Goal: Task Accomplishment & Management: Manage account settings

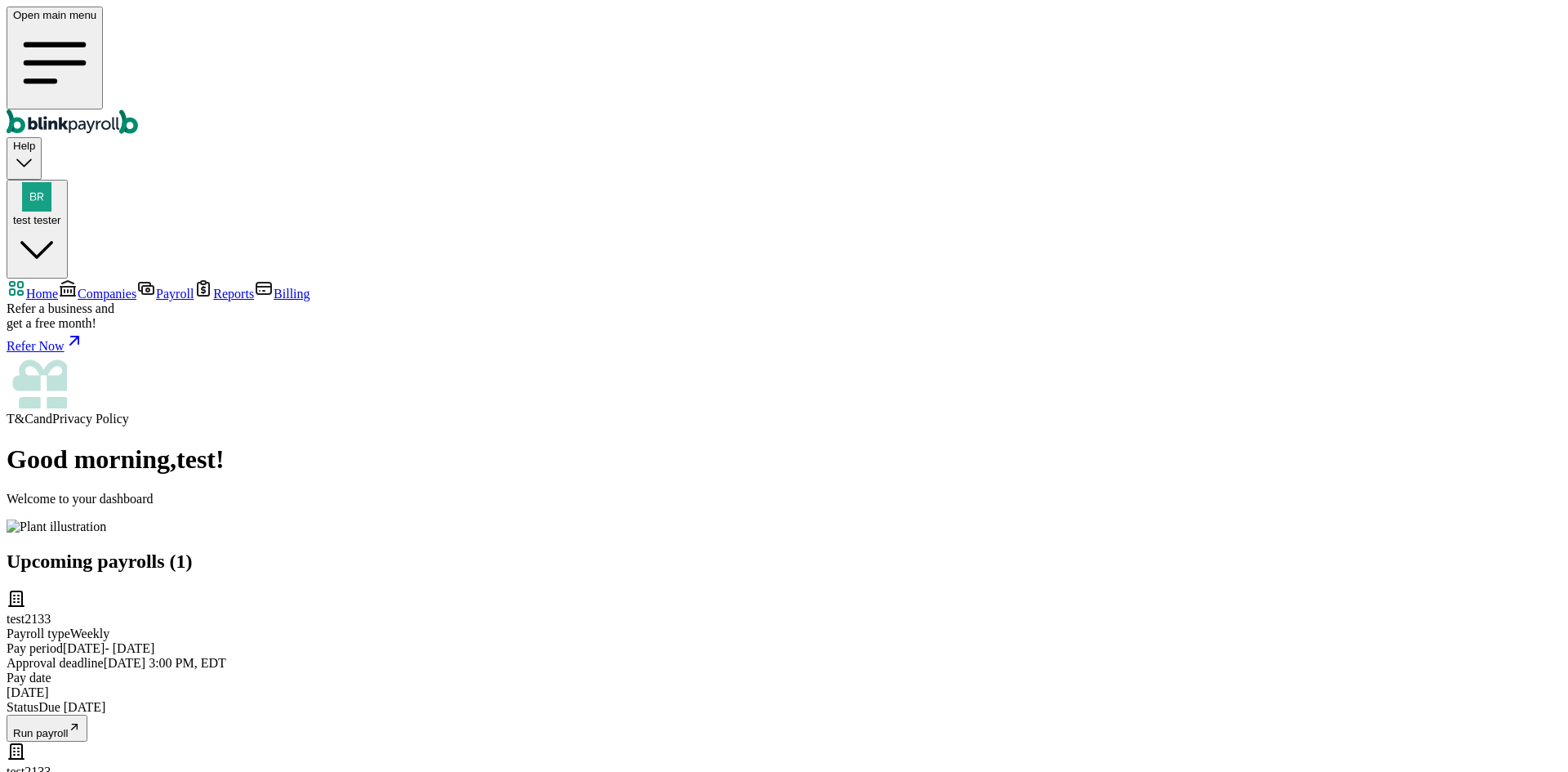
click at [136, 287] on link "Payroll" at bounding box center [164, 294] width 57 height 14
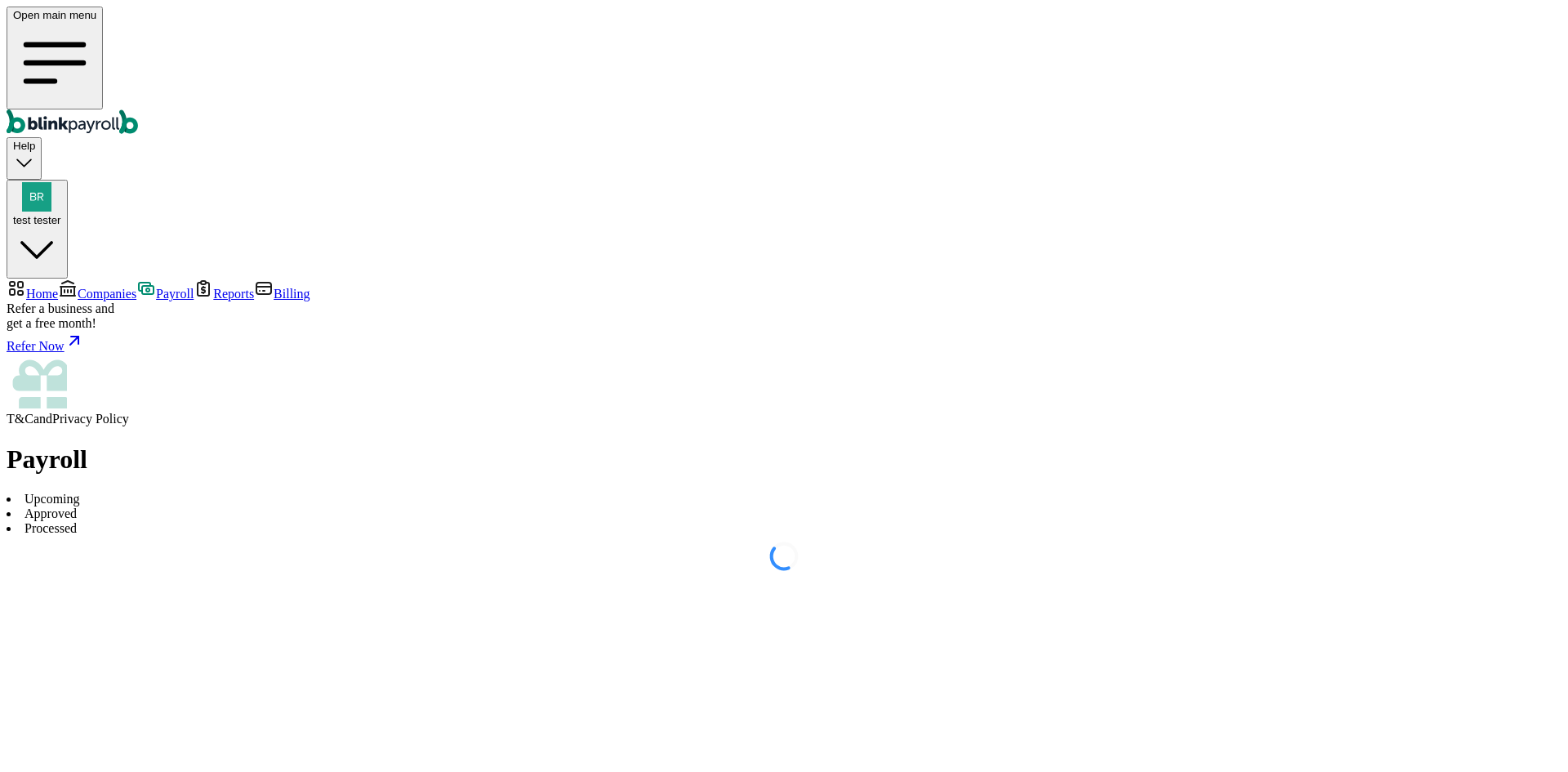
click at [213, 287] on span "Reports" at bounding box center [233, 294] width 41 height 14
click at [151, 507] on input "test2133" at bounding box center [79, 515] width 144 height 17
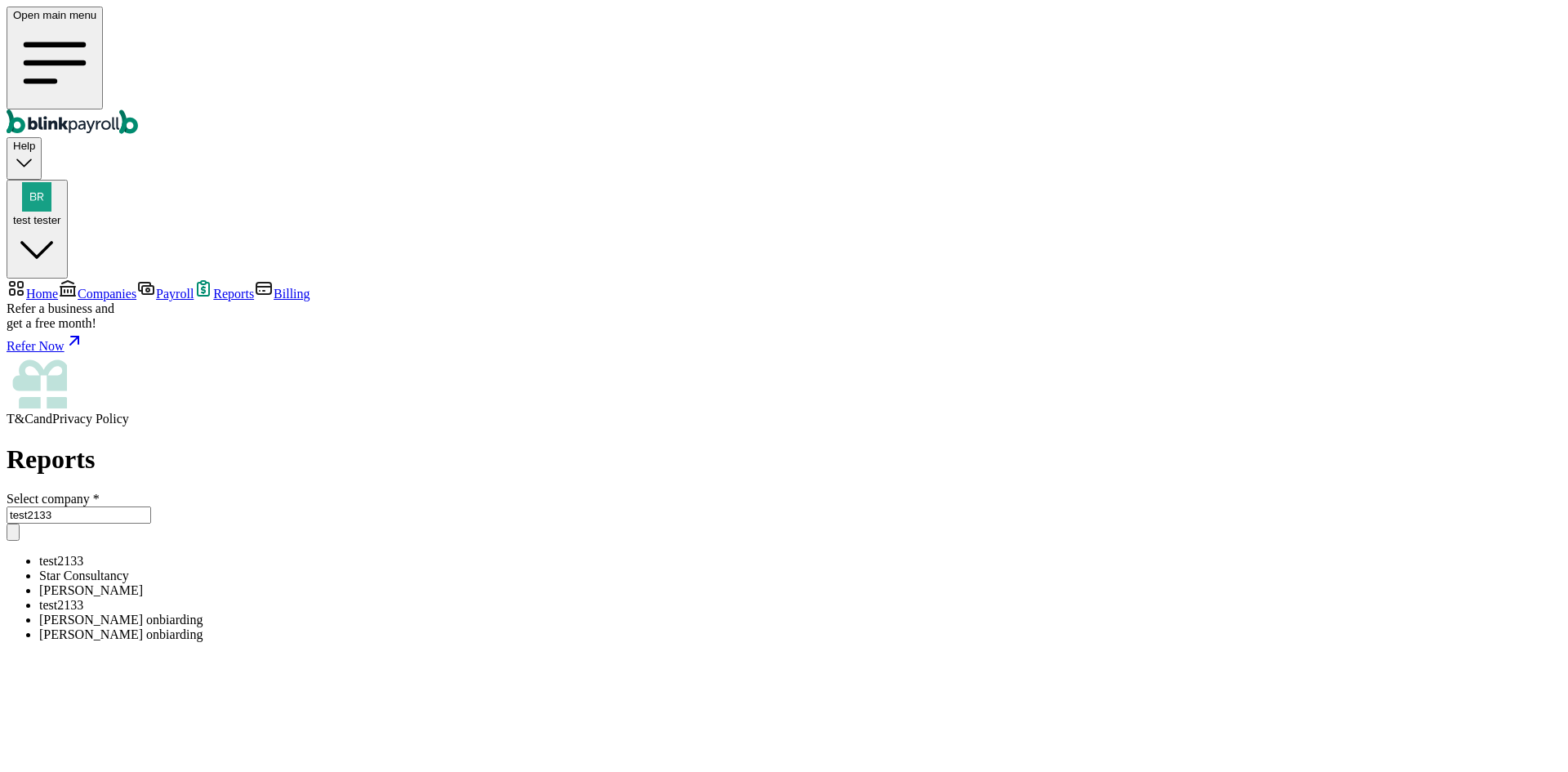
click at [274, 287] on span "Billing" at bounding box center [292, 294] width 36 height 14
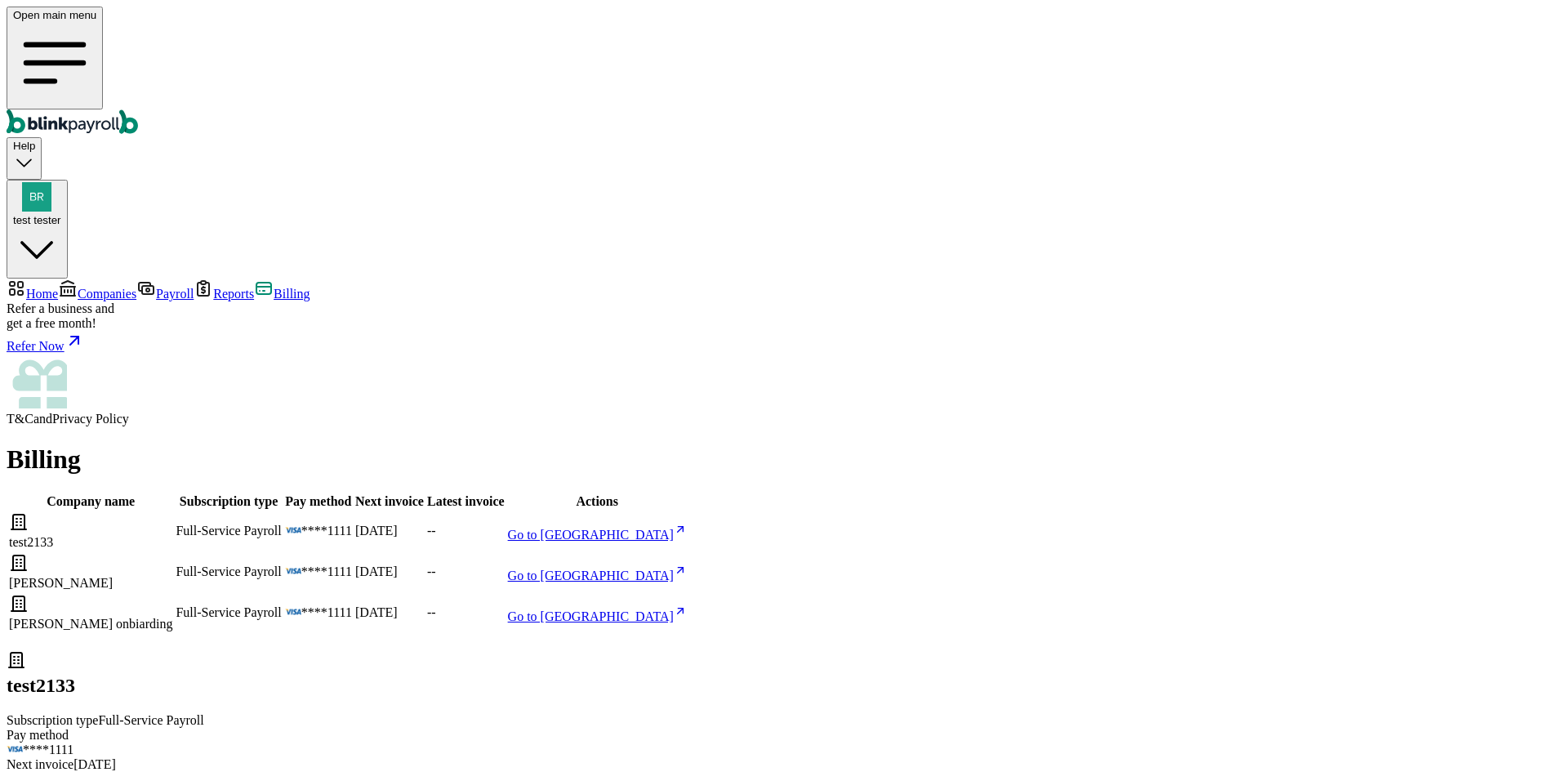
click at [89, 287] on span "Companies" at bounding box center [107, 294] width 59 height 14
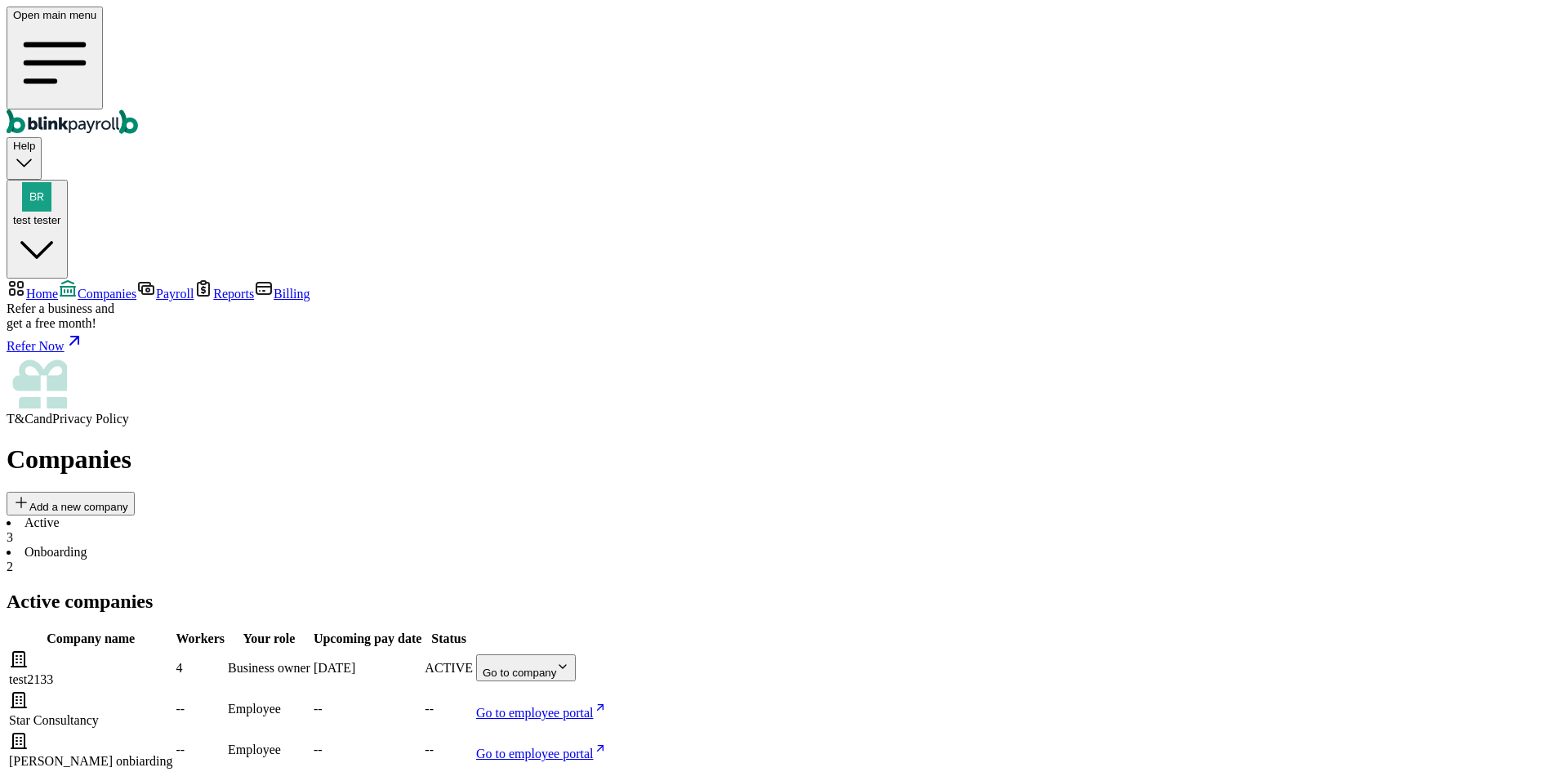
click at [254, 287] on link "Billing" at bounding box center [282, 294] width 56 height 14
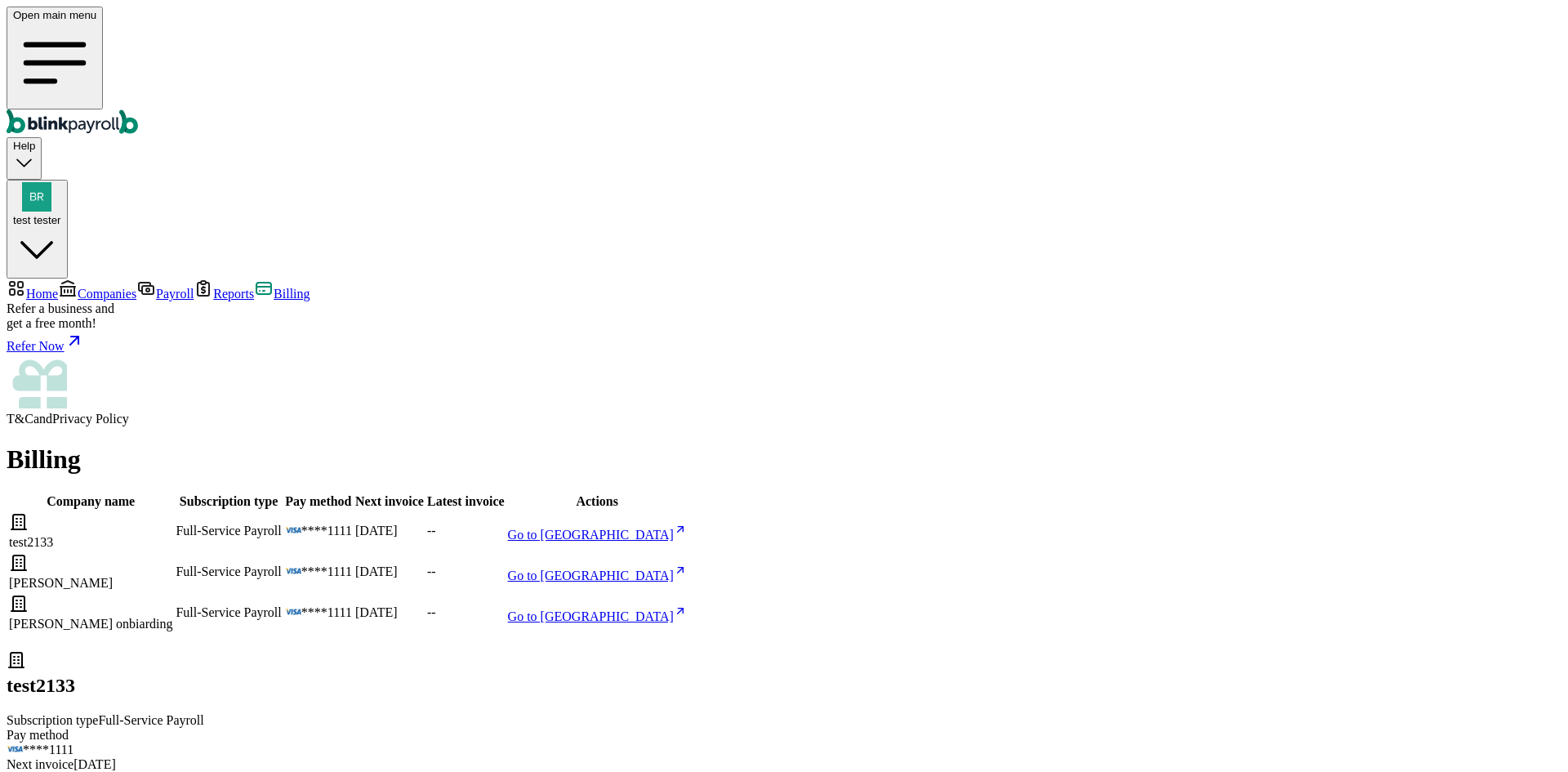
click at [109, 287] on span "Companies" at bounding box center [107, 294] width 59 height 14
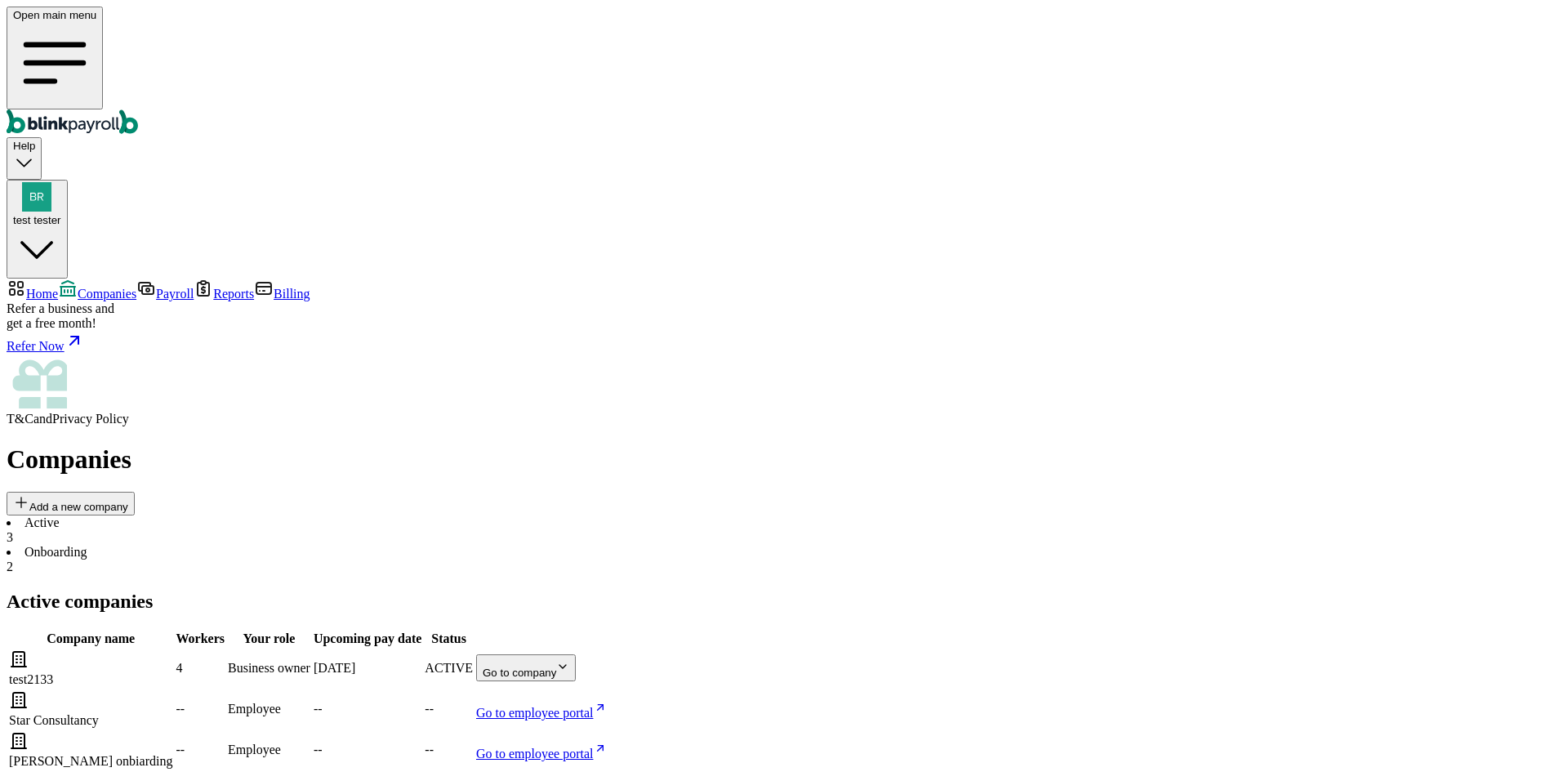
click at [58, 287] on span "Home" at bounding box center [42, 294] width 32 height 14
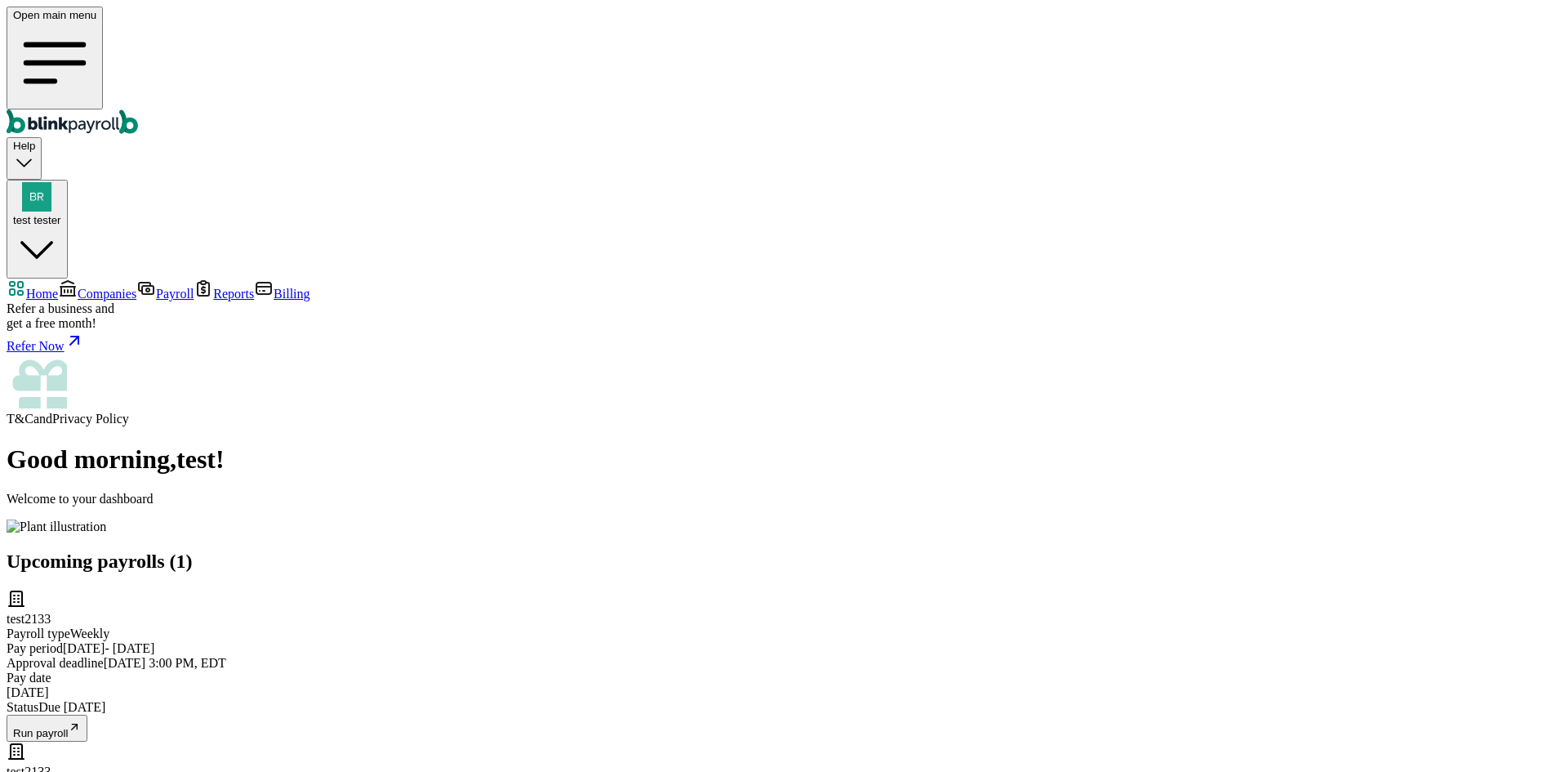
click at [98, 287] on span "Companies" at bounding box center [107, 294] width 59 height 14
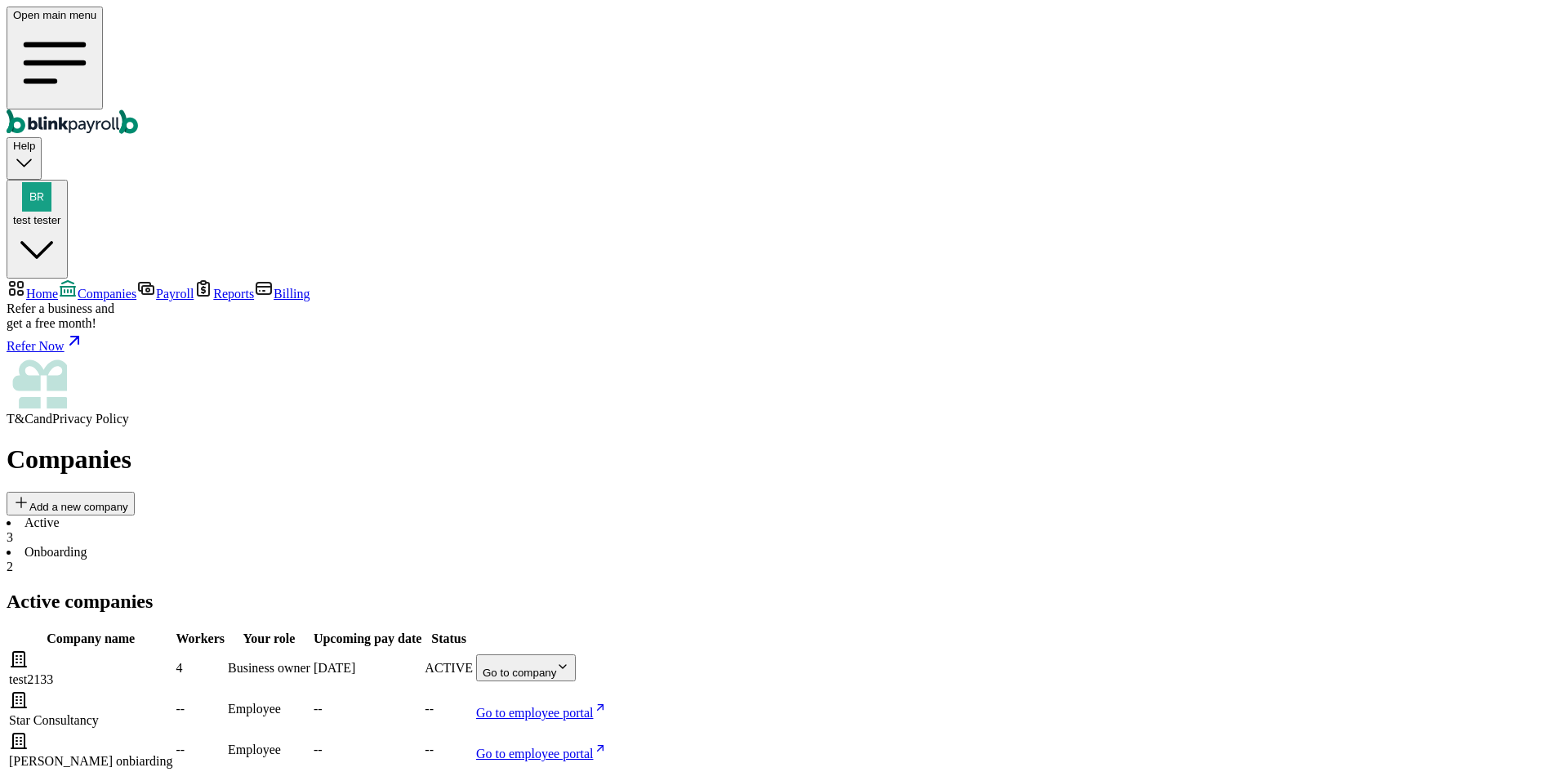
click at [593, 706] on span "Go to employee portal" at bounding box center [535, 713] width 117 height 14
click at [978, 312] on body "Open main menu Help test tester Home Companies Payroll Reports Billing Refer a …" at bounding box center [784, 644] width 1555 height 1275
click at [62, 182] on div "button" at bounding box center [37, 198] width 48 height 32
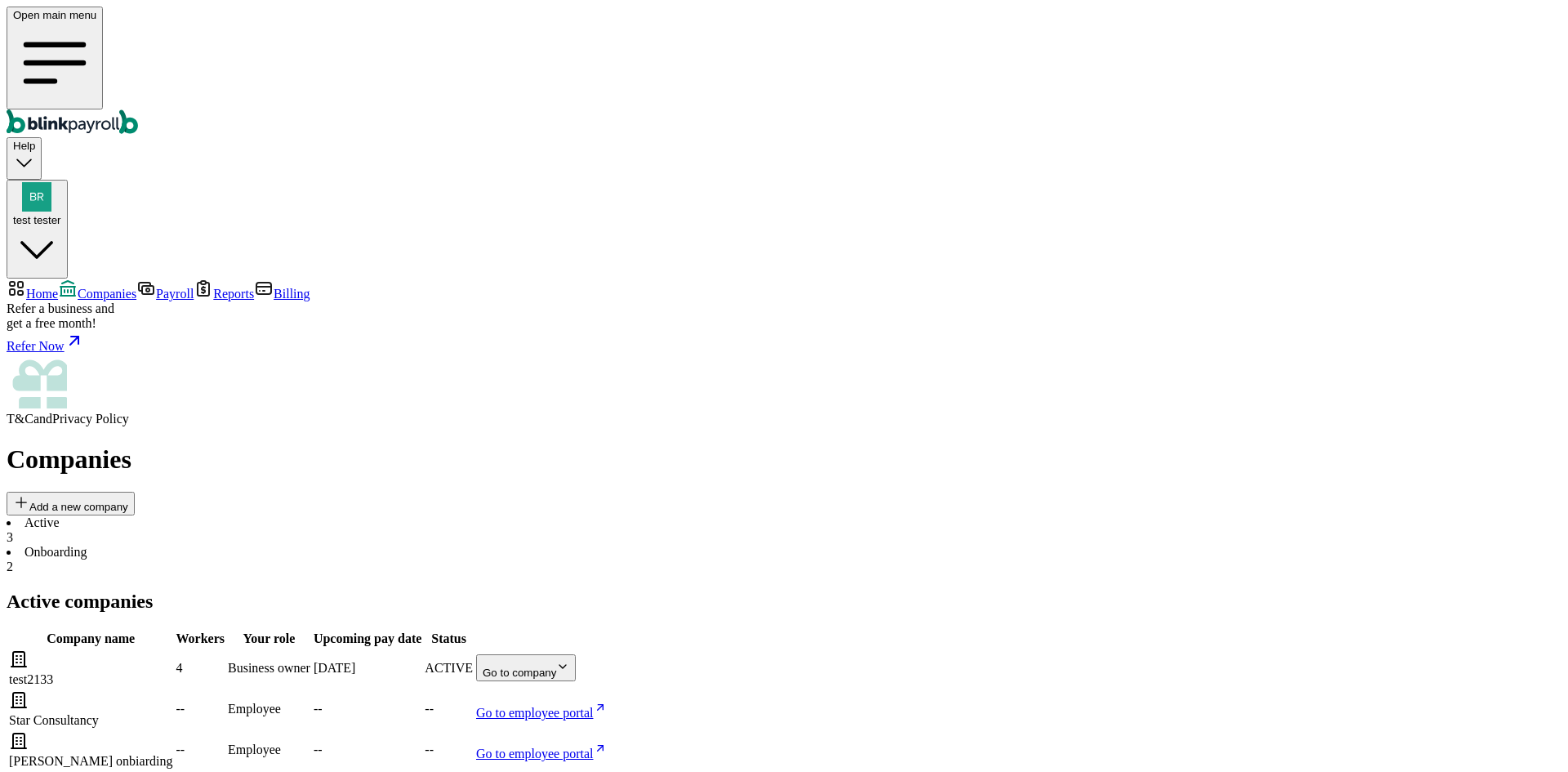
copy span "branko+test1123ee@blinkpayroll.com"
click at [342, 545] on li "Onboarding 2" at bounding box center [784, 560] width 1555 height 30
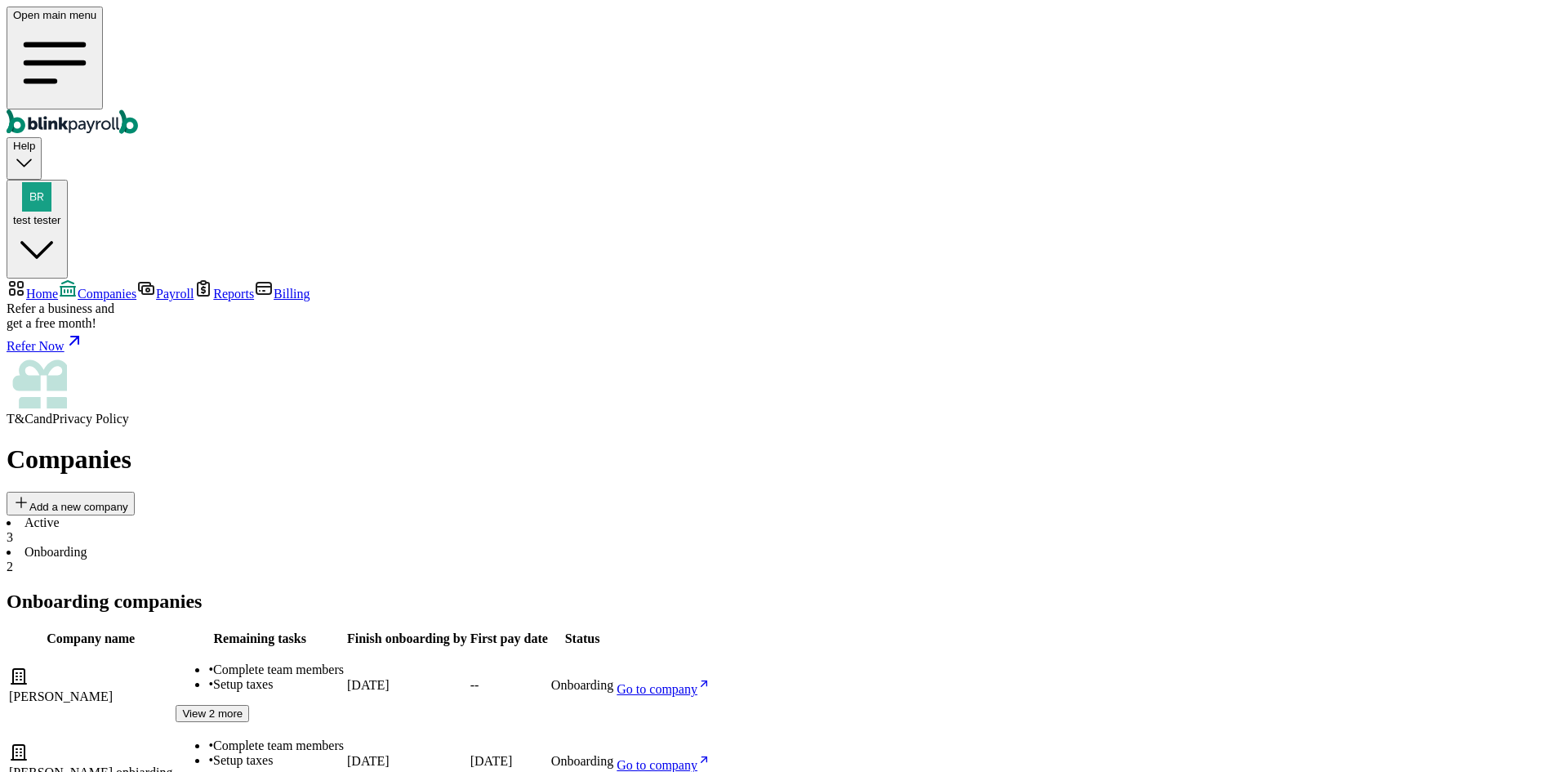
click at [243, 707] on span "View 2 more" at bounding box center [212, 713] width 61 height 12
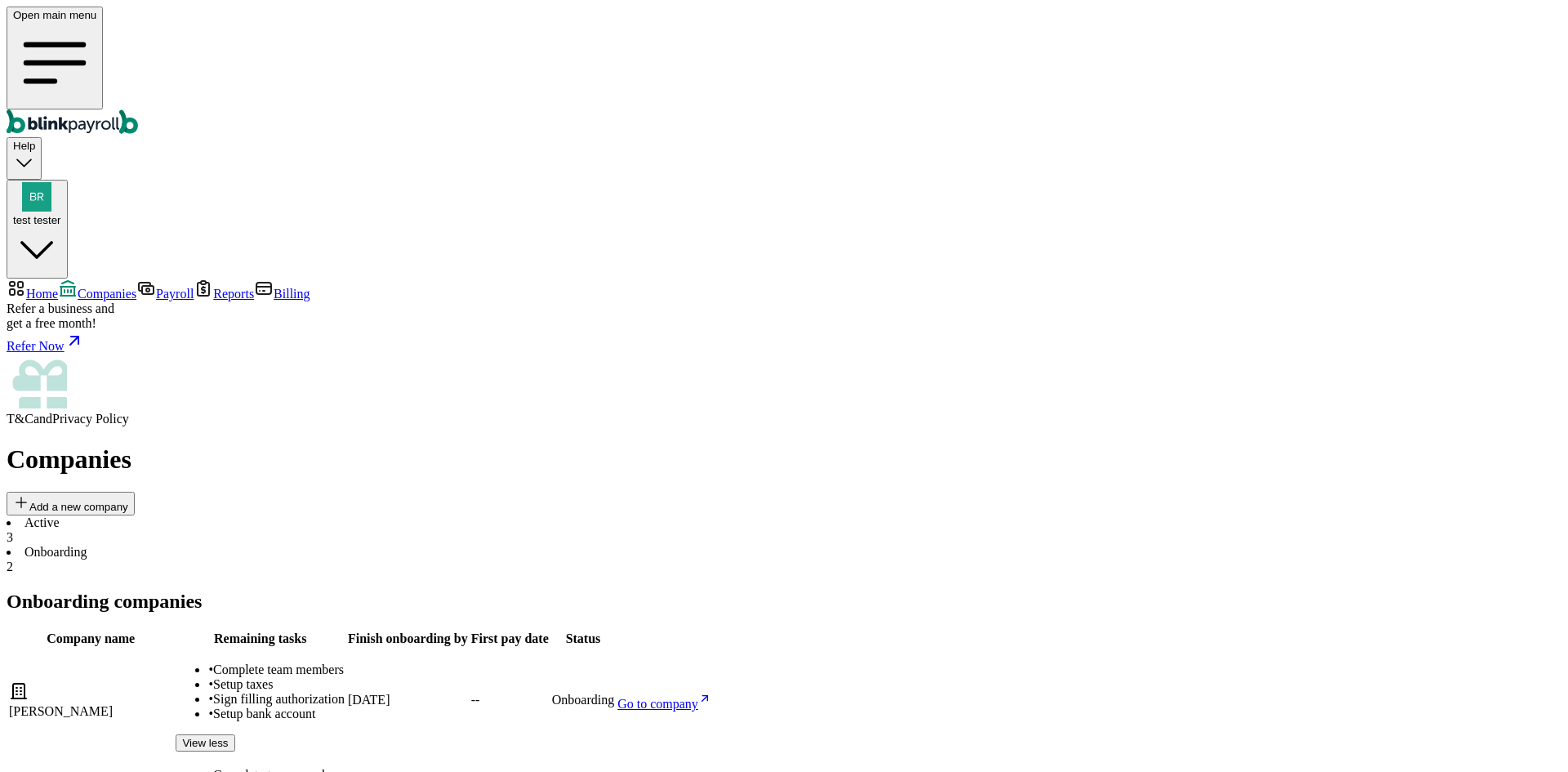
click at [260, 516] on li "Active 3" at bounding box center [784, 531] width 1555 height 30
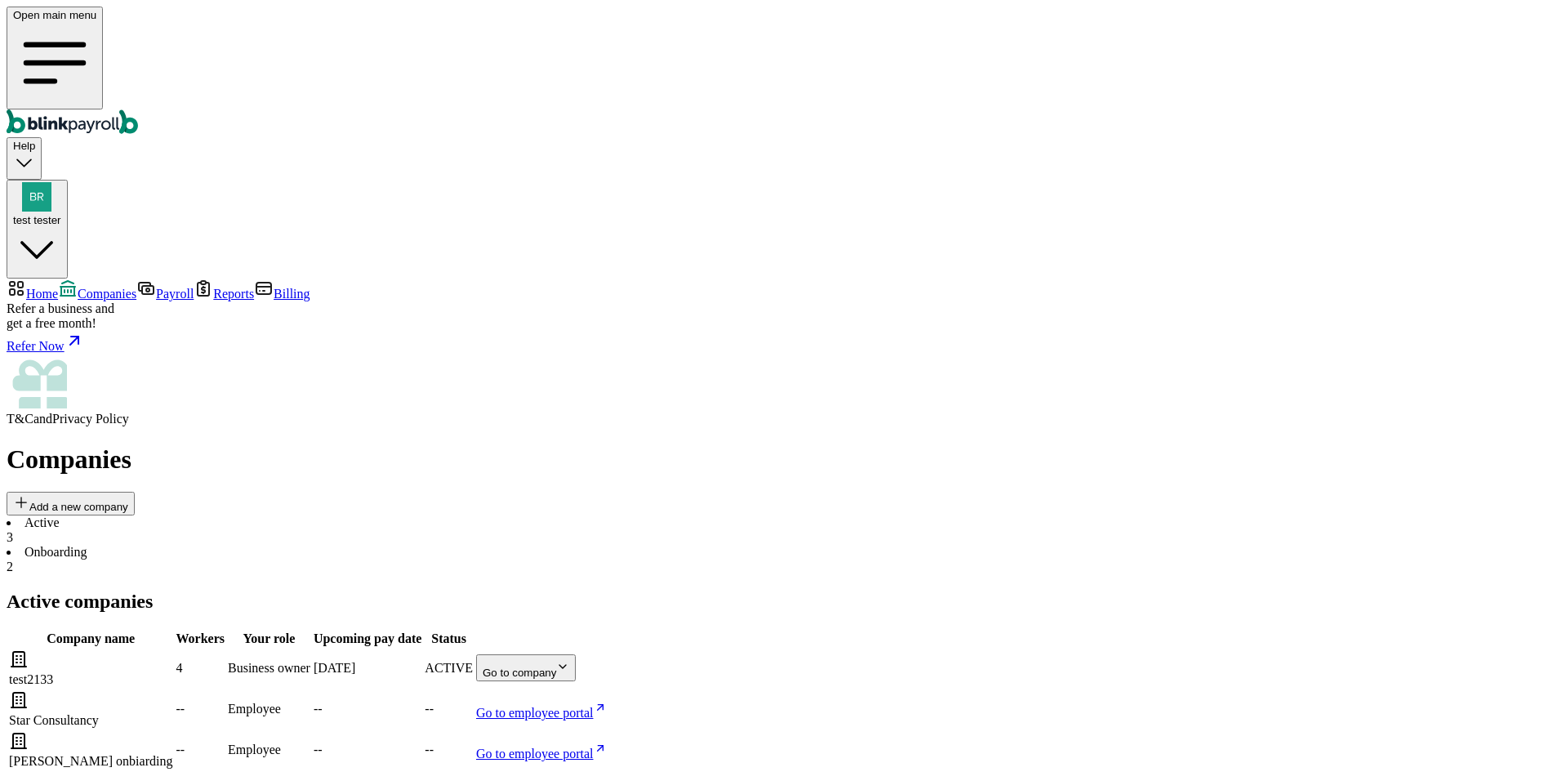
click at [394, 545] on li "Onboarding 2" at bounding box center [784, 560] width 1555 height 30
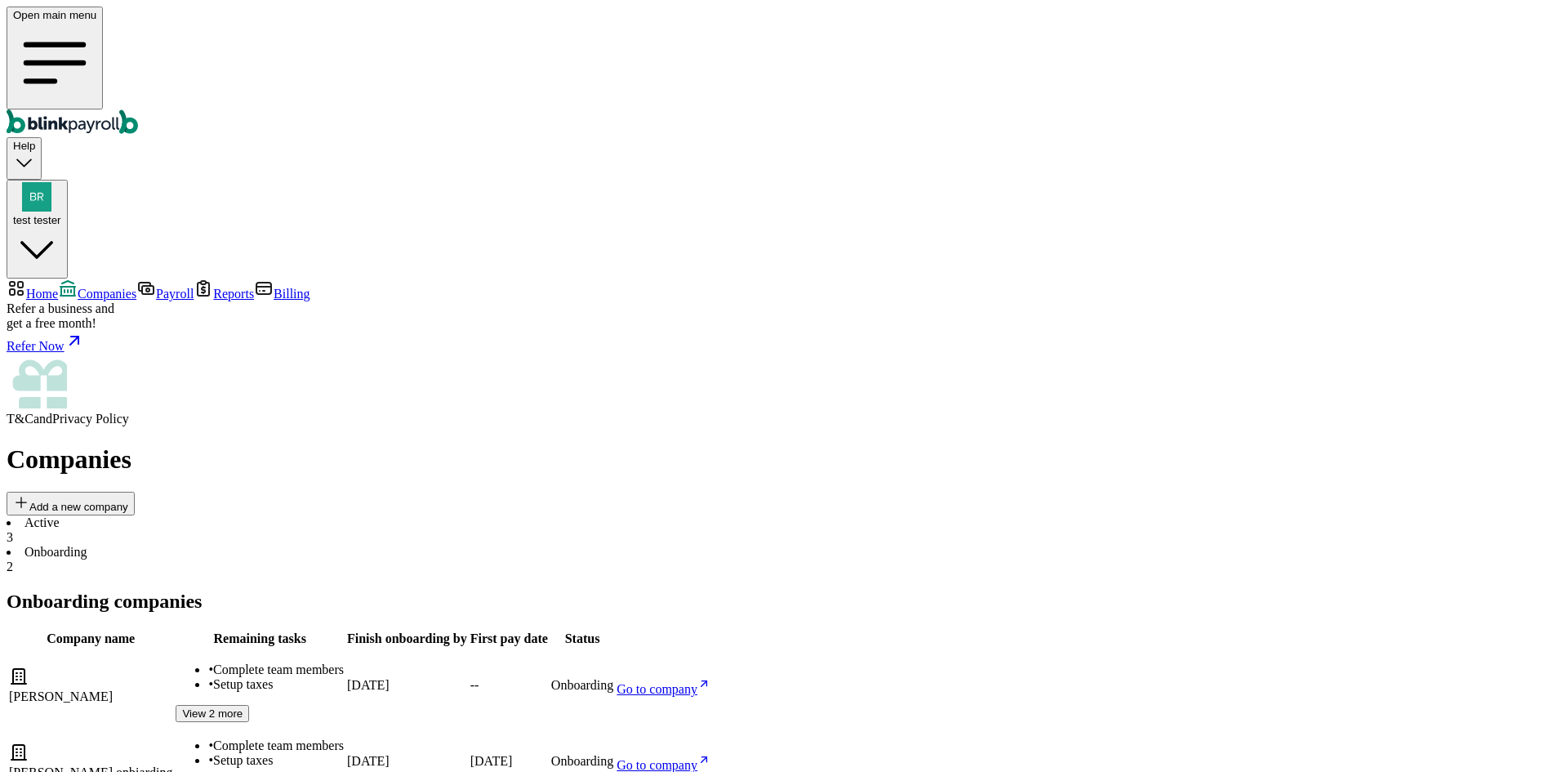
drag, startPoint x: 286, startPoint y: 157, endPoint x: 287, endPoint y: 167, distance: 10.0
click at [13, 530] on span "3" at bounding box center [10, 537] width 7 height 14
click at [287, 516] on li "Active 3" at bounding box center [784, 531] width 1555 height 30
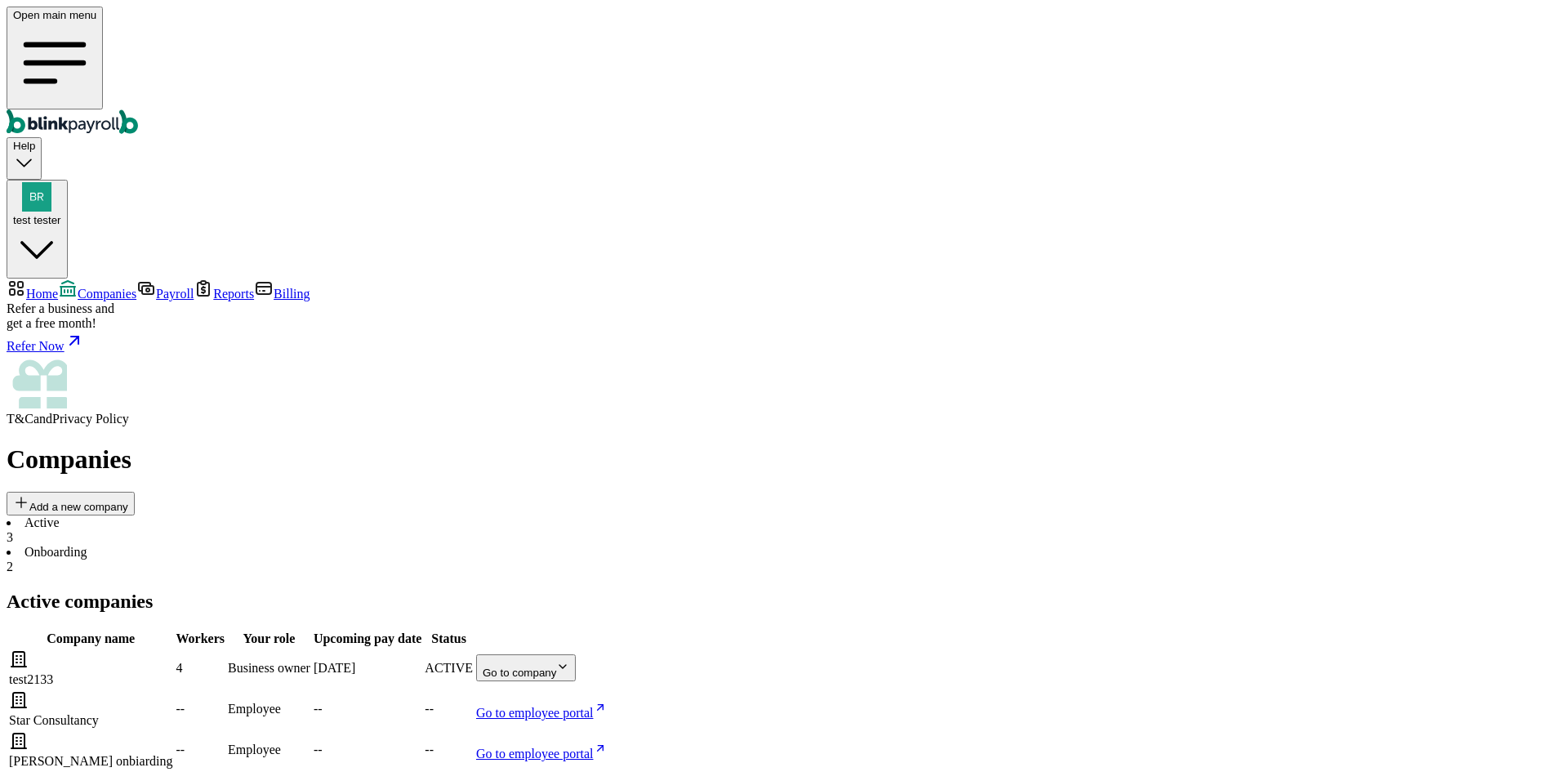
click at [593, 747] on span "Go to employee portal" at bounding box center [535, 754] width 117 height 14
click at [380, 545] on li "Onboarding 2" at bounding box center [784, 560] width 1555 height 30
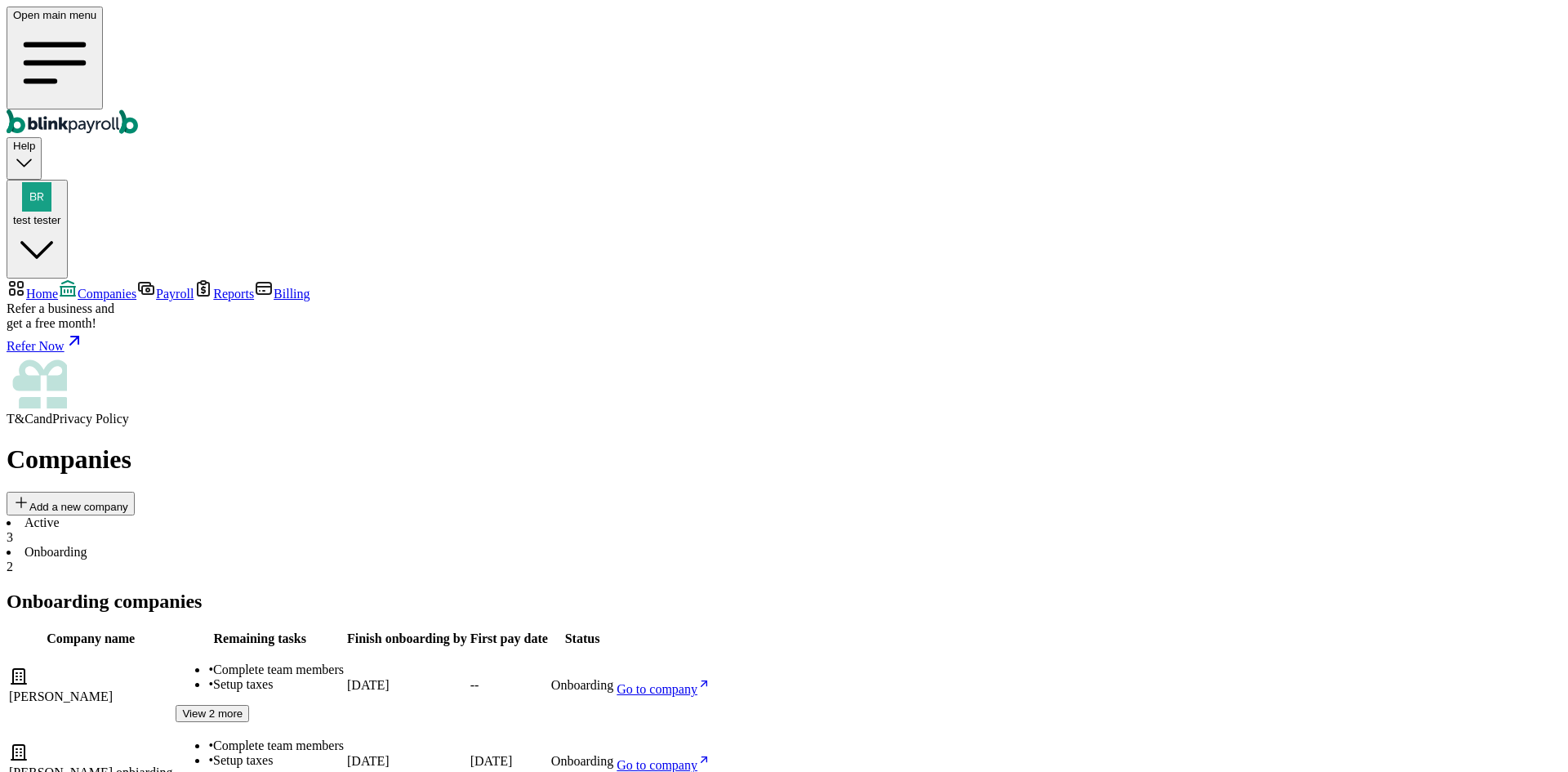
click at [711, 758] on link "Go to company" at bounding box center [663, 765] width 94 height 14
click at [481, 444] on div "Companies Add a new company" at bounding box center [784, 479] width 1555 height 71
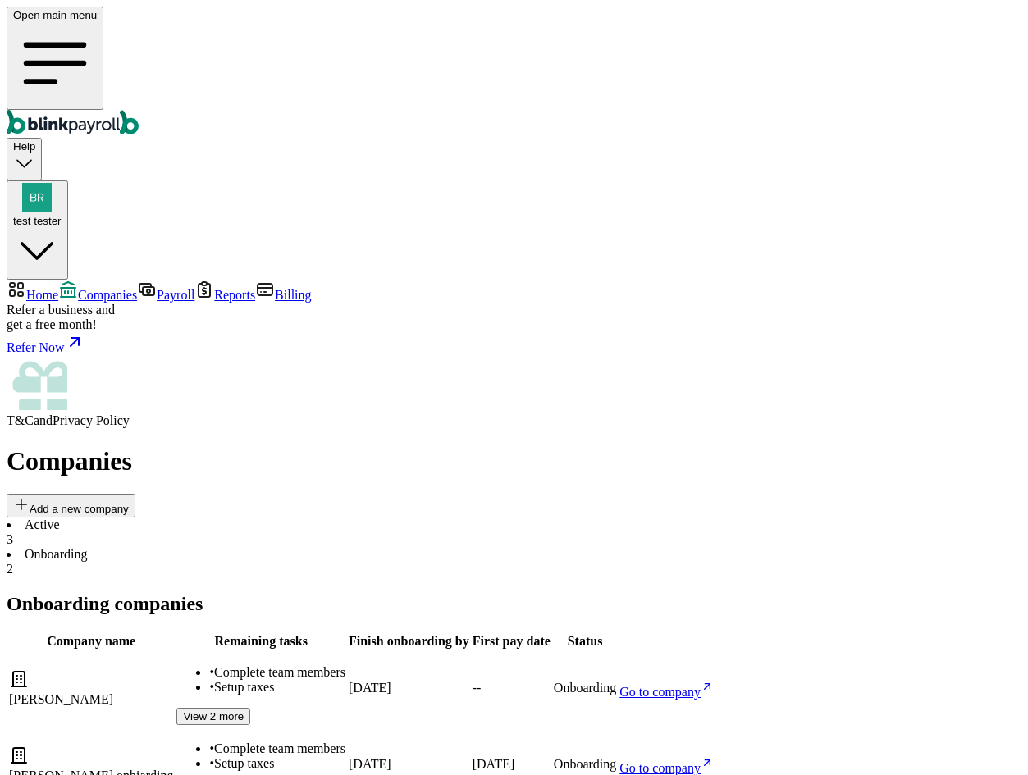
click at [58, 288] on span "Home" at bounding box center [42, 295] width 32 height 14
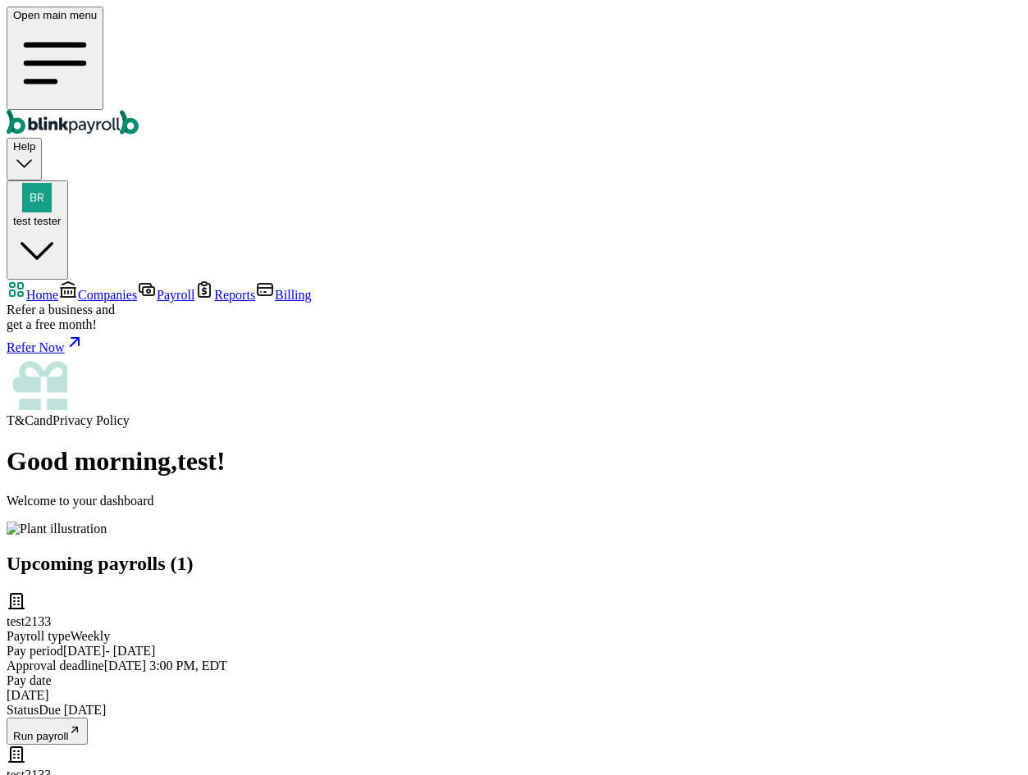
click at [91, 288] on span "Companies" at bounding box center [107, 295] width 59 height 14
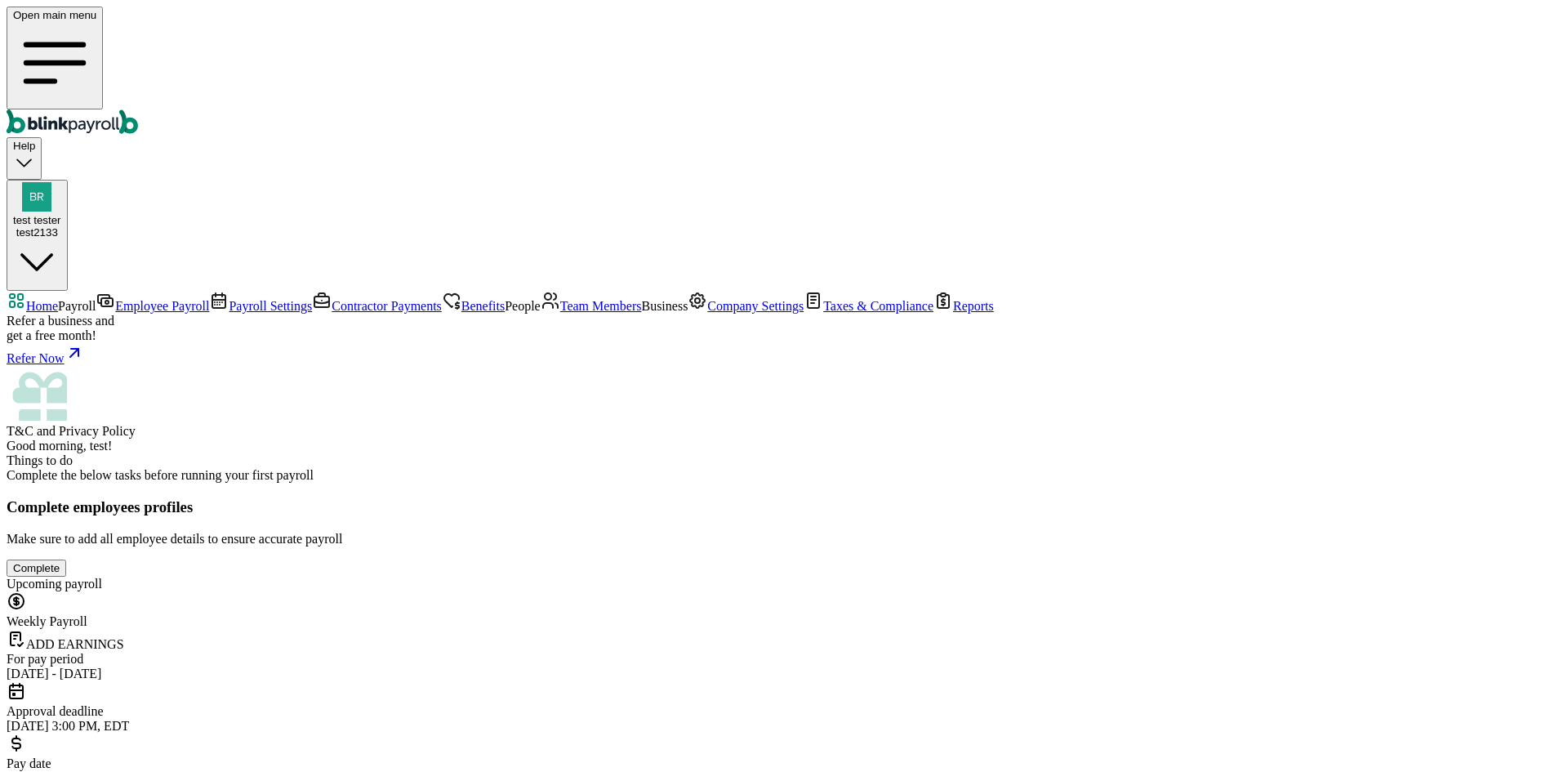
click at [560, 313] on span "Team Members" at bounding box center [601, 306] width 82 height 14
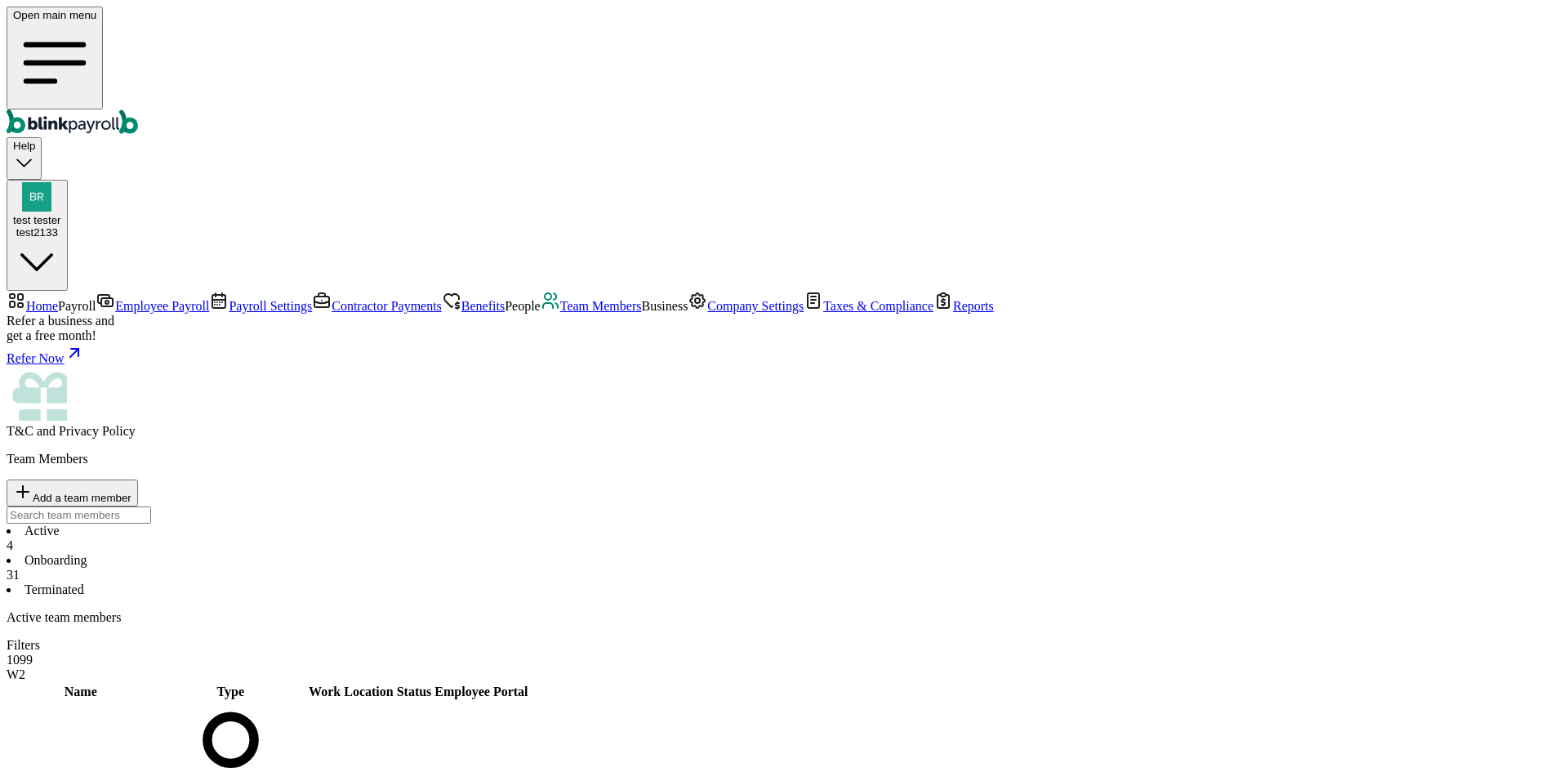
click at [131, 492] on span "Add a team member" at bounding box center [82, 498] width 99 height 12
select select "employee"
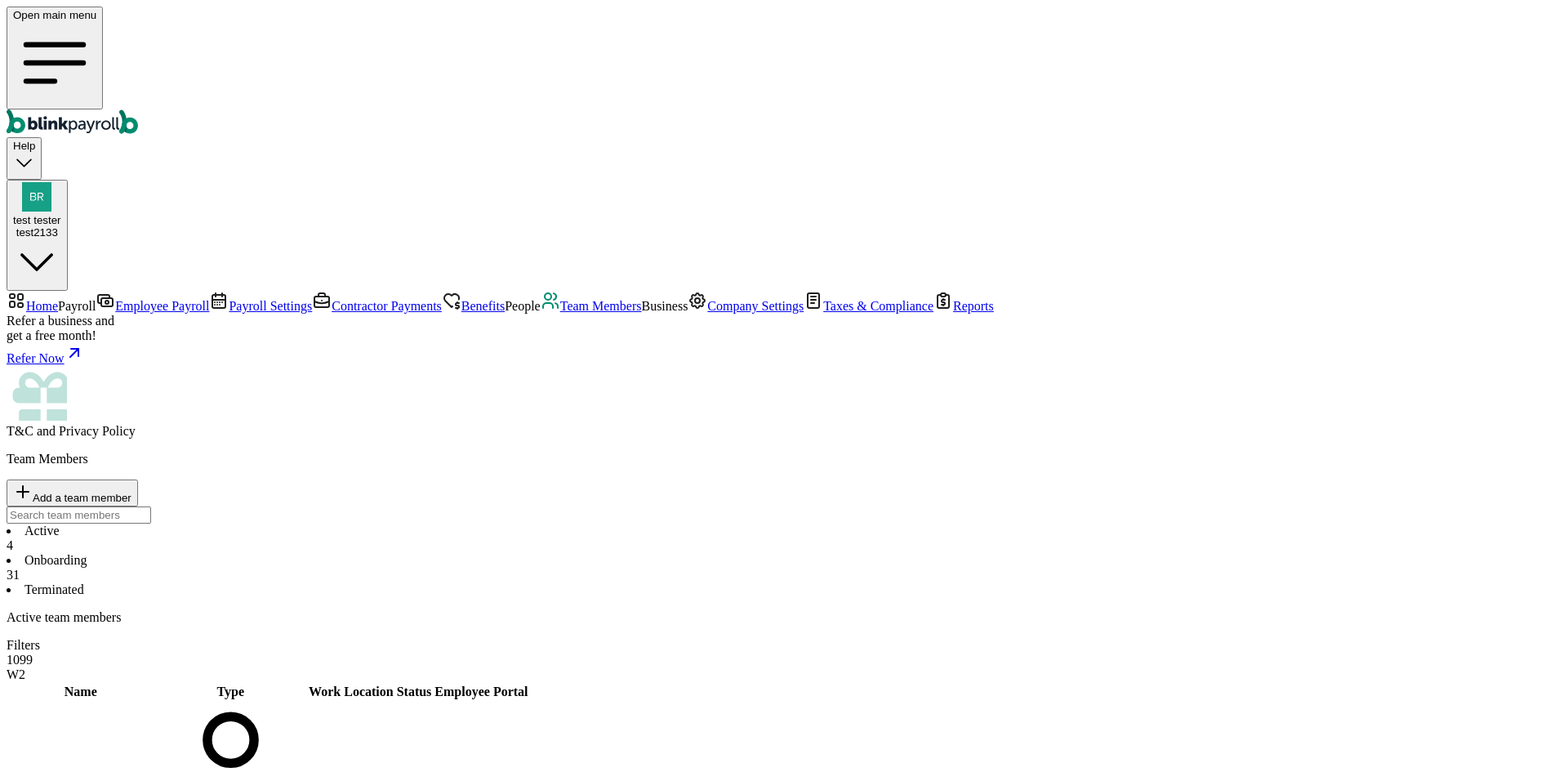
type input "see"
type input "star"
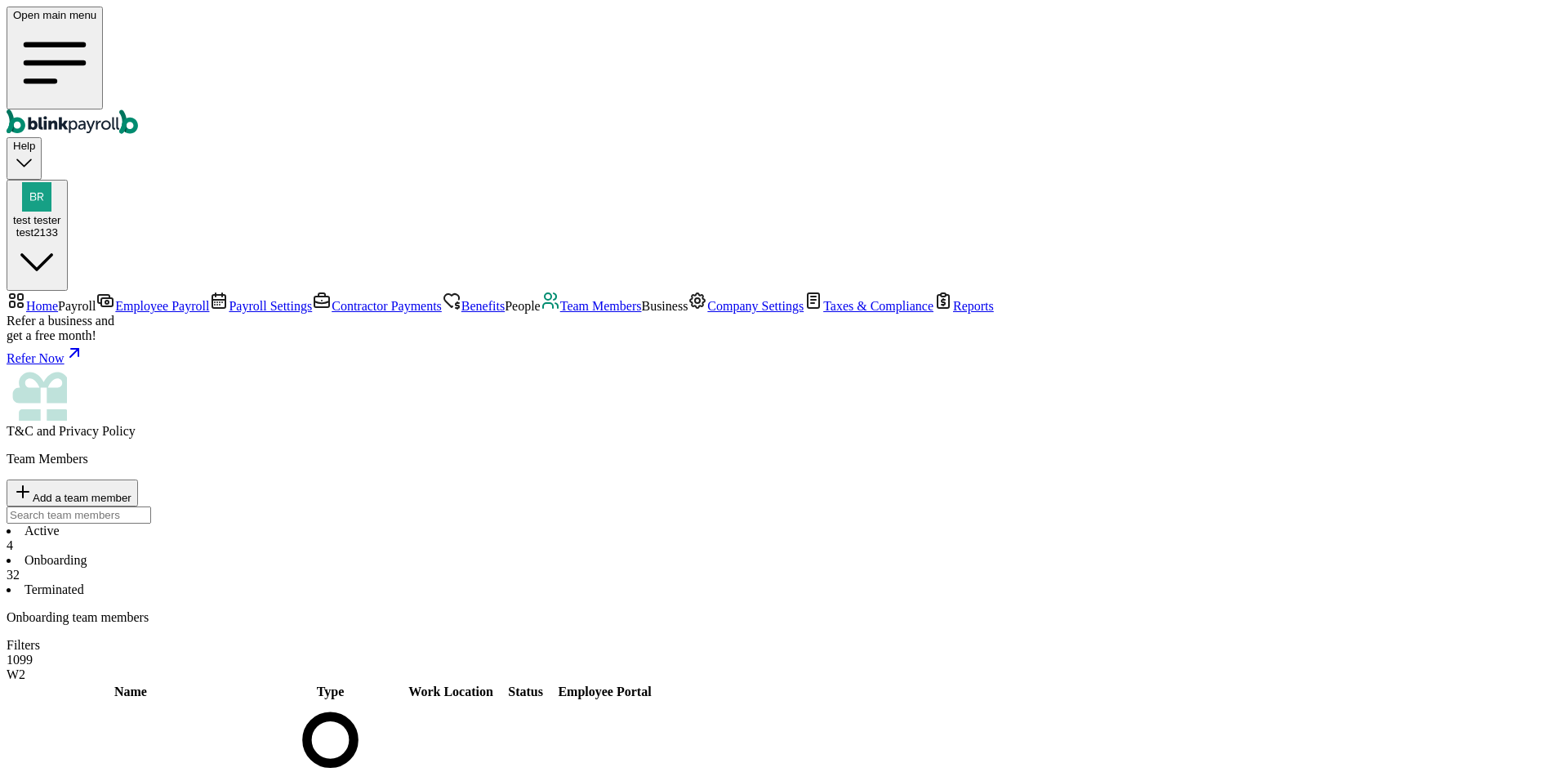
scroll to position [572, 0]
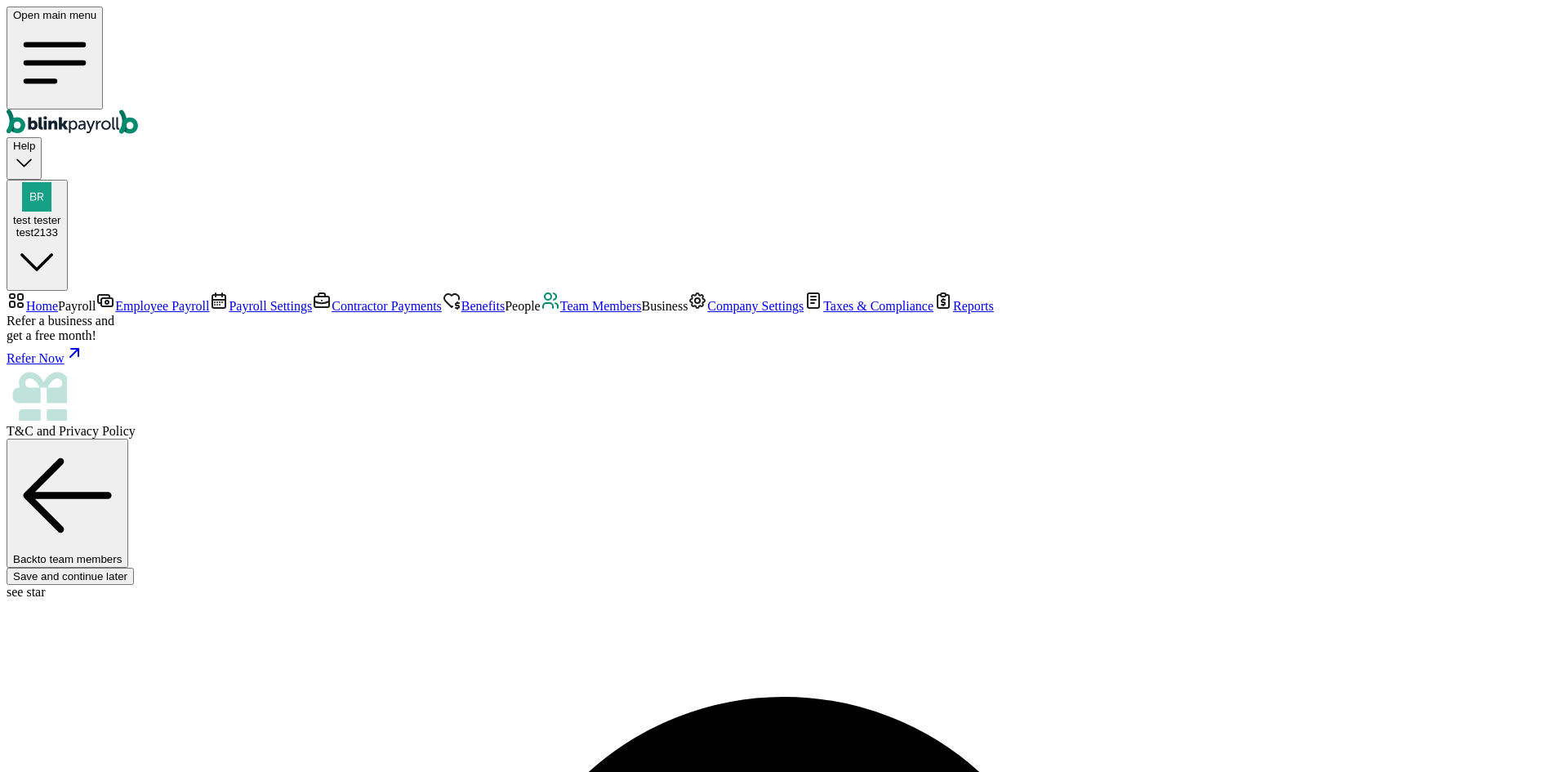
type input "branko+test@blinkpayroll.com"
click at [125, 404] on nav "Home Payroll Employee Payroll Payroll Settings Contractor Payments Benefits Peo…" at bounding box center [784, 365] width 1555 height 147
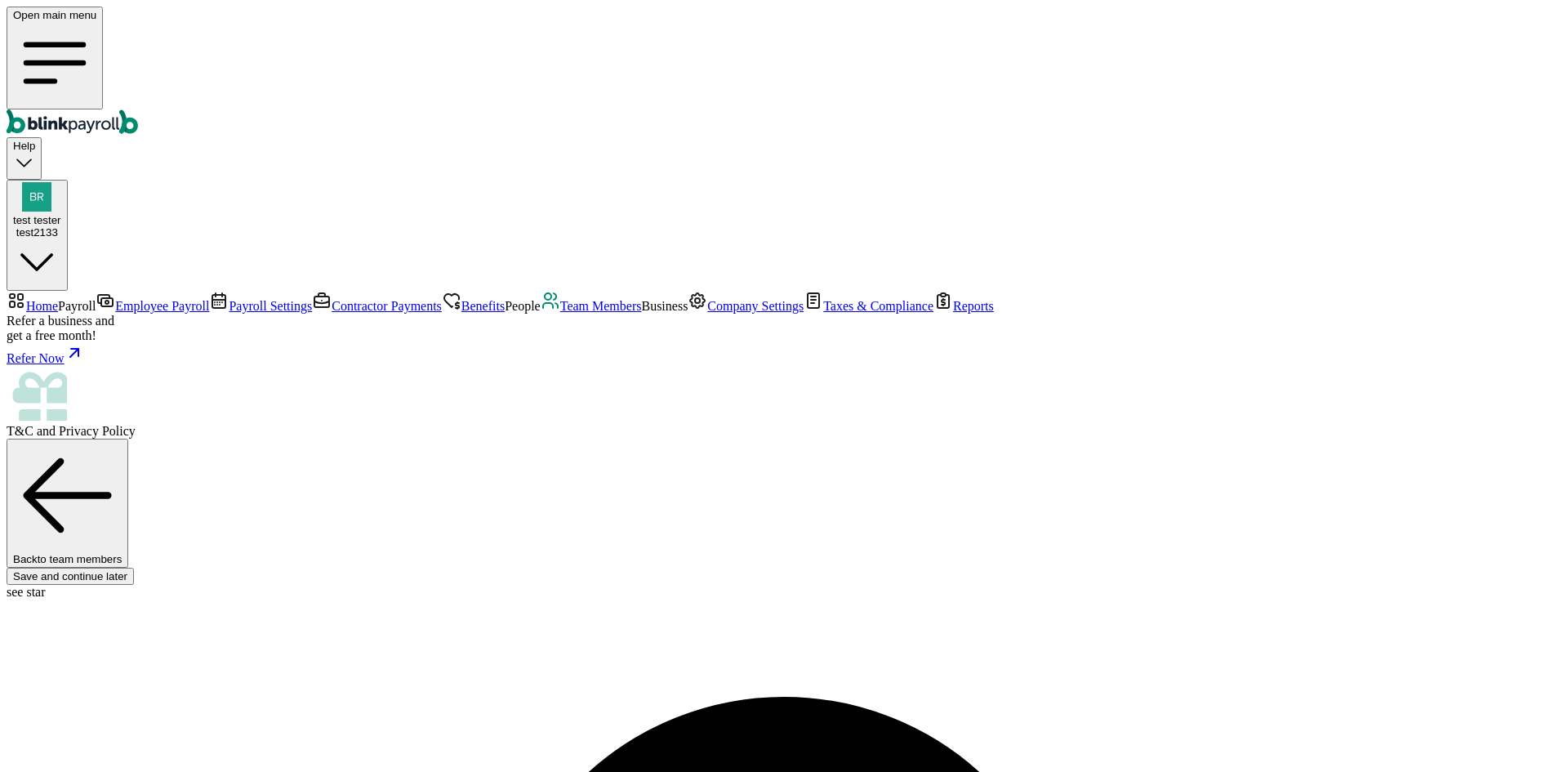
click at [560, 313] on span "Team Members" at bounding box center [601, 306] width 82 height 14
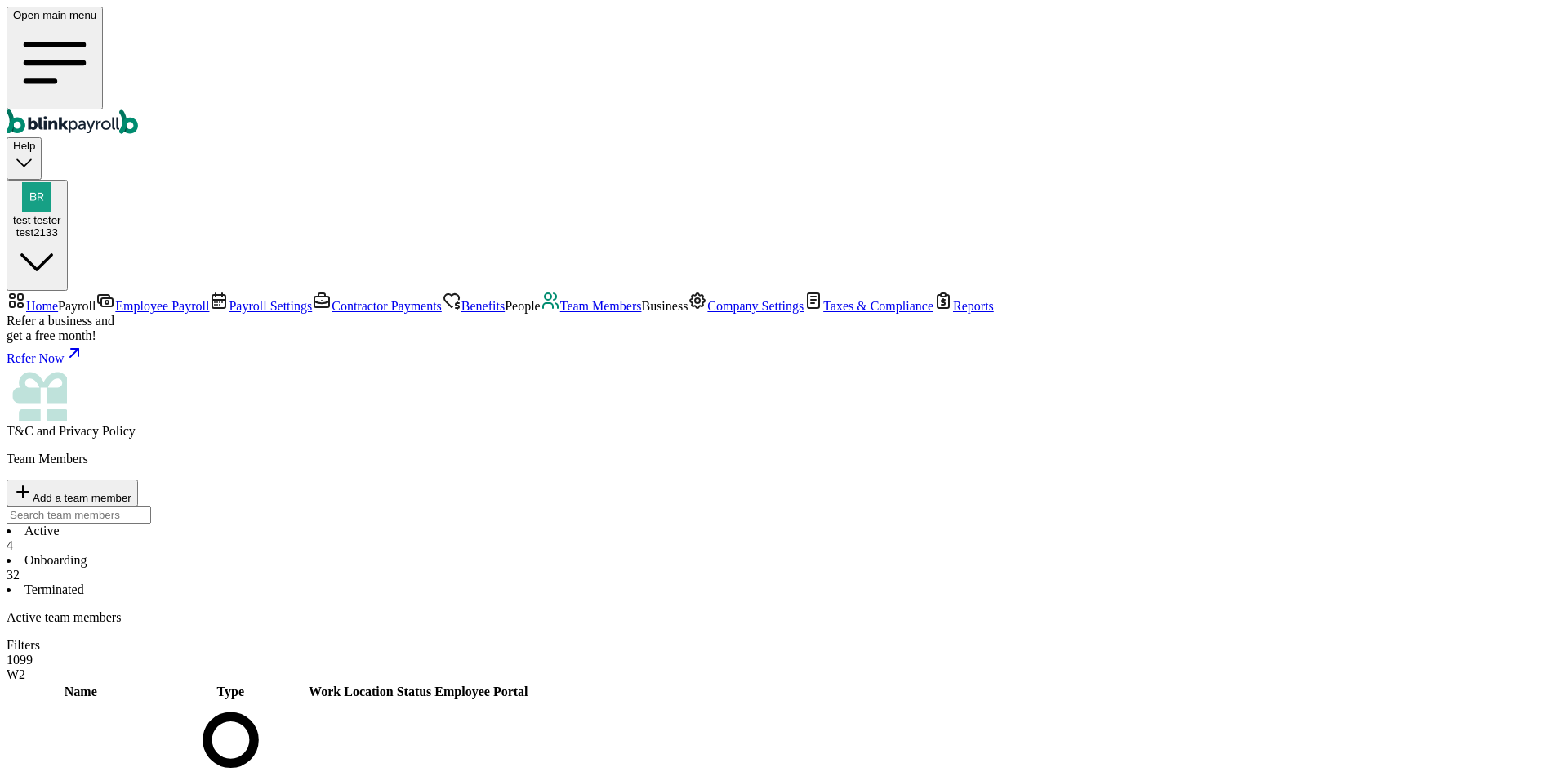
click at [131, 492] on span "Add a team member" at bounding box center [82, 498] width 99 height 12
select select "contractor"
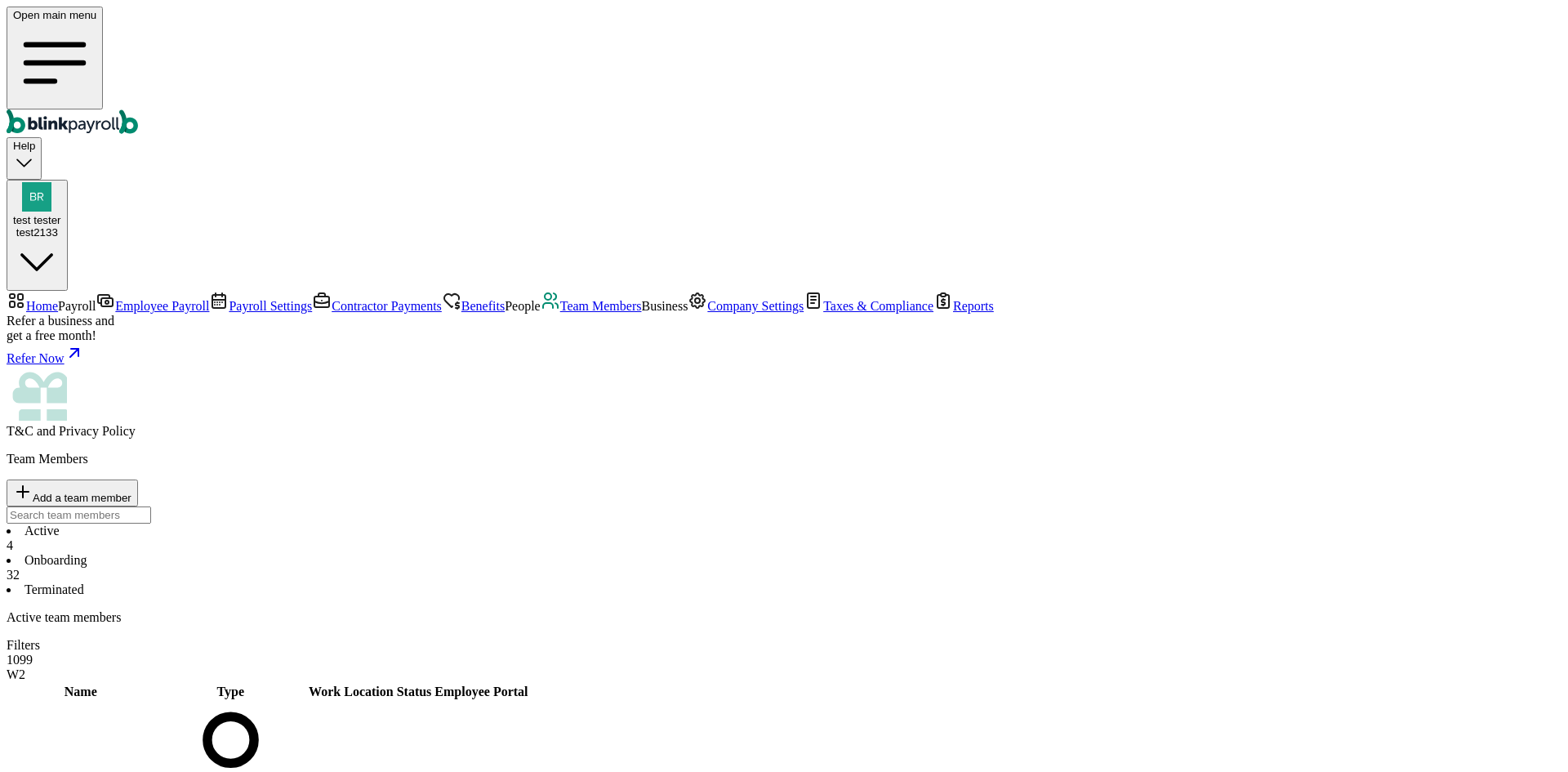
type input "sea"
type input "restar"
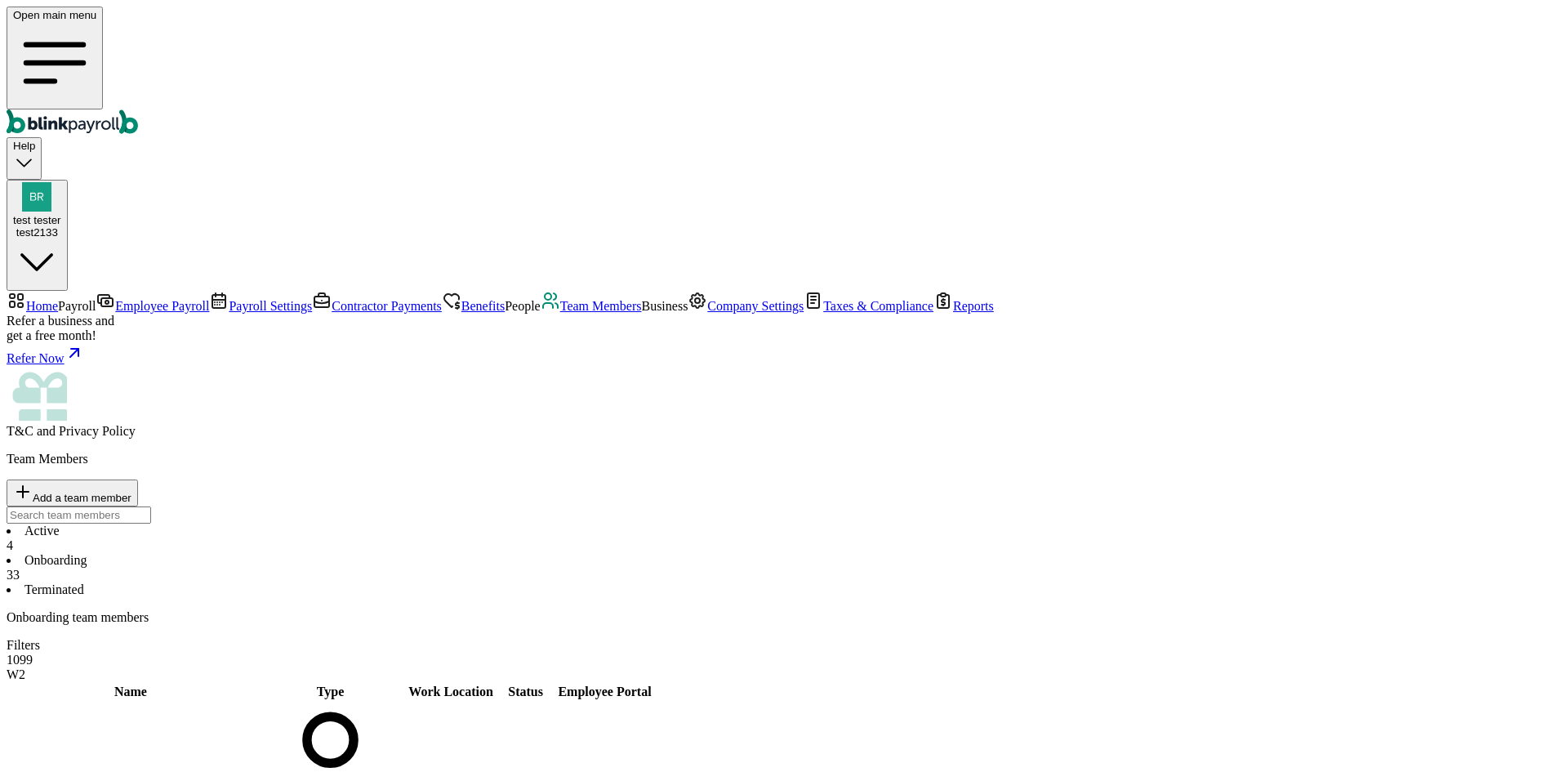
scroll to position [1115, 0]
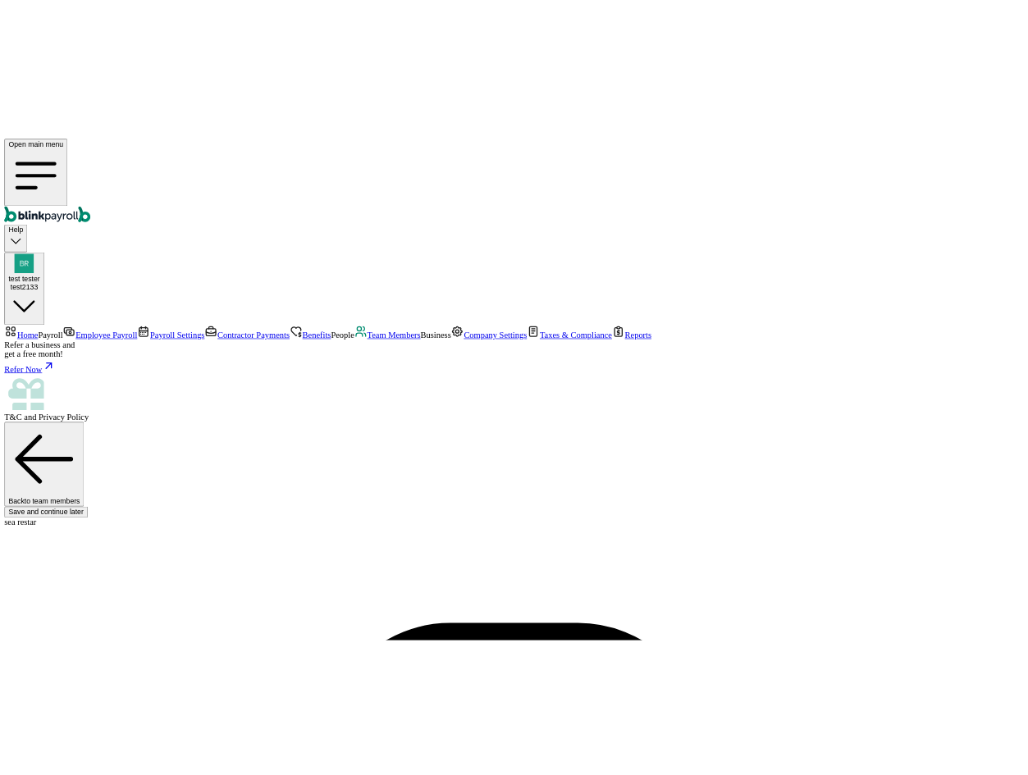
scroll to position [156, 0]
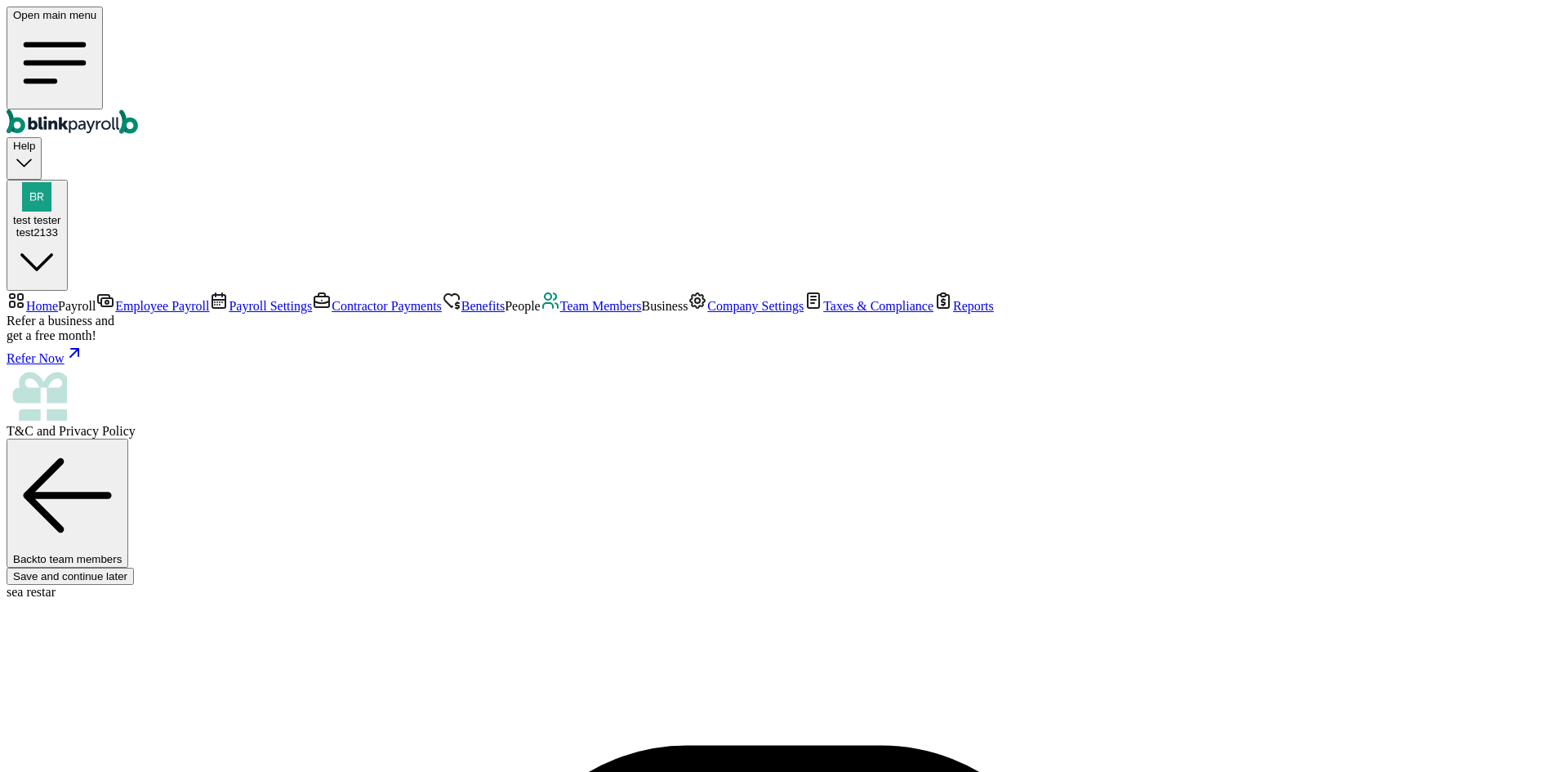
type input "08/02/1989"
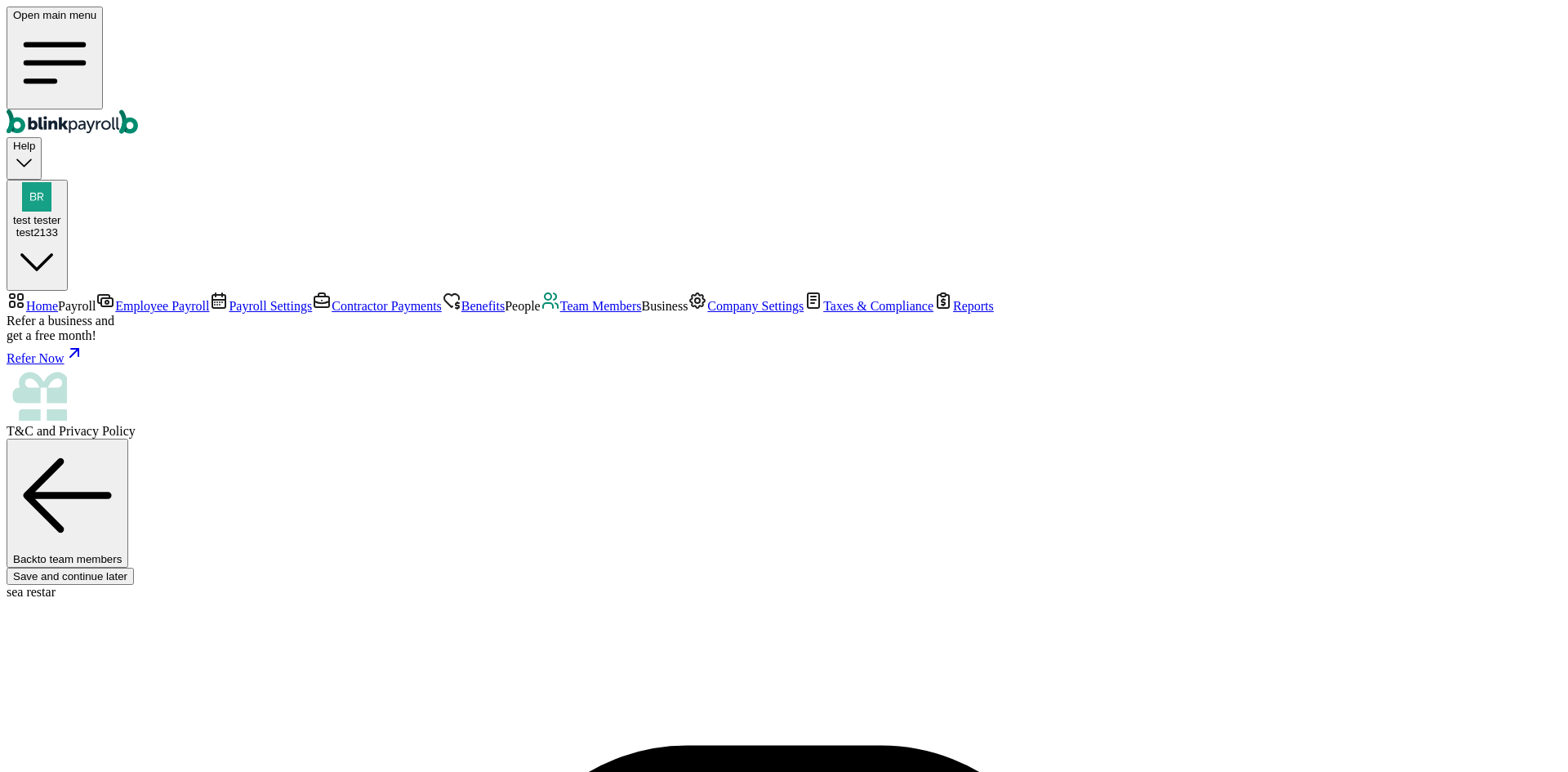
type input "branko+testNewEexcg34ee222@blinkpayroll.com"
type input "08/13/2025"
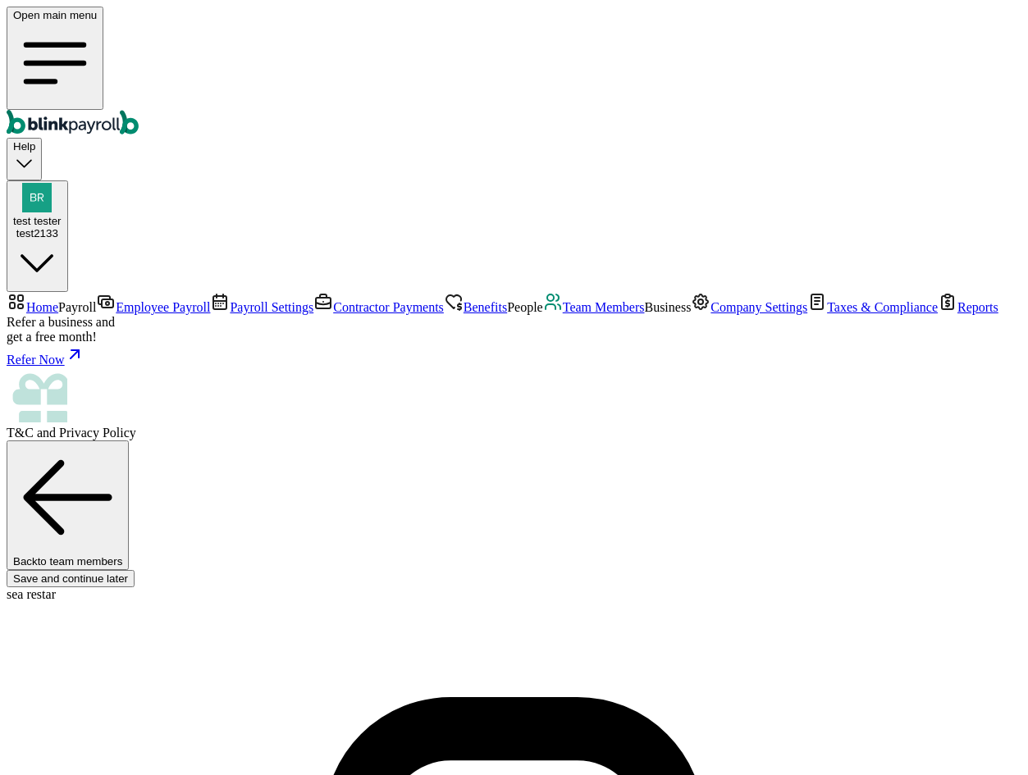
scroll to position [194, 0]
click at [563, 314] on span "Team Members" at bounding box center [604, 307] width 82 height 14
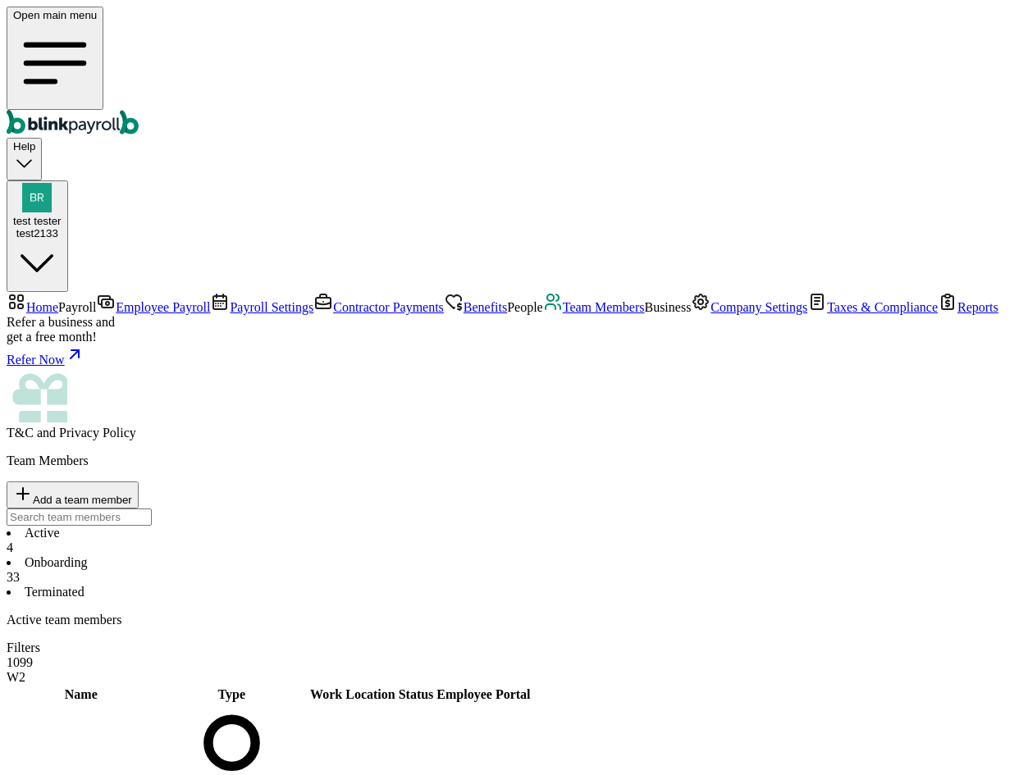
click at [386, 555] on li "Onboarding 33" at bounding box center [514, 570] width 1015 height 30
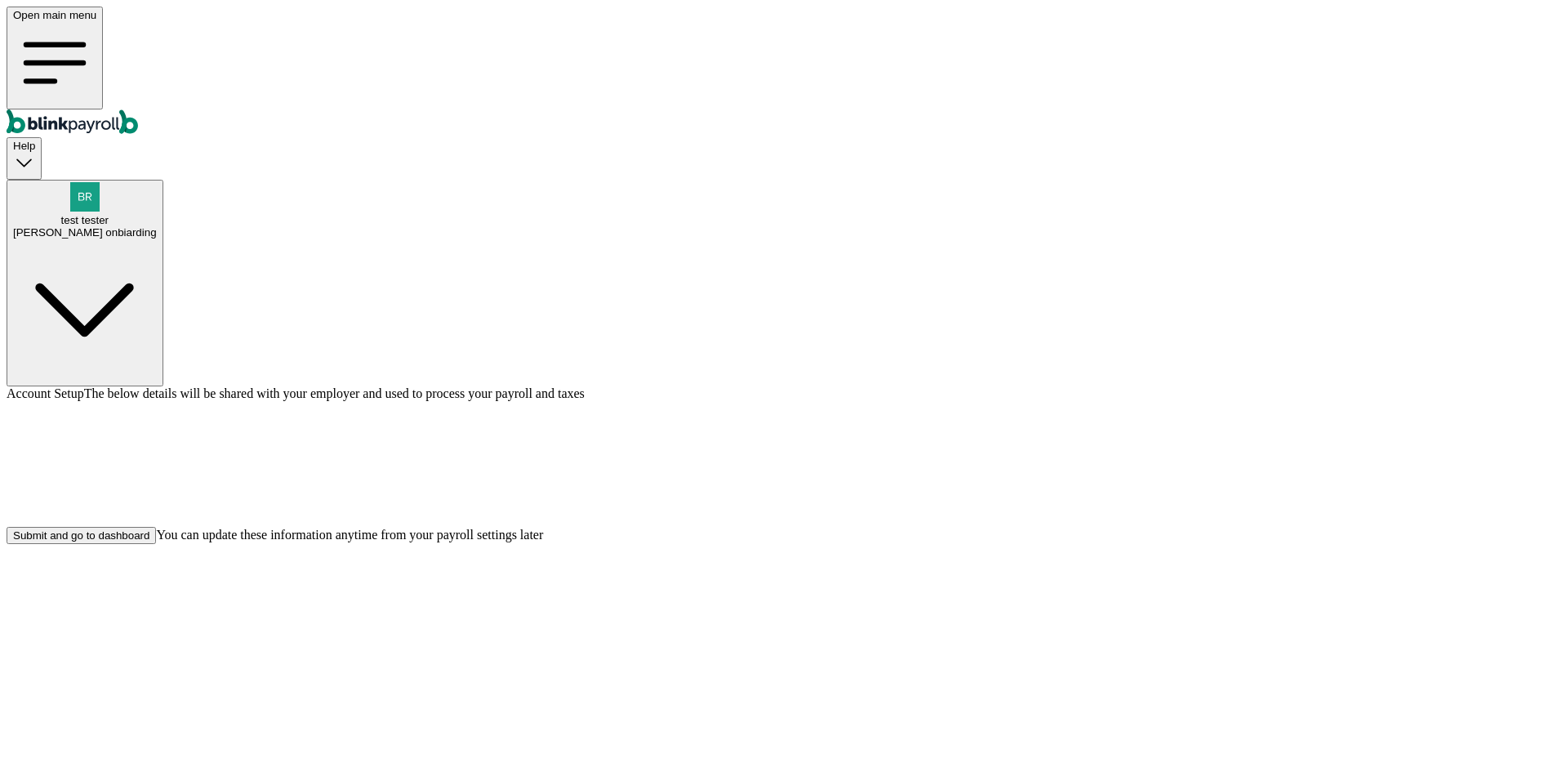
click at [110, 214] on span "test tester" at bounding box center [86, 220] width 48 height 12
click at [157, 226] on div "[PERSON_NAME] onbiarding" at bounding box center [85, 232] width 143 height 12
click at [157, 214] on div "test tester bhautik onbiarding" at bounding box center [85, 226] width 143 height 25
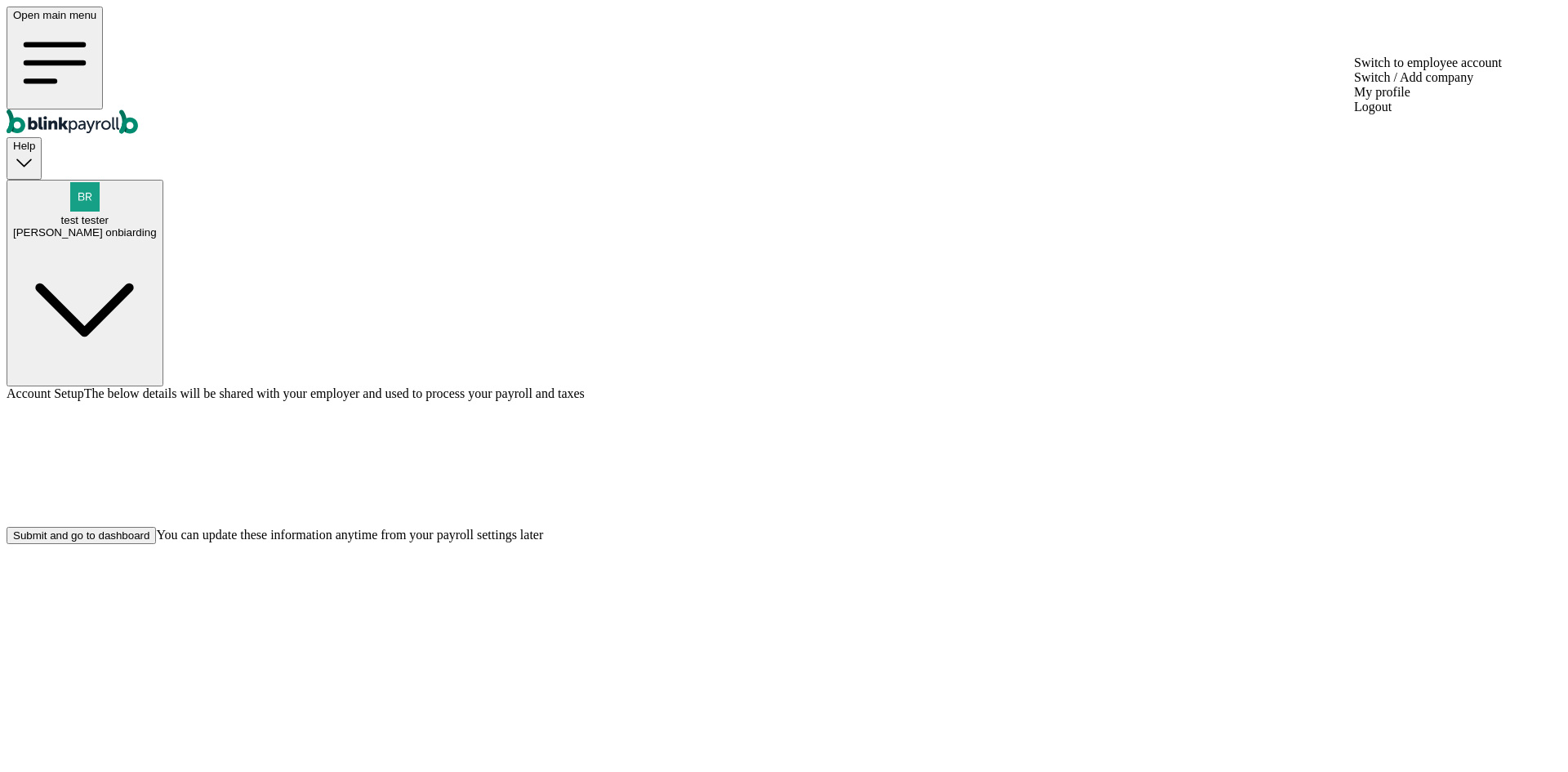
click at [110, 214] on span "test tester" at bounding box center [86, 220] width 48 height 12
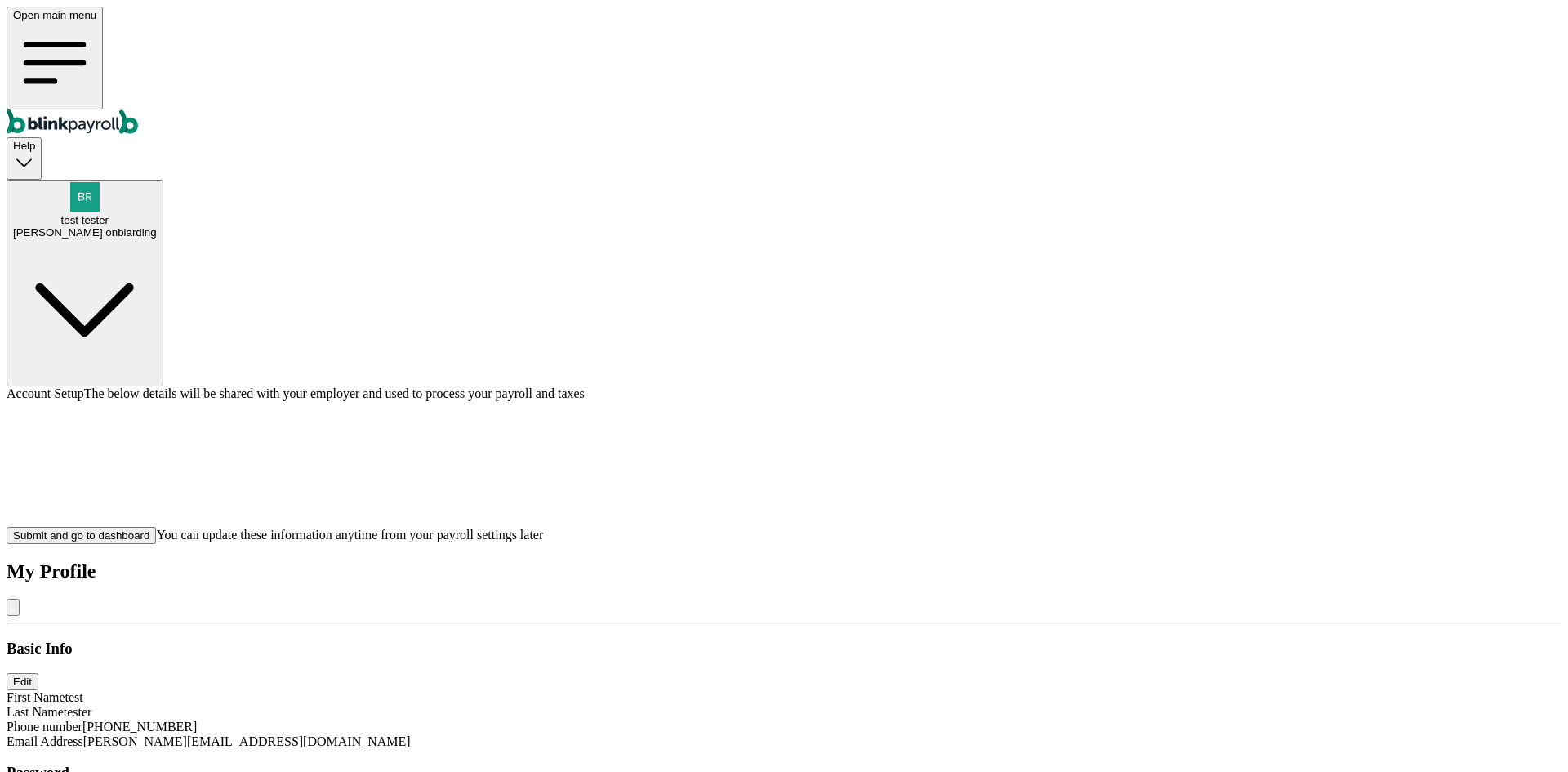
click at [1543, 561] on div "My Profile" at bounding box center [784, 589] width 1555 height 56
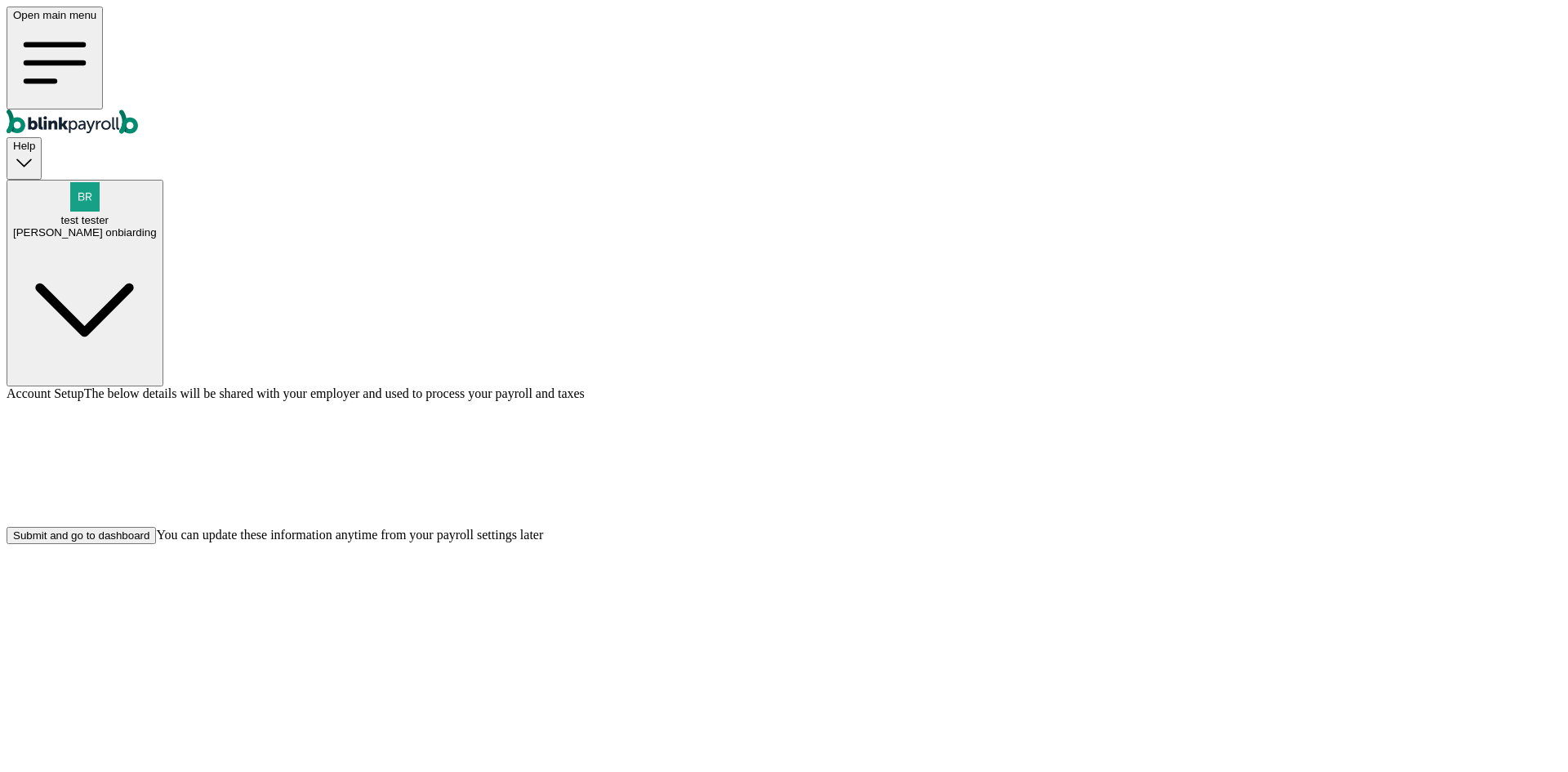
click at [157, 214] on div "test tester bhautik onbiarding" at bounding box center [85, 226] width 143 height 25
click at [110, 214] on span "test tester" at bounding box center [86, 220] width 48 height 12
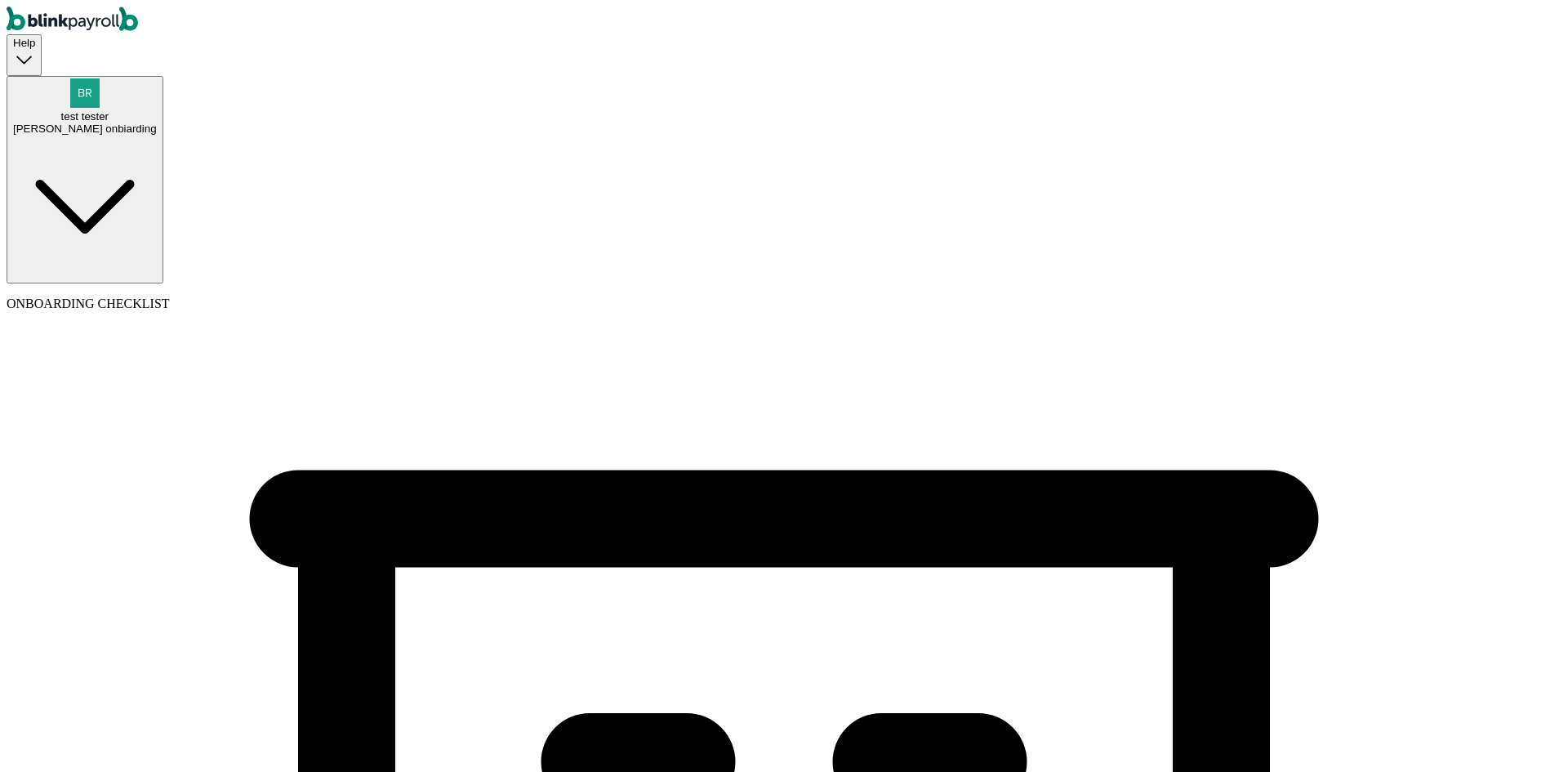
select select "Sole proprietorship"
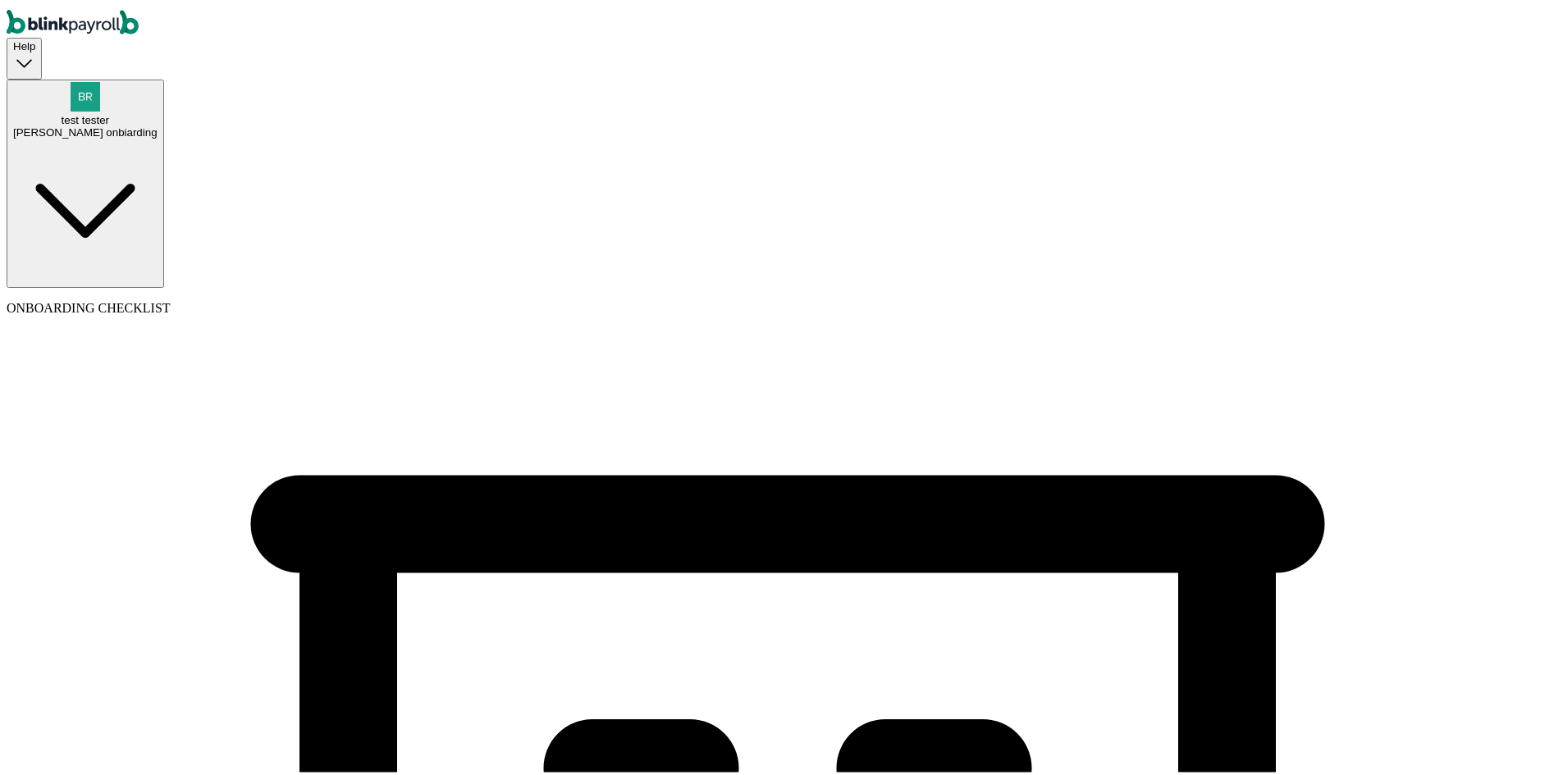
select select "Auto or Machine Repair"
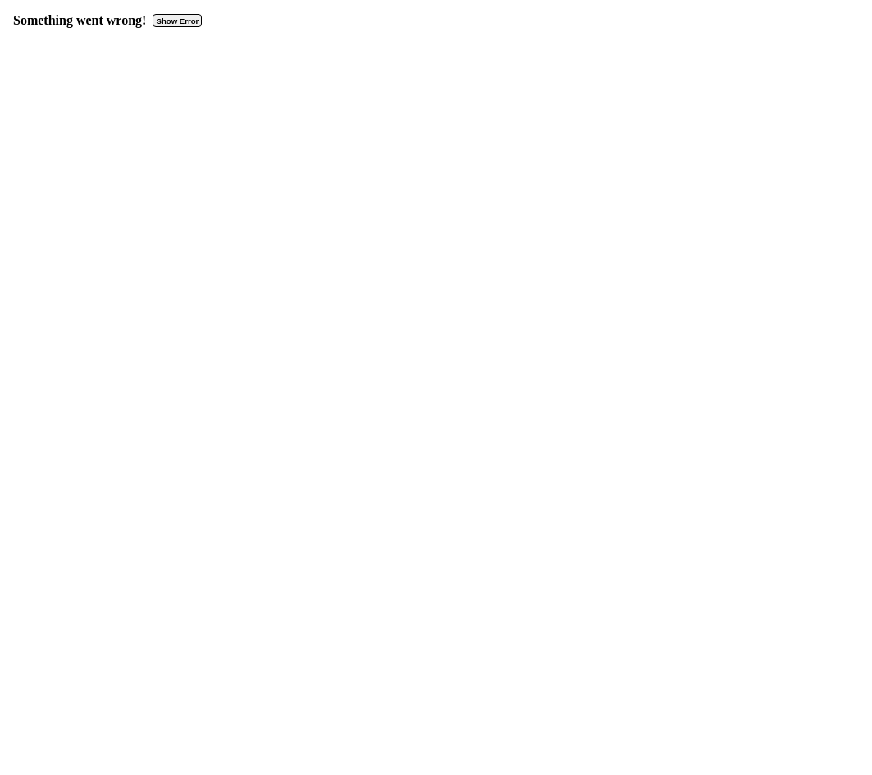
click at [182, 16] on button "Show Error" at bounding box center [177, 20] width 49 height 13
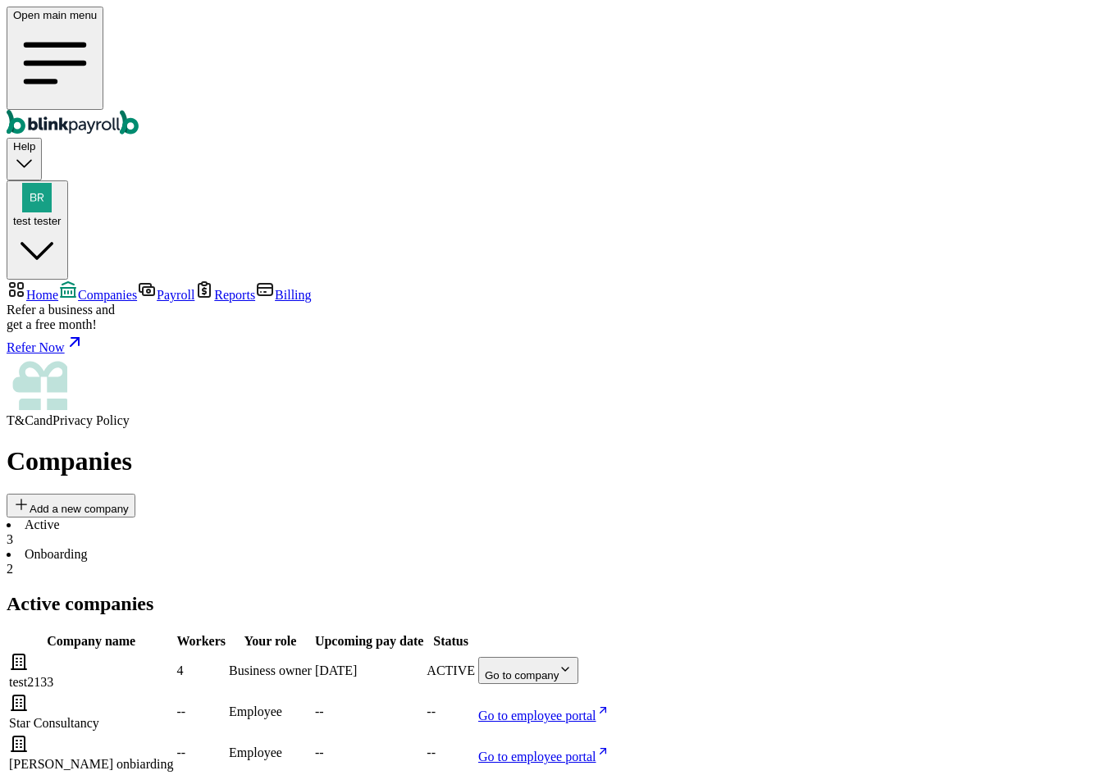
click at [255, 288] on link "Billing" at bounding box center [283, 295] width 56 height 14
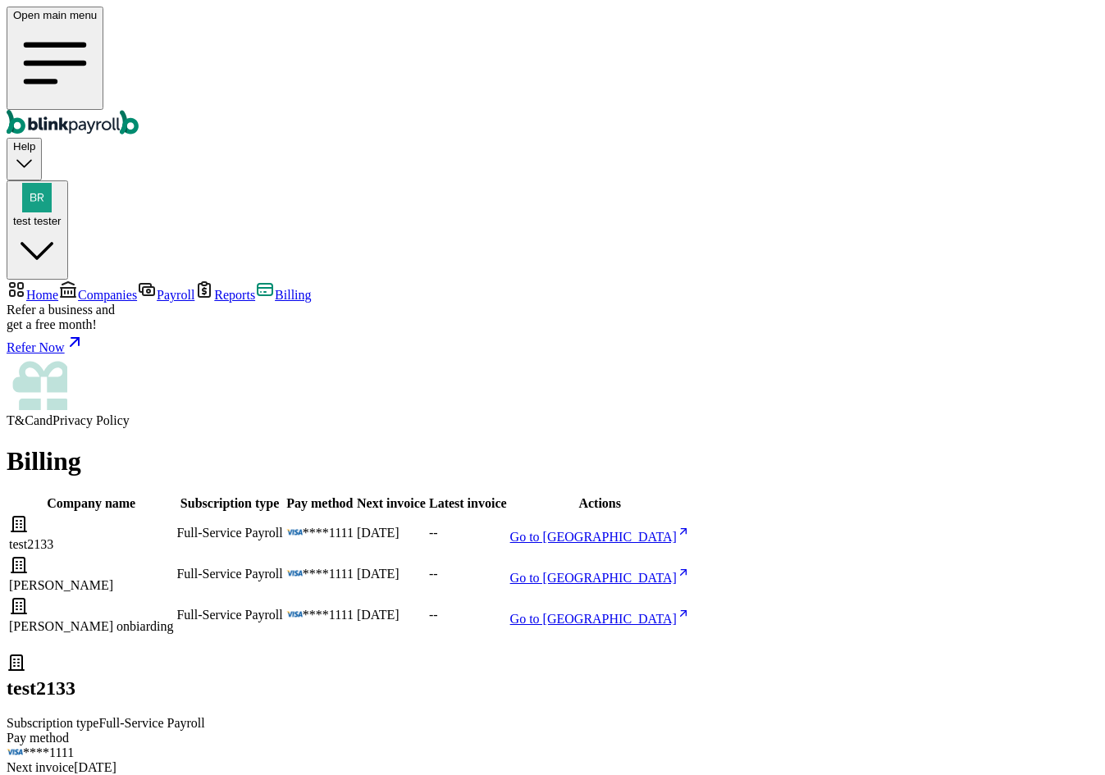
click at [103, 288] on span "Companies" at bounding box center [107, 295] width 59 height 14
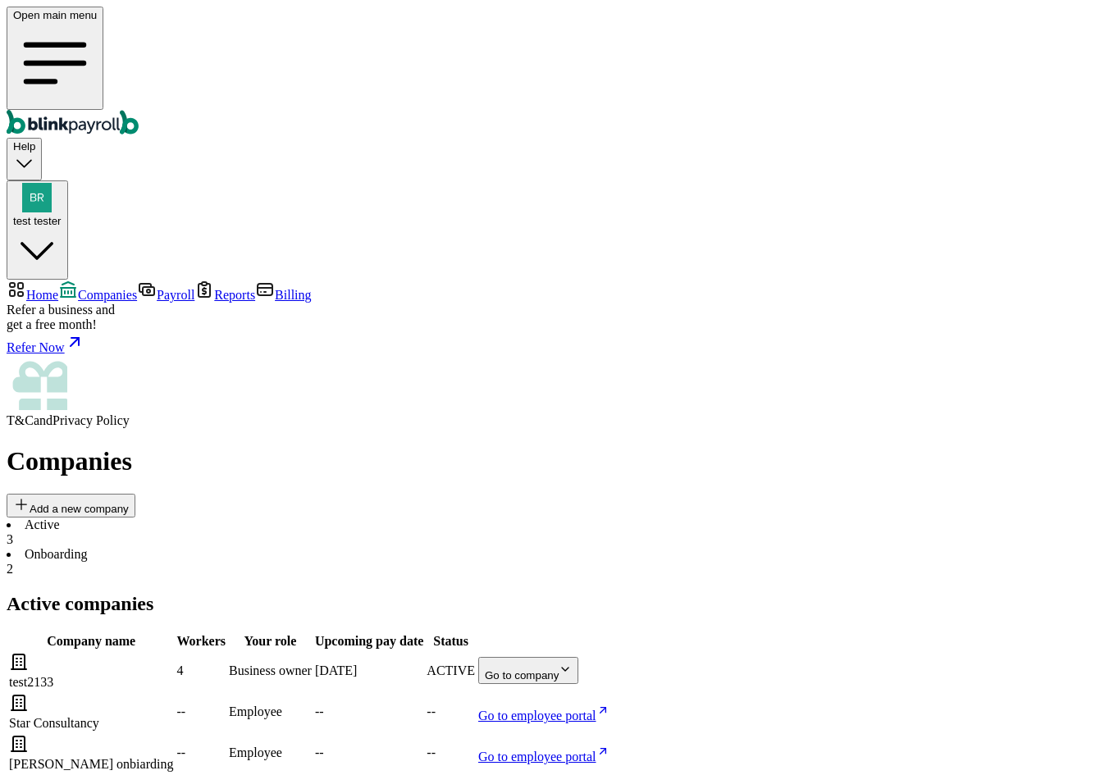
click at [368, 547] on li "Onboarding 2" at bounding box center [553, 562] width 1092 height 30
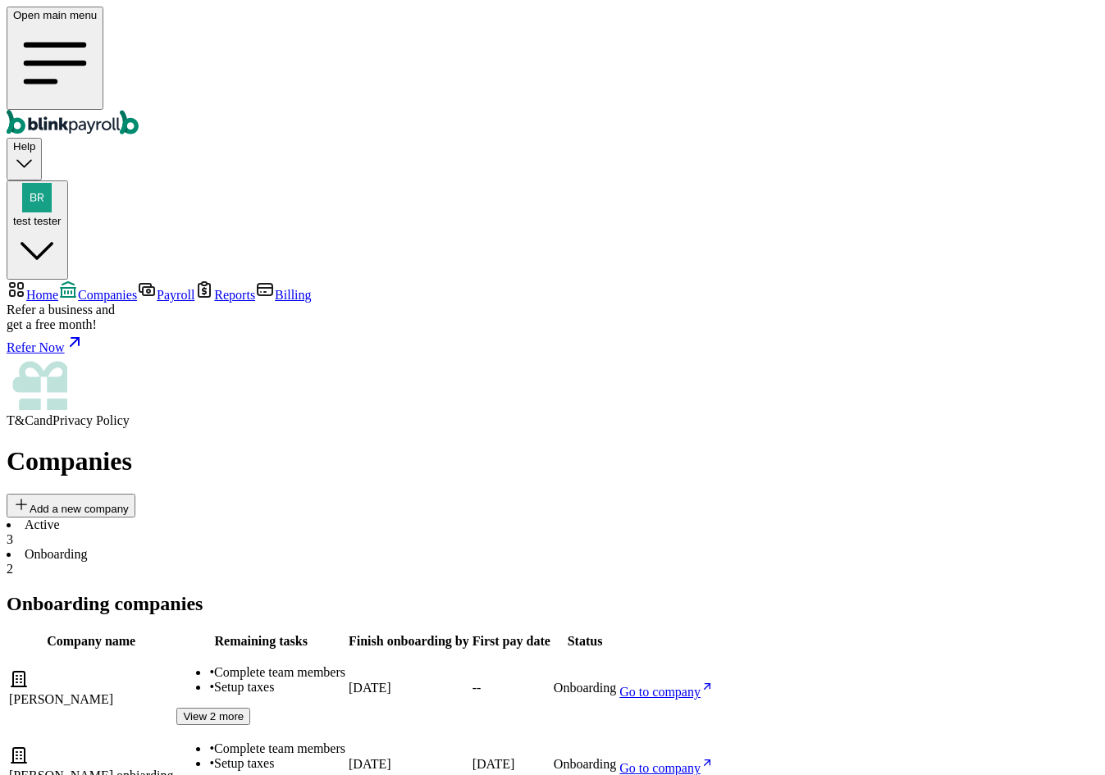
click at [295, 518] on li "Active 3" at bounding box center [553, 533] width 1092 height 30
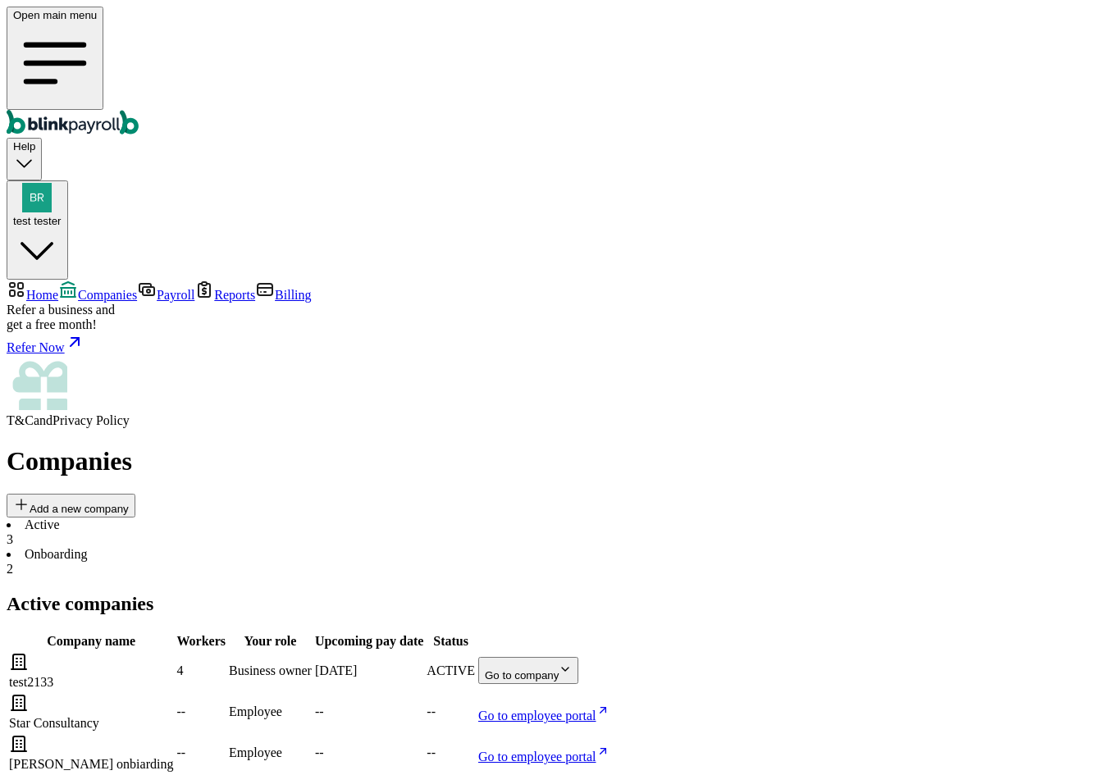
click at [366, 547] on li "Onboarding 2" at bounding box center [553, 562] width 1092 height 30
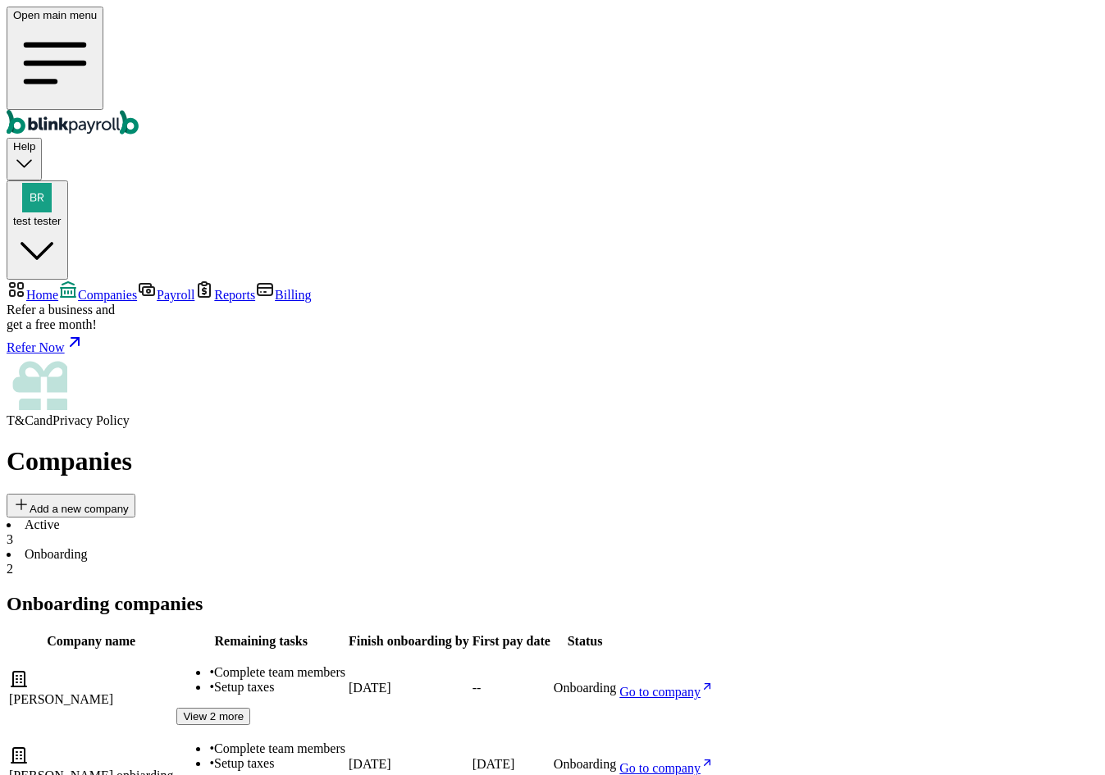
click at [244, 710] on span "View 2 more" at bounding box center [213, 716] width 61 height 12
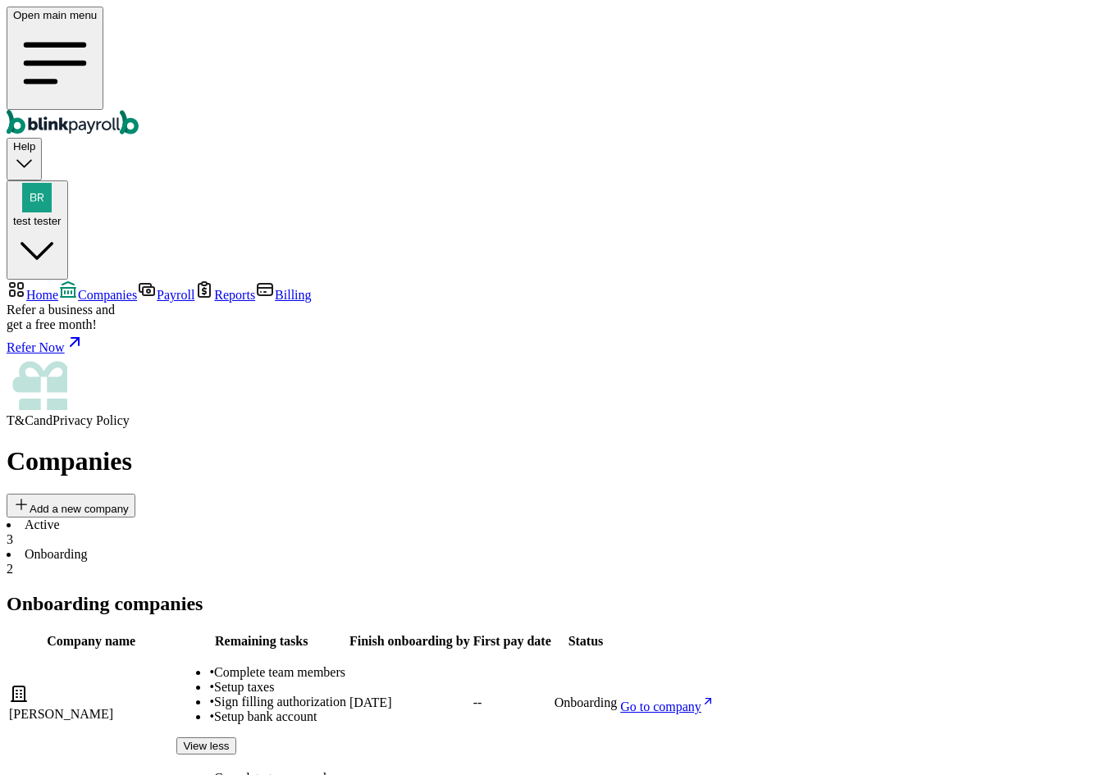
click at [254, 518] on li "Active 3" at bounding box center [553, 533] width 1092 height 30
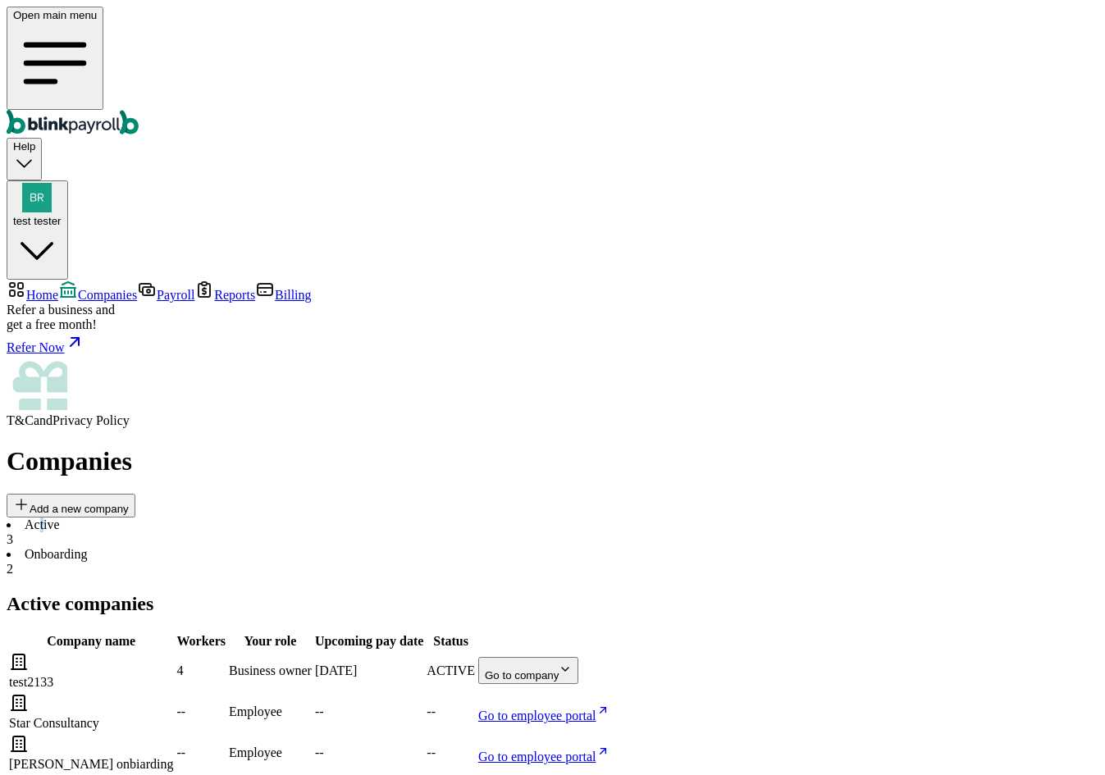
click at [58, 288] on span "Home" at bounding box center [42, 295] width 32 height 14
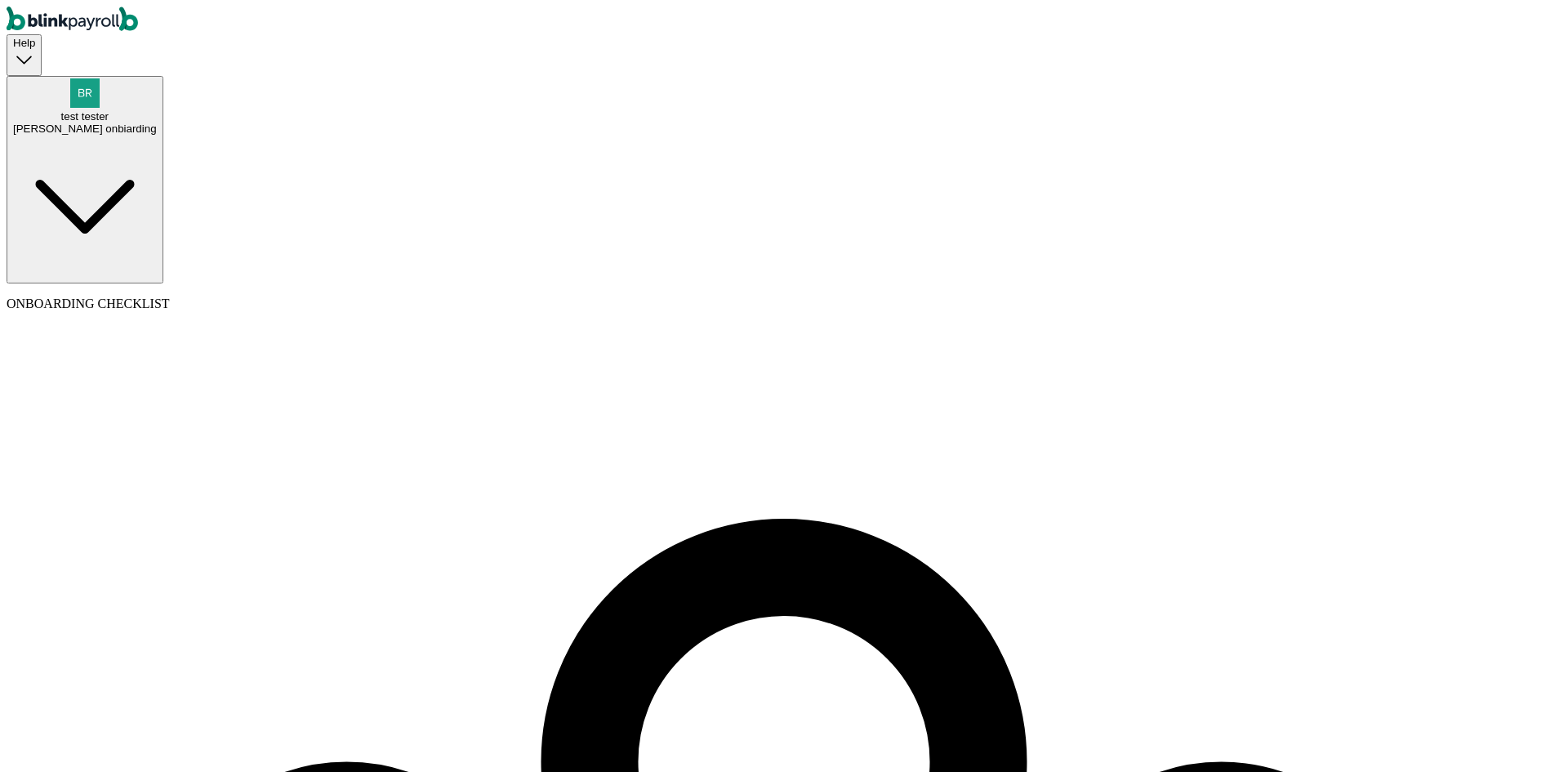
click at [110, 111] on span "test tester" at bounding box center [86, 117] width 48 height 12
click at [157, 123] on div "[PERSON_NAME] onbiarding" at bounding box center [85, 129] width 143 height 12
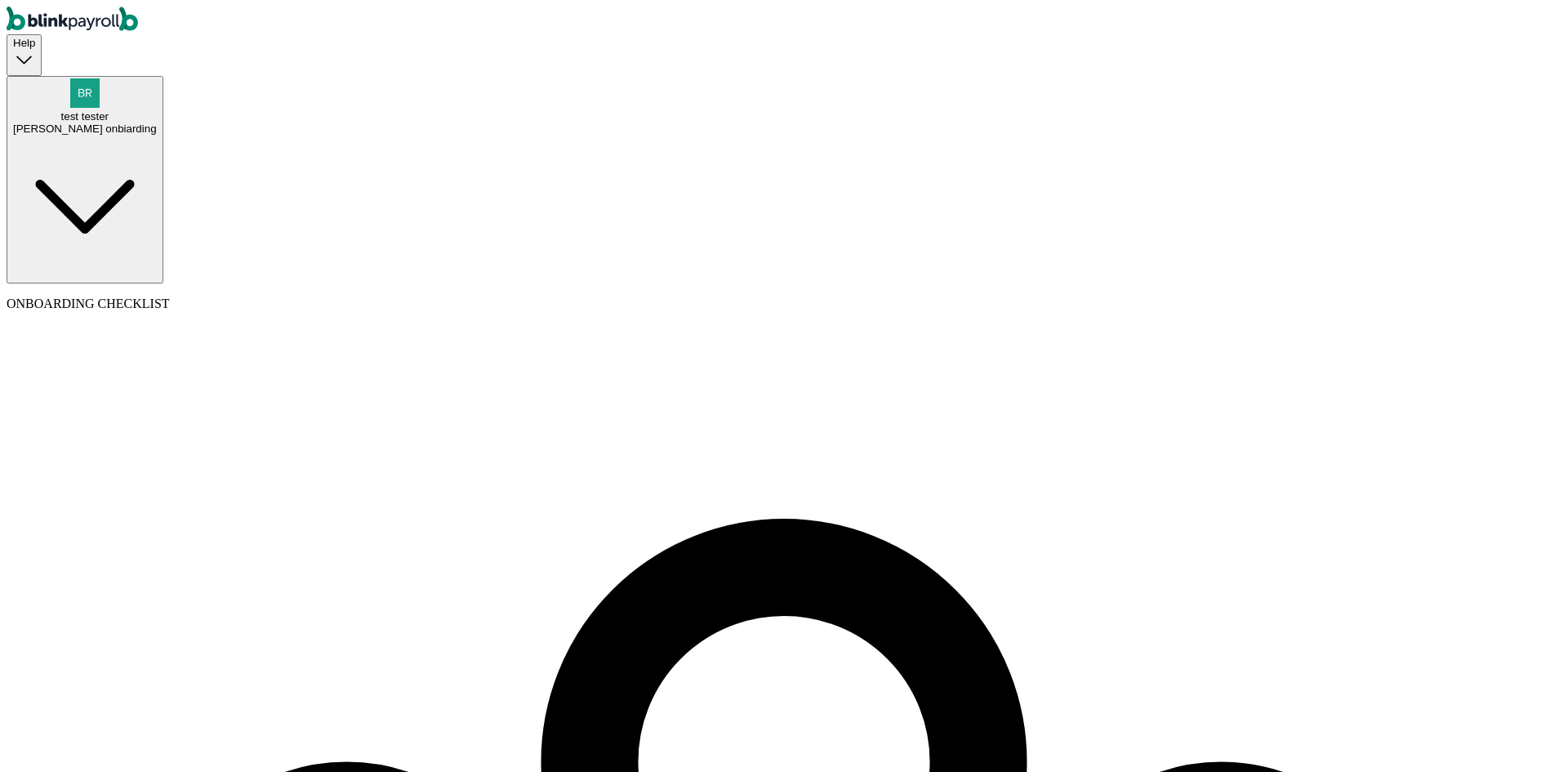
click at [157, 111] on div "test [PERSON_NAME] onbiarding" at bounding box center [85, 123] width 143 height 25
click at [157, 123] on div "[PERSON_NAME] onbiarding" at bounding box center [85, 129] width 143 height 12
click at [1483, 53] on div "Help test [PERSON_NAME] onbiarding" at bounding box center [784, 145] width 1555 height 277
click at [157, 123] on div "[PERSON_NAME] onbiarding" at bounding box center [85, 129] width 143 height 12
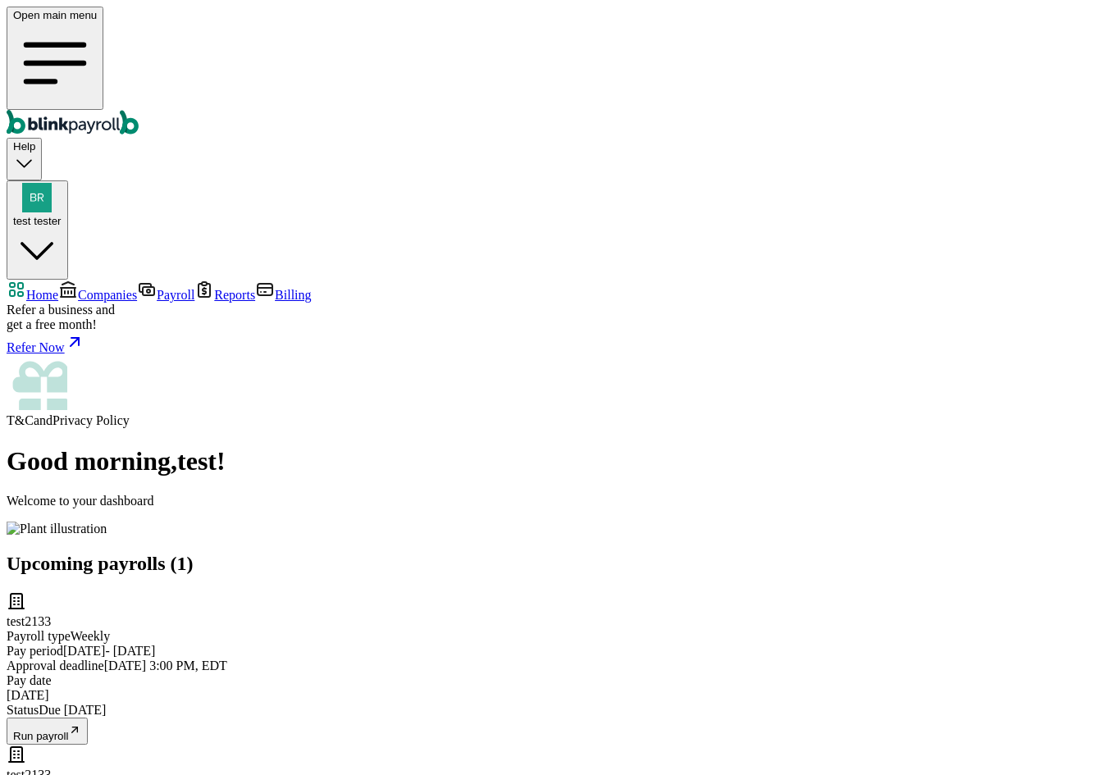
click at [81, 288] on span "Companies" at bounding box center [107, 295] width 59 height 14
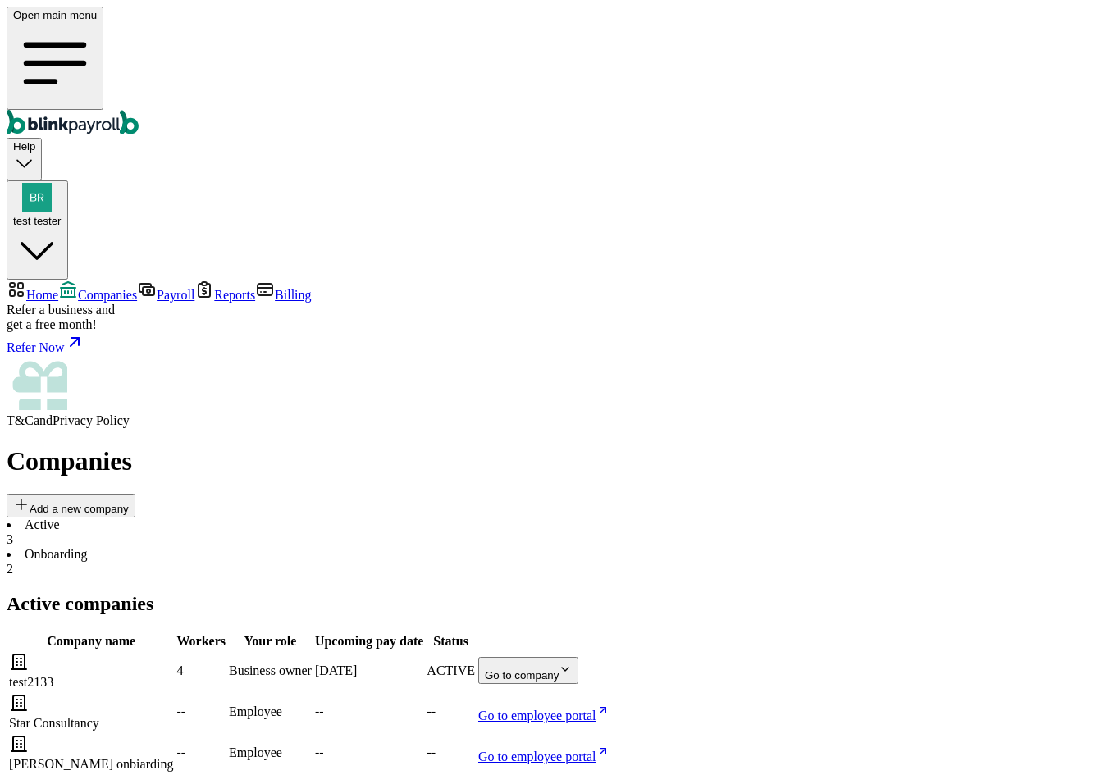
click at [372, 547] on li "Onboarding 2" at bounding box center [553, 562] width 1092 height 30
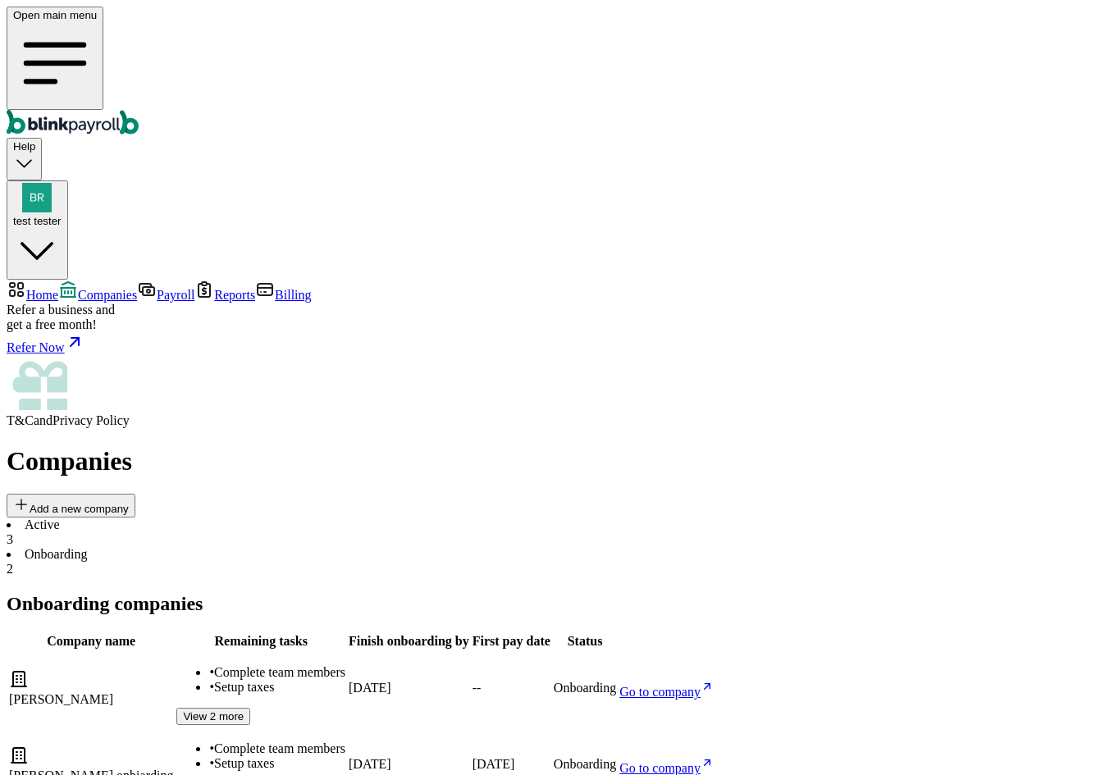
click at [267, 518] on li "Active 3" at bounding box center [553, 533] width 1092 height 30
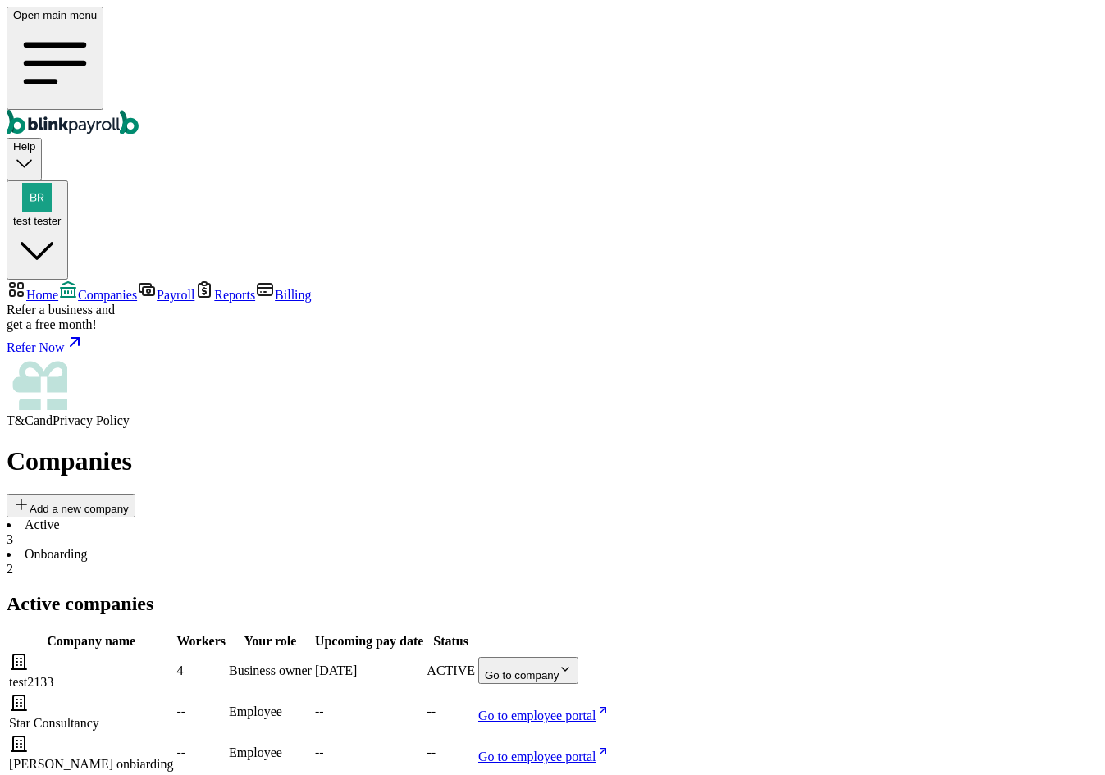
click at [367, 547] on li "Onboarding 2" at bounding box center [553, 562] width 1092 height 30
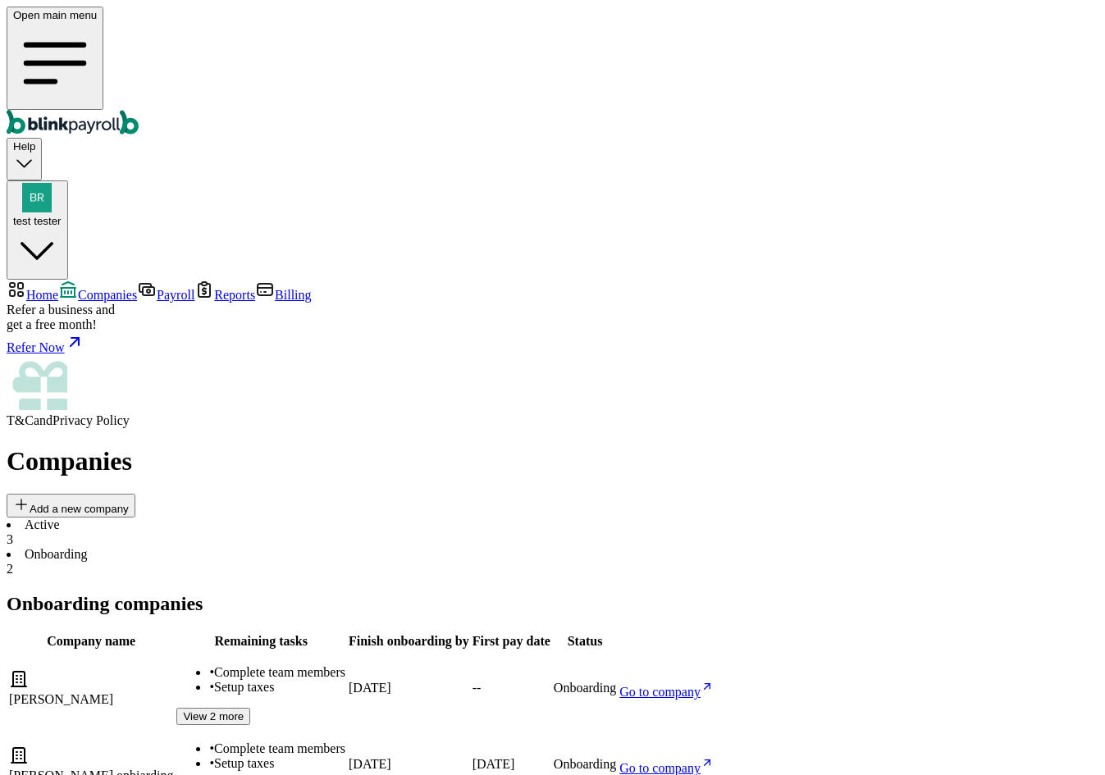
click at [262, 518] on li "Active 3" at bounding box center [553, 533] width 1092 height 30
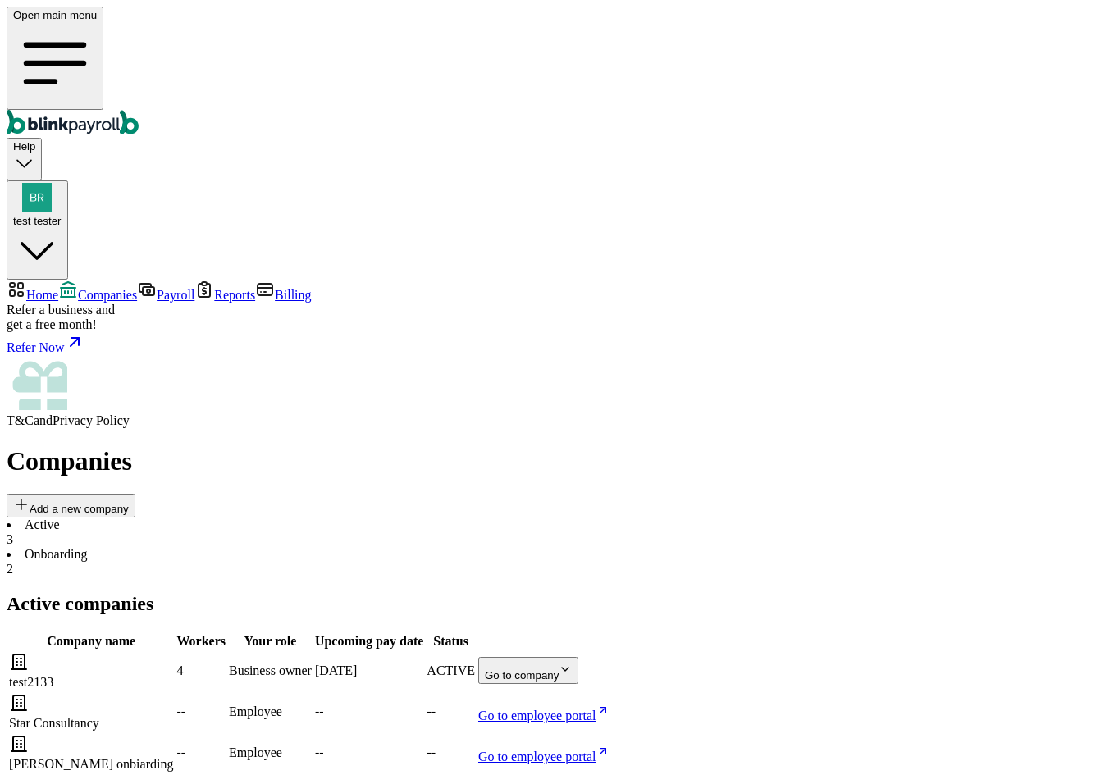
click at [214, 288] on span "Reports" at bounding box center [234, 295] width 41 height 14
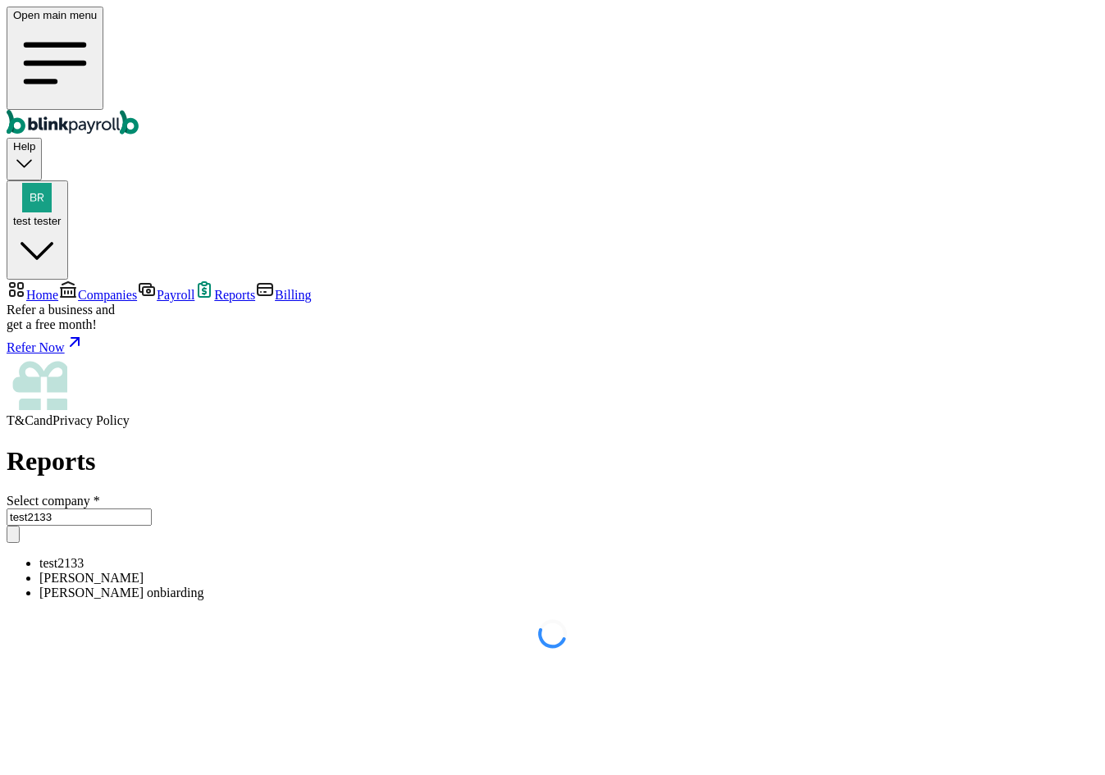
click at [152, 509] on input "test2133" at bounding box center [79, 517] width 145 height 17
click at [381, 446] on div "Reports Select company * test2133 test2133 BHautik bhautik onbiarding" at bounding box center [553, 593] width 1092 height 294
click at [275, 288] on span "Billing" at bounding box center [293, 295] width 36 height 14
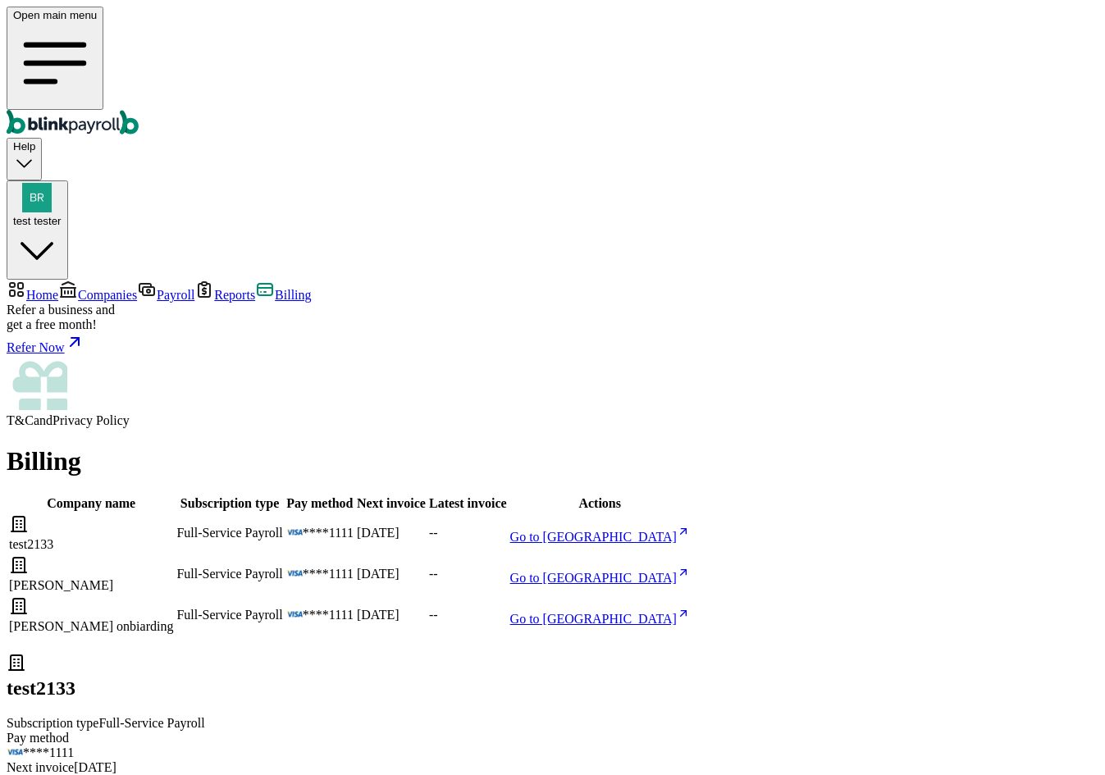
click at [137, 288] on link "Payroll" at bounding box center [165, 295] width 57 height 14
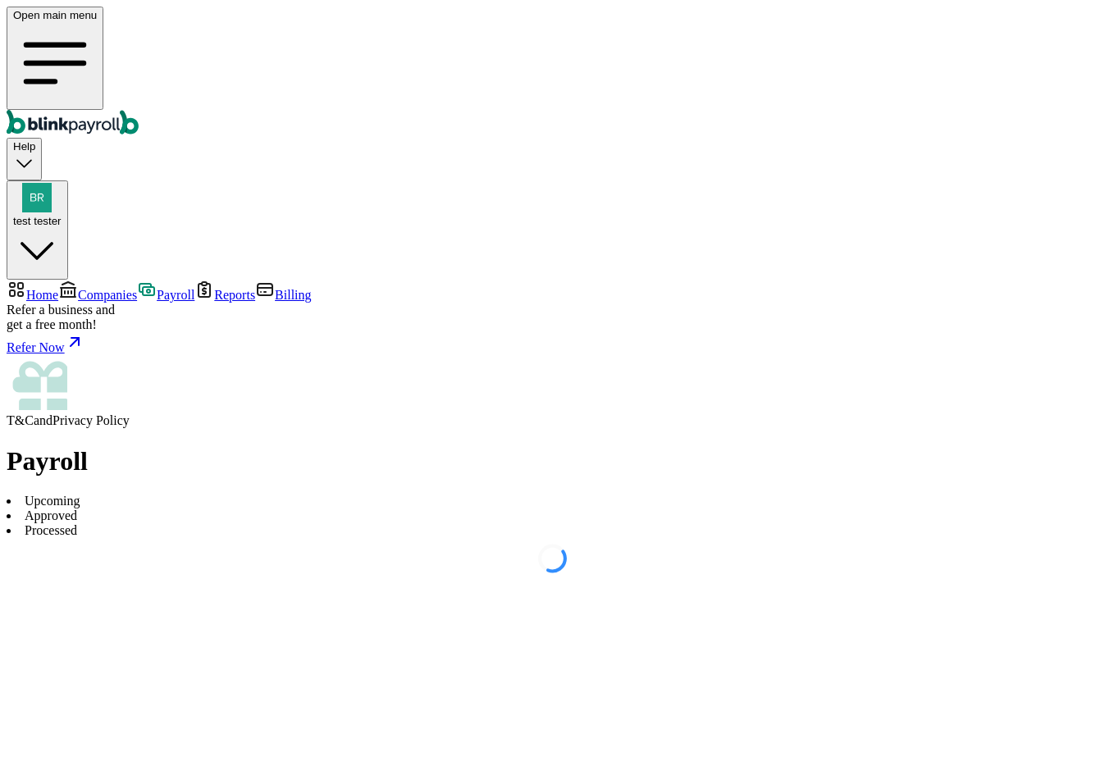
click at [101, 288] on span "Companies" at bounding box center [107, 295] width 59 height 14
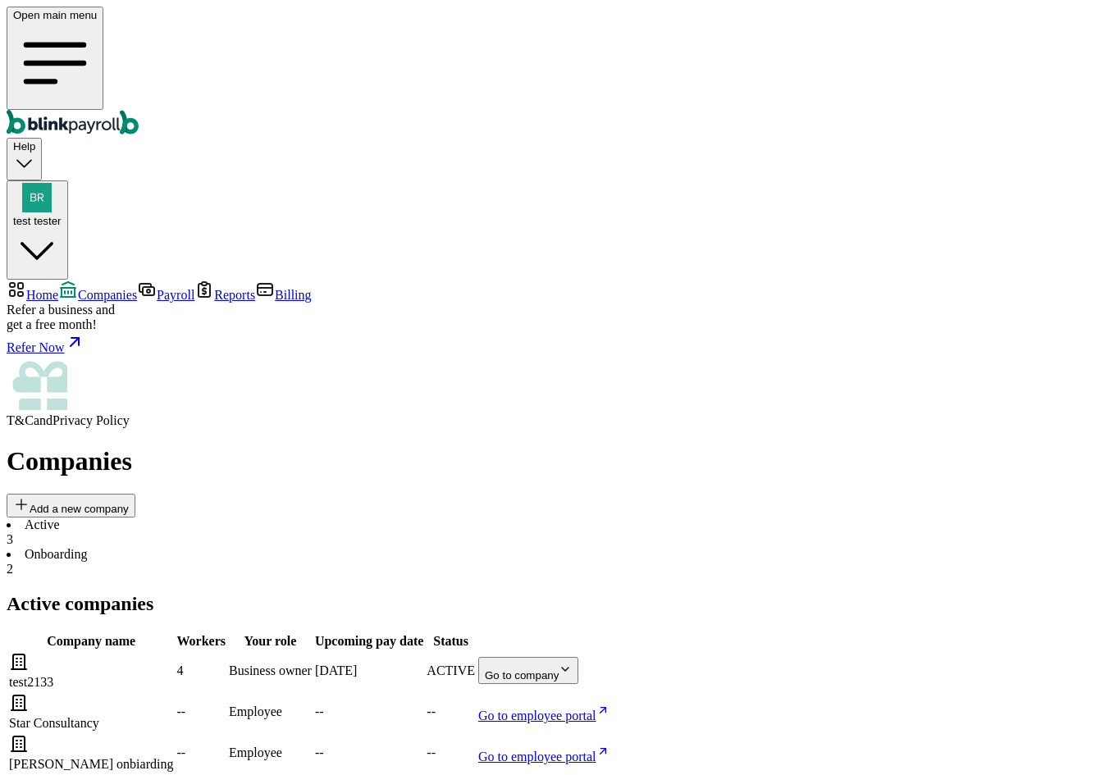
click at [358, 547] on li "Onboarding 2" at bounding box center [553, 562] width 1092 height 30
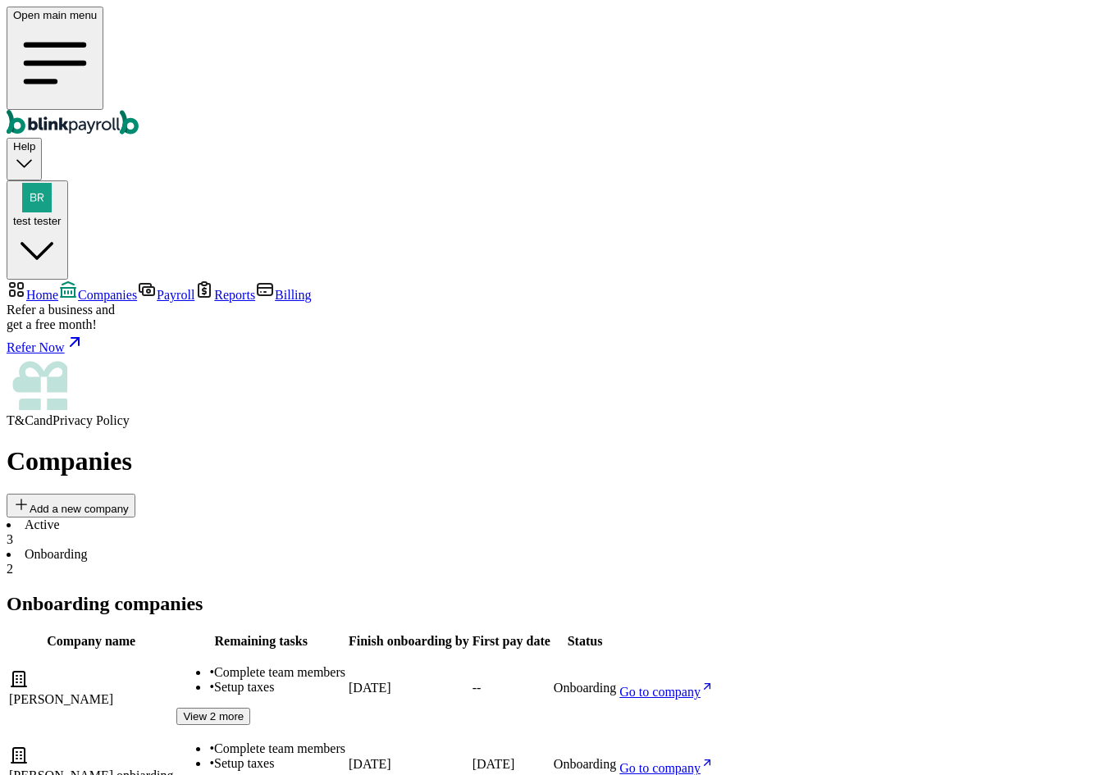
click at [272, 518] on li "Active 3" at bounding box center [553, 533] width 1092 height 30
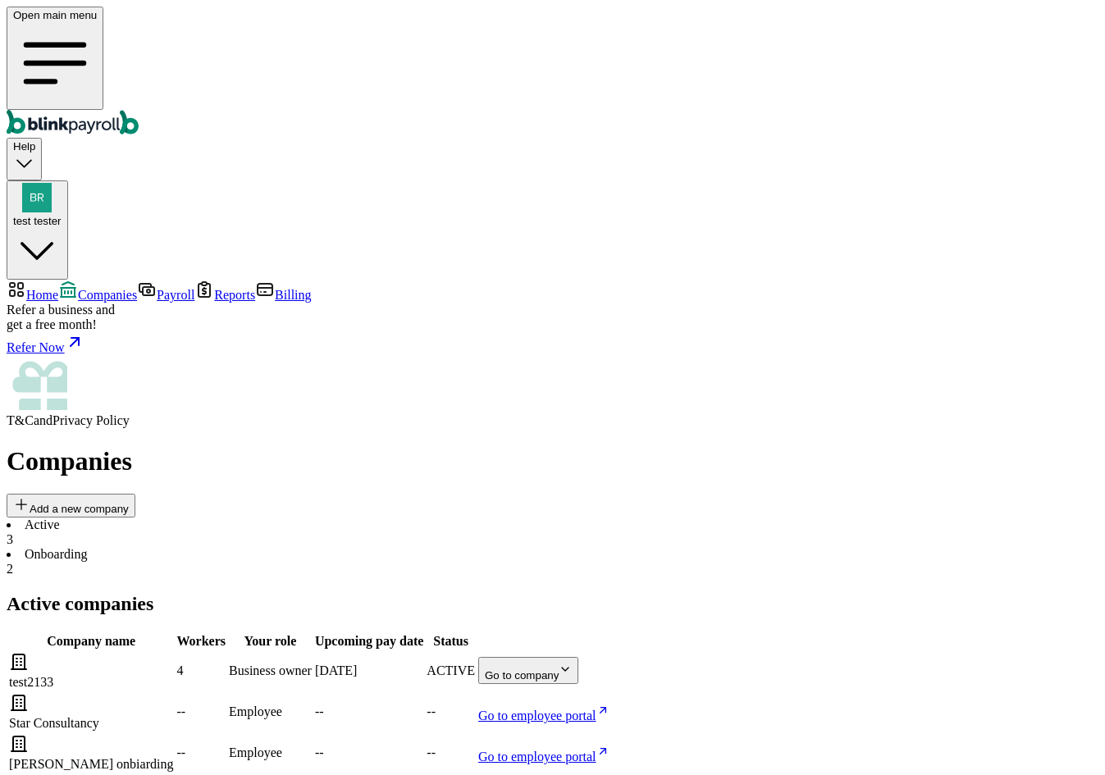
click at [596, 750] on span "Go to employee portal" at bounding box center [537, 757] width 118 height 14
click at [46, 280] on nav "Home Companies Payroll Reports Billing Refer a business and get a free month! R…" at bounding box center [553, 354] width 1092 height 148
click at [275, 288] on span "Billing" at bounding box center [293, 295] width 36 height 14
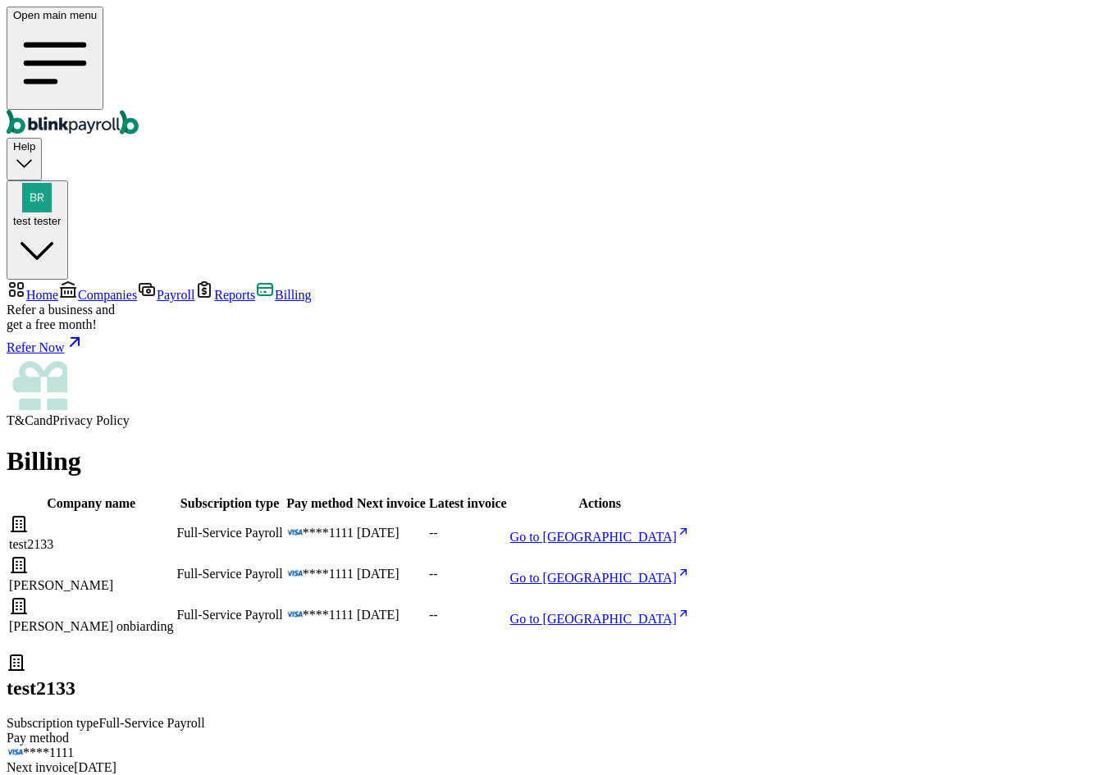
click at [58, 288] on span "Home" at bounding box center [42, 295] width 32 height 14
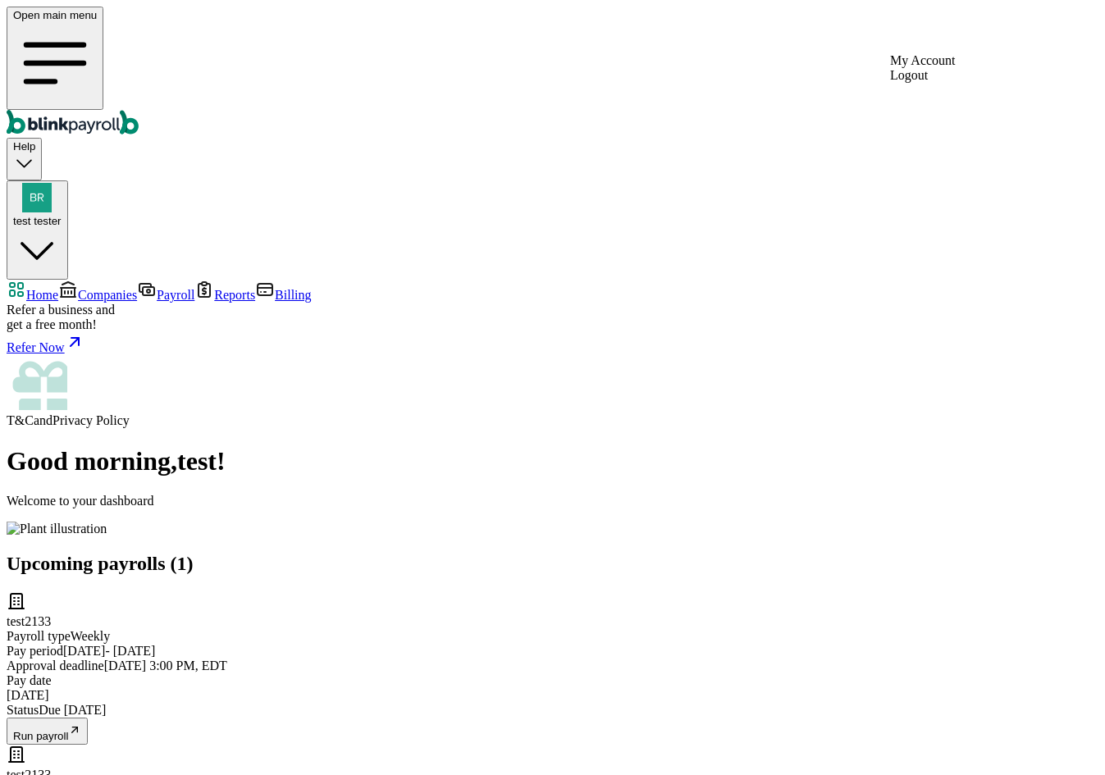
click at [62, 183] on div "test tester" at bounding box center [37, 205] width 48 height 44
click at [107, 288] on span "Companies" at bounding box center [107, 295] width 59 height 14
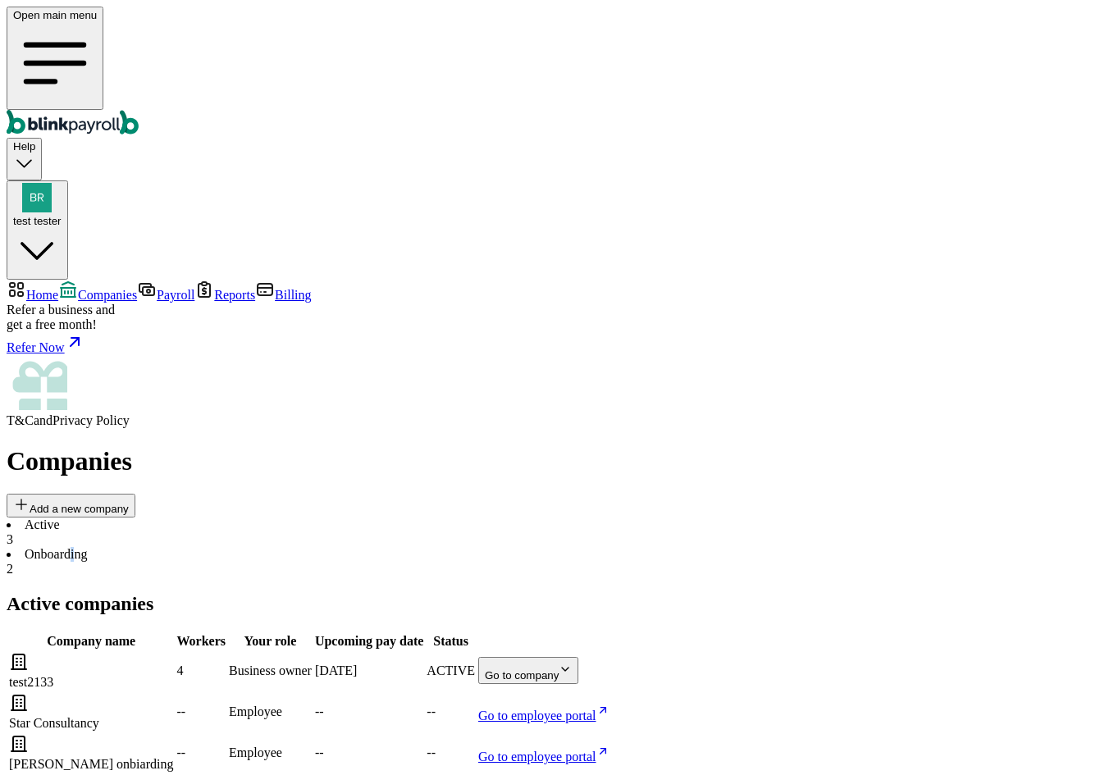
click at [392, 547] on li "Onboarding 2" at bounding box center [553, 562] width 1092 height 30
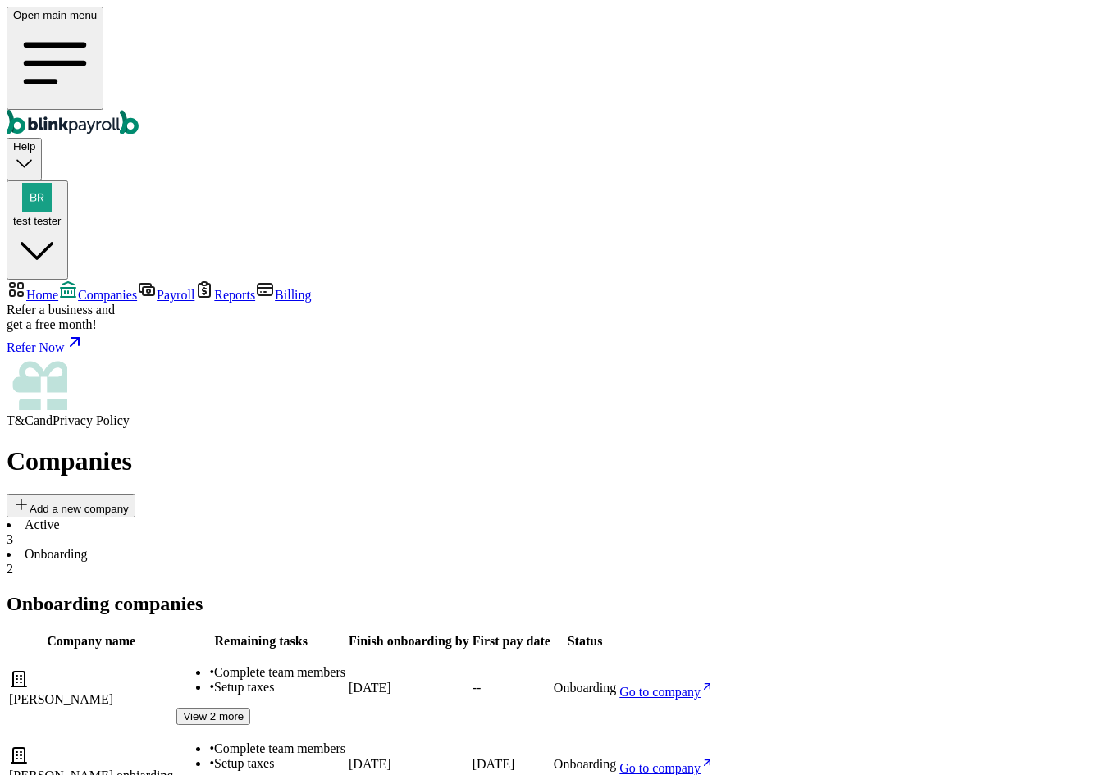
click at [271, 518] on li "Active 3" at bounding box center [553, 533] width 1092 height 30
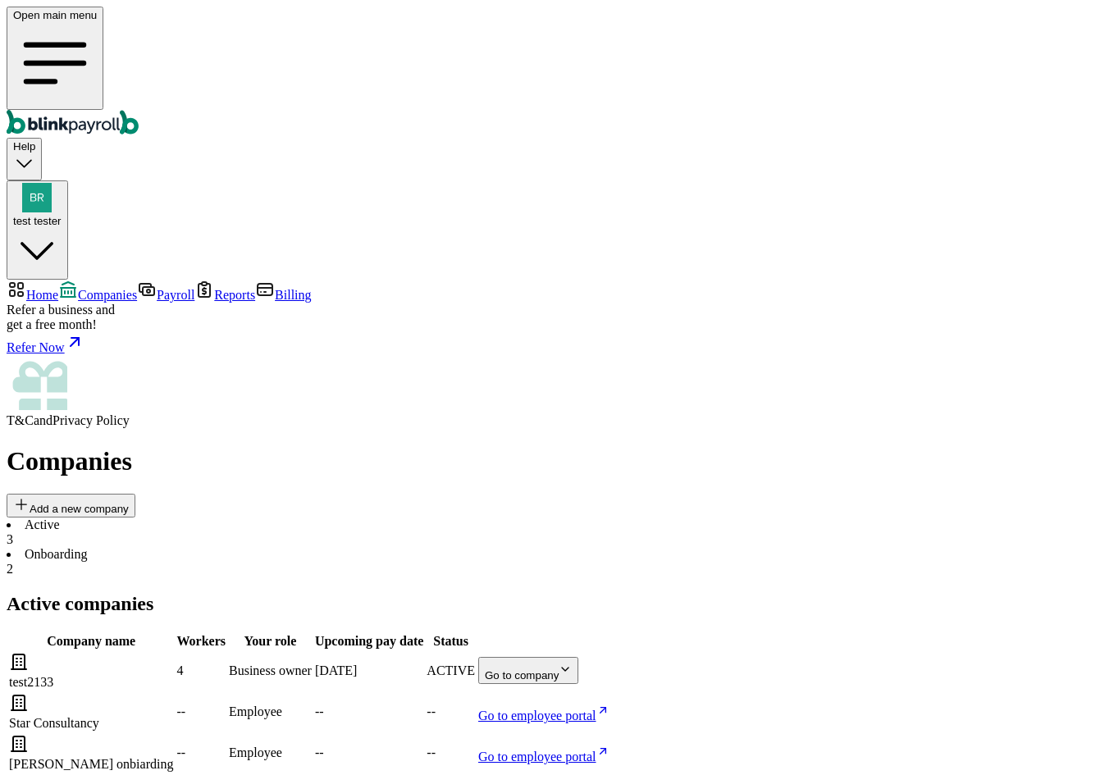
click at [129, 503] on span "Add a new company" at bounding box center [79, 509] width 99 height 12
click at [135, 494] on button "Add a new company" at bounding box center [71, 506] width 129 height 24
click at [62, 215] on span "test tester" at bounding box center [37, 221] width 48 height 12
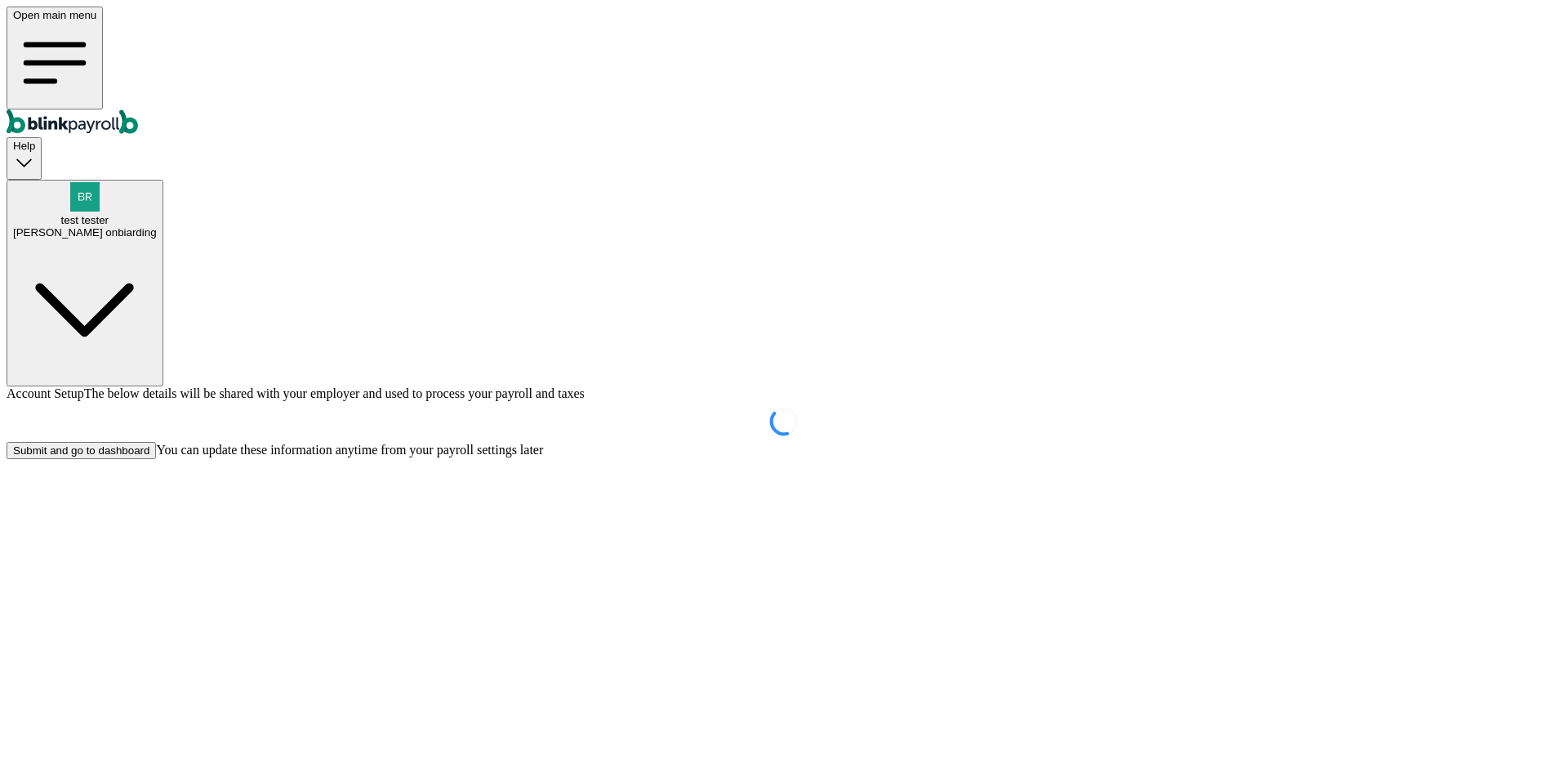
click at [110, 214] on span "test tester" at bounding box center [86, 220] width 48 height 12
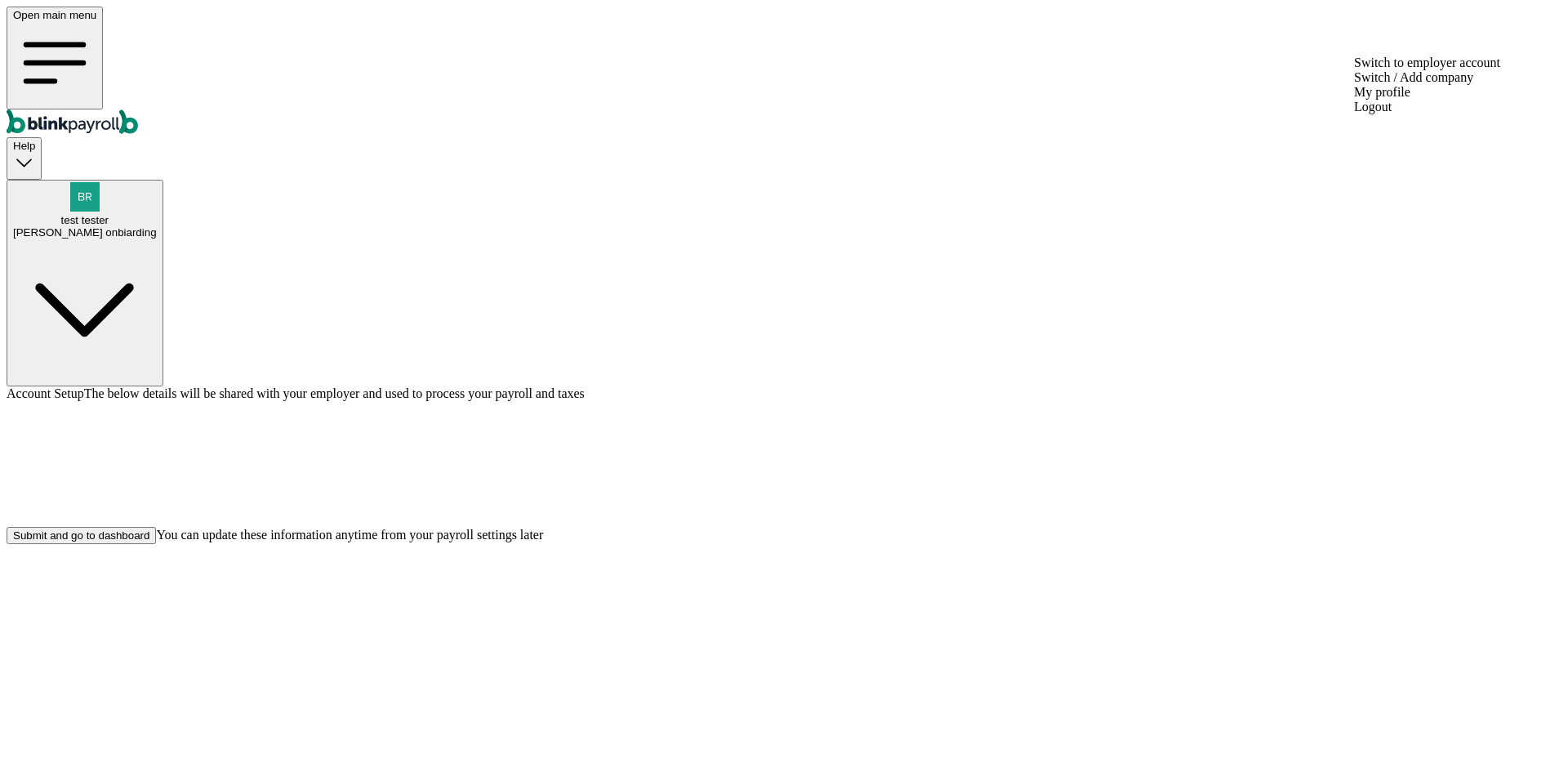
click at [110, 214] on span "test tester" at bounding box center [86, 220] width 48 height 12
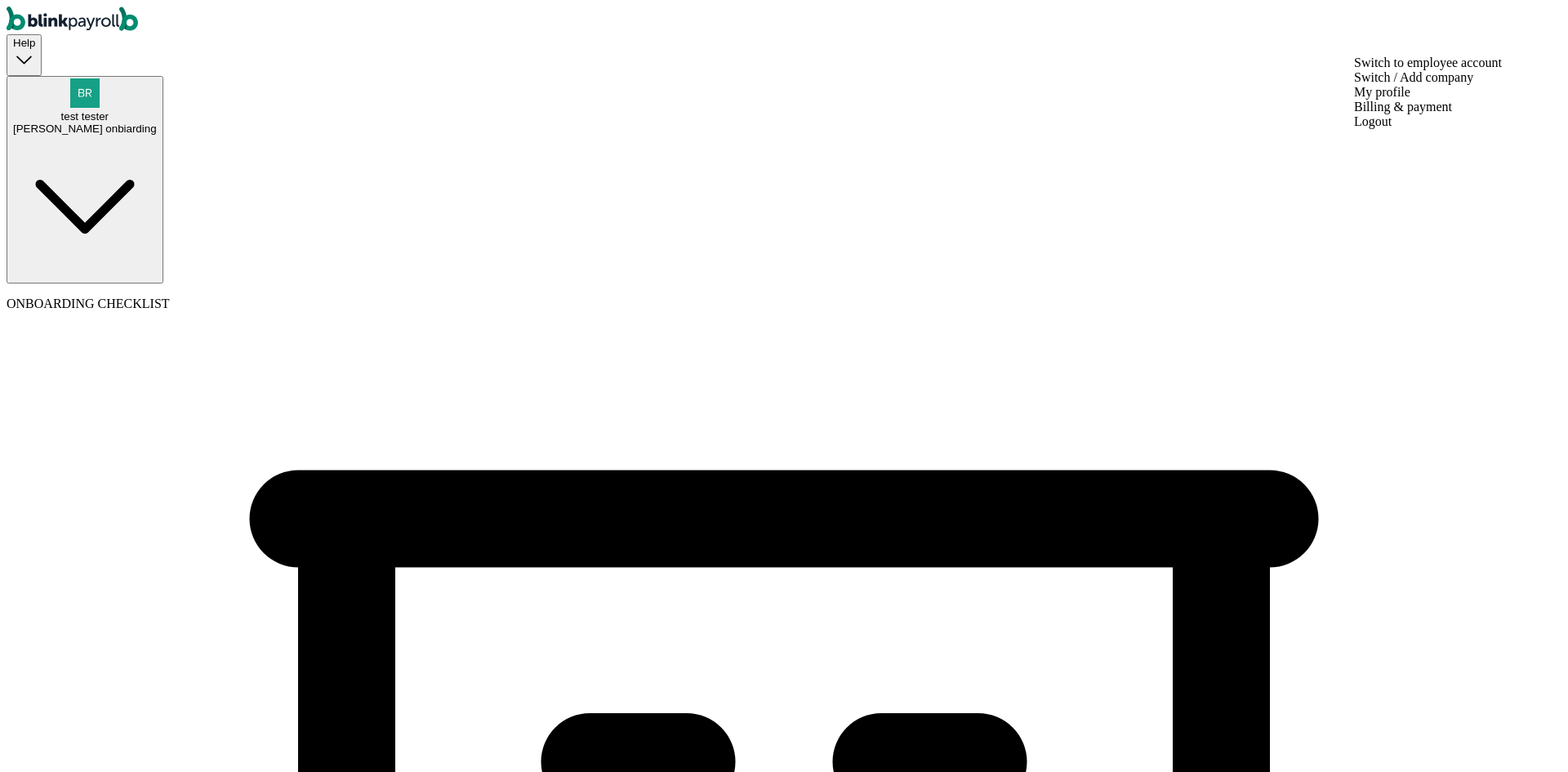
click at [157, 123] on div "bhautik onbiarding" at bounding box center [85, 129] width 143 height 12
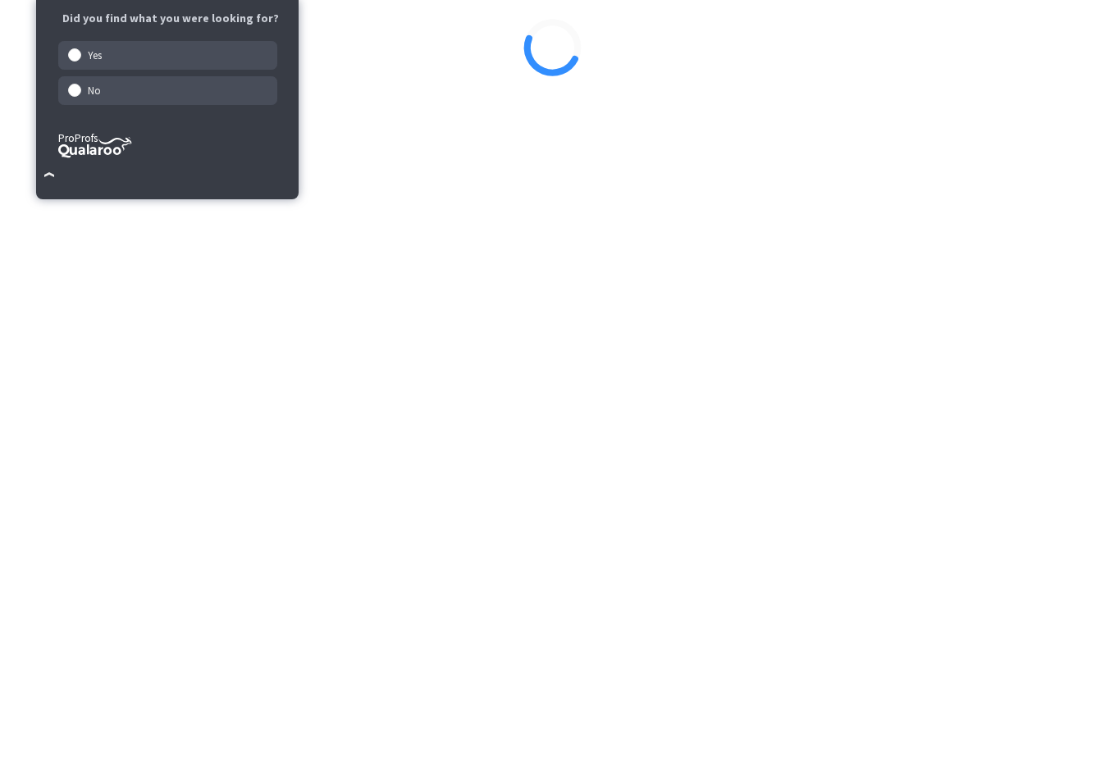
click at [500, 89] on div at bounding box center [553, 48] width 1092 height 82
click at [45, 171] on button "×" at bounding box center [49, 175] width 27 height 27
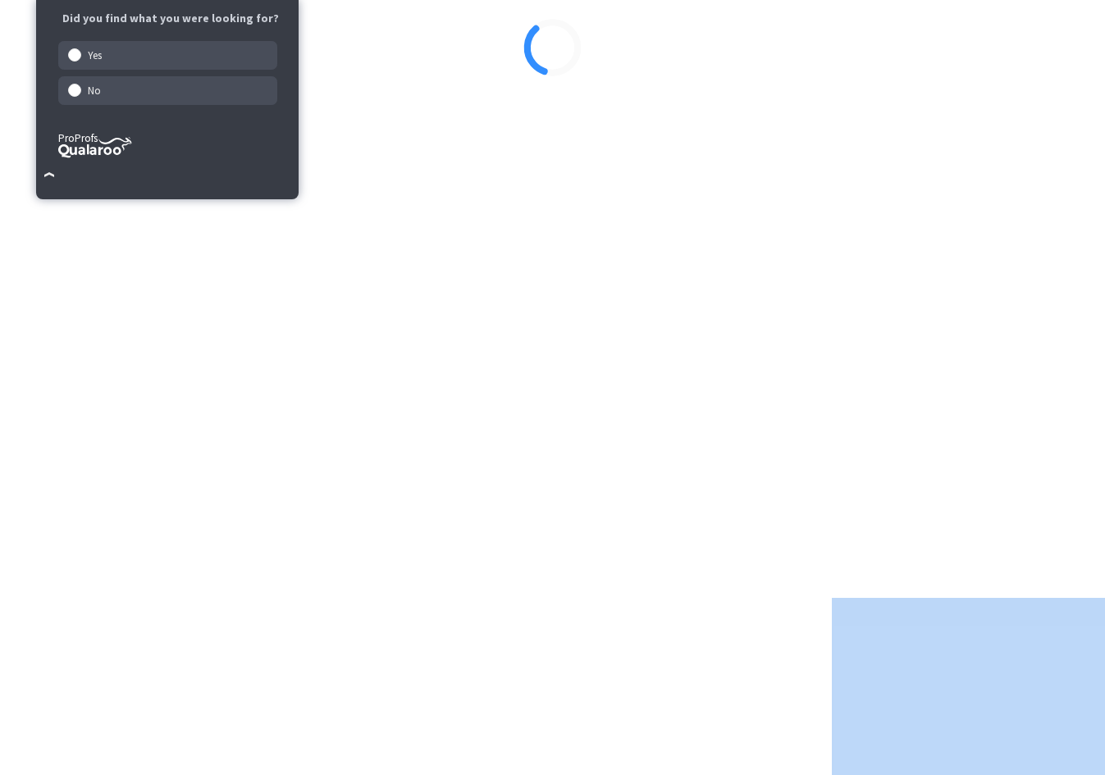
click at [45, 89] on div at bounding box center [553, 48] width 1092 height 82
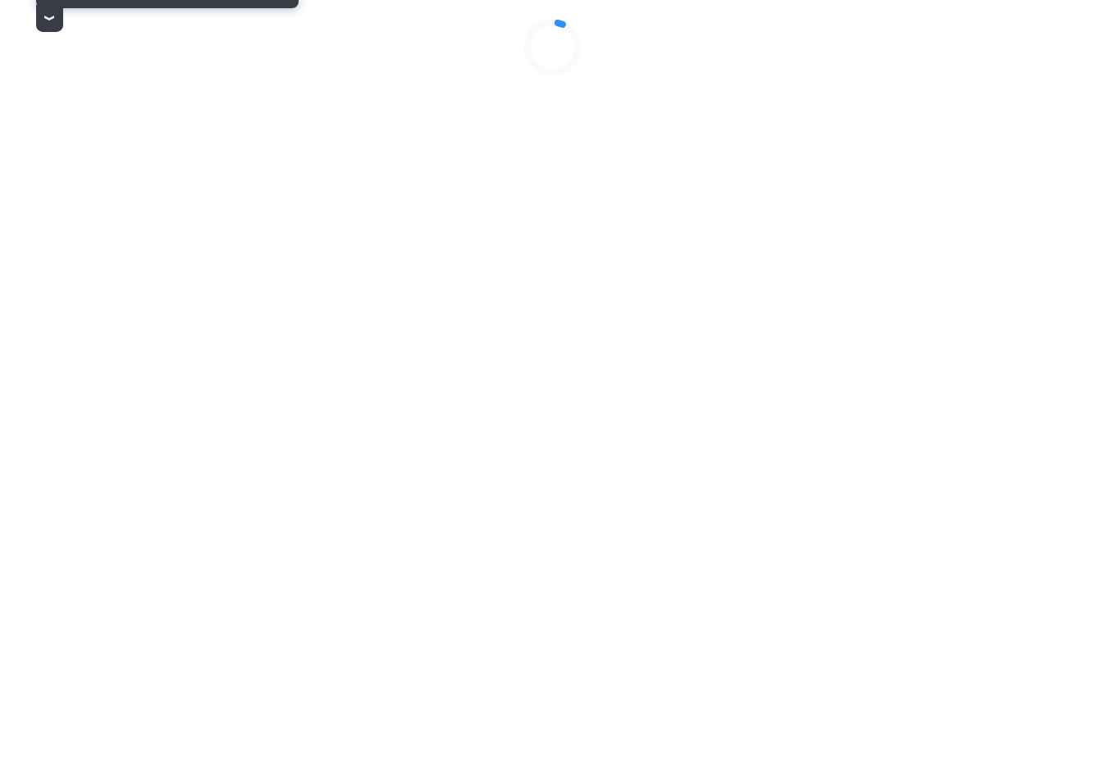
click at [474, 89] on div at bounding box center [553, 48] width 1092 height 82
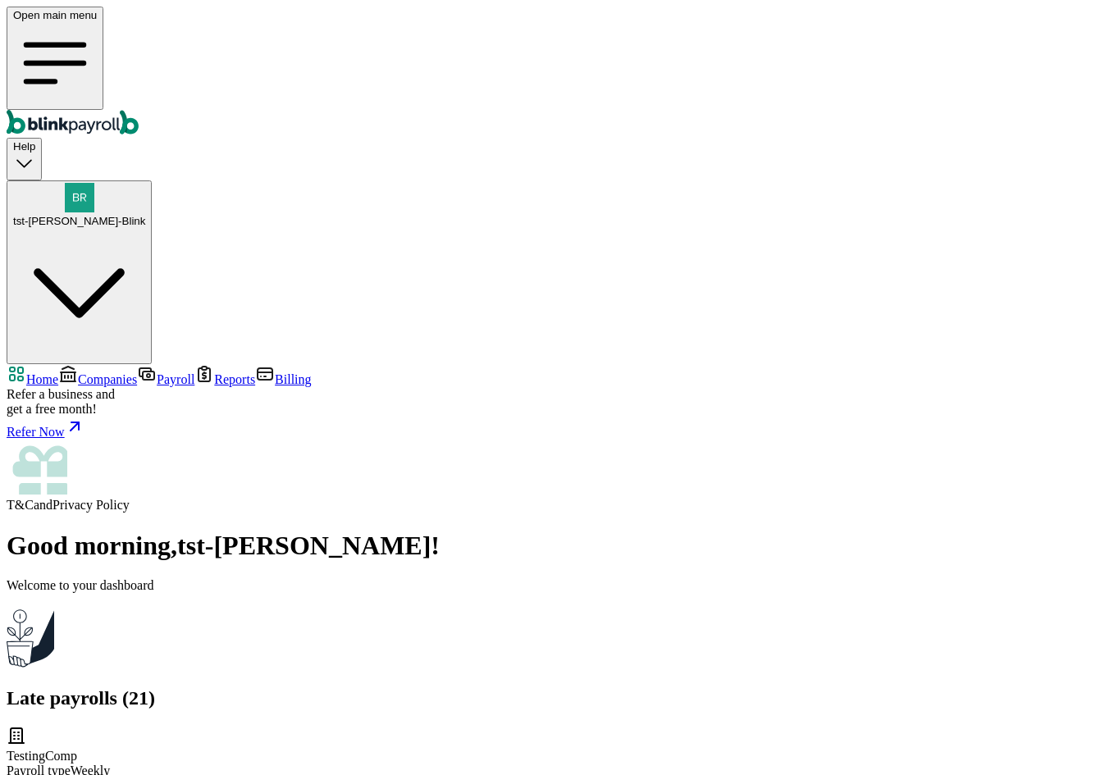
click at [83, 372] on span "Companies" at bounding box center [107, 379] width 59 height 14
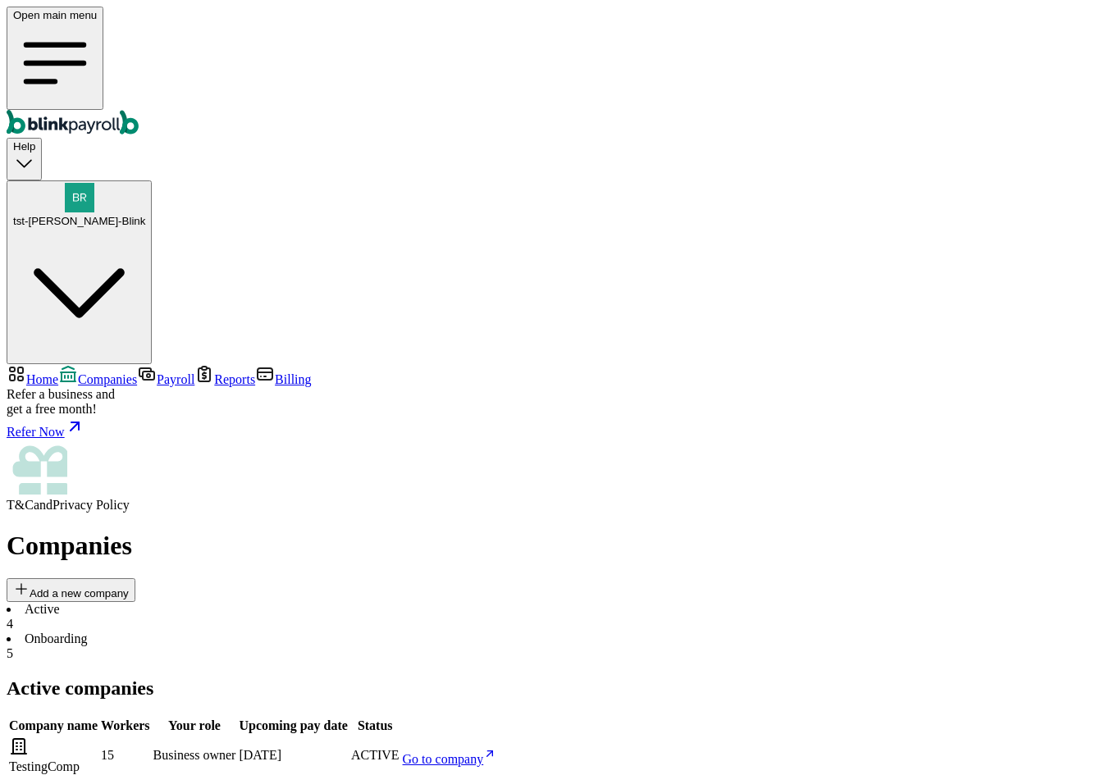
click at [497, 752] on link "Go to company" at bounding box center [450, 759] width 94 height 14
click at [145, 215] on span "tst-[PERSON_NAME]-Blink" at bounding box center [79, 221] width 132 height 12
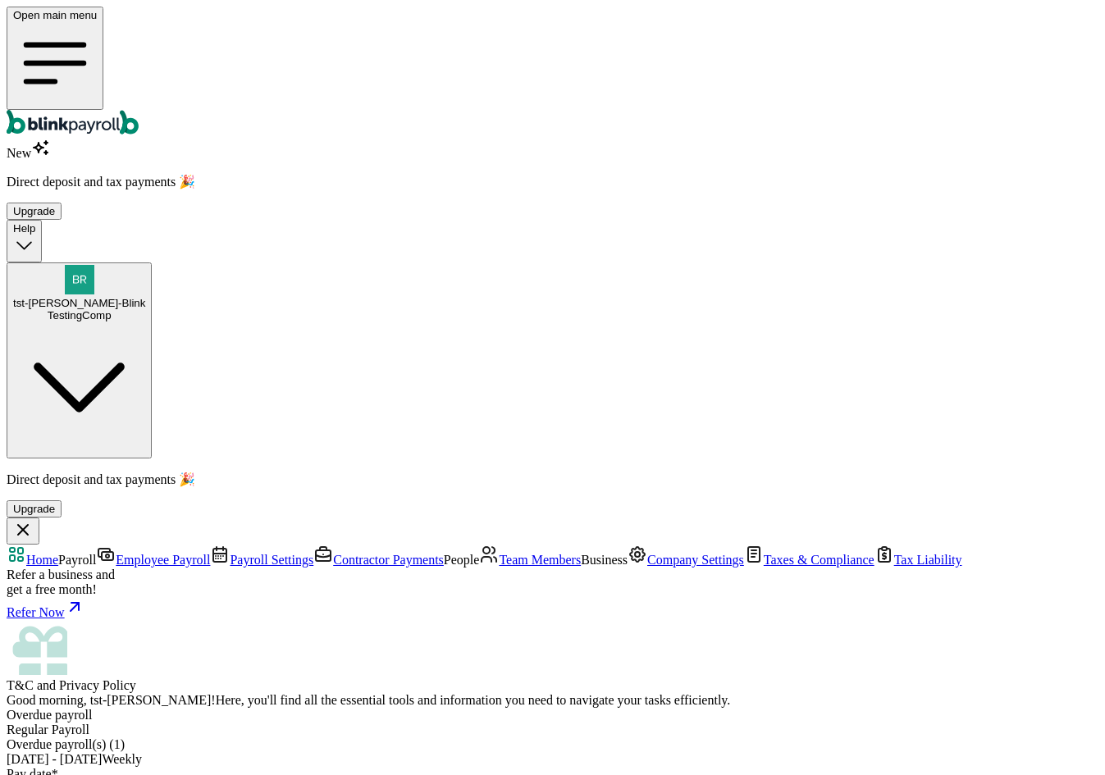
click at [581, 553] on span "Business" at bounding box center [604, 560] width 47 height 14
drag, startPoint x: 124, startPoint y: 372, endPoint x: 120, endPoint y: 356, distance: 16.1
click at [123, 545] on nav "Home Payroll Employee Payroll Payroll Settings Contractor Payments People Team …" at bounding box center [553, 619] width 1092 height 148
click at [499, 553] on span "Team Members" at bounding box center [540, 560] width 82 height 14
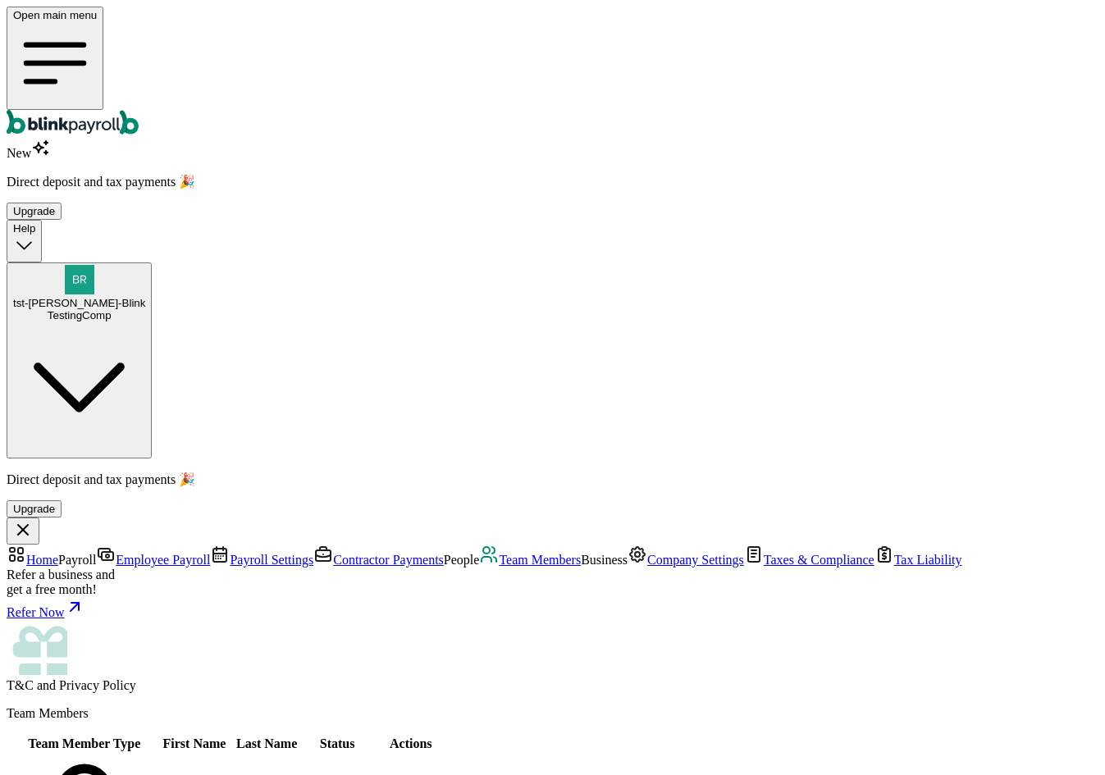
click at [468, 706] on div "Team Members" at bounding box center [553, 713] width 1092 height 15
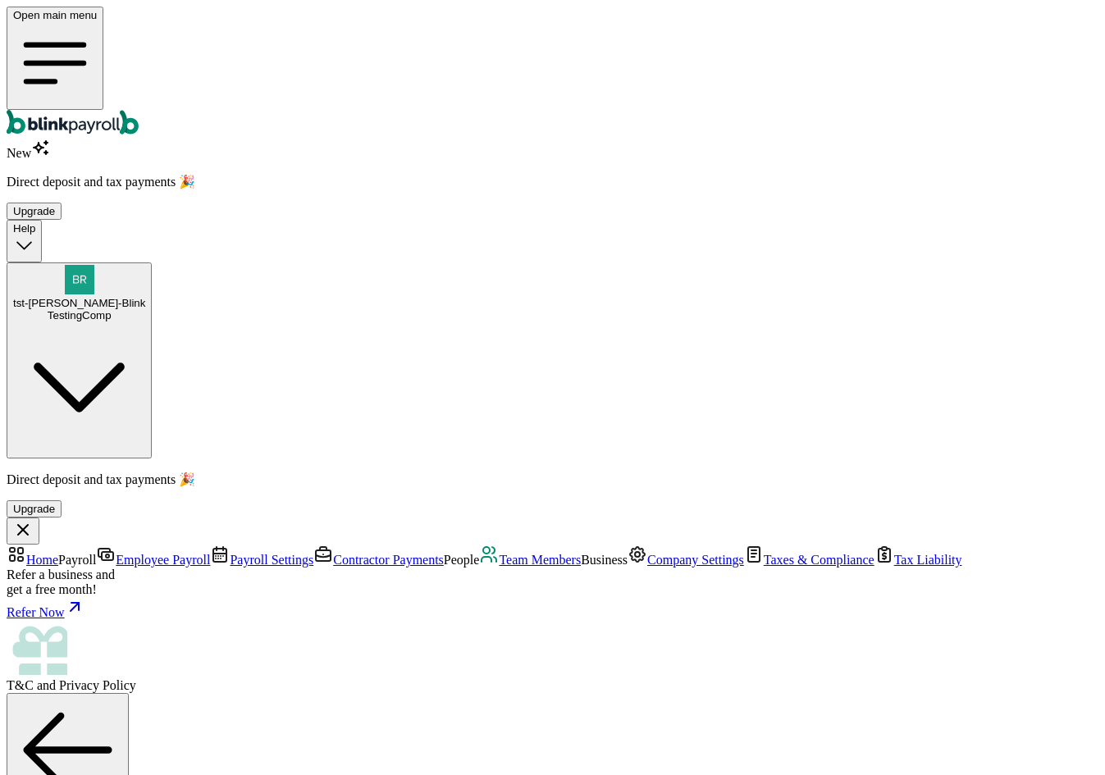
type input "[PERSON_NAME][EMAIL_ADDRESS][DOMAIN_NAME]"
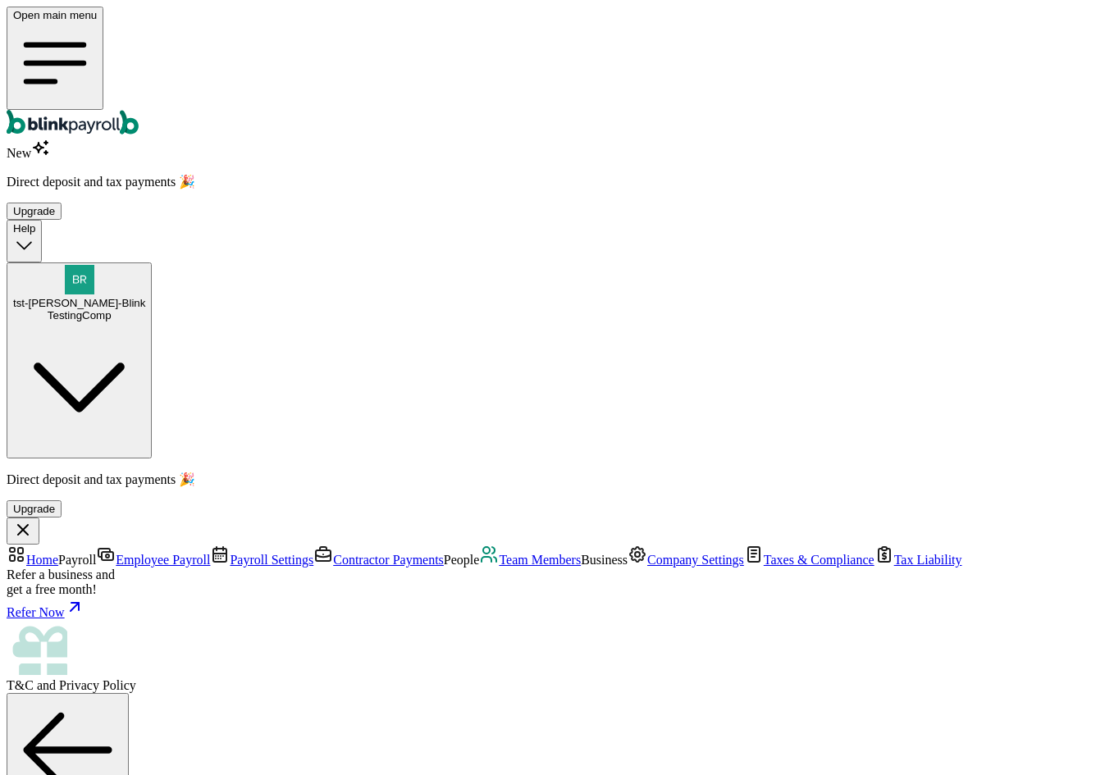
click at [499, 553] on span "Team Members" at bounding box center [540, 560] width 82 height 14
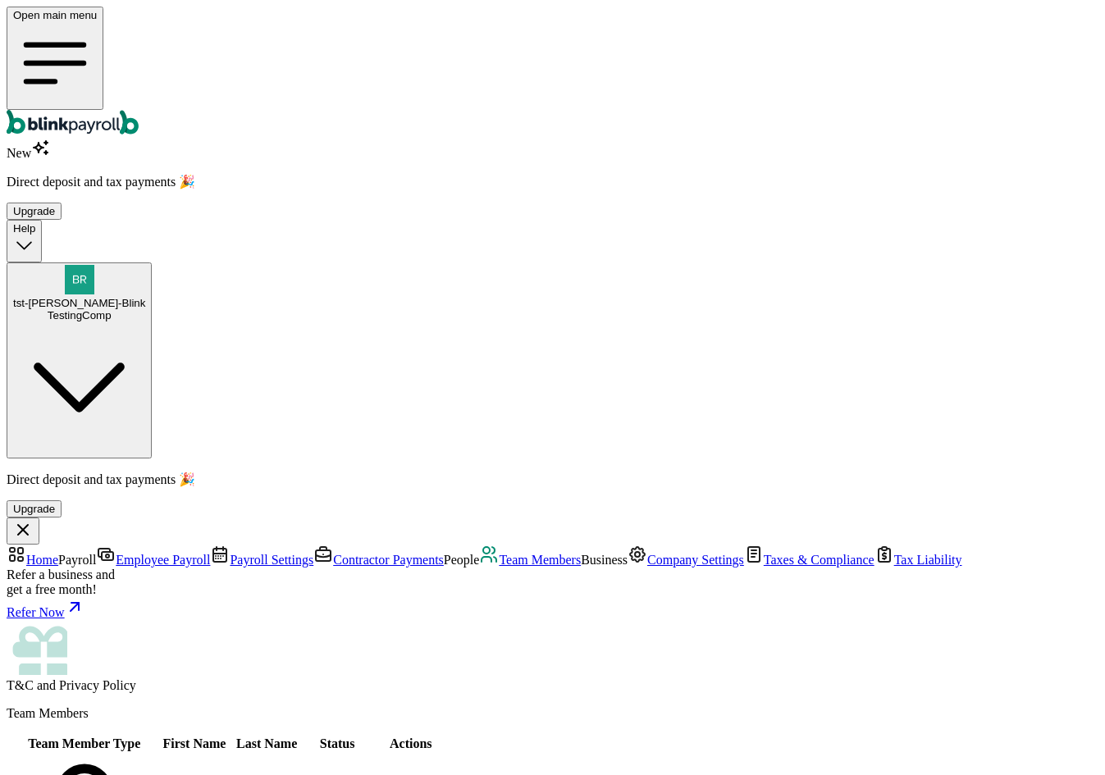
click at [948, 693] on main at bounding box center [553, 713] width 1092 height 41
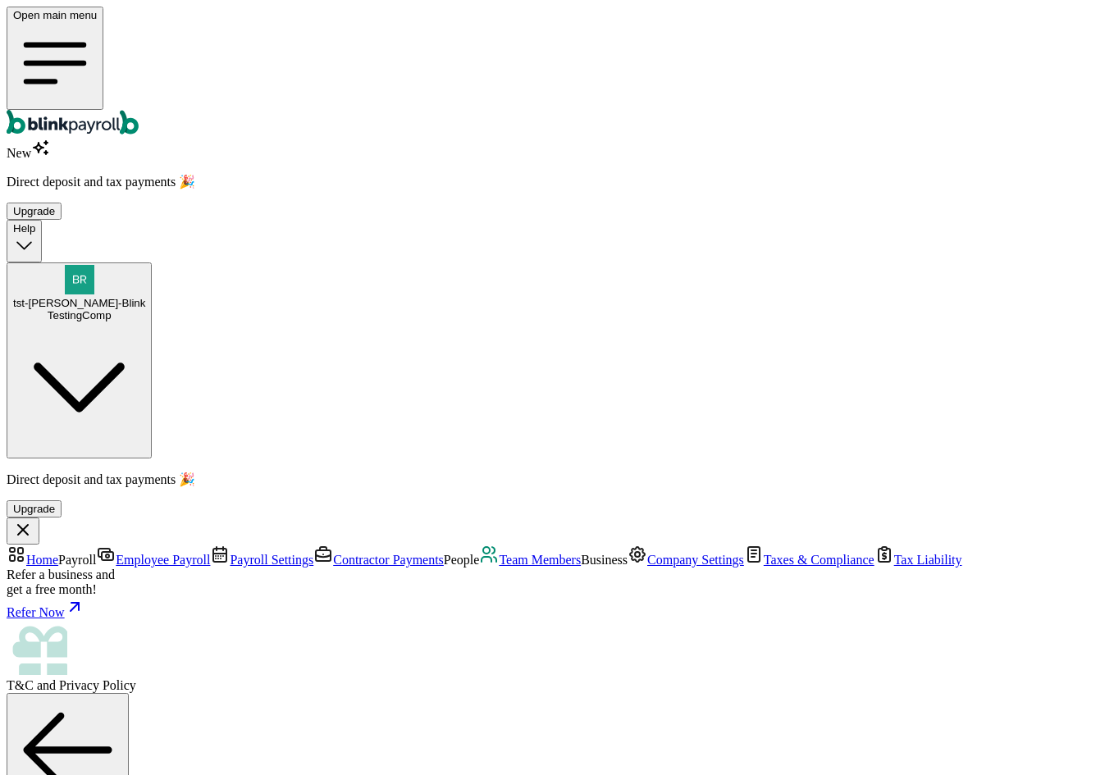
scroll to position [46, 0]
radio input "true"
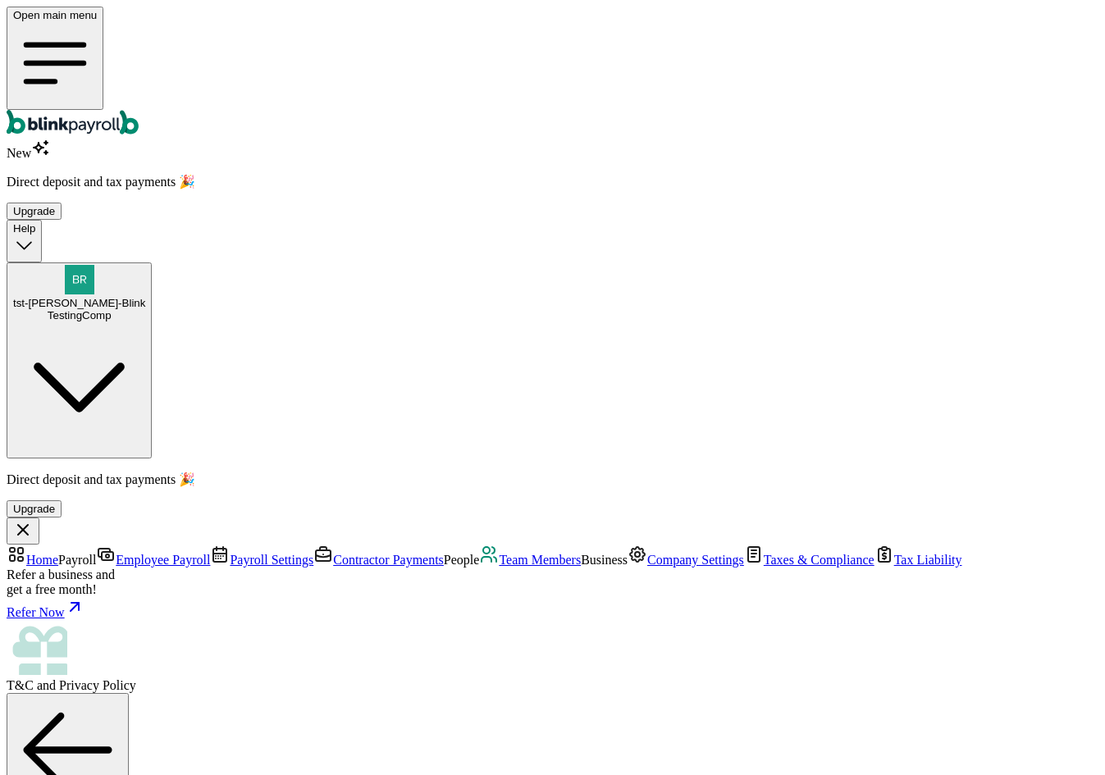
click at [647, 553] on span "Company Settings" at bounding box center [695, 560] width 97 height 14
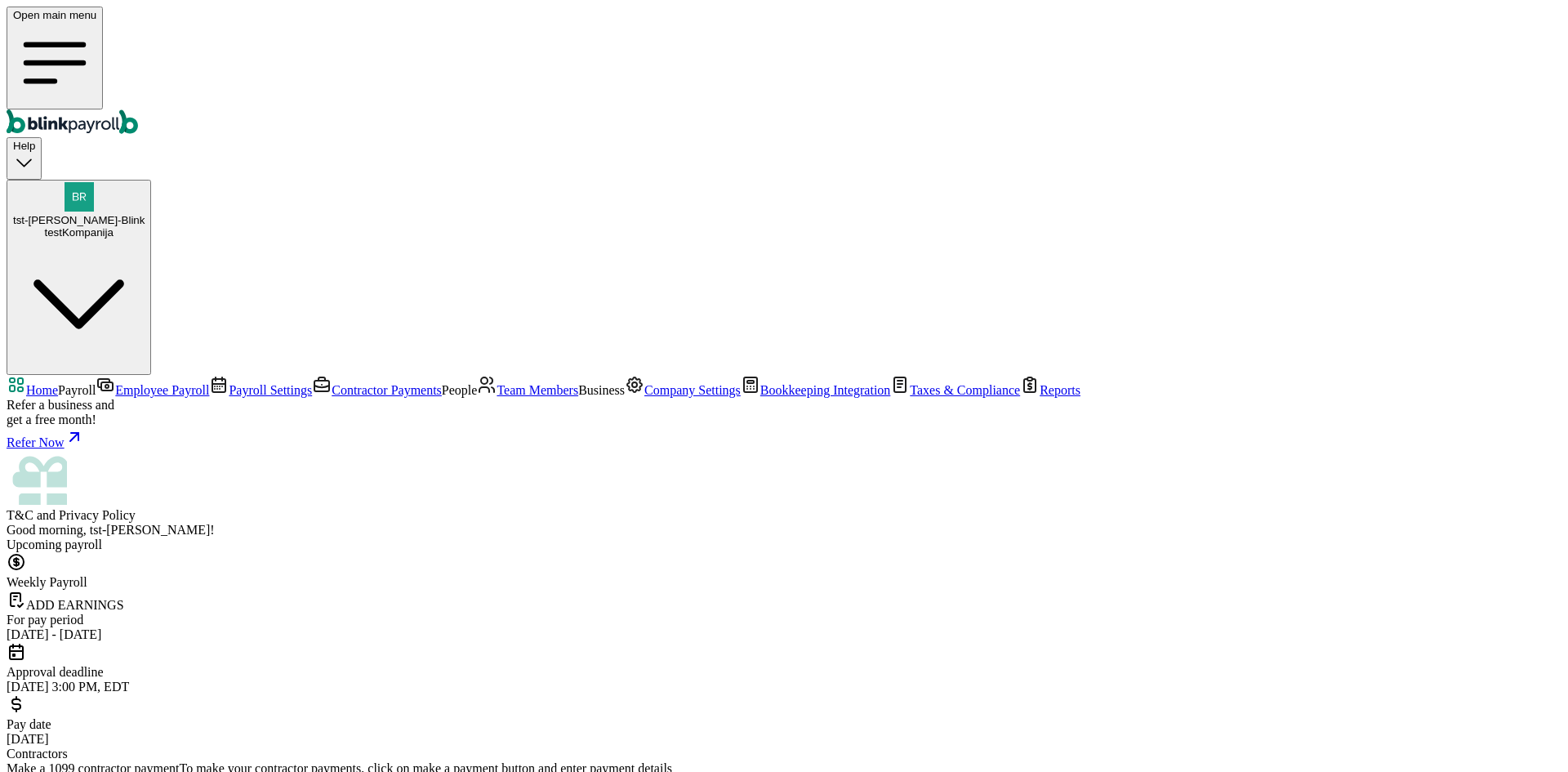
click at [497, 384] on span "Team Members" at bounding box center [538, 390] width 82 height 14
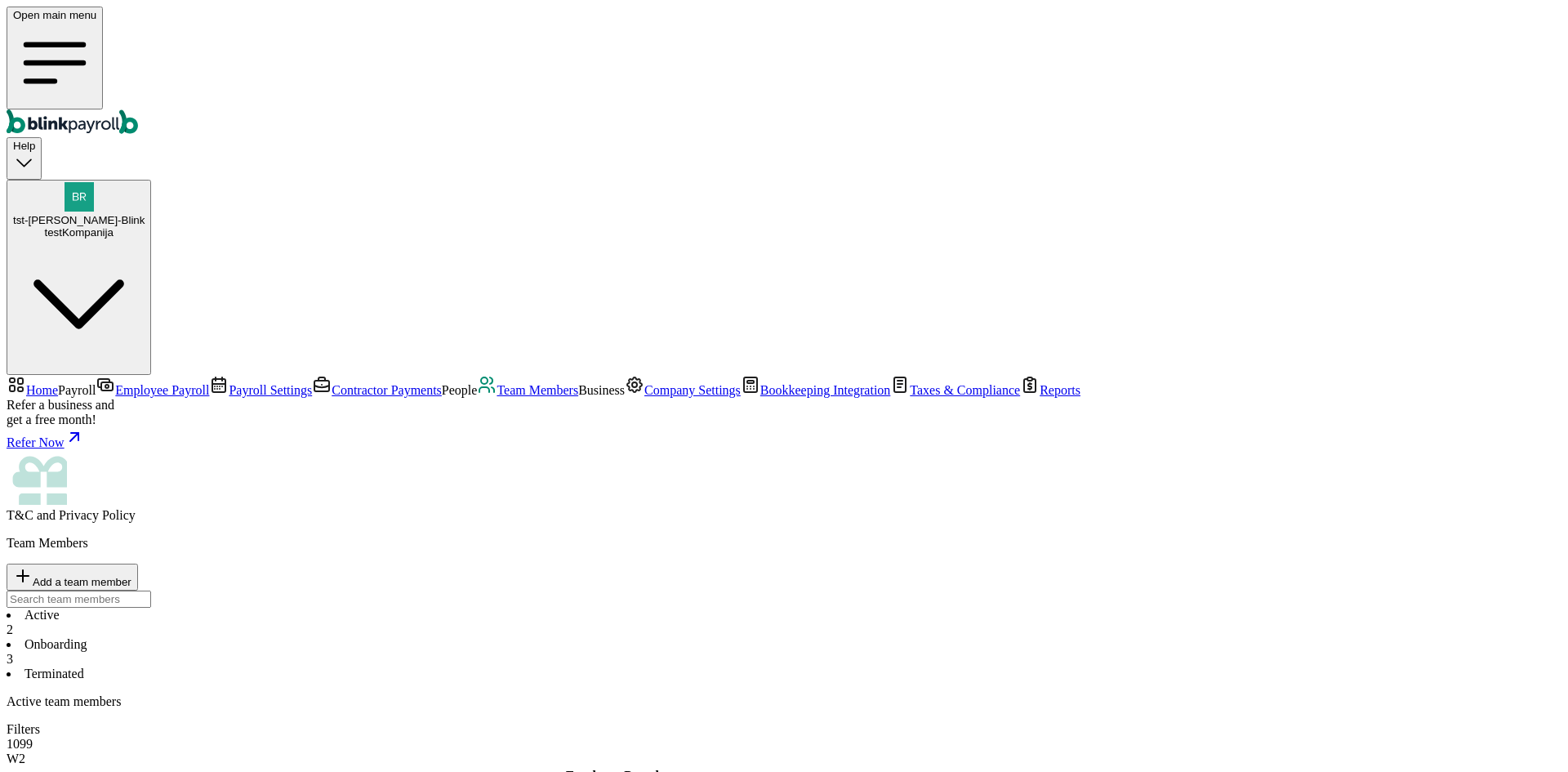
click at [398, 638] on li "Onboarding 3" at bounding box center [784, 652] width 1555 height 30
click at [242, 608] on li "Active 2" at bounding box center [784, 623] width 1555 height 30
click at [361, 638] on li "Onboarding 3" at bounding box center [784, 652] width 1555 height 30
click at [266, 608] on li "Active 2" at bounding box center [784, 623] width 1555 height 30
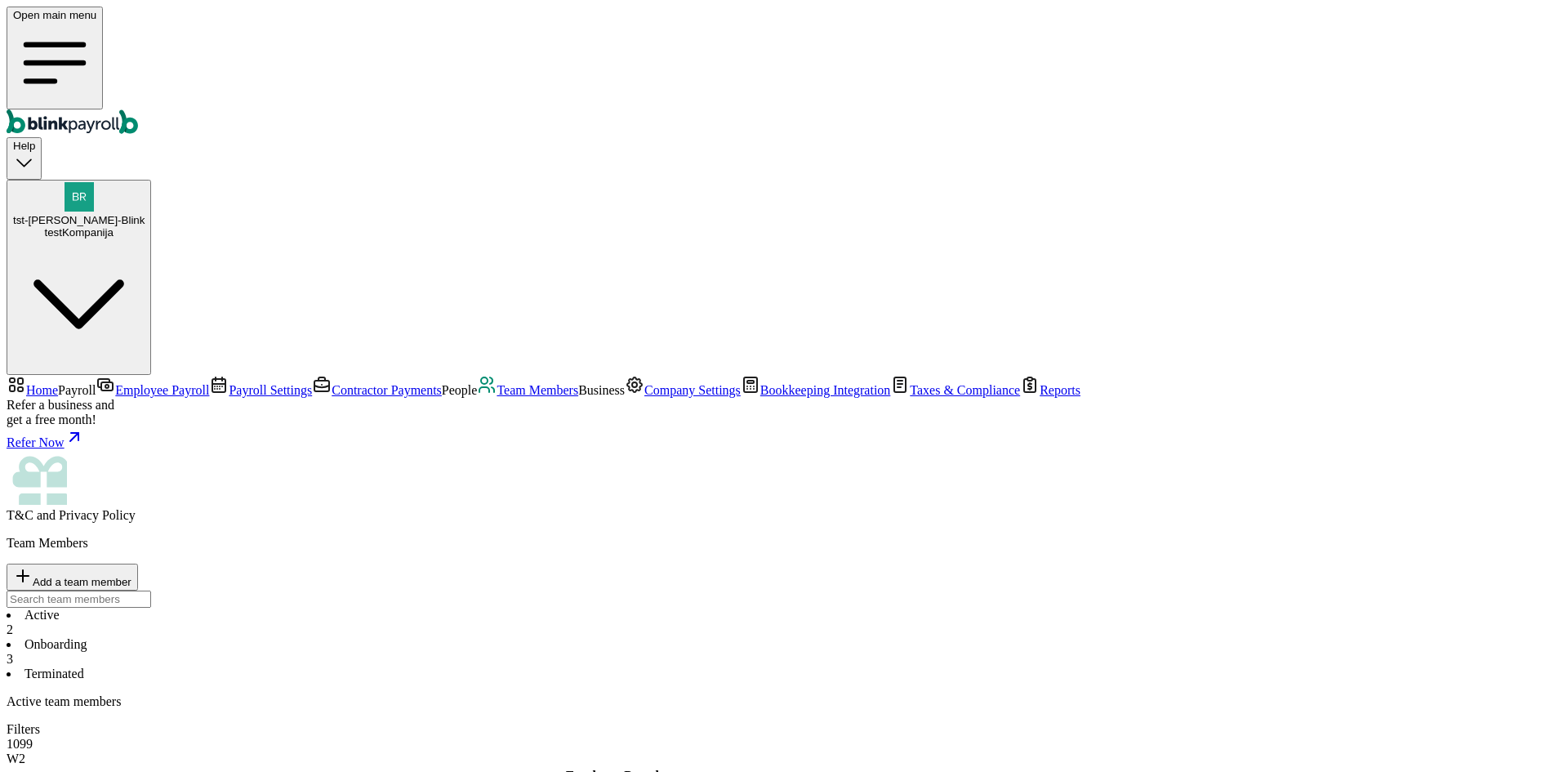
click at [374, 638] on li "Onboarding 3" at bounding box center [784, 652] width 1555 height 30
click at [278, 608] on li "Active 2" at bounding box center [784, 623] width 1555 height 30
type input "branko+testempprvi1@blinkpayroll.com"
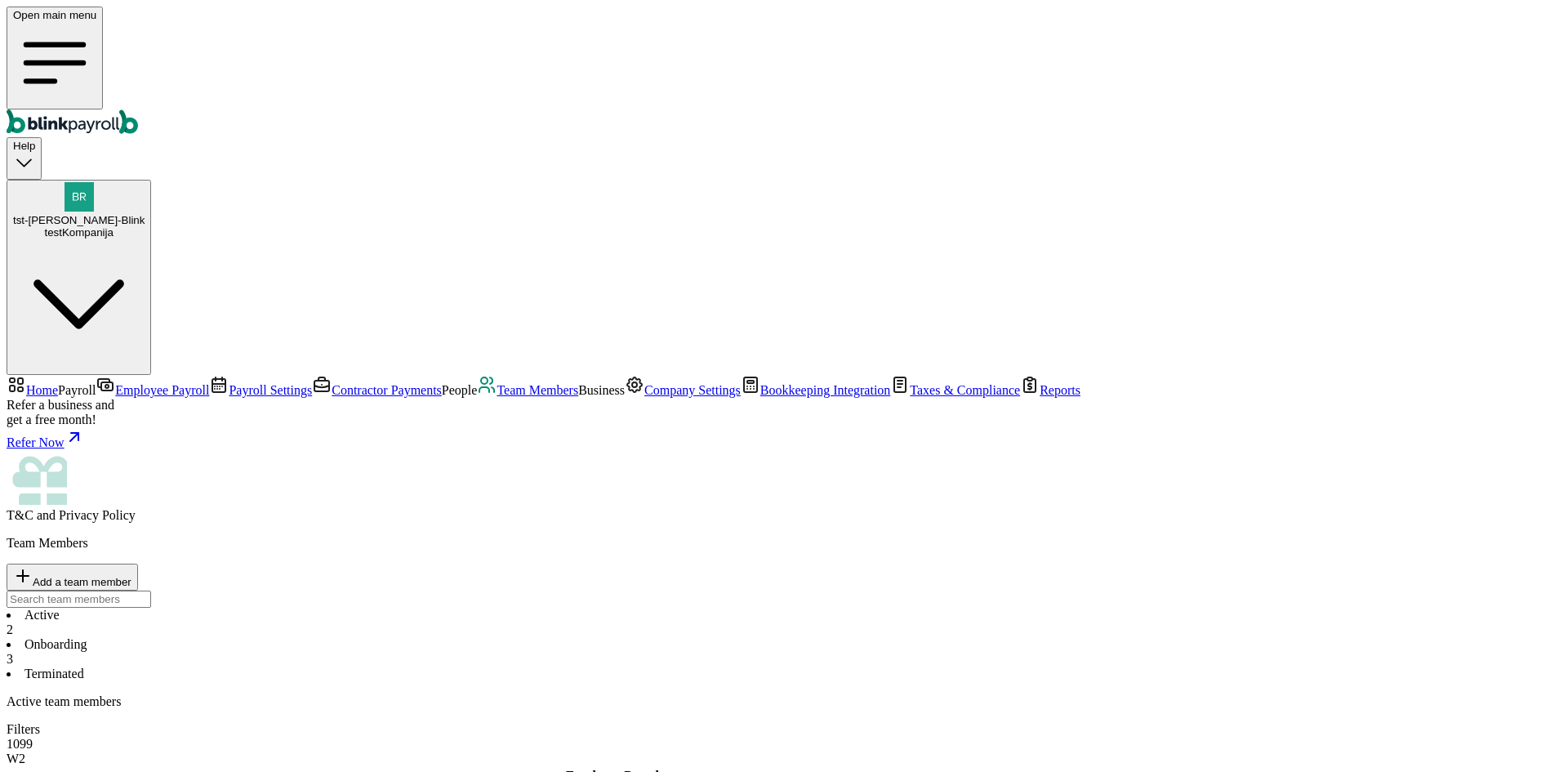
type input "branko+test1empcheck1@blinkpayroll.com"
click at [426, 638] on li "Onboarding 3" at bounding box center [784, 652] width 1555 height 30
click at [484, 666] on li "Terminated" at bounding box center [784, 673] width 1555 height 15
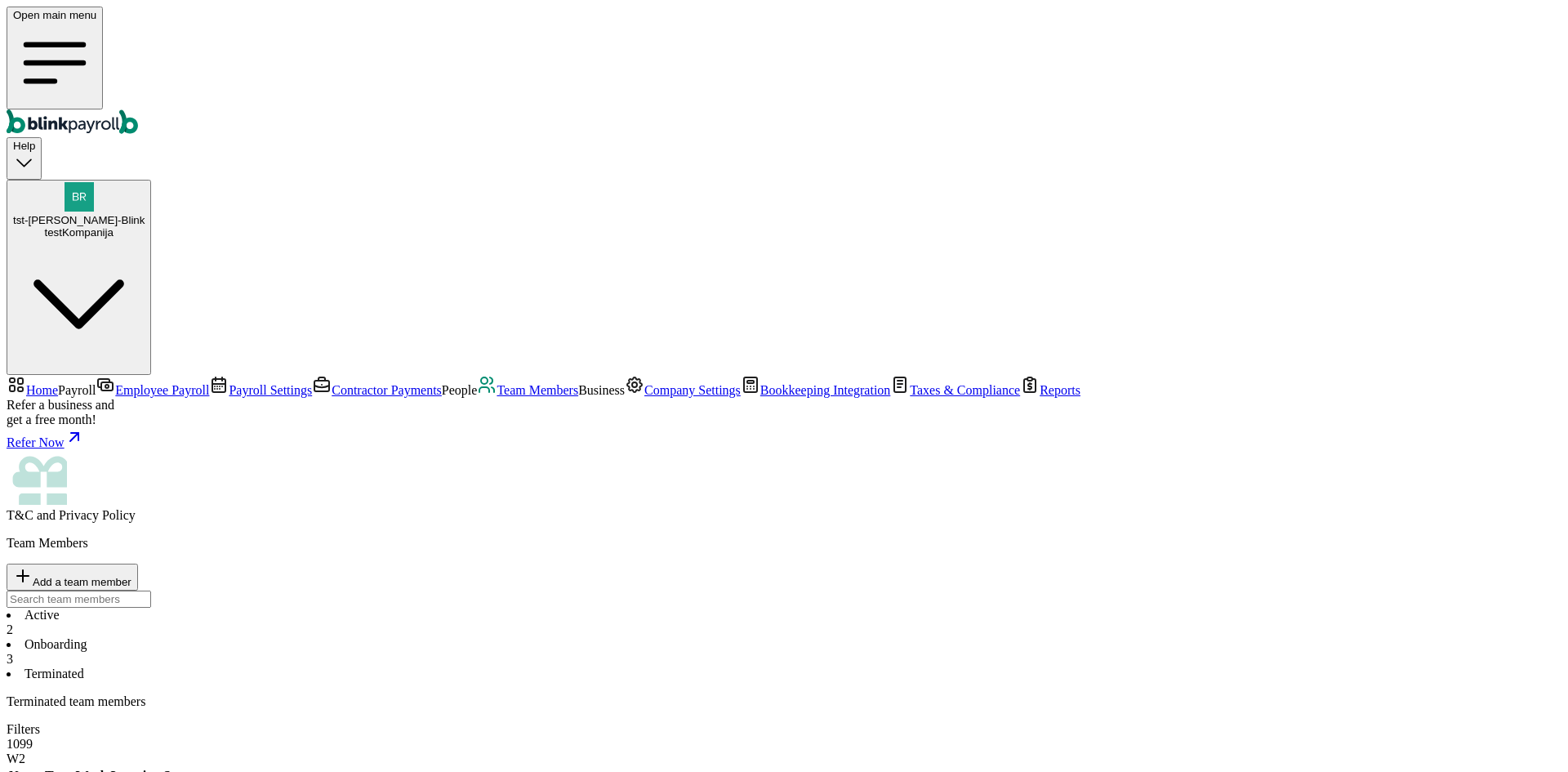
click at [244, 608] on li "Active 2" at bounding box center [784, 623] width 1555 height 30
click at [621, 536] on div "Team Members Add a team member" at bounding box center [784, 563] width 1555 height 55
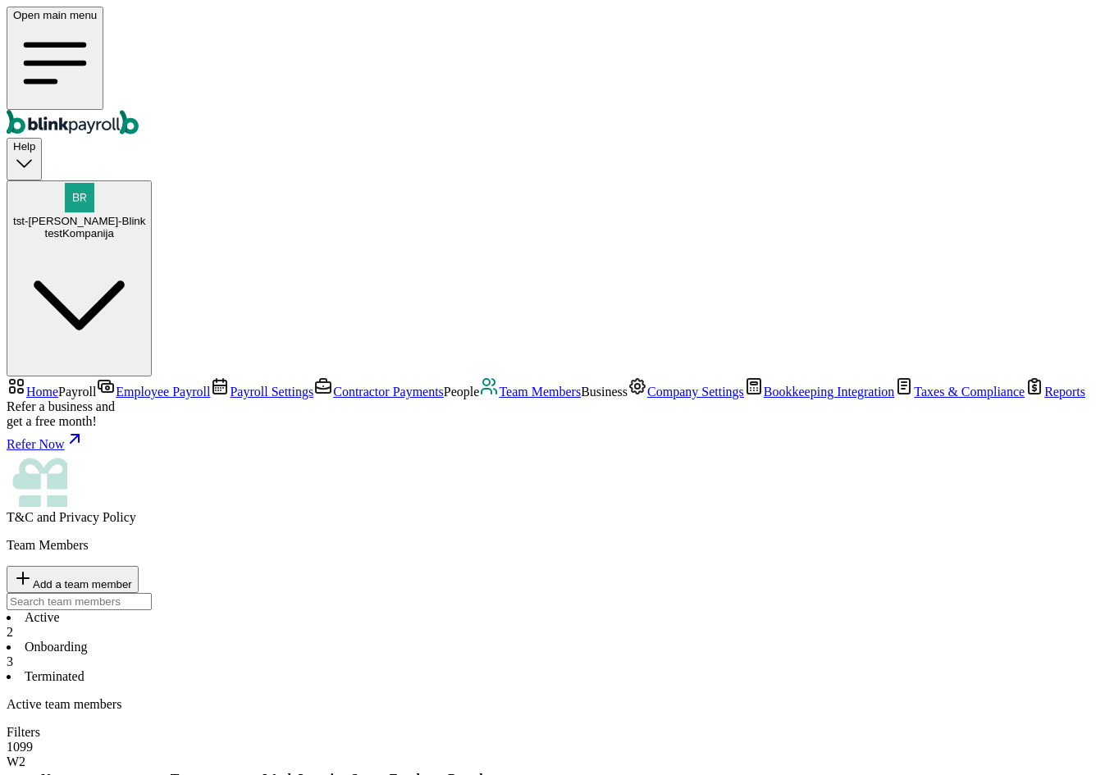
click at [333, 385] on span "Contractor Payments" at bounding box center [388, 392] width 111 height 14
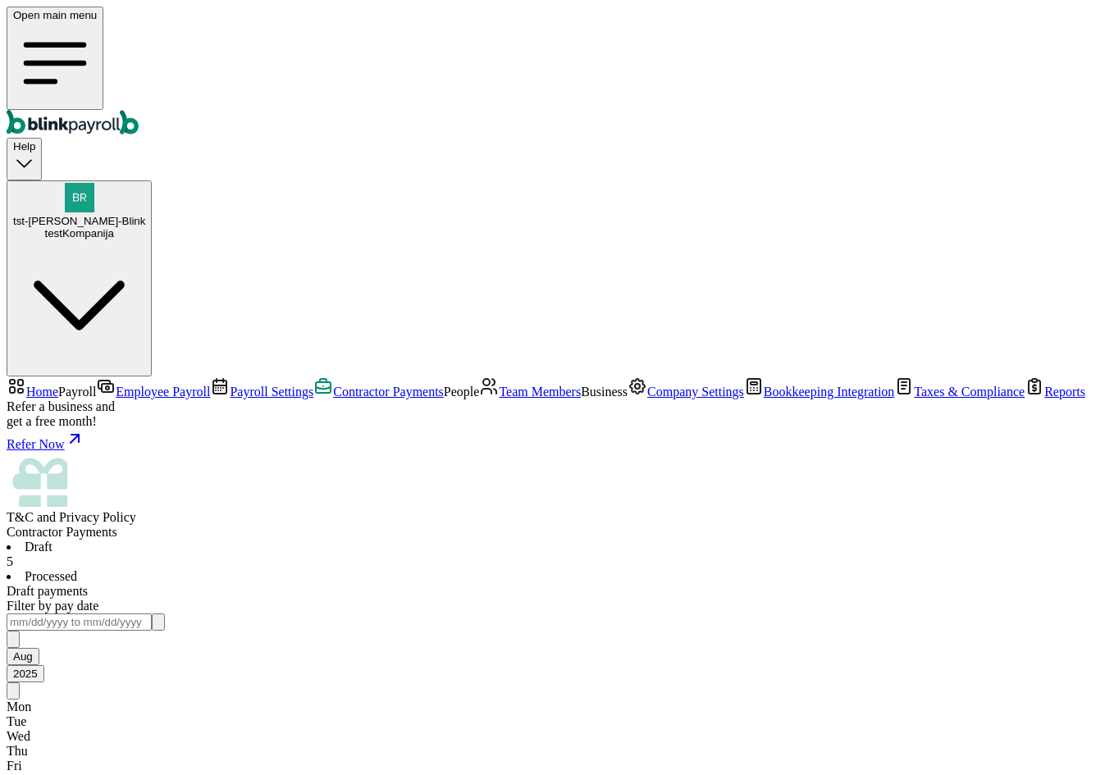
click at [363, 569] on li "Processed" at bounding box center [553, 576] width 1092 height 15
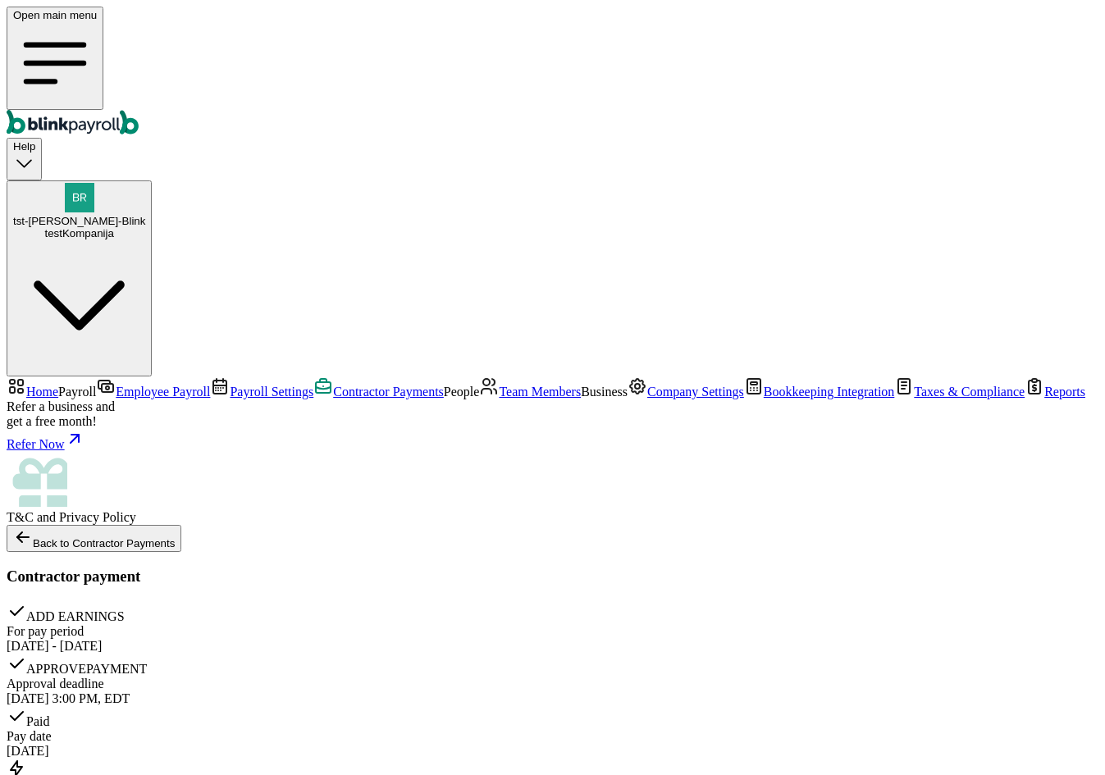
scroll to position [56, 0]
click at [479, 385] on link "Team Members" at bounding box center [530, 392] width 102 height 14
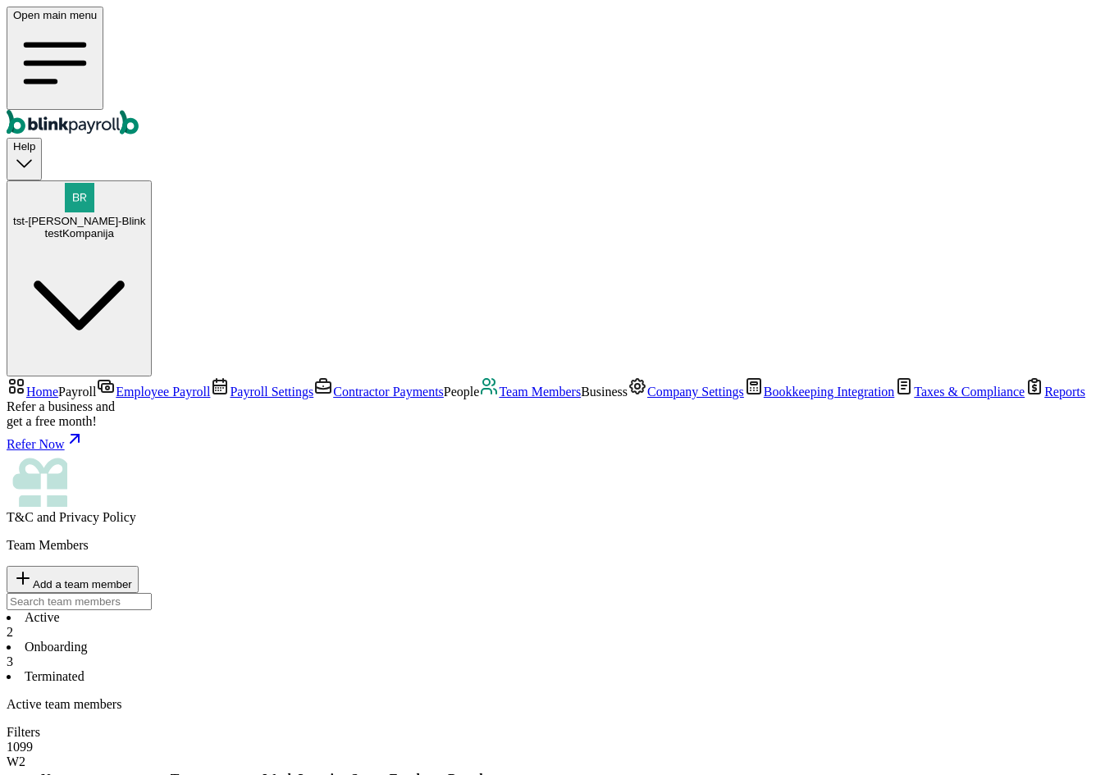
click at [333, 385] on span "Contractor Payments" at bounding box center [388, 392] width 111 height 14
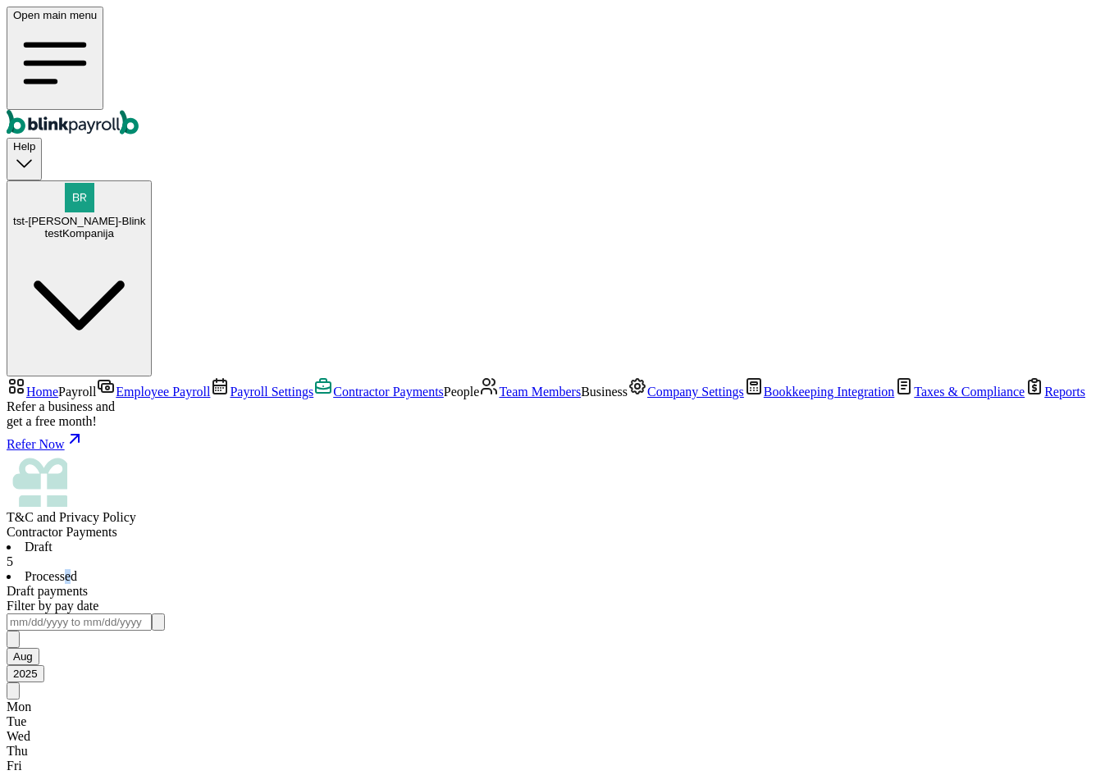
click at [378, 569] on li "Processed" at bounding box center [553, 576] width 1092 height 15
click at [499, 385] on span "Team Members" at bounding box center [540, 392] width 82 height 14
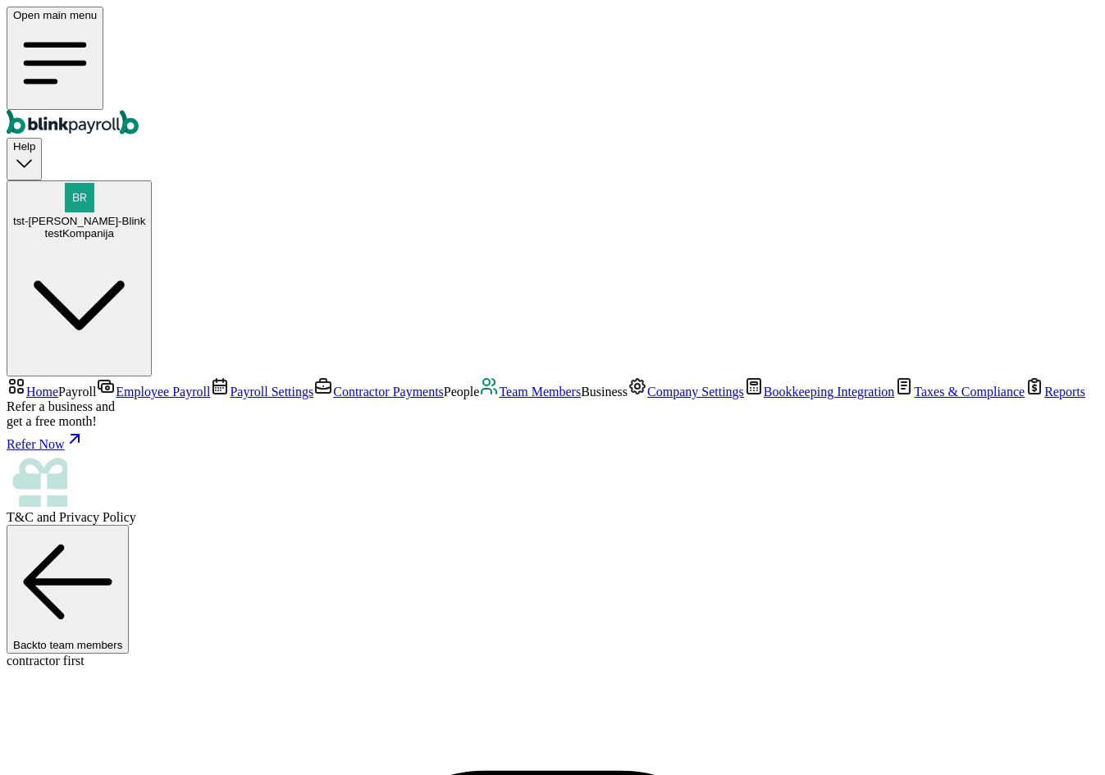
drag, startPoint x: 649, startPoint y: 621, endPoint x: 911, endPoint y: 770, distance: 300.9
click at [333, 385] on span "Contractor Payments" at bounding box center [388, 392] width 111 height 14
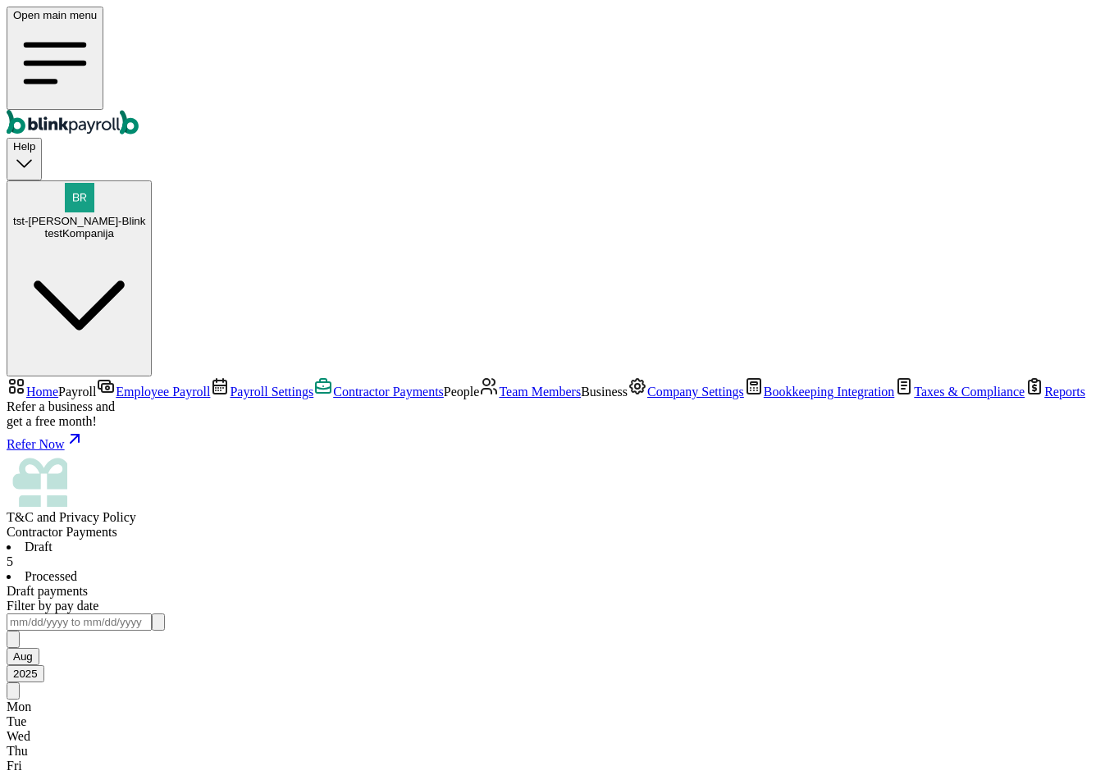
click at [345, 569] on li "Processed" at bounding box center [553, 576] width 1092 height 15
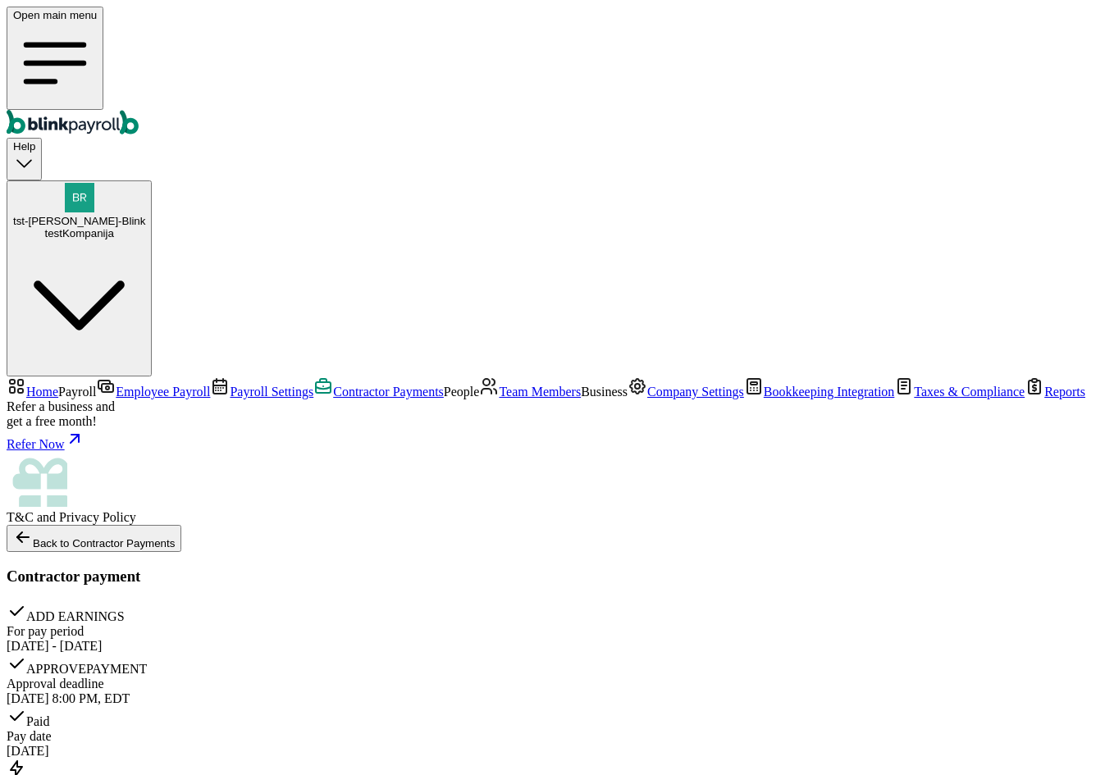
scroll to position [56, 0]
click at [333, 385] on span "Contractor Payments" at bounding box center [388, 392] width 111 height 14
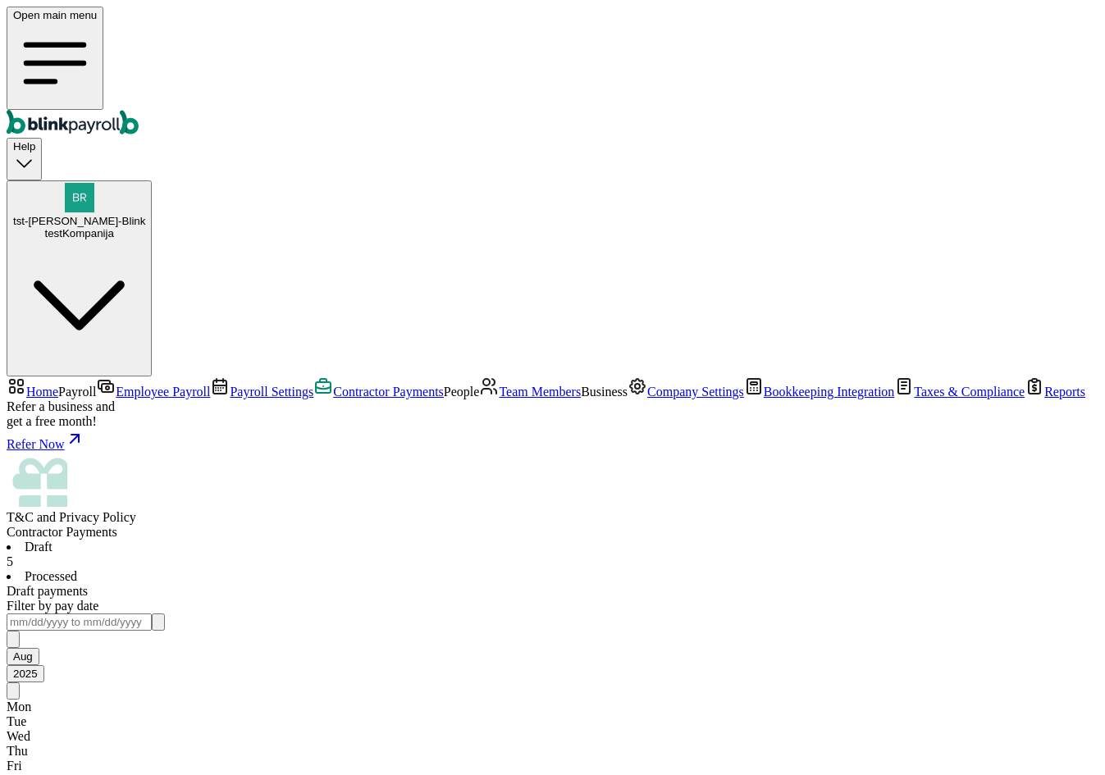
click at [349, 569] on li "Processed" at bounding box center [553, 576] width 1092 height 15
click at [276, 555] on div "5" at bounding box center [553, 562] width 1092 height 15
click at [373, 569] on li "Processed" at bounding box center [553, 576] width 1092 height 15
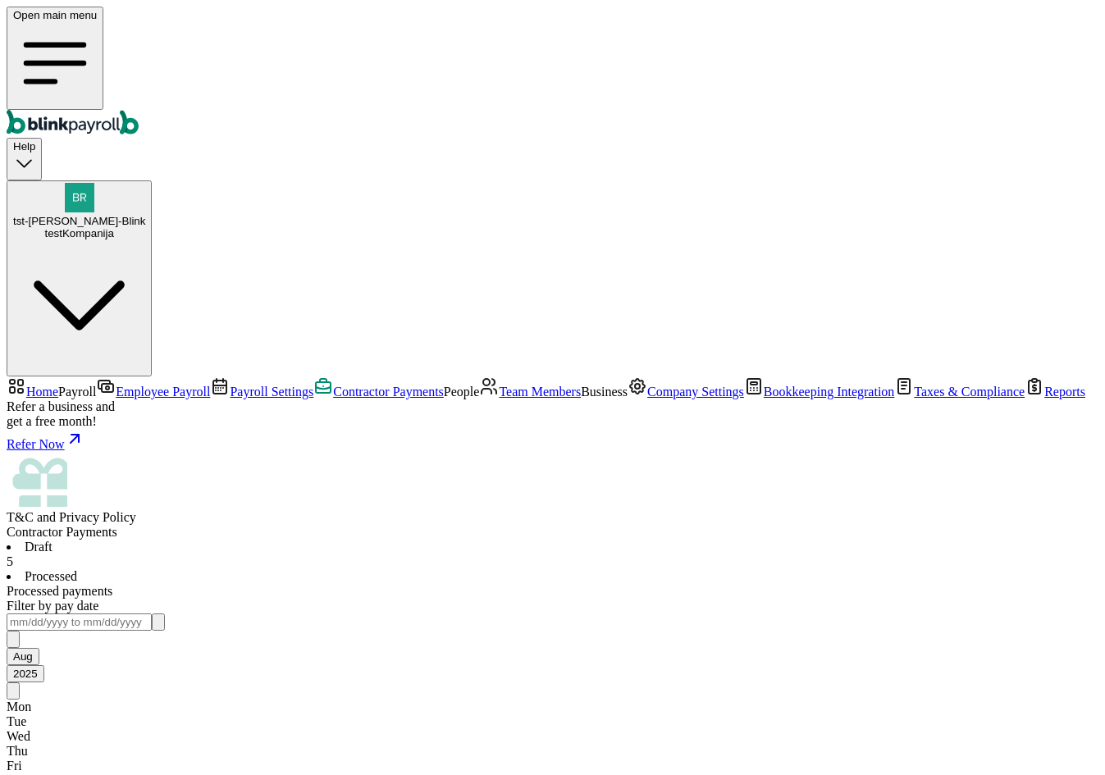
click at [272, 540] on li "Draft 5" at bounding box center [553, 555] width 1092 height 30
click at [349, 569] on li "Processed" at bounding box center [553, 576] width 1092 height 15
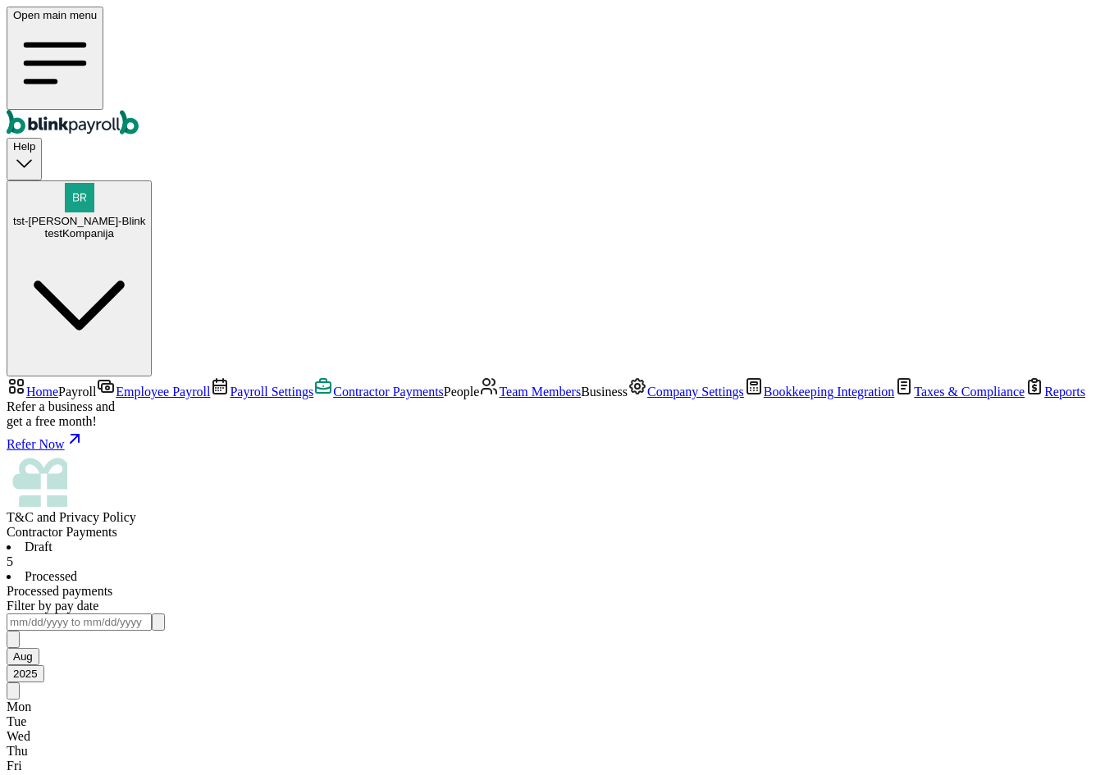
click at [499, 385] on span "Team Members" at bounding box center [540, 392] width 82 height 14
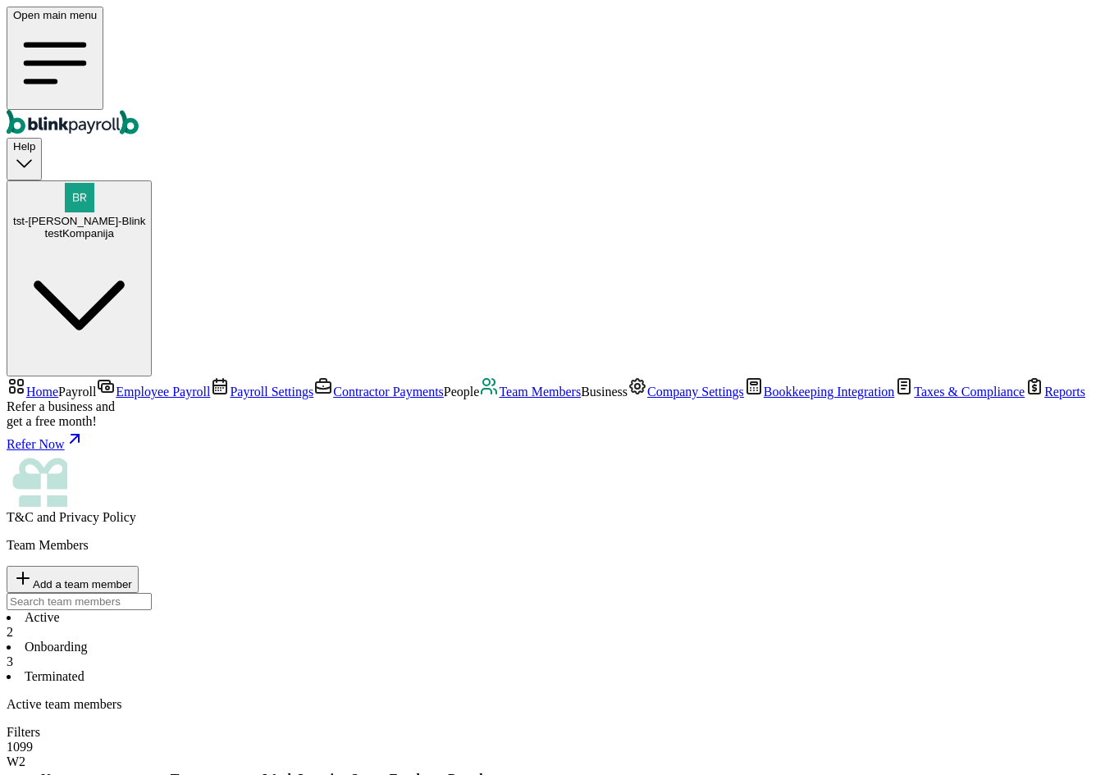
click at [116, 385] on span "Employee Payroll" at bounding box center [163, 392] width 94 height 14
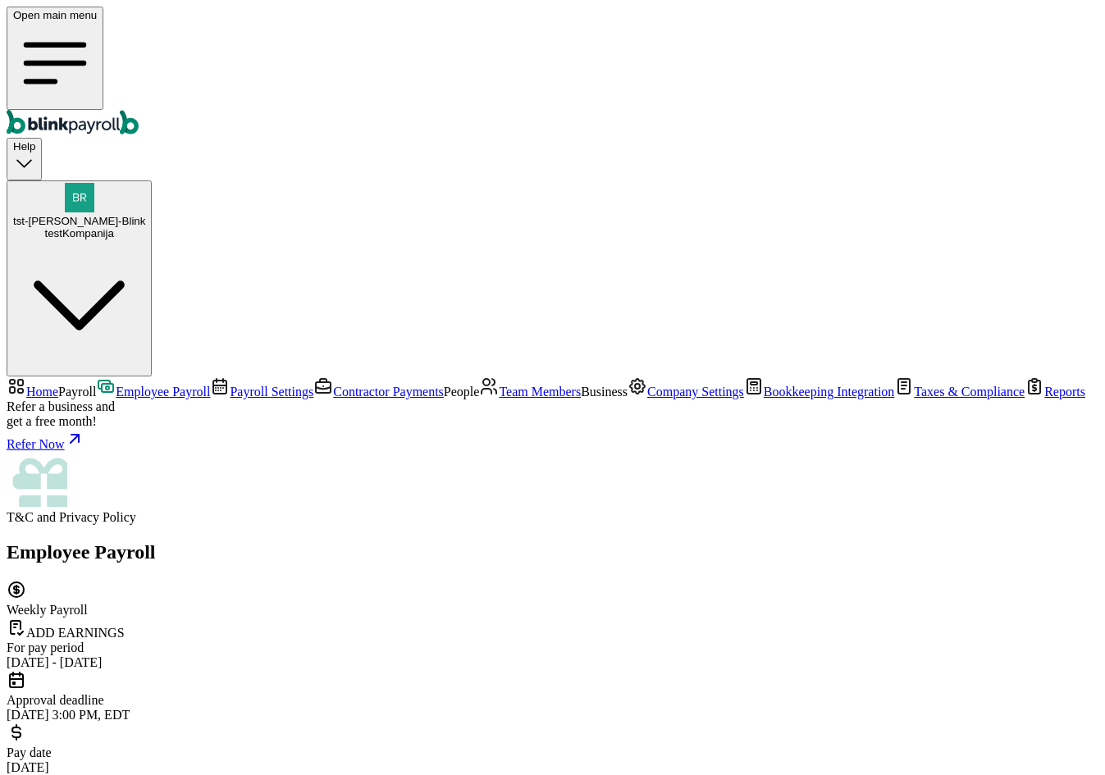
scroll to position [195, 0]
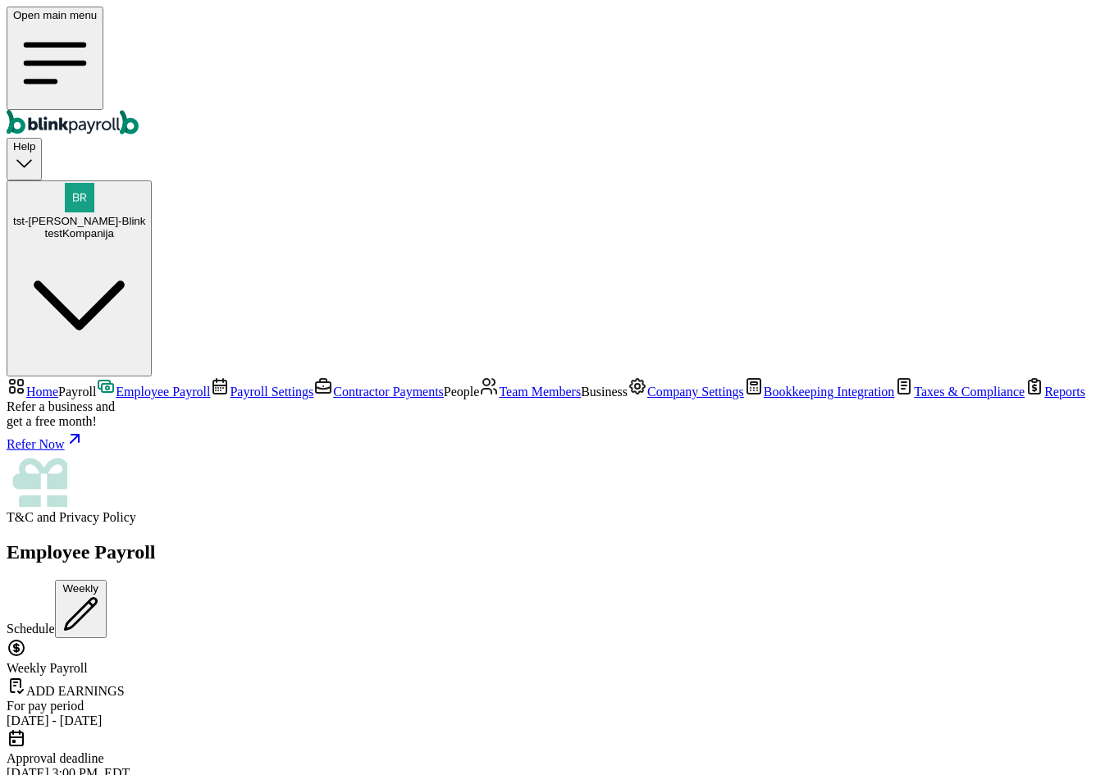
click at [479, 385] on link "Team Members" at bounding box center [530, 392] width 102 height 14
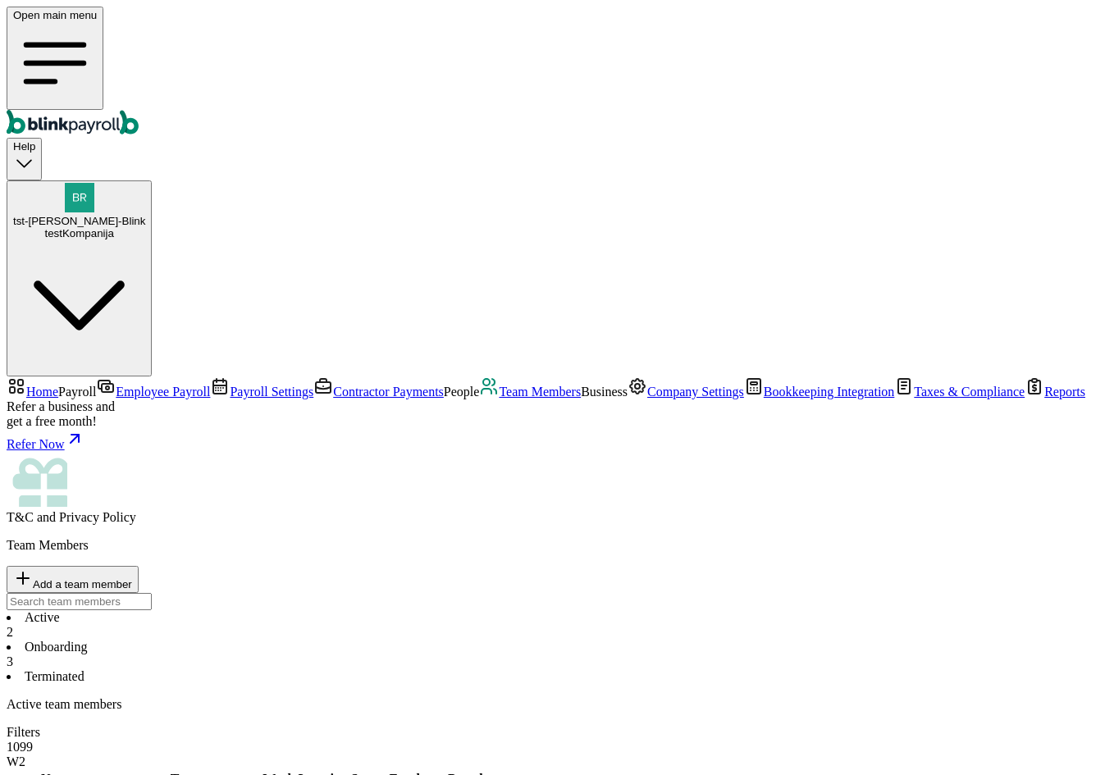
click at [110, 385] on link "Employee Payroll" at bounding box center [153, 392] width 114 height 14
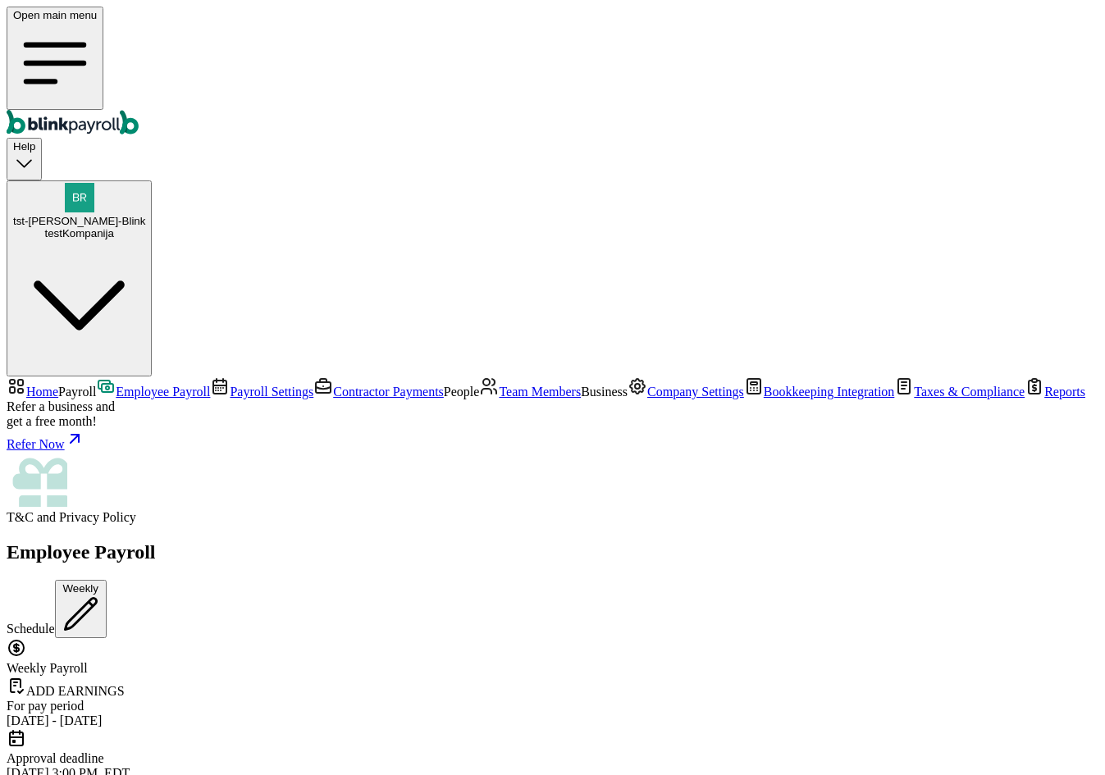
scroll to position [195, 0]
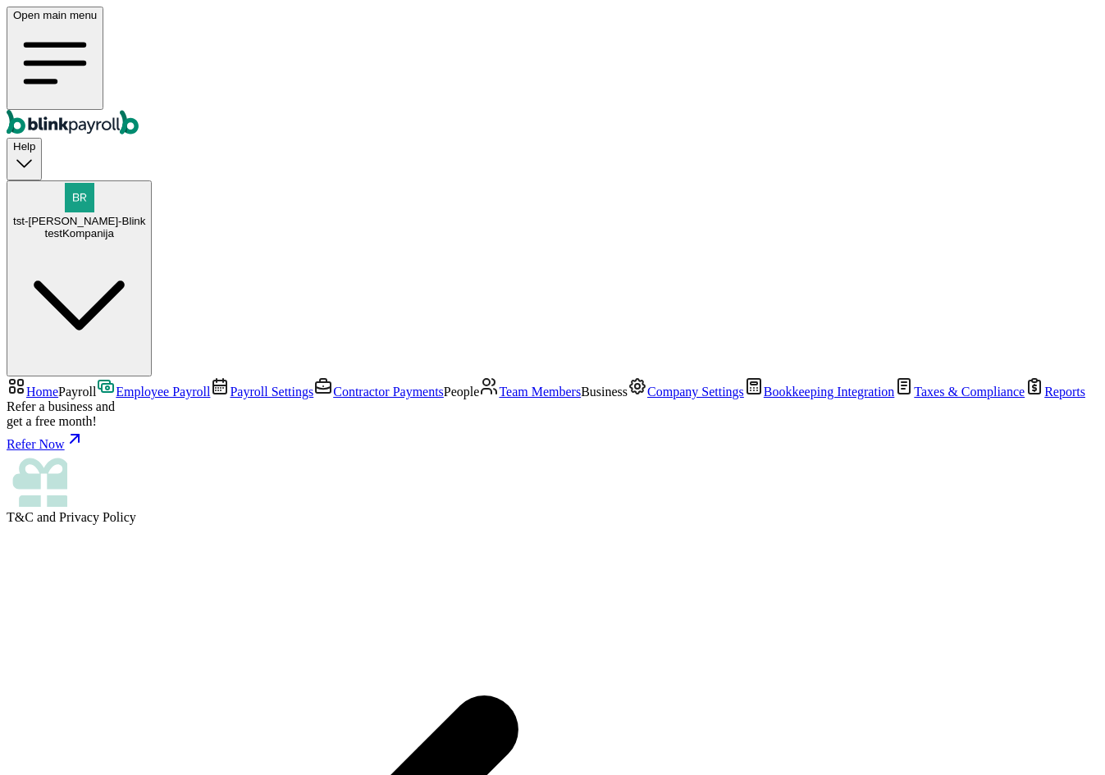
scroll to position [160, 0]
click at [499, 385] on span "Team Members" at bounding box center [540, 392] width 82 height 14
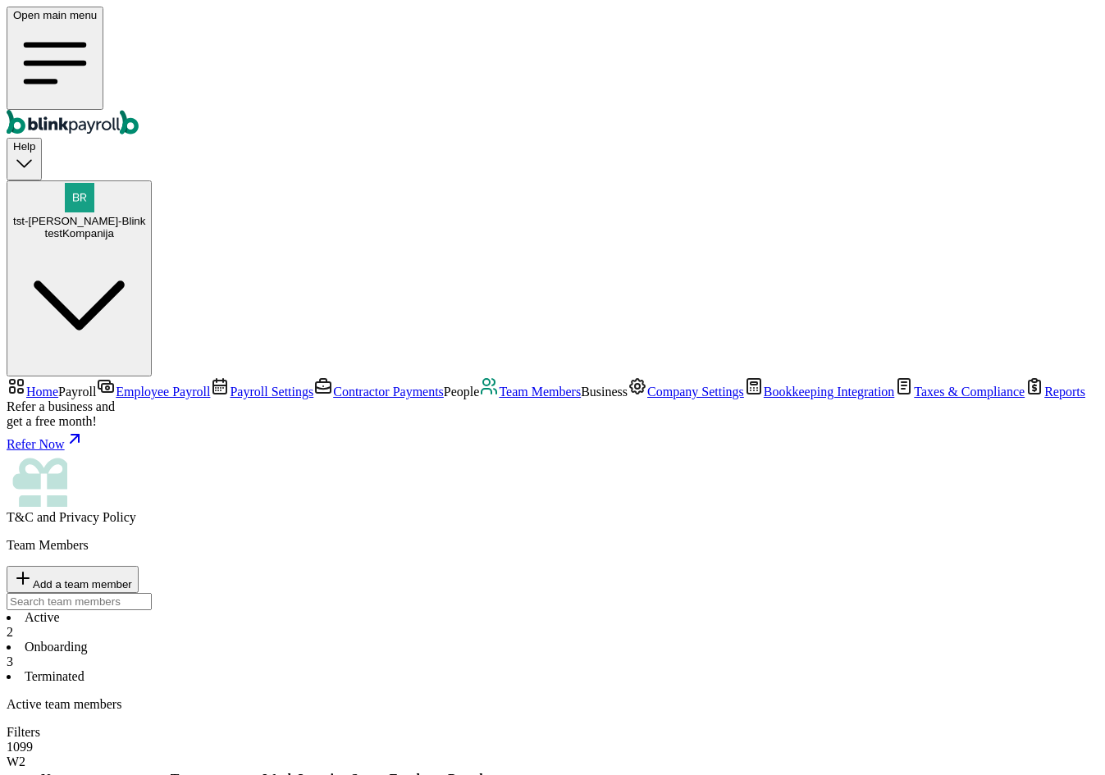
click at [96, 385] on link "Employee Payroll" at bounding box center [153, 392] width 114 height 14
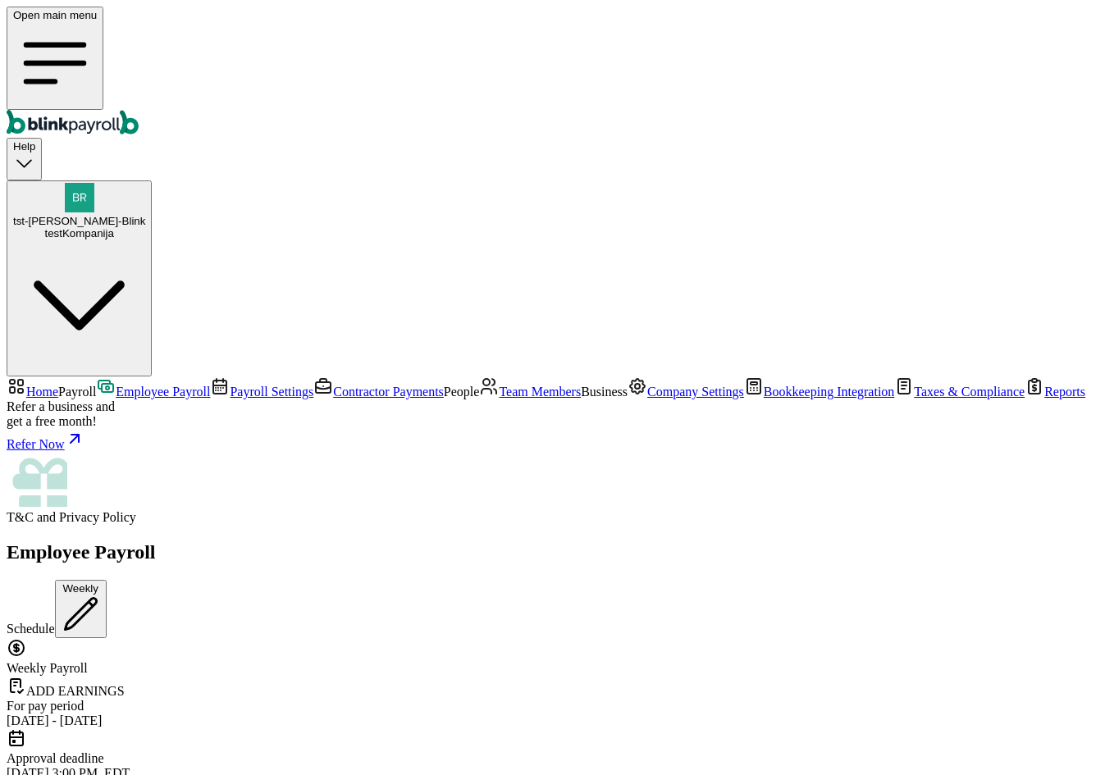
scroll to position [195, 0]
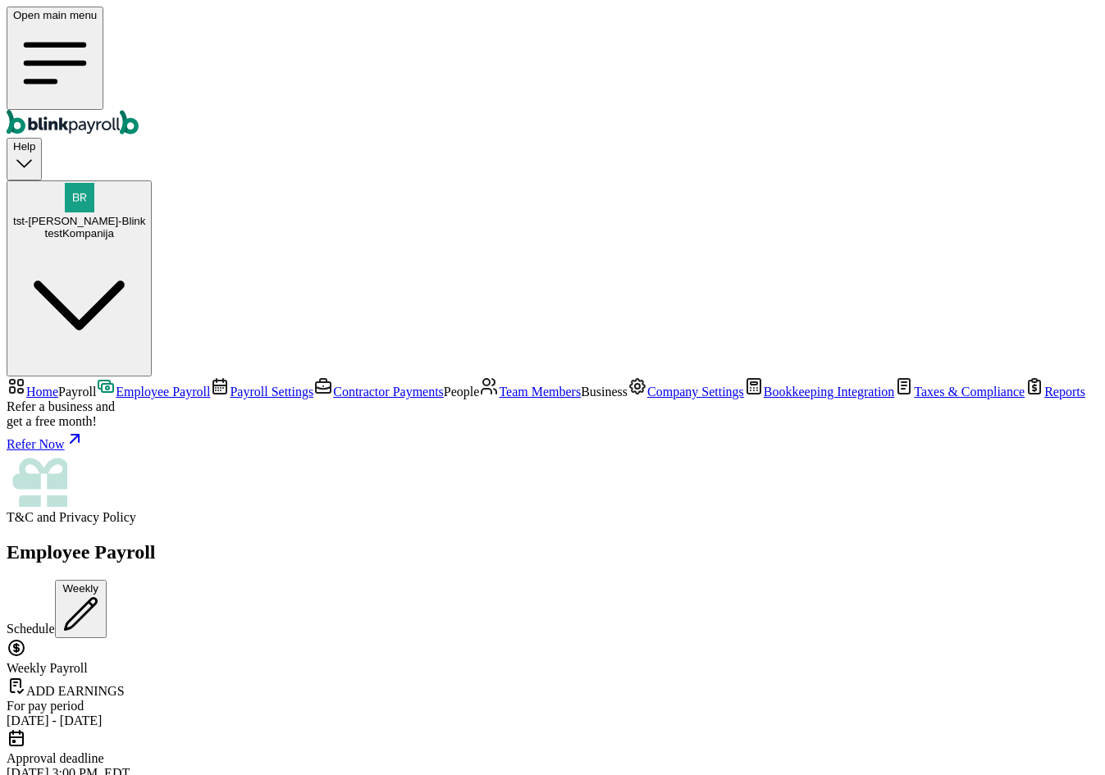
drag, startPoint x: 1024, startPoint y: 548, endPoint x: 1017, endPoint y: 542, distance: 8.7
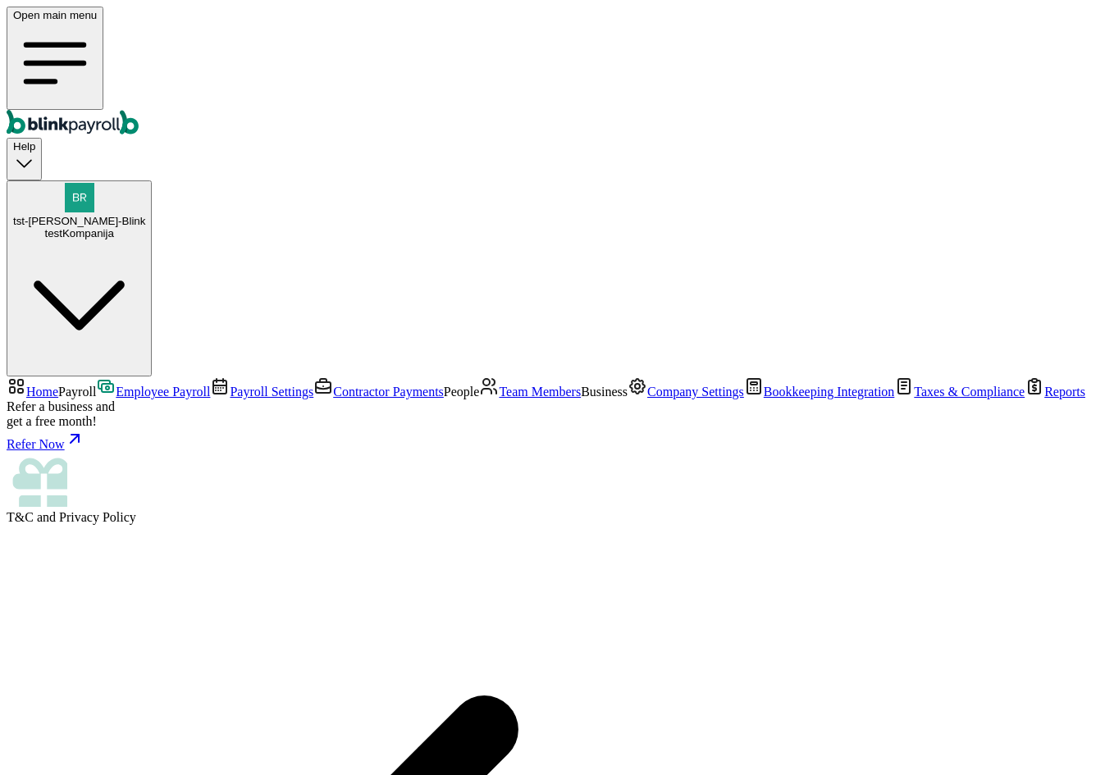
scroll to position [160, 0]
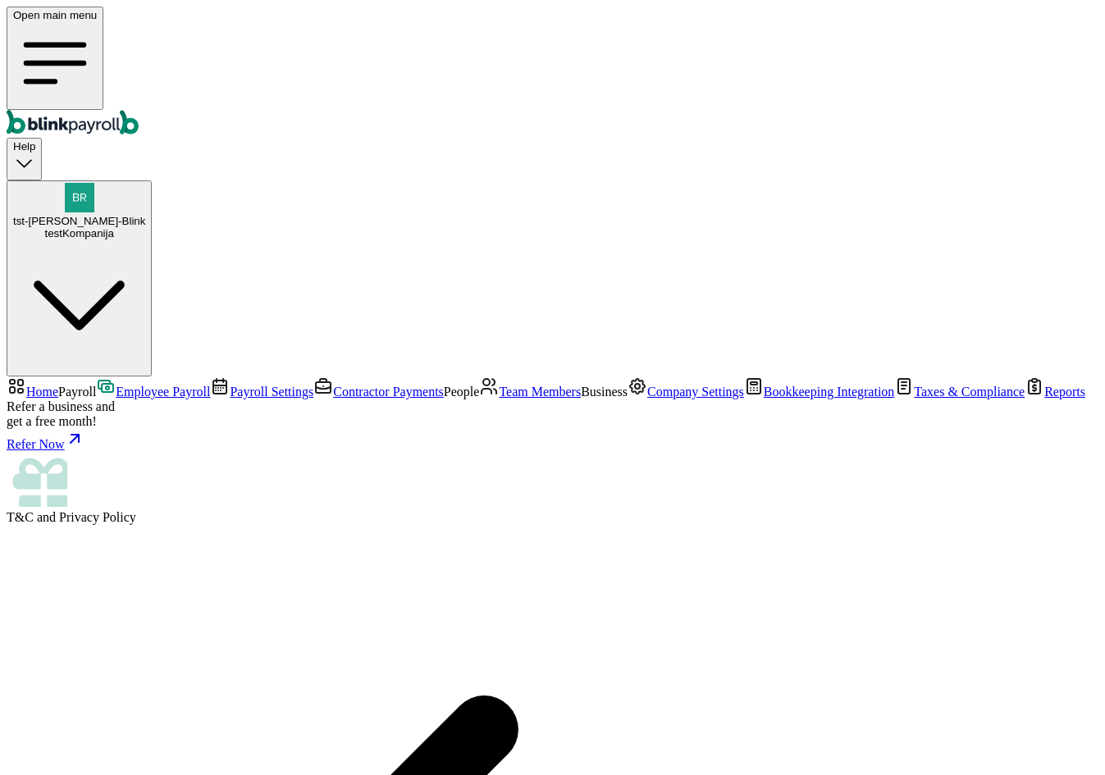
click at [333, 385] on span "Contractor Payments" at bounding box center [388, 392] width 111 height 14
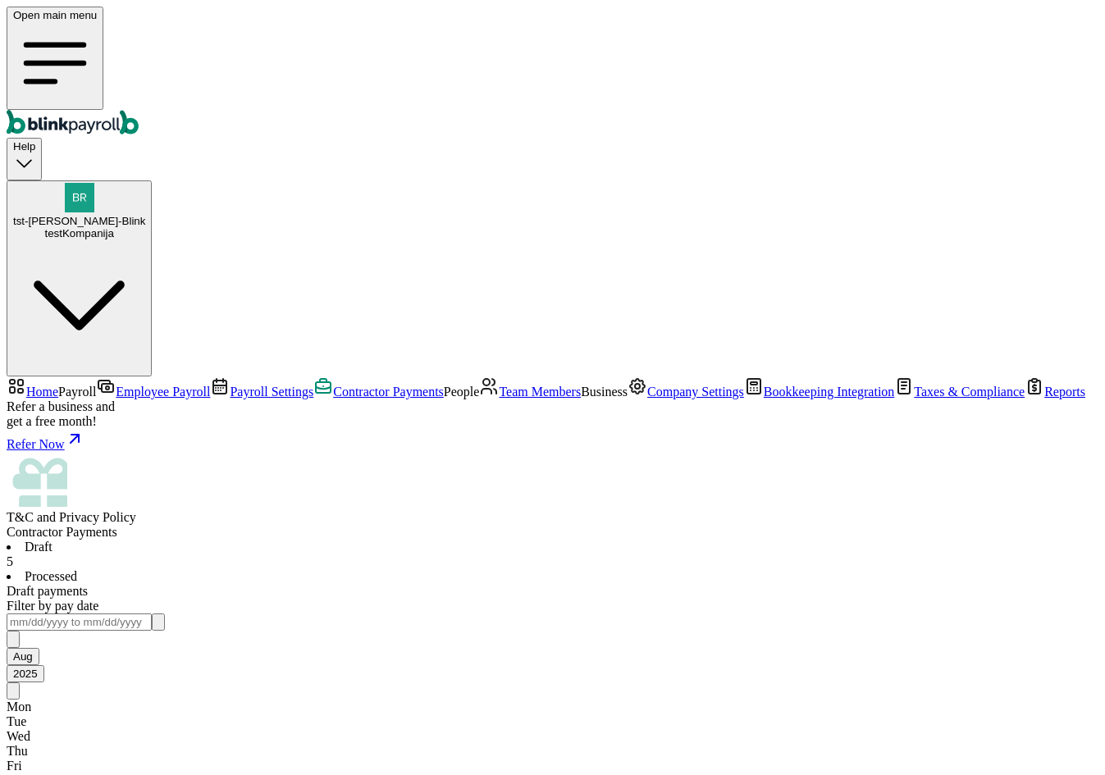
click at [116, 385] on span "Employee Payroll" at bounding box center [163, 392] width 94 height 14
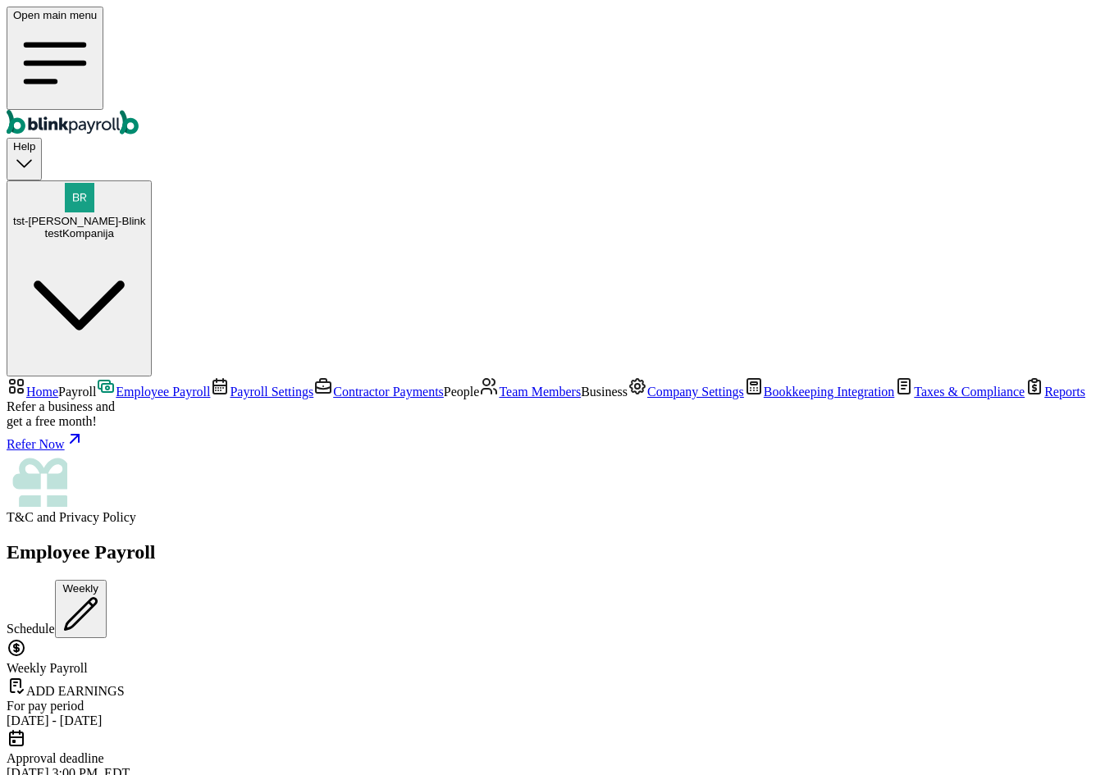
scroll to position [195, 0]
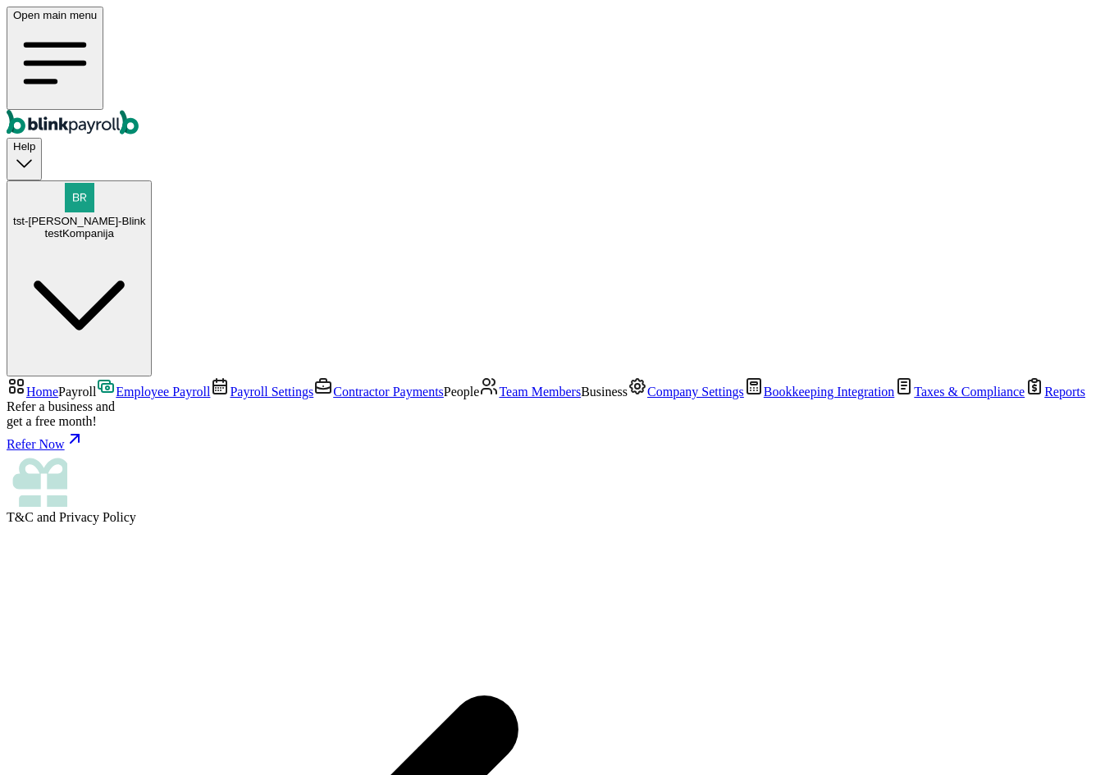
scroll to position [160, 0]
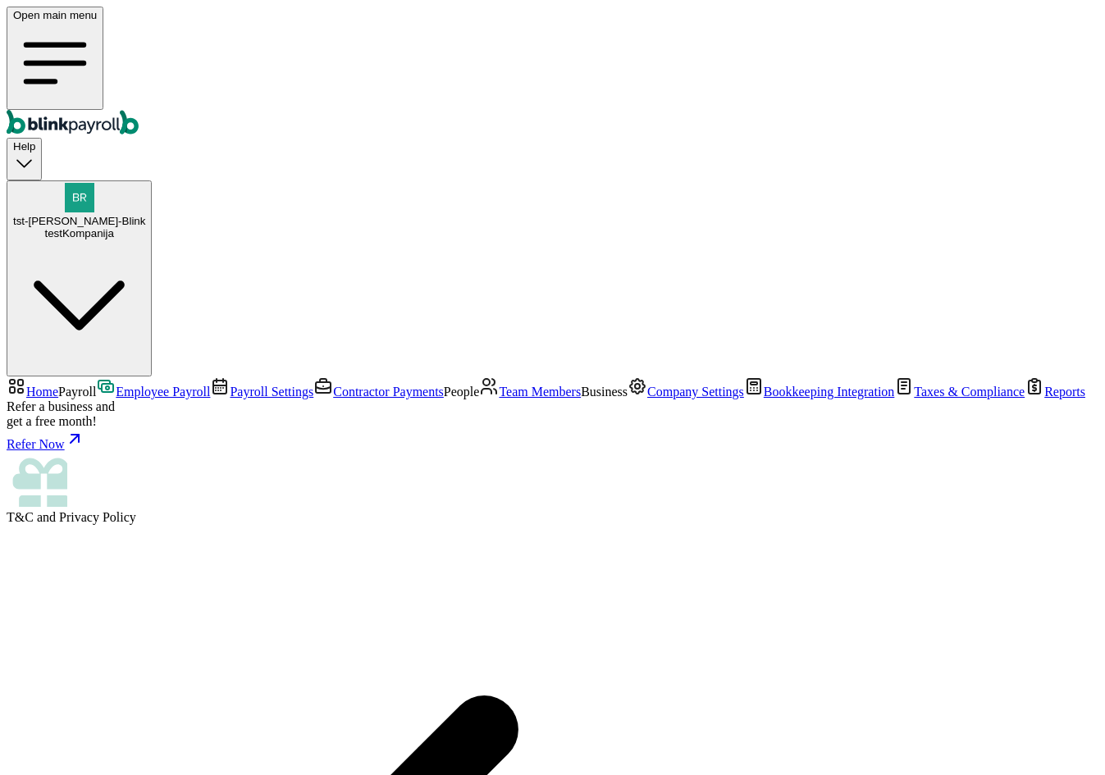
drag, startPoint x: 272, startPoint y: 566, endPoint x: 264, endPoint y: 604, distance: 38.6
click at [116, 385] on span "Employee Payroll" at bounding box center [163, 392] width 94 height 14
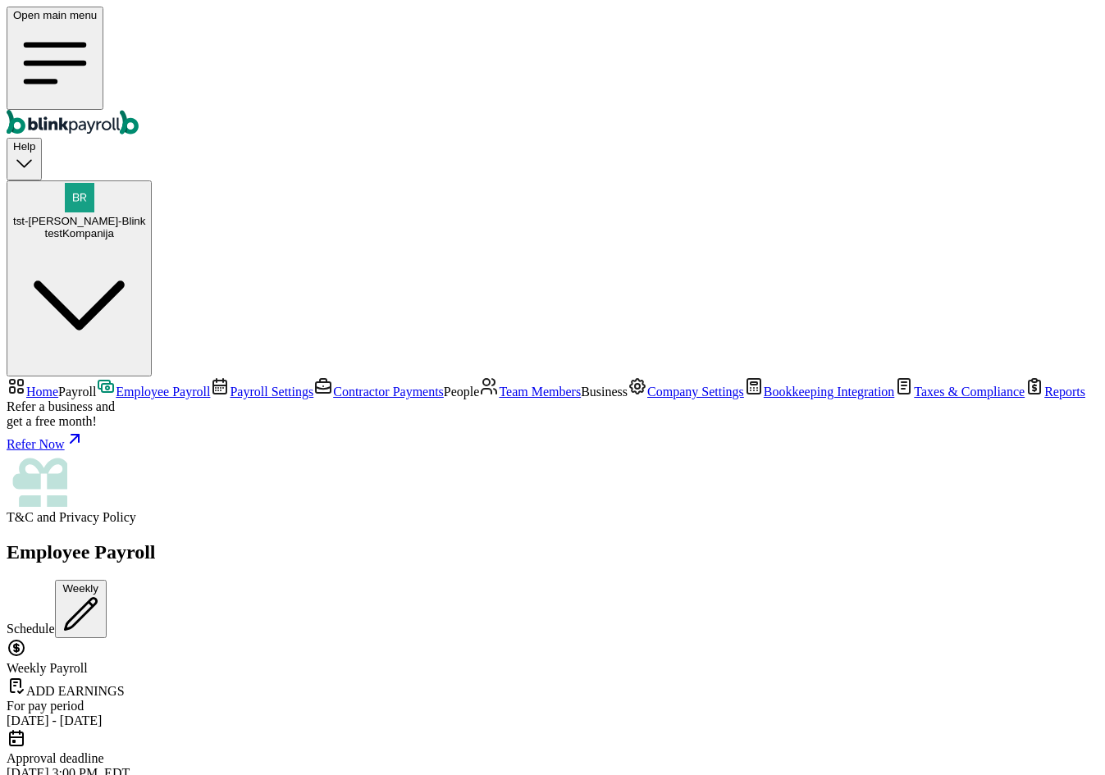
scroll to position [195, 0]
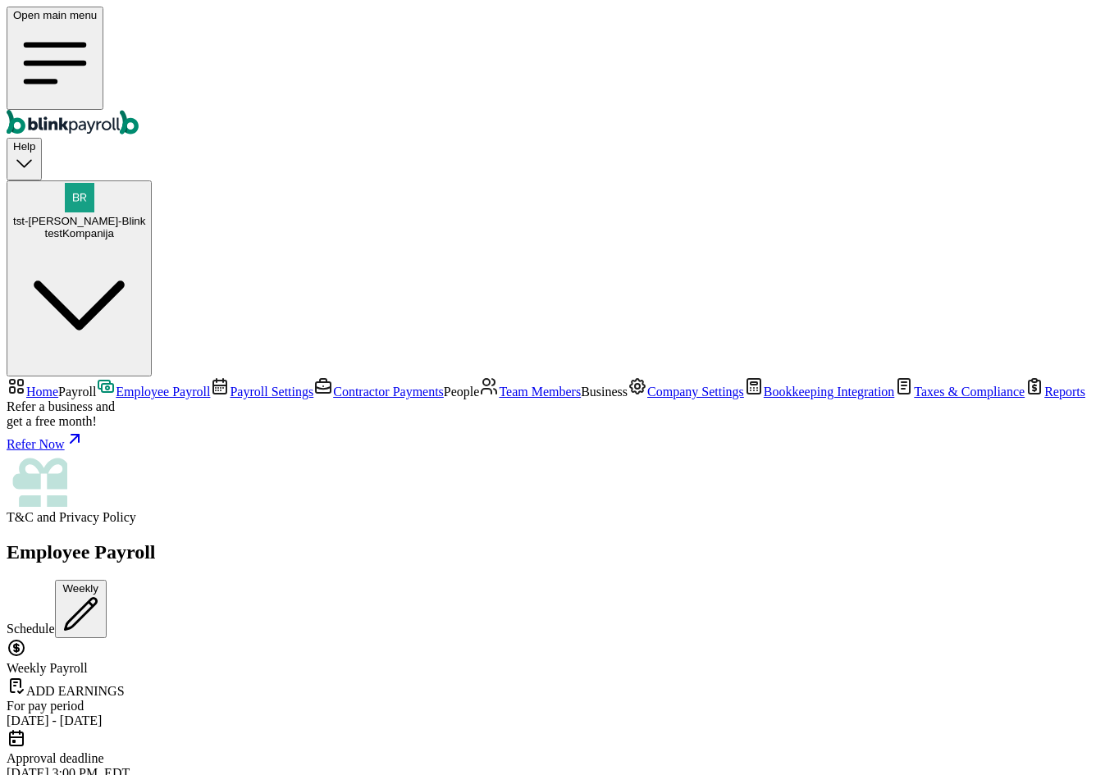
click at [499, 385] on span "Team Members" at bounding box center [540, 392] width 82 height 14
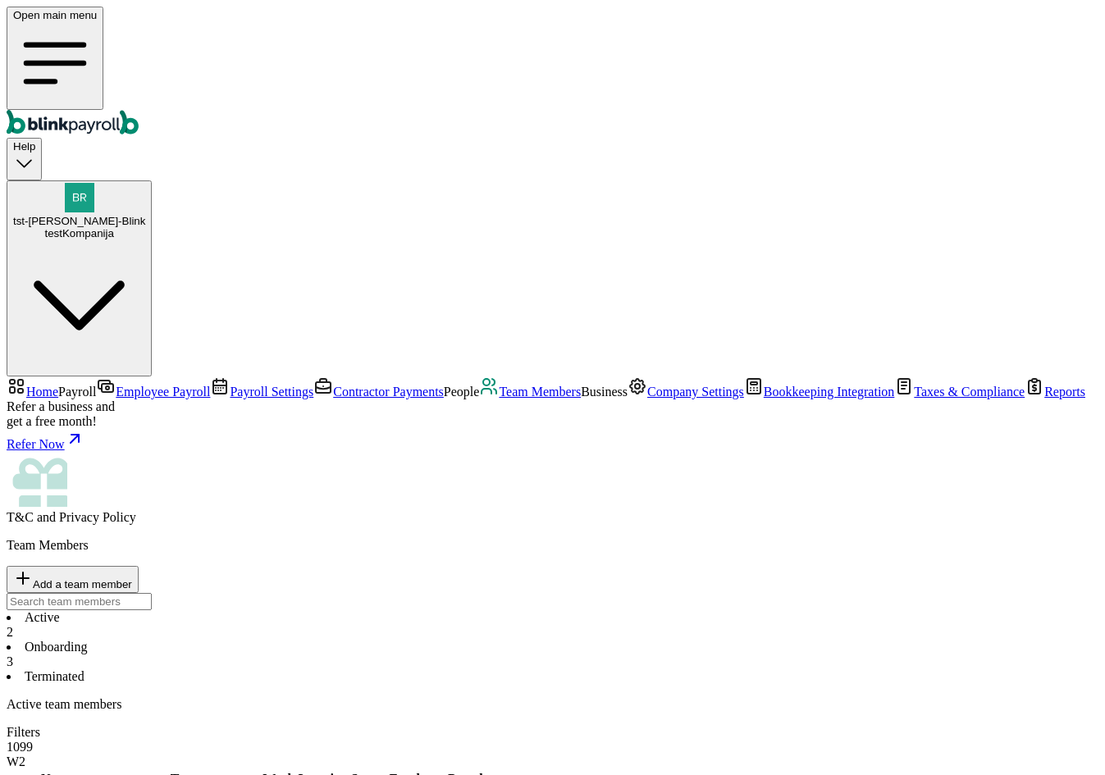
click at [383, 640] on li "Onboarding 3" at bounding box center [553, 655] width 1092 height 30
click at [273, 610] on li "Active 2" at bounding box center [553, 625] width 1092 height 30
click at [354, 640] on li "Onboarding 3" at bounding box center [553, 655] width 1092 height 30
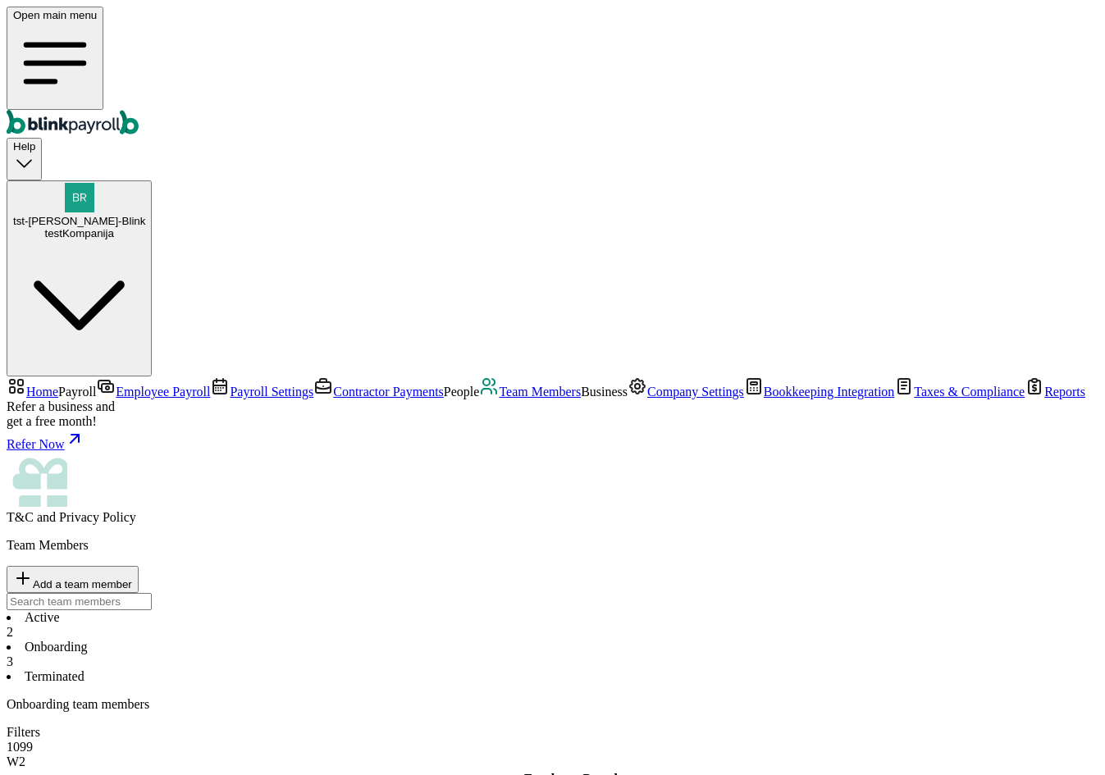
type input "branko+ovajovde1@blinkpayroll.com"
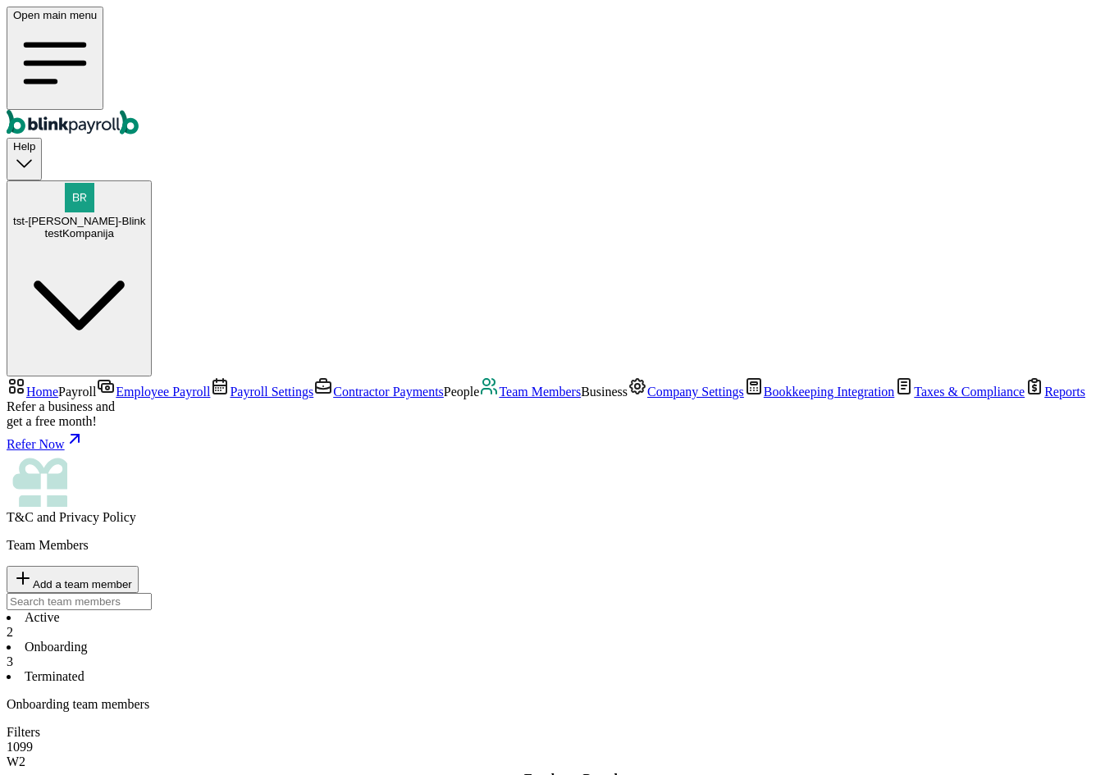
type input "branko+ovajovdestrci1@blinkpayroll.com"
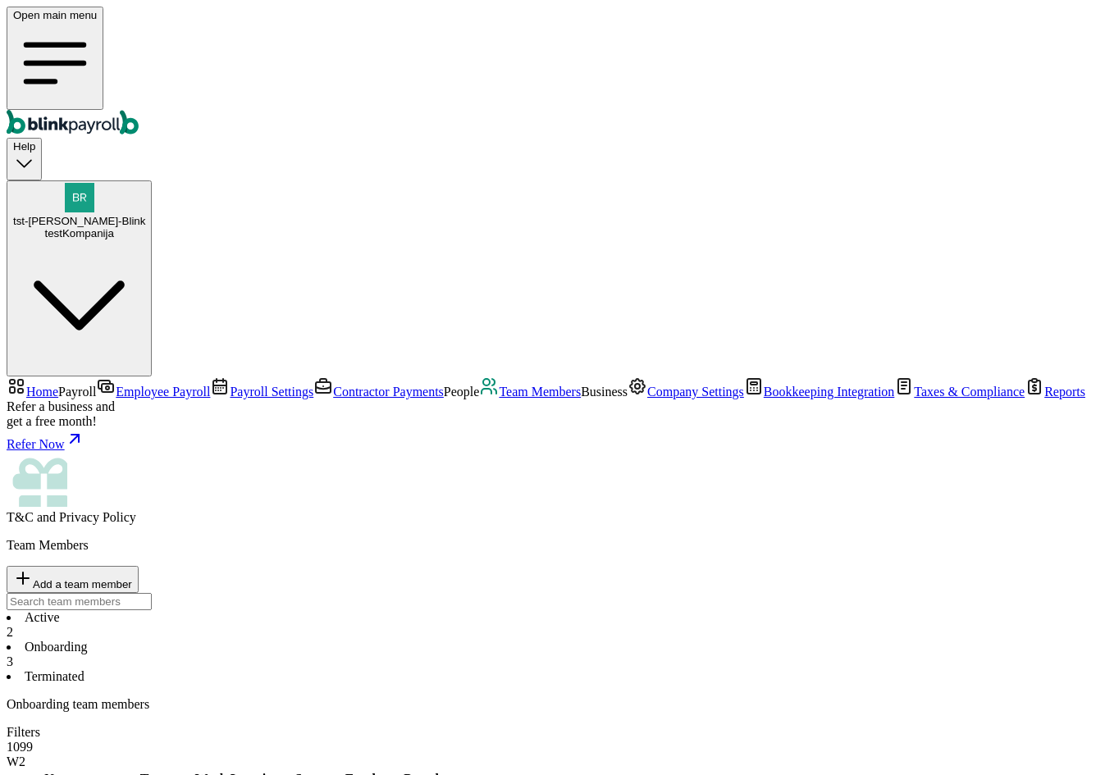
drag, startPoint x: 293, startPoint y: 206, endPoint x: 308, endPoint y: 210, distance: 15.3
click at [293, 625] on div "2" at bounding box center [553, 632] width 1092 height 15
click at [363, 640] on li "Onboarding 3" at bounding box center [553, 655] width 1092 height 30
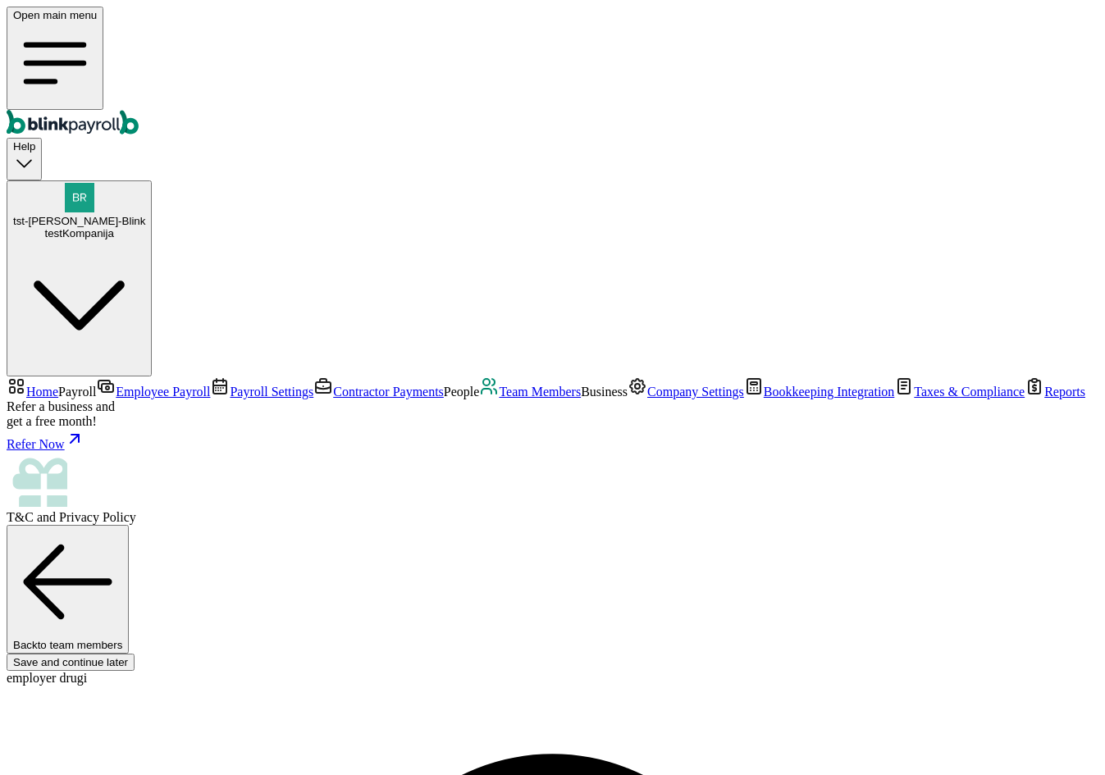
type input "employer"
type input "drugi"
click at [499, 385] on span "Team Members" at bounding box center [540, 392] width 82 height 14
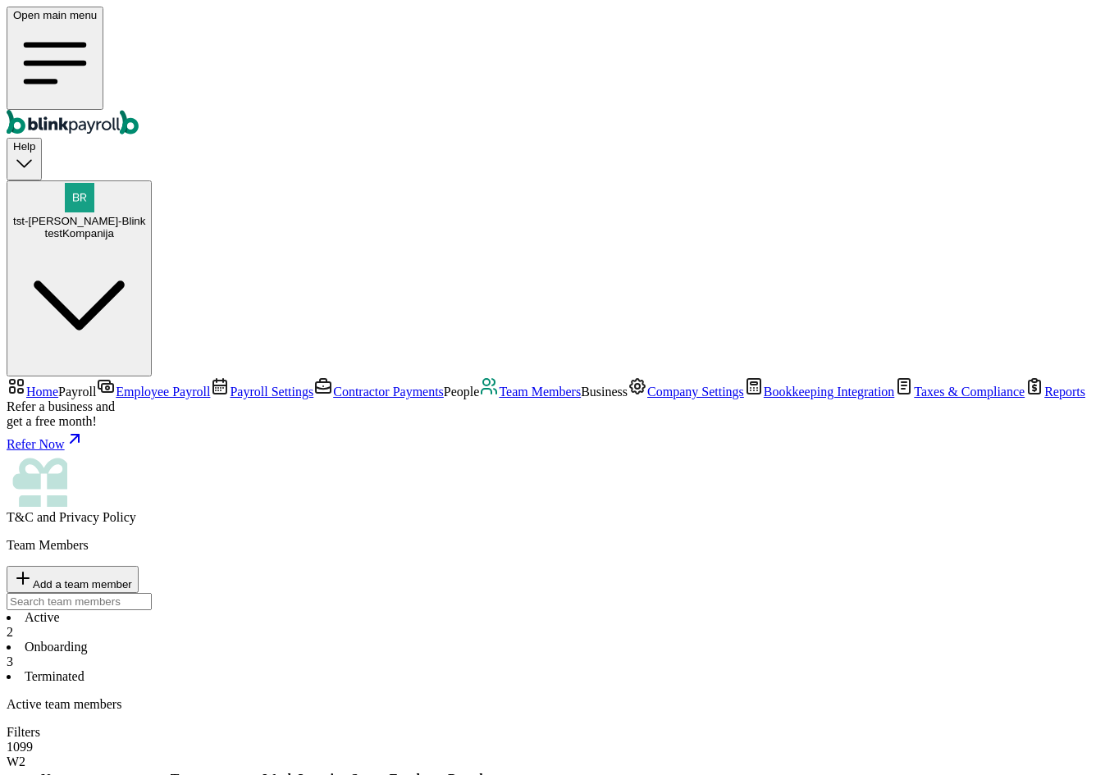
click at [402, 640] on li "Onboarding 3" at bounding box center [553, 655] width 1092 height 30
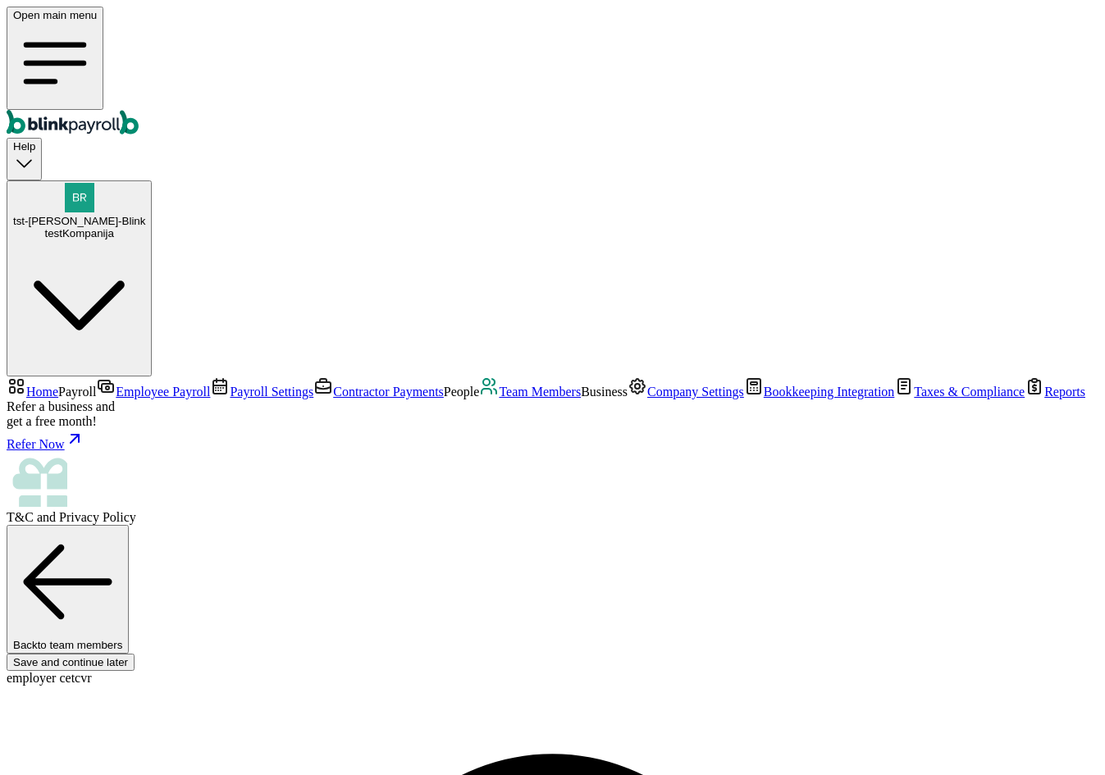
click at [499, 385] on span "Team Members" at bounding box center [540, 392] width 82 height 14
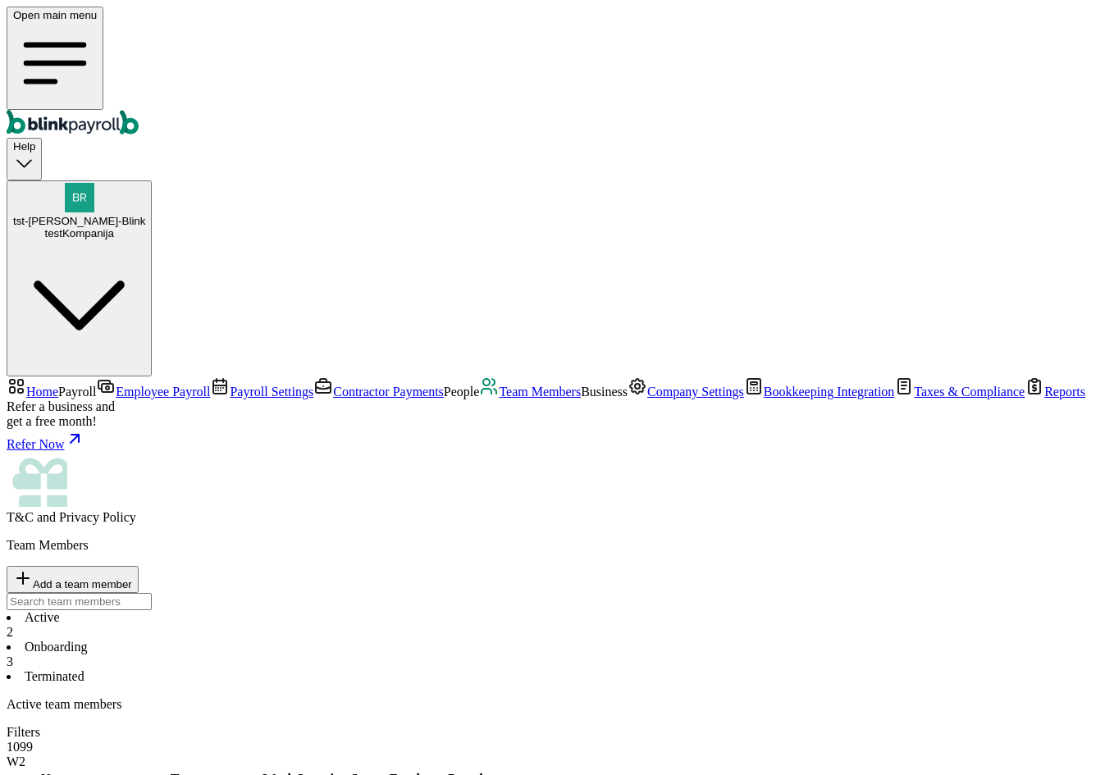
click at [394, 640] on li "Onboarding 3" at bounding box center [553, 655] width 1092 height 30
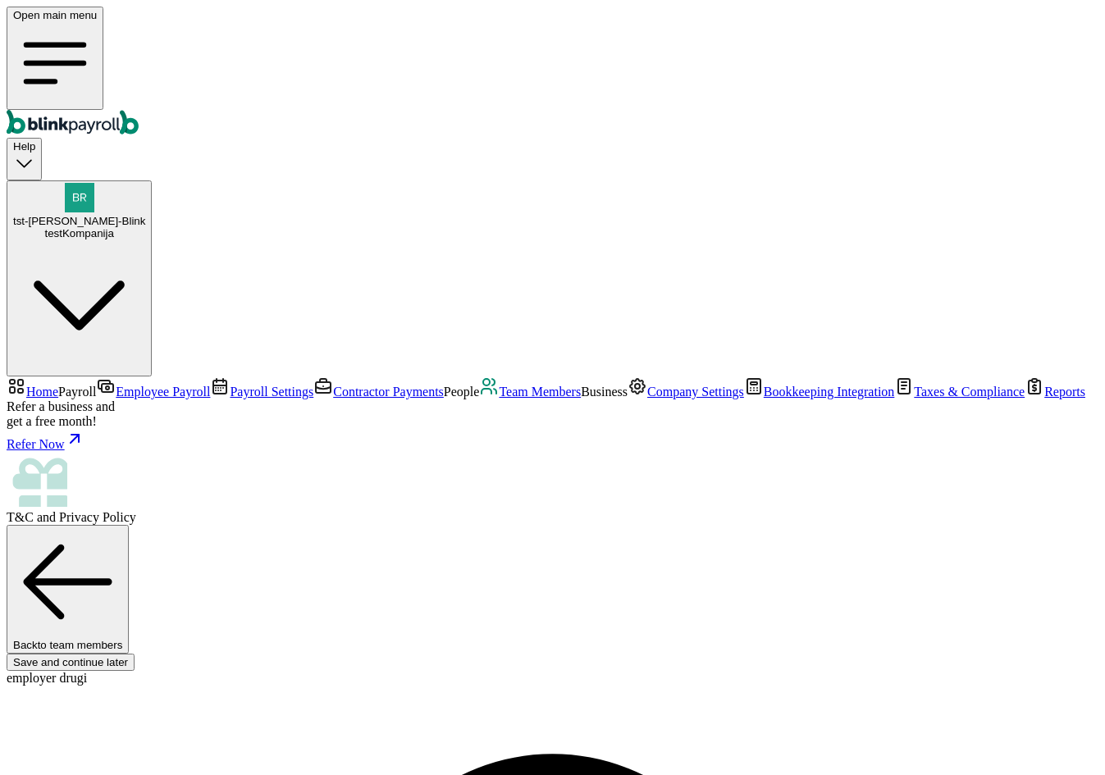
click at [499, 385] on span "Team Members" at bounding box center [540, 392] width 82 height 14
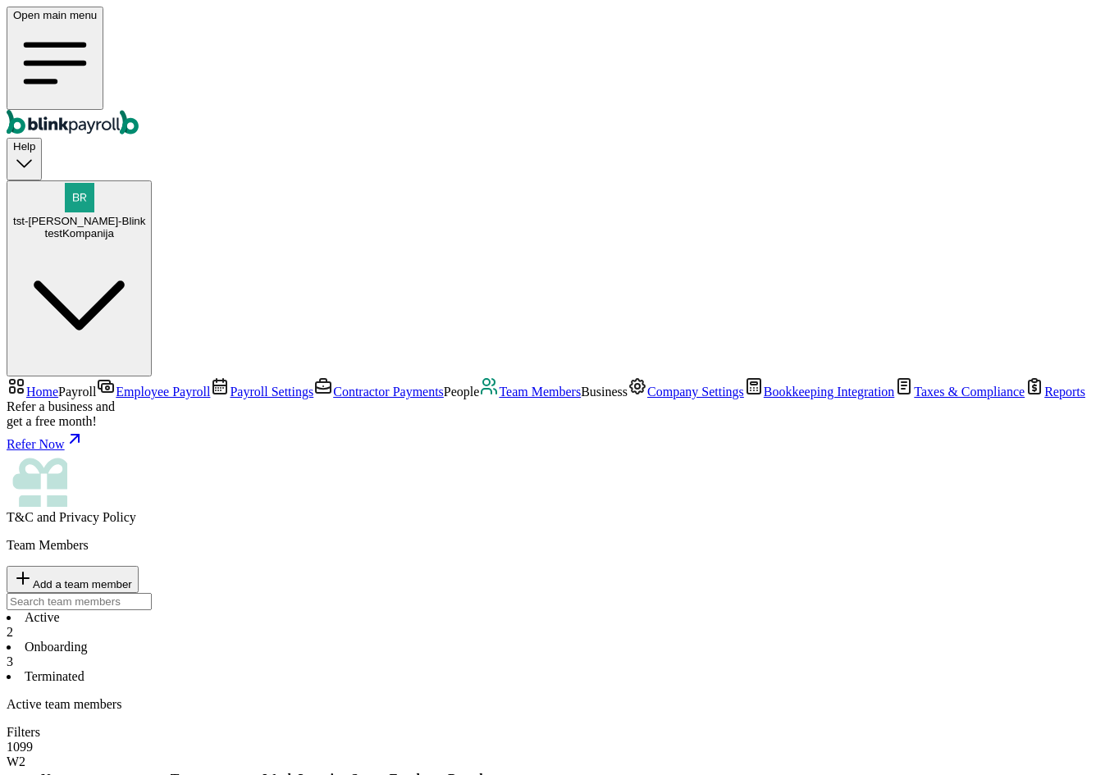
click at [381, 640] on li "Onboarding 3" at bounding box center [553, 655] width 1092 height 30
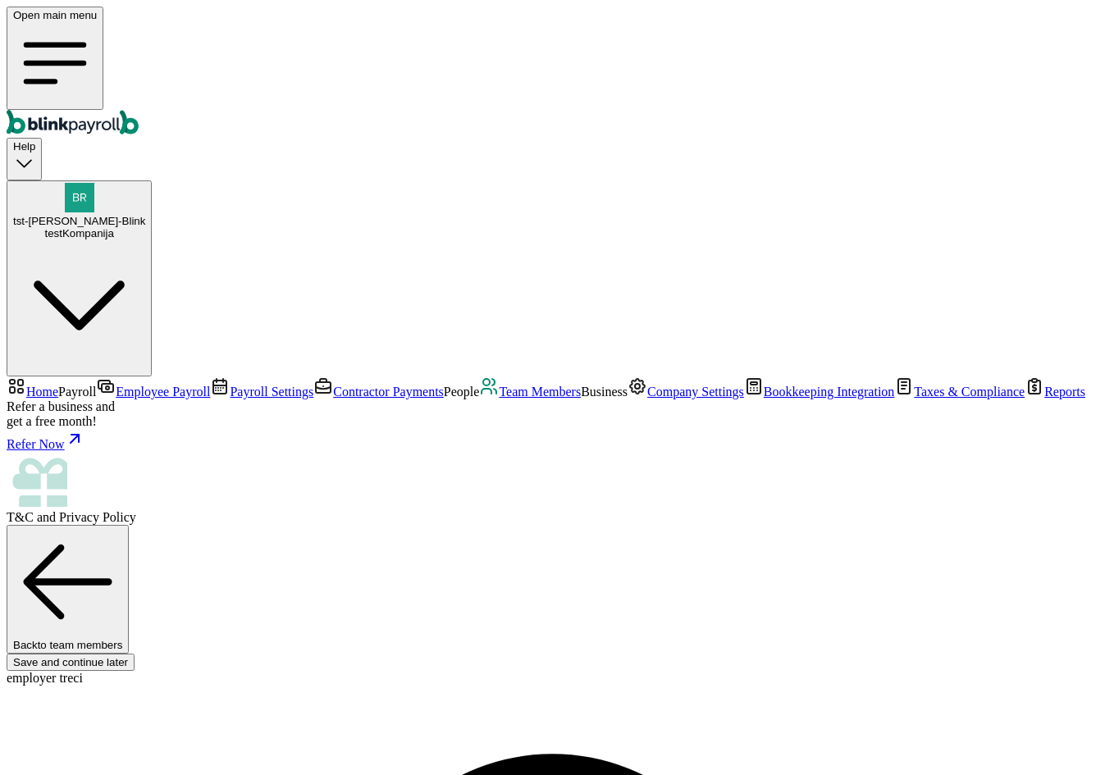
click at [499, 385] on span "Team Members" at bounding box center [540, 392] width 82 height 14
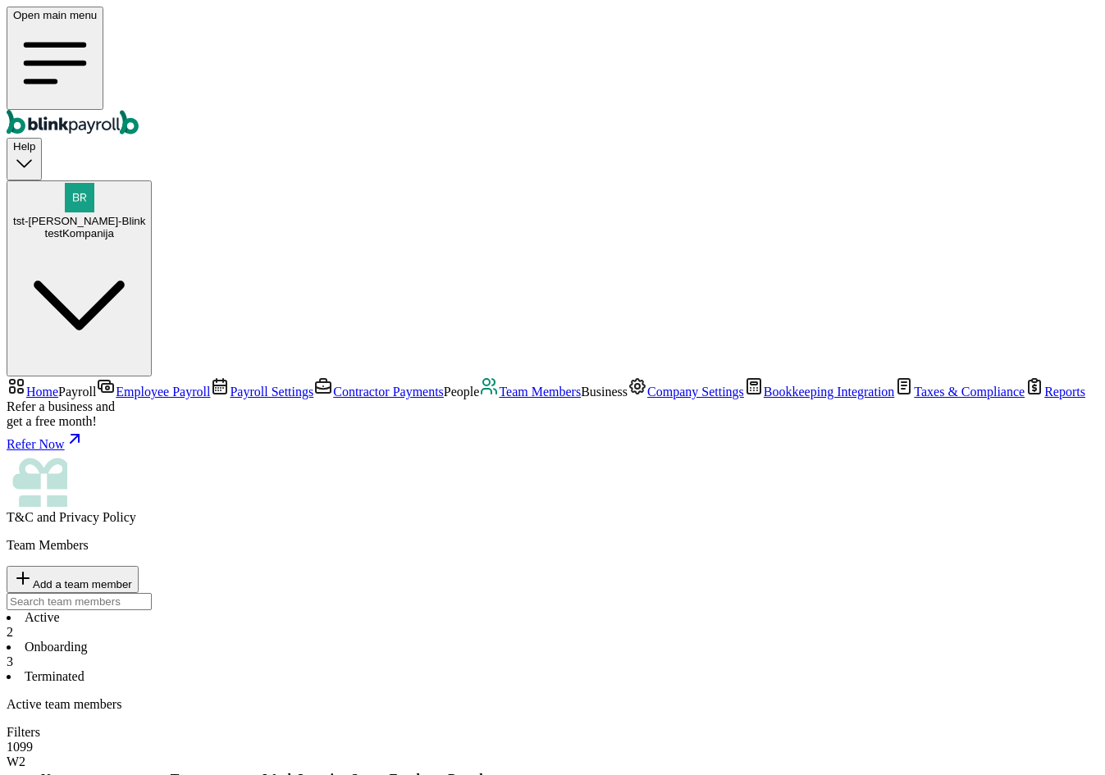
click at [132, 578] on span "Add a team member" at bounding box center [82, 584] width 99 height 12
select select "employee"
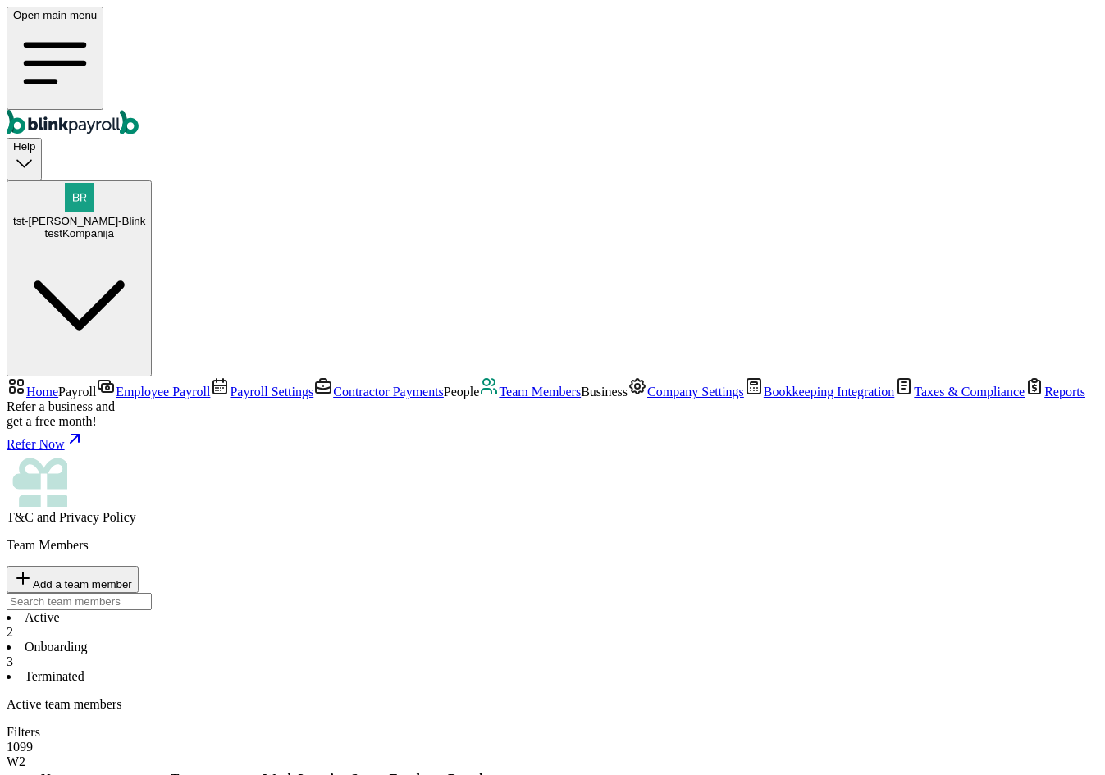
type input "Michael"
type input "Fasbender"
click at [389, 640] on li "Onboarding 3" at bounding box center [554, 655] width 1095 height 30
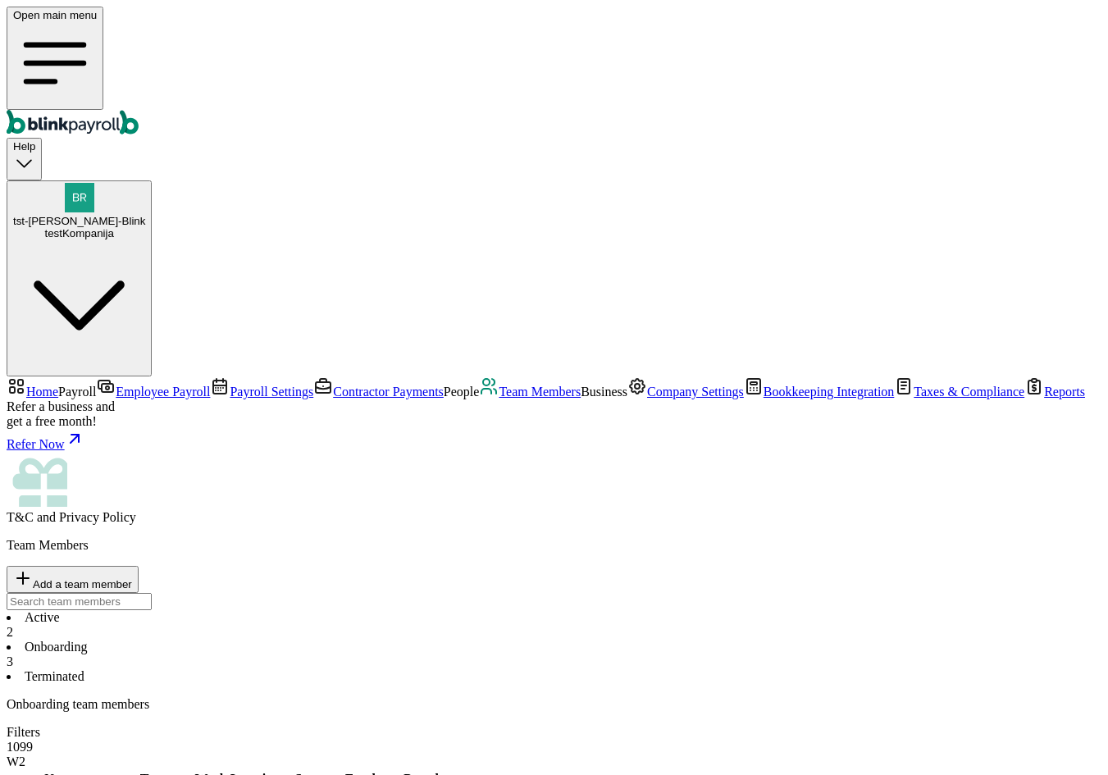
click at [272, 610] on li "Active 2" at bounding box center [554, 625] width 1095 height 30
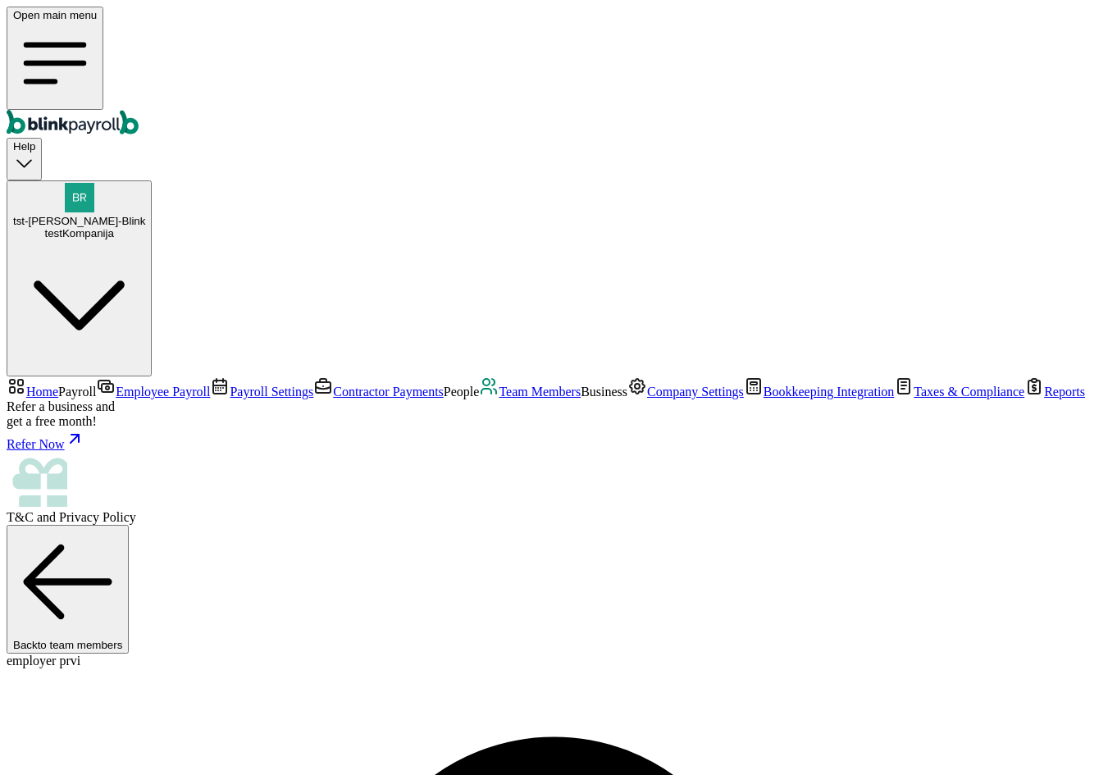
click at [479, 385] on link "Team Members" at bounding box center [530, 392] width 102 height 14
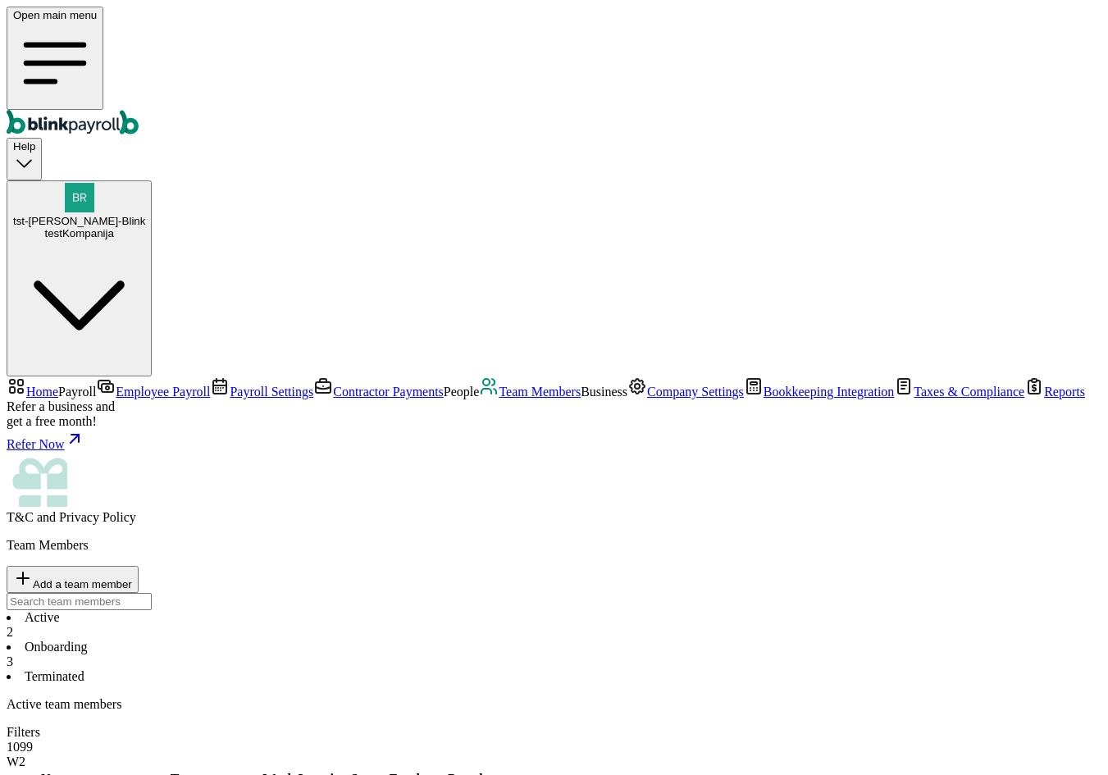
click at [116, 385] on link "Employee Payroll" at bounding box center [153, 392] width 114 height 14
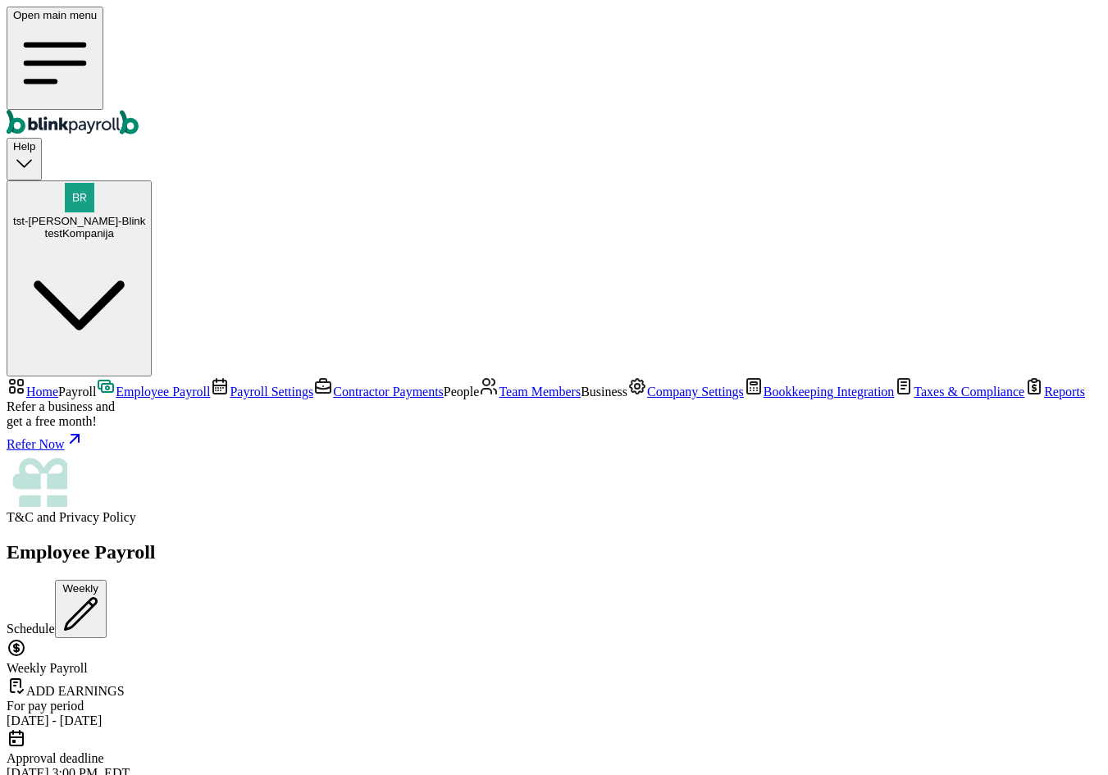
click at [230, 385] on span "Payroll Settings" at bounding box center [272, 392] width 84 height 14
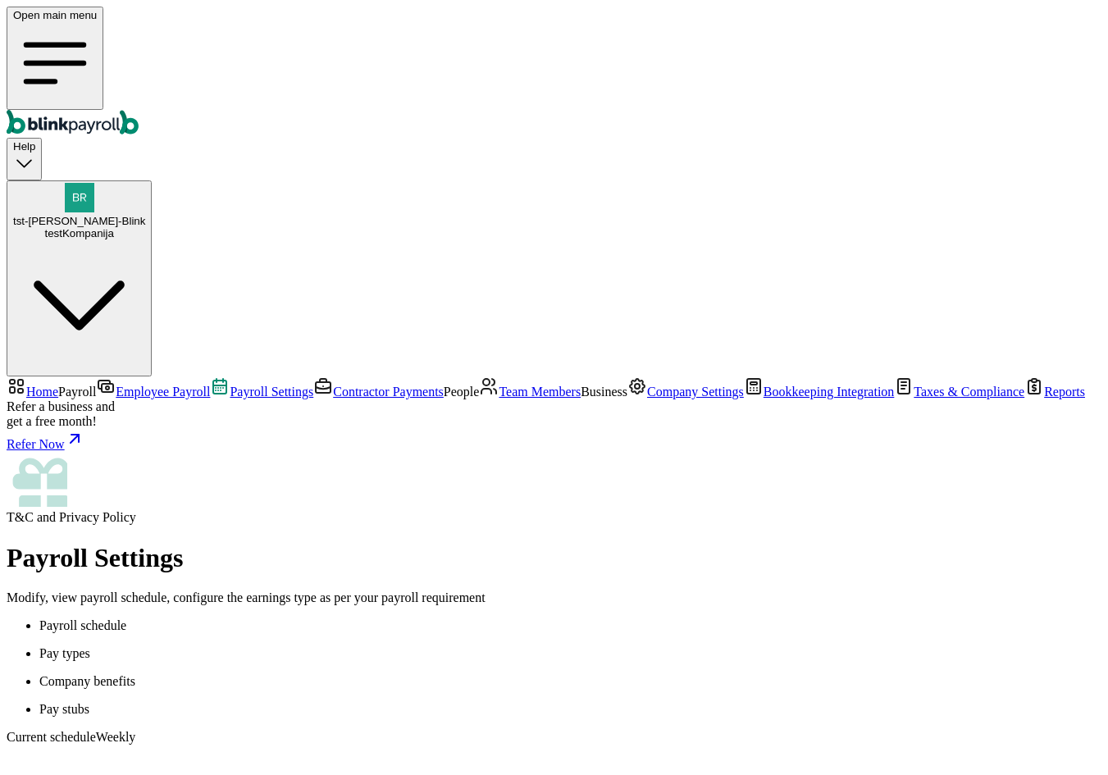
scroll to position [148, 0]
click at [333, 385] on span "Contractor Payments" at bounding box center [388, 392] width 111 height 14
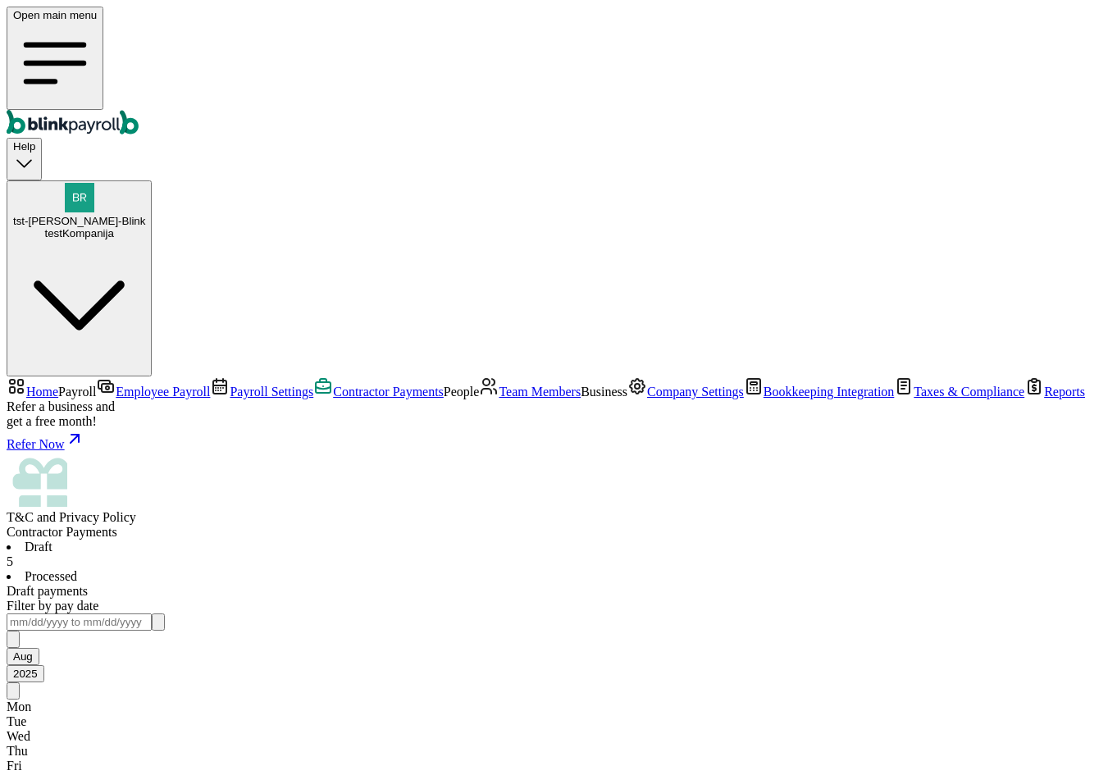
click at [116, 385] on span "Employee Payroll" at bounding box center [163, 392] width 94 height 14
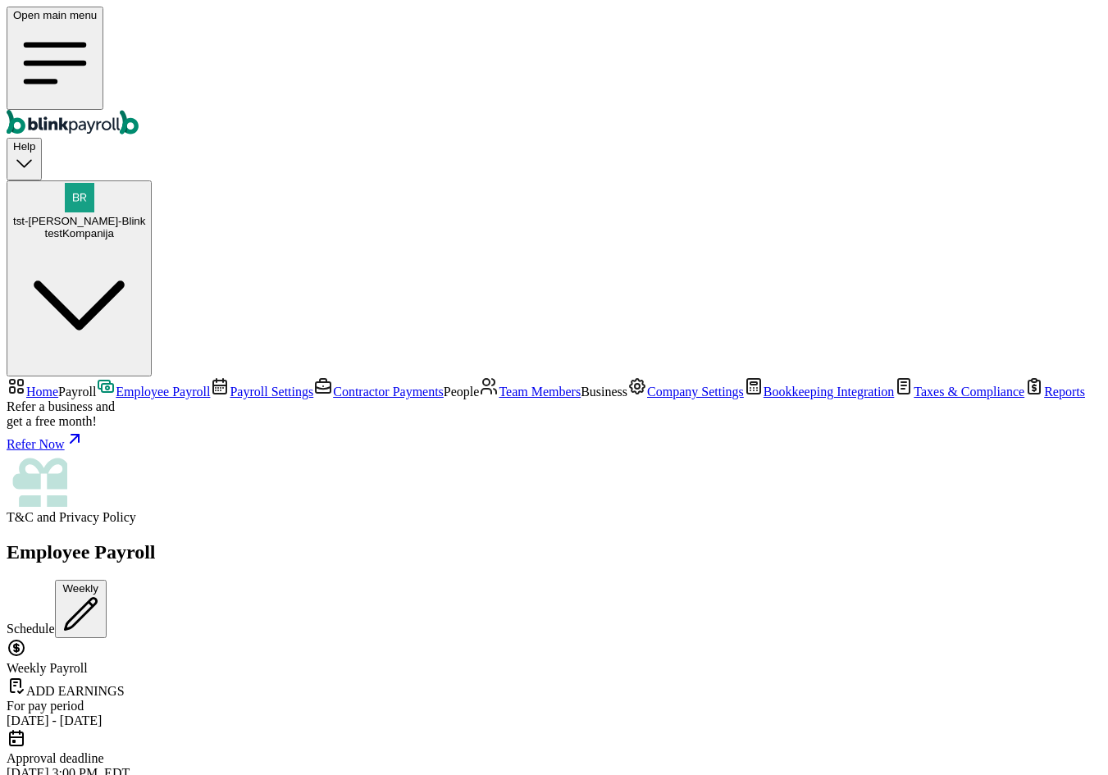
click at [499, 385] on span "Team Members" at bounding box center [540, 392] width 82 height 14
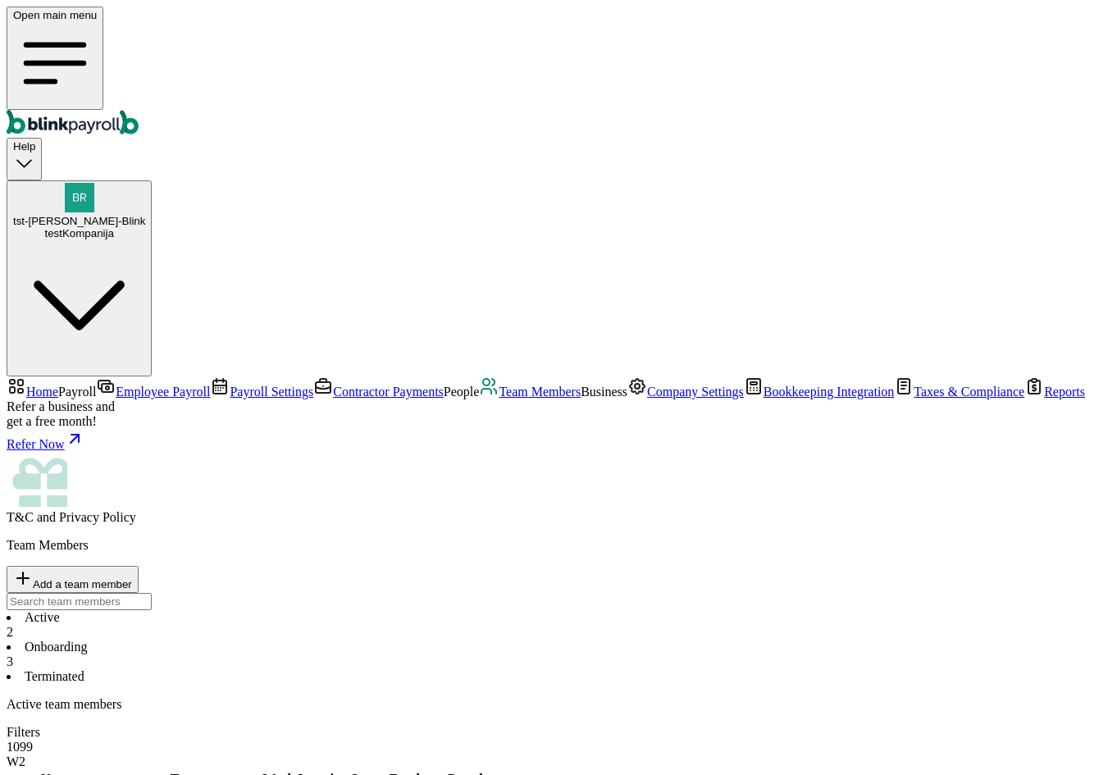
click at [396, 640] on li "Onboarding 3" at bounding box center [554, 655] width 1095 height 30
type input "branko1111@blinkpayroll.com"
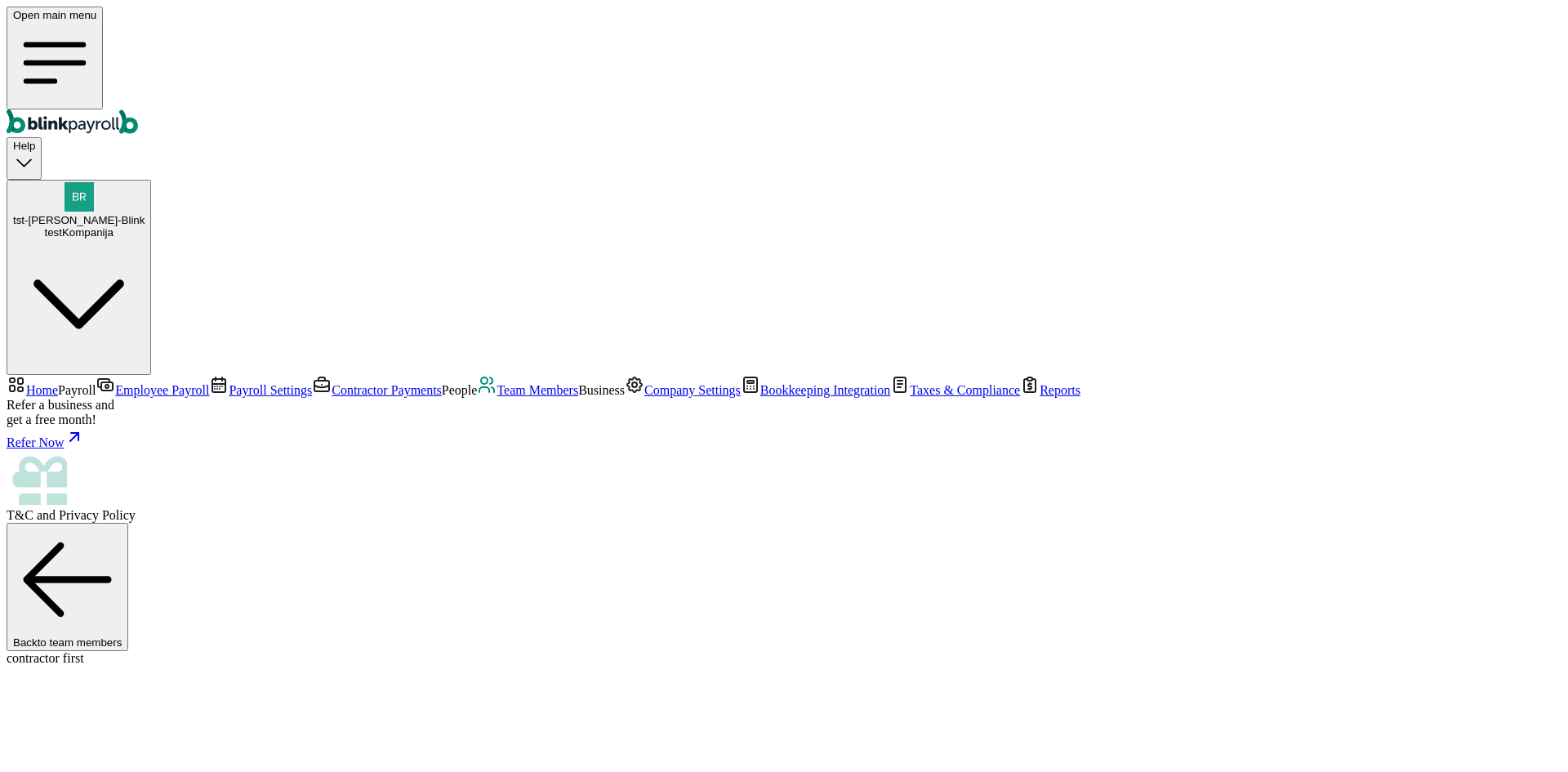
click at [332, 384] on span "Contractor Payments" at bounding box center [386, 390] width 111 height 14
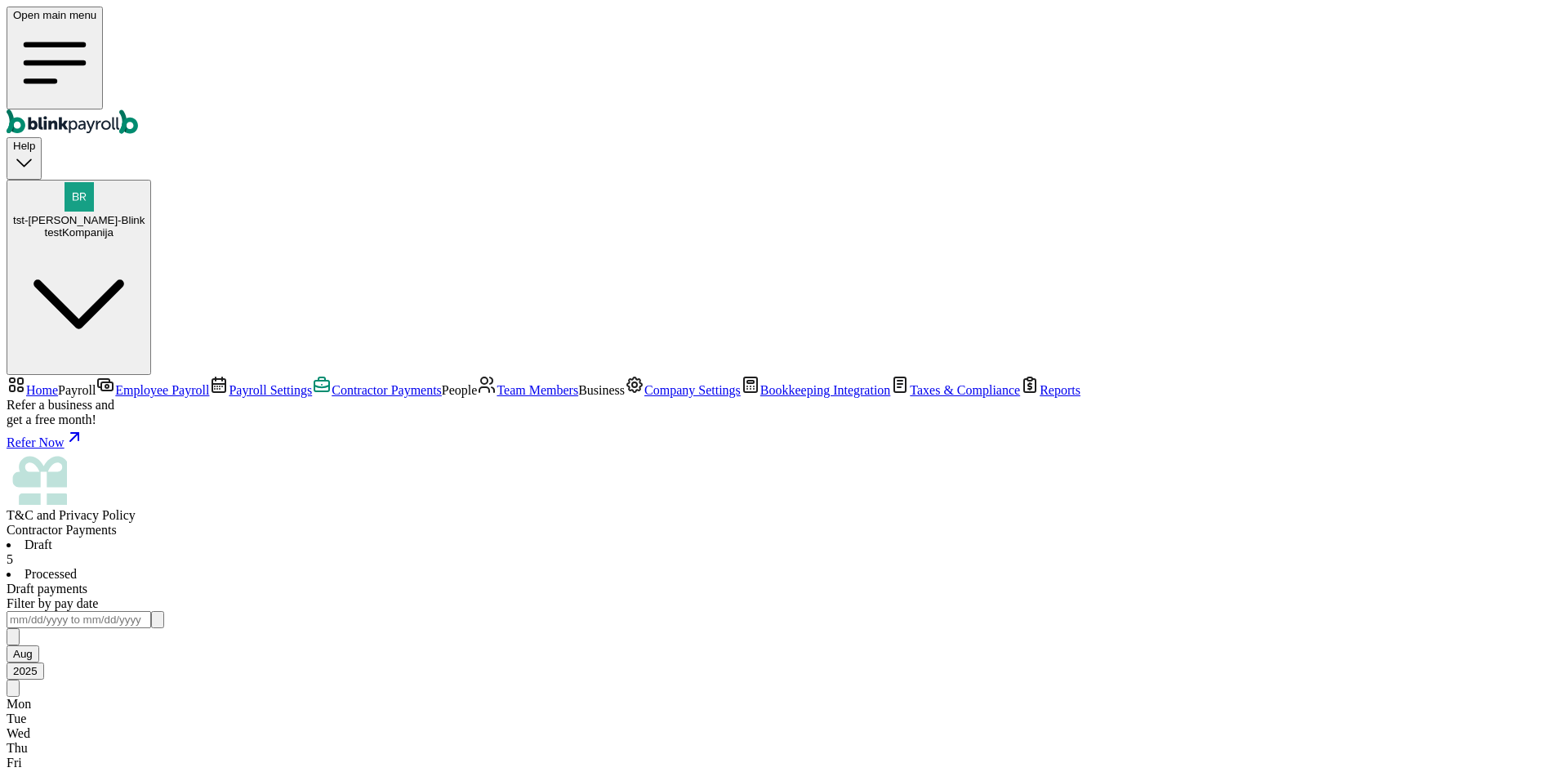
click at [375, 567] on li "Processed" at bounding box center [784, 574] width 1555 height 15
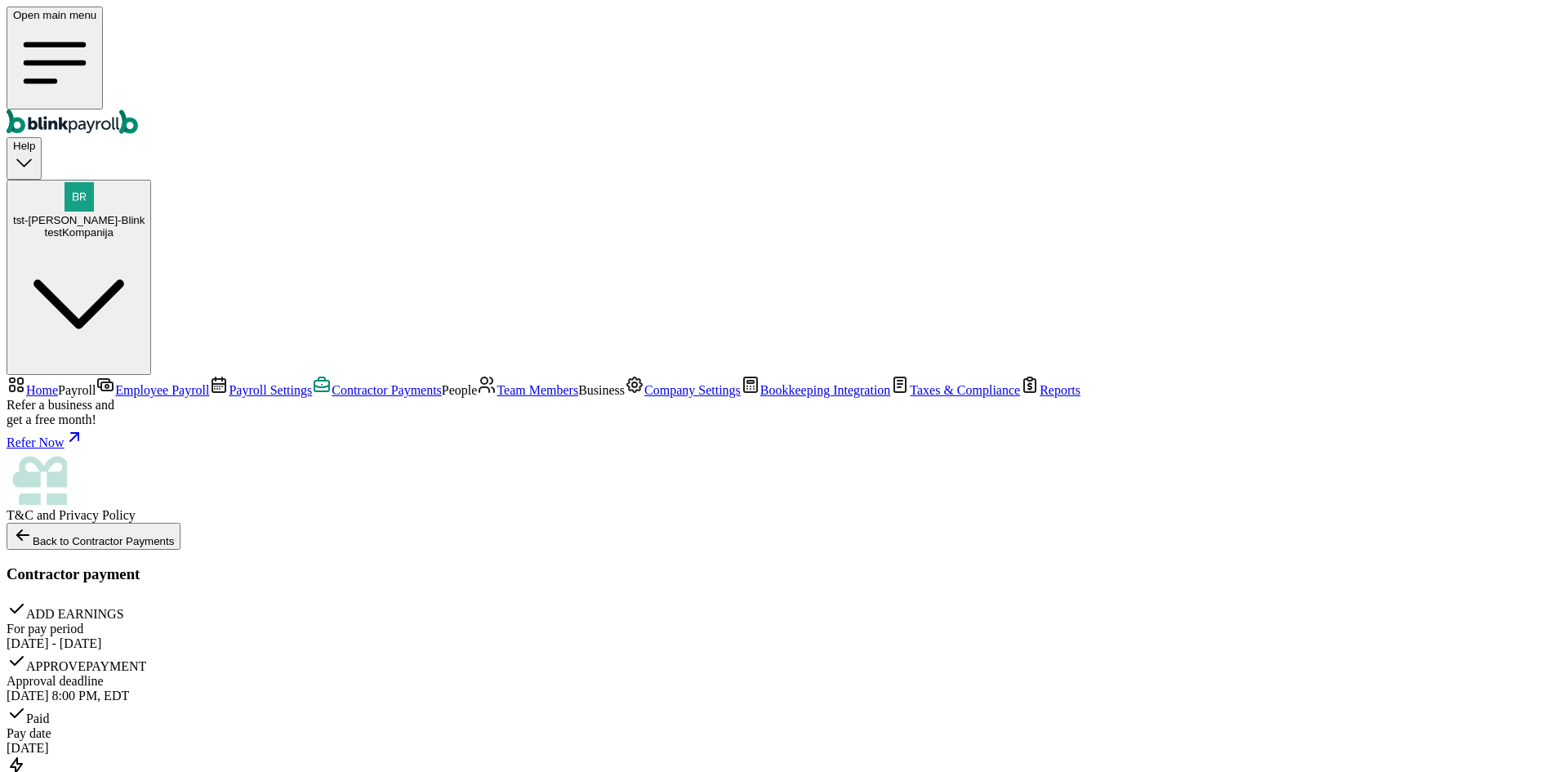
scroll to position [56, 0]
click at [312, 384] on link "Contractor Payments" at bounding box center [376, 390] width 129 height 14
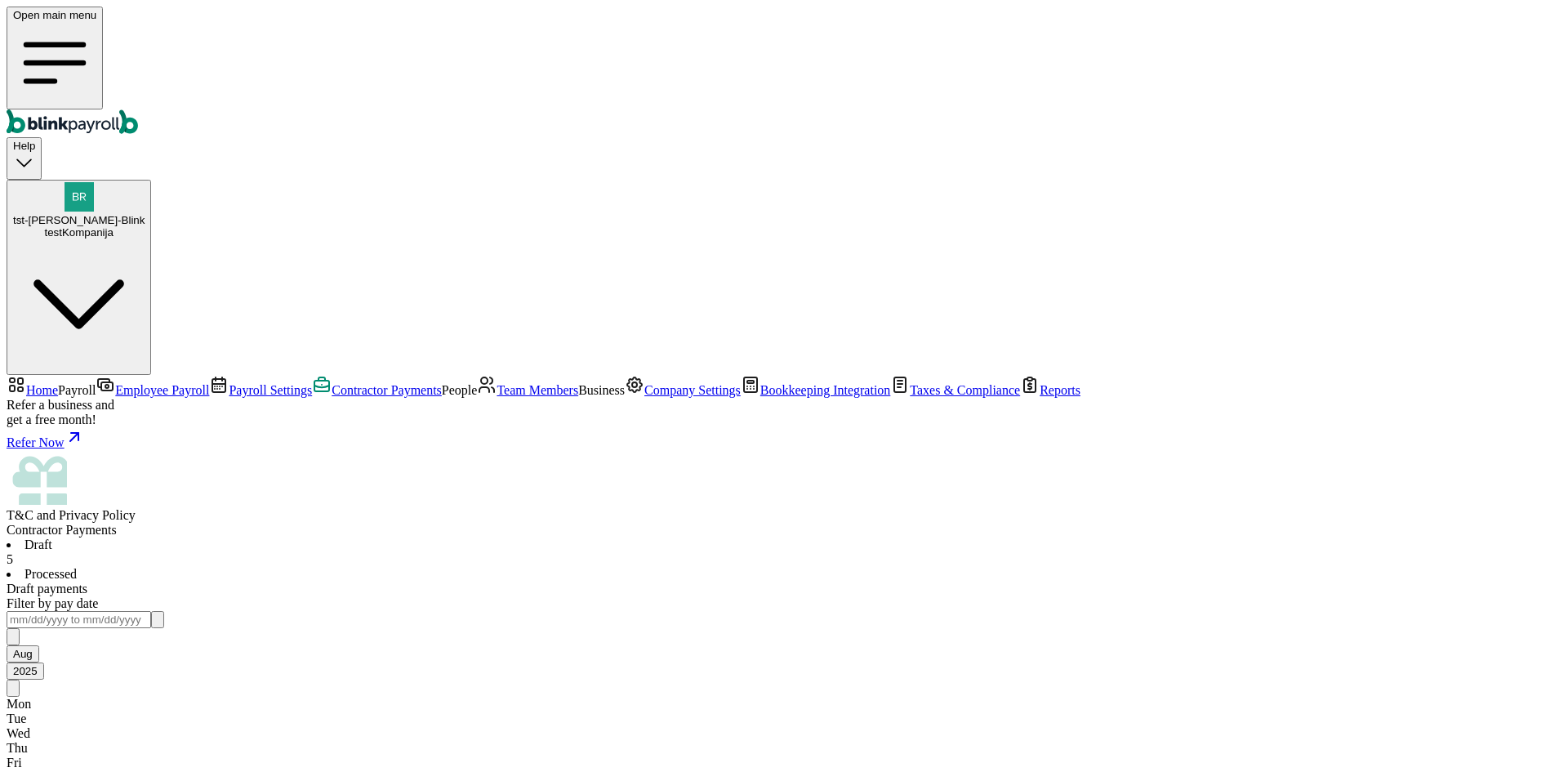
click at [116, 523] on span "Contractor Payments" at bounding box center [62, 530] width 111 height 14
click at [364, 567] on li "Processed" at bounding box center [784, 574] width 1555 height 15
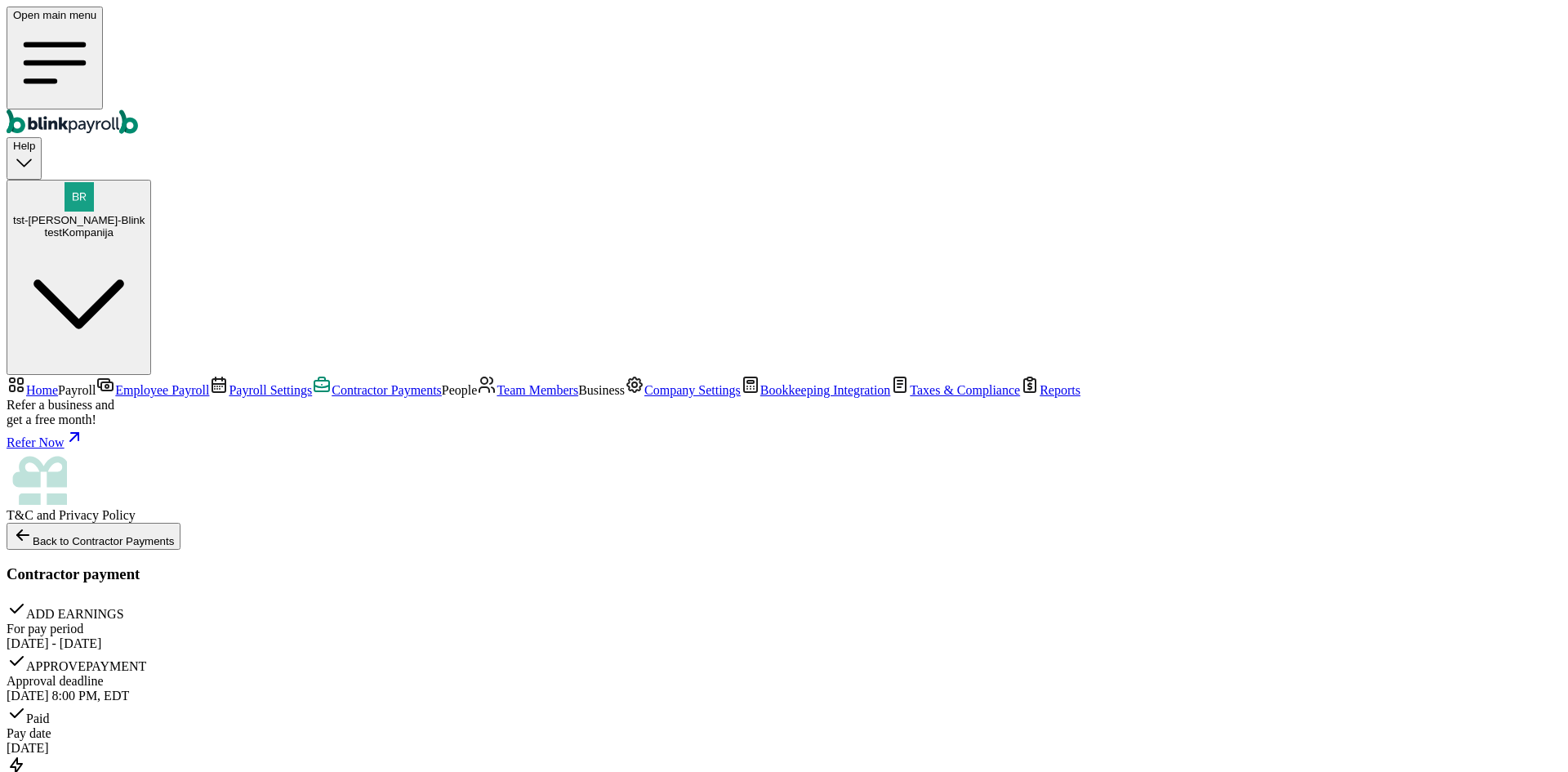
scroll to position [56, 0]
click at [332, 384] on span "Contractor Payments" at bounding box center [386, 390] width 111 height 14
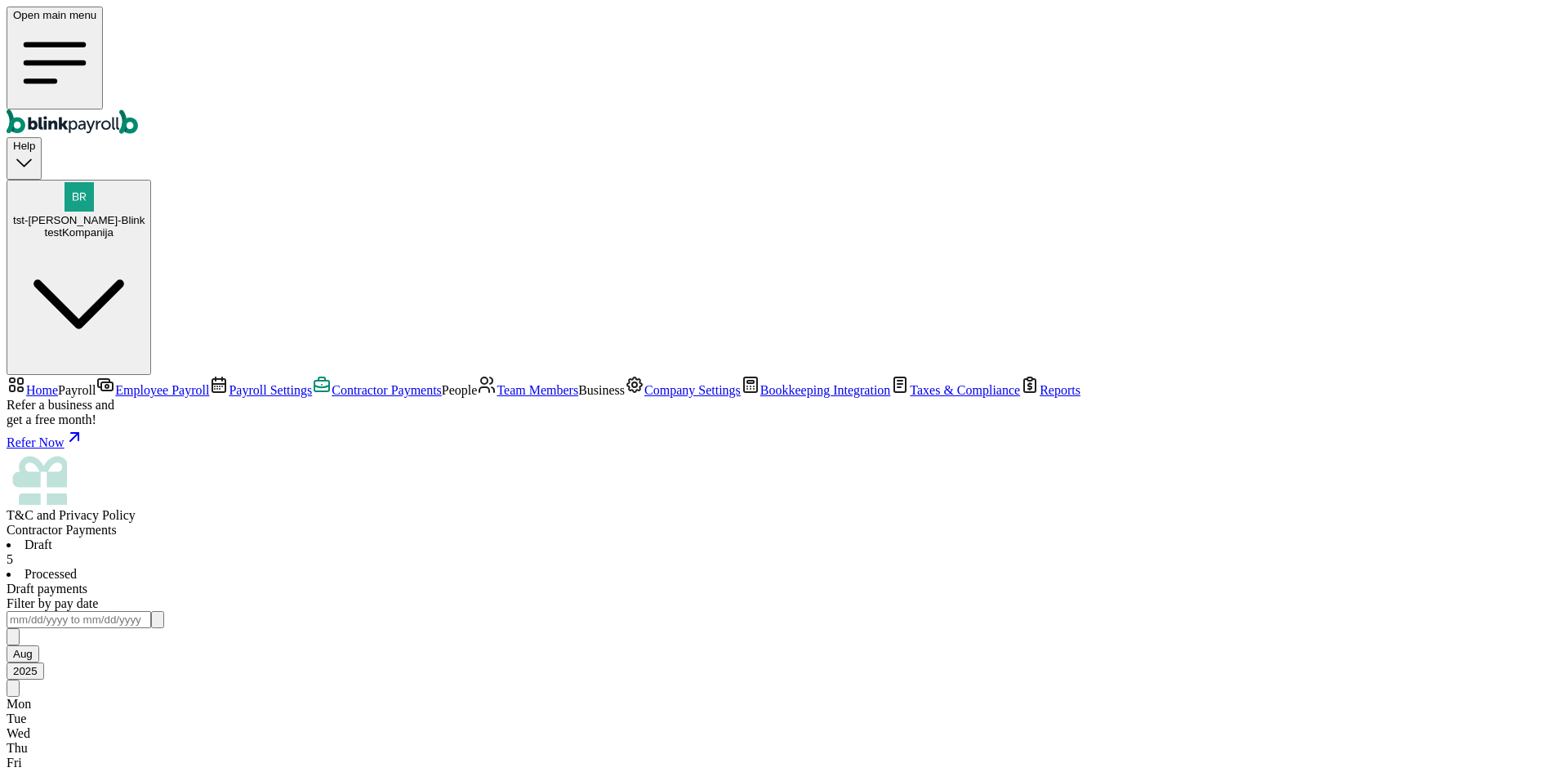
click at [357, 567] on li "Processed" at bounding box center [784, 574] width 1555 height 15
click at [262, 538] on li "Draft 5" at bounding box center [784, 553] width 1555 height 30
click at [362, 567] on li "Processed" at bounding box center [784, 574] width 1555 height 15
click at [252, 538] on li "Draft 5" at bounding box center [784, 553] width 1555 height 30
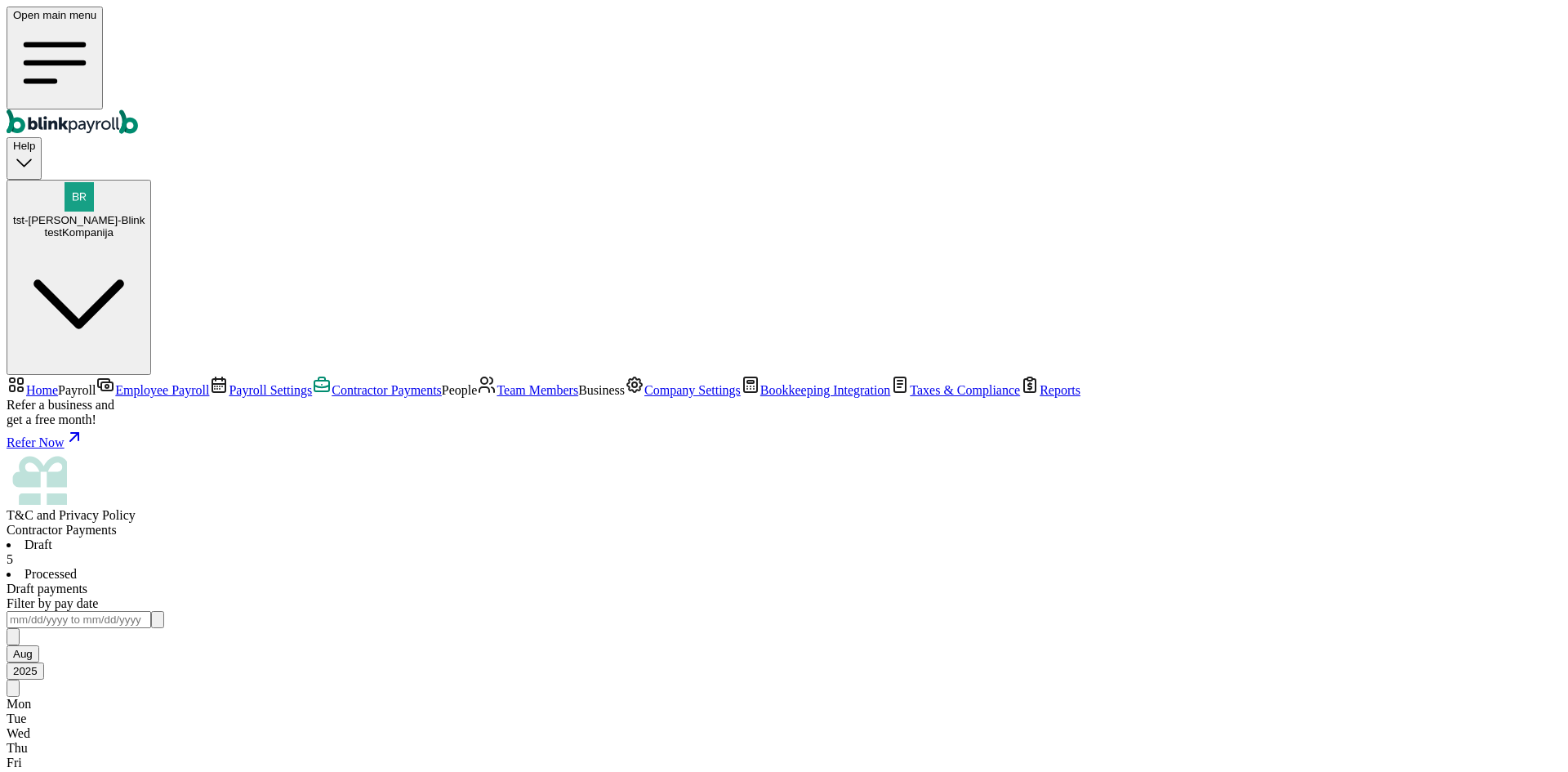
click at [335, 567] on li "Processed" at bounding box center [784, 574] width 1555 height 15
click at [271, 538] on li "Draft 5" at bounding box center [784, 553] width 1555 height 30
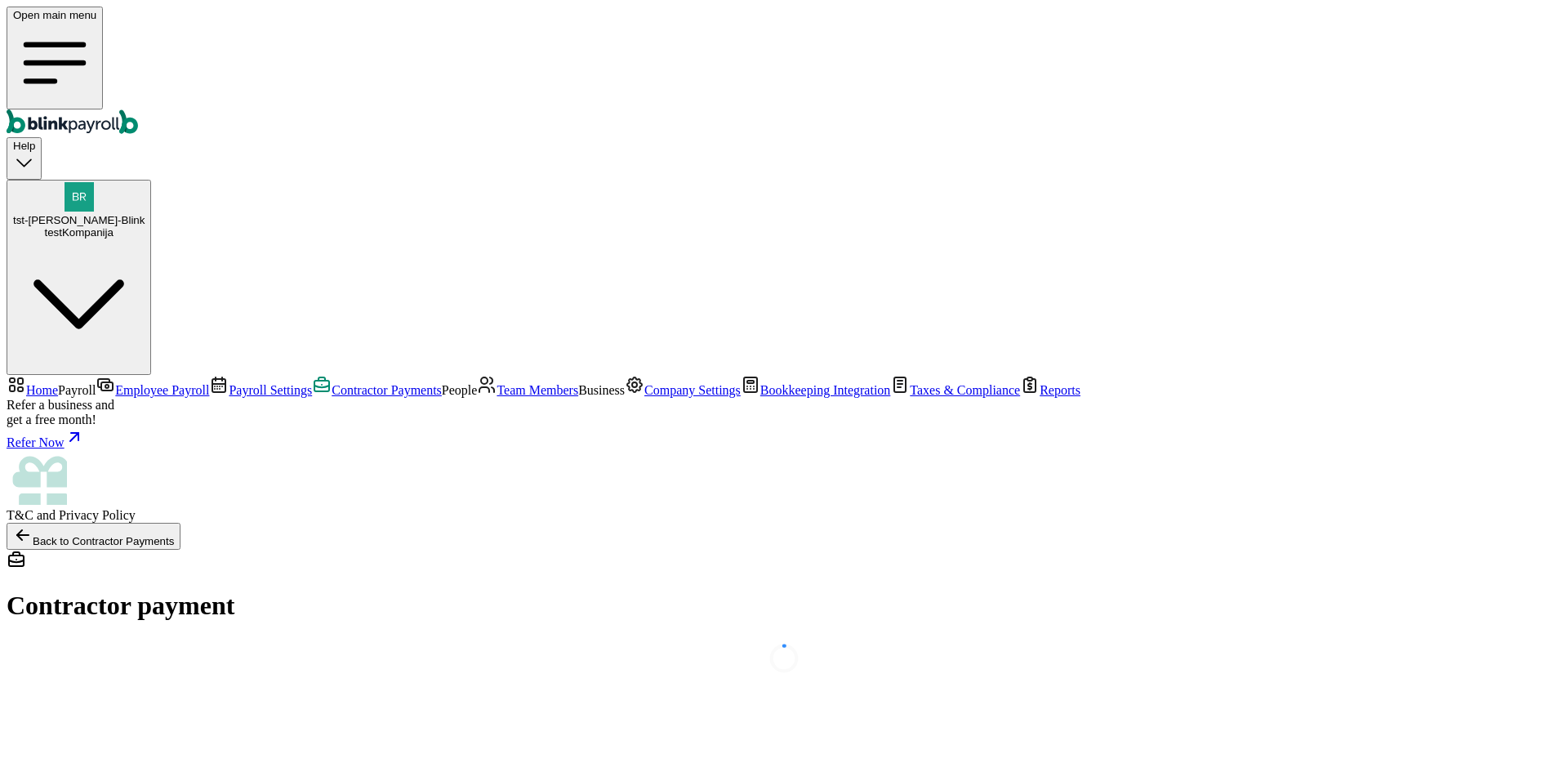
select select "direct_deposit"
type input "05/20/2025"
type input "05/15/2025 ~ 05/18/2025"
click at [497, 384] on span "Team Members" at bounding box center [538, 390] width 82 height 14
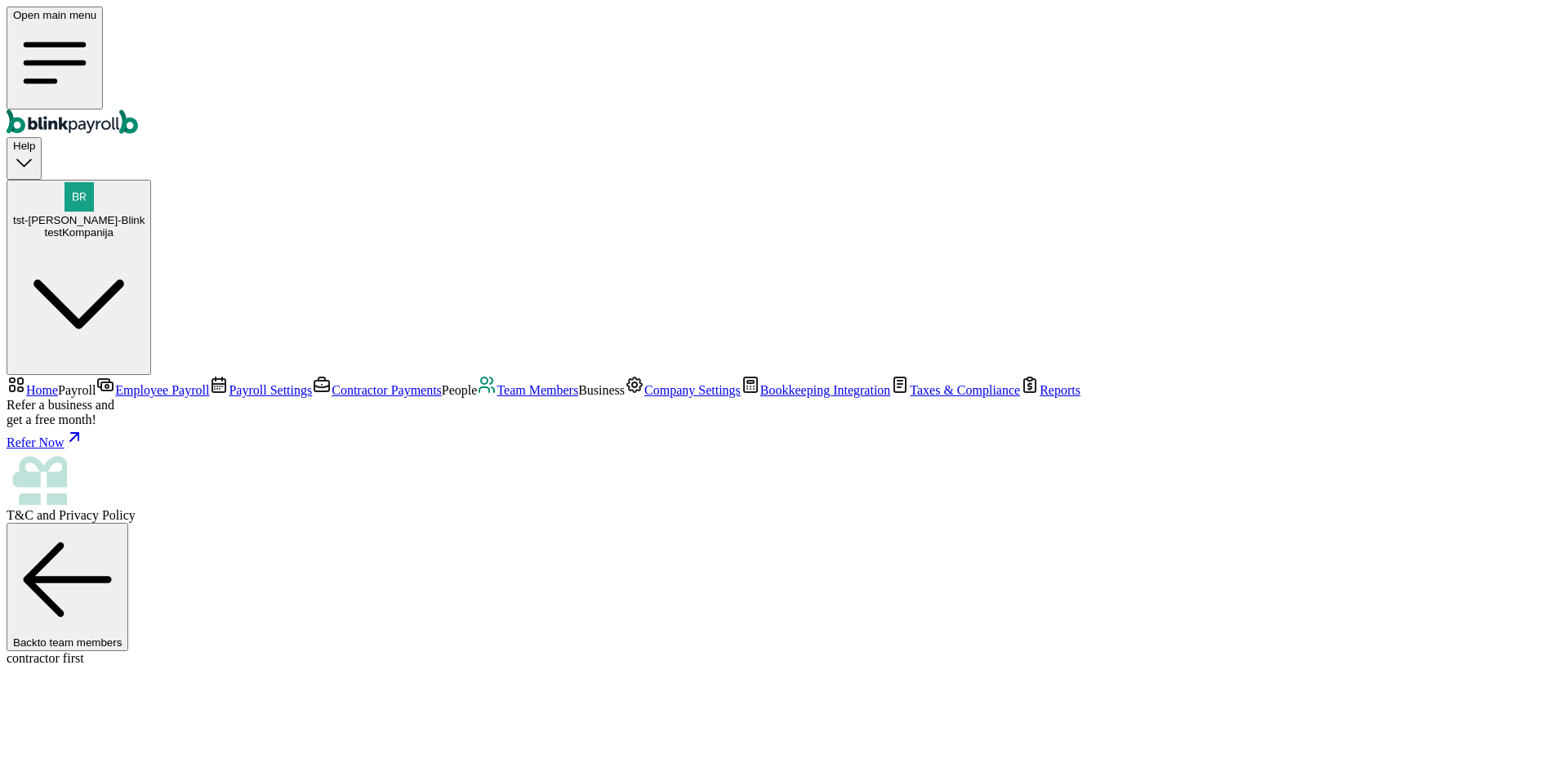
scroll to position [13, 0]
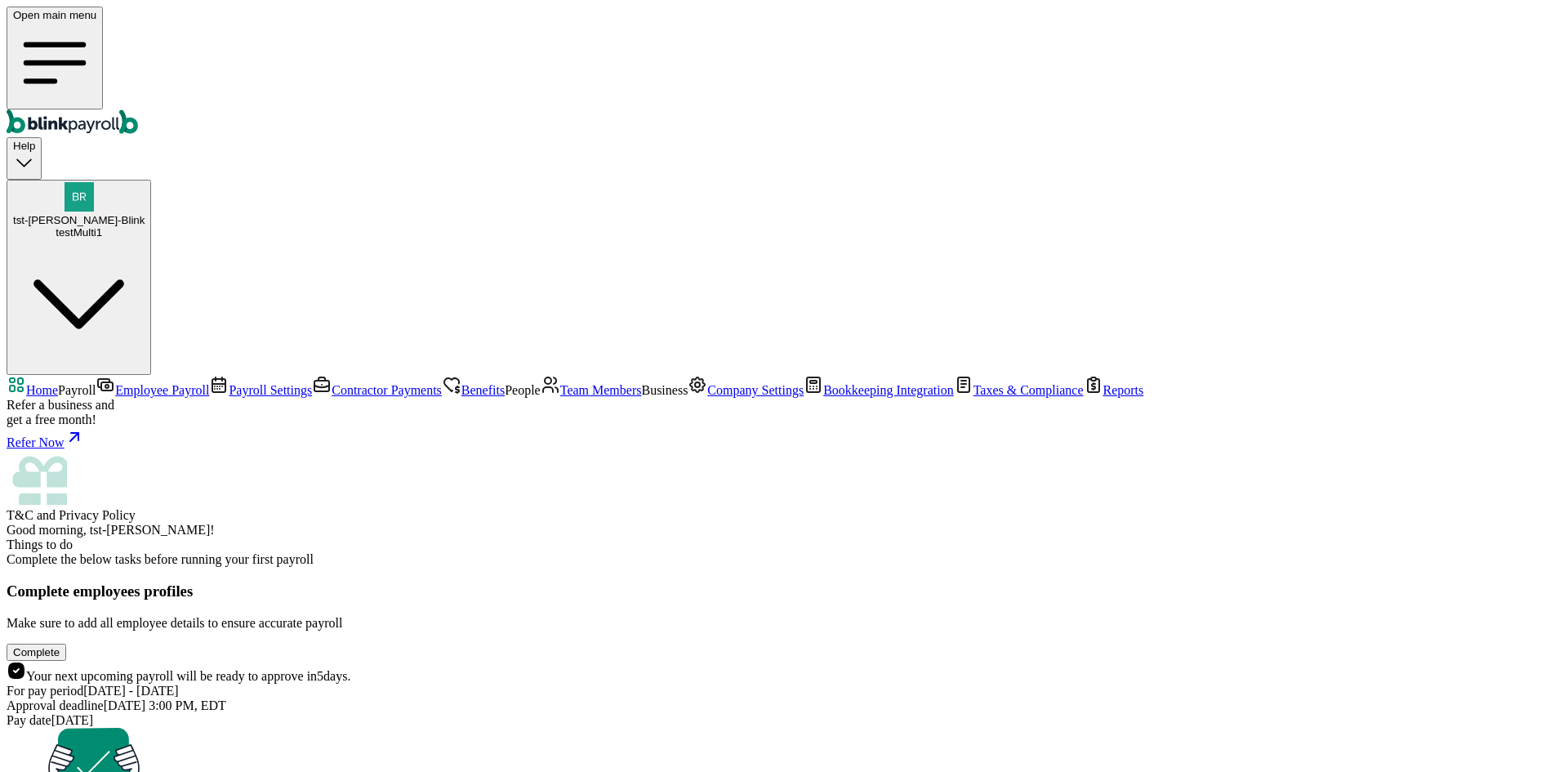
click at [129, 384] on span "Employee Payroll" at bounding box center [162, 390] width 94 height 14
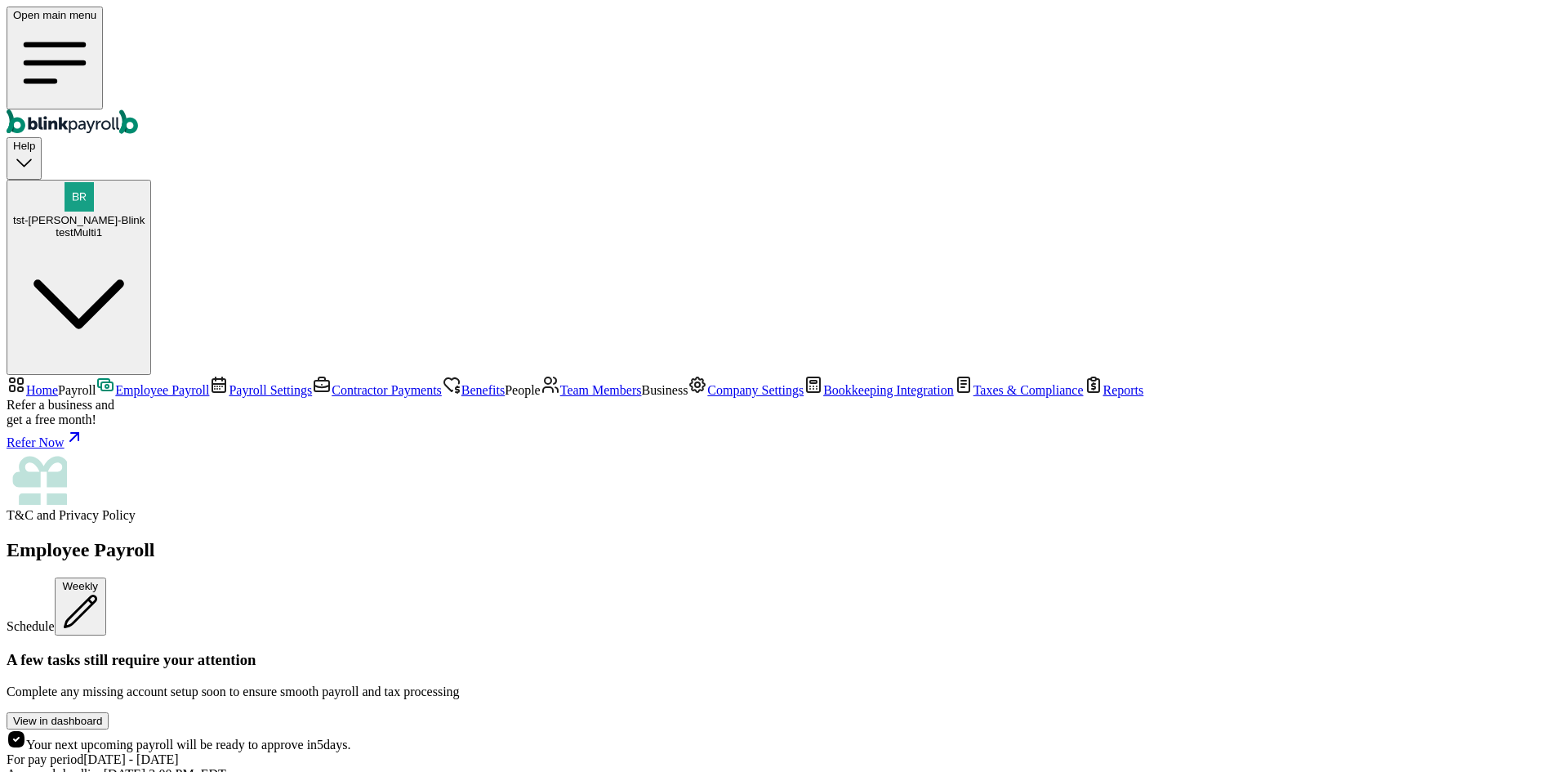
click at [560, 386] on span "Team Members" at bounding box center [601, 390] width 82 height 14
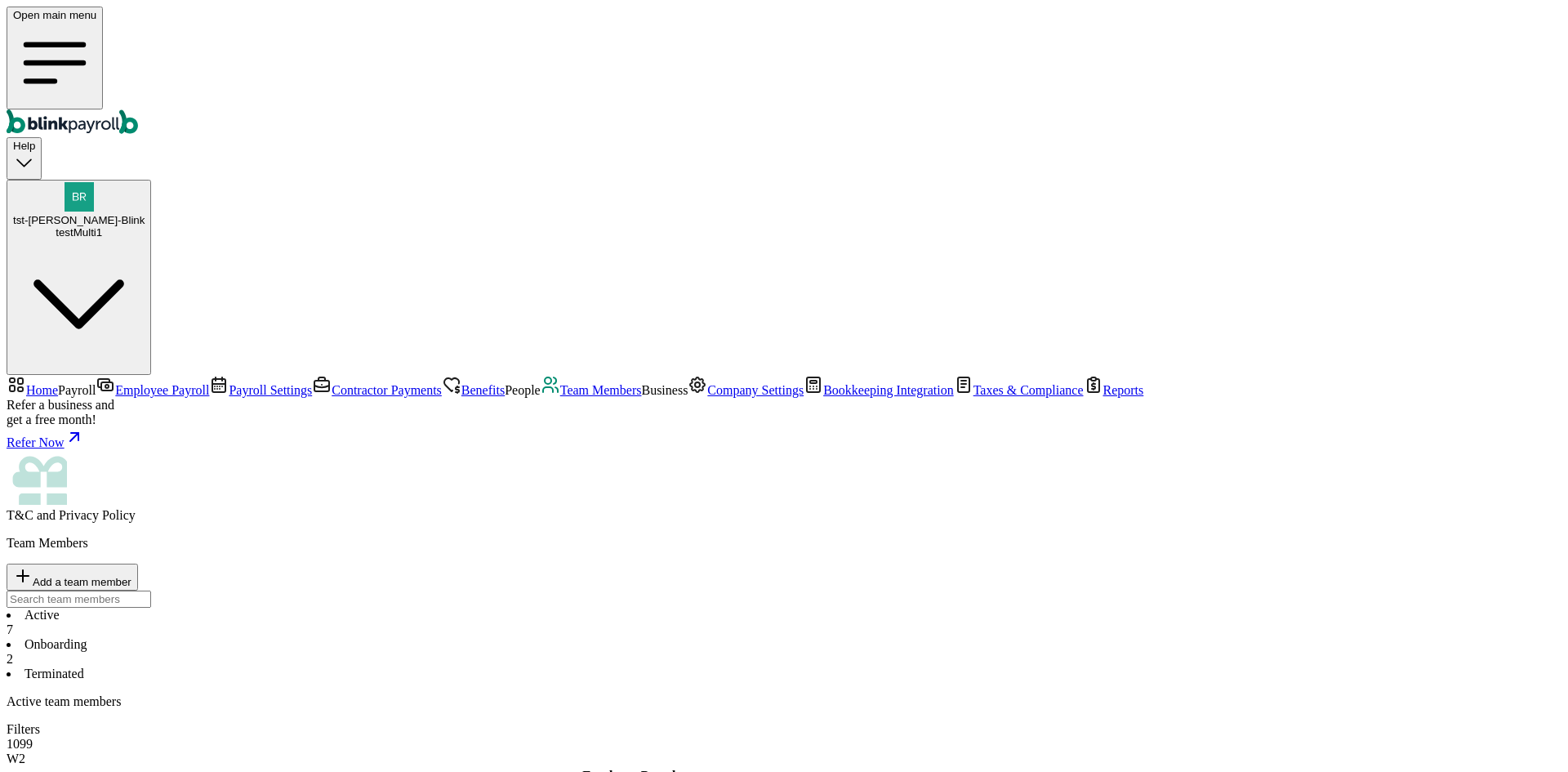
click at [370, 638] on li "Onboarding 2" at bounding box center [784, 652] width 1555 height 30
drag, startPoint x: 729, startPoint y: 540, endPoint x: 551, endPoint y: 420, distance: 214.7
click at [263, 608] on li "Active 7" at bounding box center [784, 623] width 1555 height 30
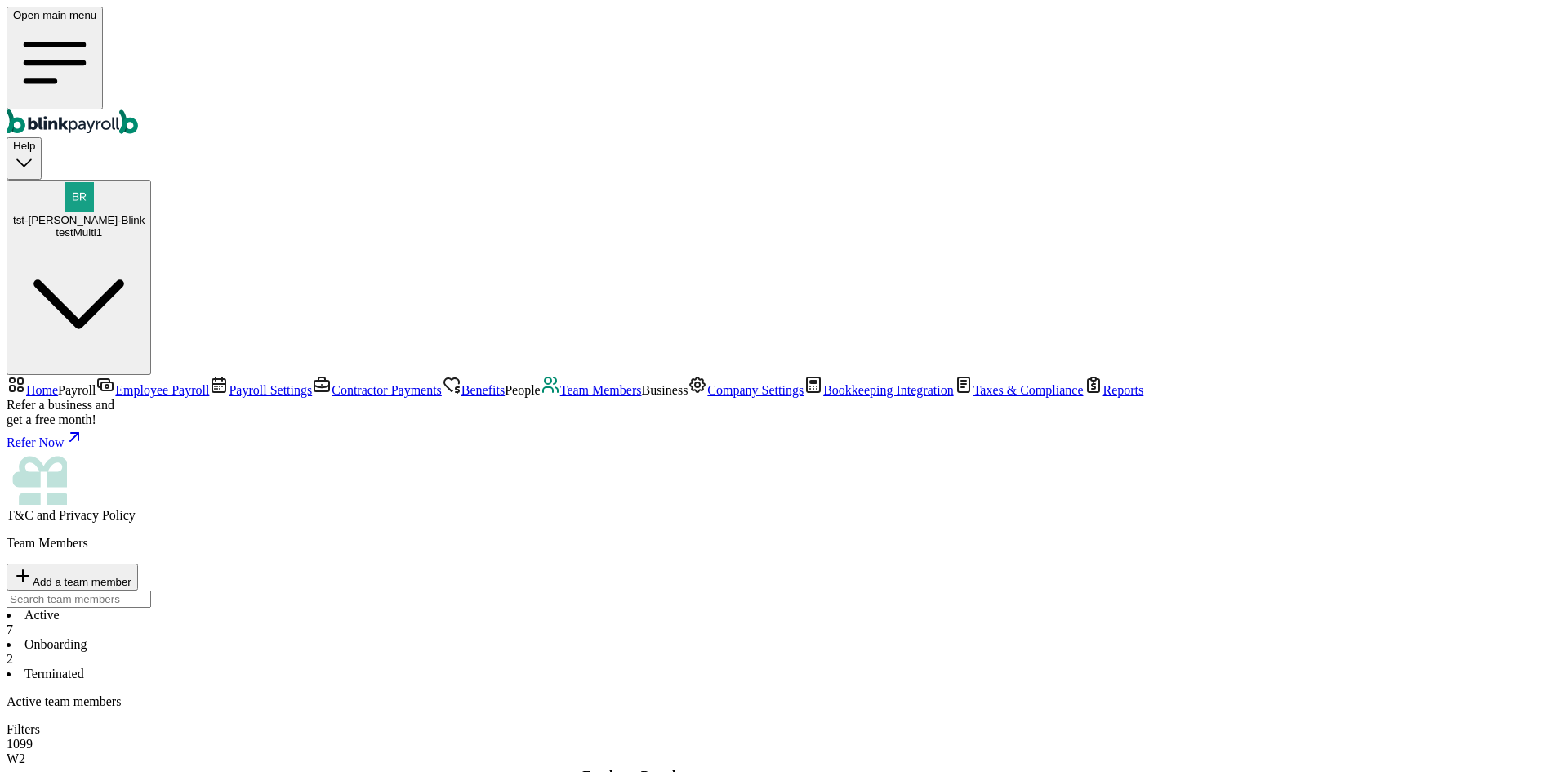
click at [334, 638] on li "Onboarding 2" at bounding box center [784, 652] width 1555 height 30
click at [294, 608] on li "Active 7" at bounding box center [784, 623] width 1555 height 30
click at [345, 638] on li "Onboarding 2" at bounding box center [784, 652] width 1555 height 30
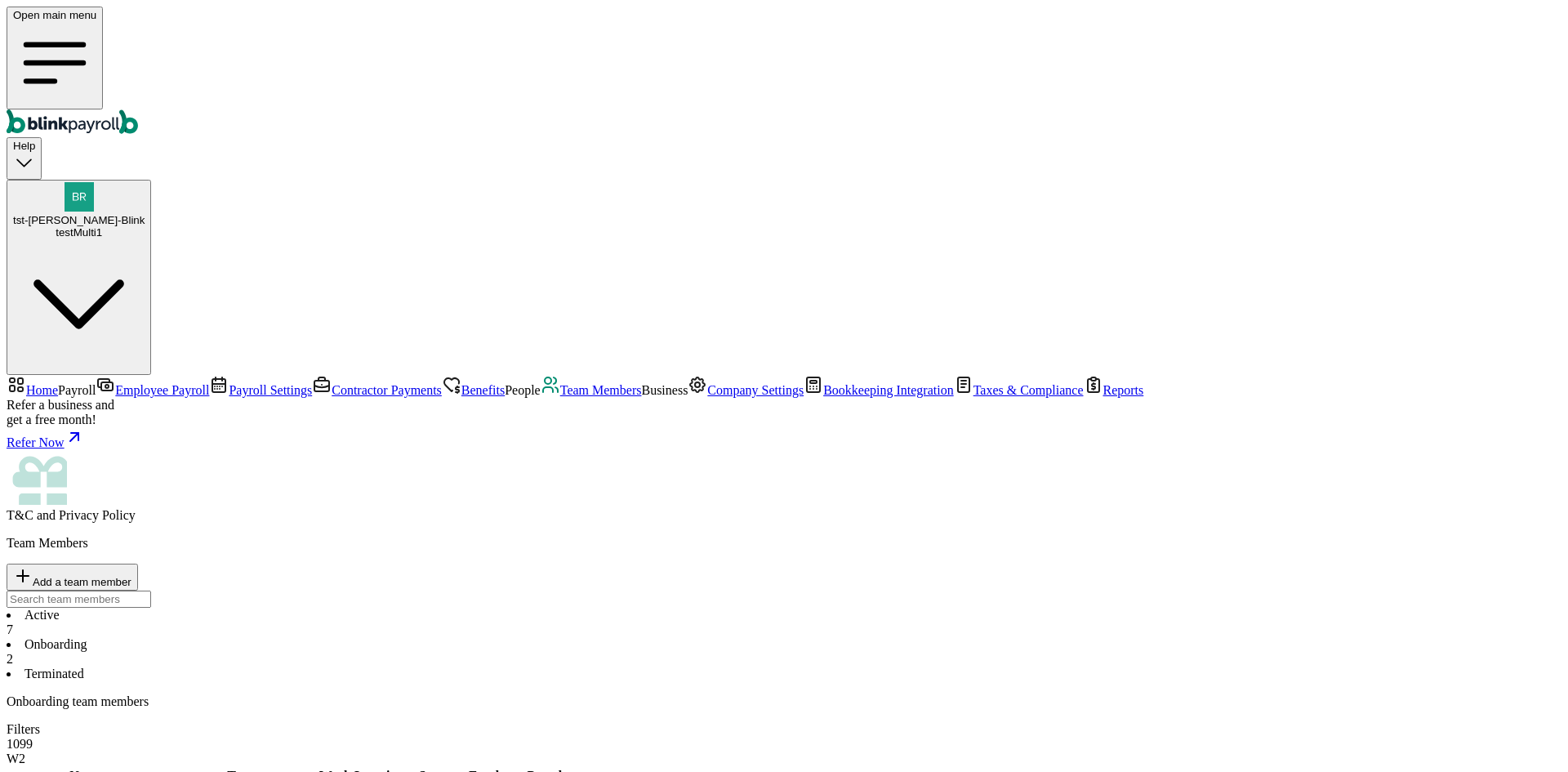
type input "[PERSON_NAME][EMAIL_ADDRESS][DOMAIN_NAME]"
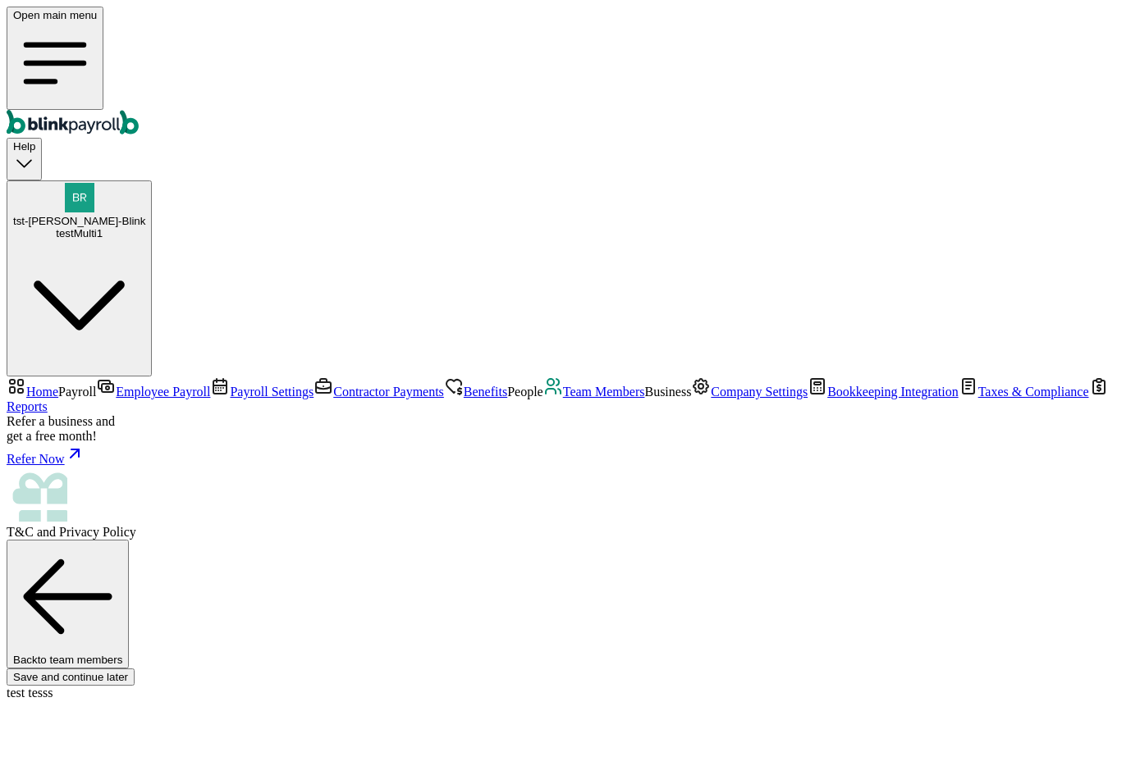
scroll to position [136, 0]
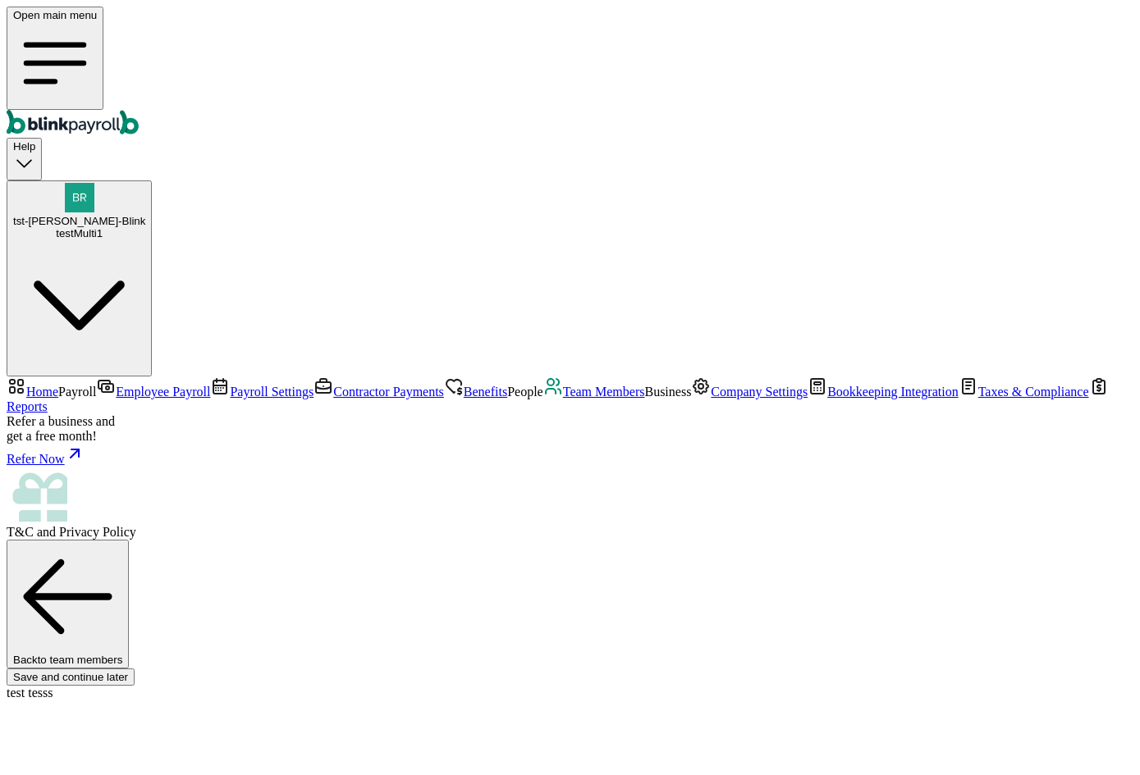
click at [563, 386] on span "Team Members" at bounding box center [604, 392] width 82 height 14
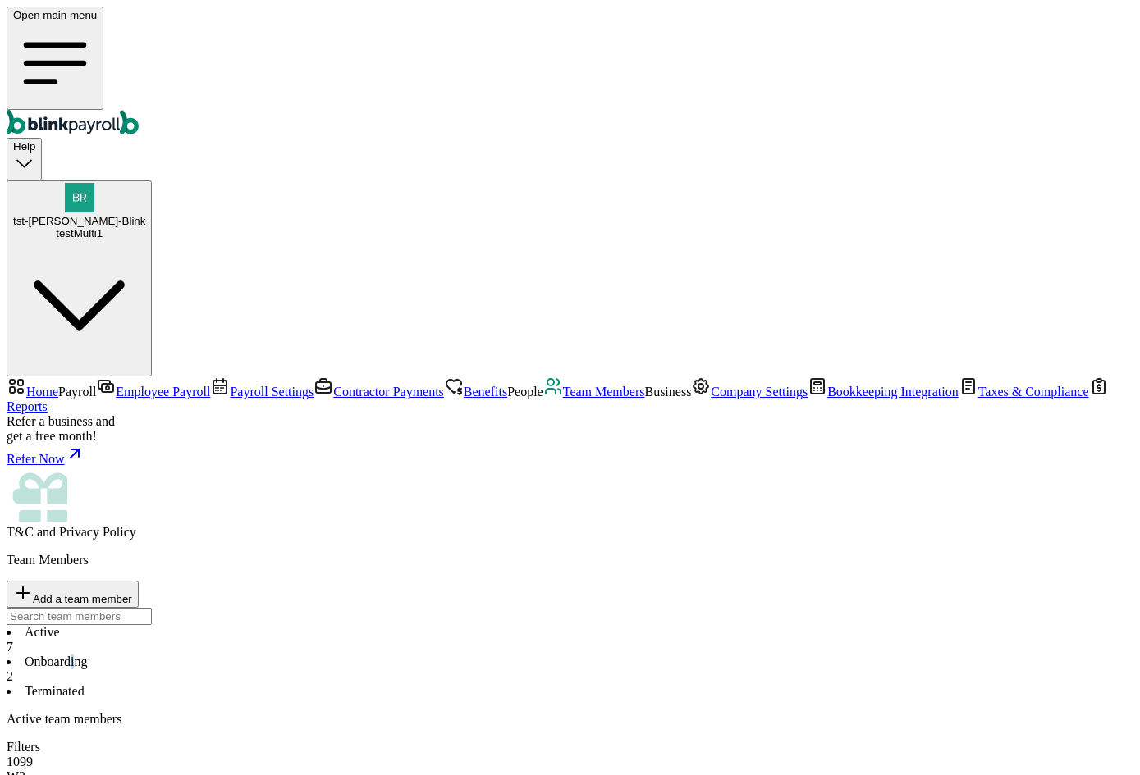
click at [386, 655] on li "Onboarding 2" at bounding box center [570, 670] width 1126 height 30
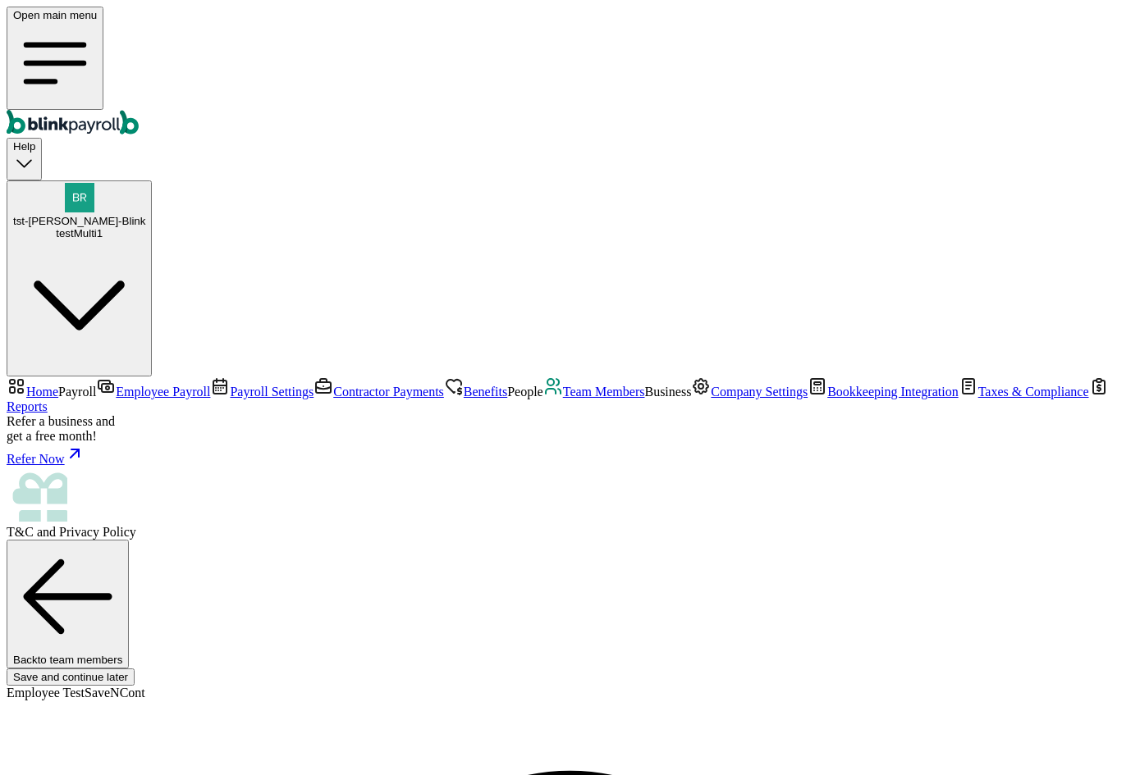
type input "[PERSON_NAME][EMAIL_ADDRESS][DOMAIN_NAME]"
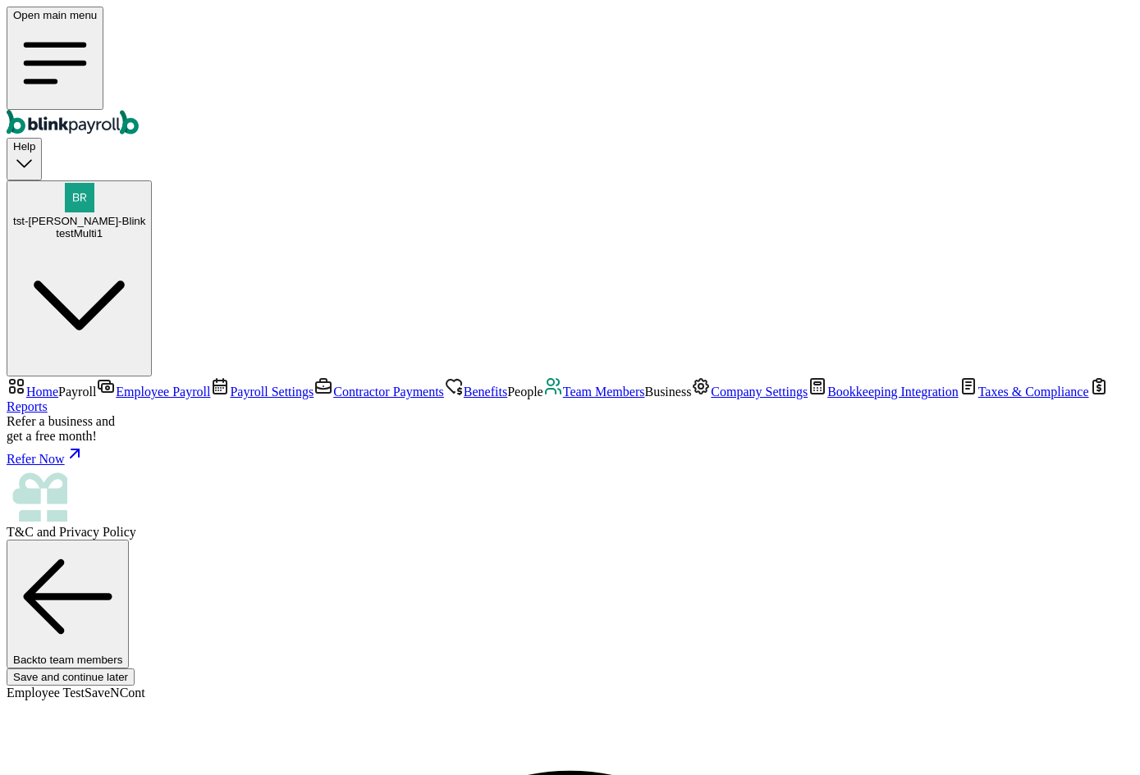
type input "[DATE]"
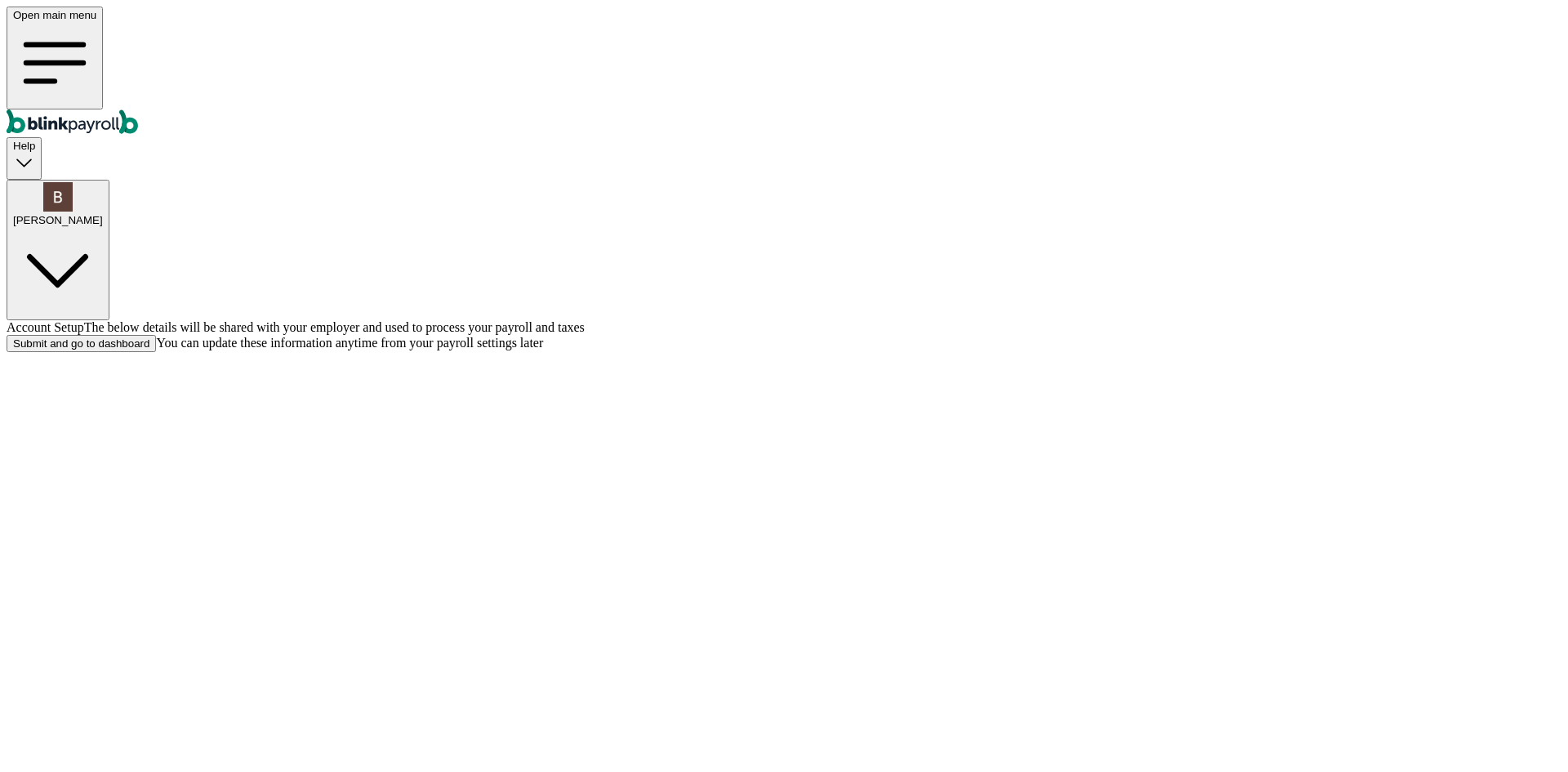
click at [358, 335] on div at bounding box center [784, 335] width 1555 height 0
click at [872, 335] on div at bounding box center [784, 335] width 1555 height 0
click at [638, 43] on div "Open main menu Help [PERSON_NAME]" at bounding box center [784, 163] width 1555 height 314
drag, startPoint x: 728, startPoint y: 285, endPoint x: 718, endPoint y: 279, distance: 11.7
click at [726, 335] on div at bounding box center [784, 335] width 1555 height 0
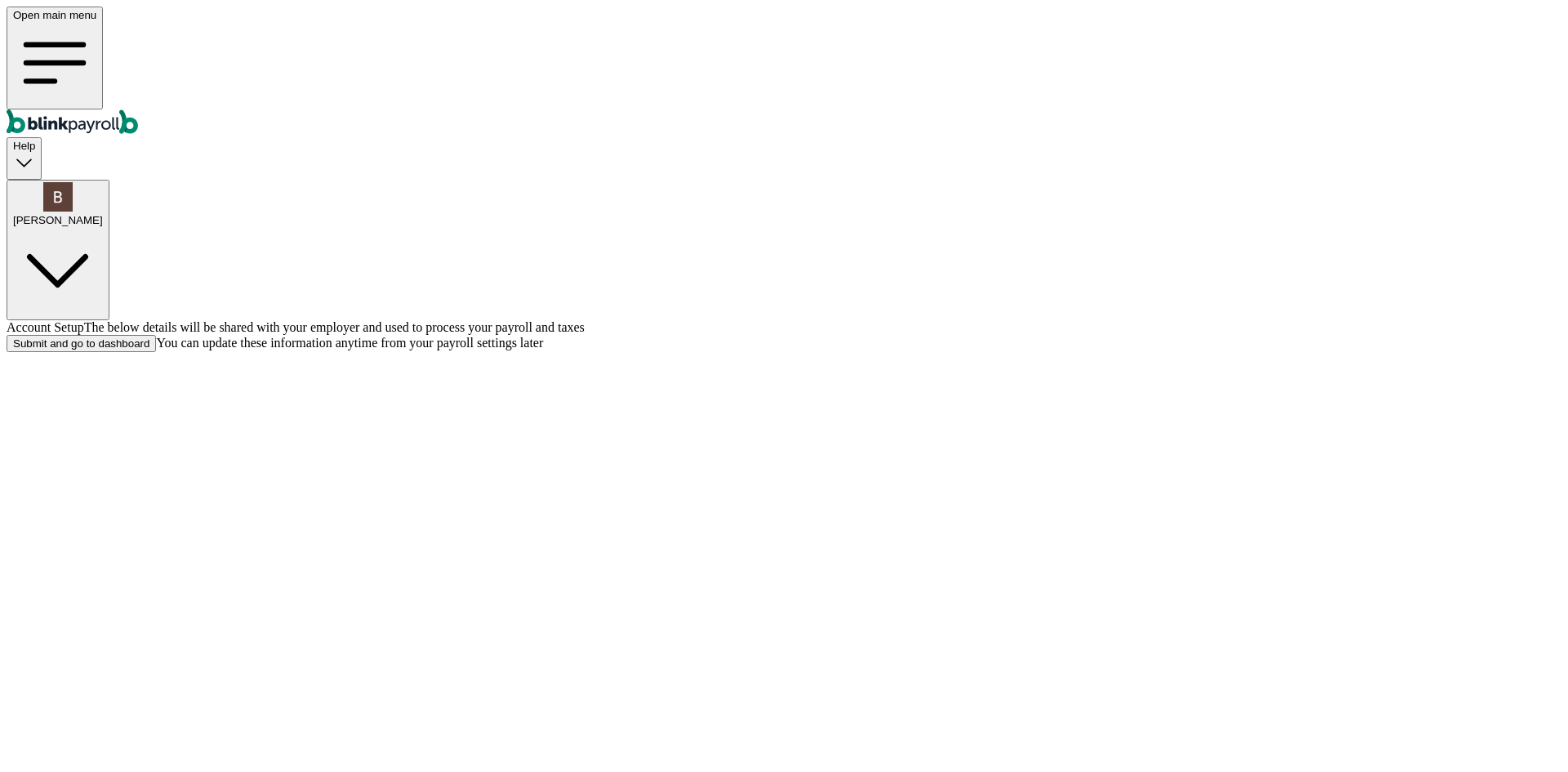
drag, startPoint x: 718, startPoint y: 279, endPoint x: 703, endPoint y: 253, distance: 30.0
click at [718, 335] on div at bounding box center [784, 335] width 1555 height 0
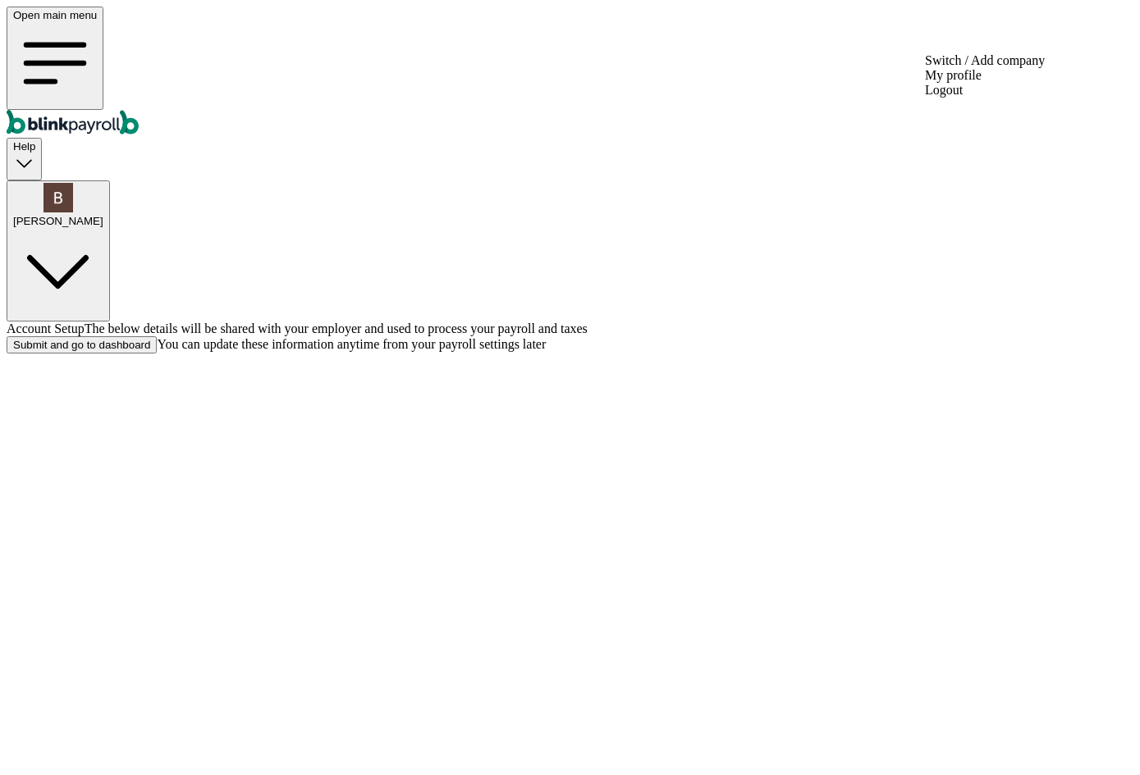
click at [103, 215] on span "[PERSON_NAME]" at bounding box center [58, 221] width 90 height 12
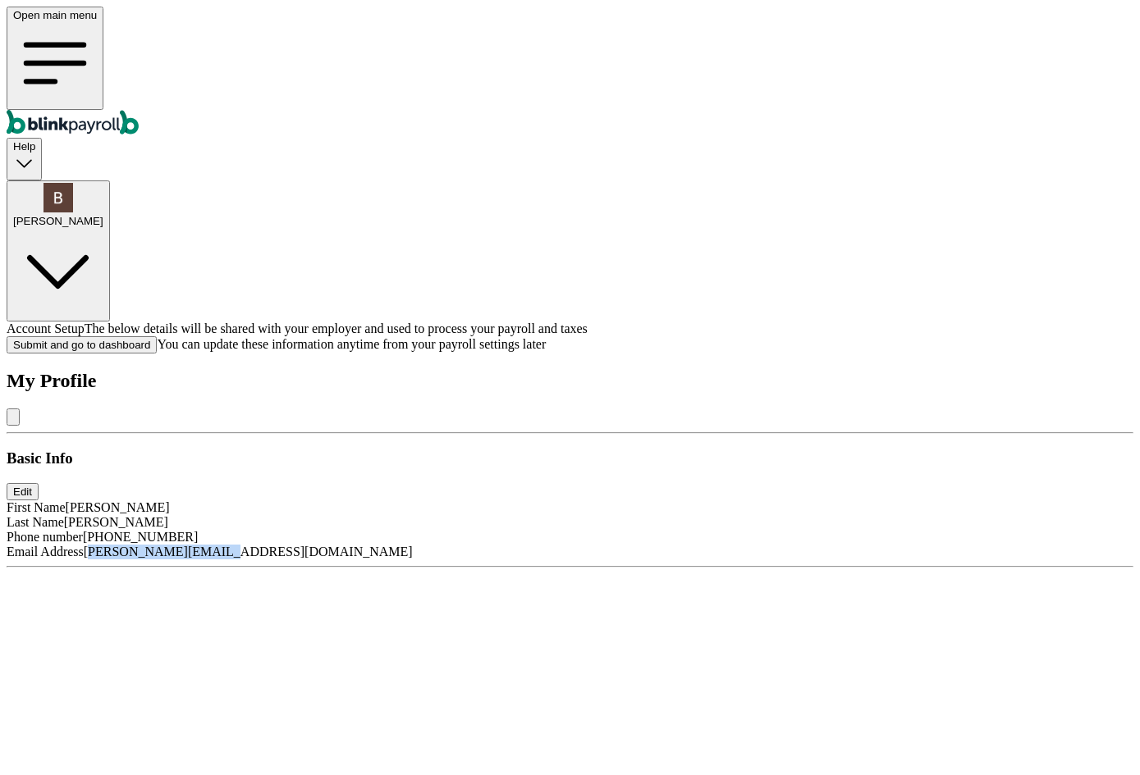
drag, startPoint x: 964, startPoint y: 286, endPoint x: 1093, endPoint y: 267, distance: 130.3
click at [413, 545] on span "[PERSON_NAME][EMAIL_ADDRESS][DOMAIN_NAME]" at bounding box center [248, 552] width 329 height 14
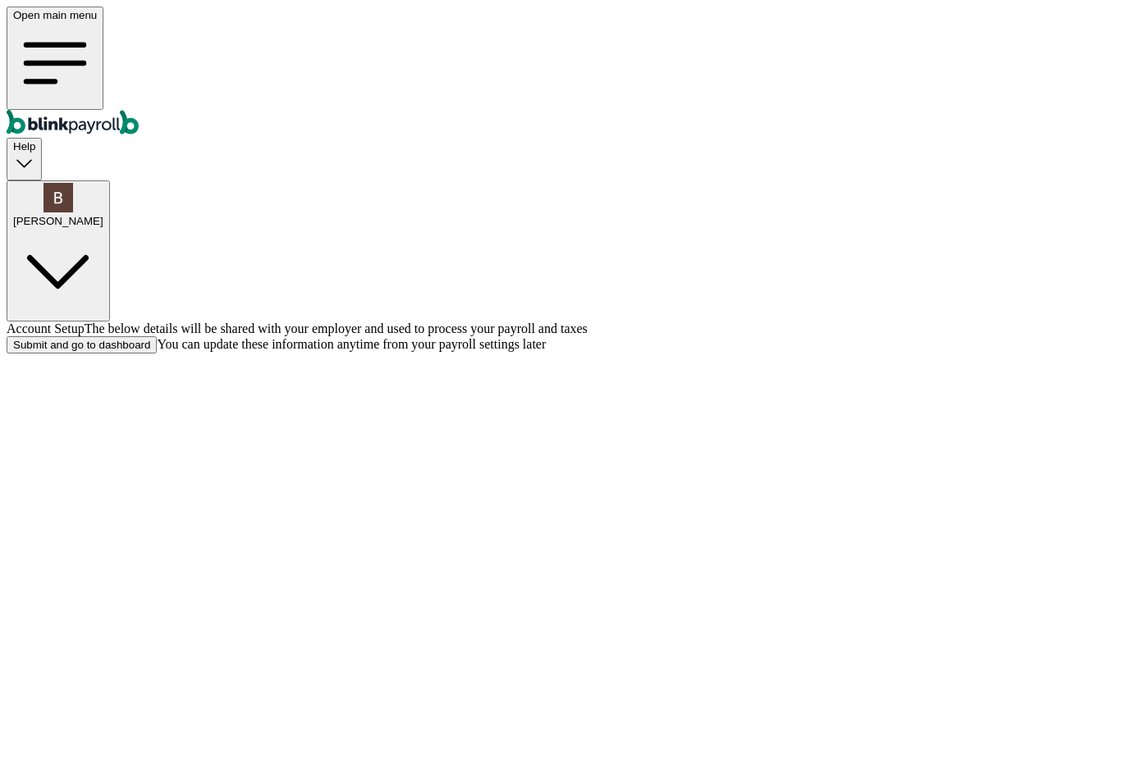
click at [150, 351] on div "Submit and go to dashboard" at bounding box center [81, 345] width 137 height 12
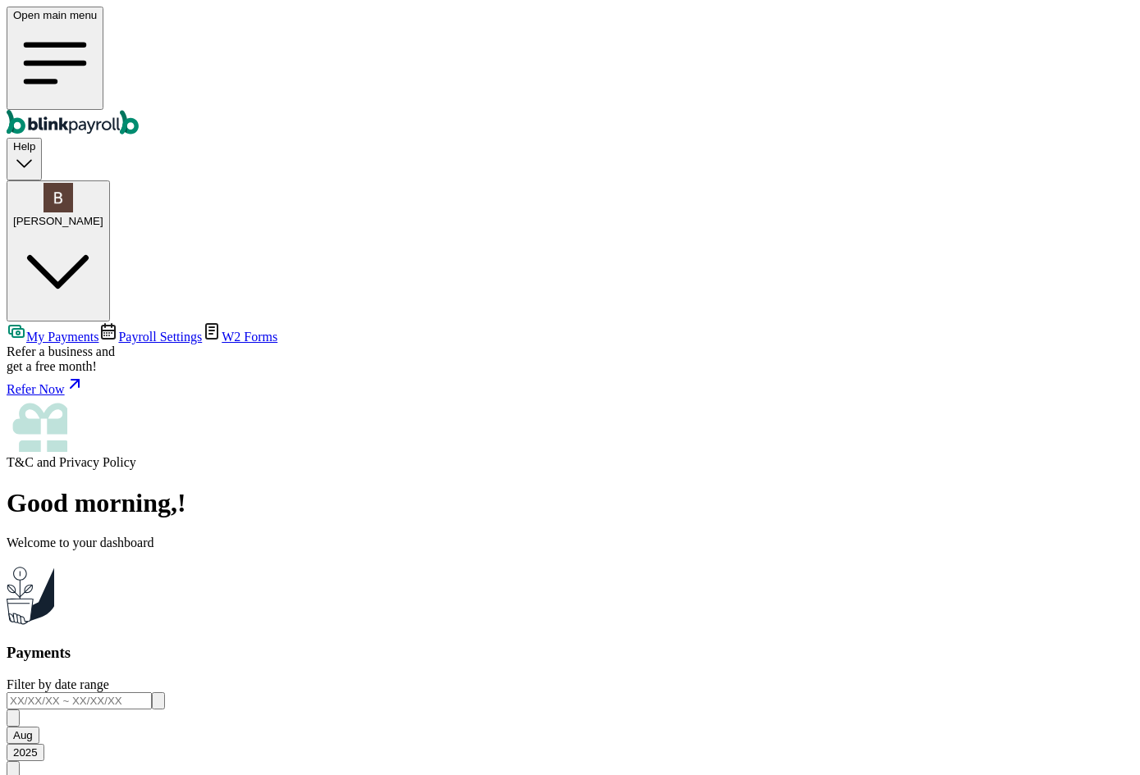
click at [118, 330] on span "Payroll Settings" at bounding box center [160, 337] width 84 height 14
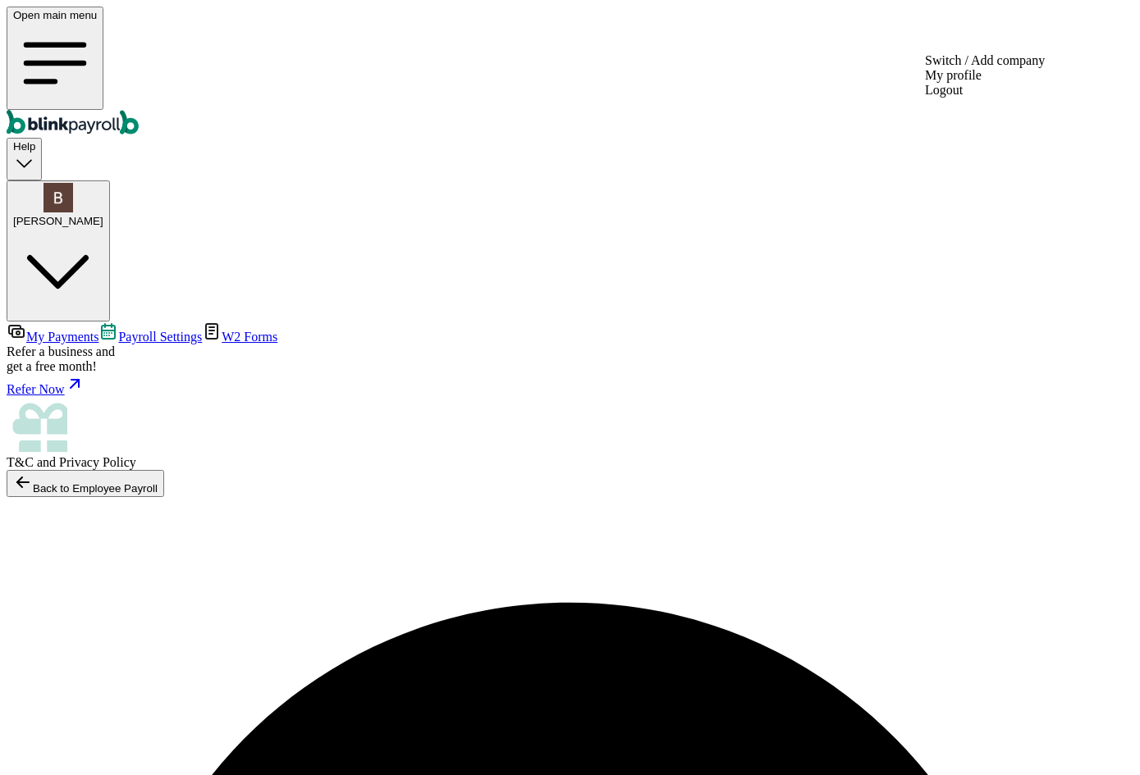
click at [103, 215] on span "[PERSON_NAME]" at bounding box center [58, 221] width 90 height 12
click at [94, 330] on span "My Payments" at bounding box center [62, 337] width 72 height 14
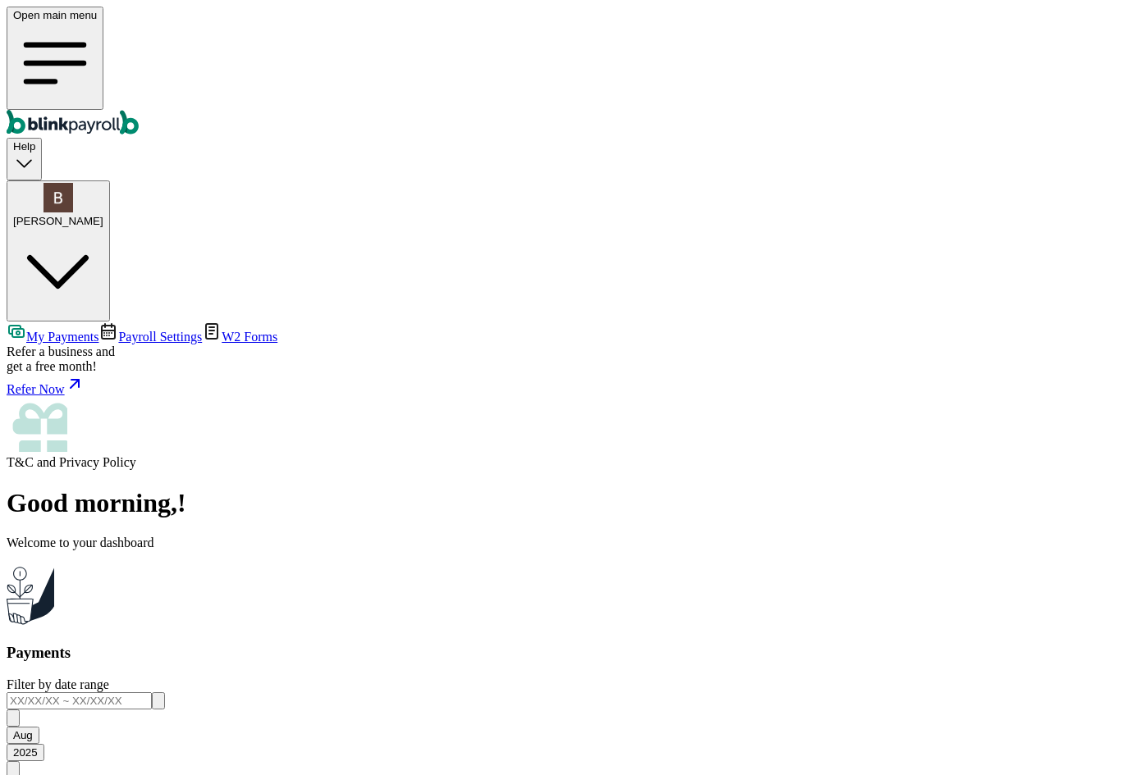
click at [325, 488] on h1 "Good morning , !" at bounding box center [570, 503] width 1126 height 30
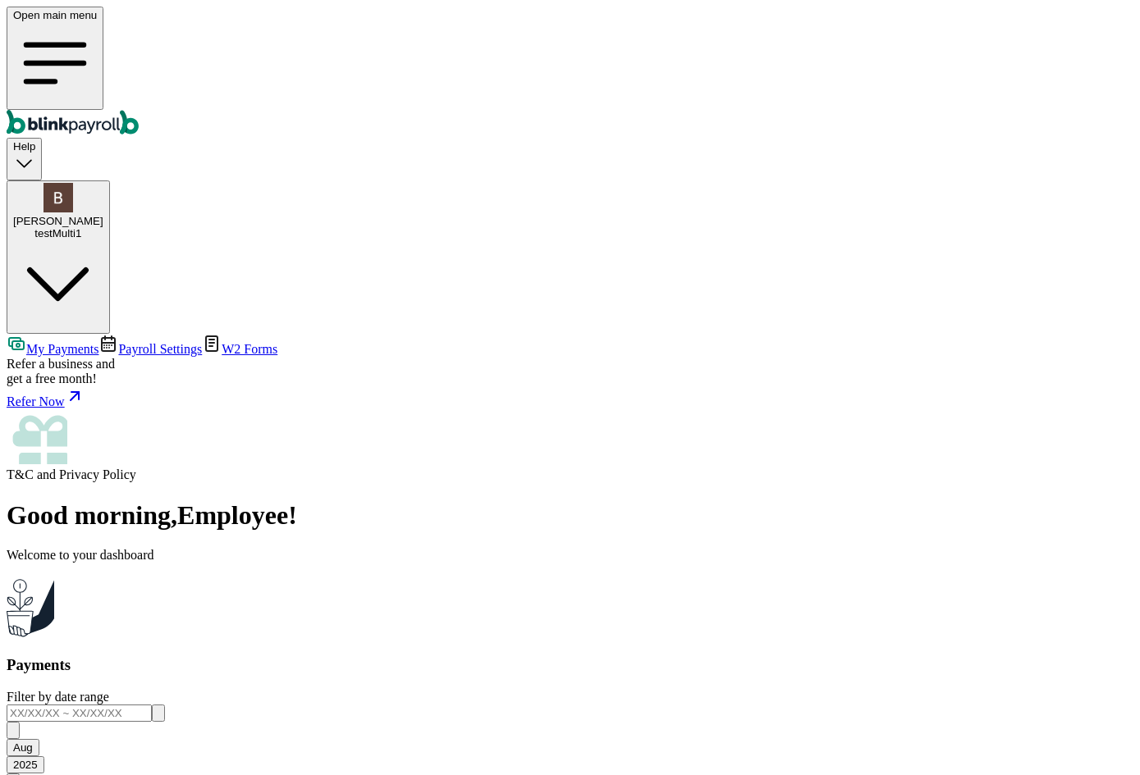
click at [103, 227] on div "testMulti1" at bounding box center [58, 233] width 90 height 12
click at [118, 342] on span "Payroll Settings" at bounding box center [160, 349] width 84 height 14
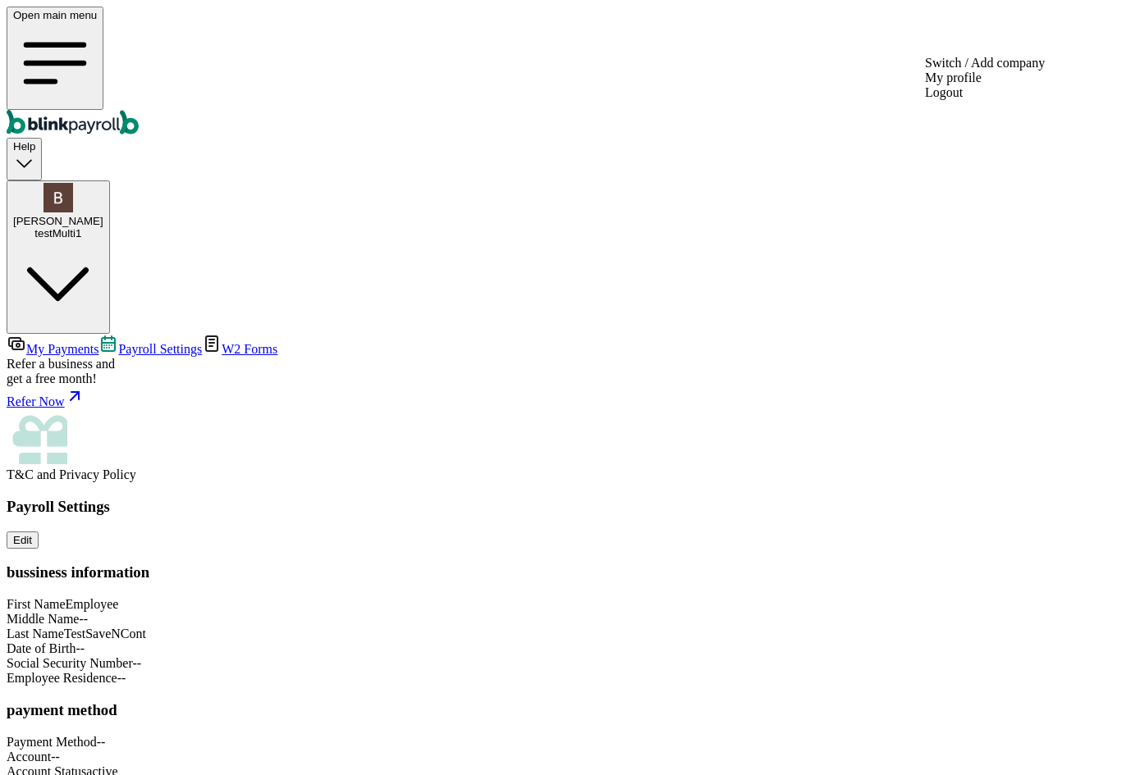
click at [103, 227] on div "testMulti1" at bounding box center [58, 233] width 90 height 12
click at [103, 183] on div "Branko Paukovic testMulti1" at bounding box center [58, 211] width 90 height 57
click at [103, 227] on div "testMulti1" at bounding box center [58, 233] width 90 height 12
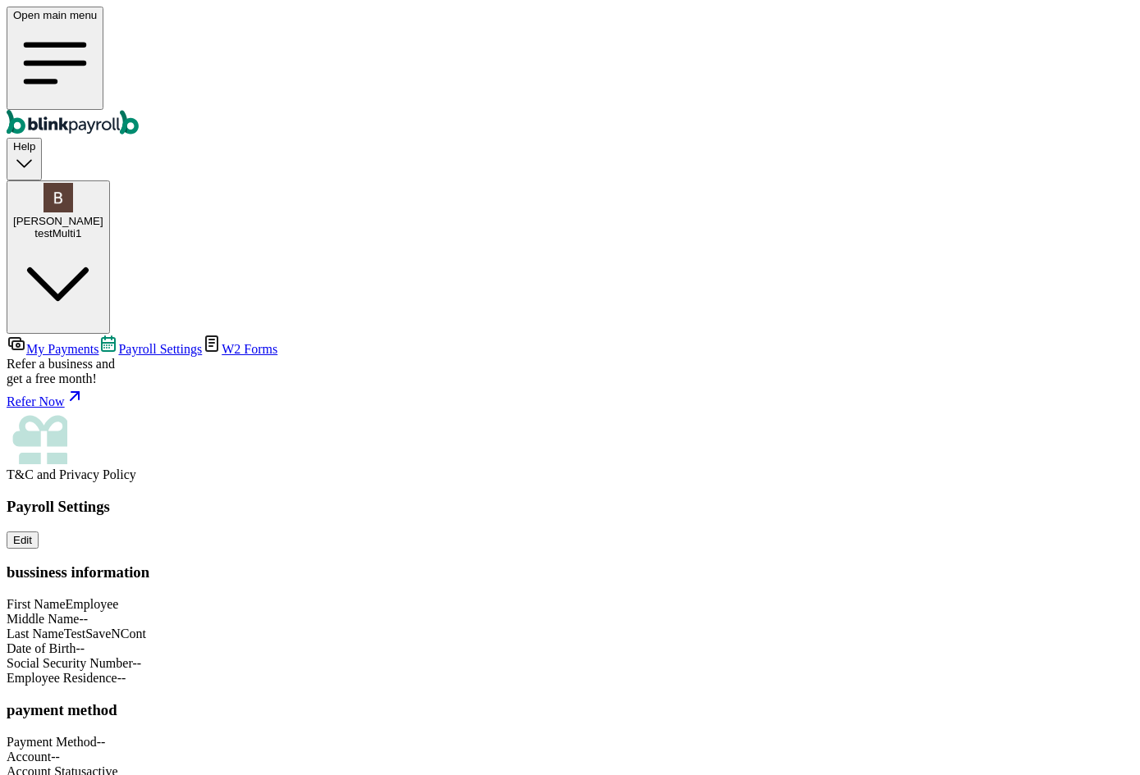
click at [103, 215] on span "Branko Paukovic" at bounding box center [58, 221] width 90 height 12
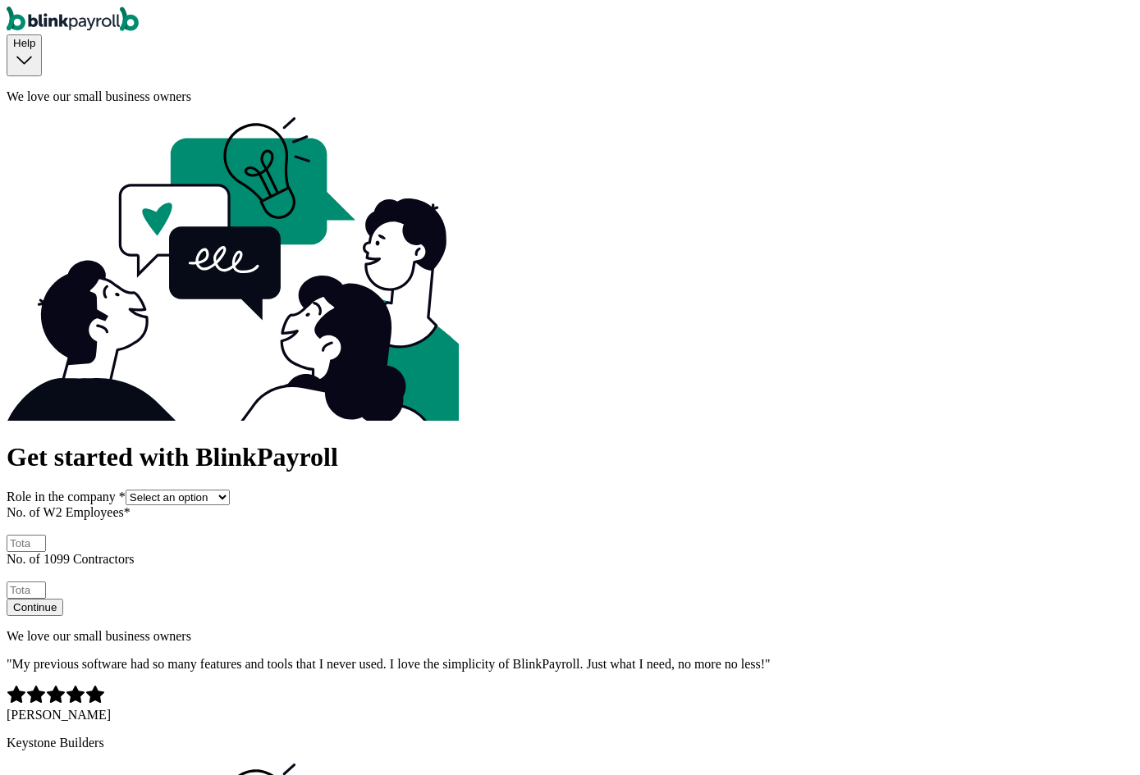
click at [230, 490] on select "Select an option Business owner HR CPA / Accountant Other" at bounding box center [178, 498] width 104 height 16
select select "owner"
click at [126, 490] on select "Select an option Business owner HR CPA / Accountant Other" at bounding box center [178, 498] width 104 height 16
click at [46, 535] on input "No. of W2 Employees *" at bounding box center [26, 543] width 39 height 17
type input "1"
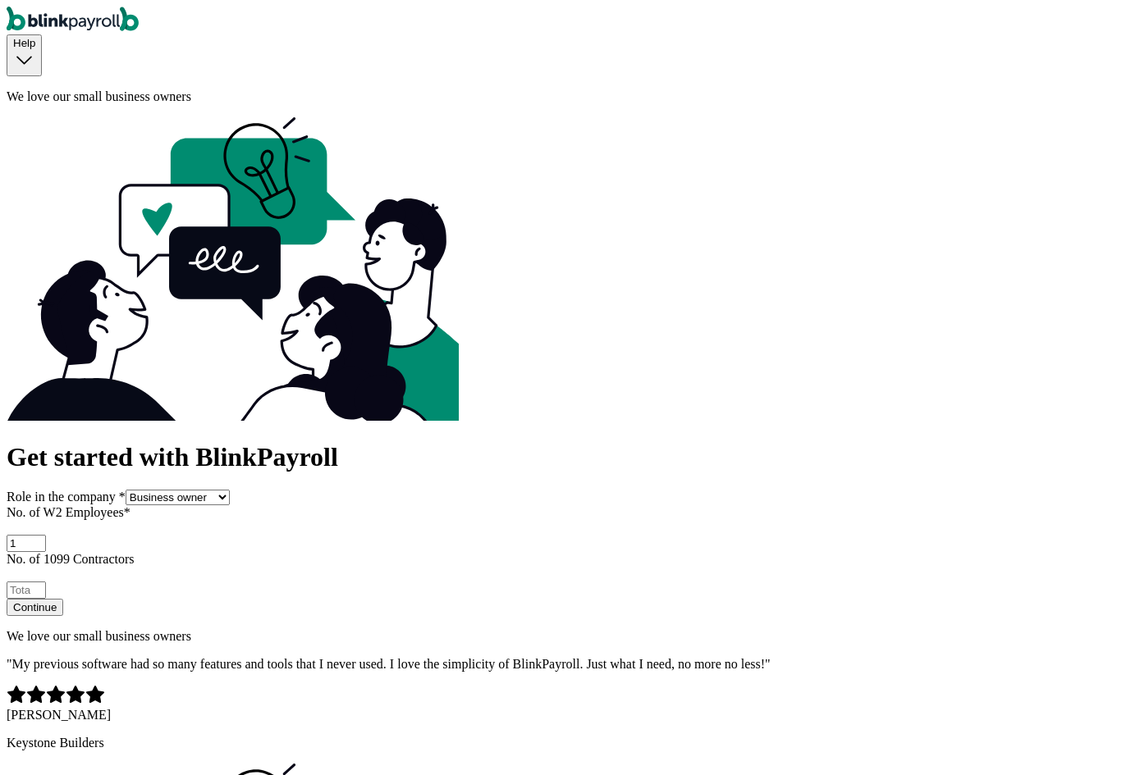
click at [46, 582] on input "No. of 1099 Contractors" at bounding box center [26, 590] width 39 height 17
type input "1"
click at [264, 442] on div "Get started with BlinkPayroll Role in the company * Select an option Business o…" at bounding box center [570, 529] width 1126 height 174
click at [57, 601] on div "Continue" at bounding box center [34, 607] width 43 height 12
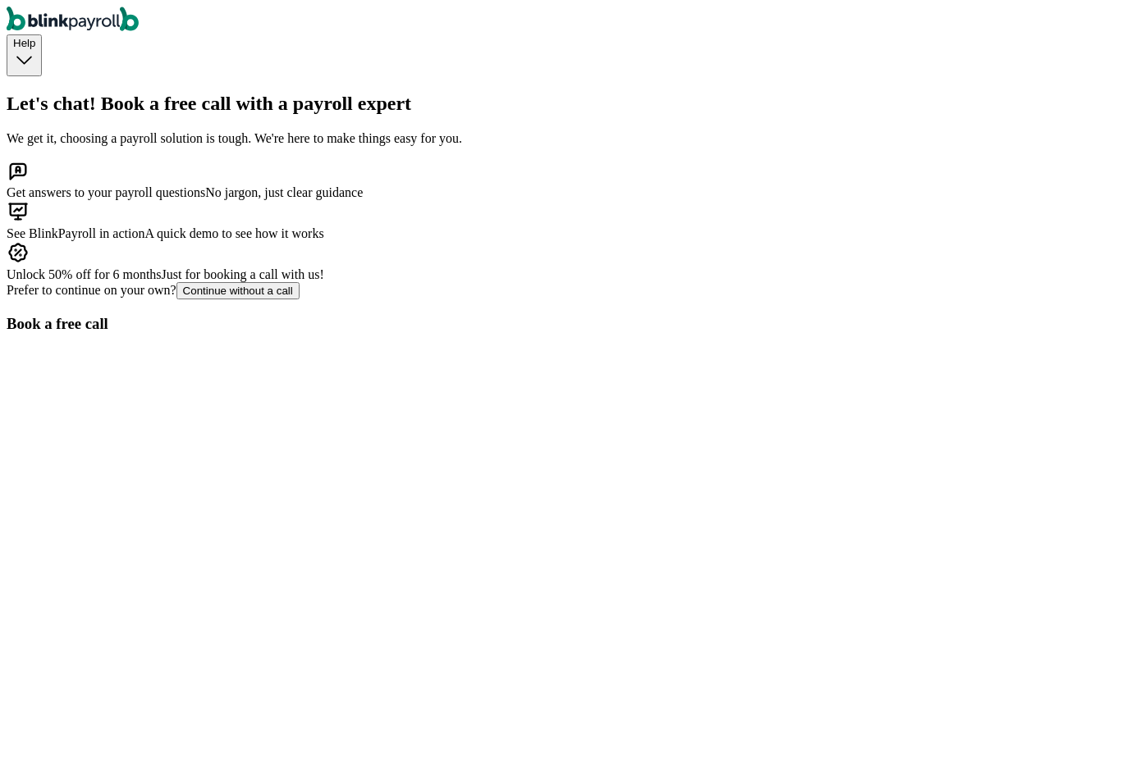
click at [278, 297] on div "Continue without a call" at bounding box center [238, 291] width 110 height 12
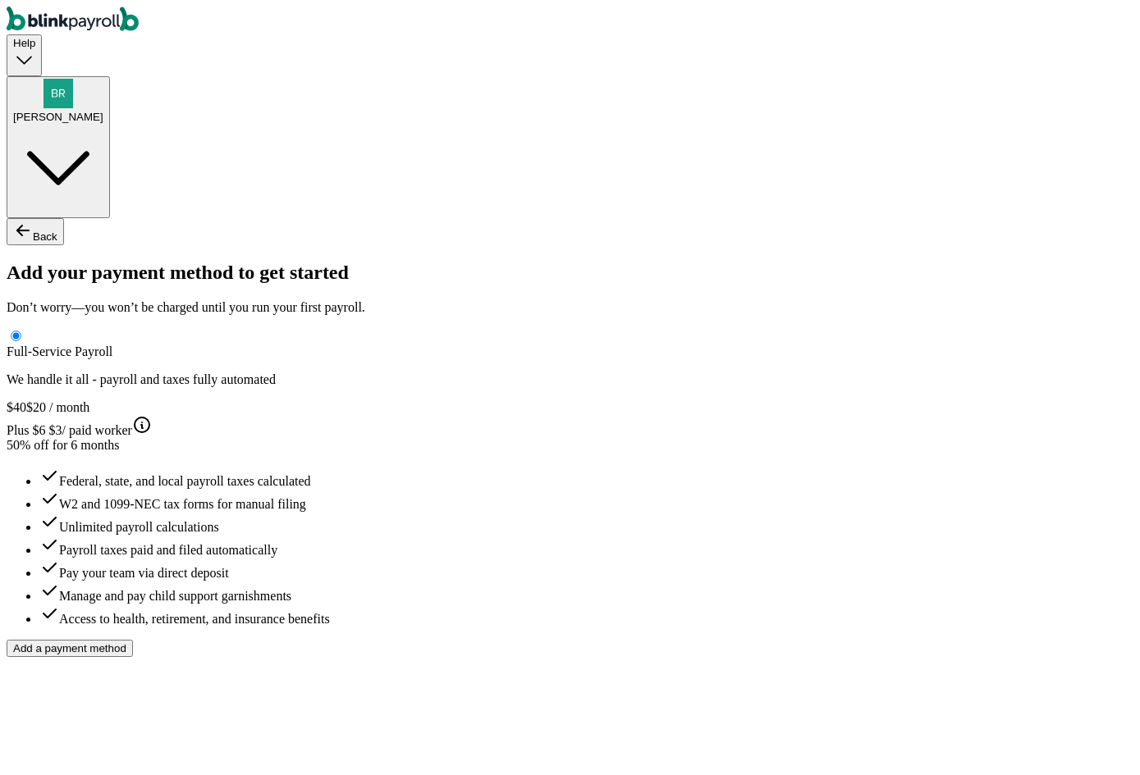
type input "test"
drag, startPoint x: 797, startPoint y: 525, endPoint x: 790, endPoint y: 512, distance: 14.7
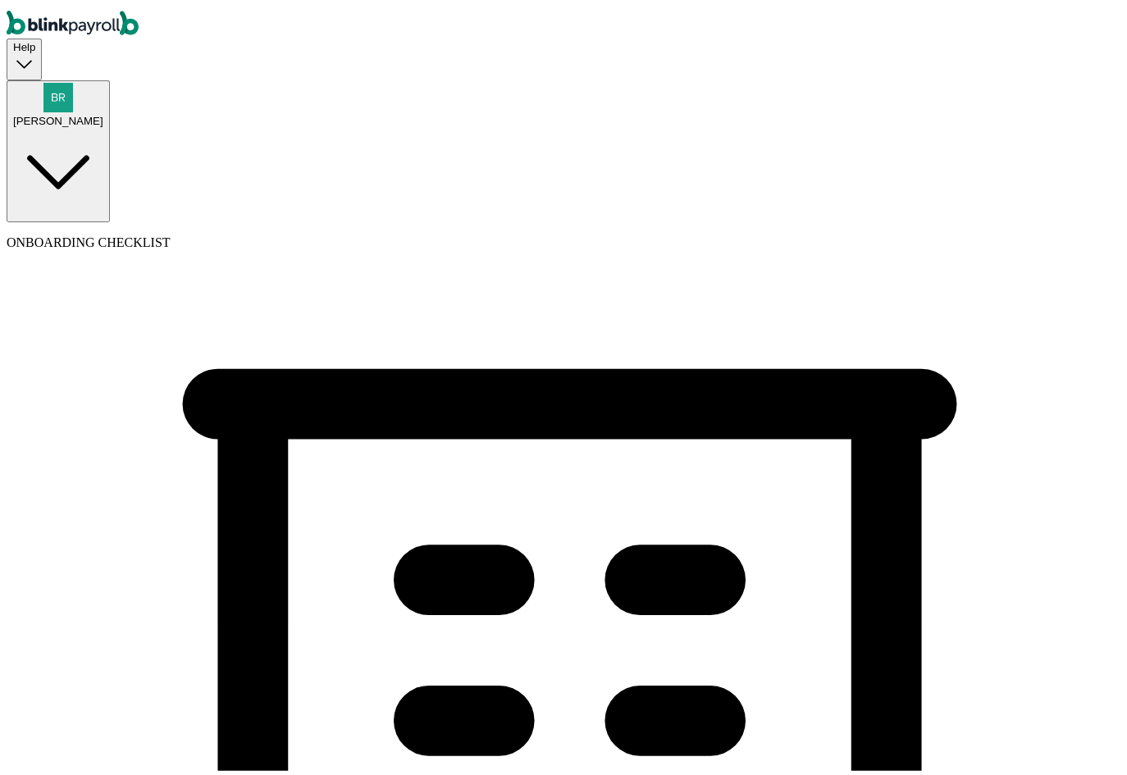
type input "companyQatesting1"
type input "(432) 432-4324"
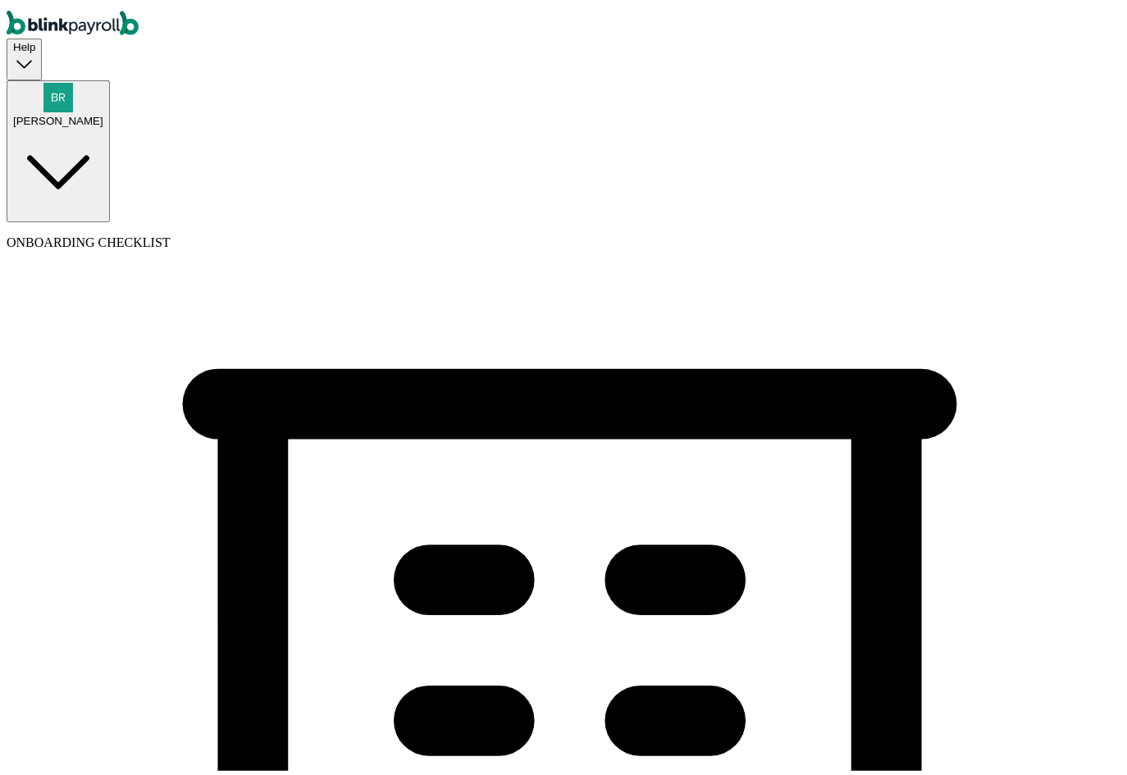
select select "Limited Liability Company (LLC)"
select select "Health Care"
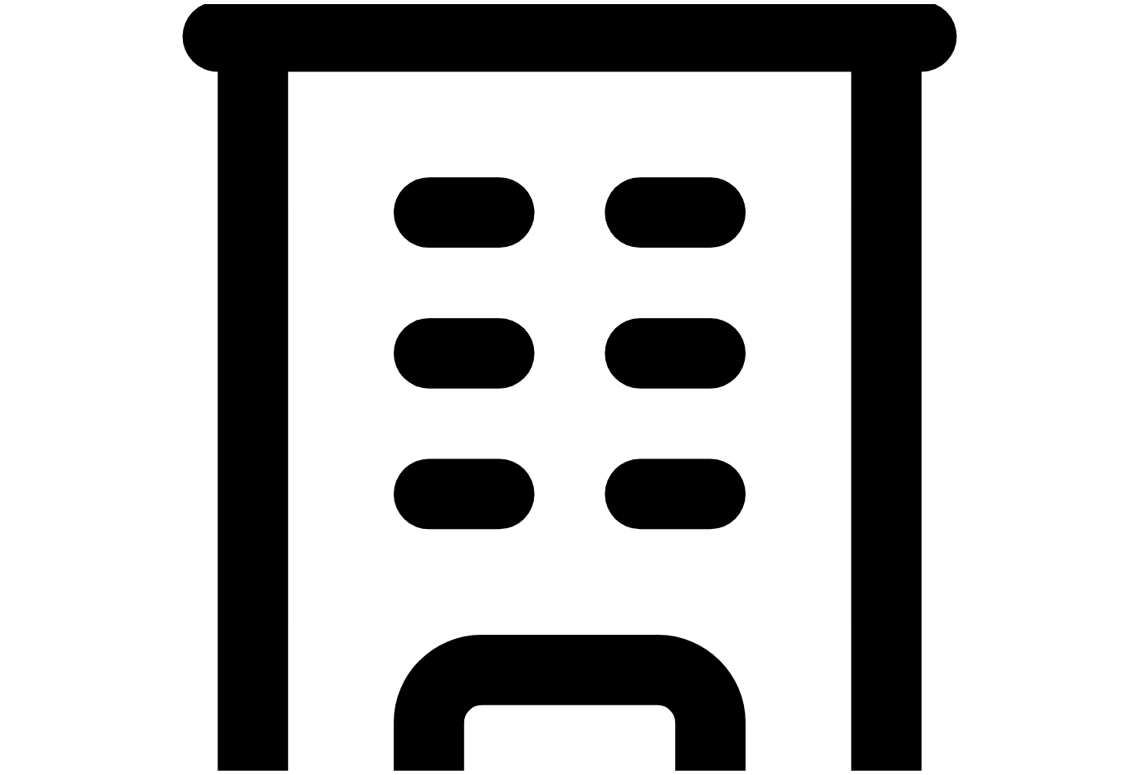
scroll to position [410, 0]
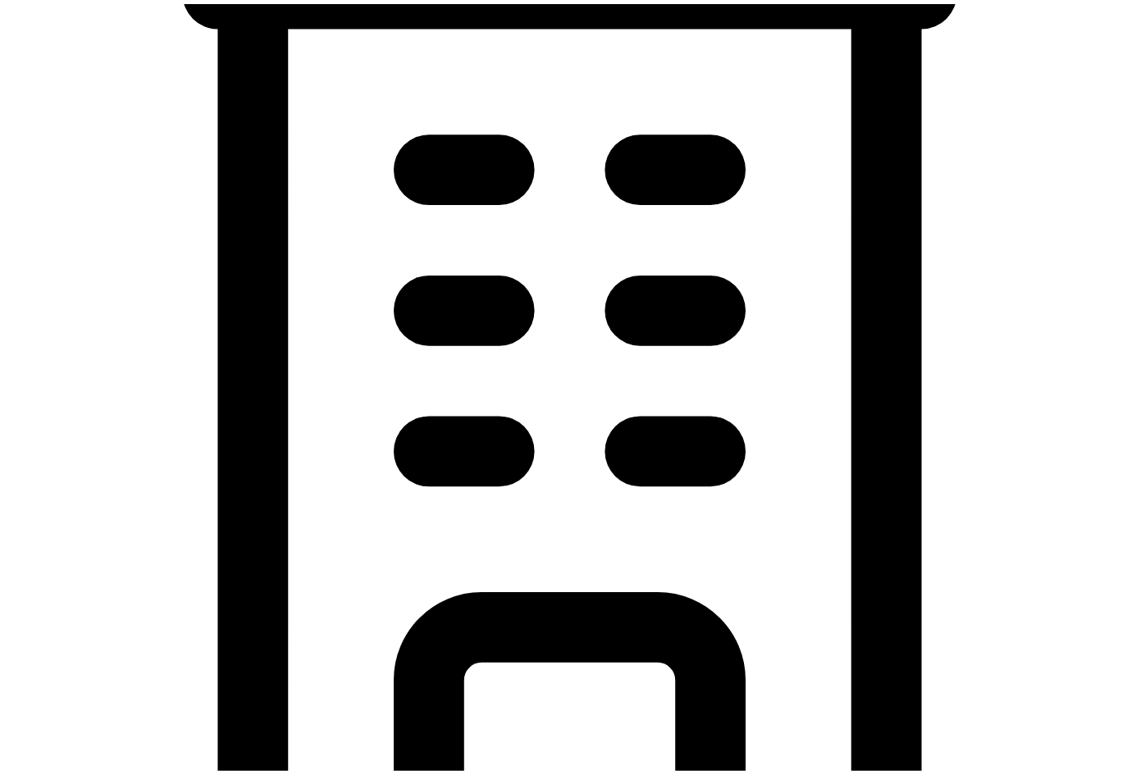
type input "[STREET_ADDRESS]"
type input "[GEOGRAPHIC_DATA]"
type input "FL"
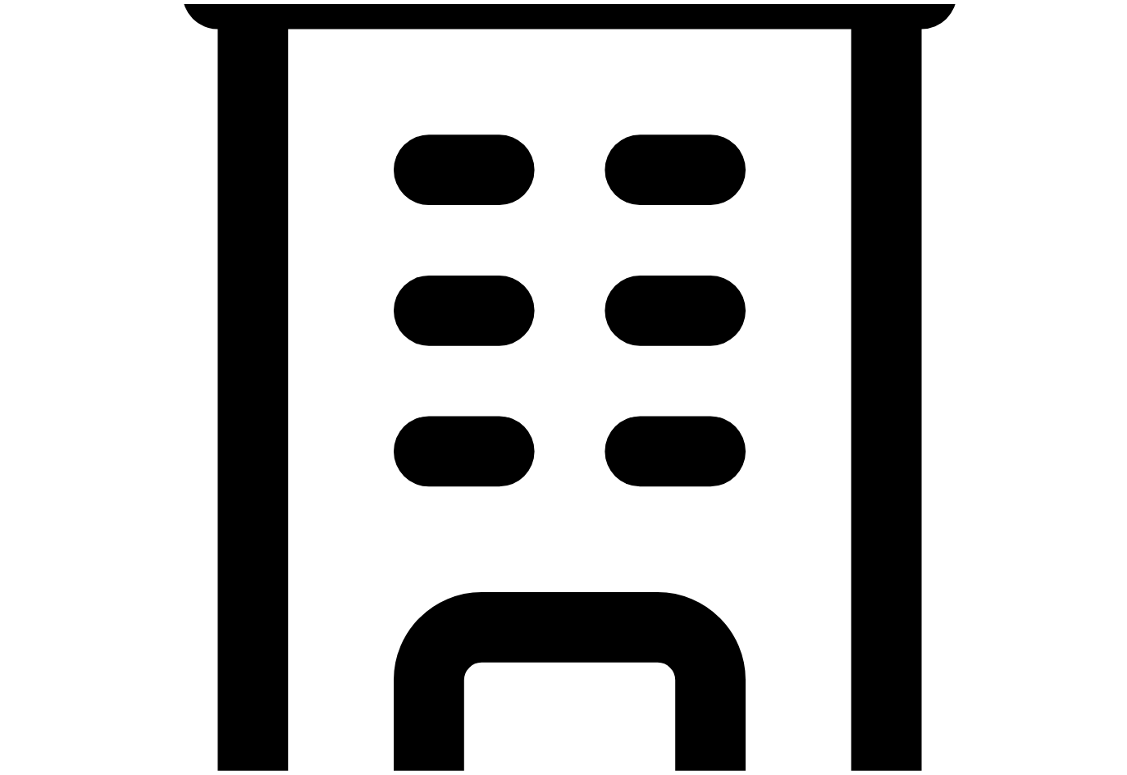
type input "33712"
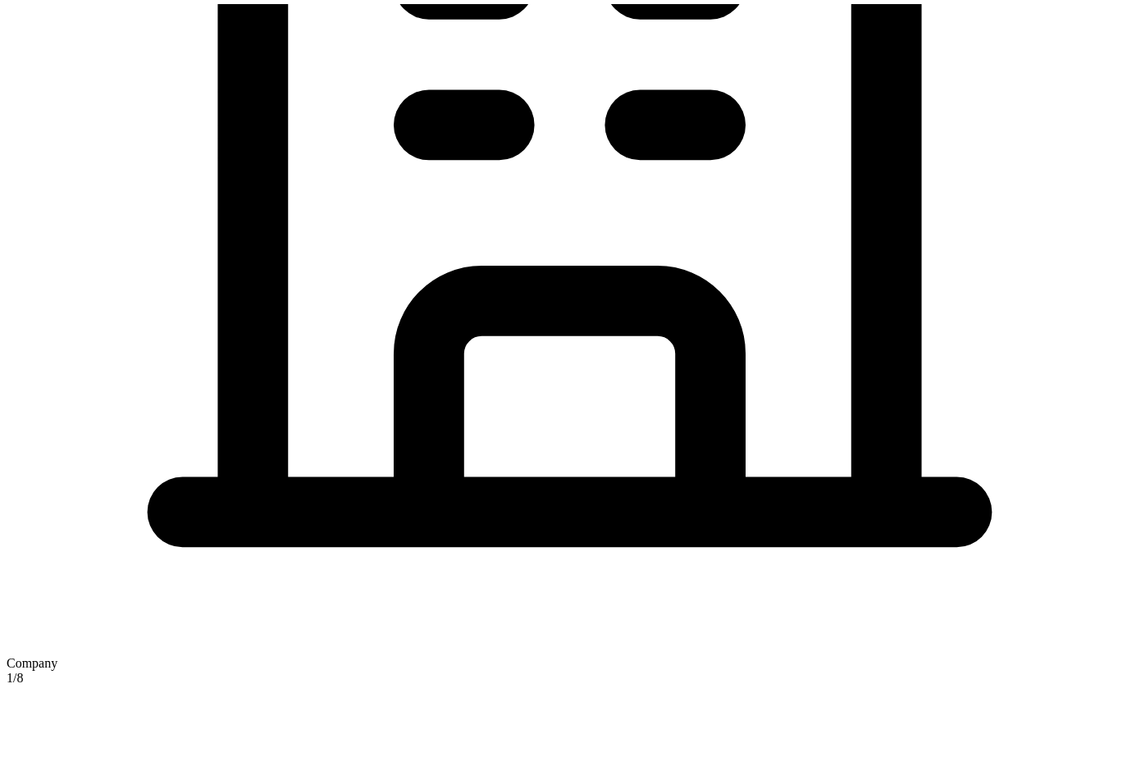
scroll to position [783, 0]
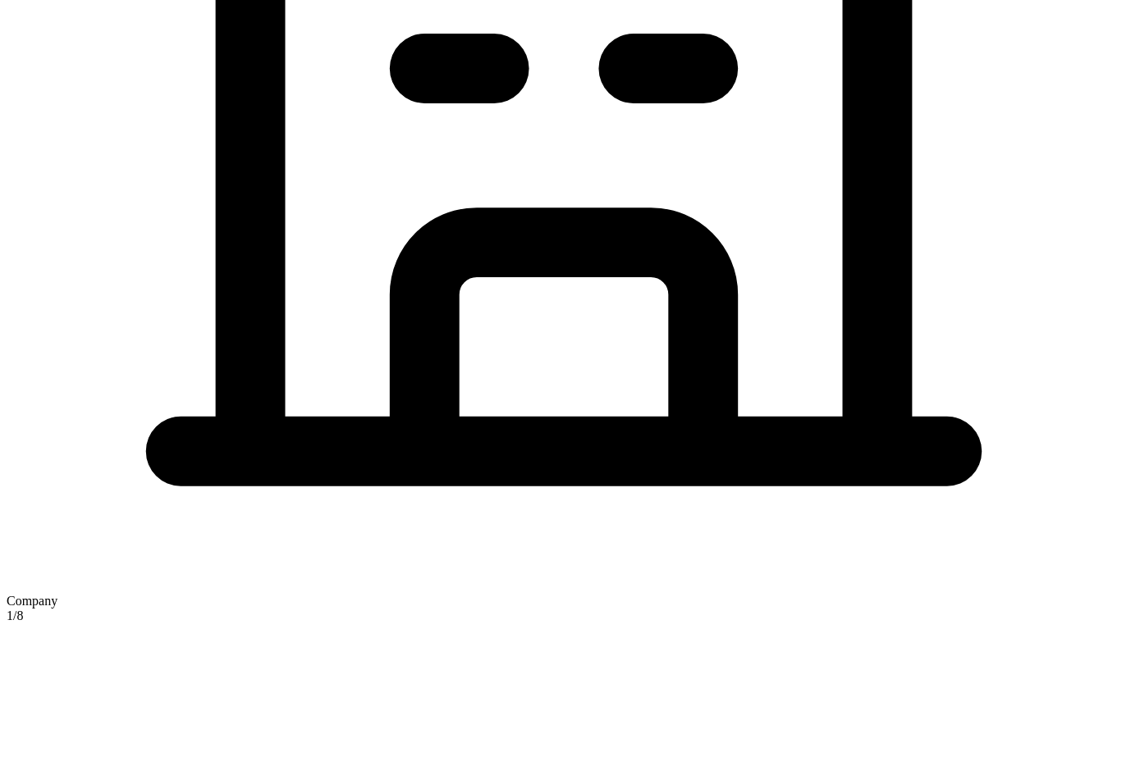
checkbox input "true"
type input "[STREET_ADDRESS]"
type input "[GEOGRAPHIC_DATA]"
type input "FL"
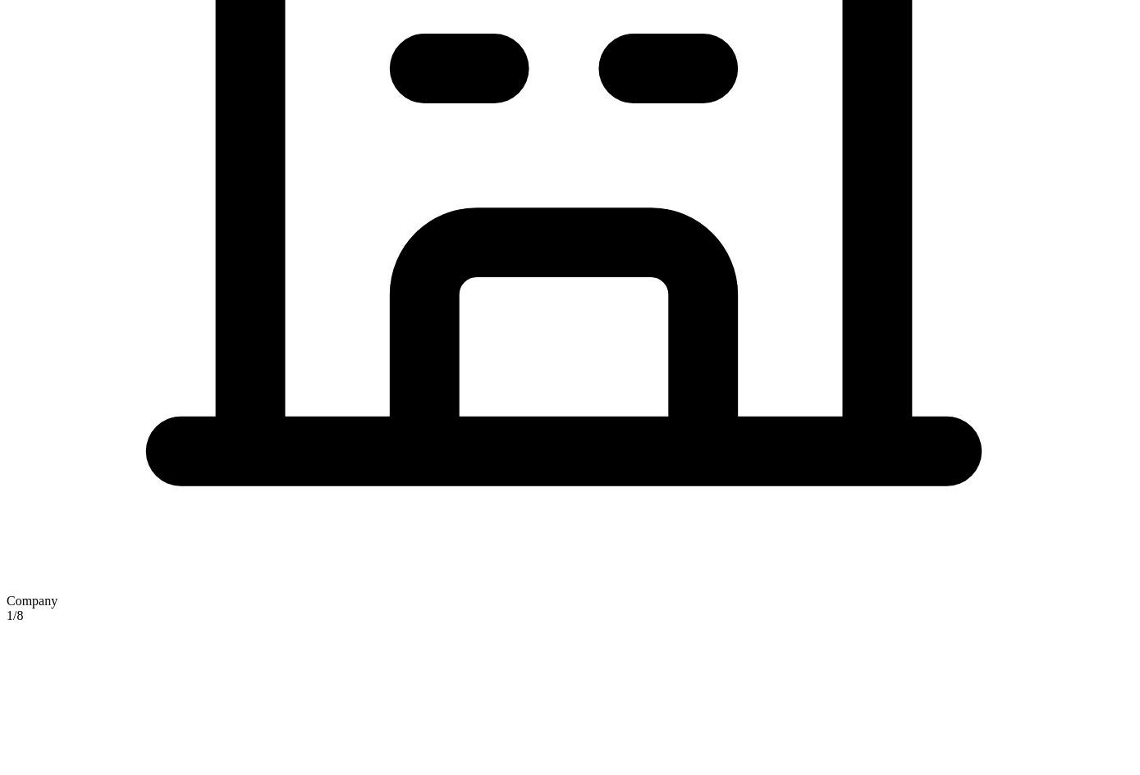
type input "33712"
type input "test"
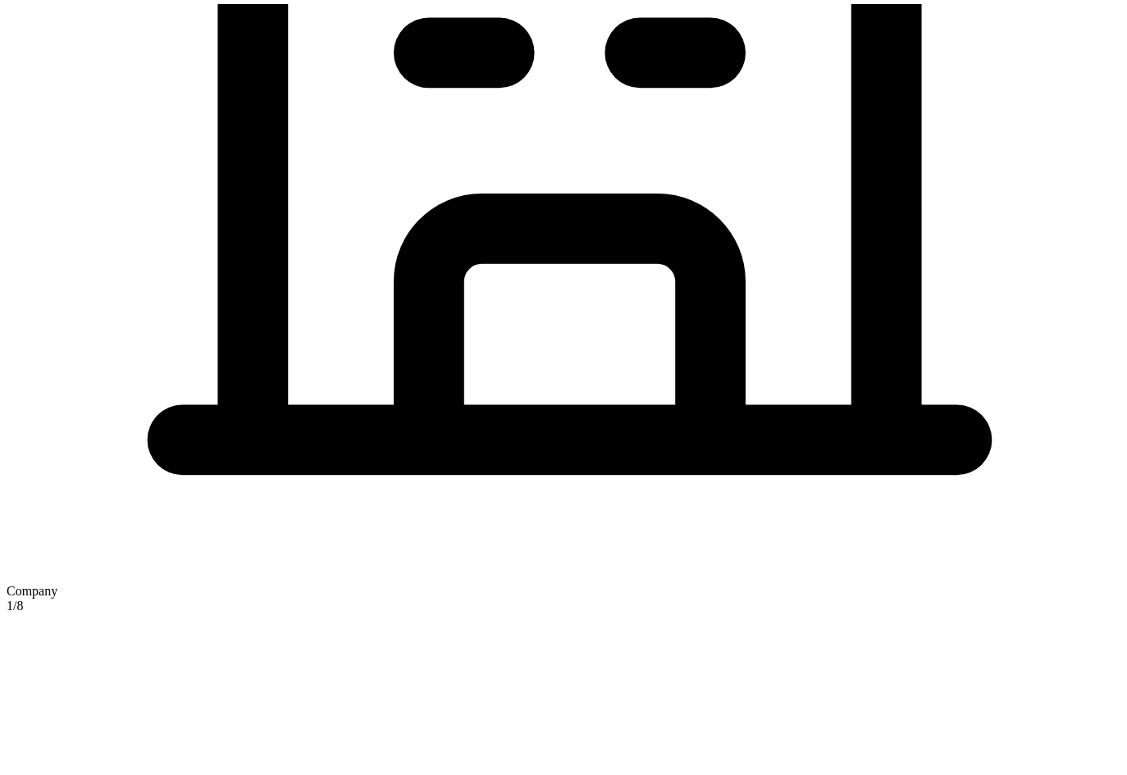
scroll to position [880, 0]
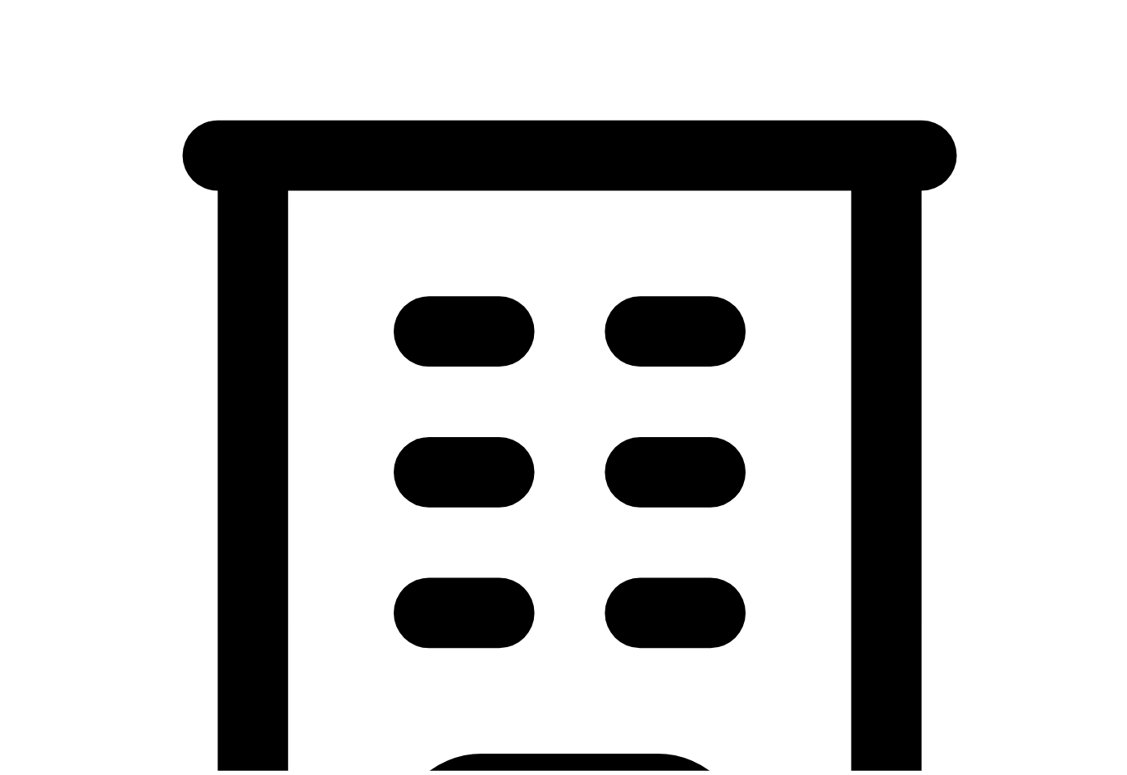
scroll to position [248, 0]
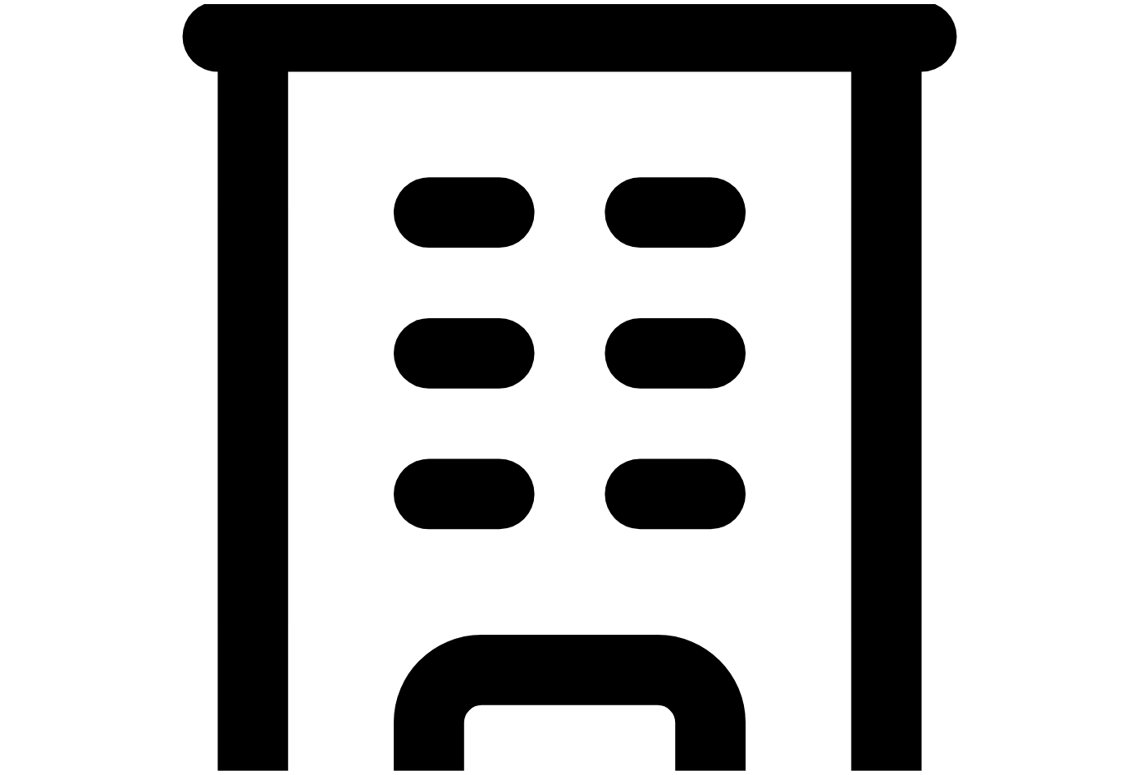
scroll to position [494, 0]
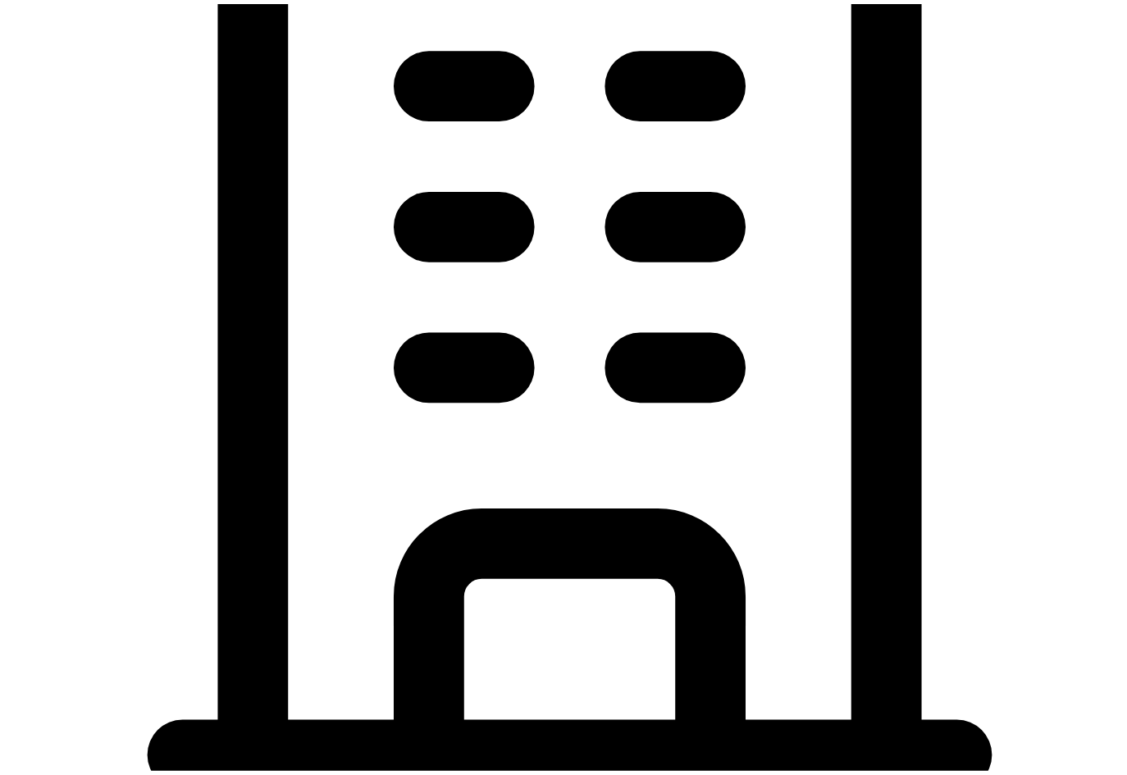
type input "08/22/2025"
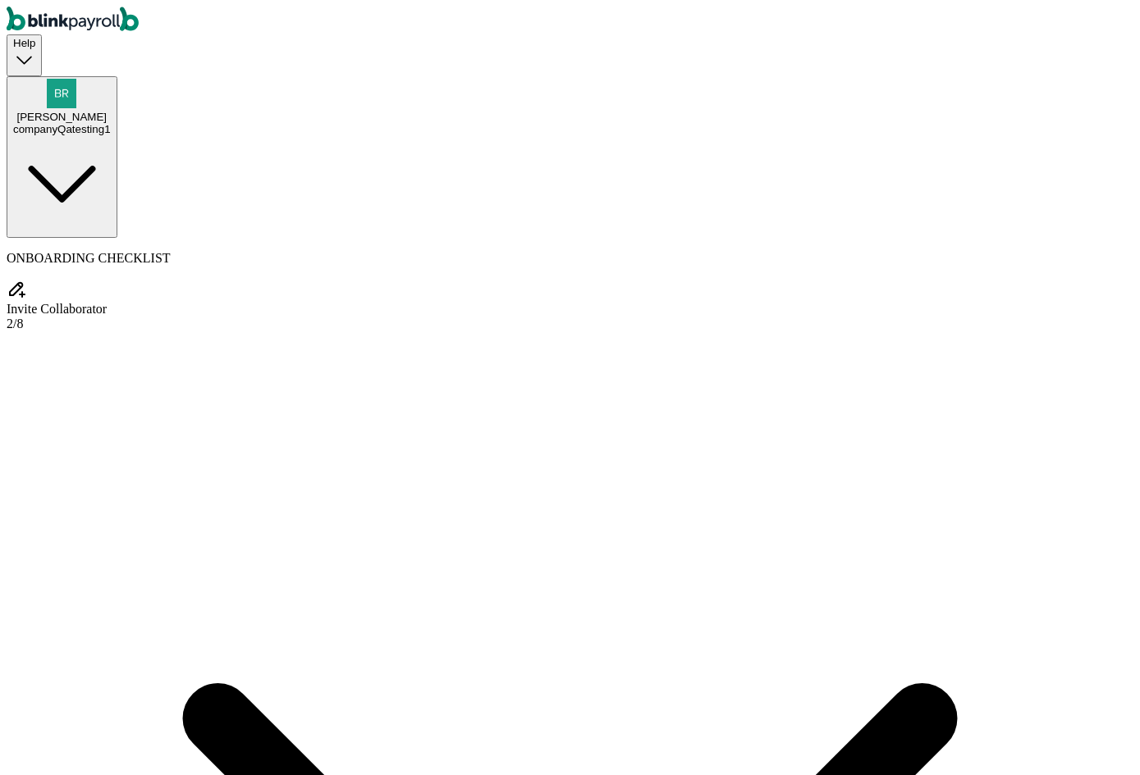
type input "rocky"
type input "two"
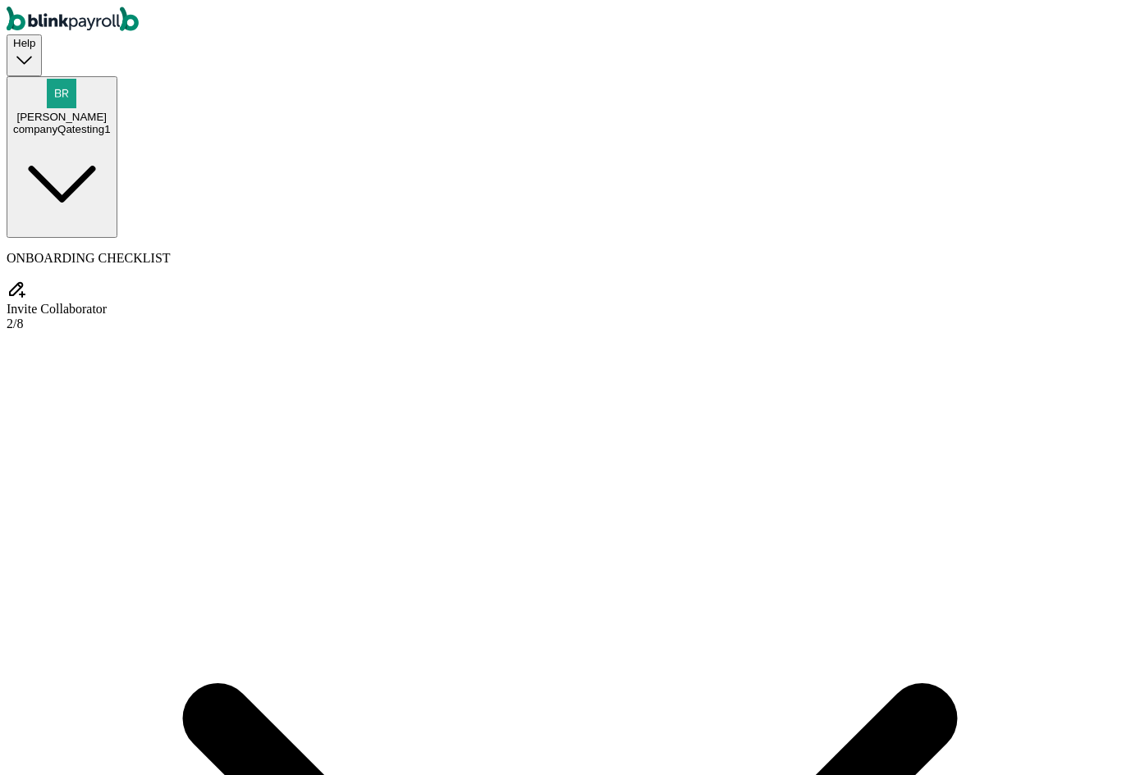
drag, startPoint x: 716, startPoint y: 256, endPoint x: 720, endPoint y: 273, distance: 17.7
select select "hr"
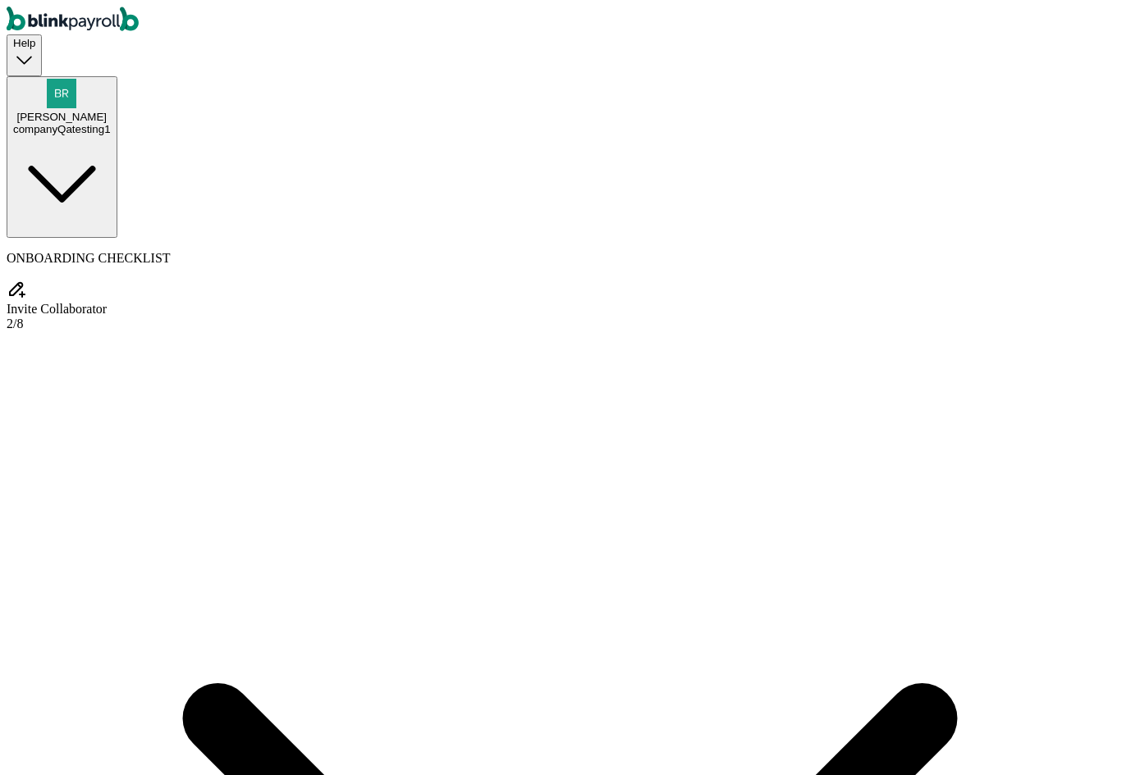
type input "(342) 234-2342"
type input "branko+testrocha2@blinkpayroll.com"
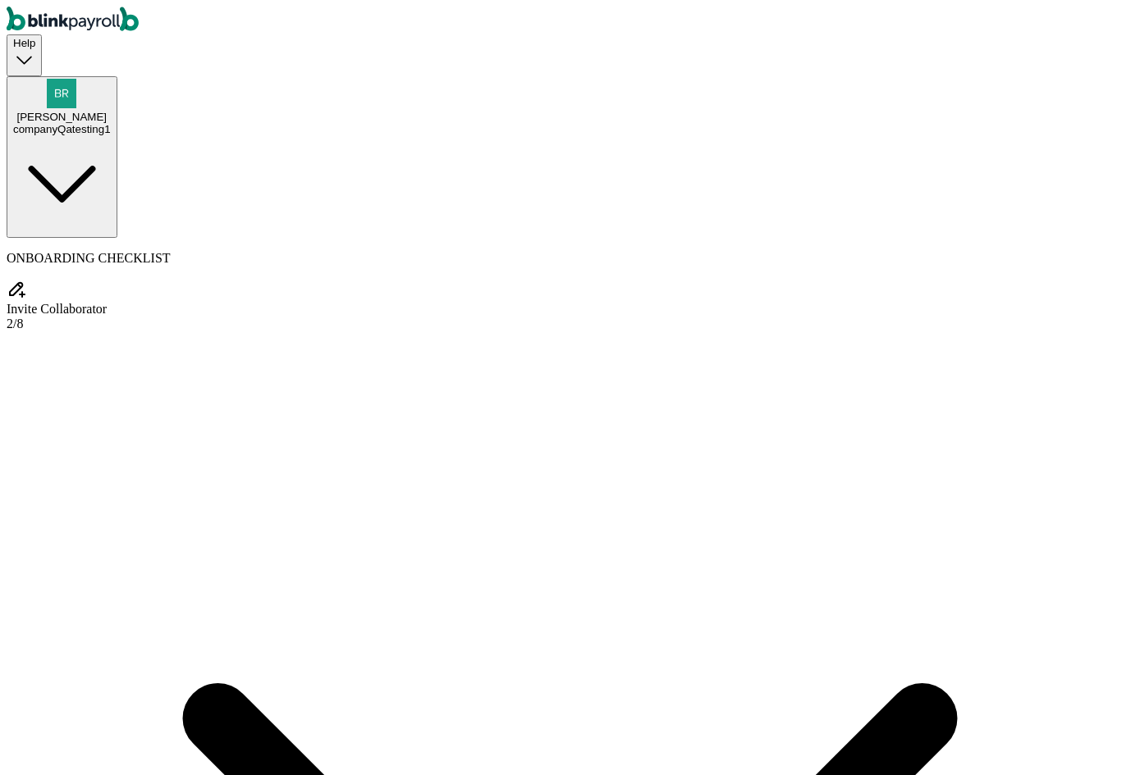
radio input "true"
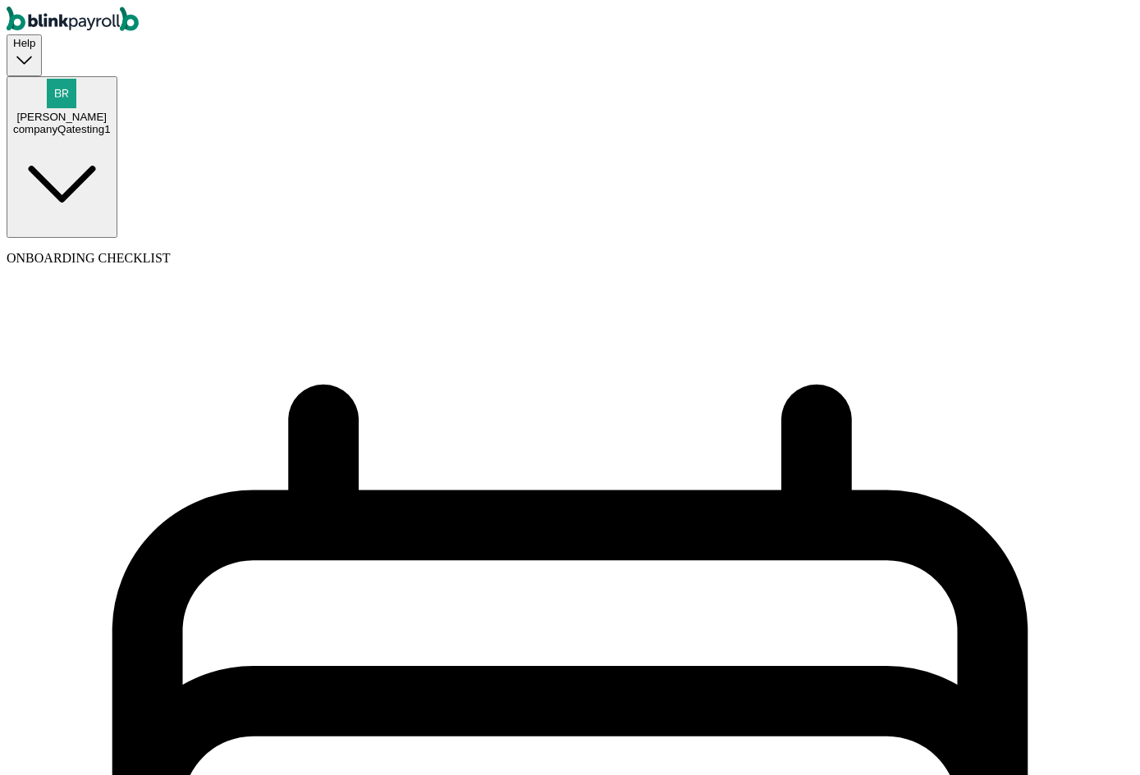
select select "weekly"
select select "Monday"
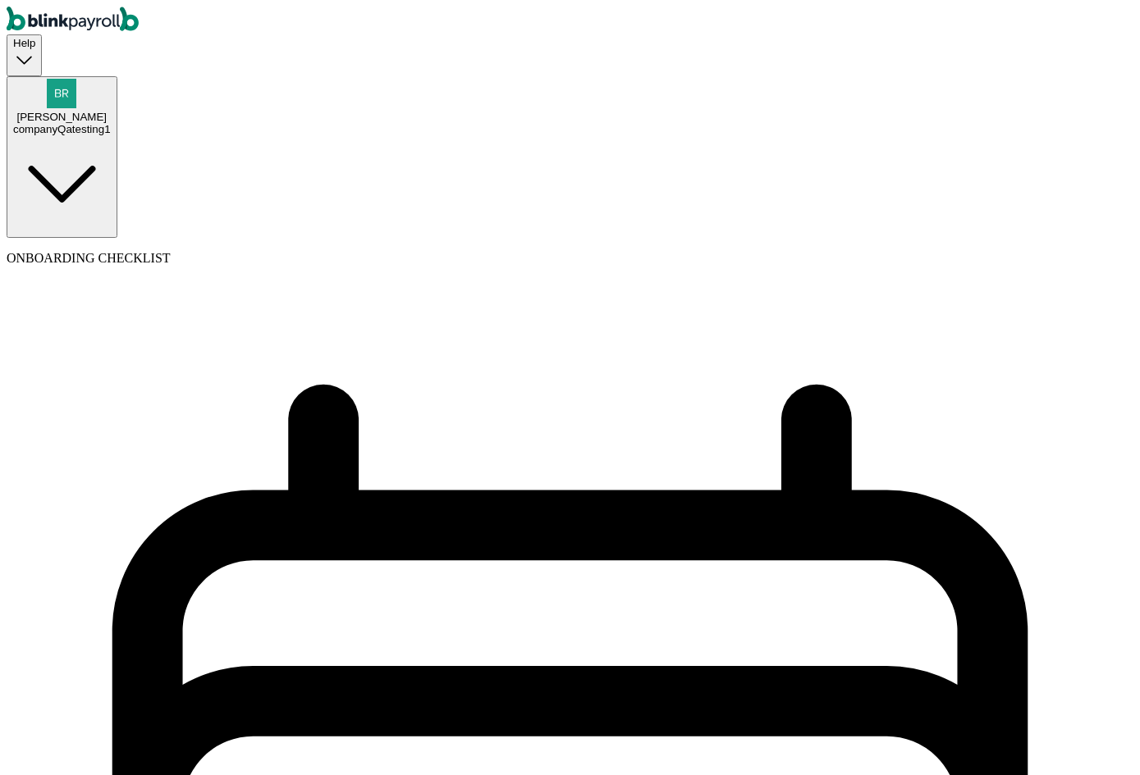
drag, startPoint x: 384, startPoint y: 421, endPoint x: 384, endPoint y: 403, distance: 18.0
select select "[DATE]"
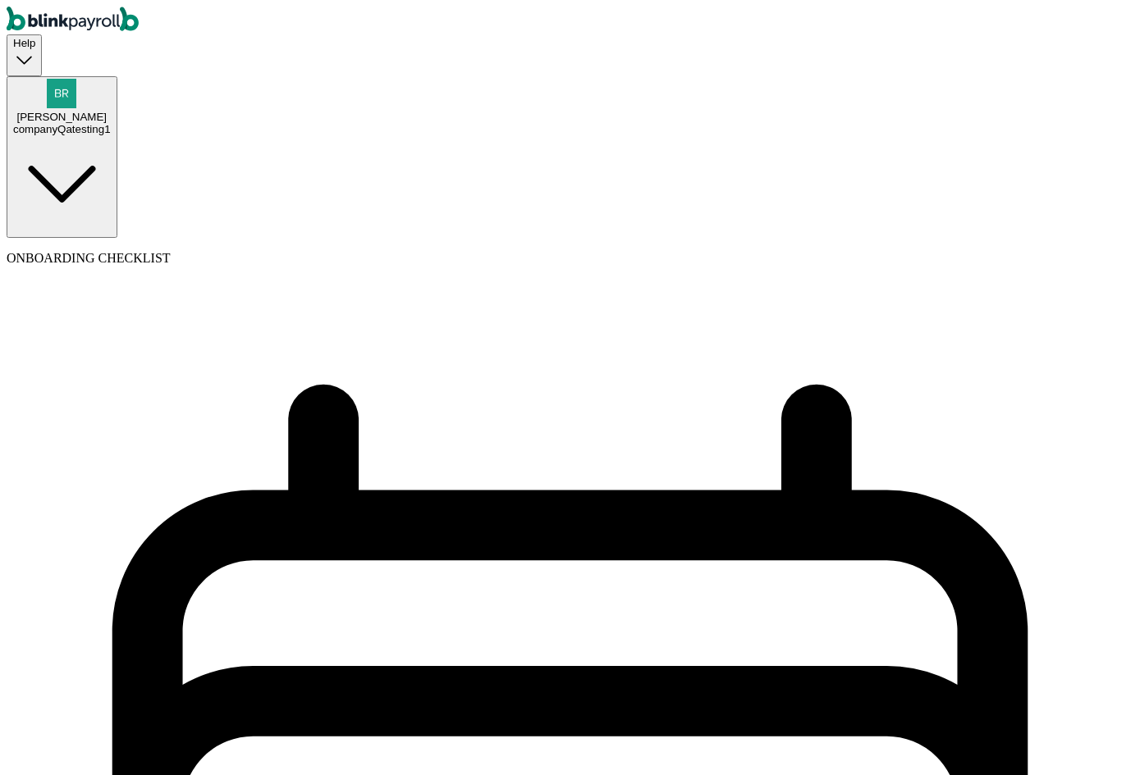
select select "Tue, Aug 12 - Mon, Aug 18"
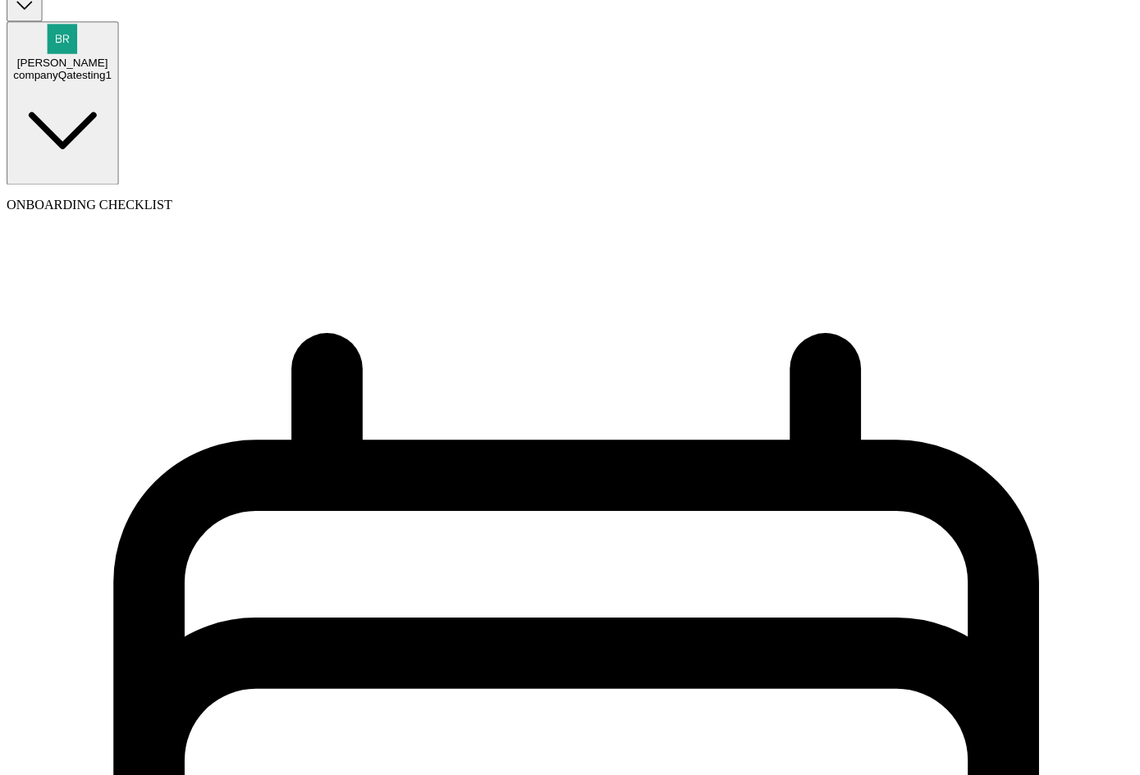
scroll to position [273, 0]
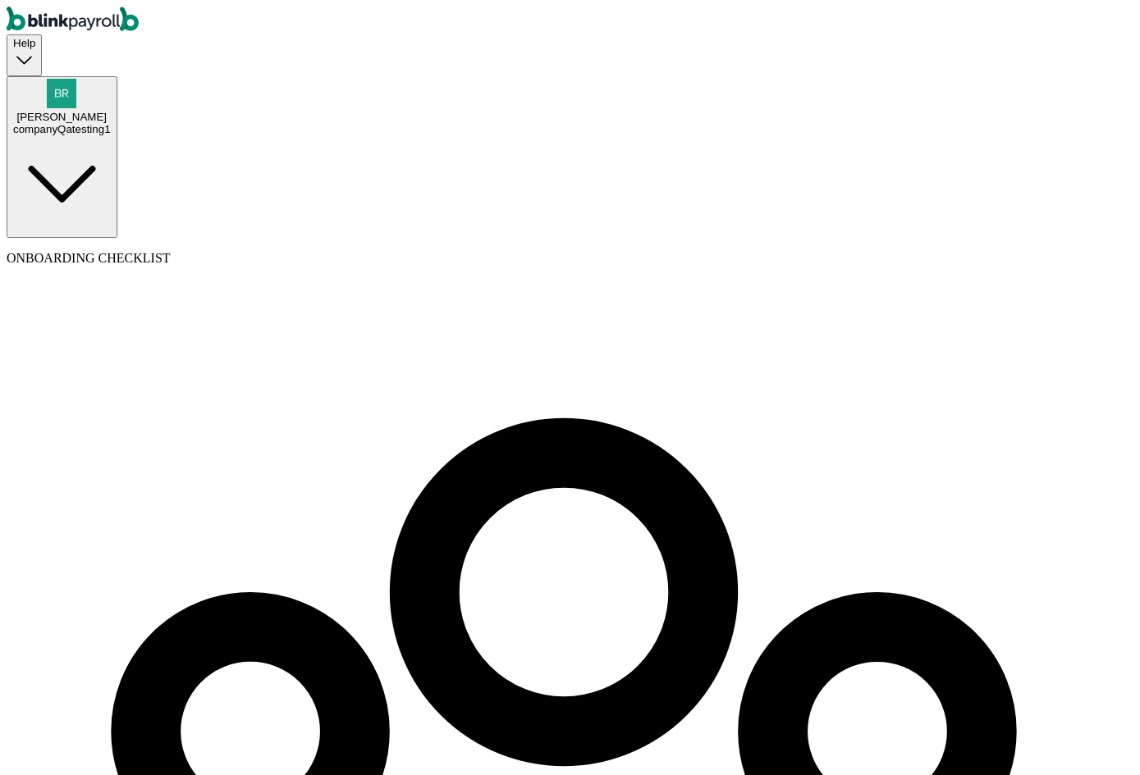
select select "employee"
select select "contractor"
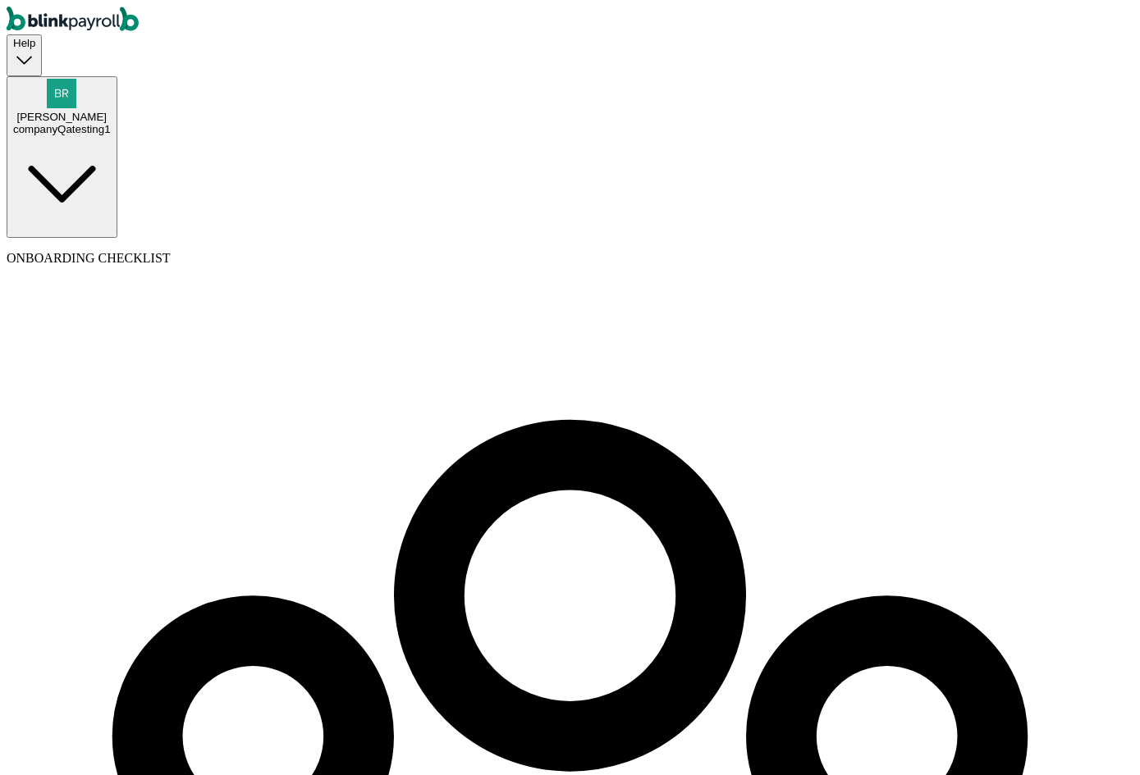
type input "[PERSON_NAME]"
type input "Mister"
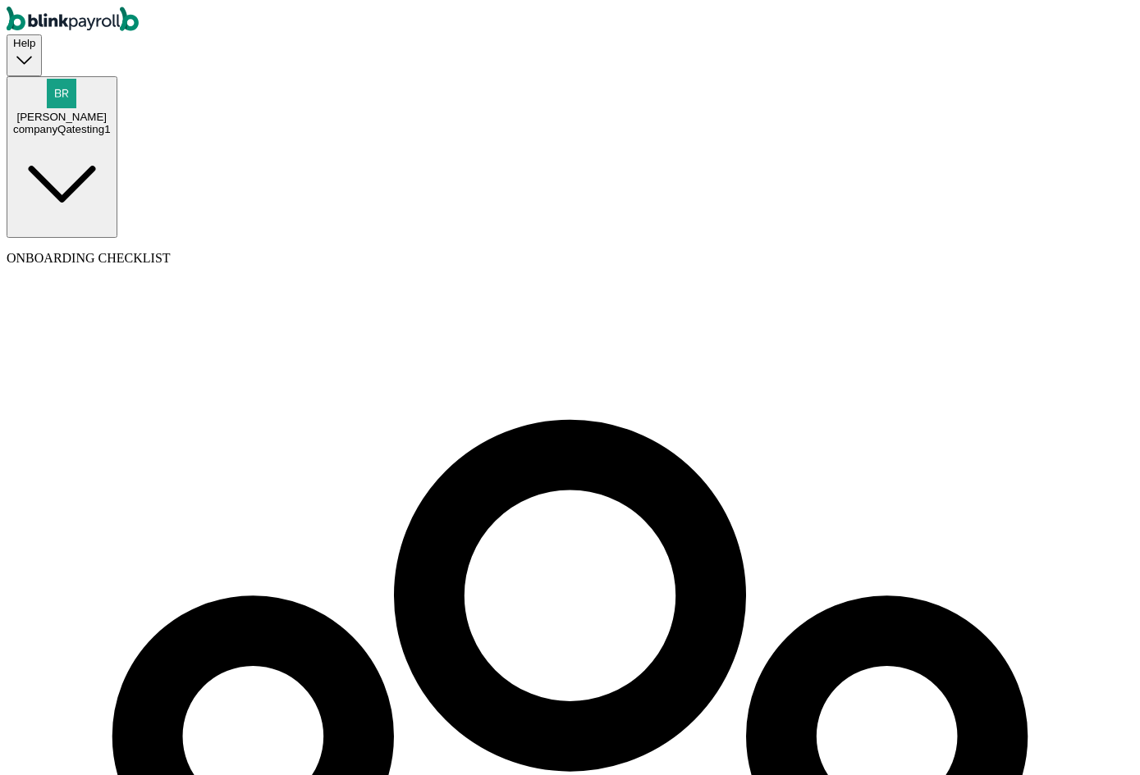
type input "[PERSON_NAME][EMAIL_ADDRESS][DOMAIN_NAME]"
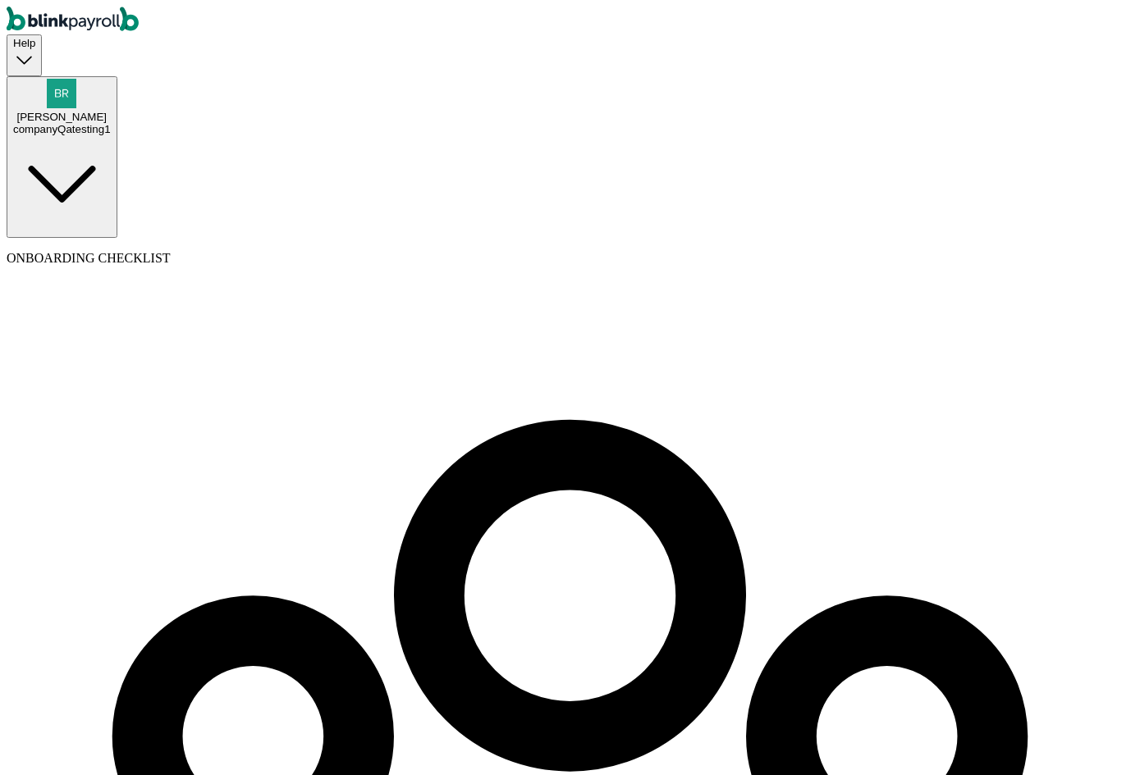
type input "08/04/2025"
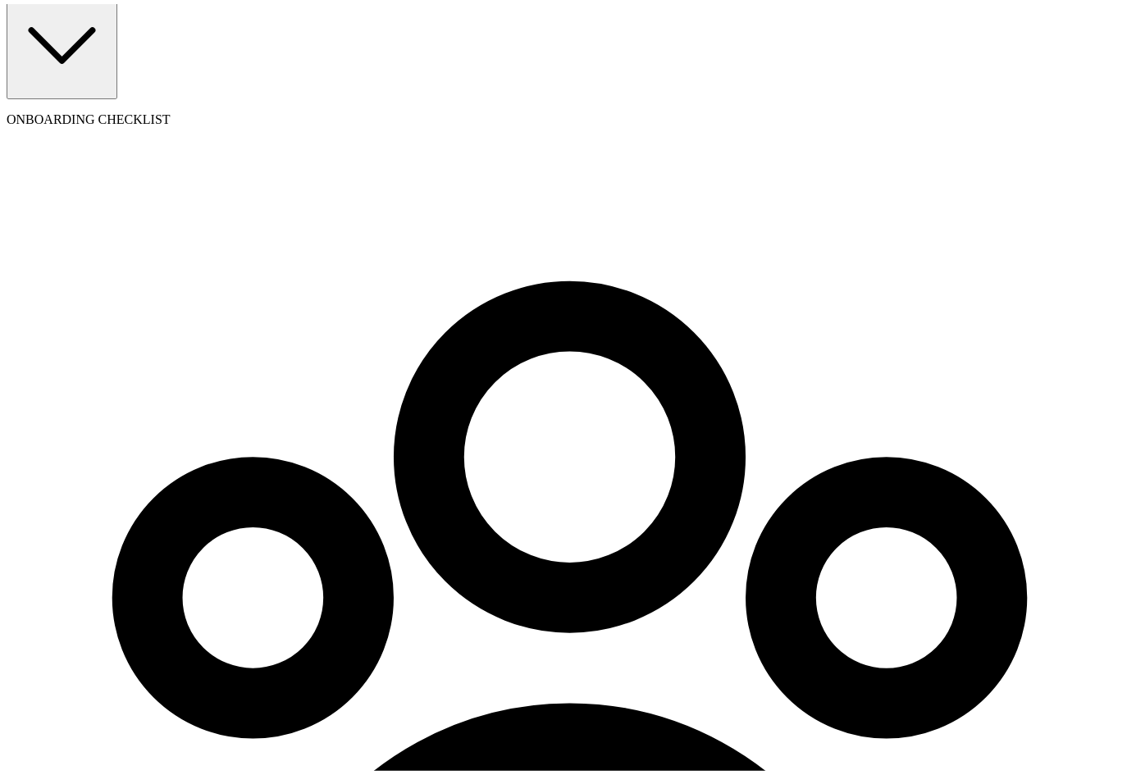
scroll to position [188, 0]
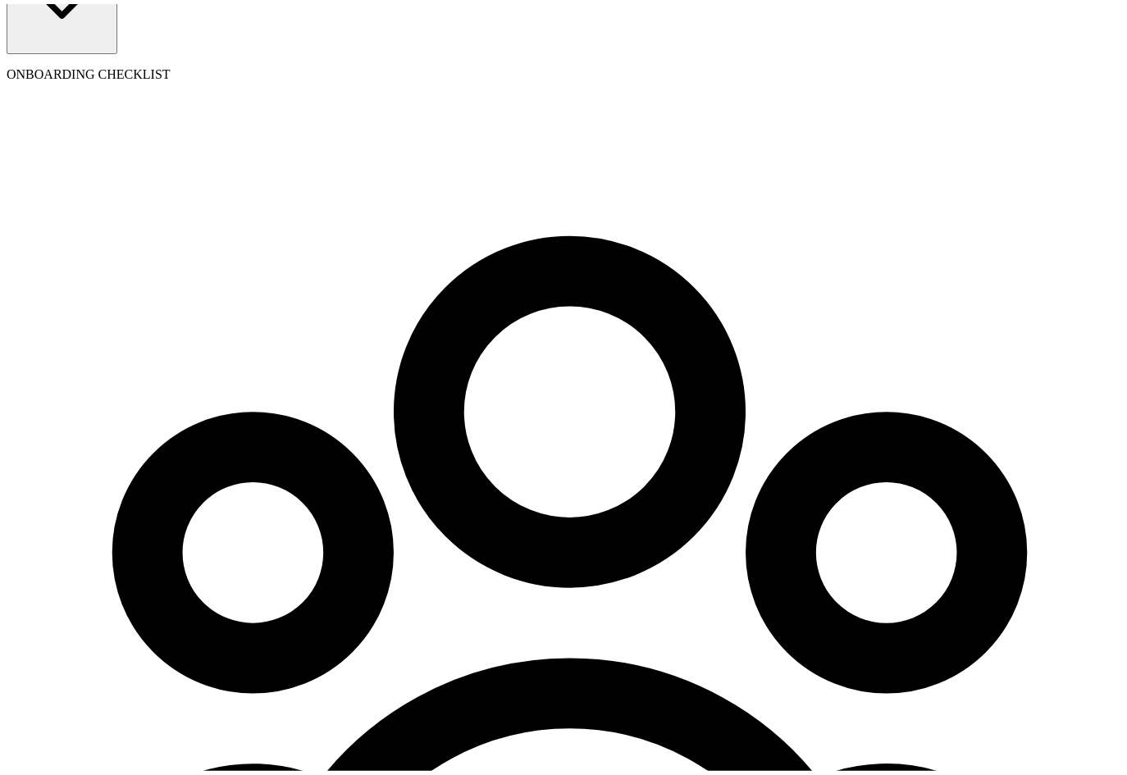
select select "32 1/2 18th St S"
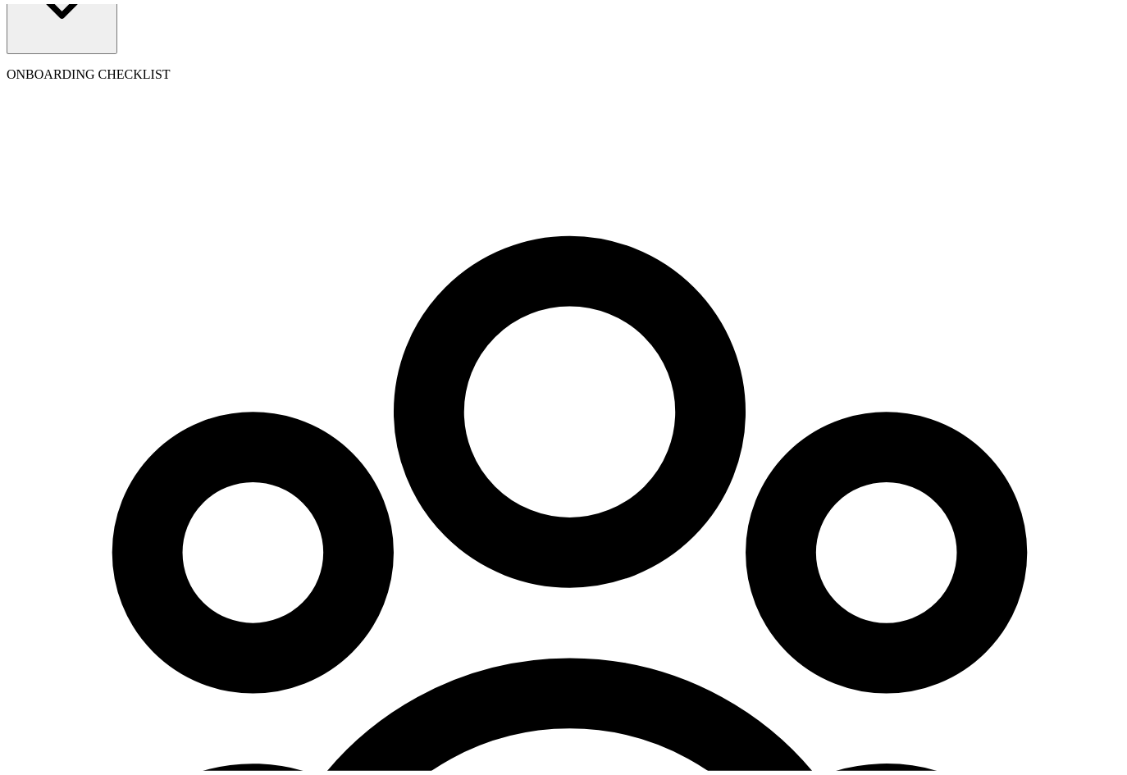
radio input "true"
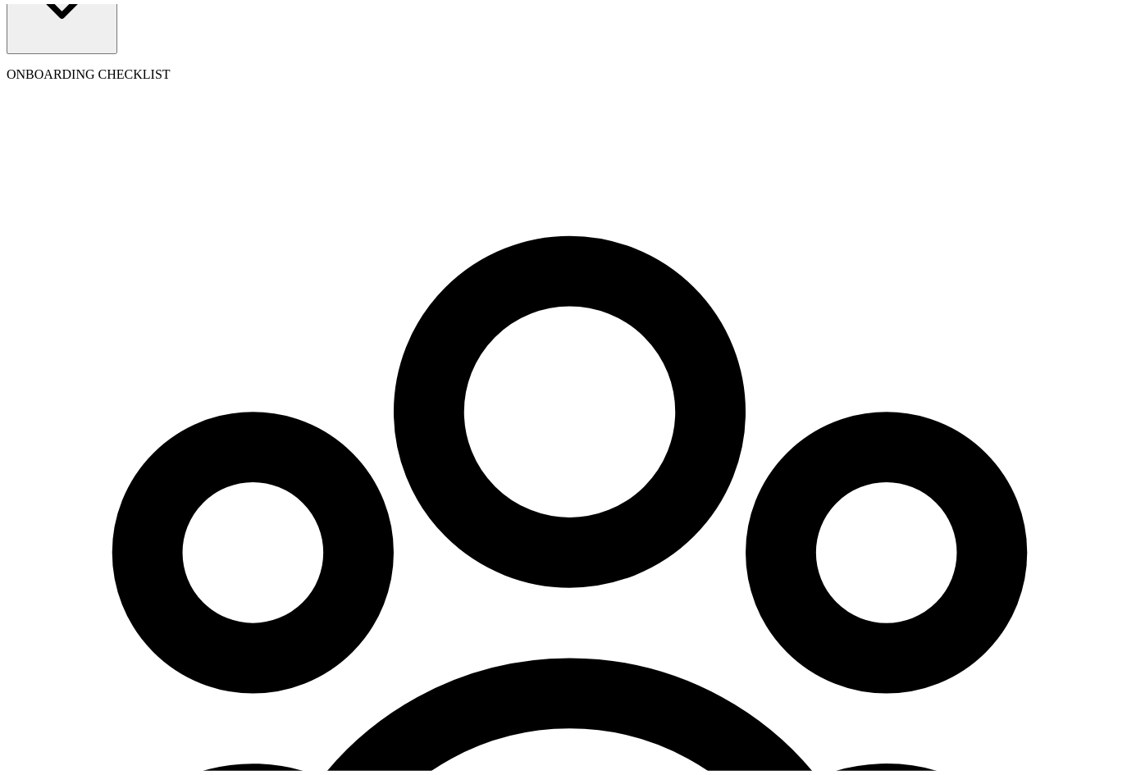
type input "20"
select select "3"
type input "0.17"
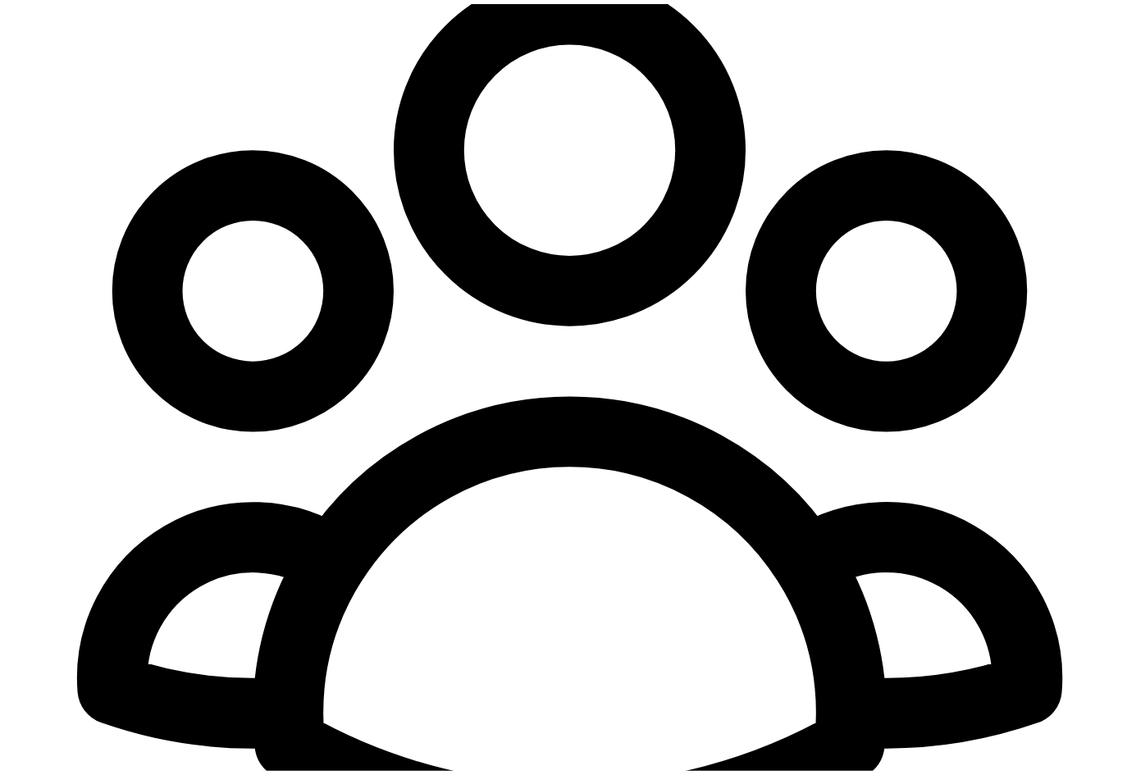
scroll to position [455, 0]
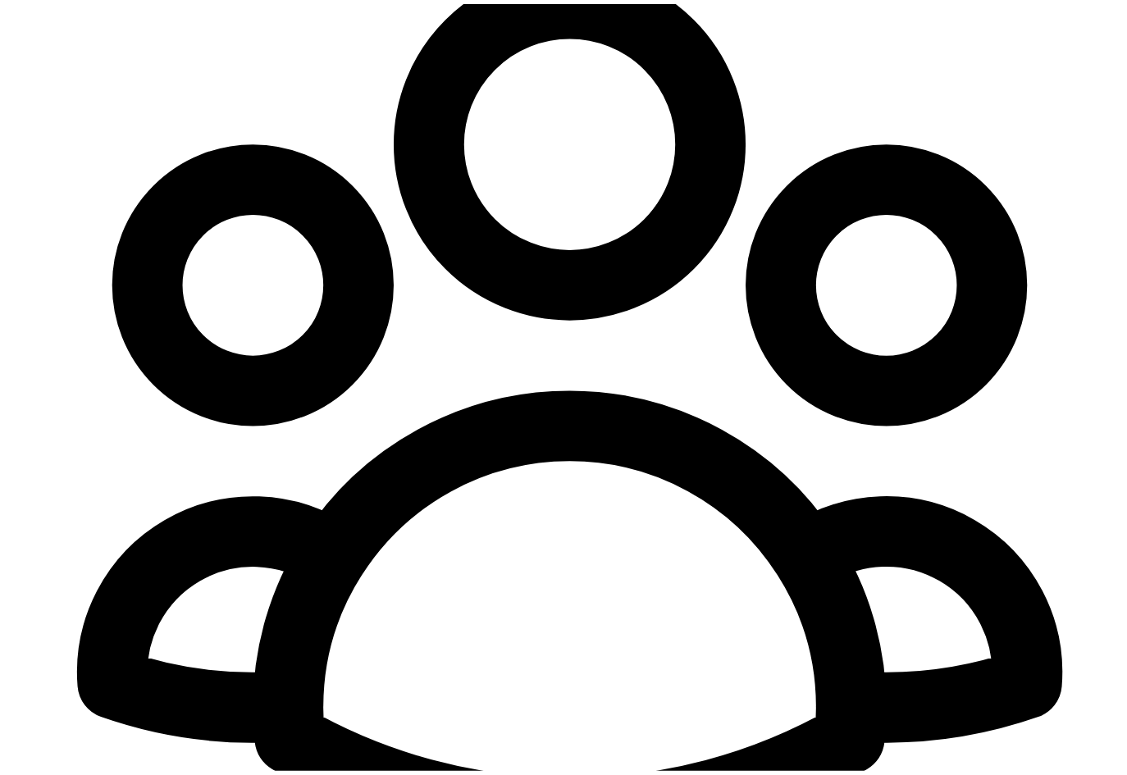
radio input "true"
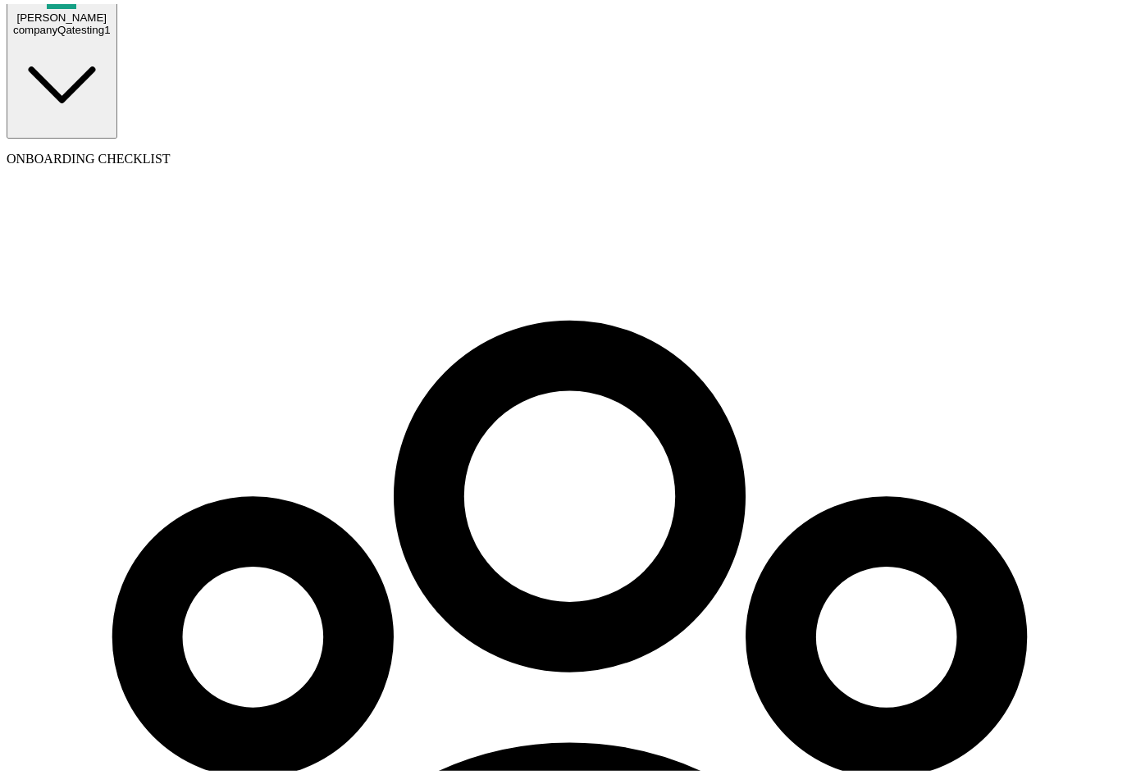
scroll to position [188, 0]
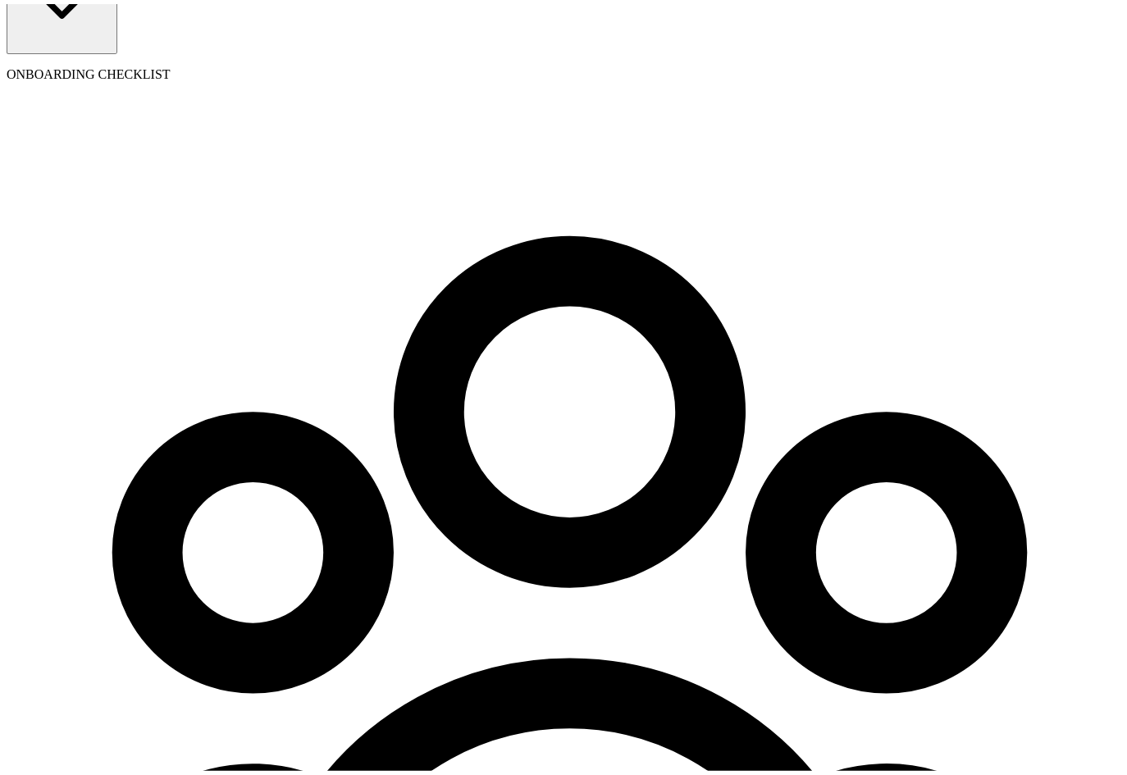
select select "contractor"
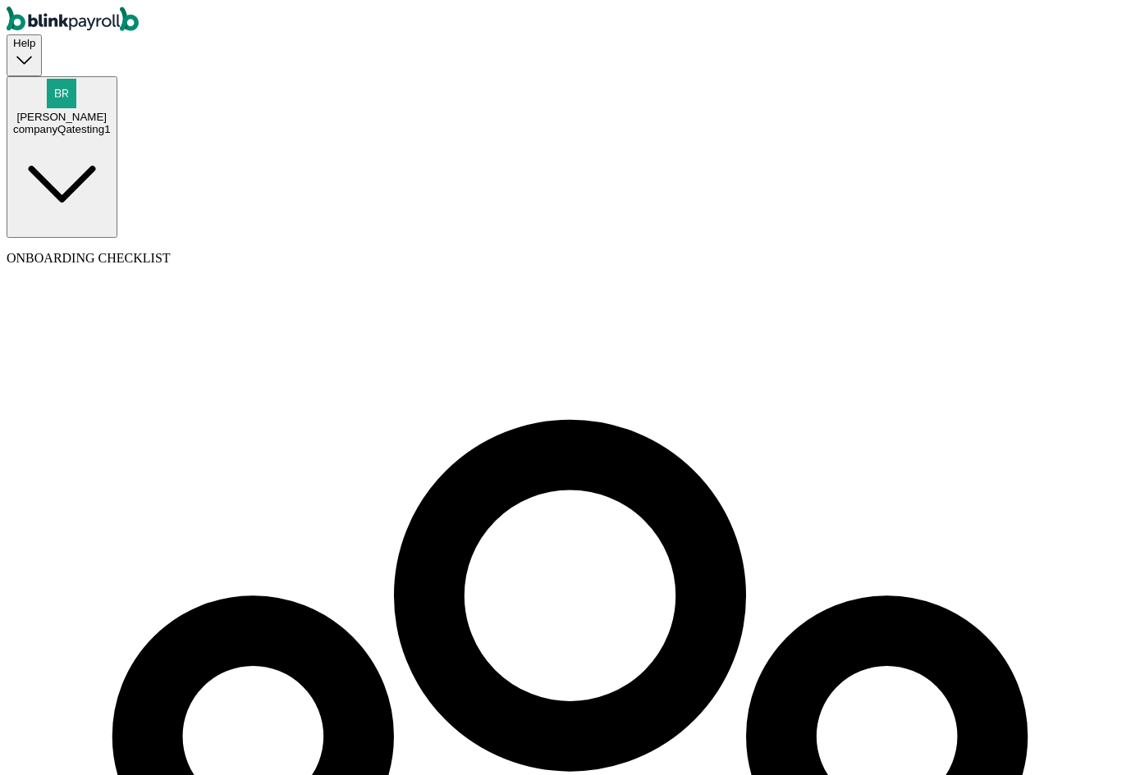
select select "contractor"
type input "[PERSON_NAME]"
type input "Mister"
type input "[PERSON_NAME][EMAIL_ADDRESS][DOMAIN_NAME]"
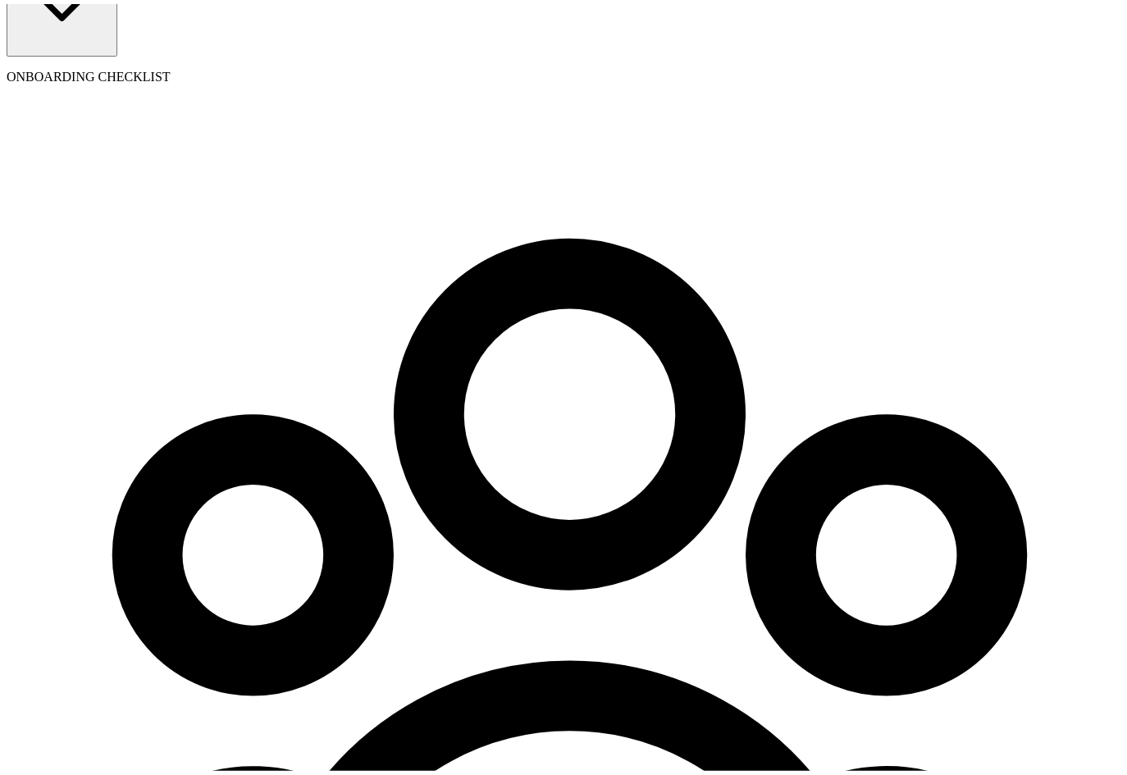
scroll to position [188, 0]
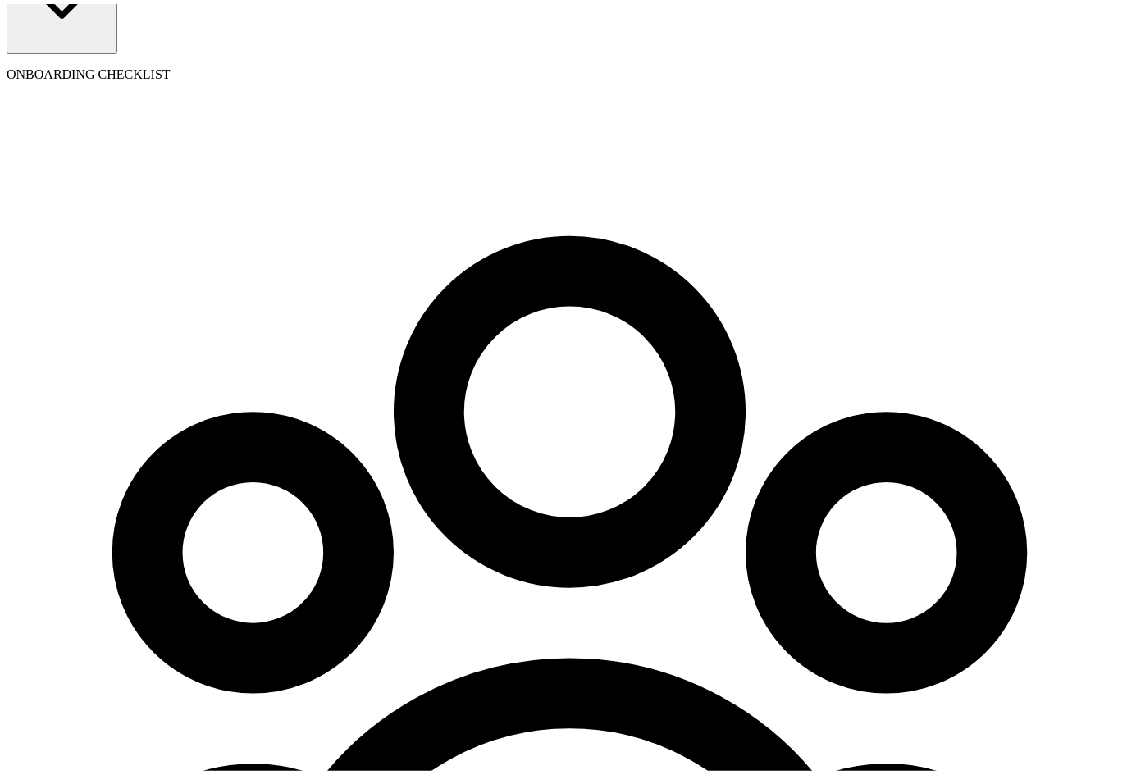
select select "contractor"
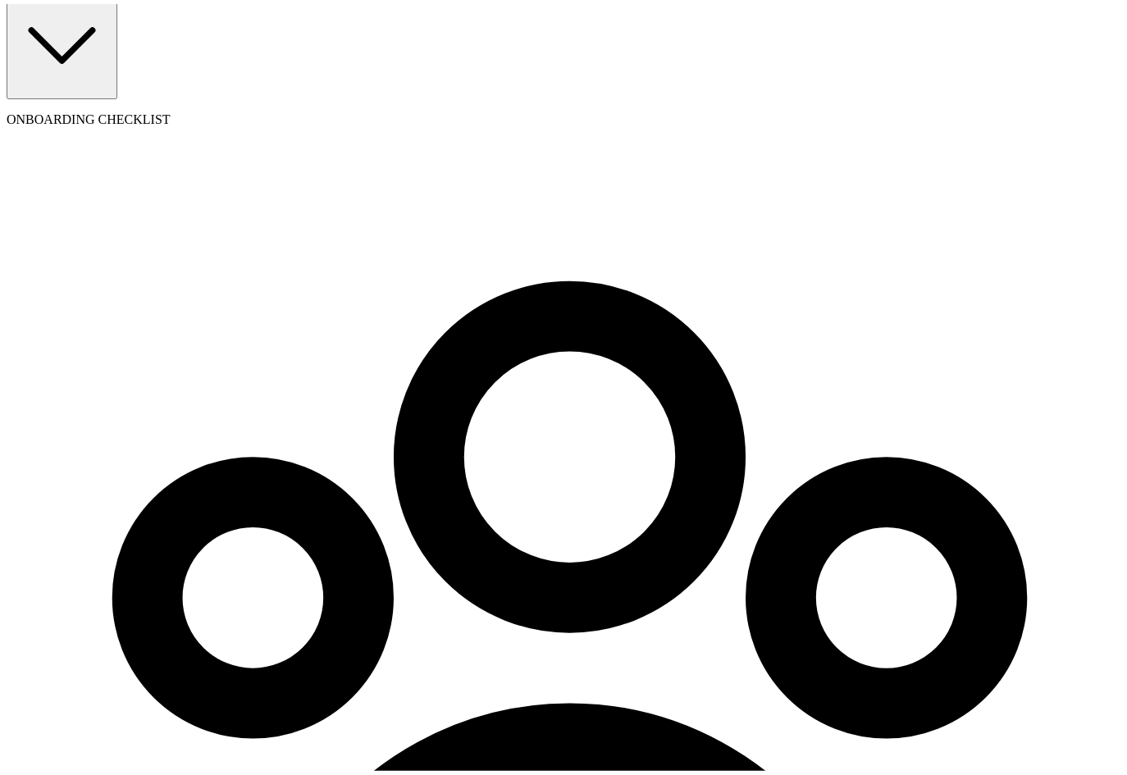
scroll to position [188, 0]
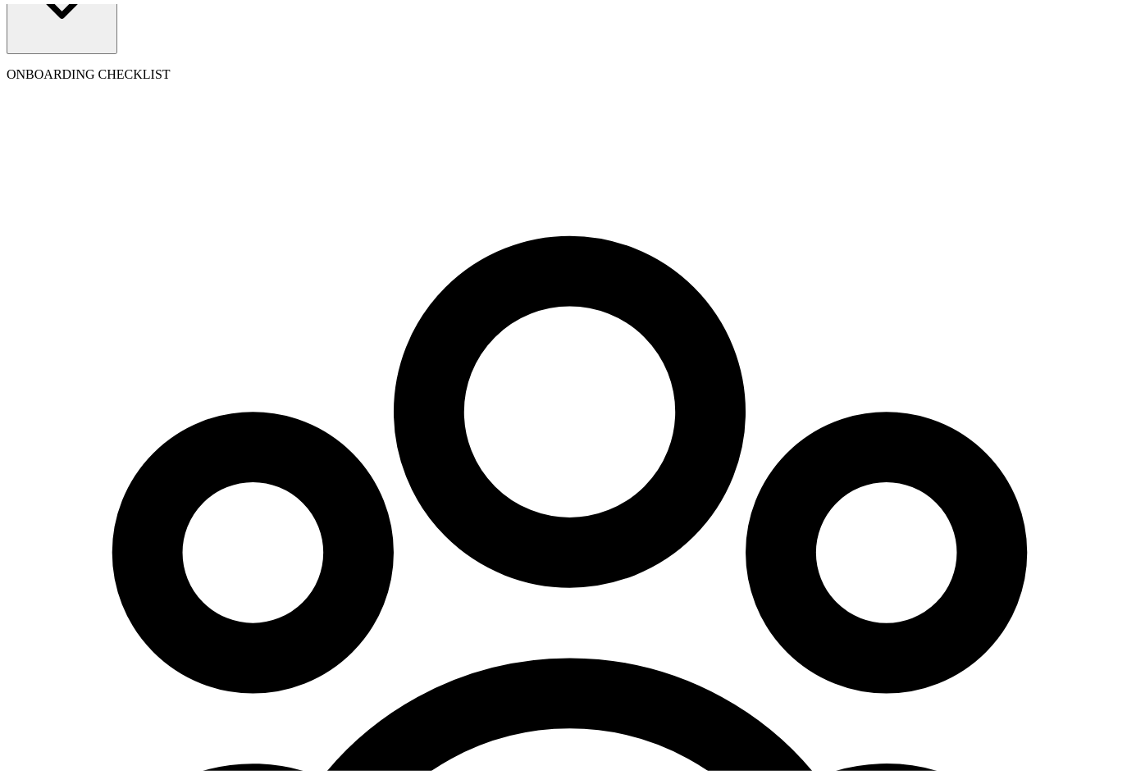
select select "contractor"
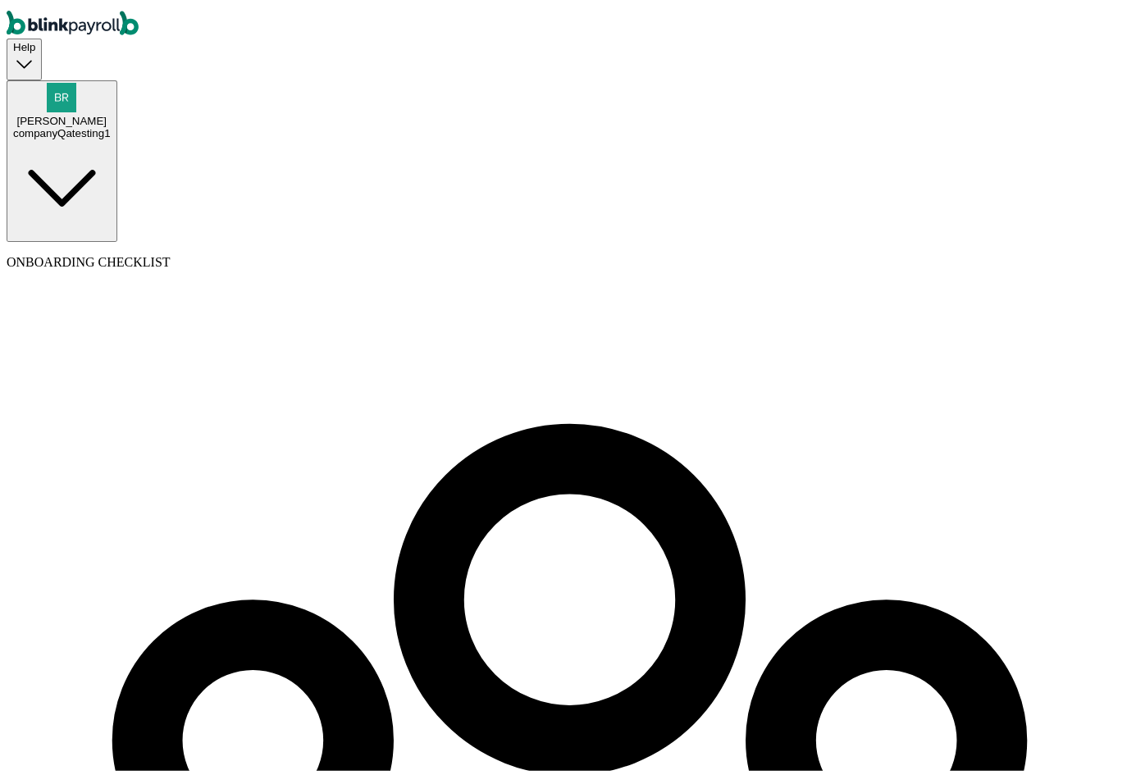
scroll to position [188, 0]
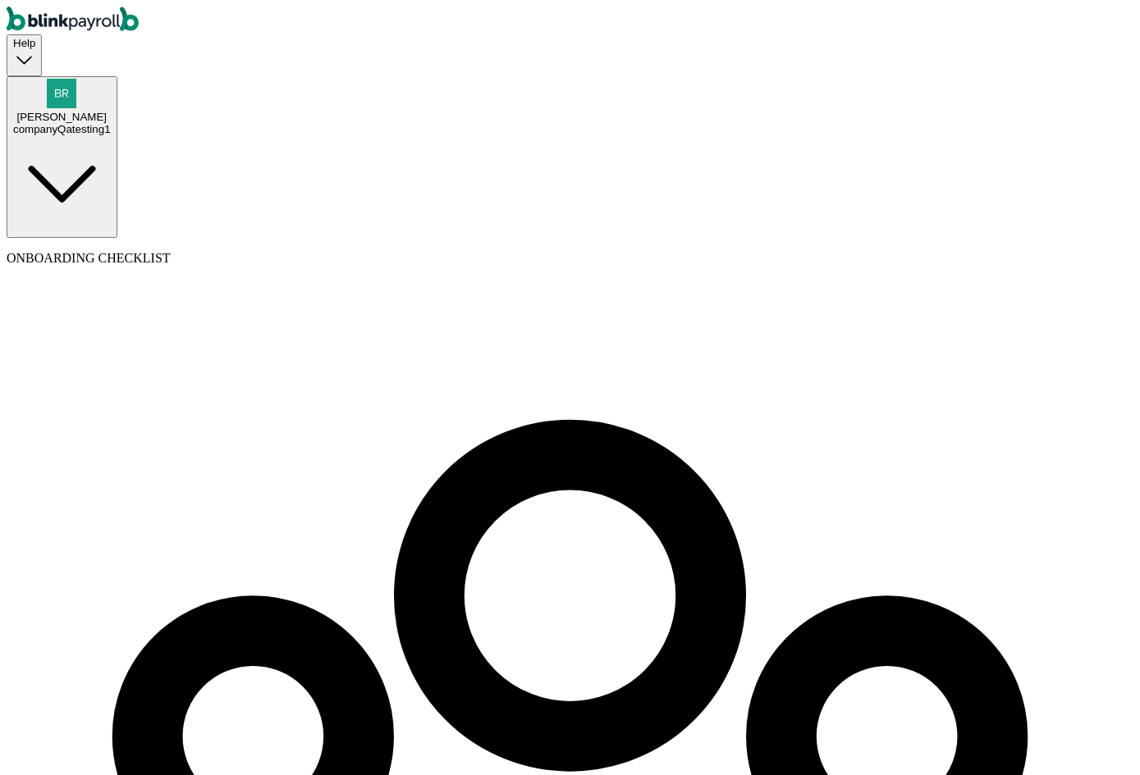
select select "contractor"
type input "Atul"
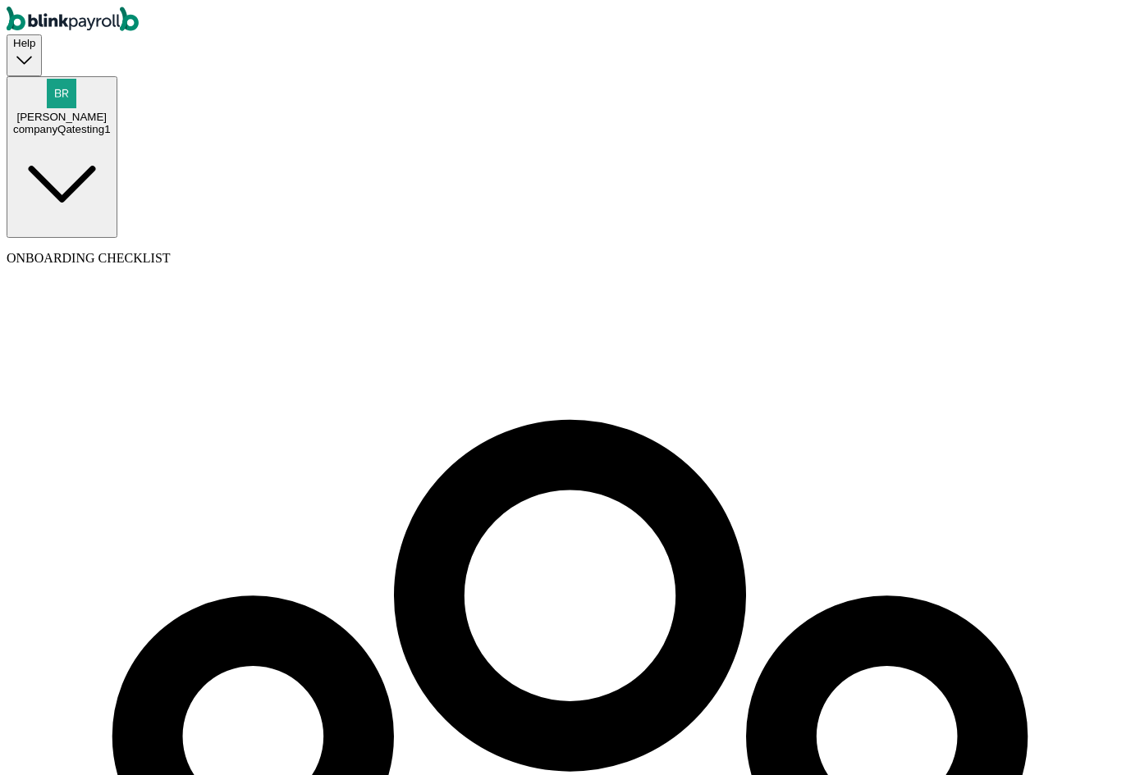
type input "G"
type input "Runner"
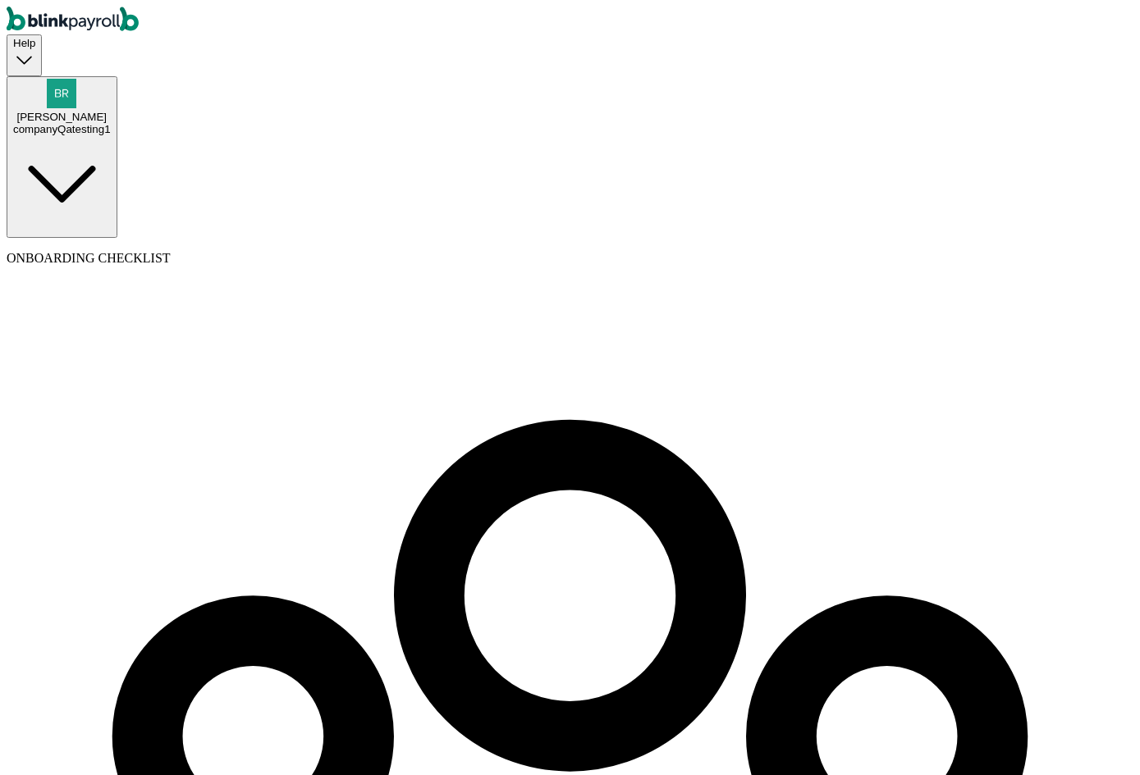
type input "Atul"
type input "Runner"
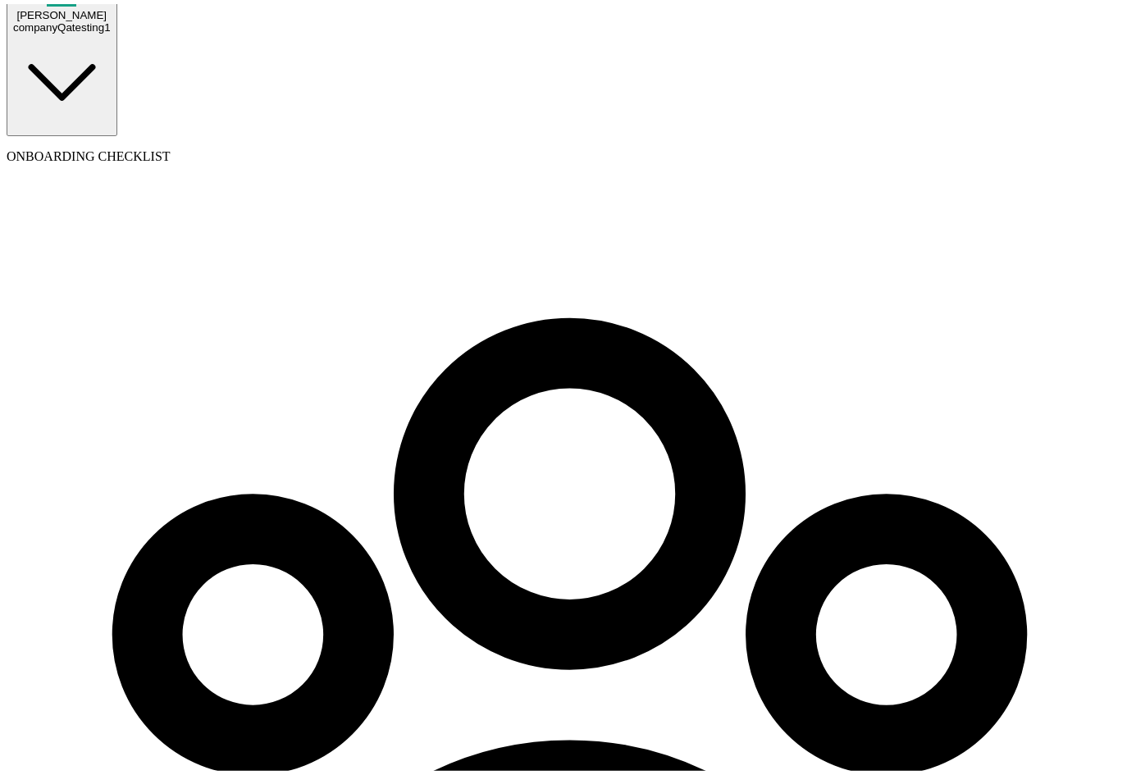
scroll to position [125, 0]
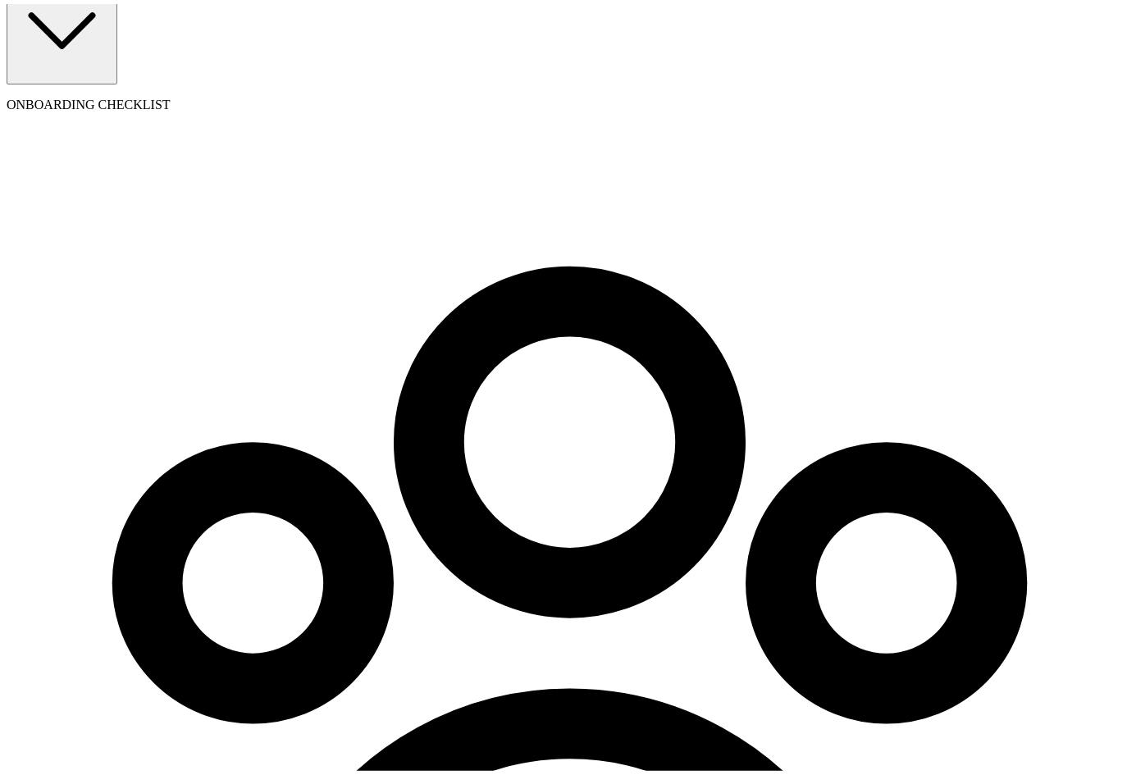
type input "[PERSON_NAME][EMAIL_ADDRESS][DOMAIN_NAME]"
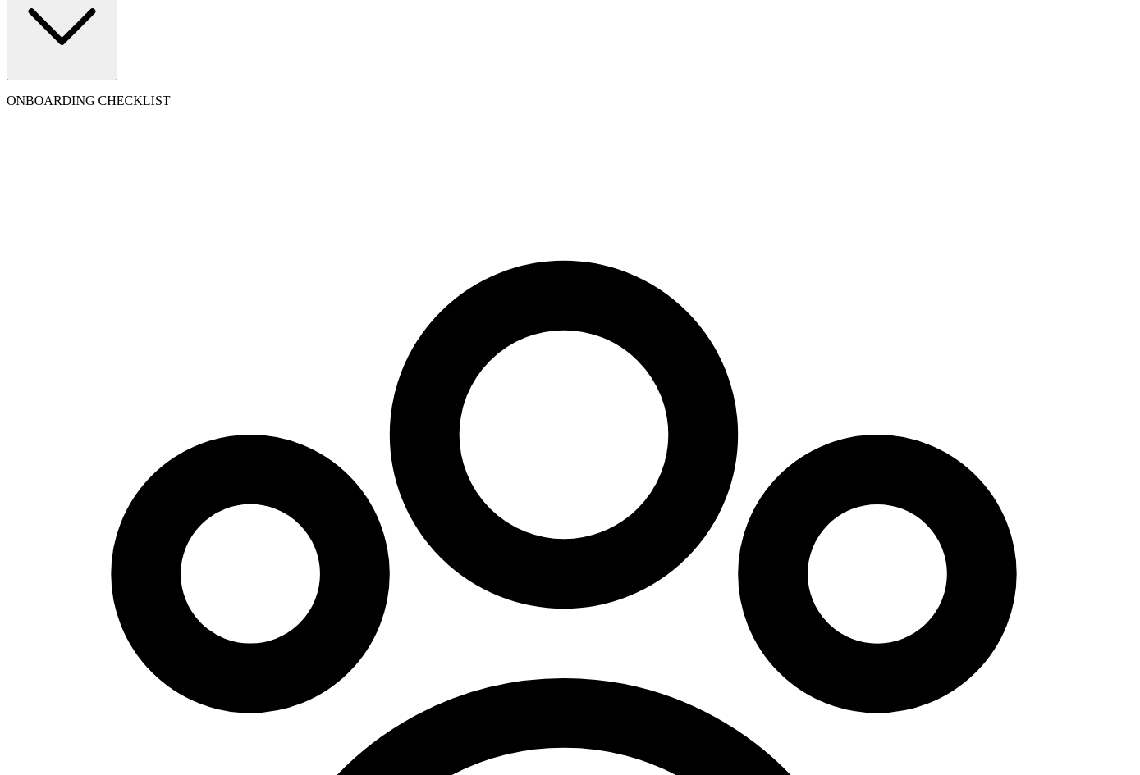
type input "08/05/2025"
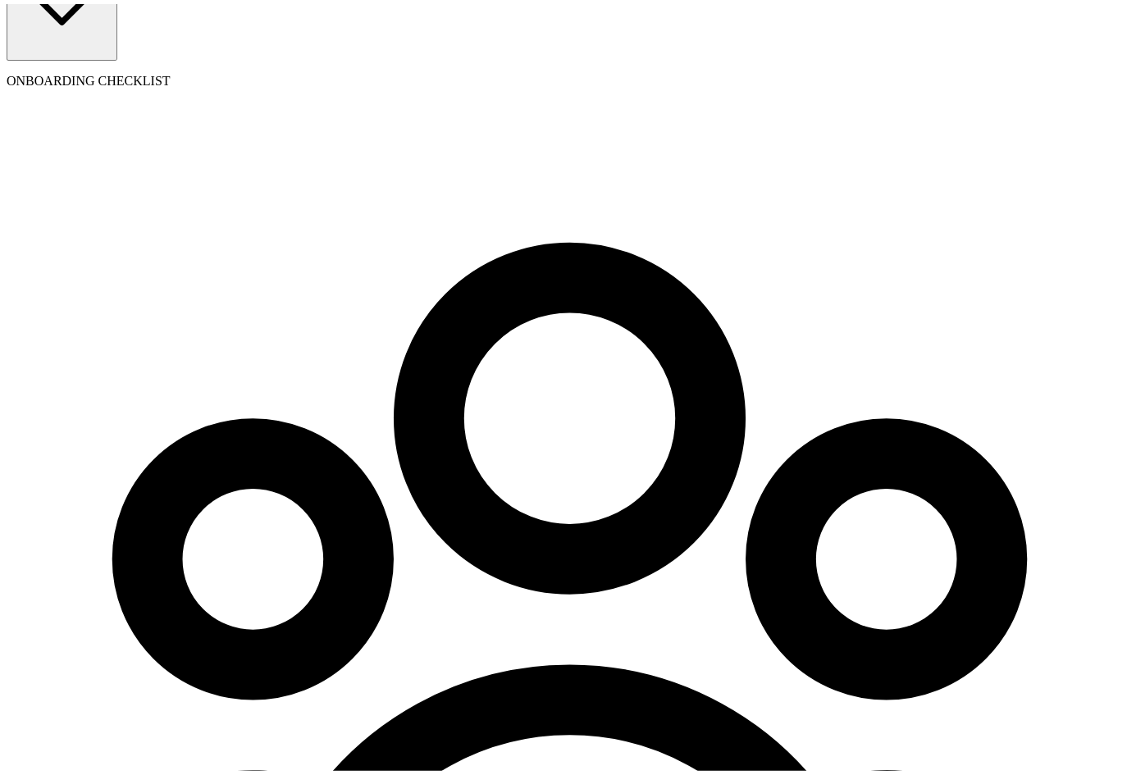
scroll to position [188, 0]
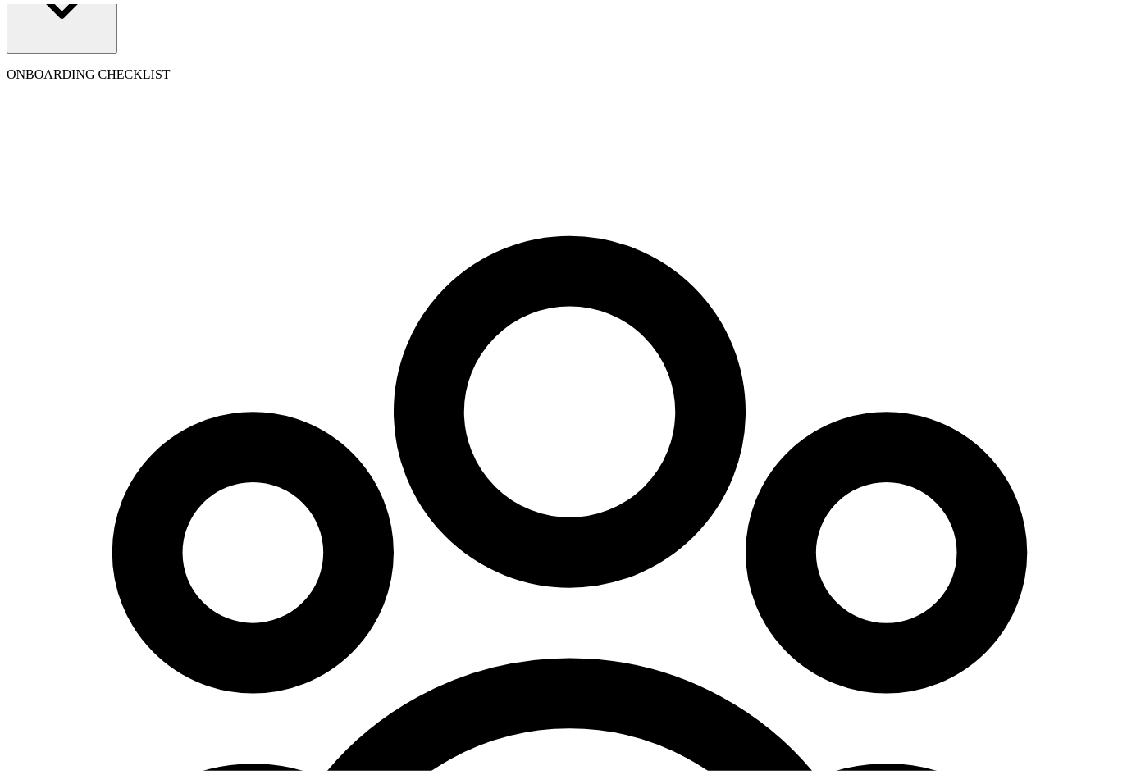
type input "[DATE]"
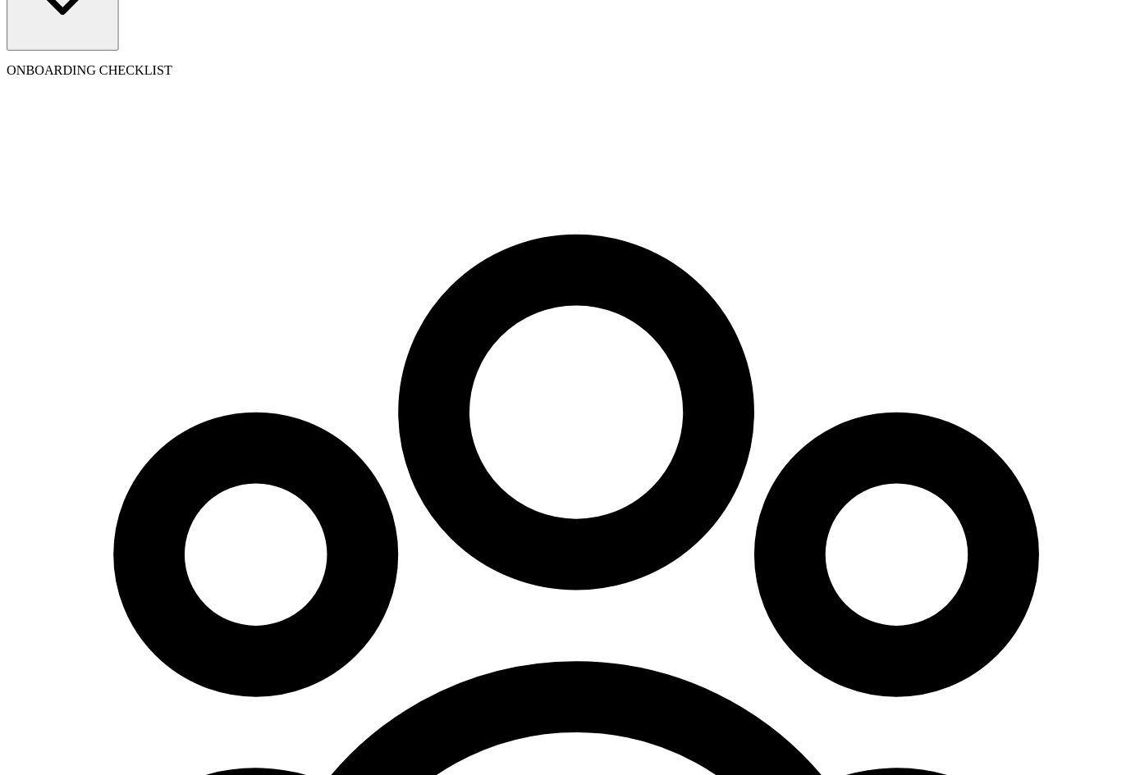
scroll to position [0, 0]
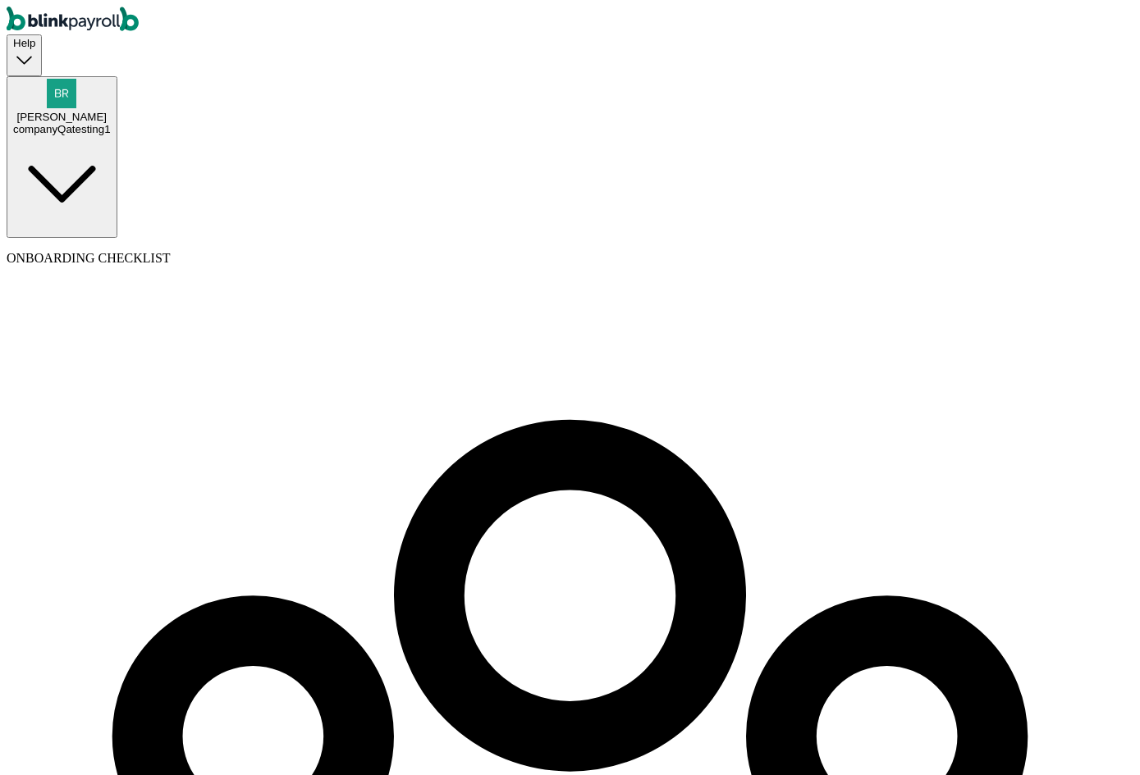
type input "[STREET_ADDRESS]"
type input "[GEOGRAPHIC_DATA]"
type input "FL"
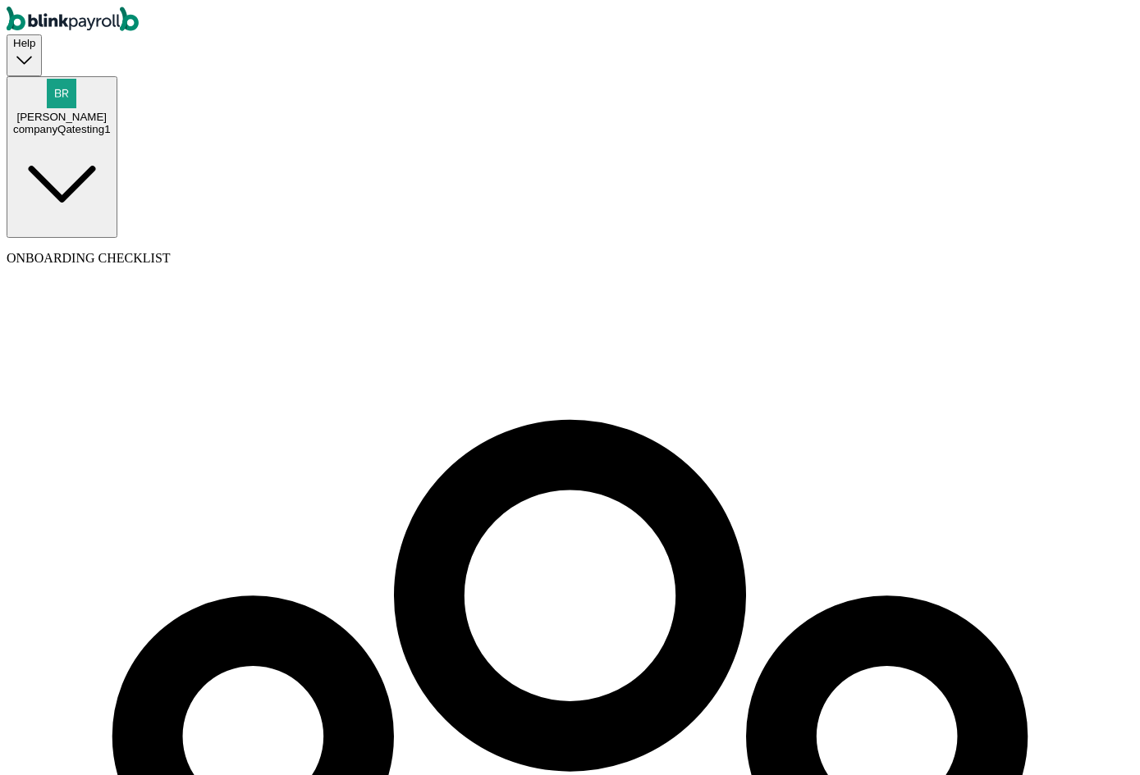
type input "33712"
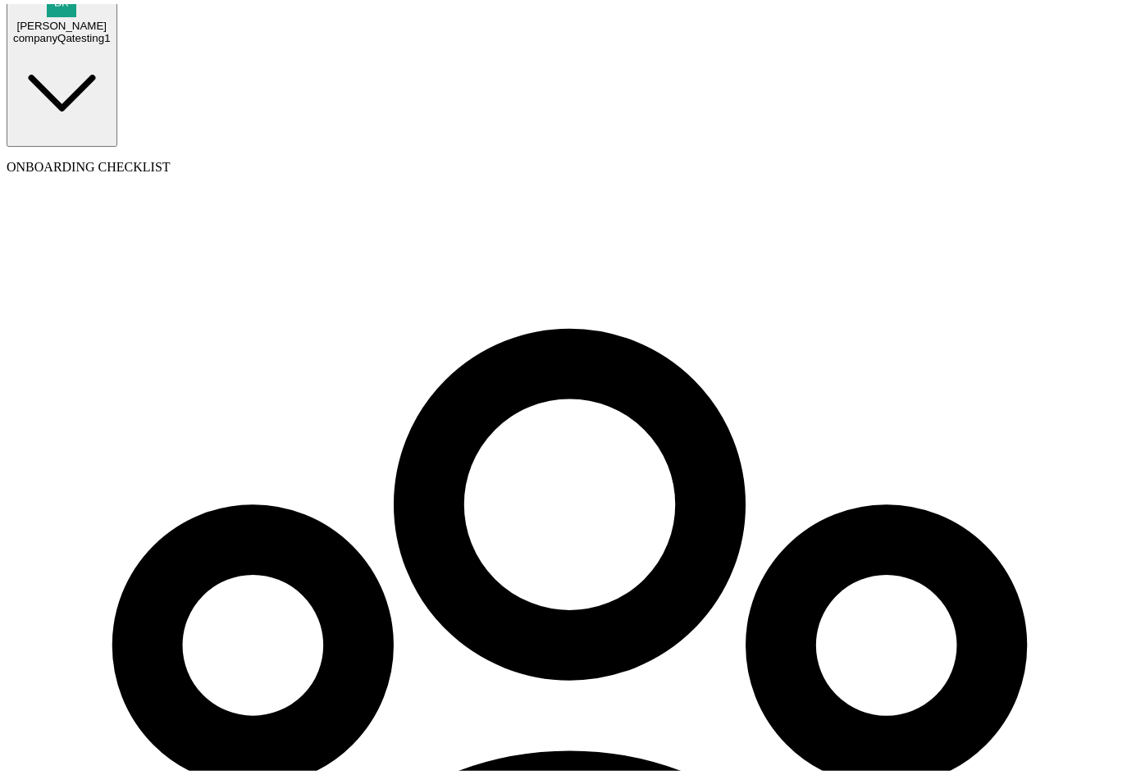
scroll to position [135, 0]
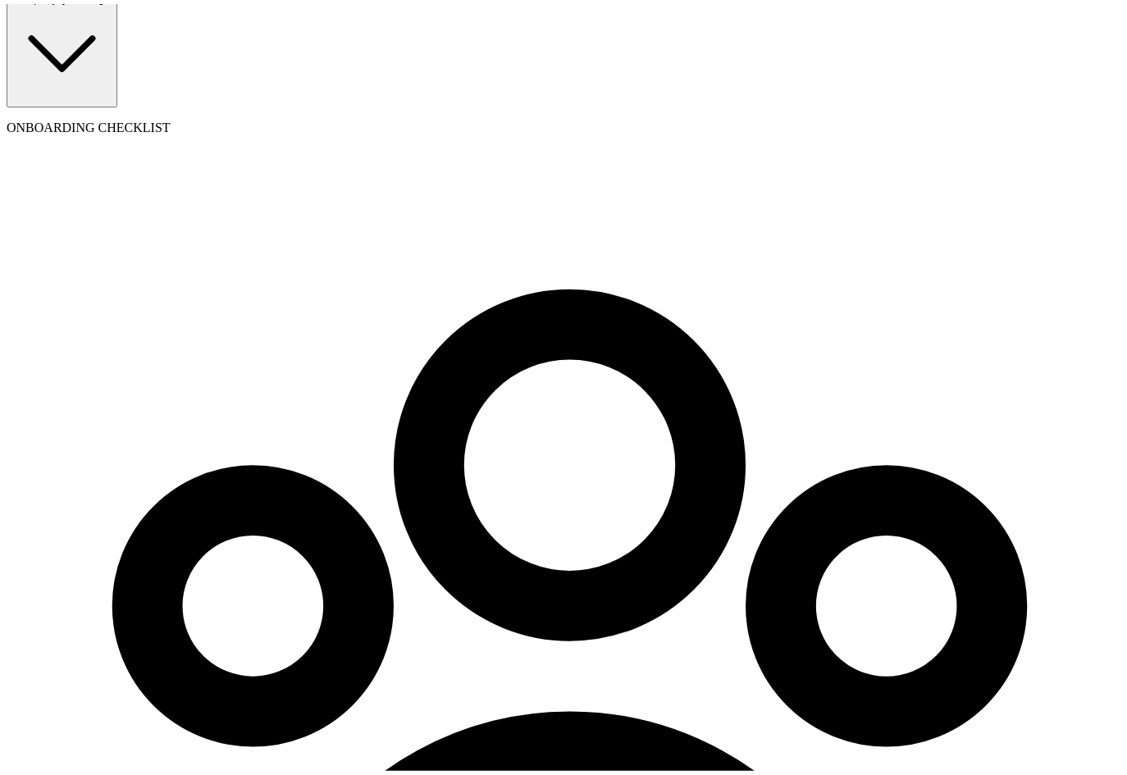
select select "[STREET_ADDRESS]"
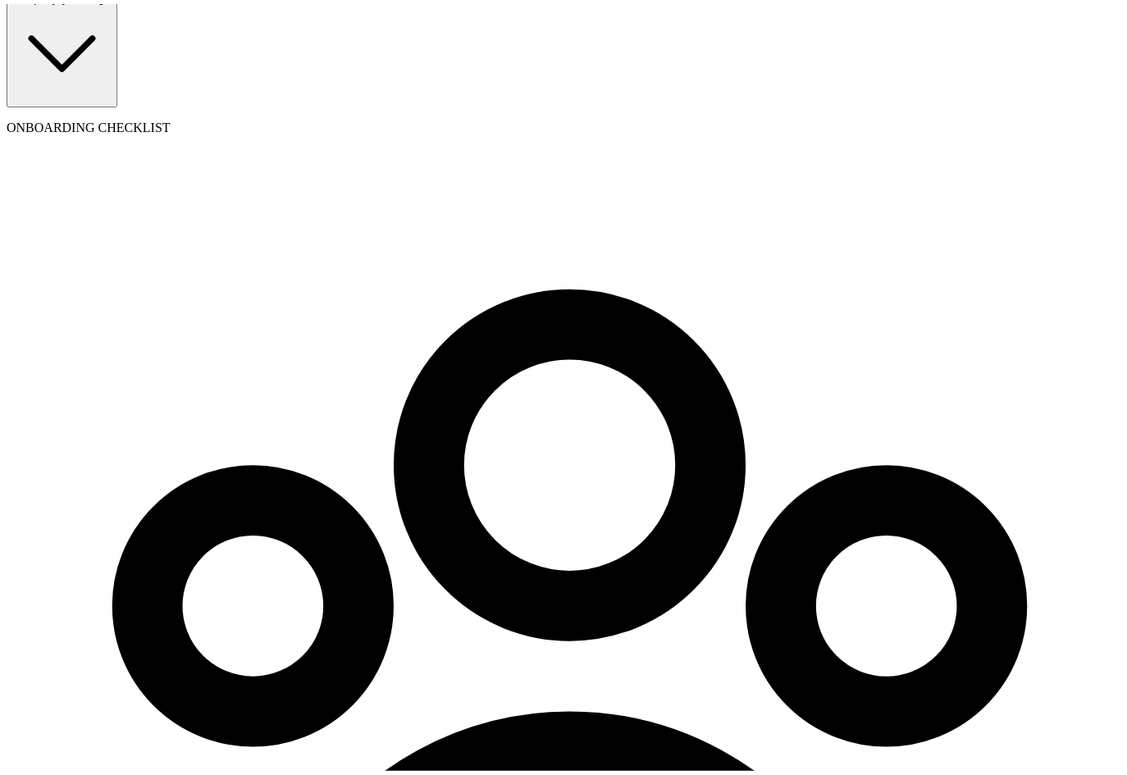
type input "20"
radio input "true"
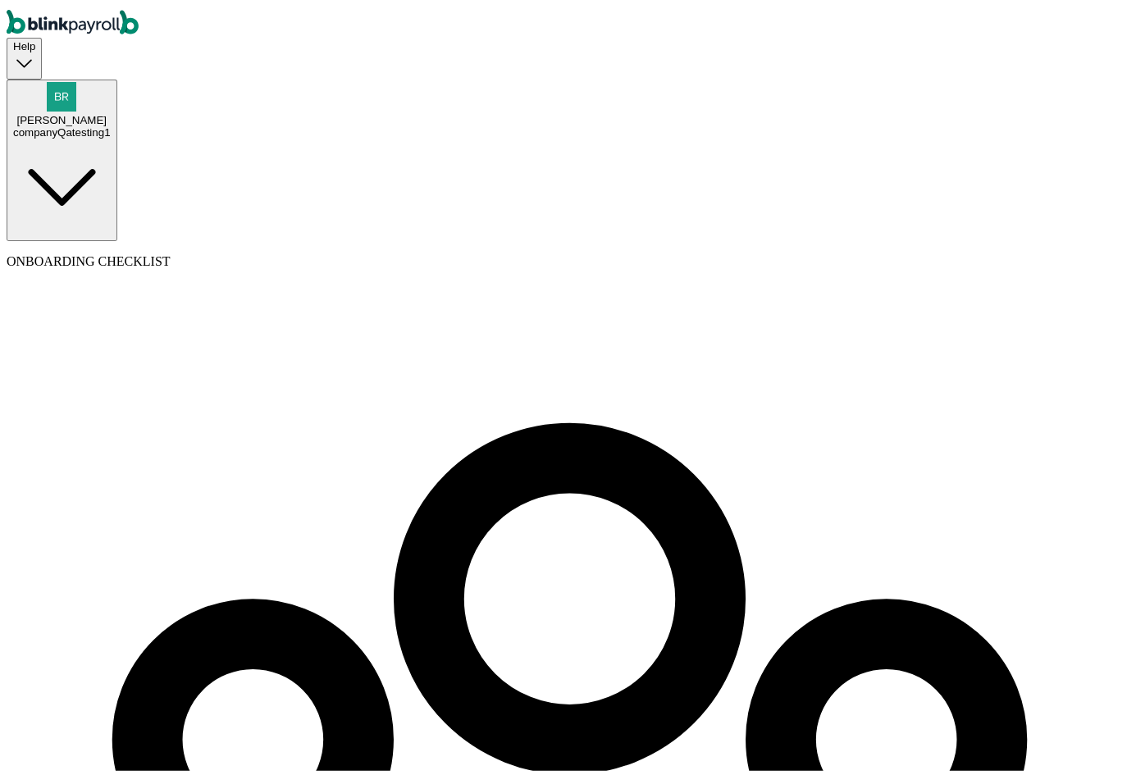
scroll to position [0, 0]
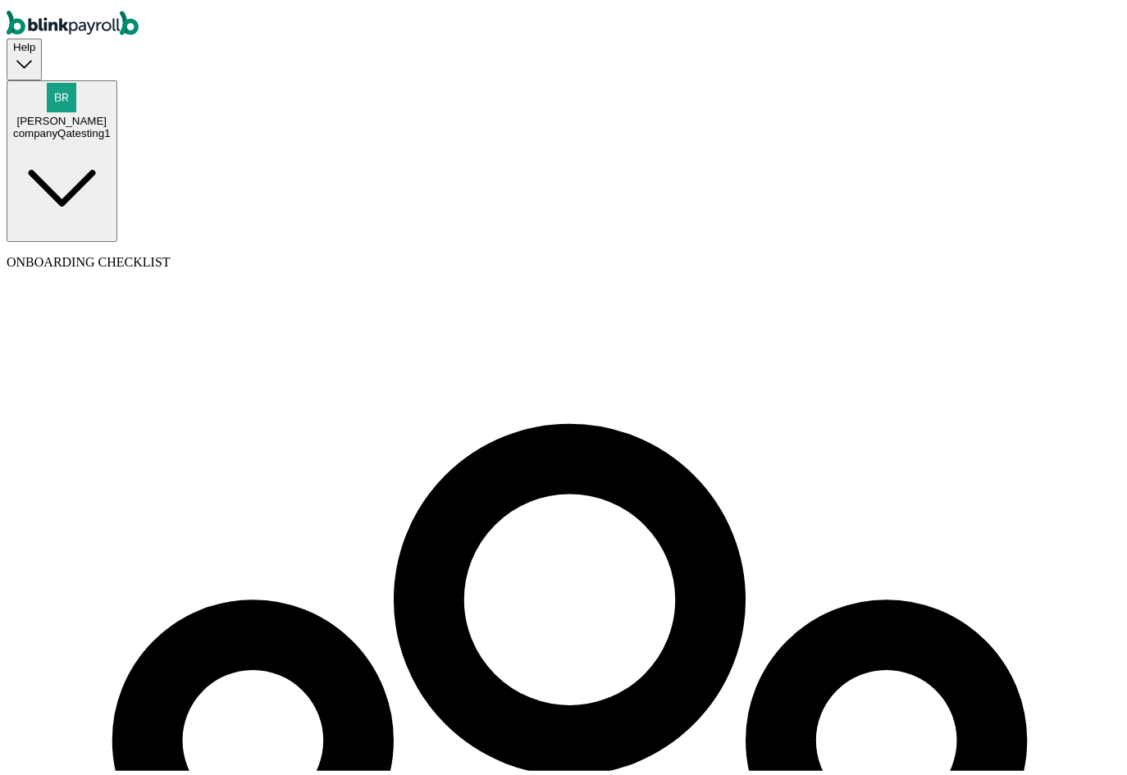
select select "[STREET_ADDRESS]"
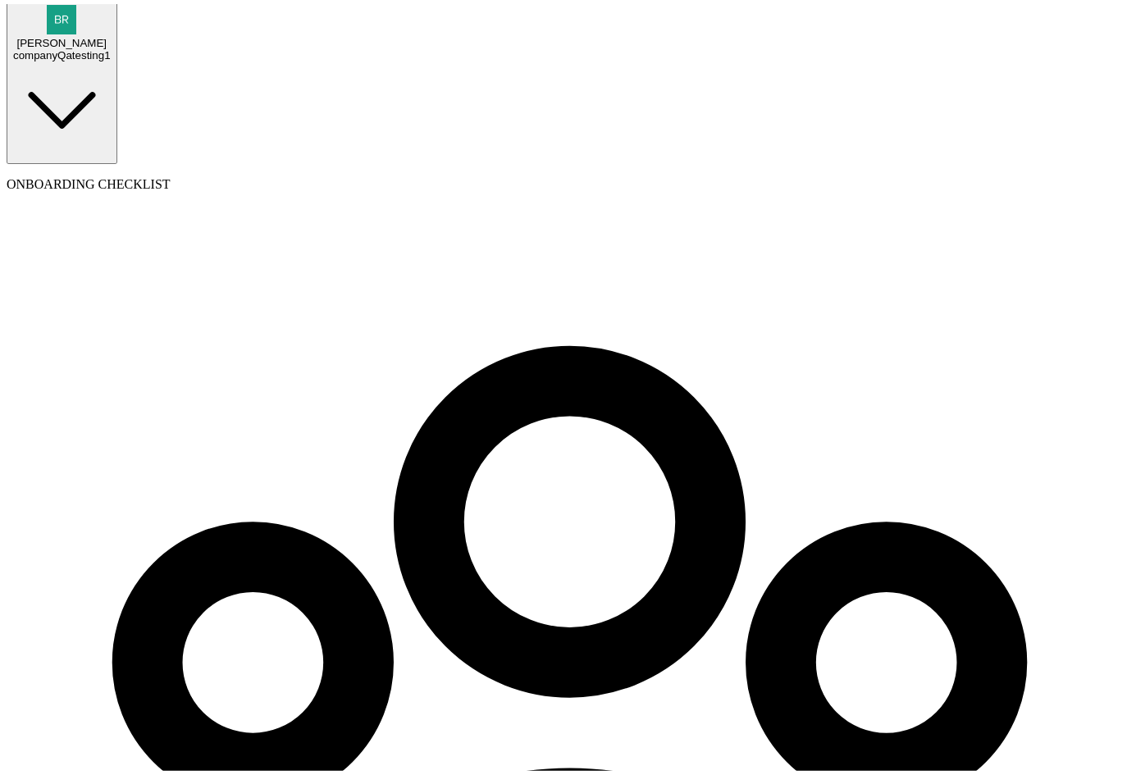
scroll to position [138, 0]
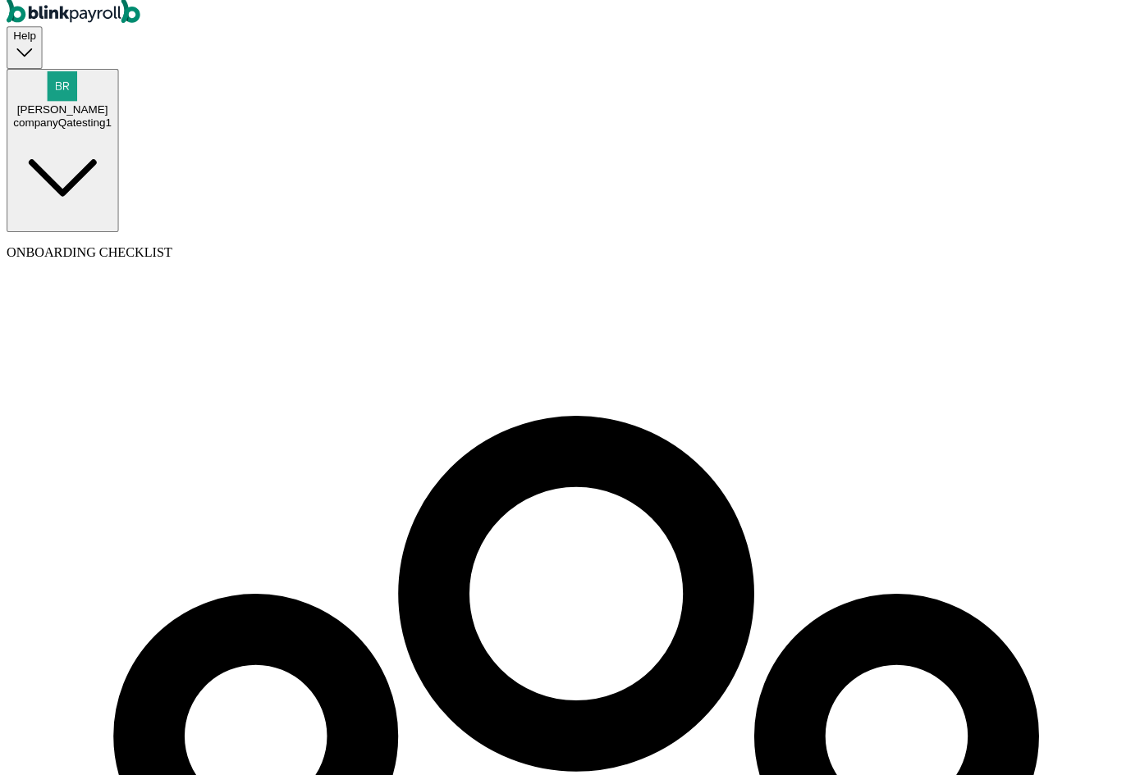
scroll to position [0, 0]
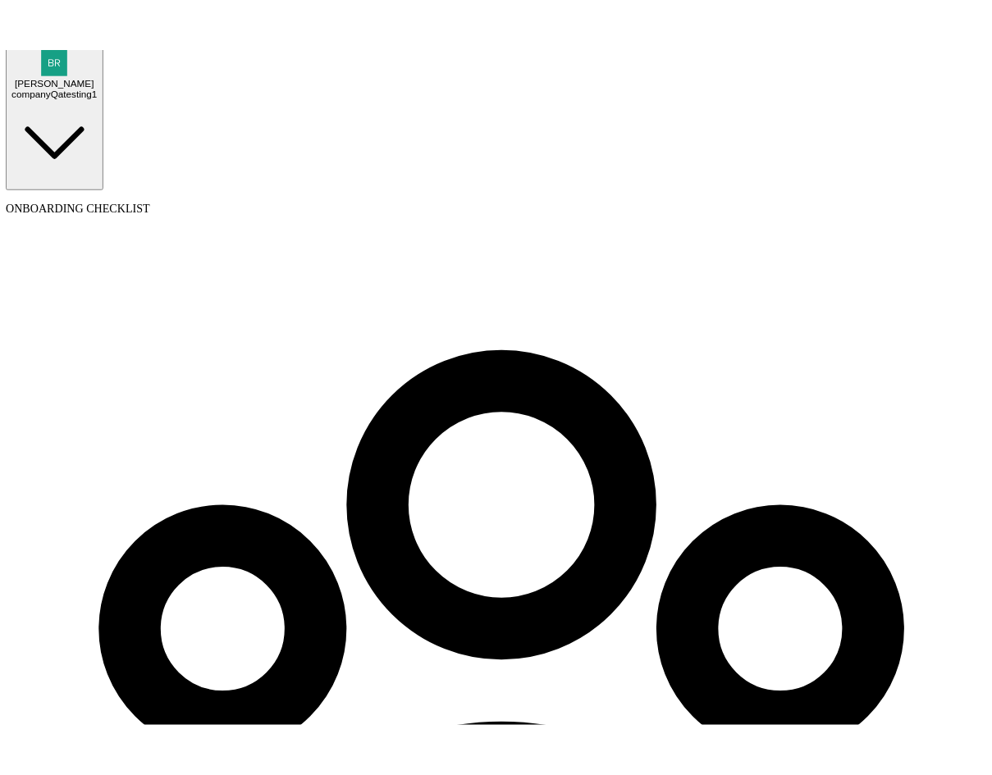
scroll to position [138, 0]
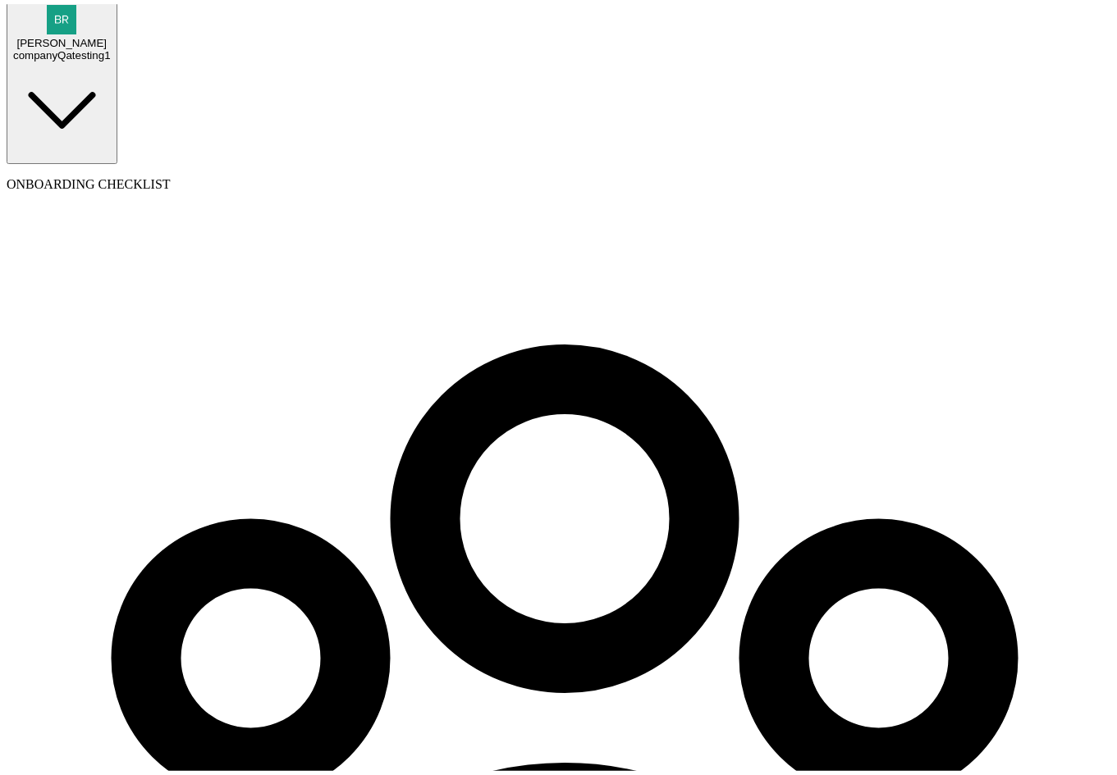
scroll to position [138, 0]
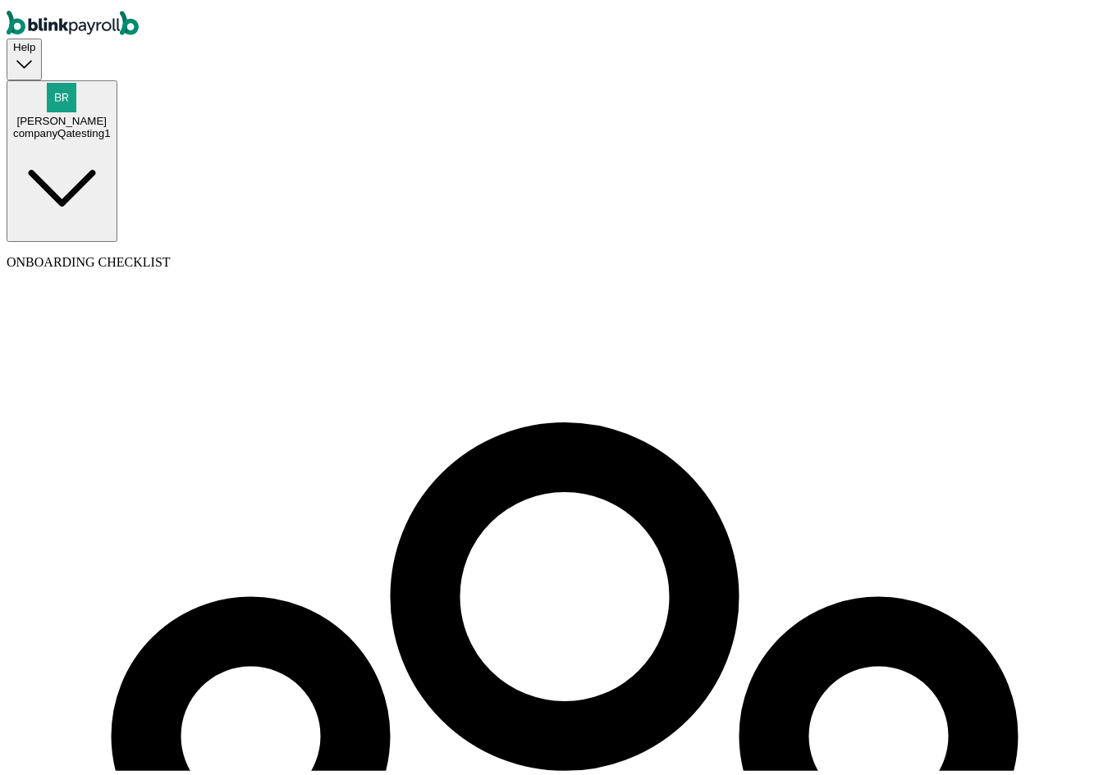
select select "businessVendor"
type input "Compa"
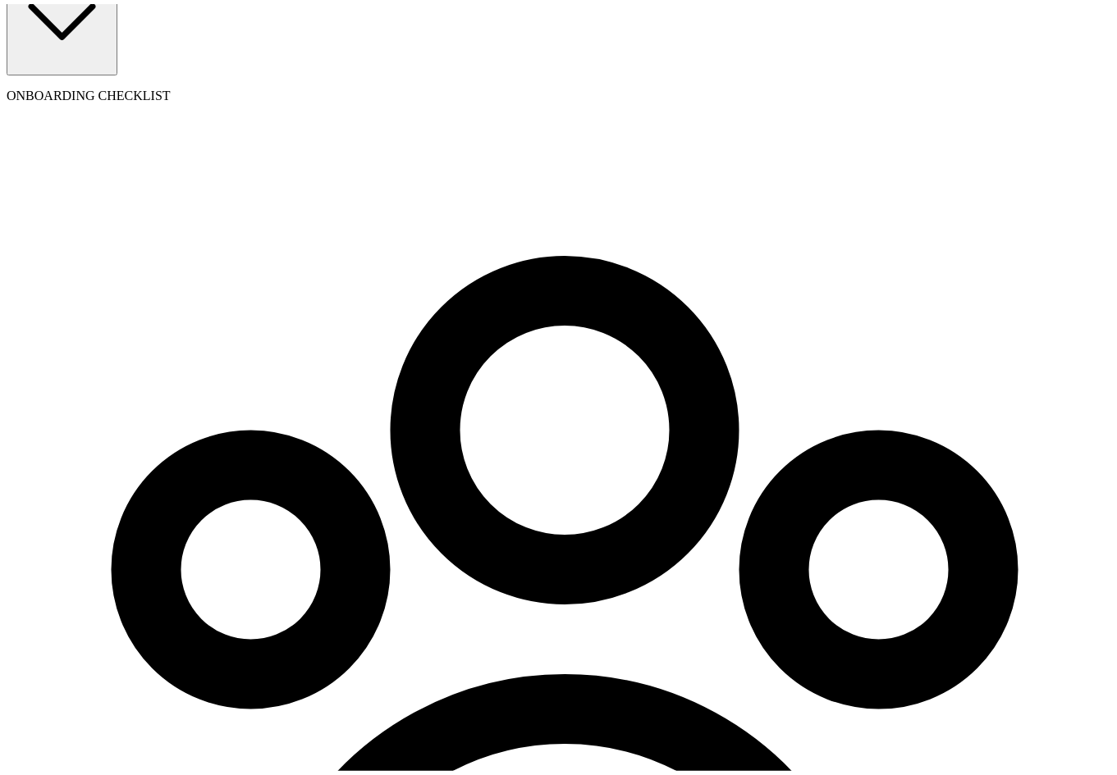
scroll to position [203, 0]
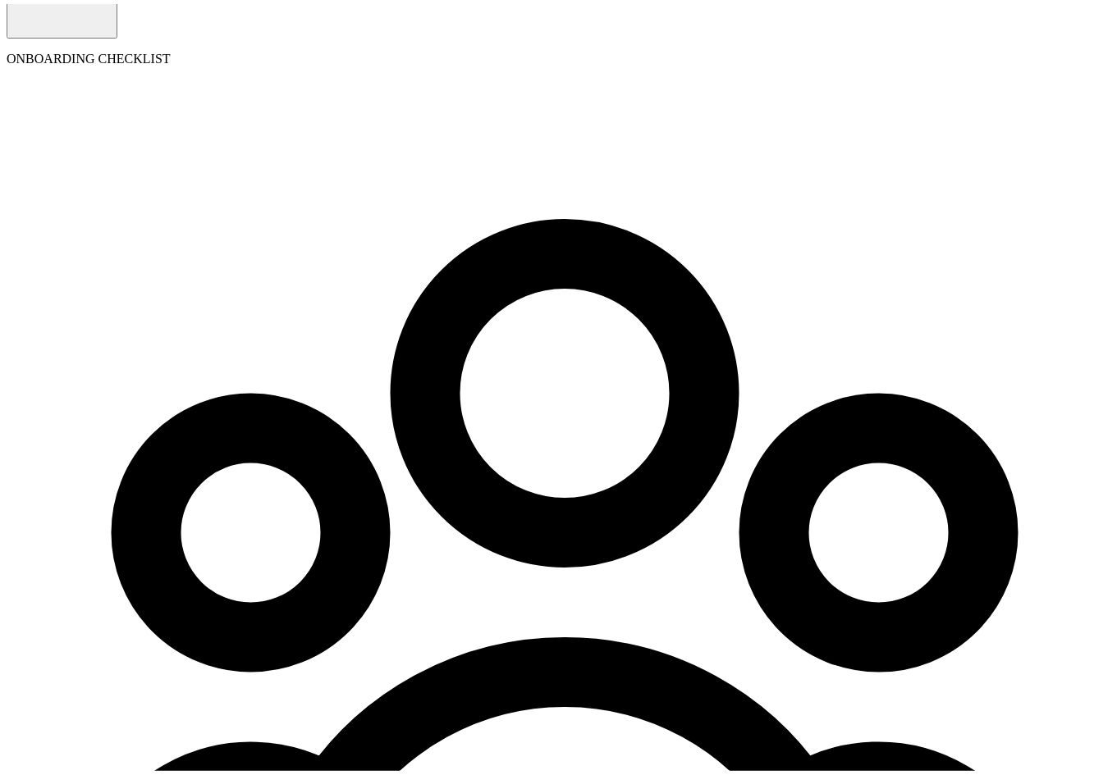
type input "branko+testCompa11@blinkpayroll.com"
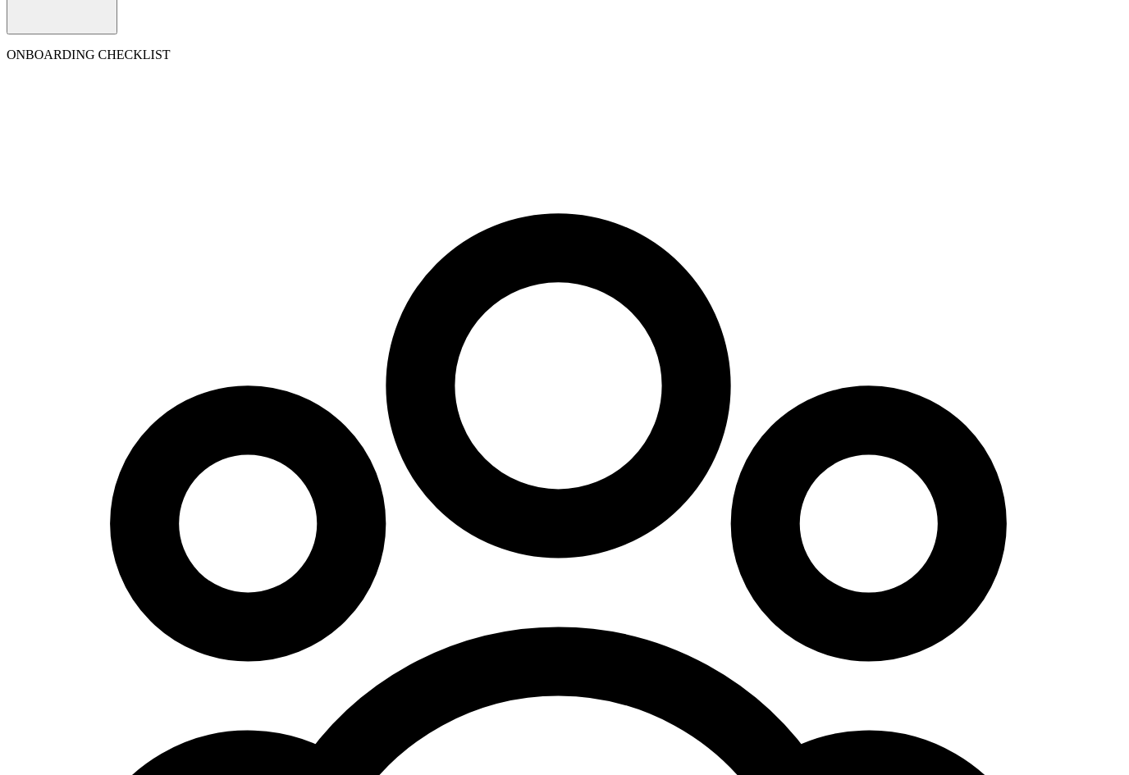
type input "08/01/2025"
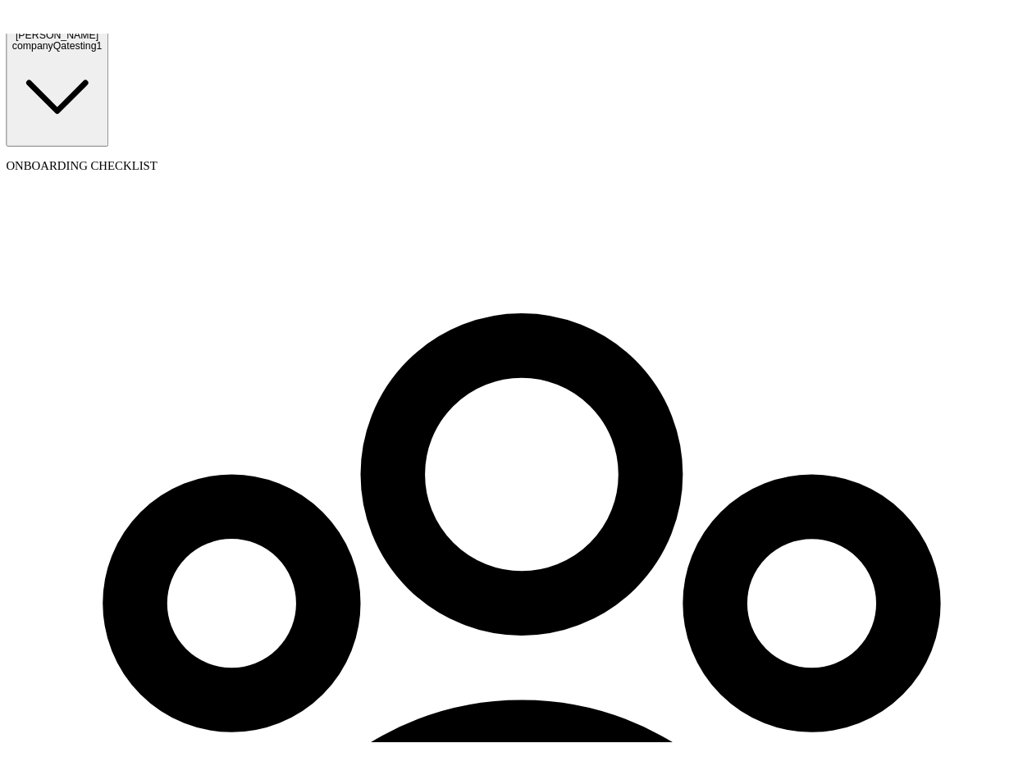
scroll to position [236, 0]
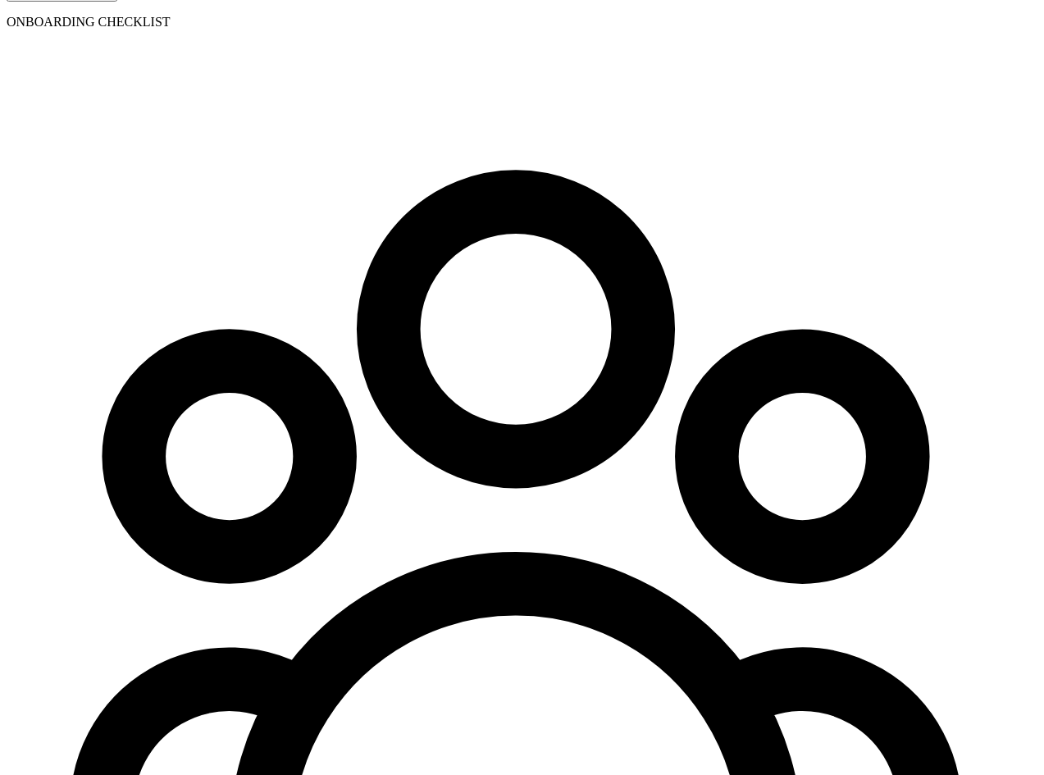
type input "08/01/2025"
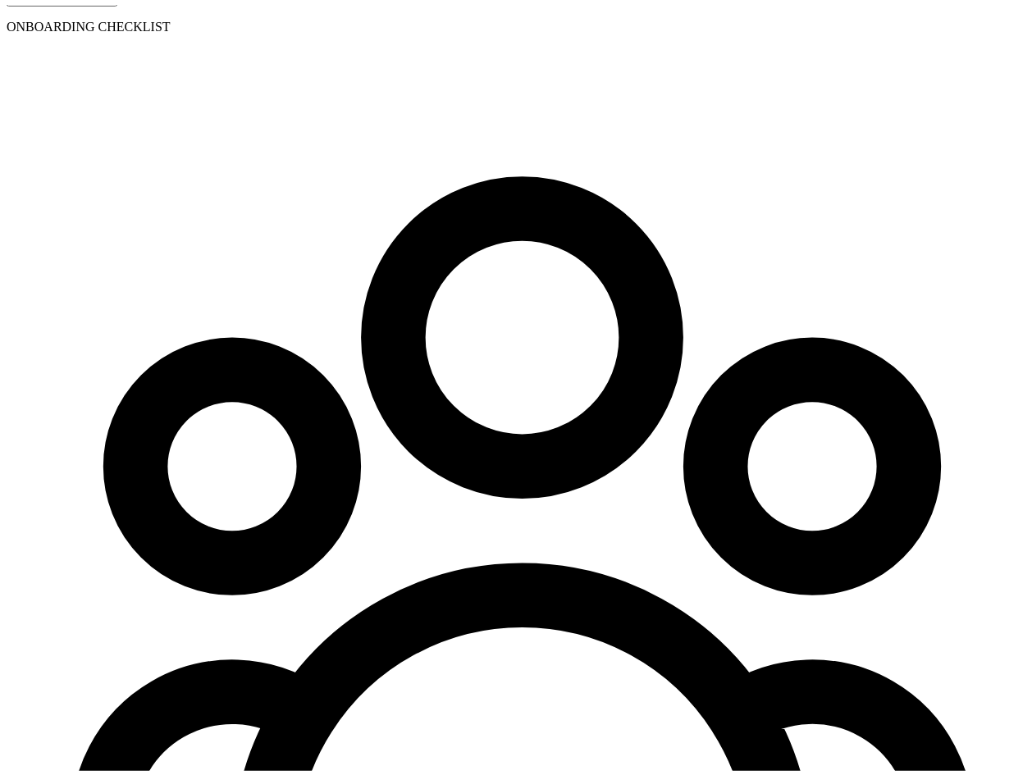
type input "Sujith"
type input "UI"
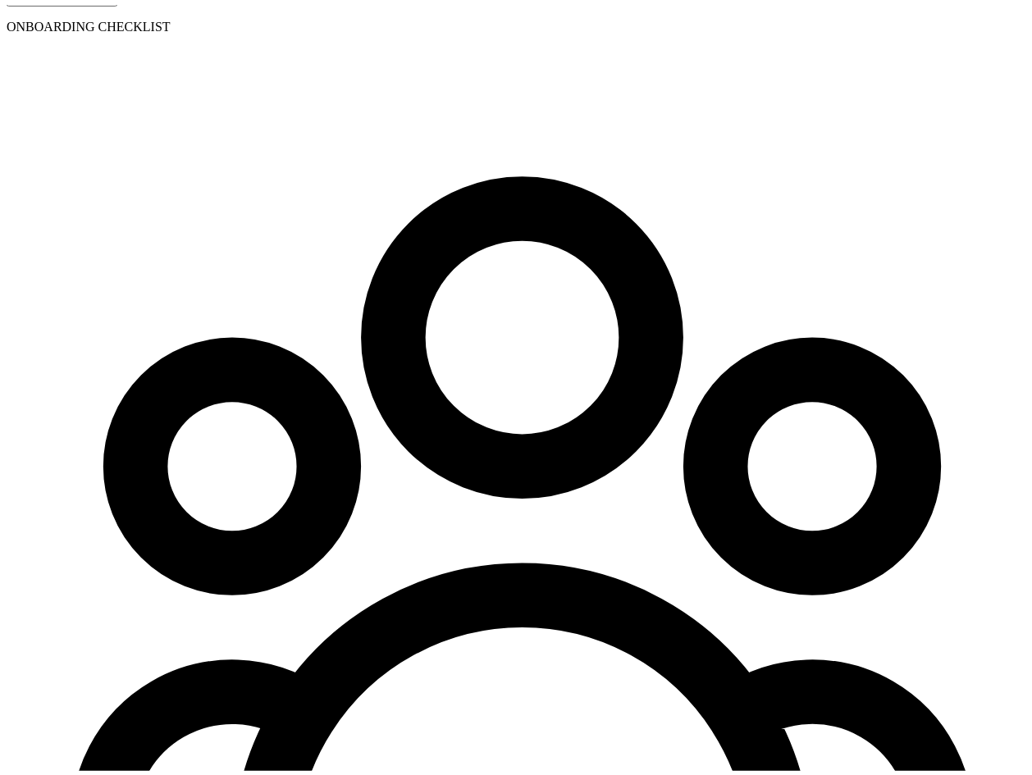
type input "08/20/1977"
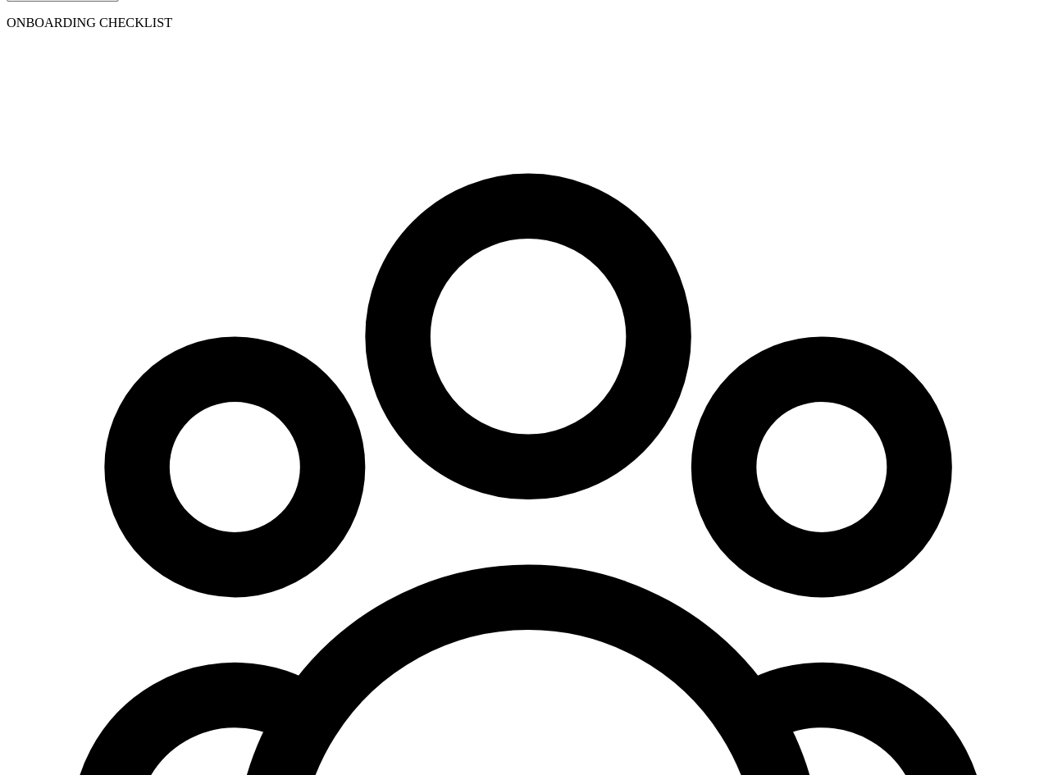
scroll to position [0, 0]
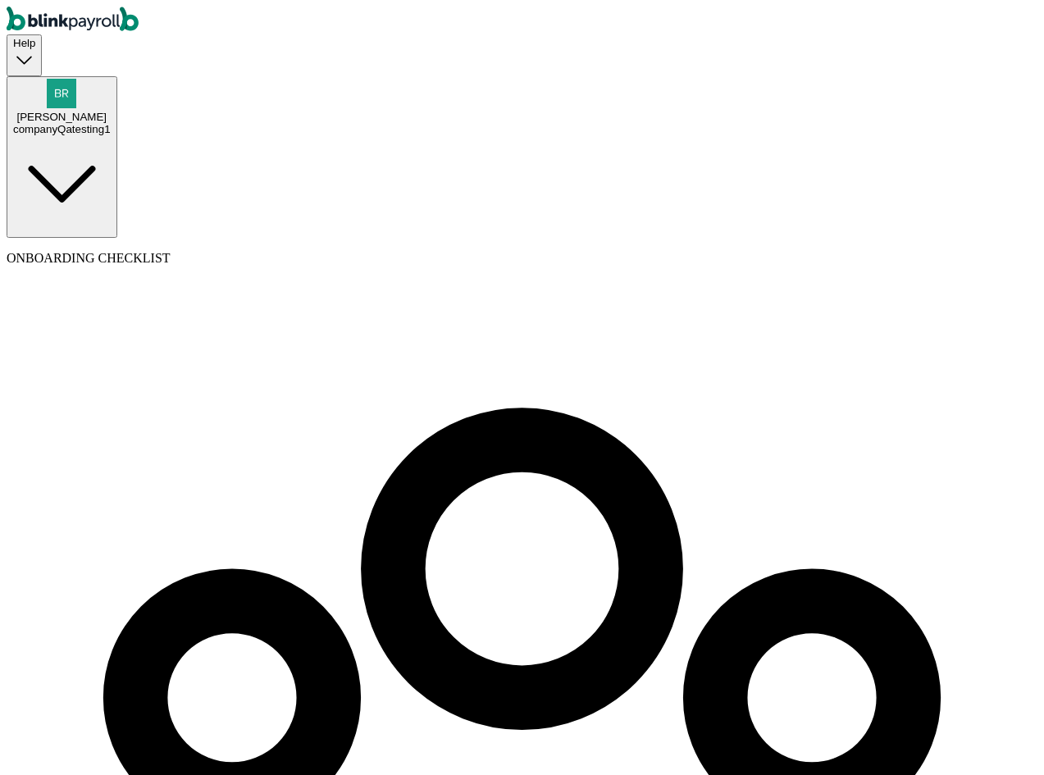
type input "32 1/2 18th St S"
type input "Saint Petersburg"
type input "FL"
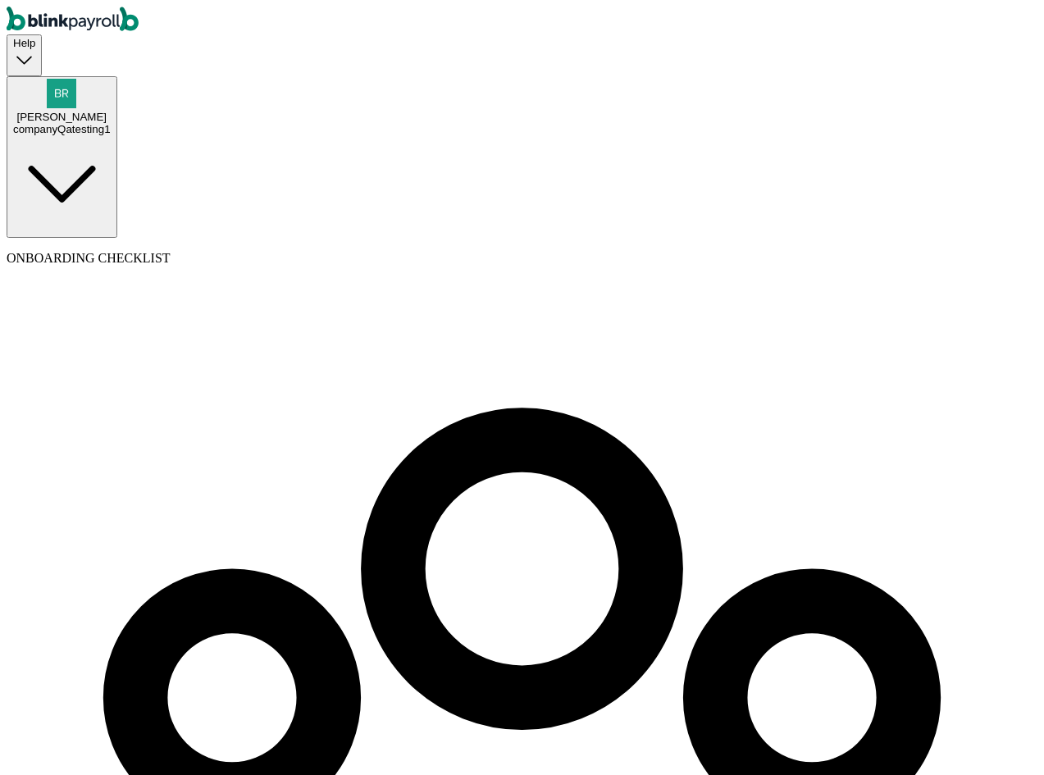
type input "33712"
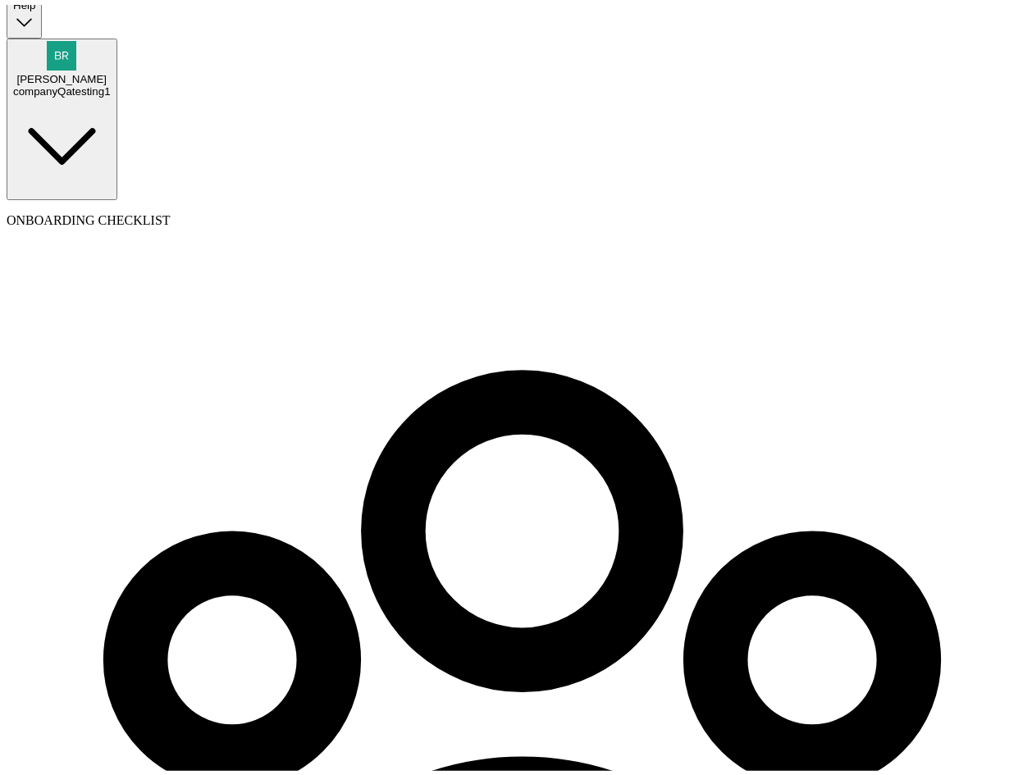
scroll to position [135, 0]
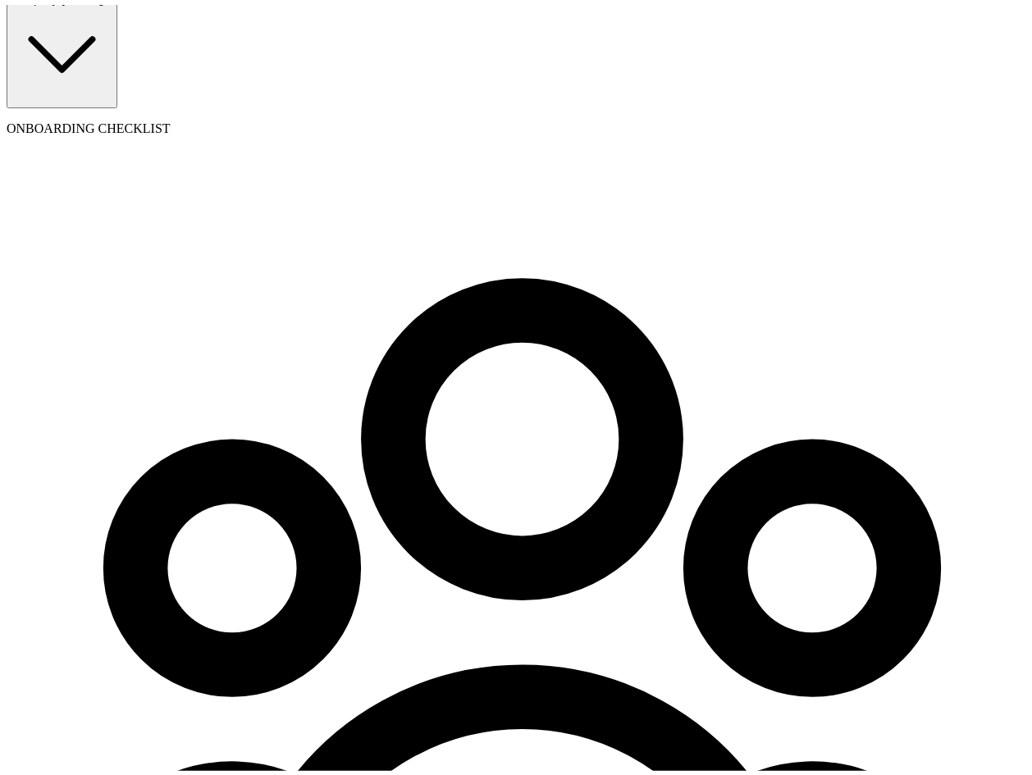
select select "32 1/2 18th St S"
type input "20"
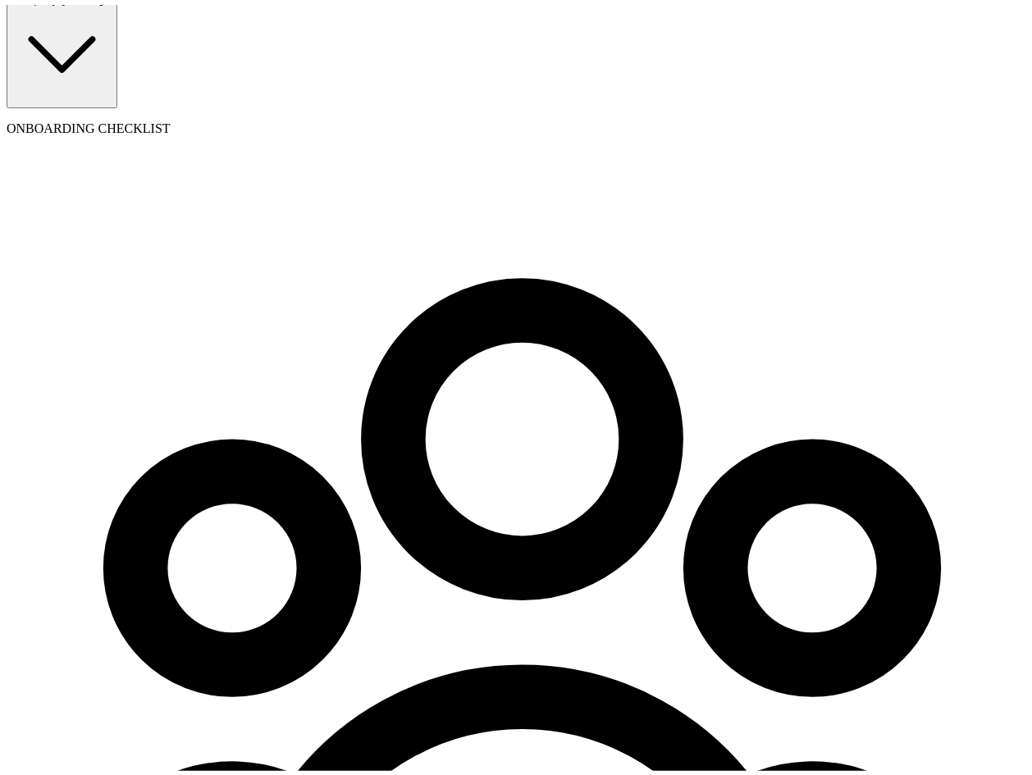
radio input "true"
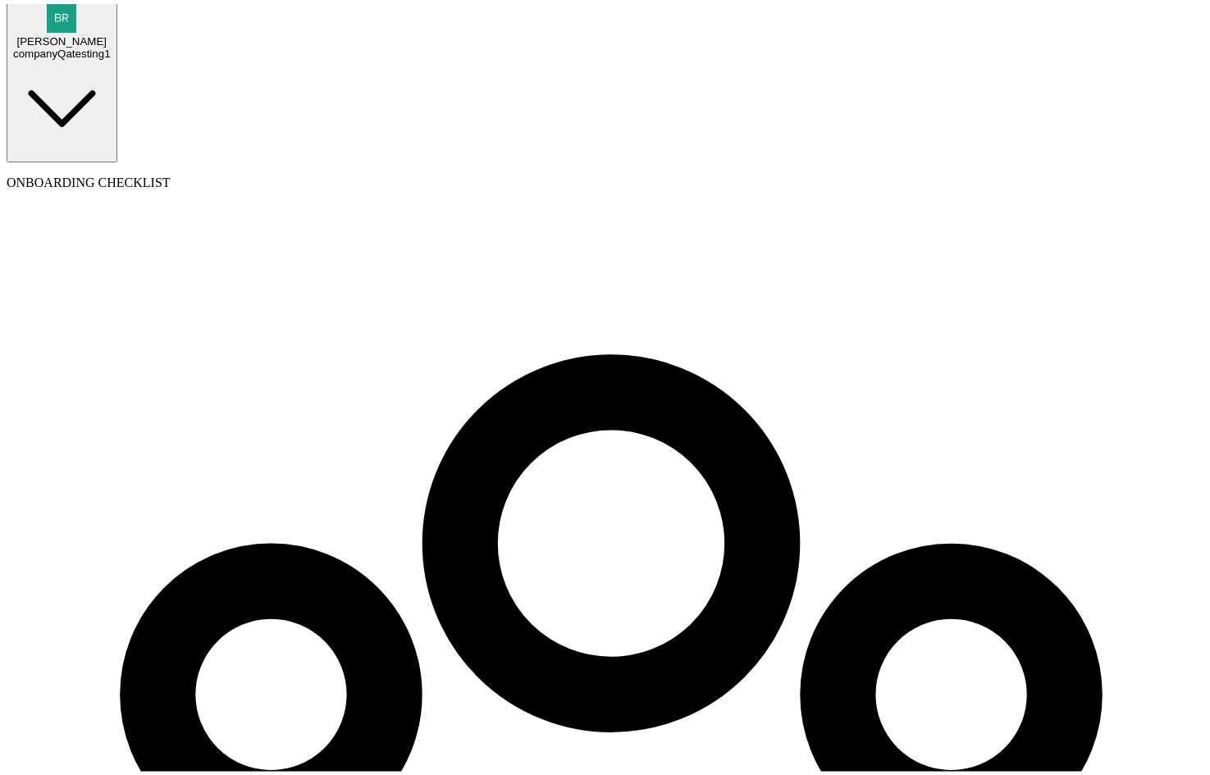
scroll to position [154, 0]
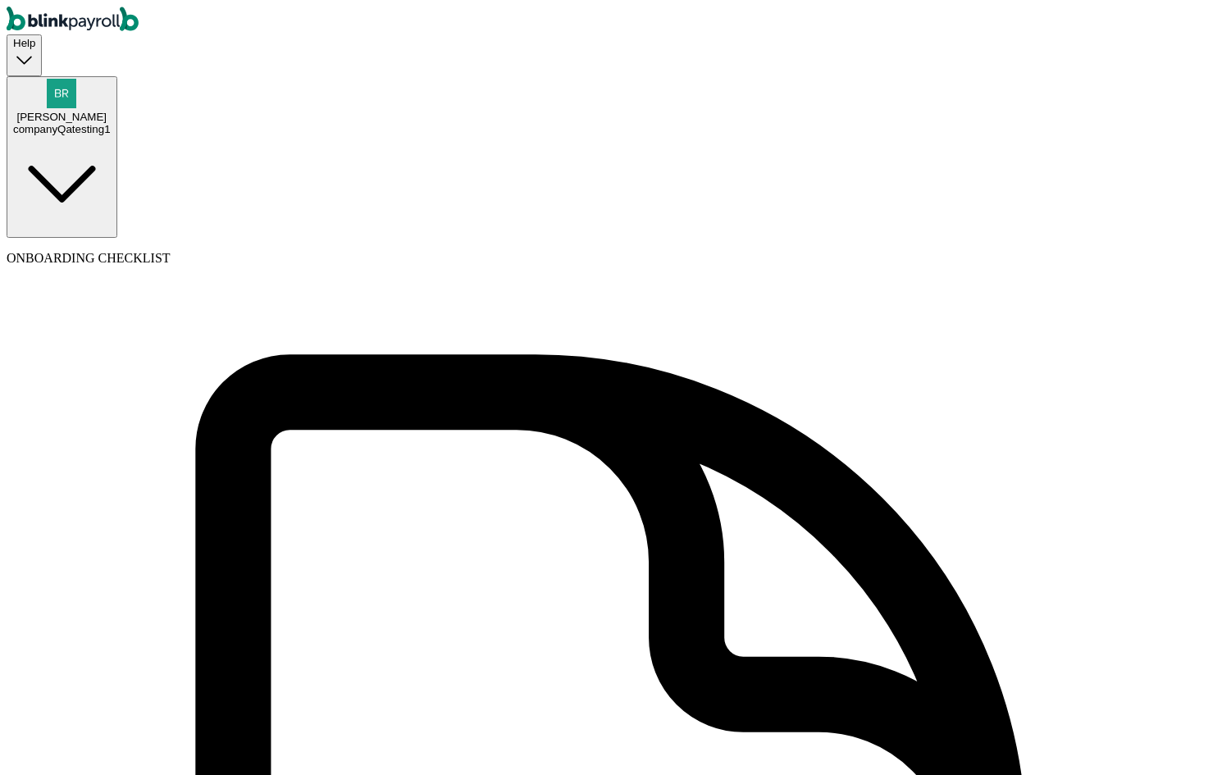
type input "test"
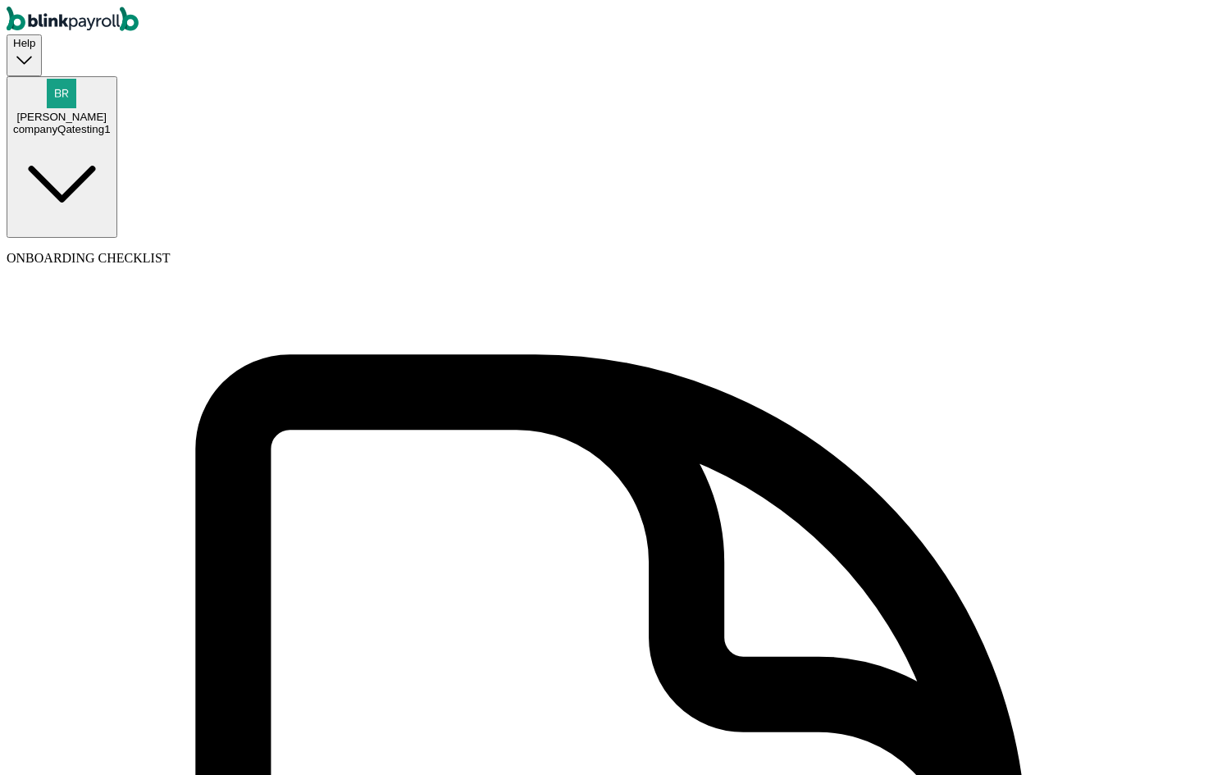
type input "tetss"
type input "rree"
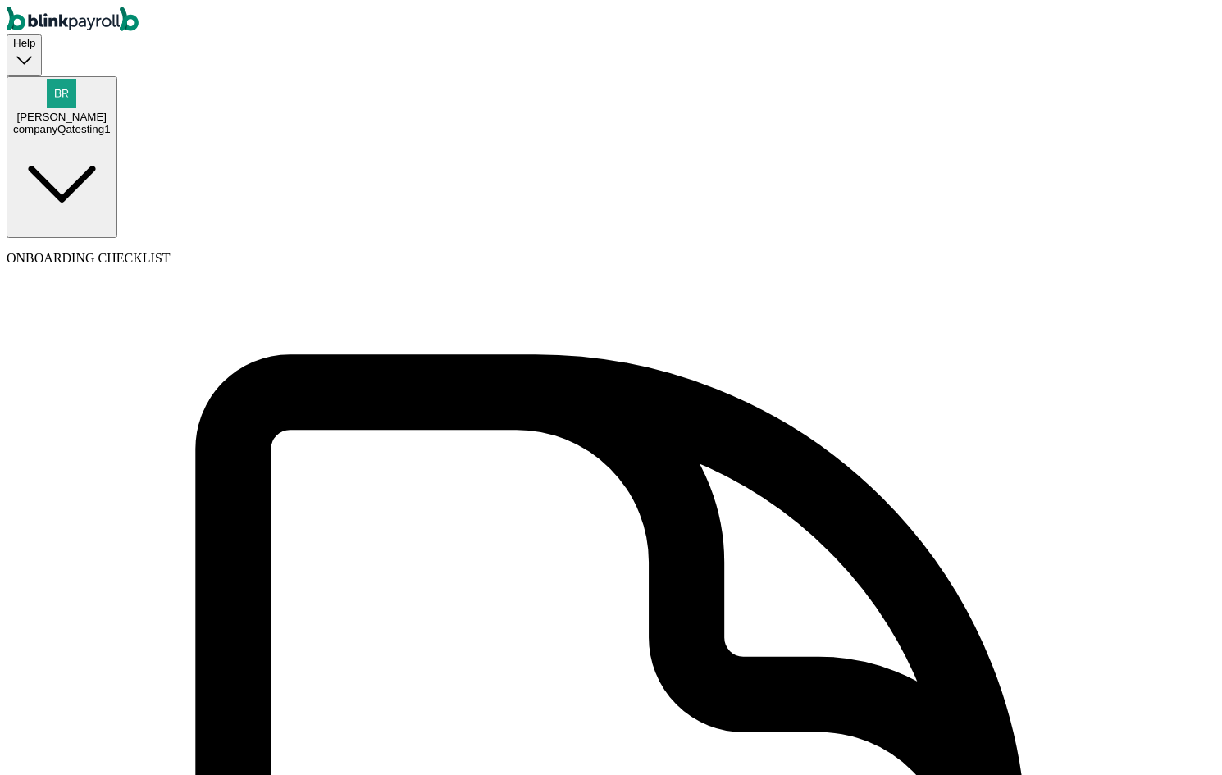
type input "[PERSON_NAME][EMAIL_ADDRESS][DOMAIN_NAME]"
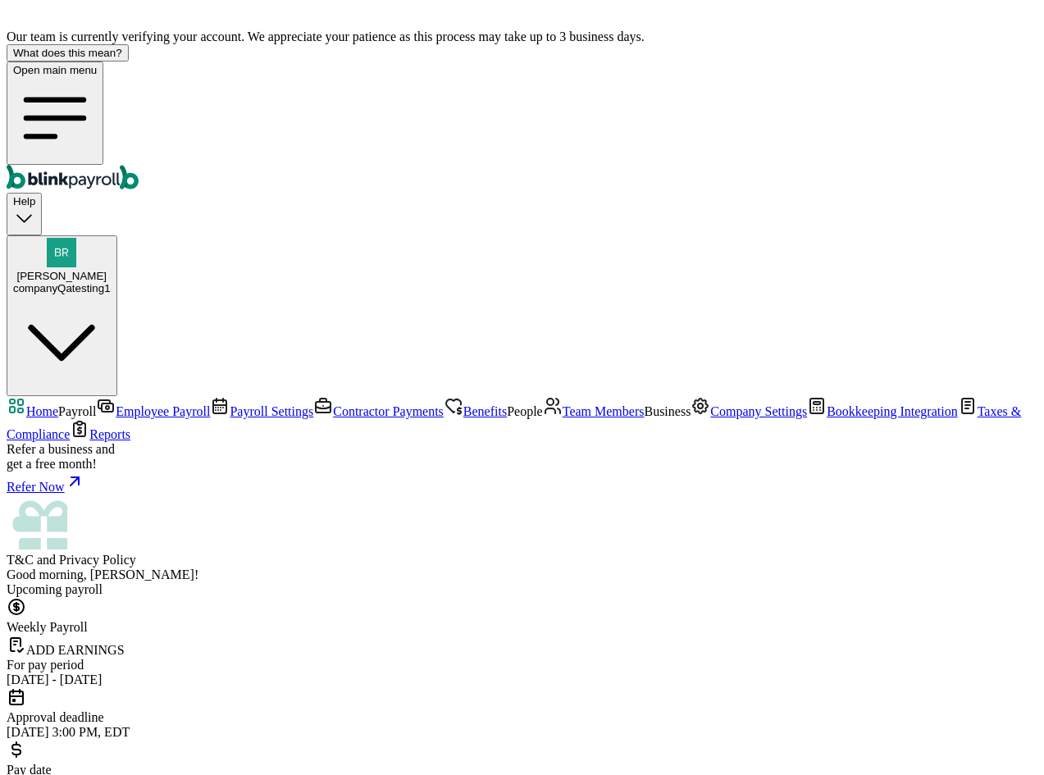
click at [103, 582] on span "Upcoming payroll" at bounding box center [55, 589] width 96 height 14
click at [563, 418] on span "Team Members" at bounding box center [604, 411] width 82 height 14
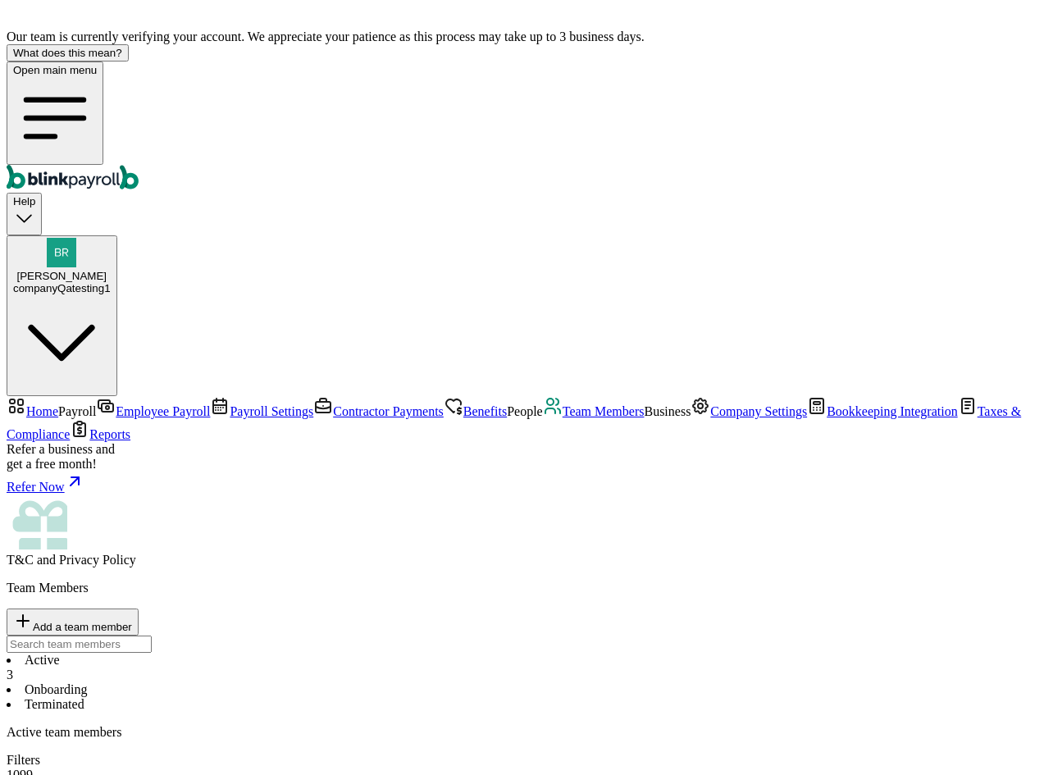
click at [365, 683] on li "Onboarding" at bounding box center [522, 690] width 1031 height 15
click at [259, 653] on li "Active 3" at bounding box center [522, 668] width 1031 height 30
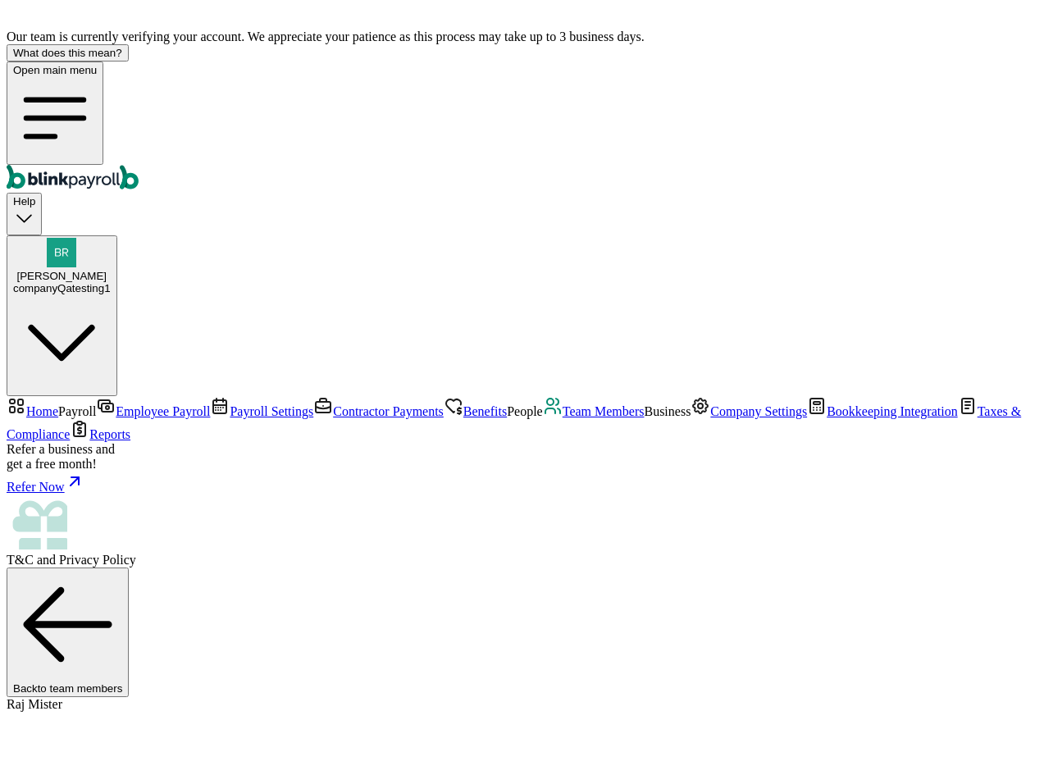
click at [563, 418] on span "Team Members" at bounding box center [604, 411] width 82 height 14
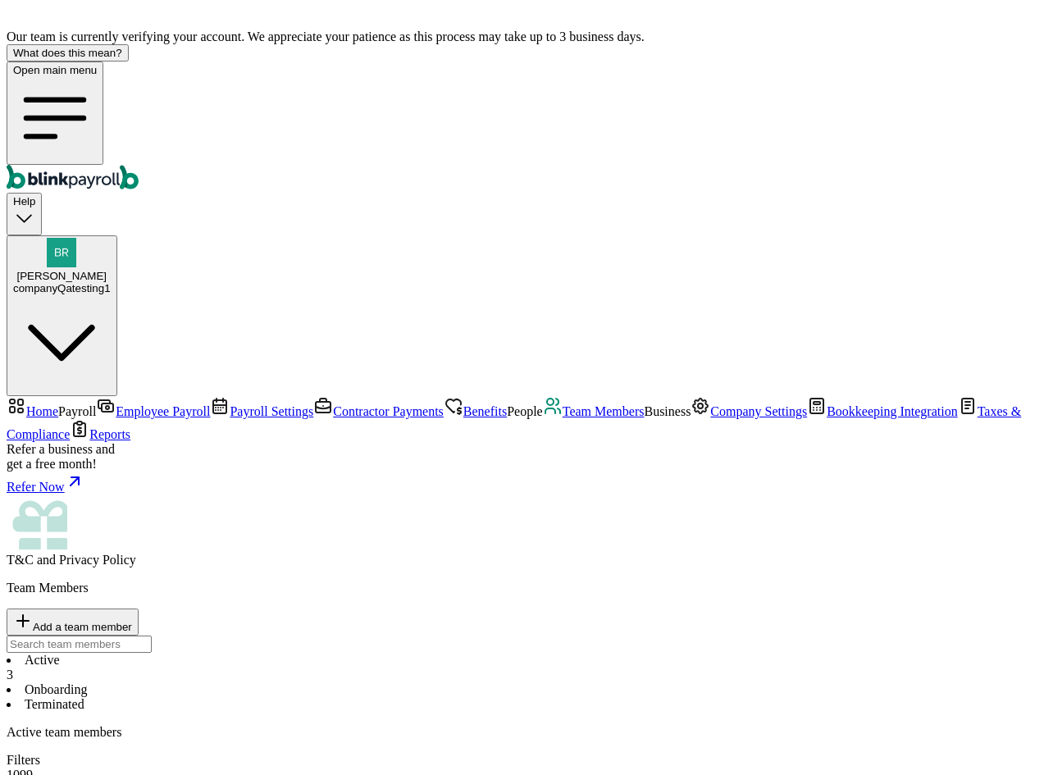
click at [388, 683] on li "Onboarding" at bounding box center [522, 690] width 1031 height 15
click at [447, 697] on li "Terminated" at bounding box center [522, 704] width 1031 height 15
click at [394, 683] on li "Onboarding" at bounding box center [522, 690] width 1031 height 15
click at [266, 653] on li "Active 3" at bounding box center [522, 668] width 1031 height 30
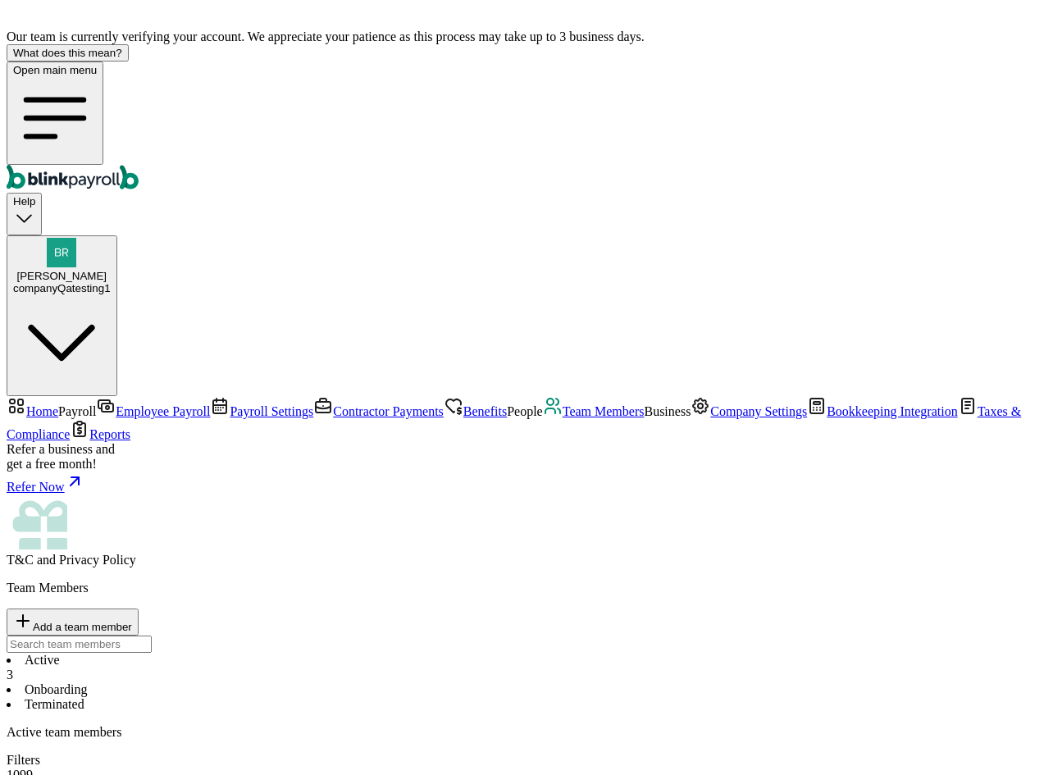
click at [313, 404] on link "Contractor Payments" at bounding box center [378, 411] width 130 height 14
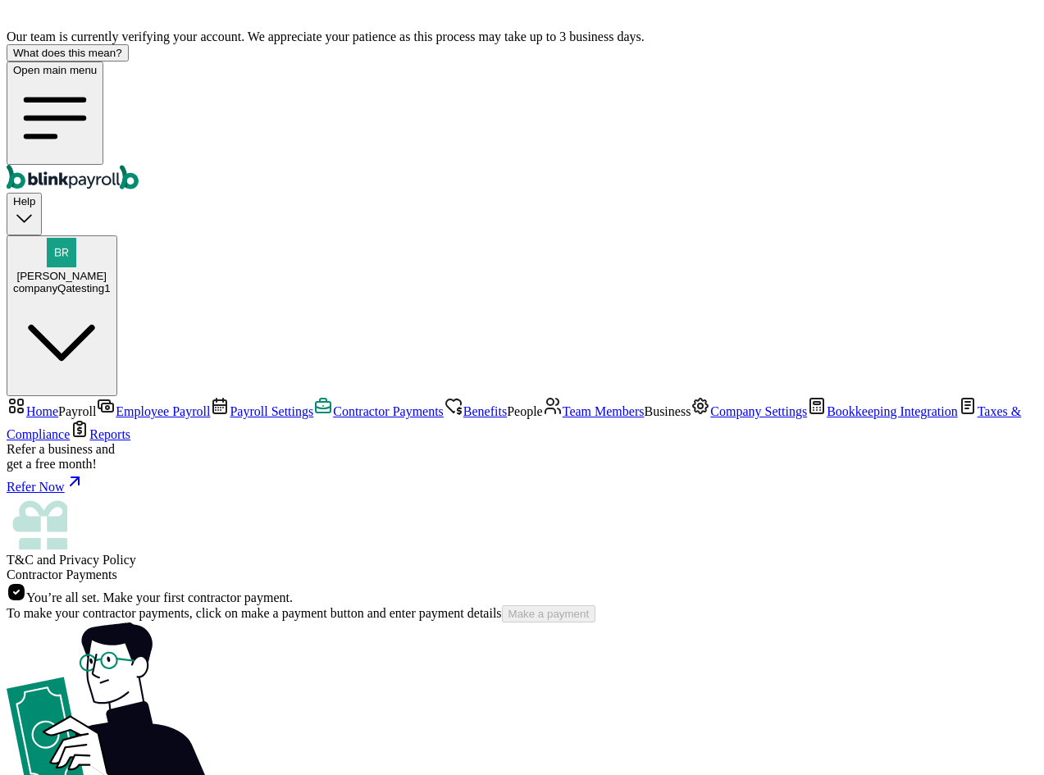
click at [464, 404] on span "Benefits" at bounding box center [485, 411] width 43 height 14
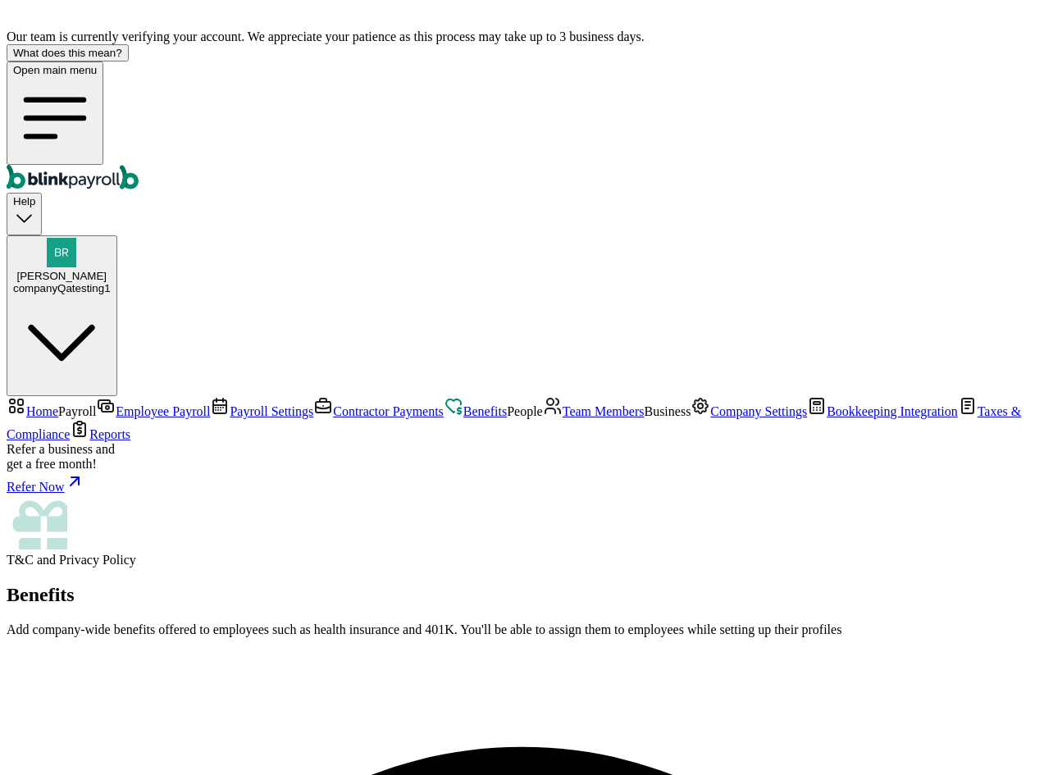
click at [827, 418] on span "Bookkeeping Integration" at bounding box center [892, 411] width 131 height 14
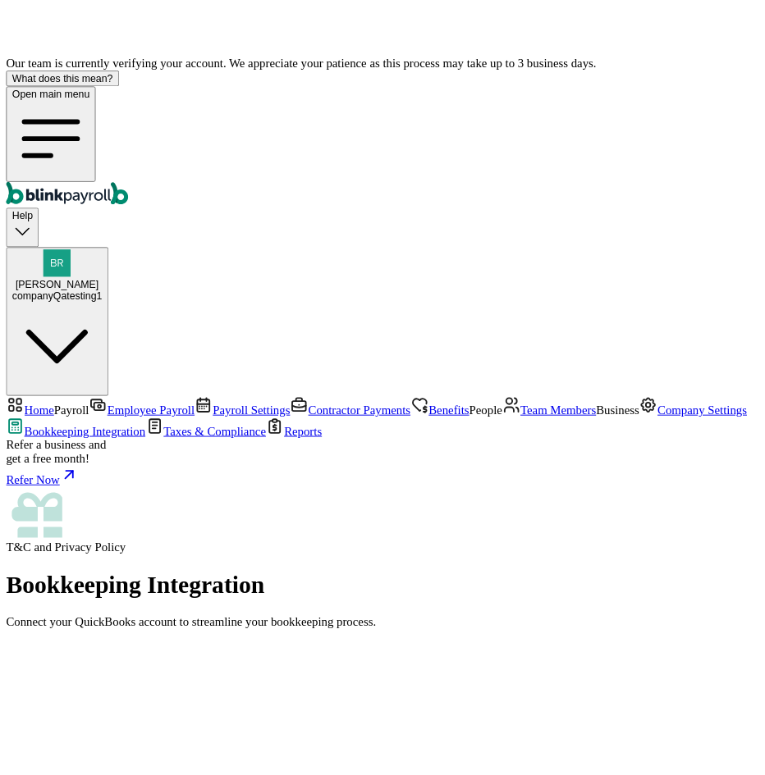
scroll to position [62, 0]
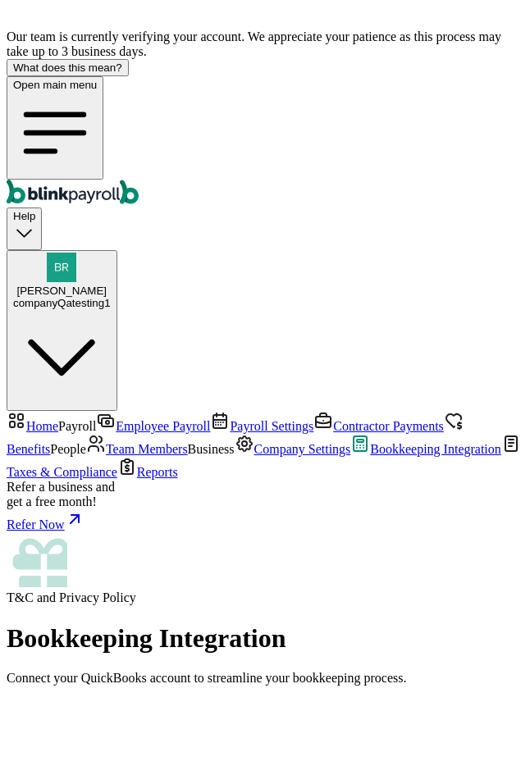
click at [34, 94] on icon "Global" at bounding box center [55, 133] width 84 height 84
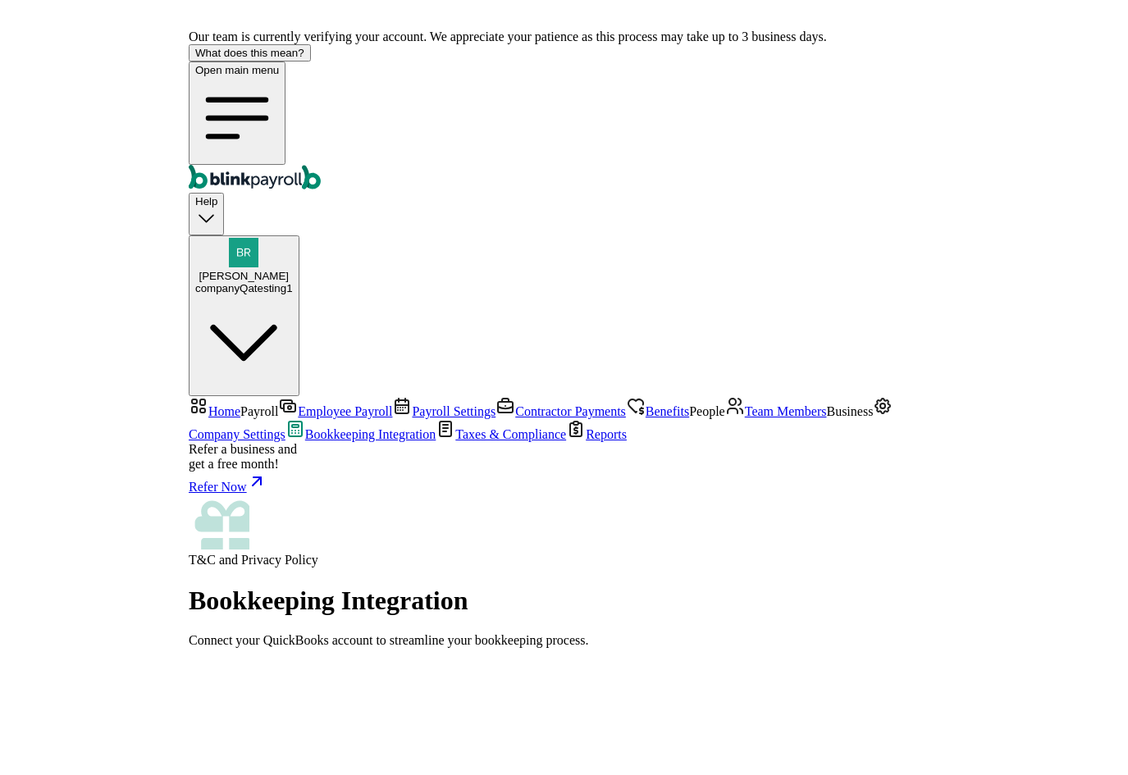
scroll to position [49, 0]
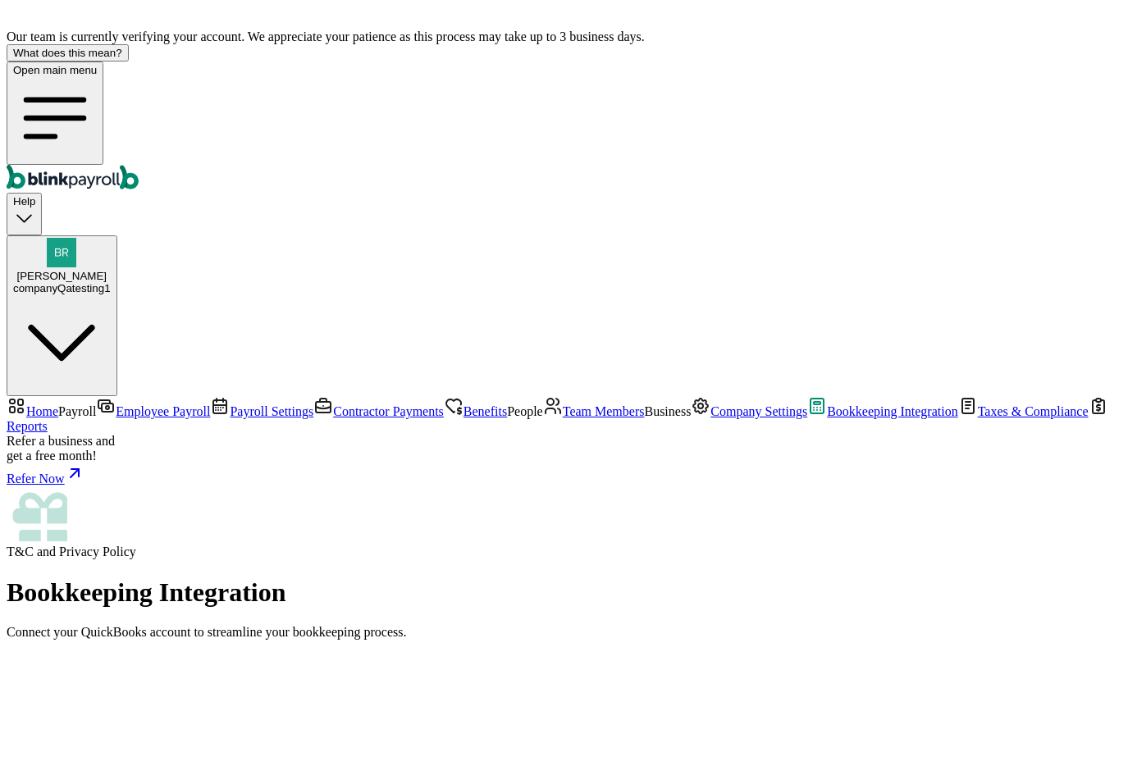
click at [978, 418] on span "Taxes & Compliance" at bounding box center [1033, 411] width 111 height 14
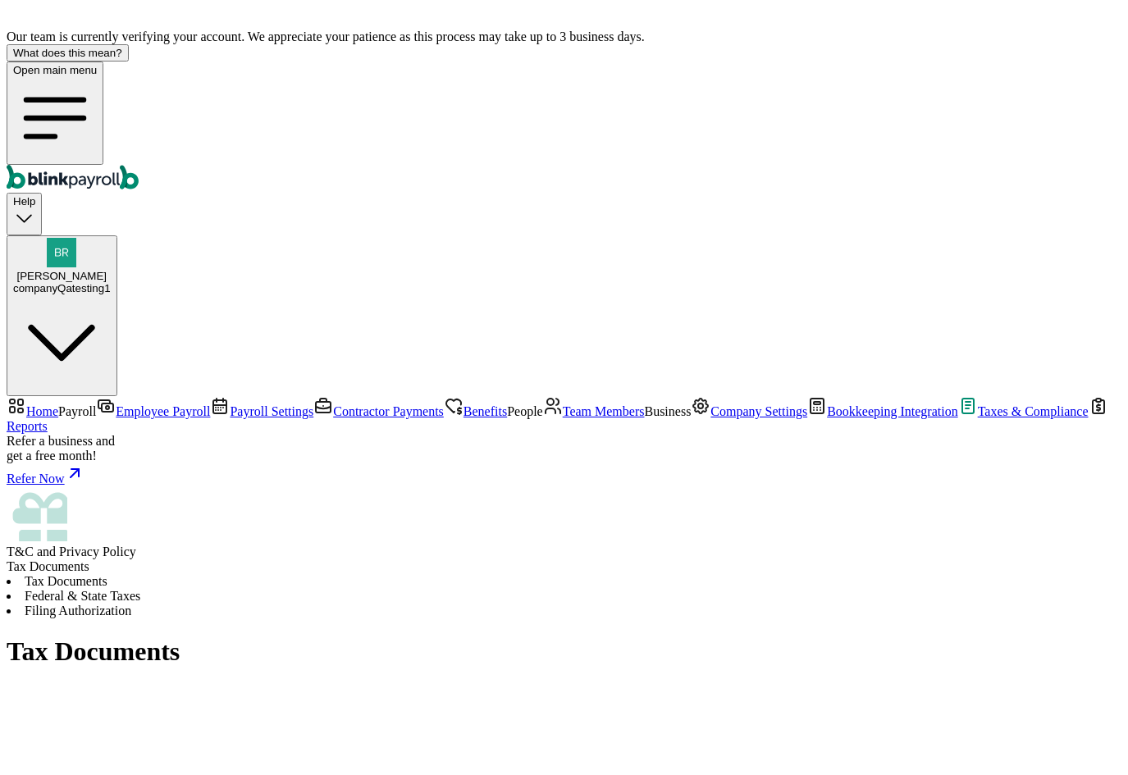
click at [691, 418] on link "Company Settings" at bounding box center [749, 411] width 116 height 14
click at [827, 418] on span "Bookkeeping Integration" at bounding box center [892, 411] width 131 height 14
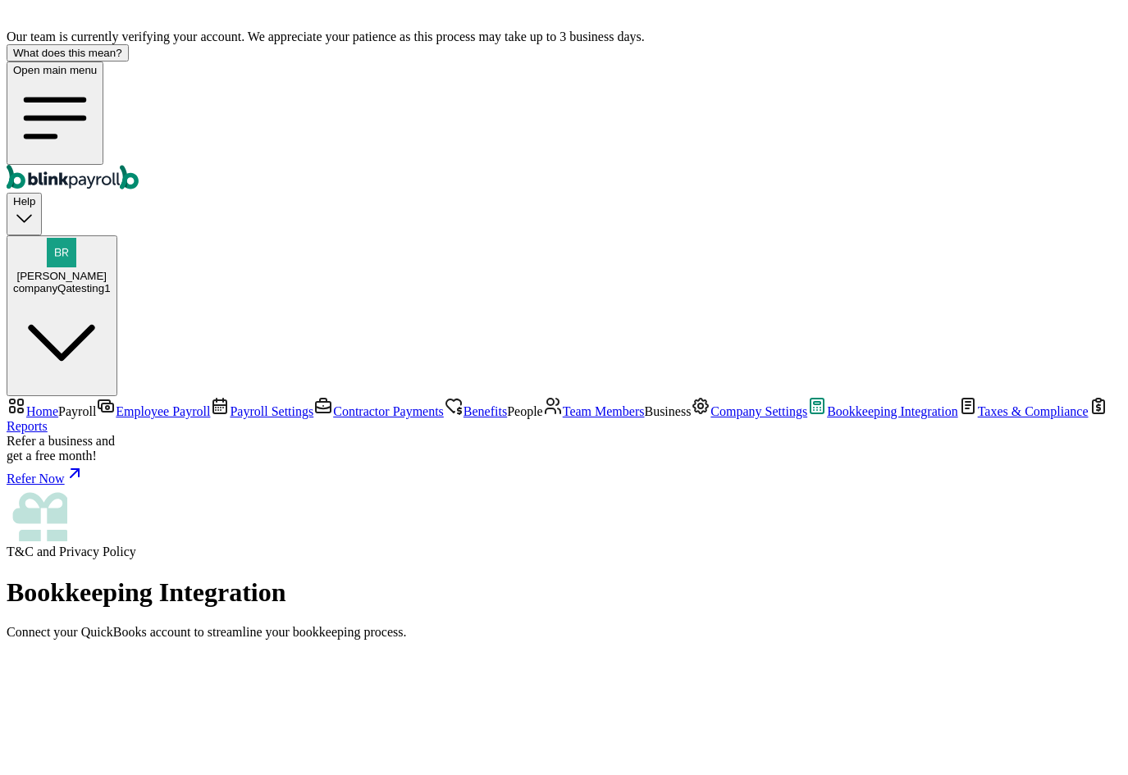
click at [710, 418] on span "Company Settings" at bounding box center [758, 411] width 97 height 14
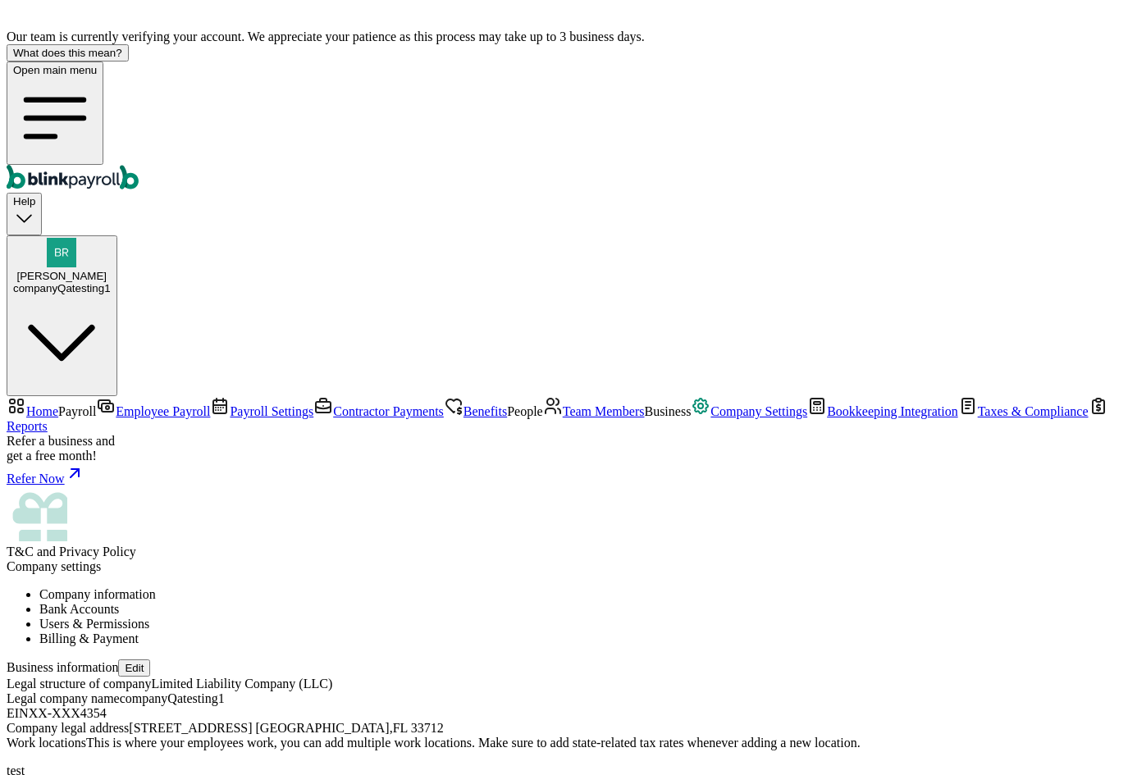
click at [827, 418] on span "Bookkeeping Integration" at bounding box center [892, 411] width 131 height 14
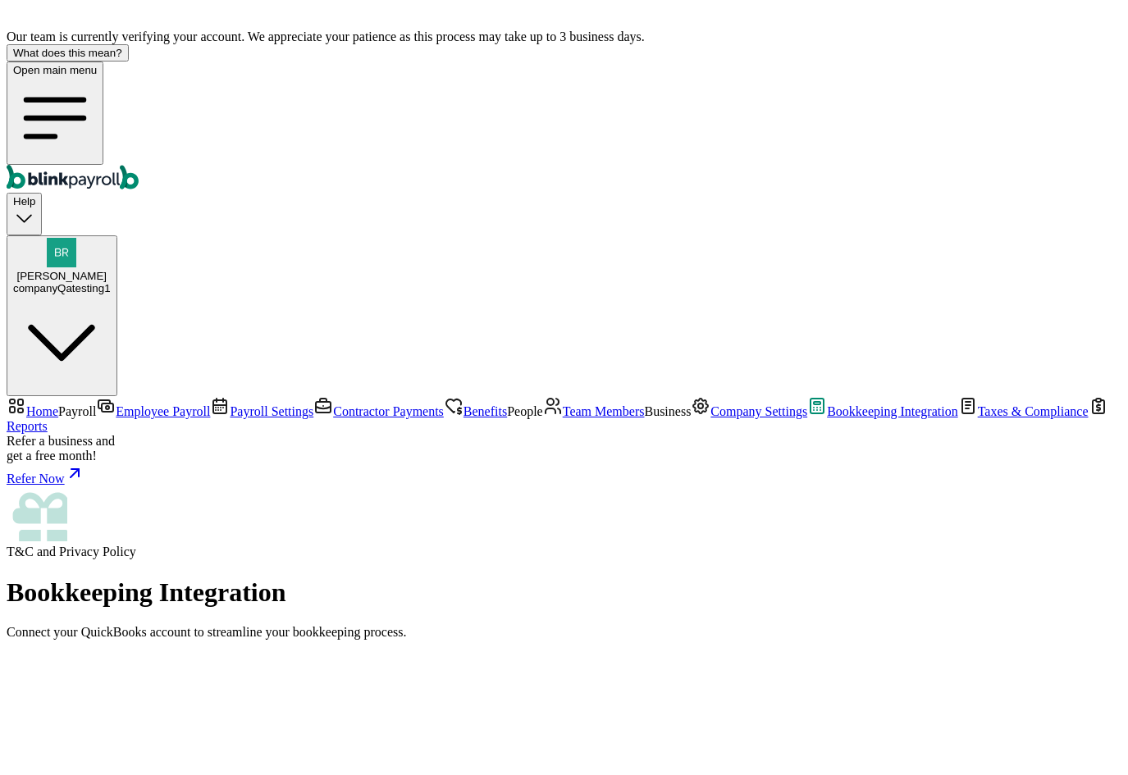
click at [543, 418] on link "Team Members" at bounding box center [594, 411] width 102 height 14
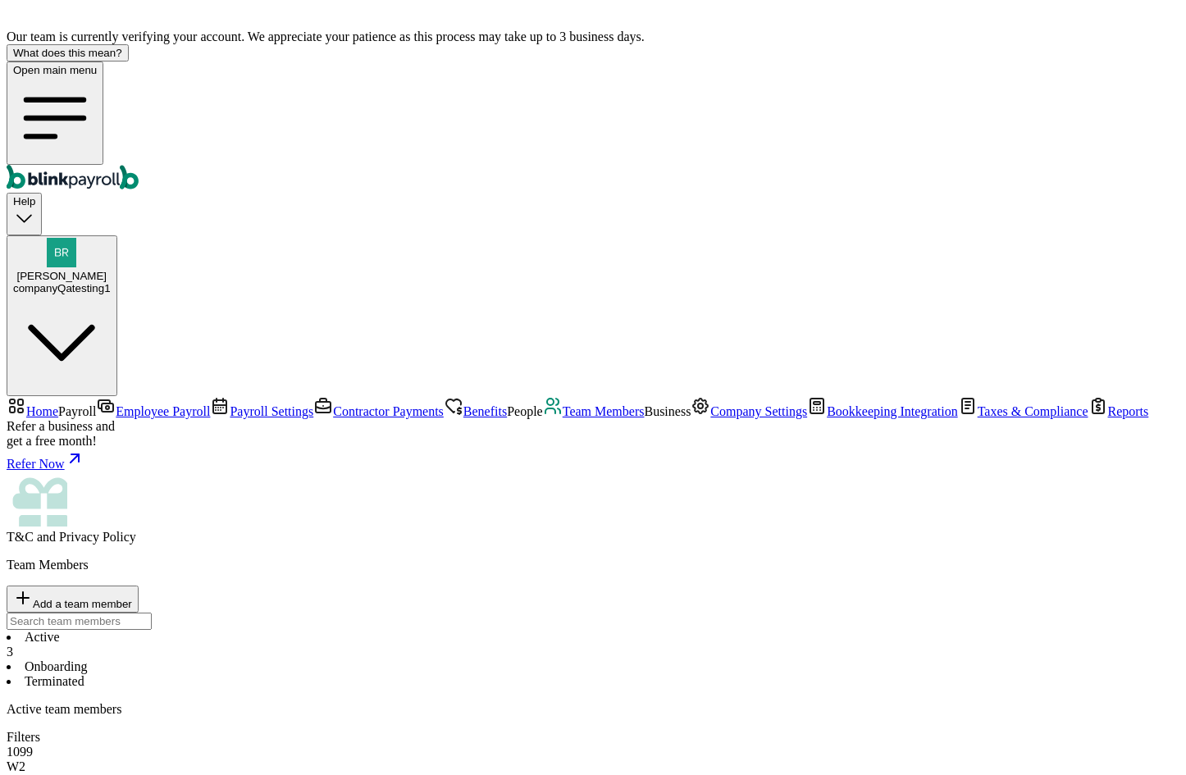
click at [107, 270] on span "[PERSON_NAME]" at bounding box center [61, 276] width 90 height 12
click at [230, 404] on span "Payroll Settings" at bounding box center [272, 411] width 84 height 14
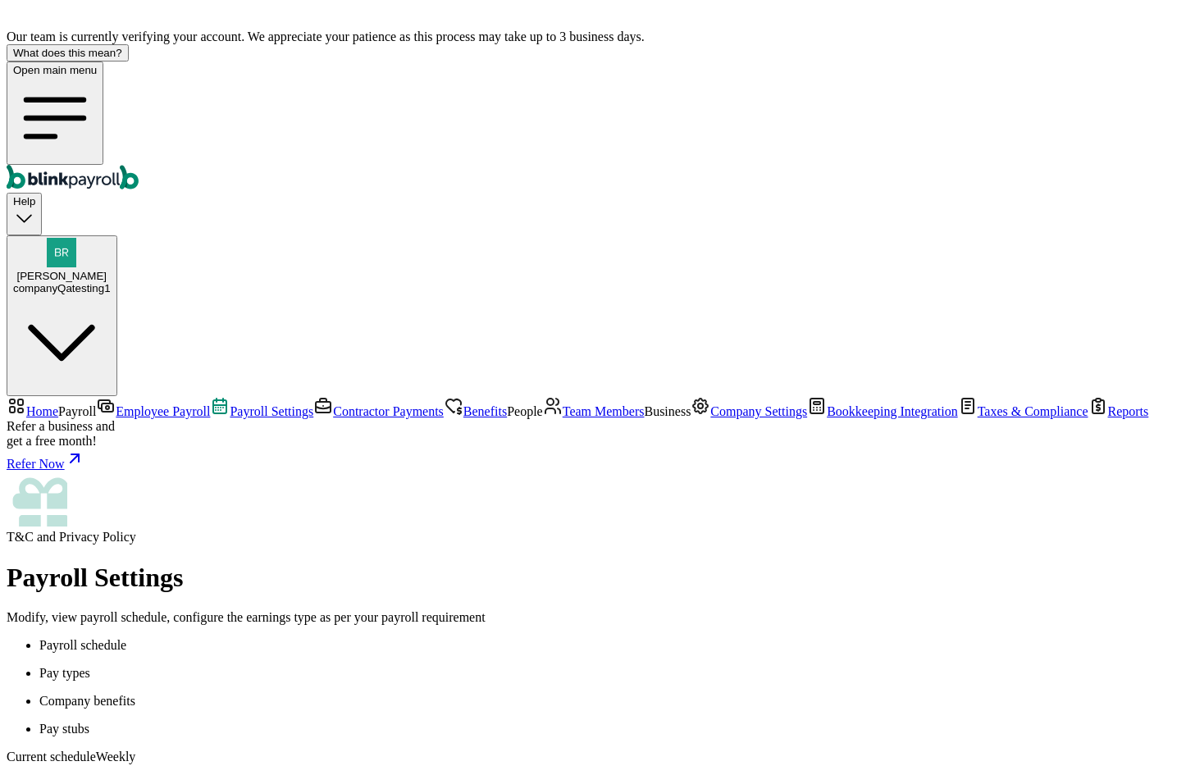
click at [153, 404] on span "Employee Payroll" at bounding box center [163, 411] width 94 height 14
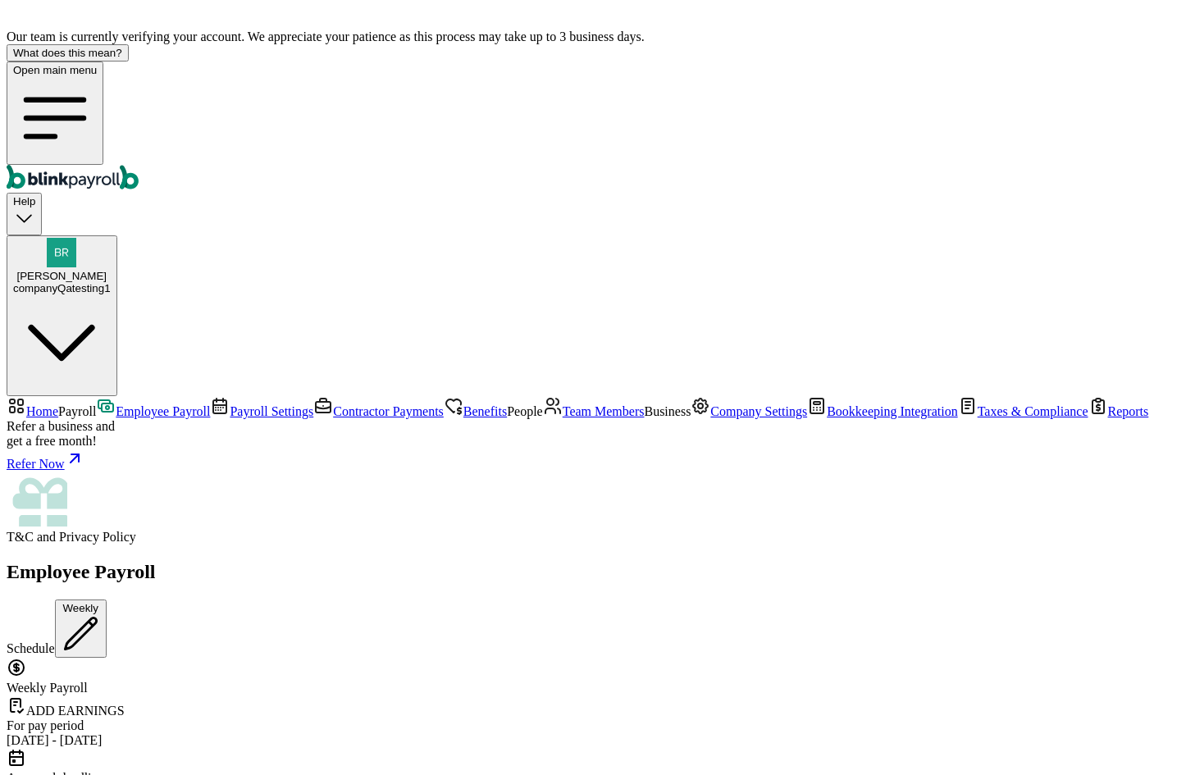
drag, startPoint x: 260, startPoint y: 503, endPoint x: 571, endPoint y: 440, distance: 317.3
click at [563, 418] on span "Team Members" at bounding box center [604, 411] width 82 height 14
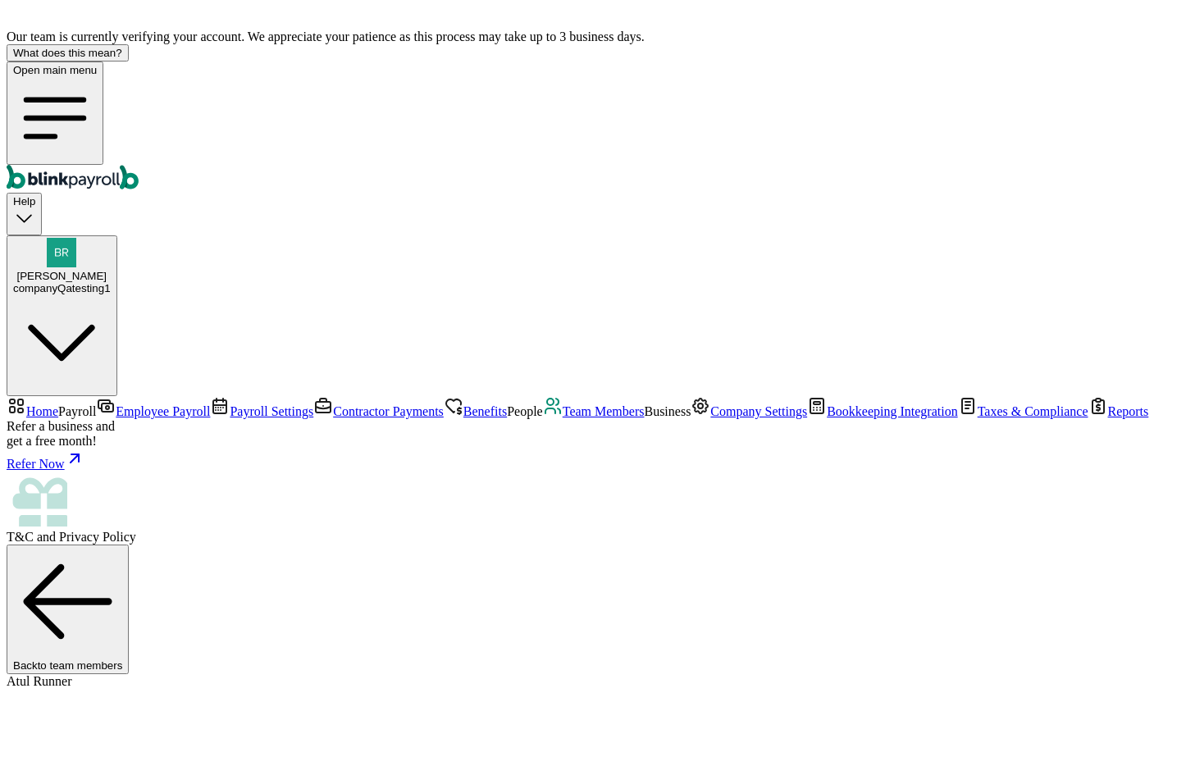
click at [116, 404] on span "Employee Payroll" at bounding box center [163, 411] width 94 height 14
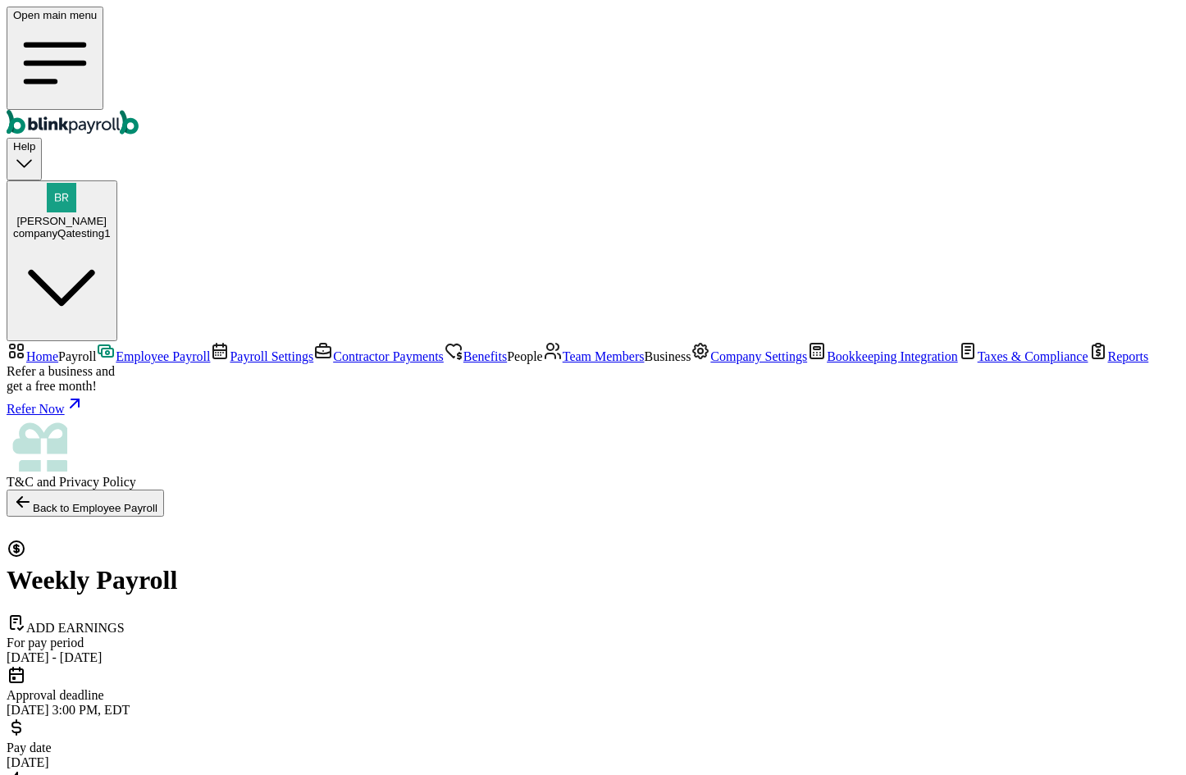
select select "direct_deposit"
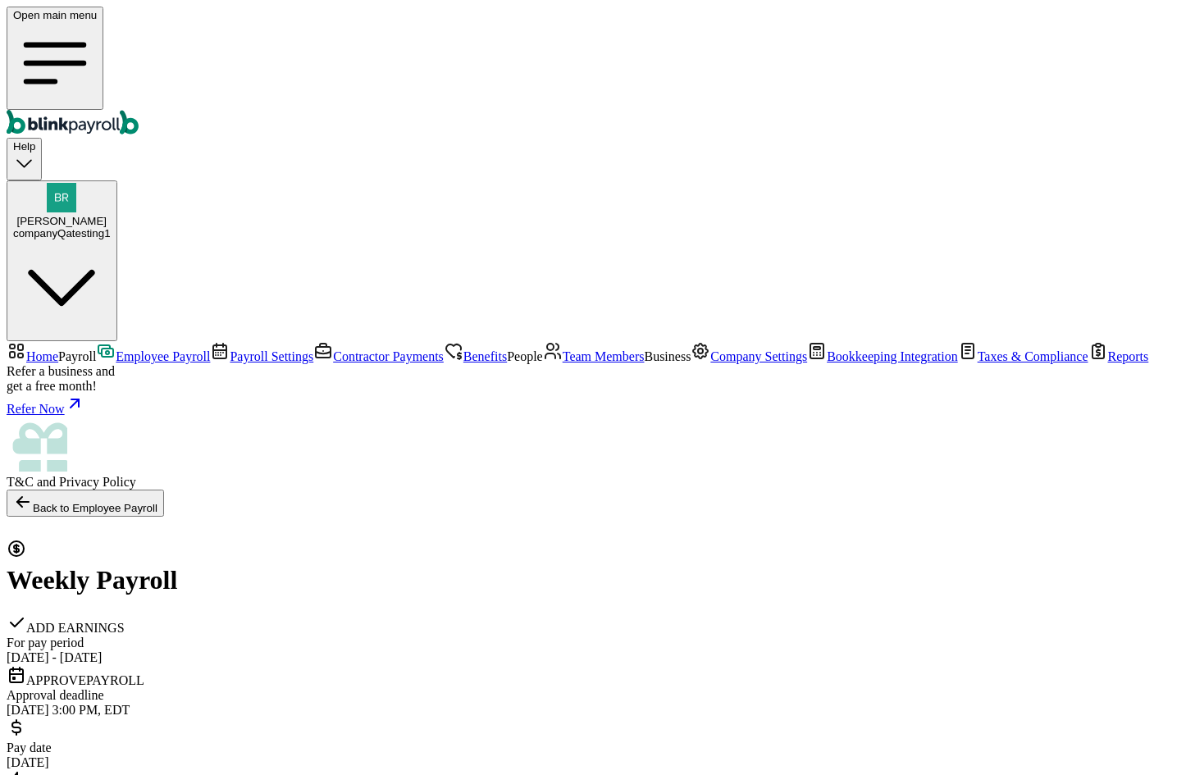
checkbox input "true"
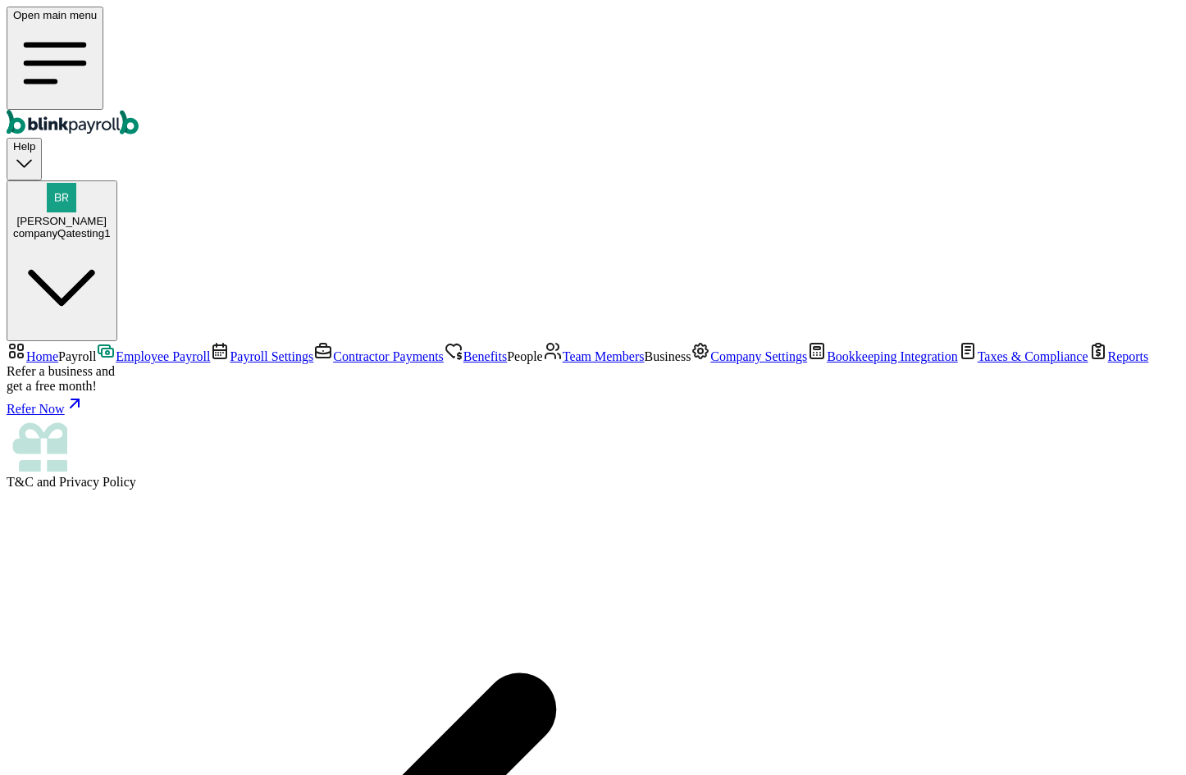
scroll to position [185, 0]
click at [230, 349] on span "Payroll Settings" at bounding box center [272, 356] width 84 height 14
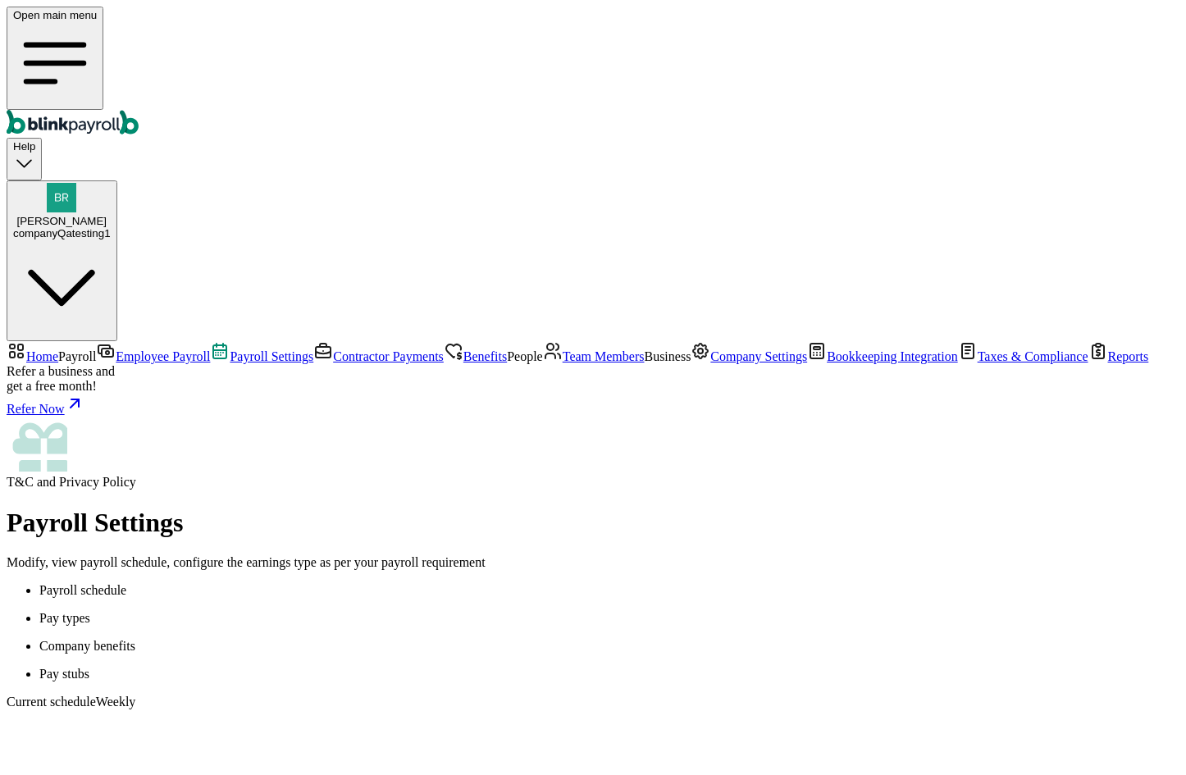
scroll to position [139, 0]
click at [313, 349] on link "Contractor Payments" at bounding box center [378, 356] width 130 height 14
click at [333, 349] on span "Contractor Payments" at bounding box center [388, 356] width 111 height 14
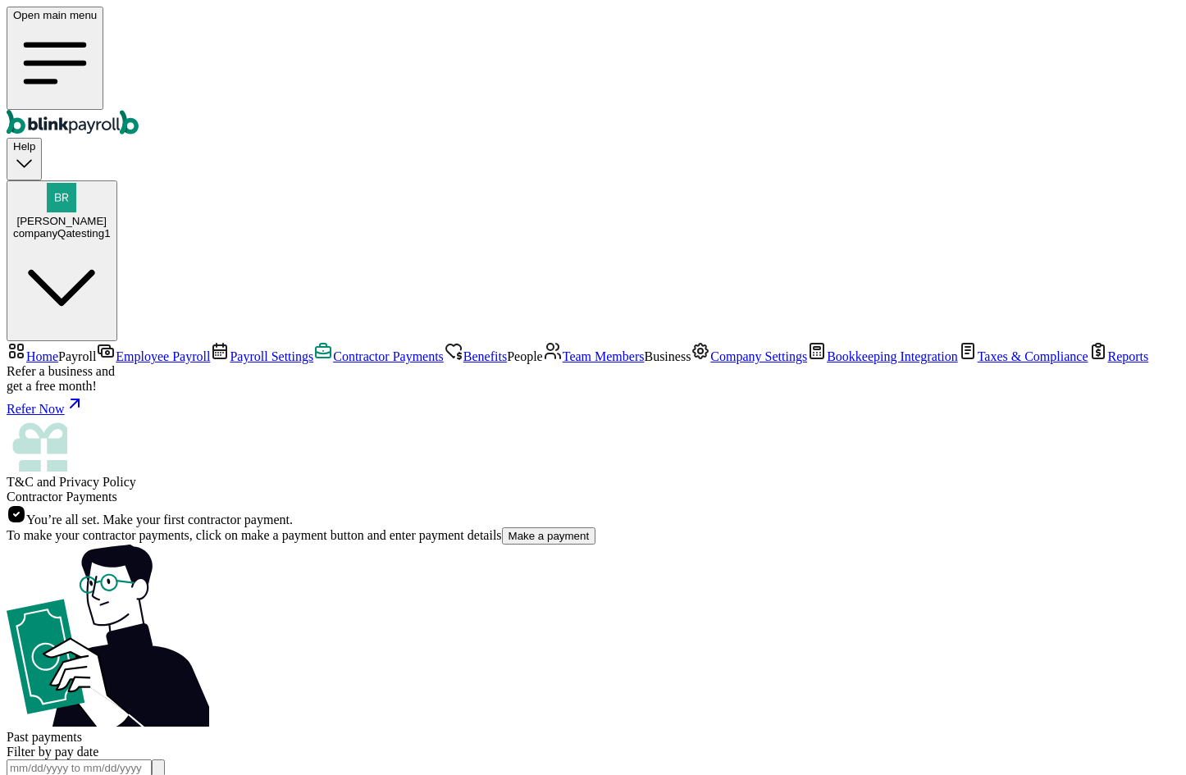
click at [313, 349] on link "Contractor Payments" at bounding box center [378, 356] width 130 height 14
click at [230, 349] on span "Payroll Settings" at bounding box center [272, 356] width 84 height 14
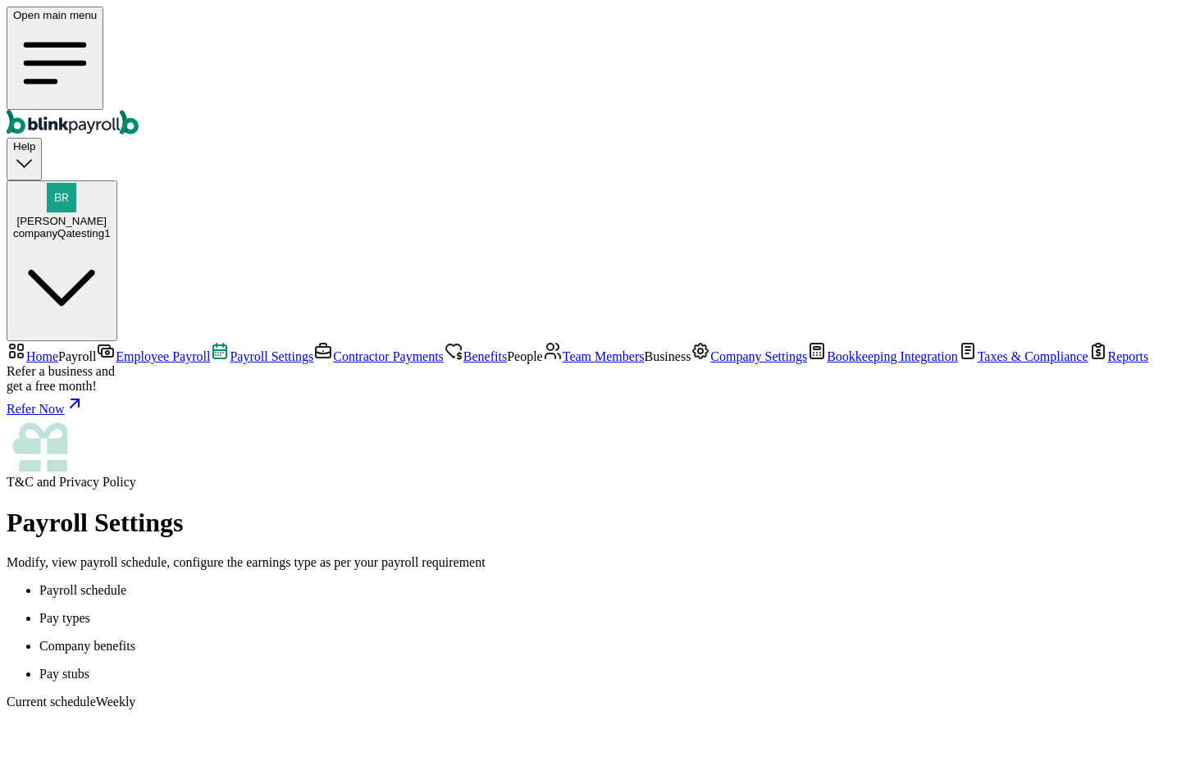
scroll to position [139, 0]
click at [113, 341] on nav "Home Payroll Employee Payroll Payroll Settings Contractor Payments Benefits Peo…" at bounding box center [593, 415] width 1173 height 148
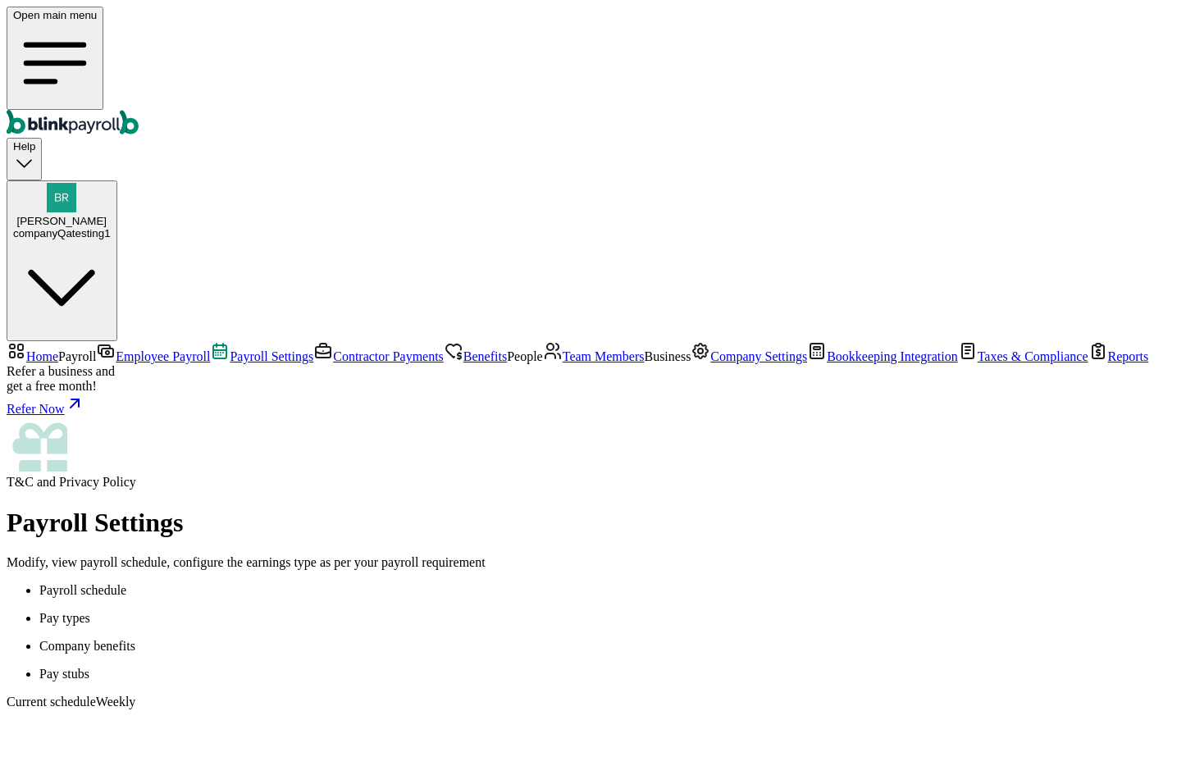
click at [116, 349] on span "Employee Payroll" at bounding box center [163, 356] width 94 height 14
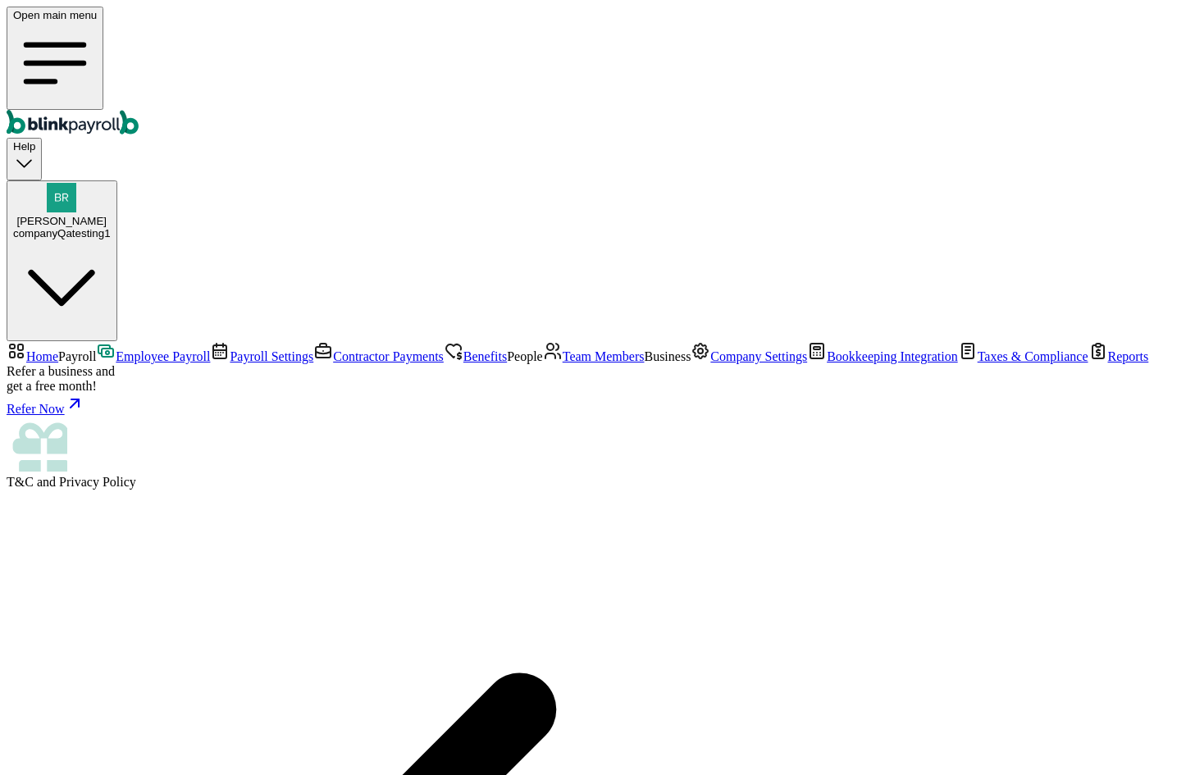
scroll to position [167, 0]
click at [563, 363] on span "Team Members" at bounding box center [604, 356] width 82 height 14
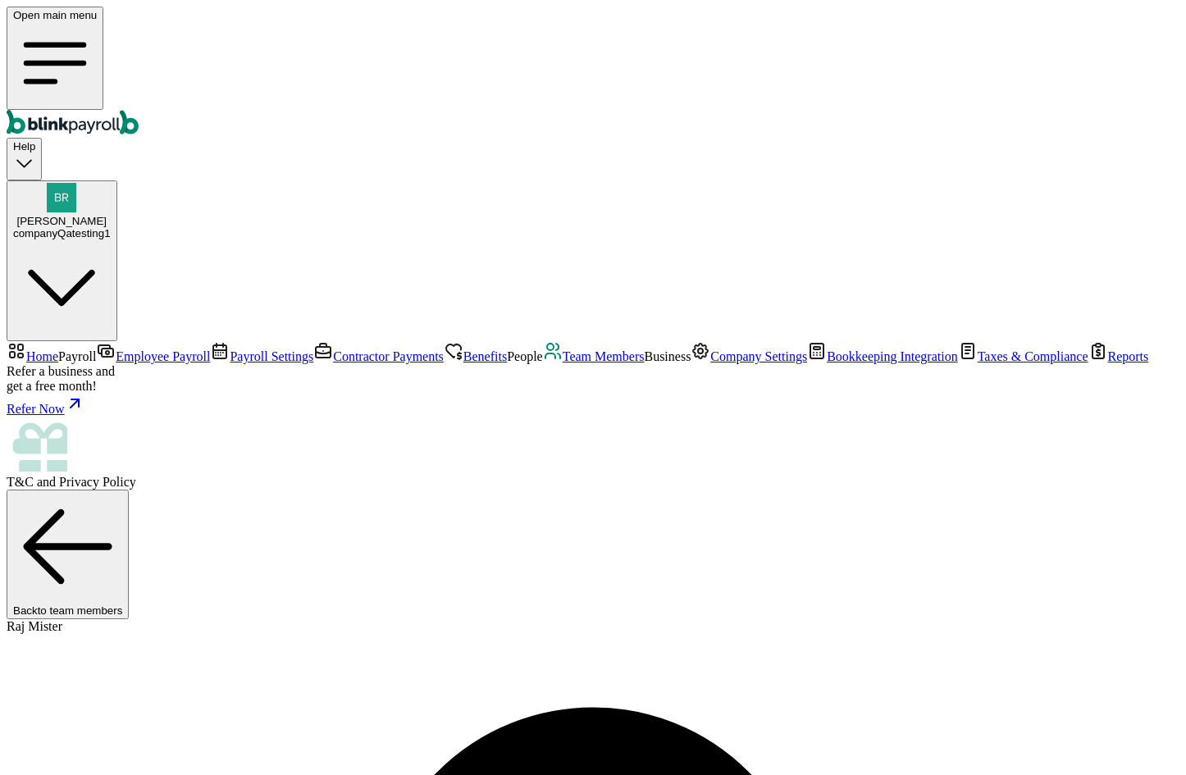
copy span "1"
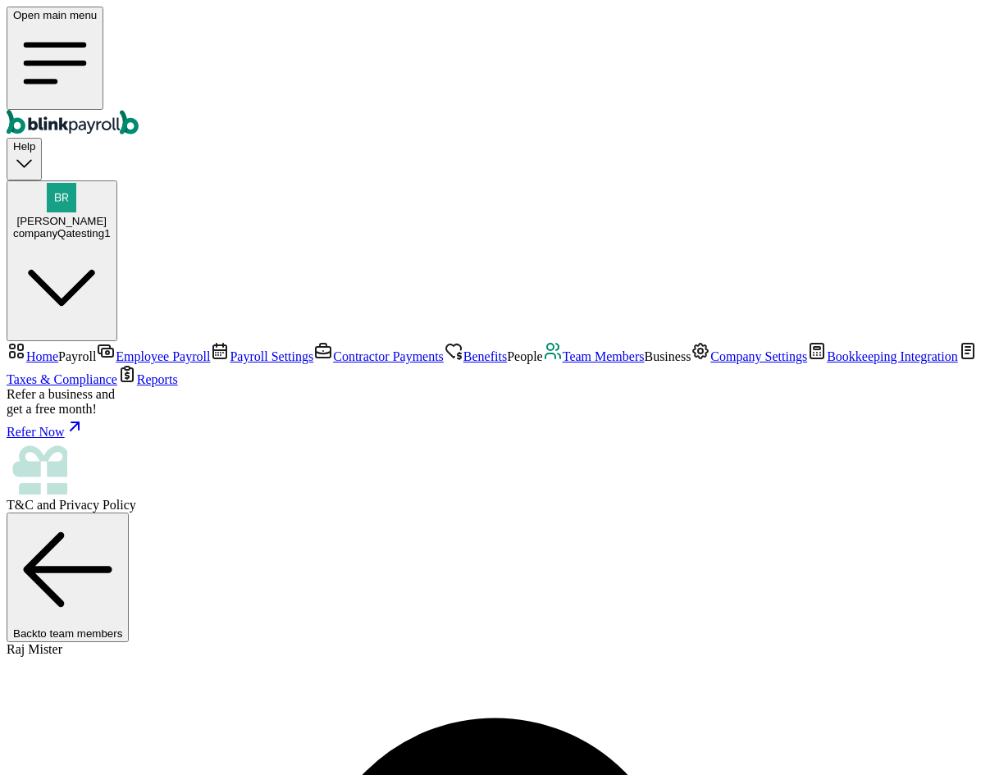
click at [333, 349] on span "Contractor Payments" at bounding box center [388, 356] width 111 height 14
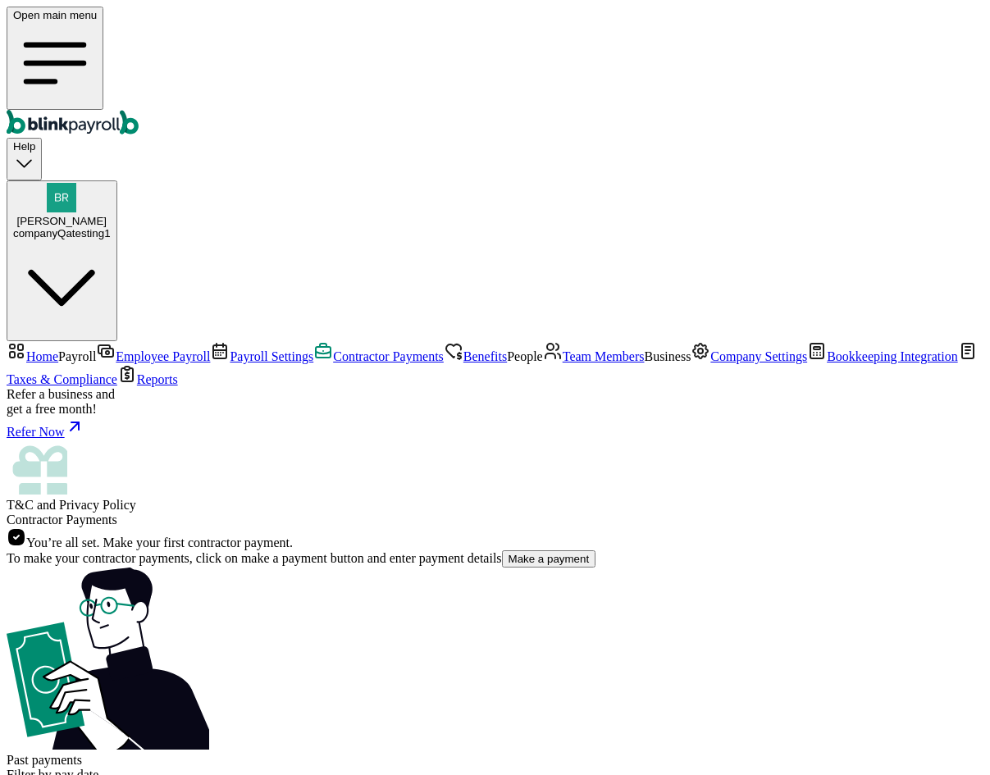
click at [563, 363] on span "Team Members" at bounding box center [604, 356] width 82 height 14
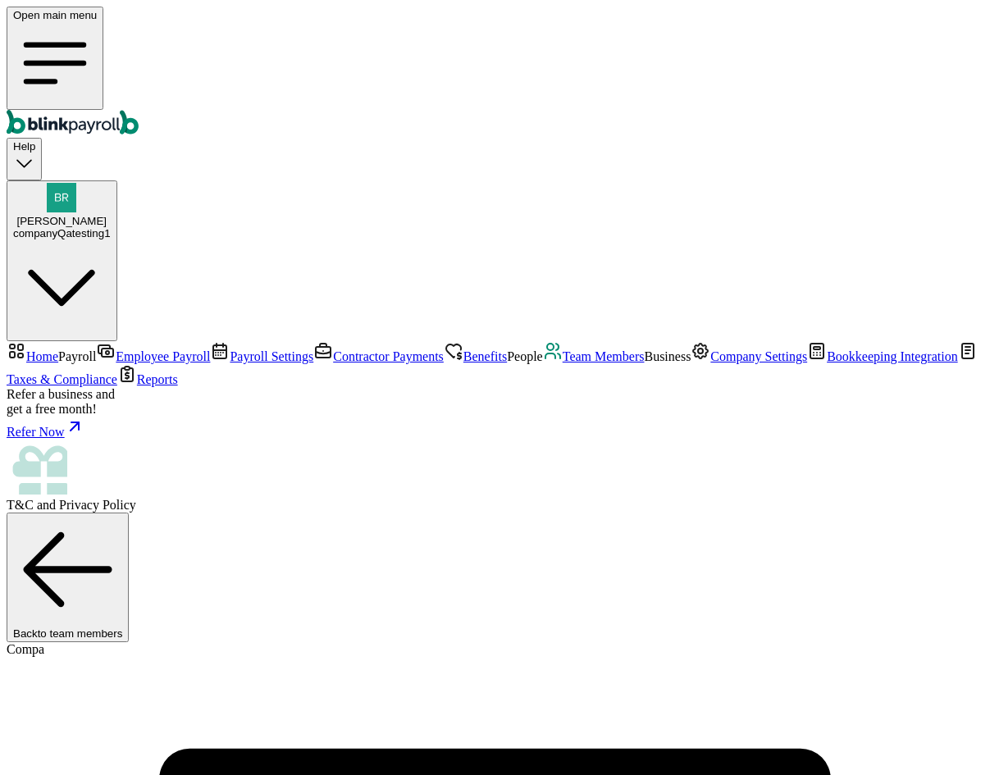
copy span "testCompa11"
click at [333, 349] on span "Contractor Payments" at bounding box center [388, 356] width 111 height 14
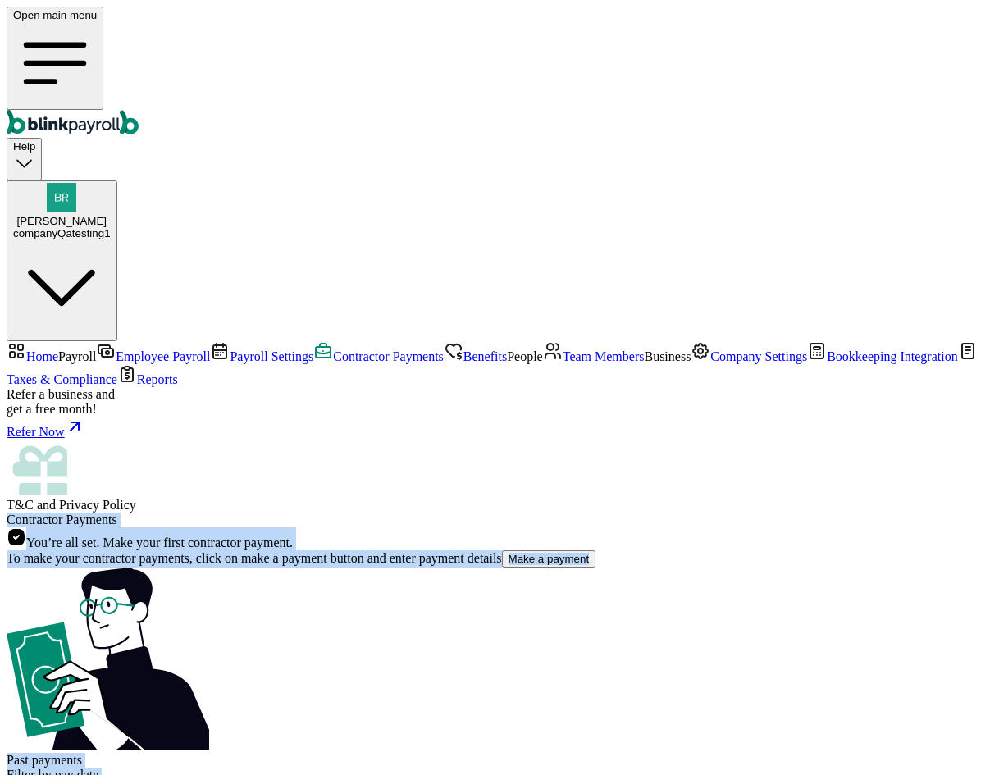
click at [494, 621] on main "Contractor Payments You’re all set. Make your first contractor payment. To make…" at bounding box center [495, 770] width 977 height 514
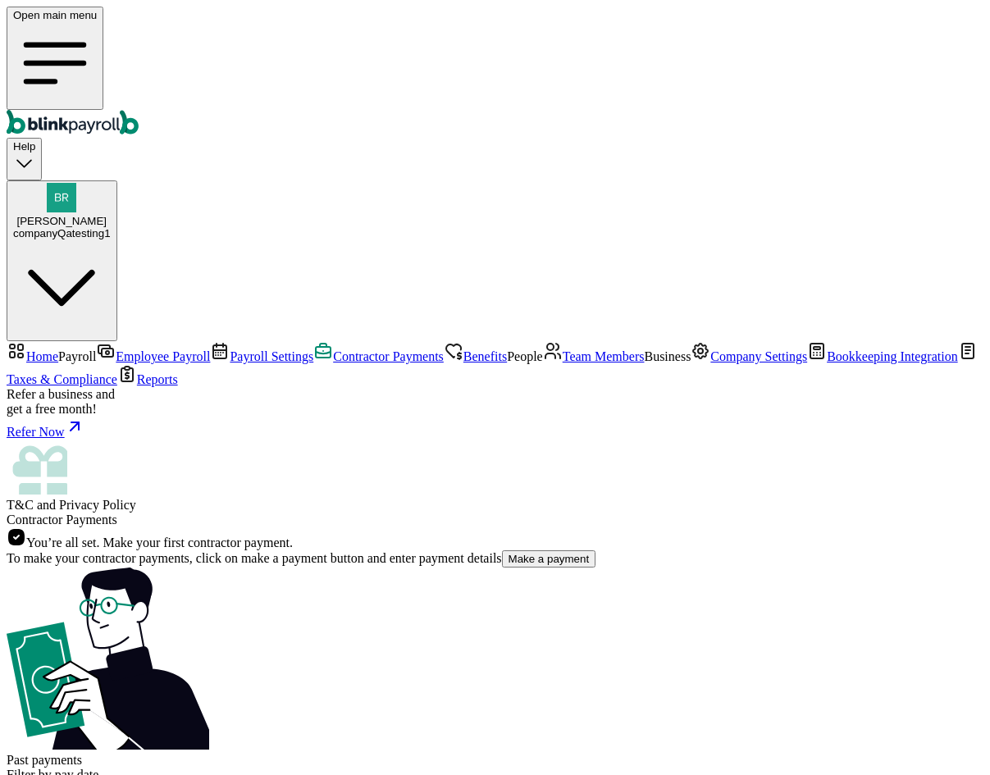
click at [494, 621] on main "Contractor Payments You’re all set. Make your first contractor payment. To make…" at bounding box center [495, 770] width 977 height 514
click at [502, 550] on button "Make a payment" at bounding box center [549, 558] width 94 height 17
select select "direct_deposit"
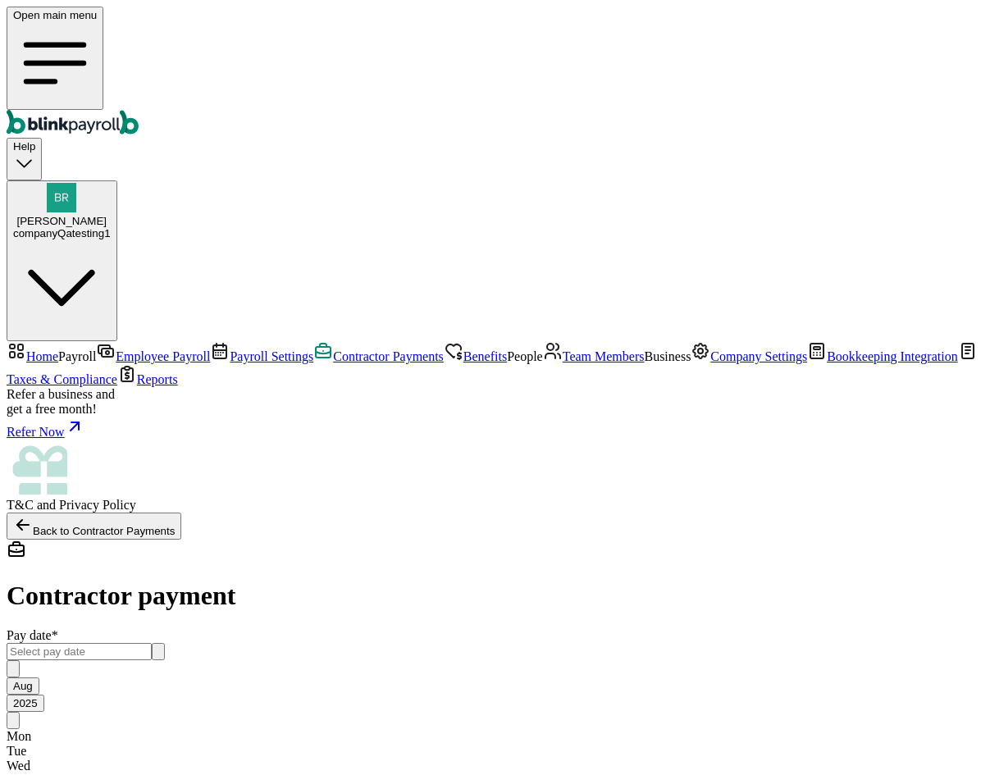
scroll to position [132, 0]
select select "manual"
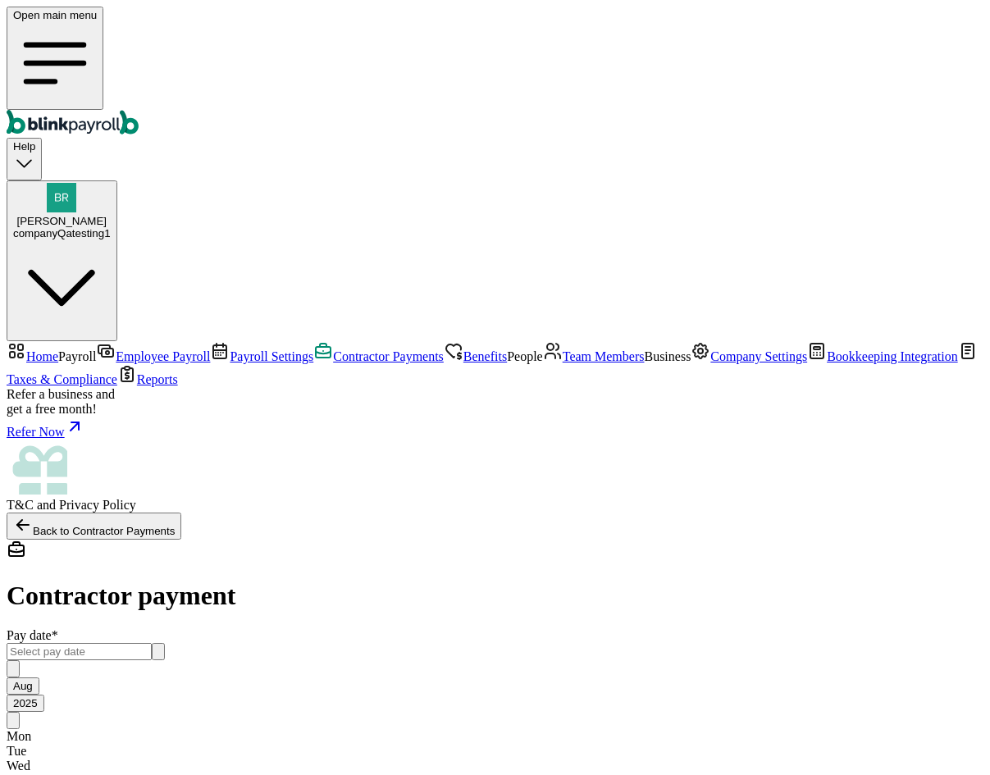
type input "50.00"
click at [152, 643] on input "text" at bounding box center [79, 651] width 145 height 17
type input "50.00"
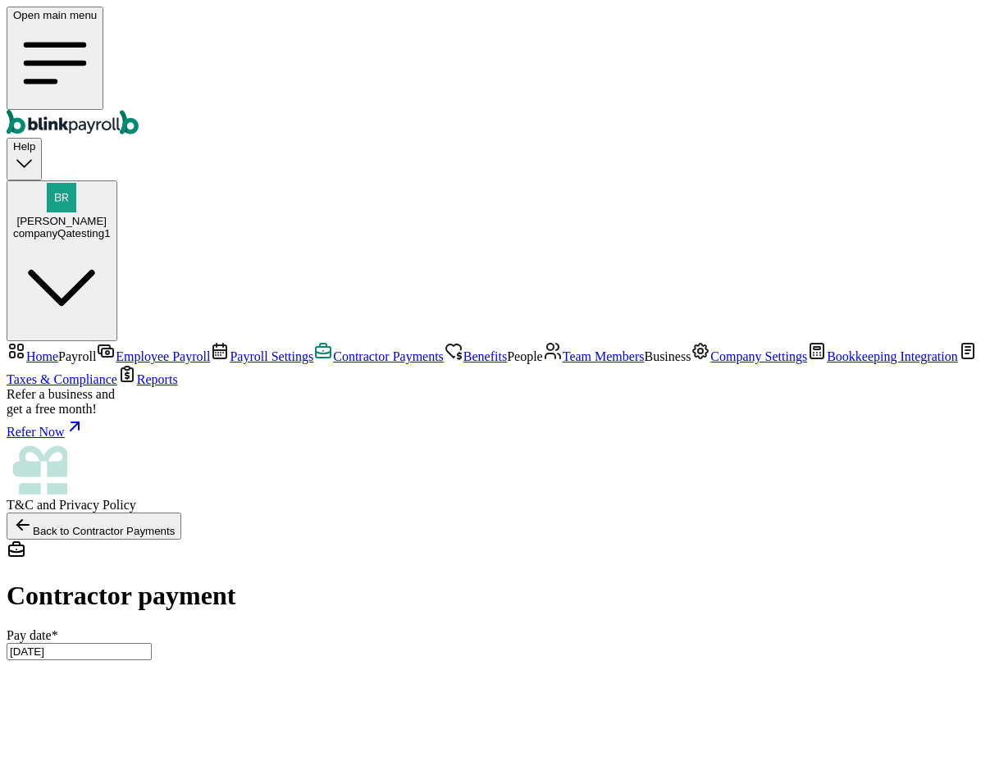
click at [152, 643] on input "[DATE]" at bounding box center [79, 651] width 145 height 17
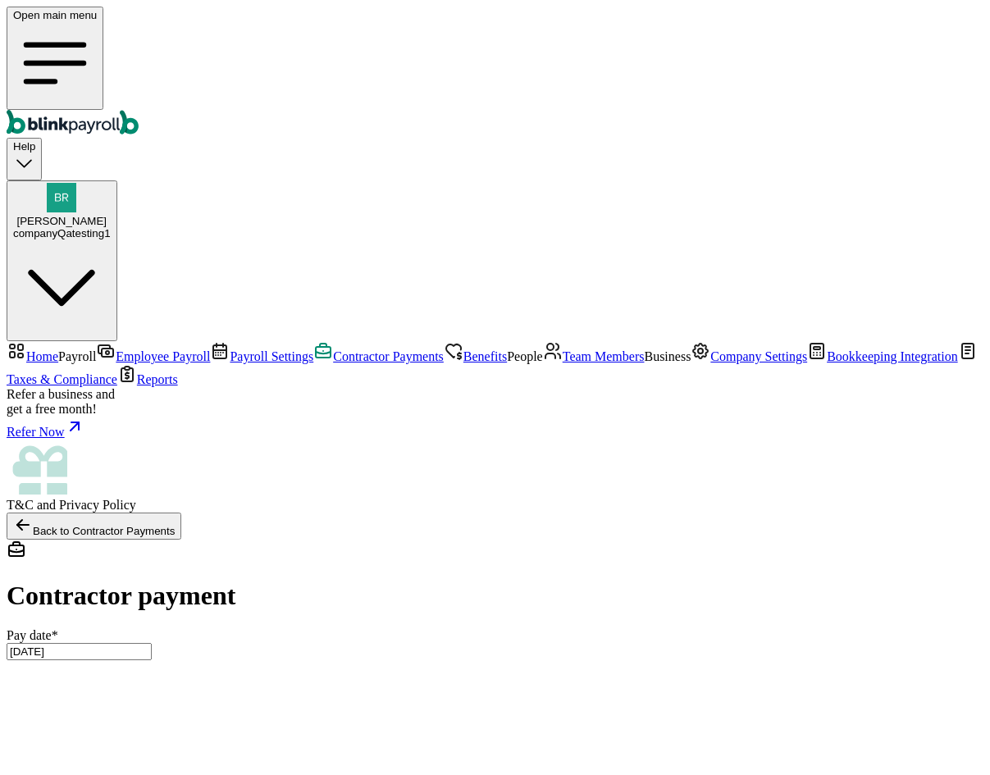
type input "[DATE] ~ [DATE]"
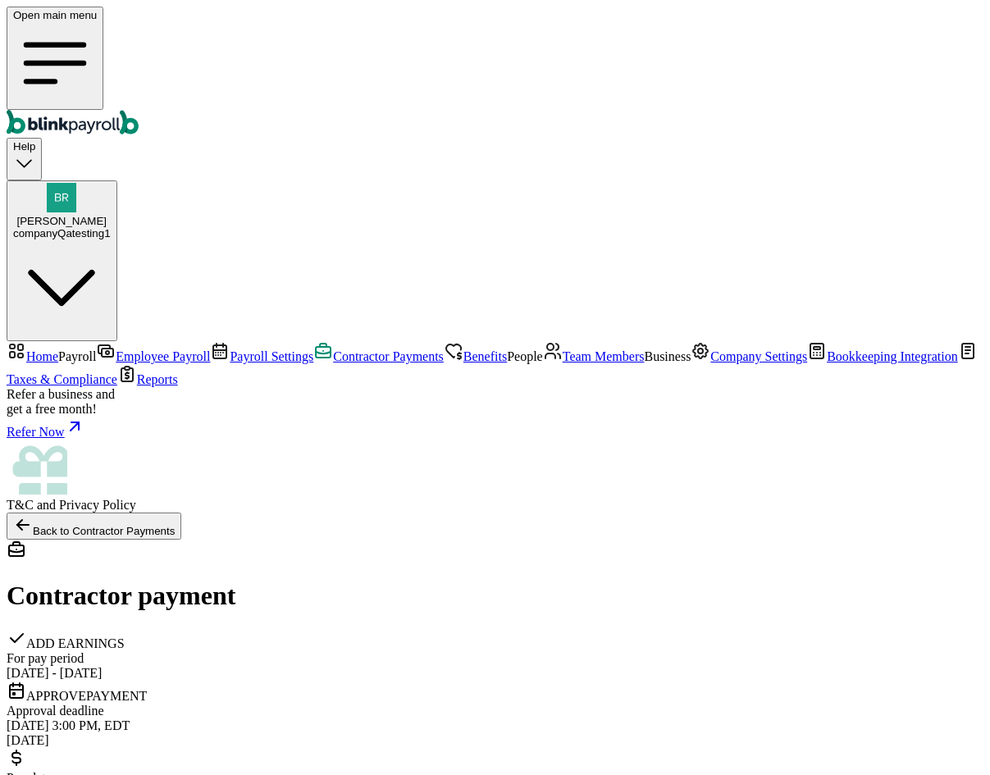
scroll to position [277, 0]
checkbox input "true"
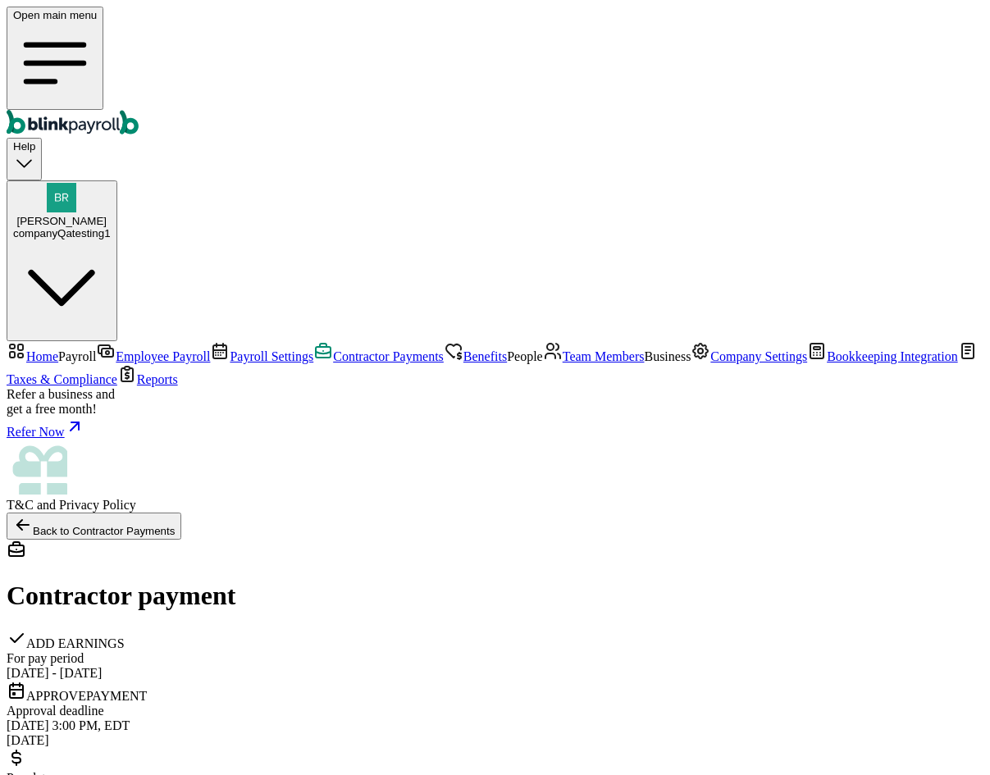
click at [563, 363] on span "Team Members" at bounding box center [604, 356] width 82 height 14
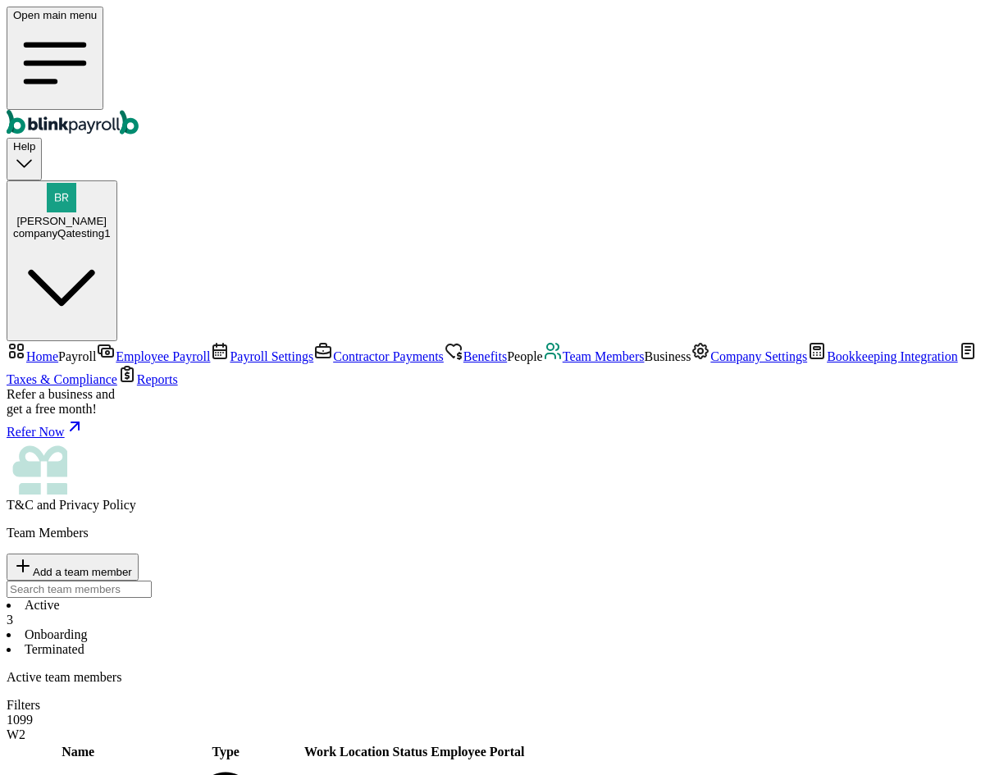
click at [333, 349] on span "Contractor Payments" at bounding box center [388, 356] width 111 height 14
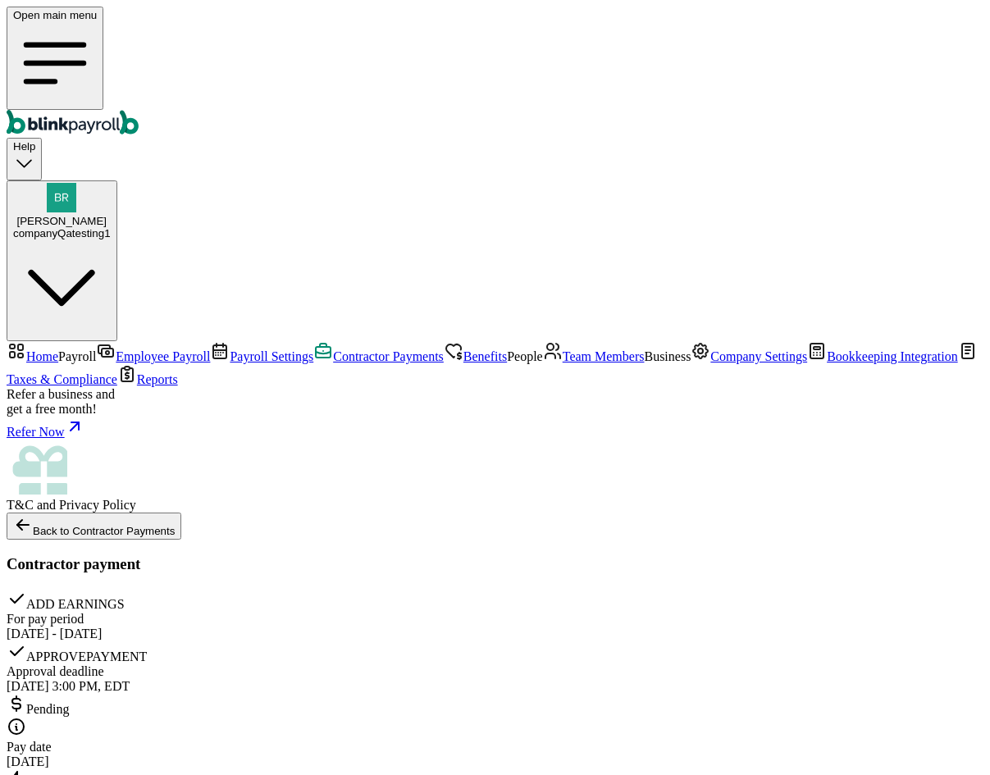
drag, startPoint x: 115, startPoint y: 397, endPoint x: 182, endPoint y: 408, distance: 68.1
click at [563, 363] on span "Team Members" at bounding box center [604, 356] width 82 height 14
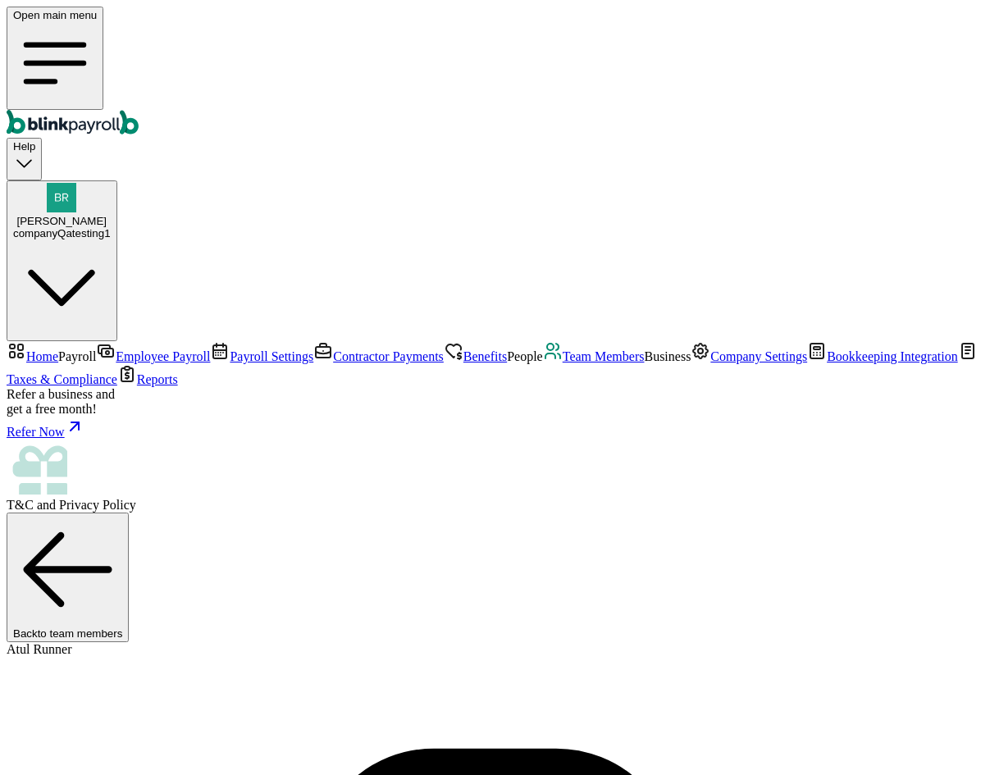
copy span "blinkpayroll"
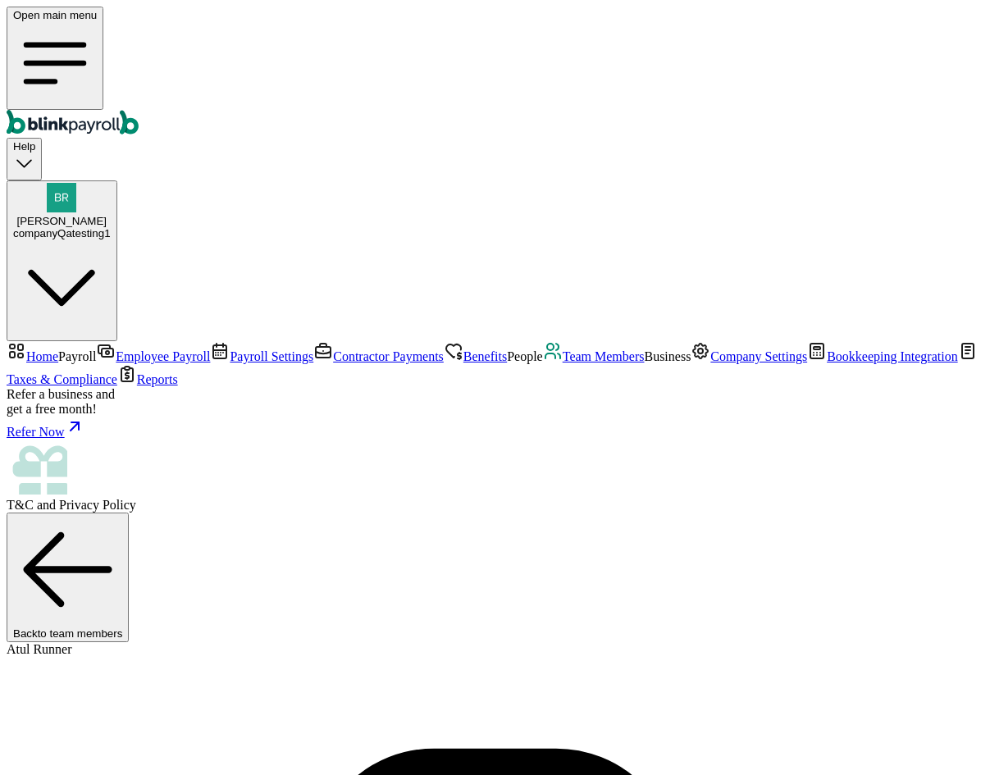
click at [563, 363] on span "Team Members" at bounding box center [604, 356] width 82 height 14
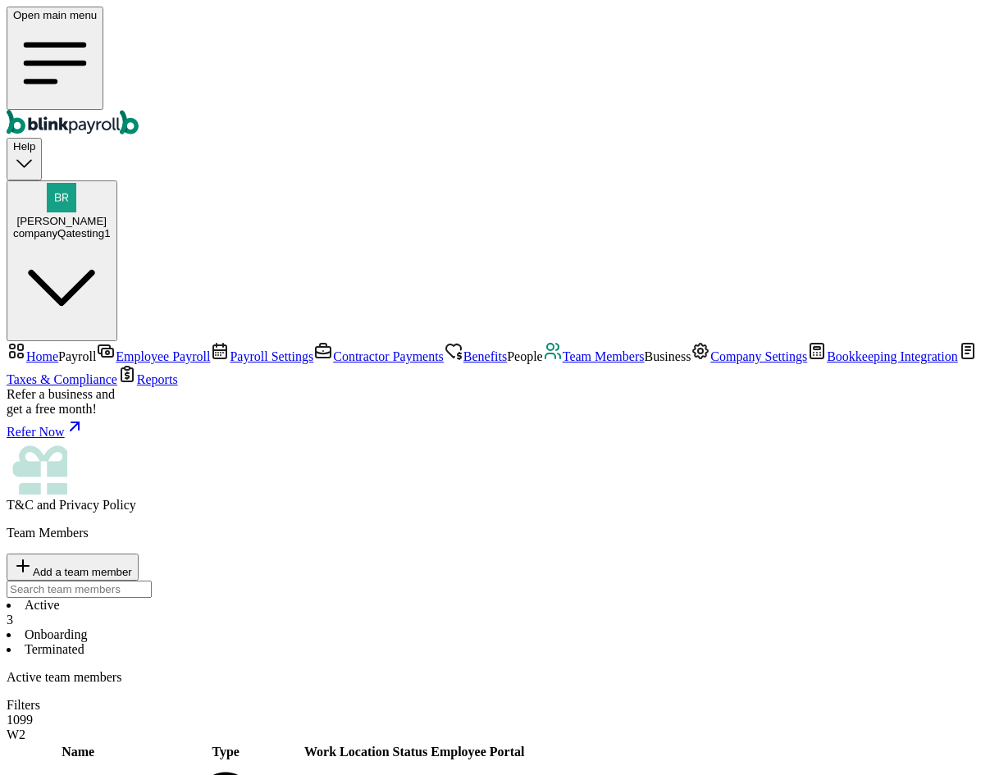
click at [333, 349] on span "Contractor Payments" at bounding box center [388, 356] width 111 height 14
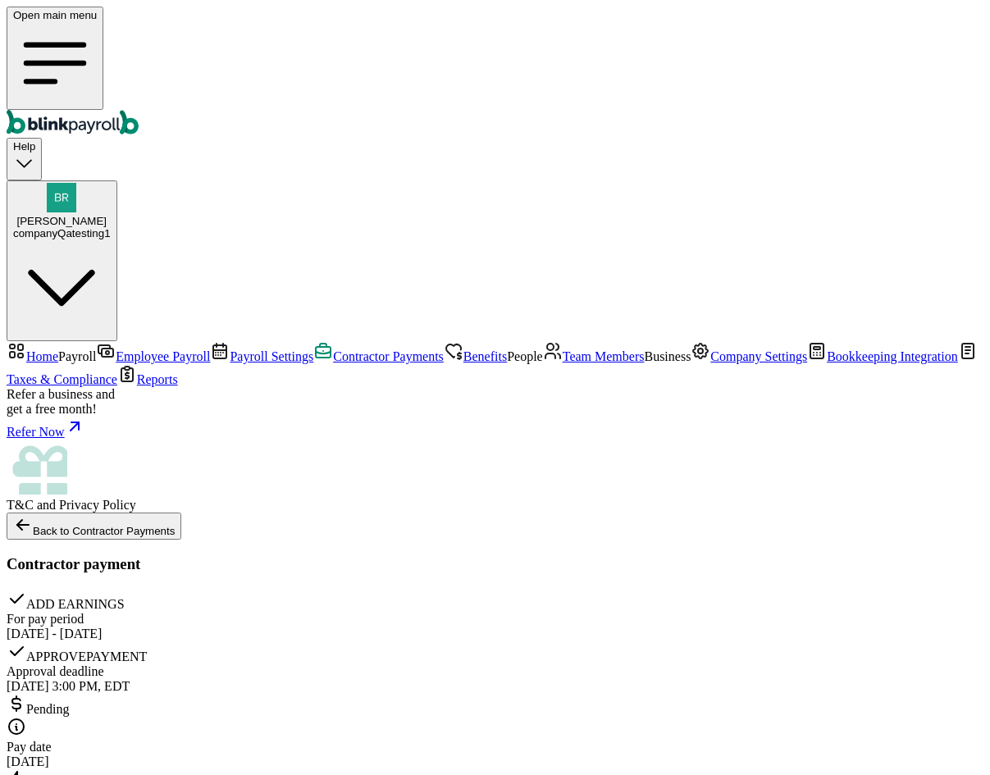
click at [230, 349] on span "Payroll Settings" at bounding box center [272, 356] width 84 height 14
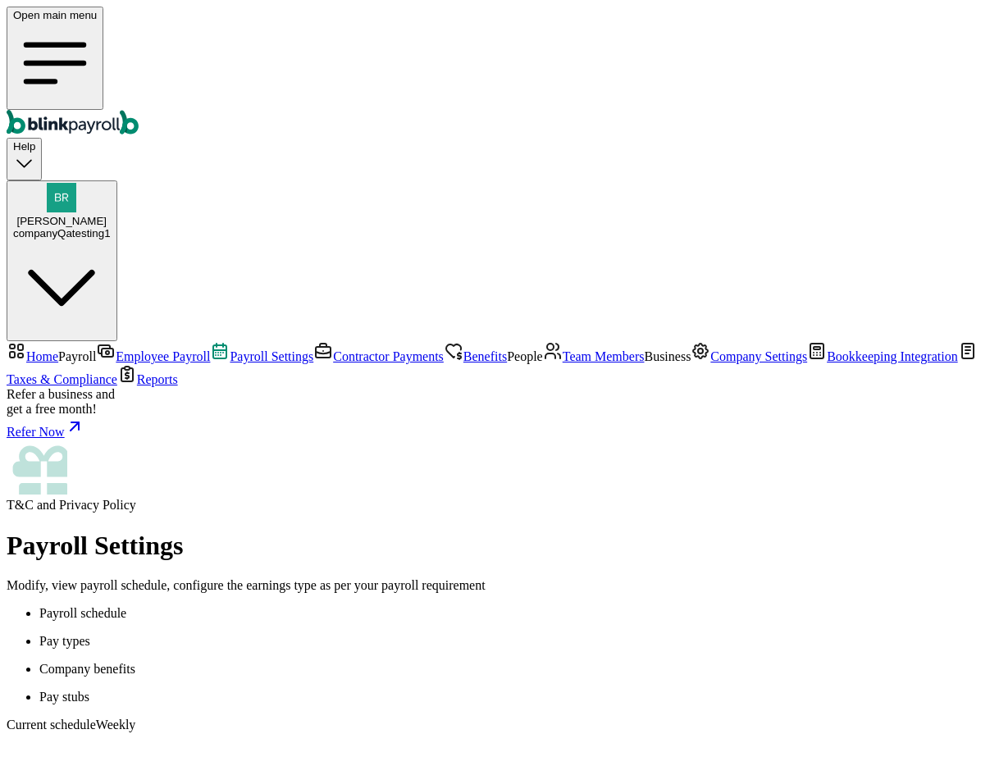
scroll to position [139, 0]
click at [333, 349] on span "Contractor Payments" at bounding box center [388, 356] width 111 height 14
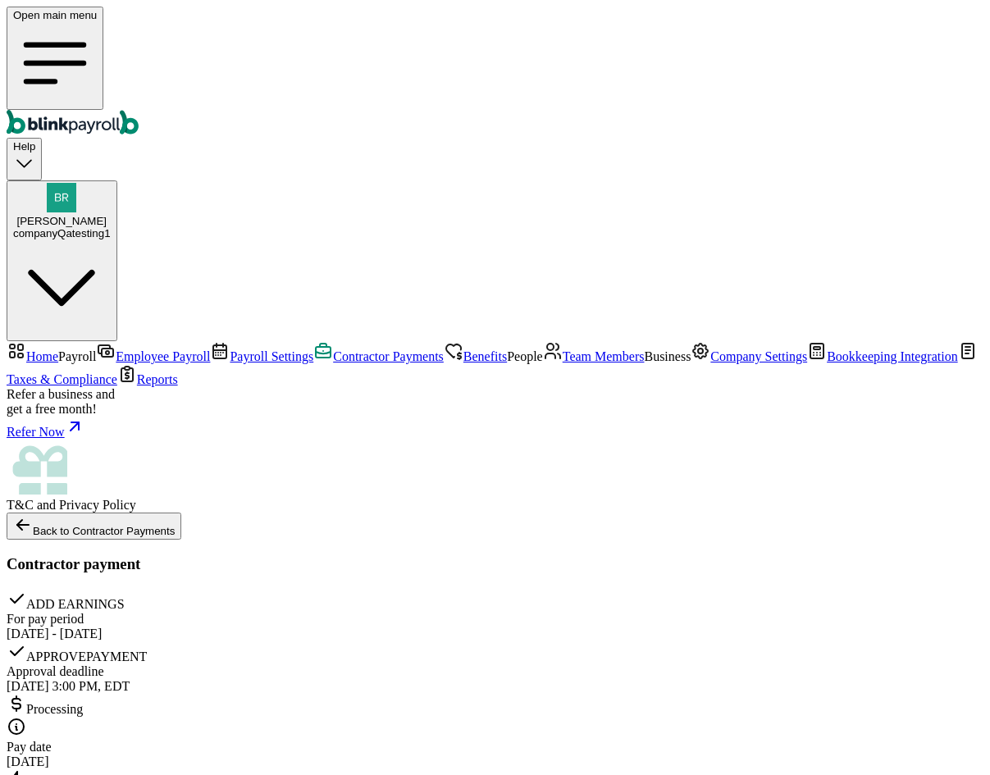
click at [333, 349] on span "Contractor Payments" at bounding box center [388, 356] width 111 height 14
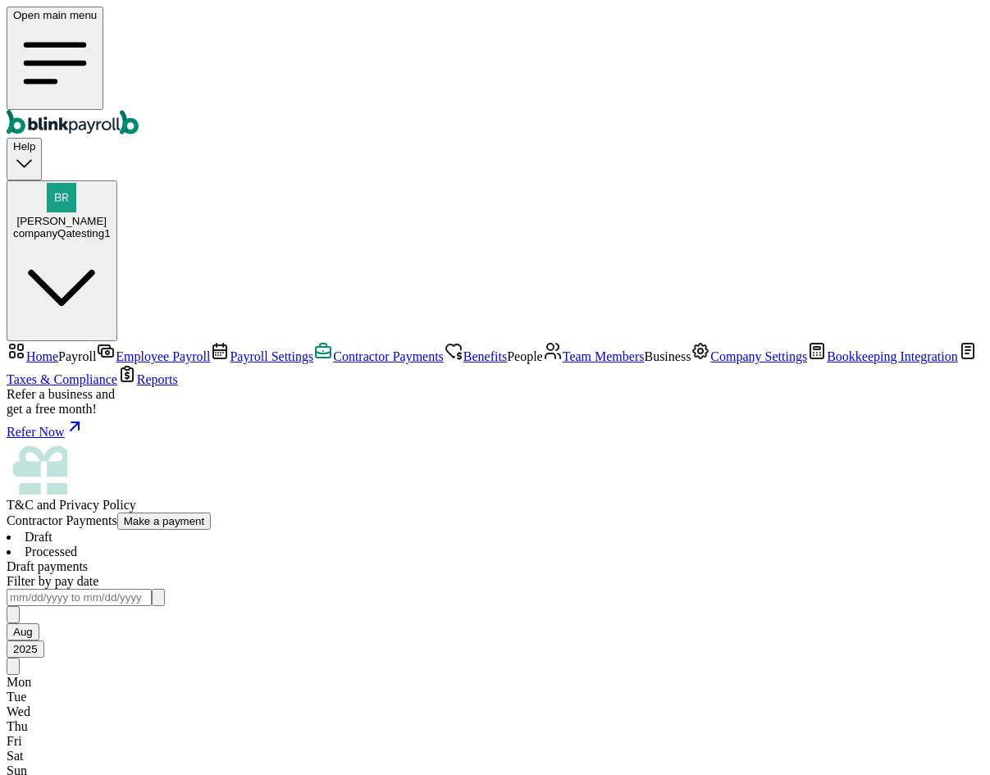
click at [117, 514] on span "Contractor Payments" at bounding box center [62, 521] width 111 height 14
click at [347, 545] on li "Processed" at bounding box center [495, 552] width 977 height 15
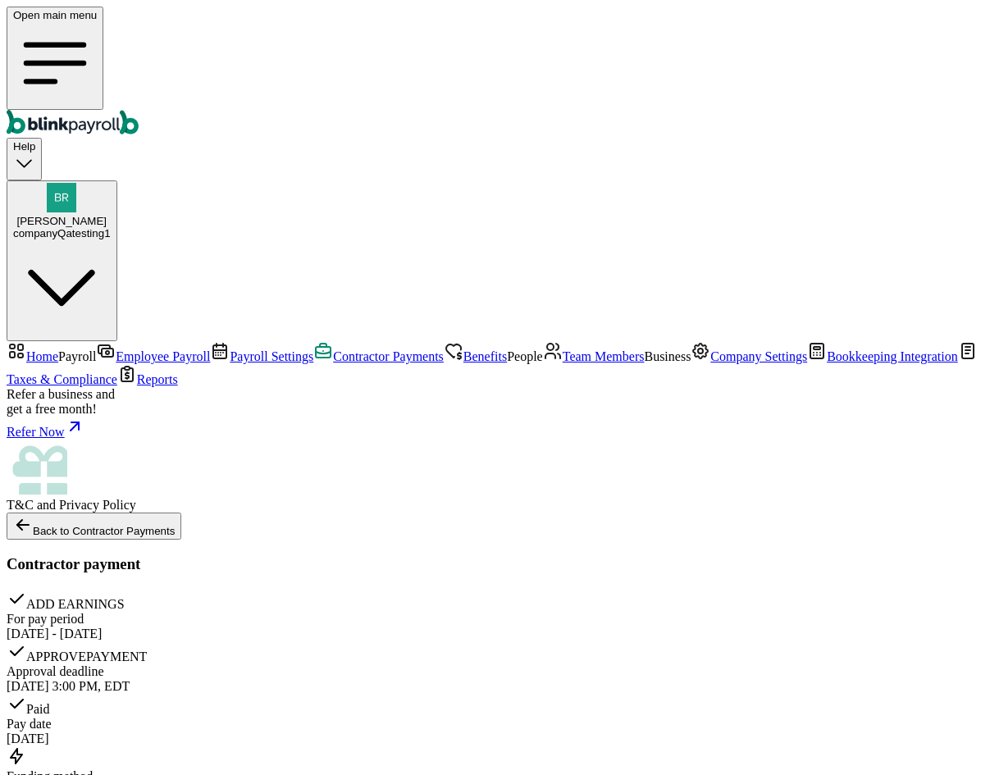
scroll to position [312, 0]
click at [230, 349] on span "Payroll Settings" at bounding box center [272, 356] width 84 height 14
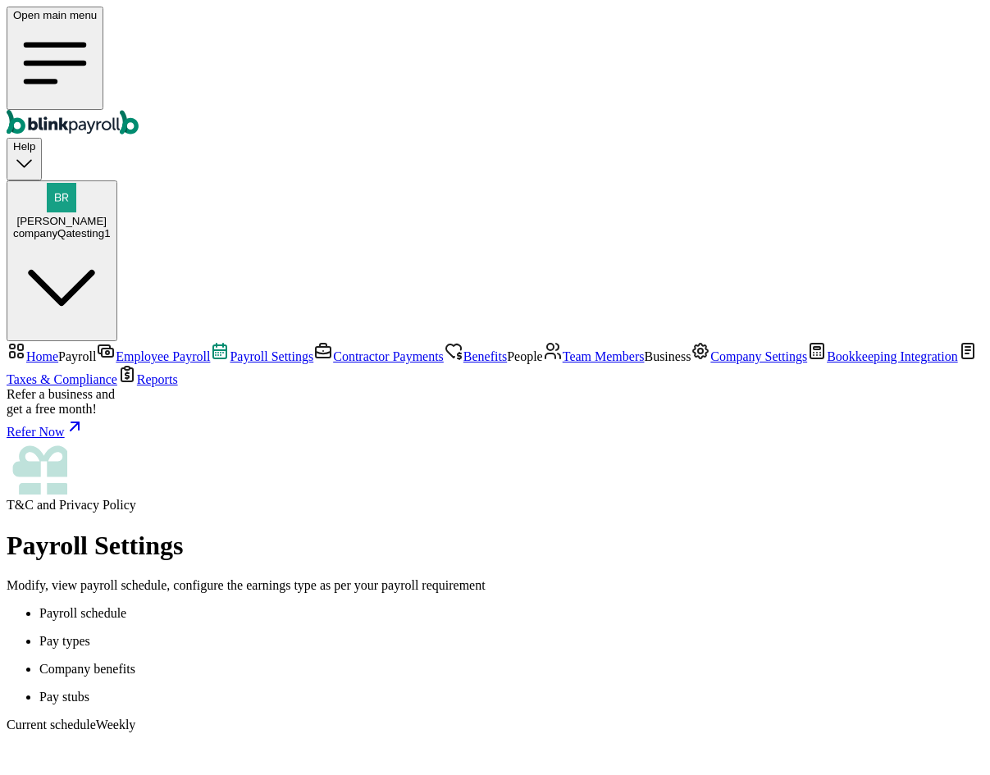
scroll to position [139, 0]
click at [313, 349] on link "Contractor Payments" at bounding box center [378, 356] width 130 height 14
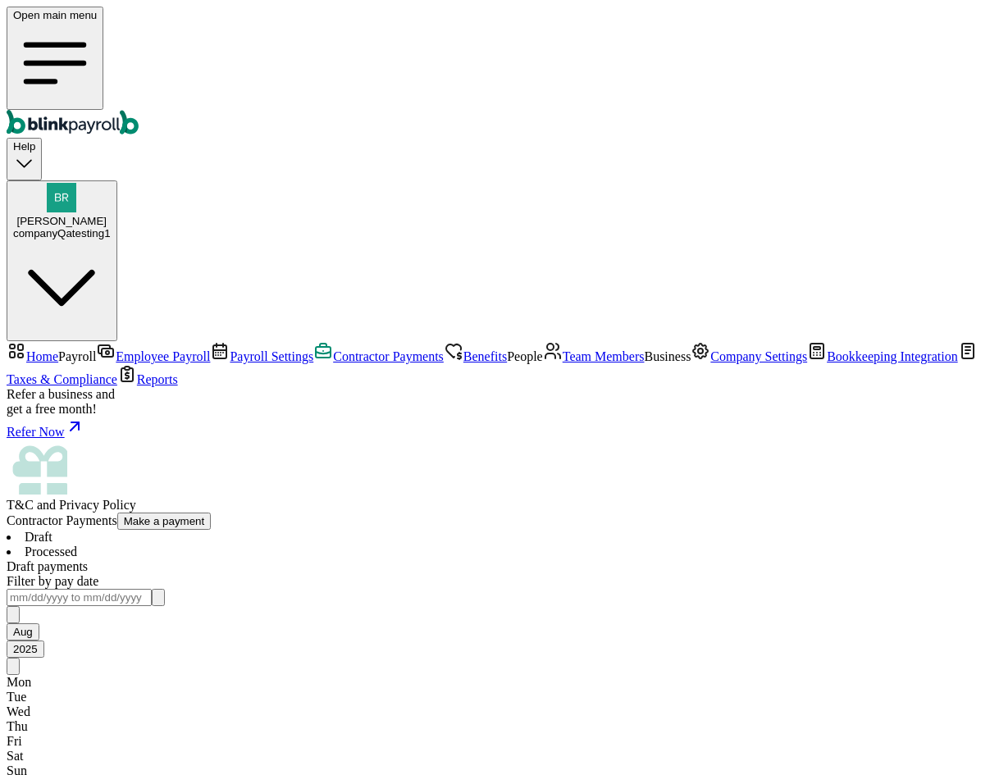
click at [350, 545] on li "Processed" at bounding box center [495, 552] width 977 height 15
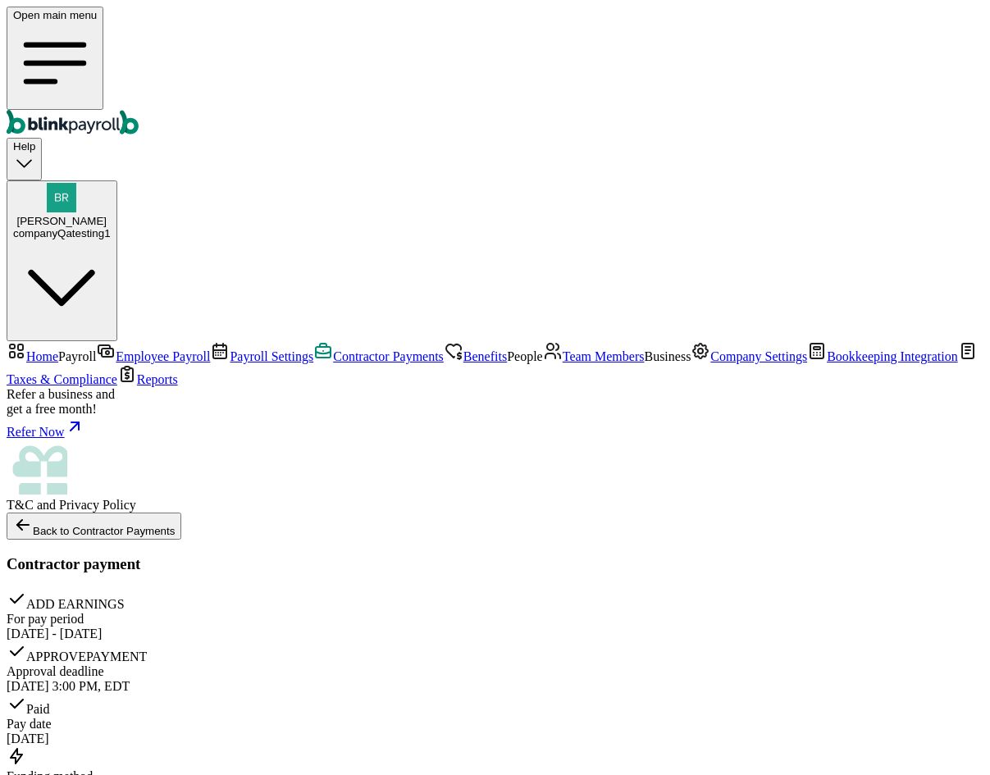
scroll to position [312, 0]
click at [230, 349] on span "Payroll Settings" at bounding box center [272, 356] width 84 height 14
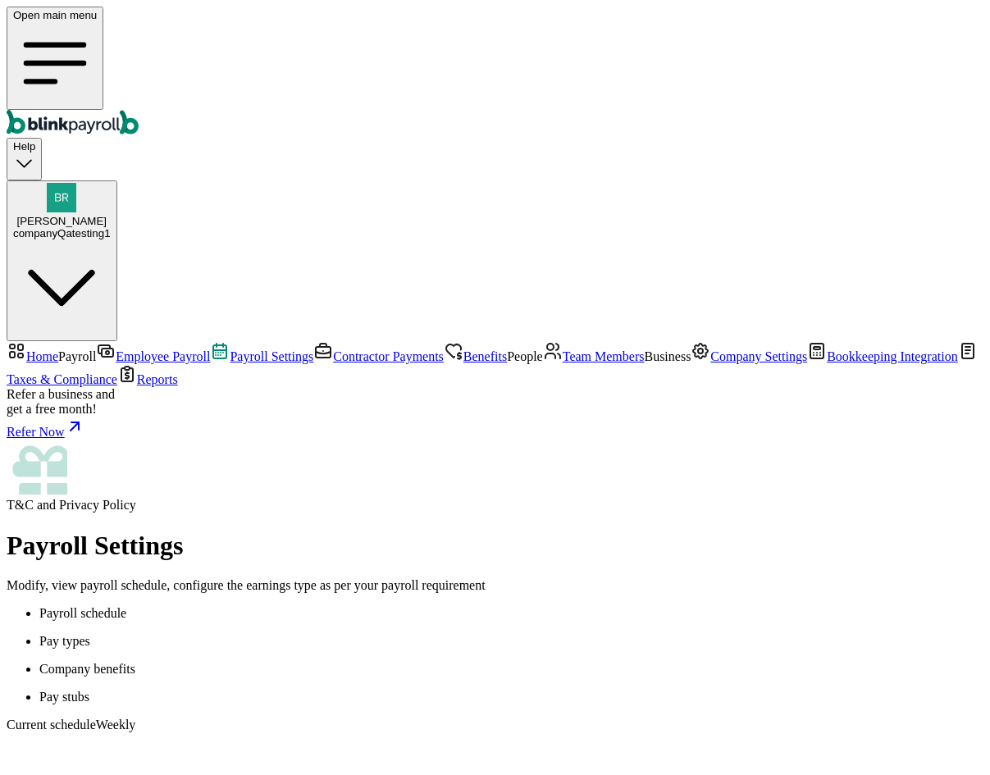
scroll to position [139, 0]
click at [543, 363] on link "Team Members" at bounding box center [594, 356] width 102 height 14
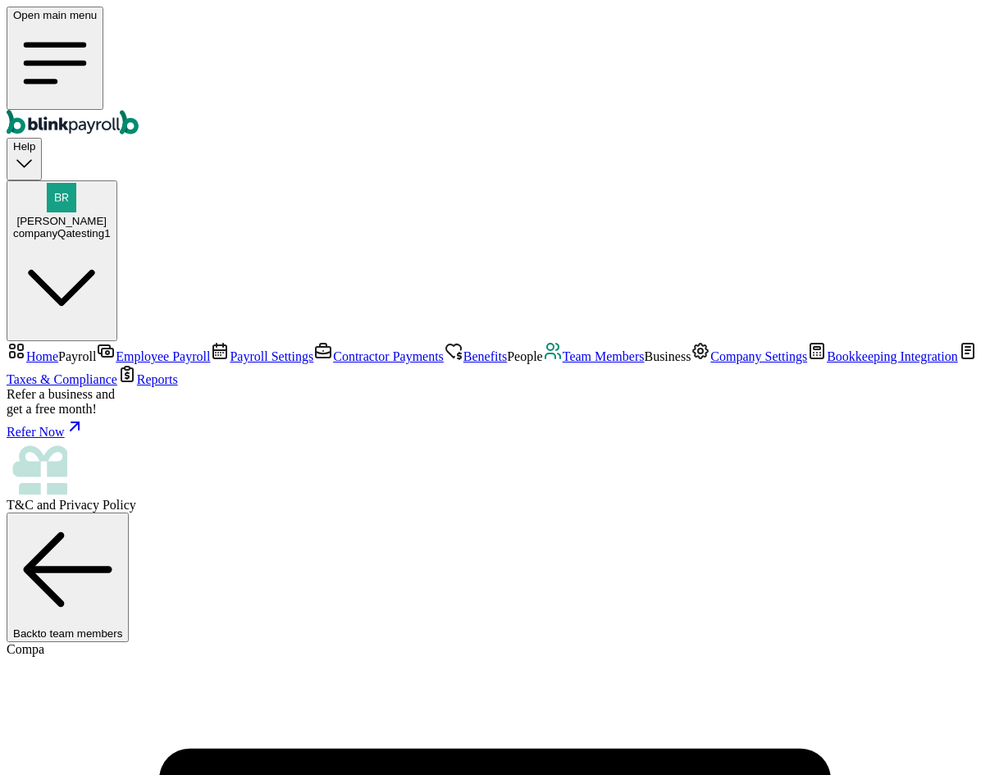
copy span "testCompa11"
click at [333, 349] on span "Contractor Payments" at bounding box center [388, 356] width 111 height 14
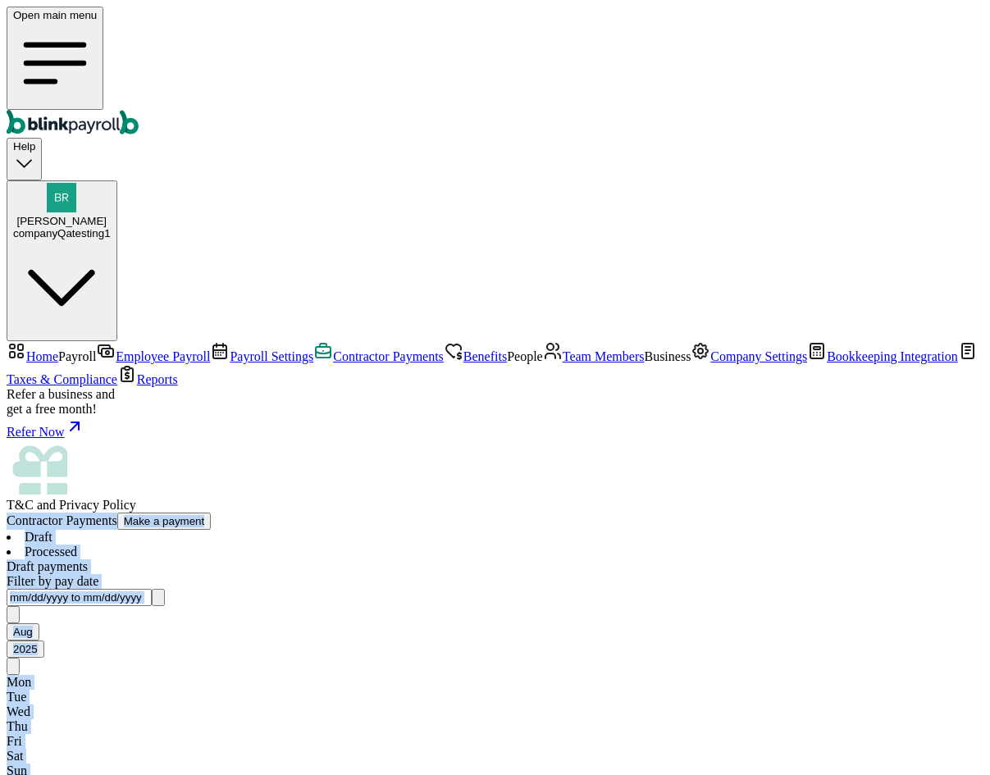
click at [546, 513] on main "Contractor Payments Make a payment Draft Processed Draft payments Filter by pay…" at bounding box center [495, 682] width 977 height 338
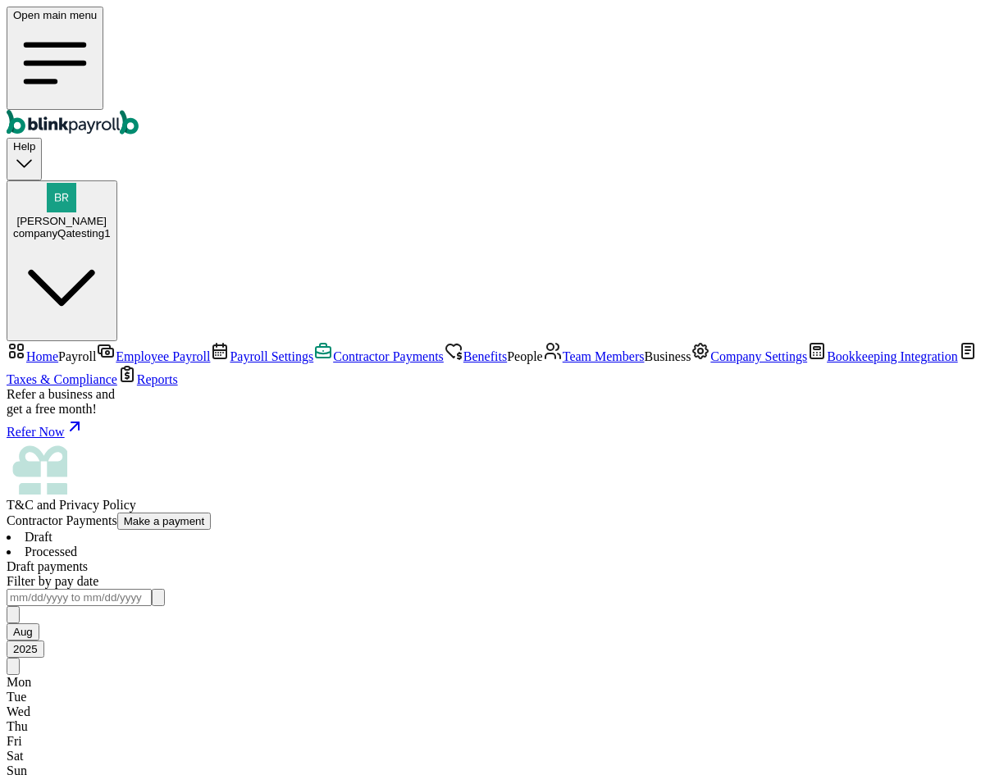
click at [535, 513] on main "Contractor Payments Make a payment Draft Processed Draft payments Filter by pay…" at bounding box center [495, 682] width 977 height 338
select select "direct_deposit"
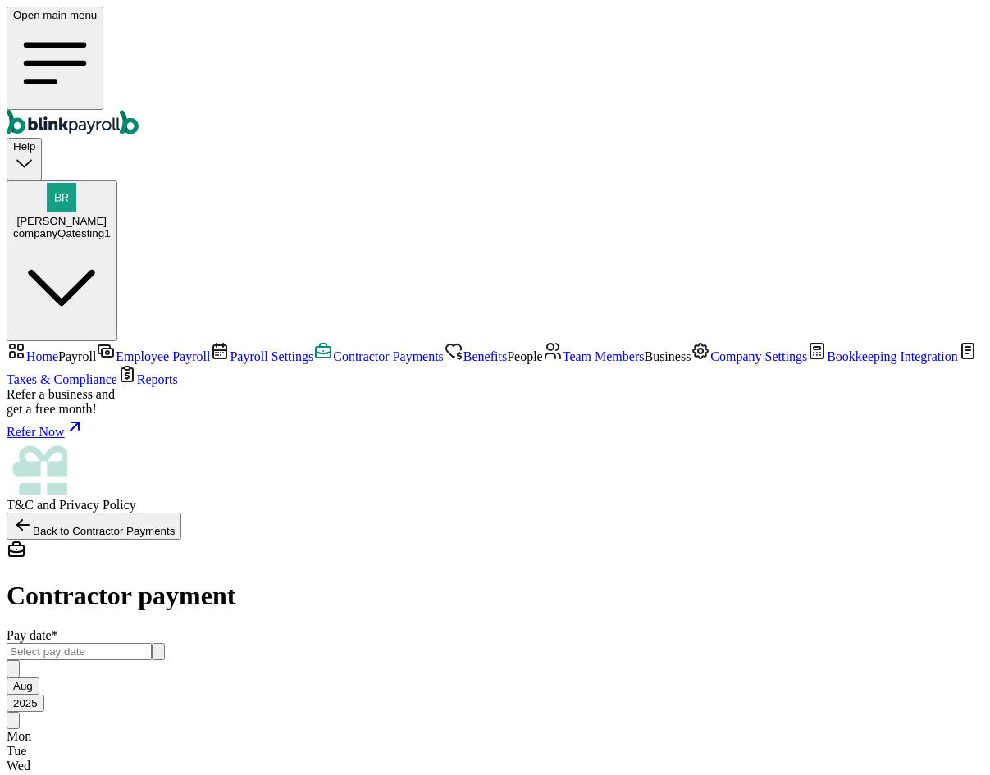
scroll to position [132, 0]
click at [152, 643] on input "text" at bounding box center [79, 651] width 145 height 17
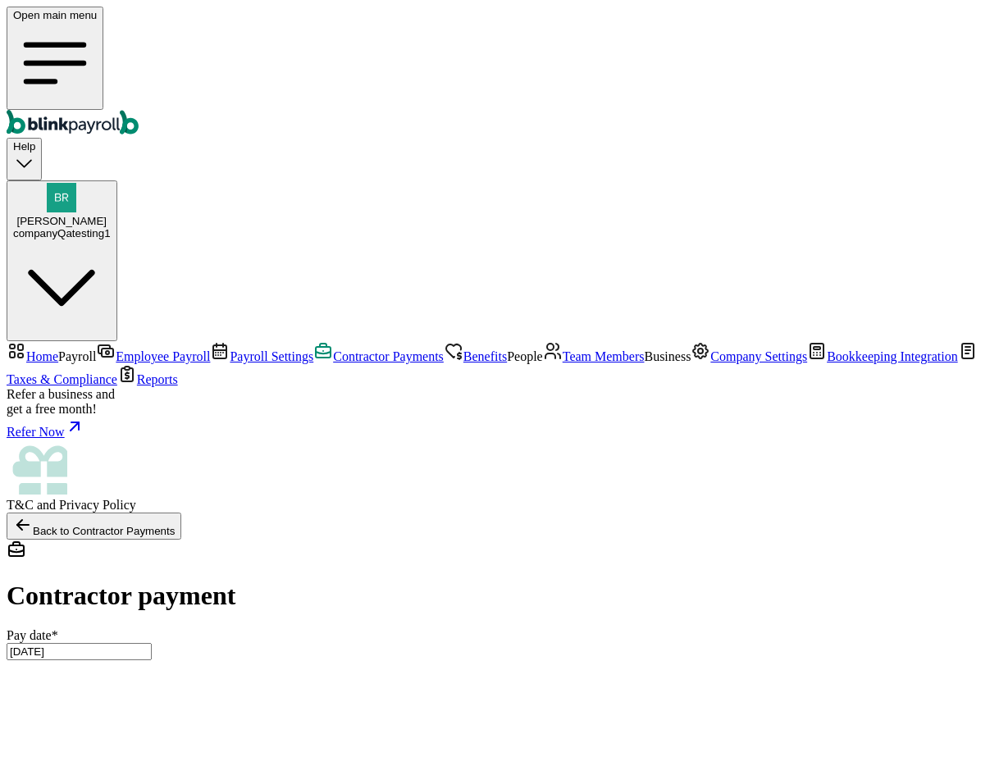
type input "[DATE] ~ [DATE]"
type input "50.00"
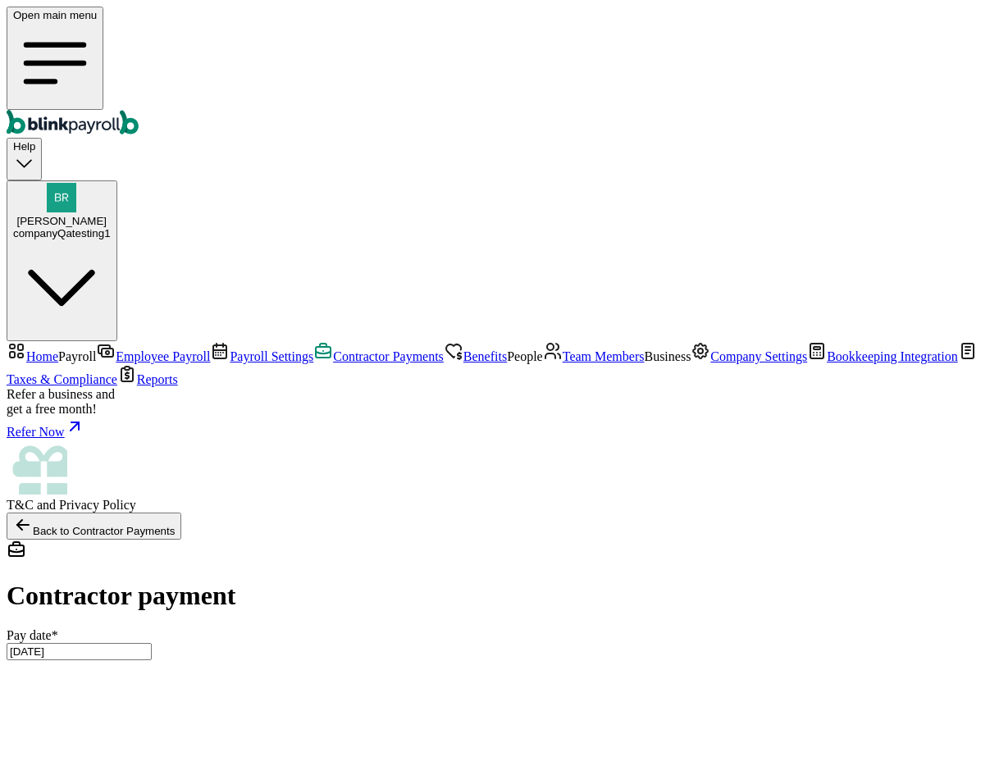
type input "50.00"
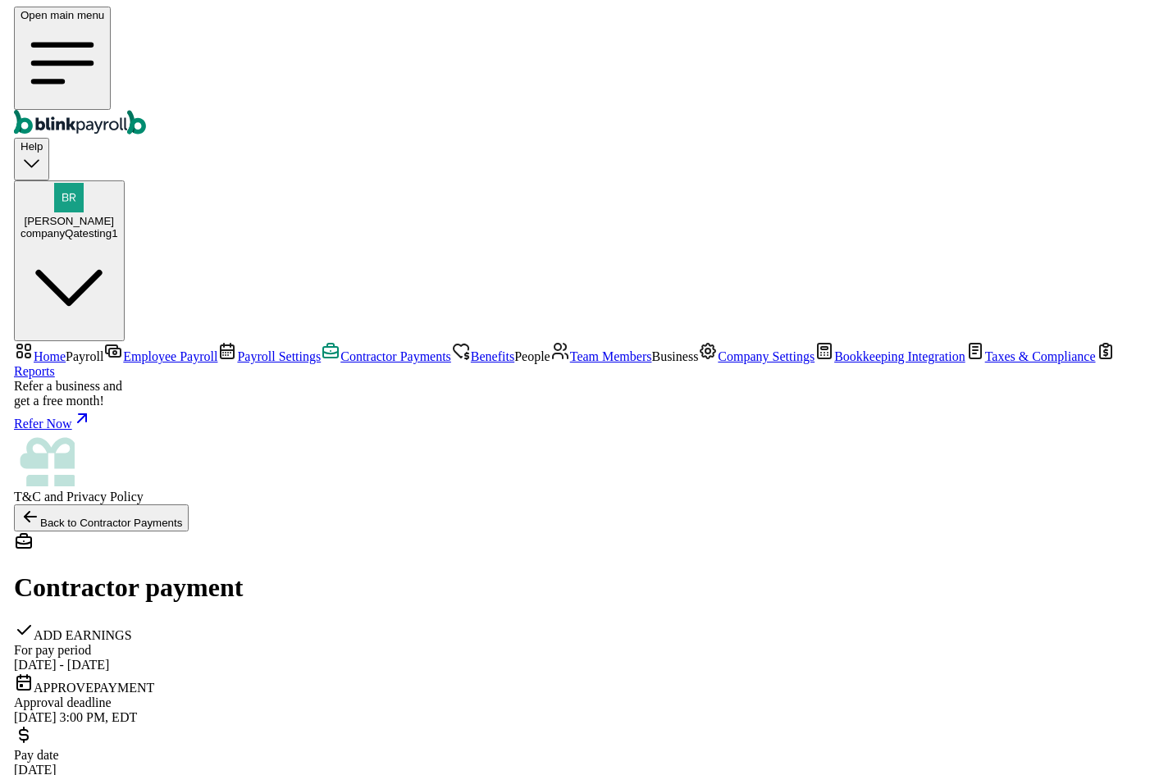
scroll to position [148, 0]
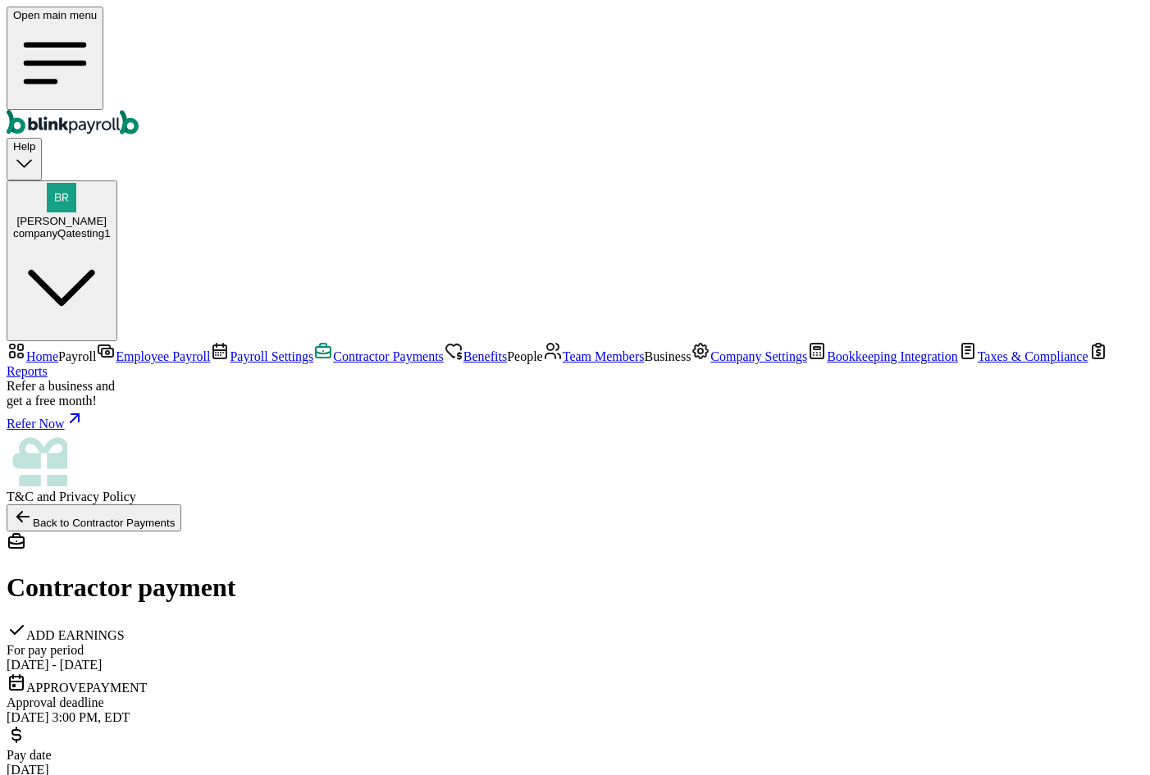
checkbox input "true"
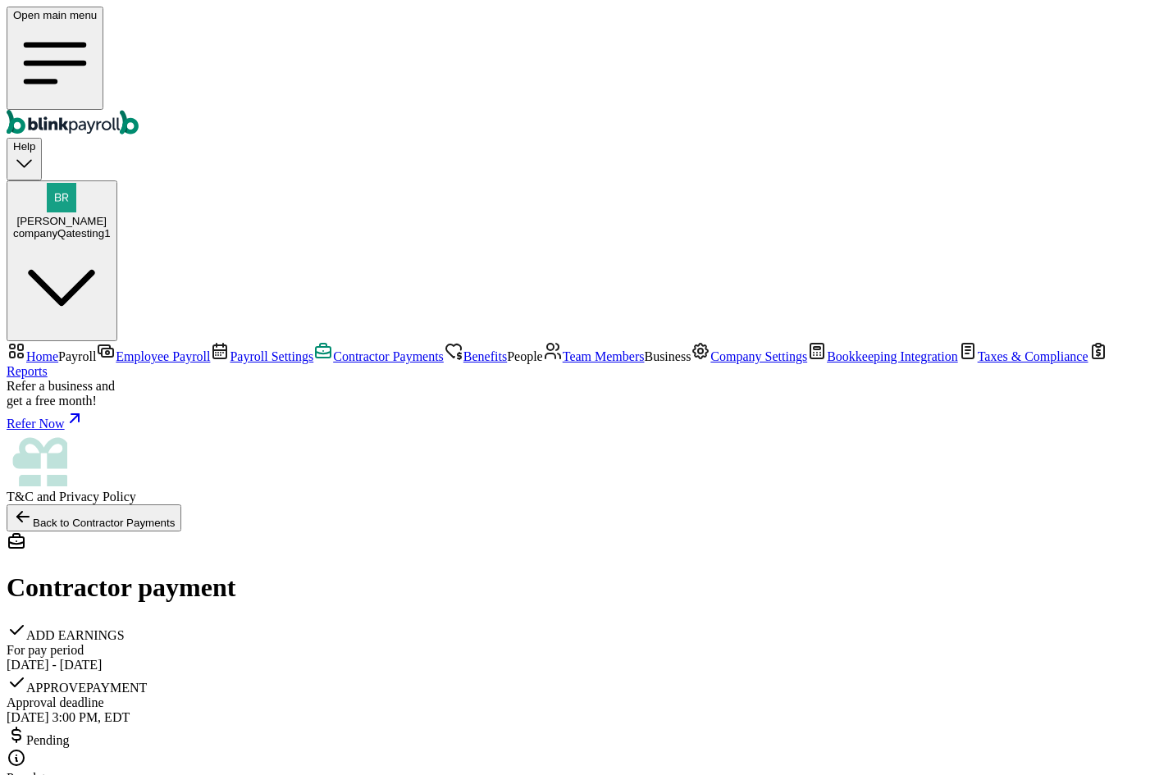
scroll to position [195, 0]
select select "direct_deposit"
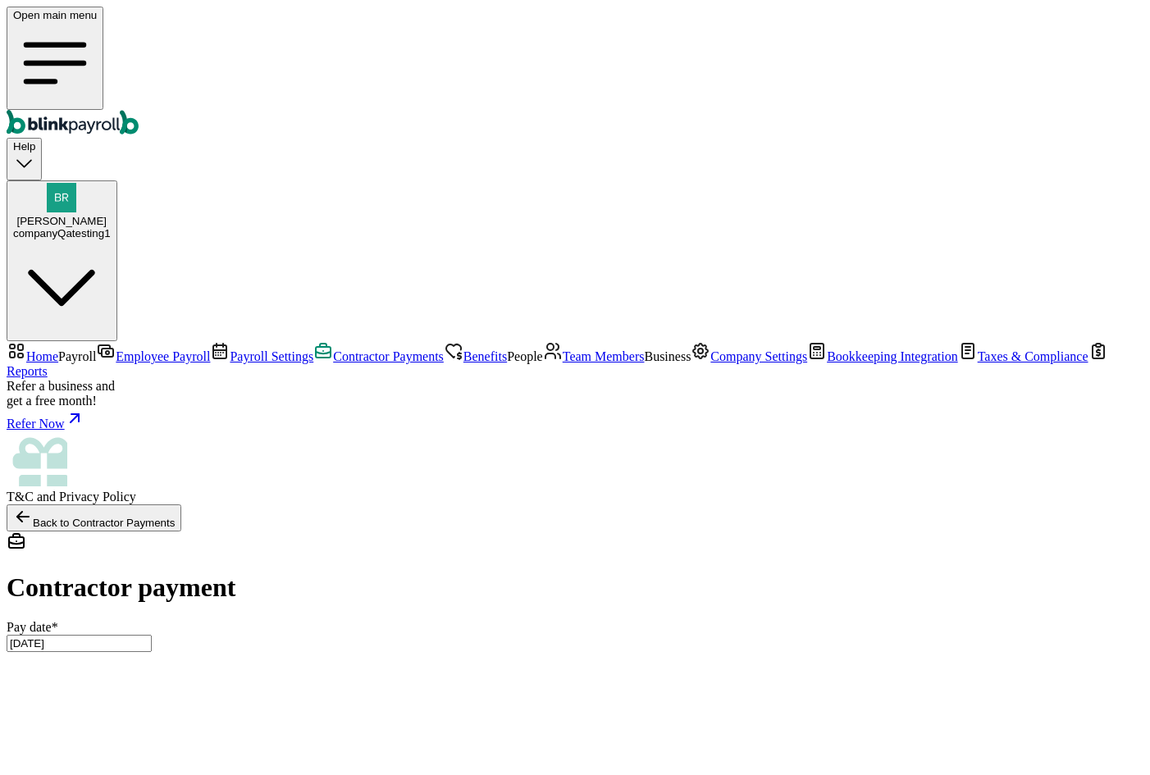
type input "08/04/2025 ~ 08/31/2025"
click at [333, 349] on span "Contractor Payments" at bounding box center [388, 356] width 111 height 14
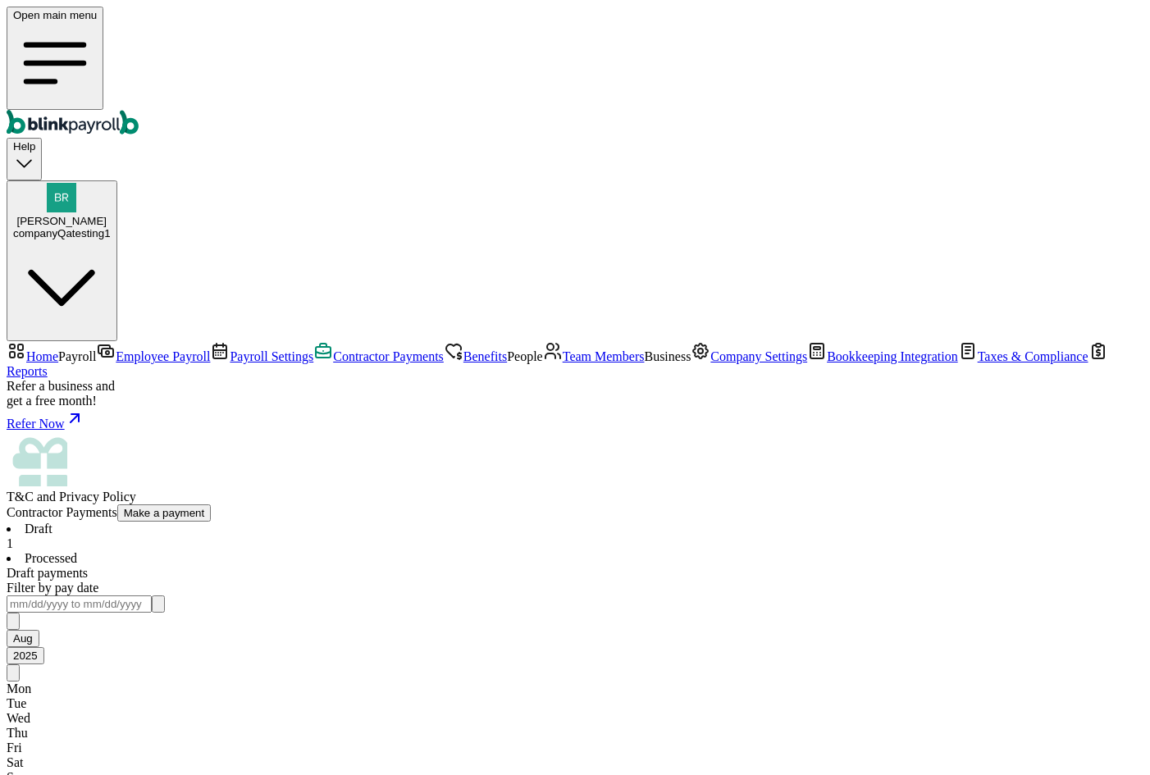
click at [107, 215] on span "Rocky Balboa" at bounding box center [61, 221] width 90 height 12
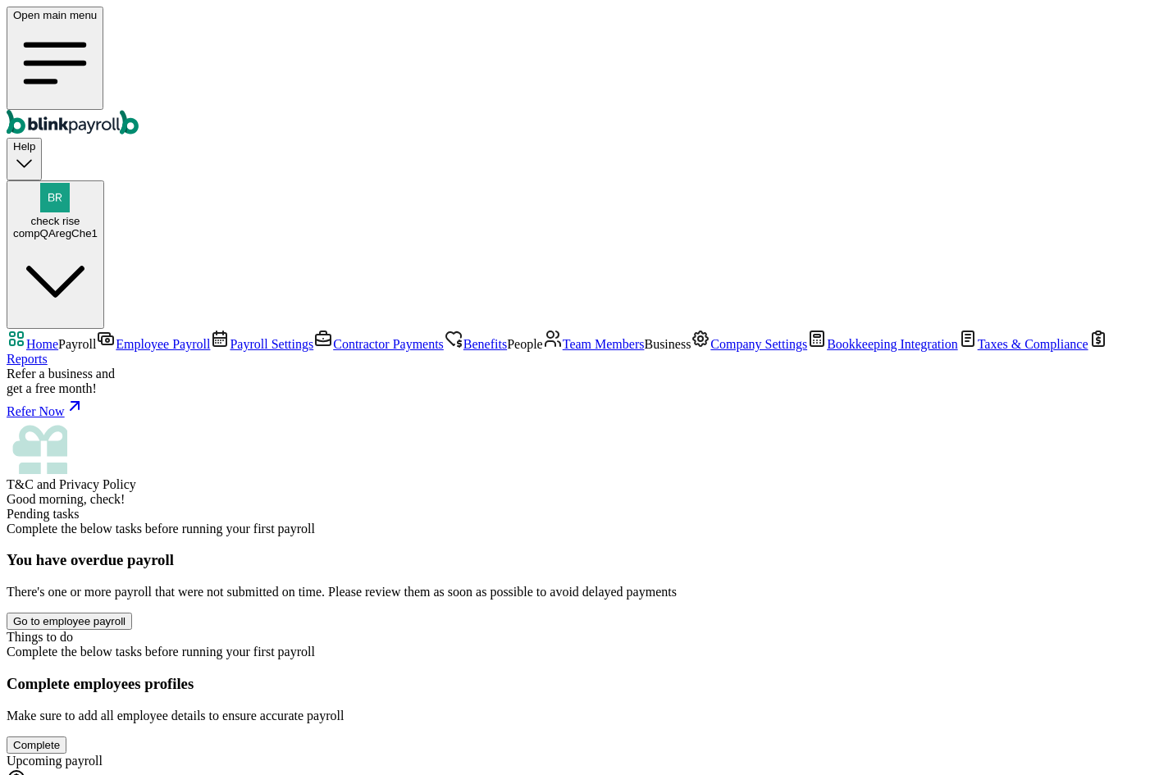
click at [563, 351] on span "Team Members" at bounding box center [604, 344] width 82 height 14
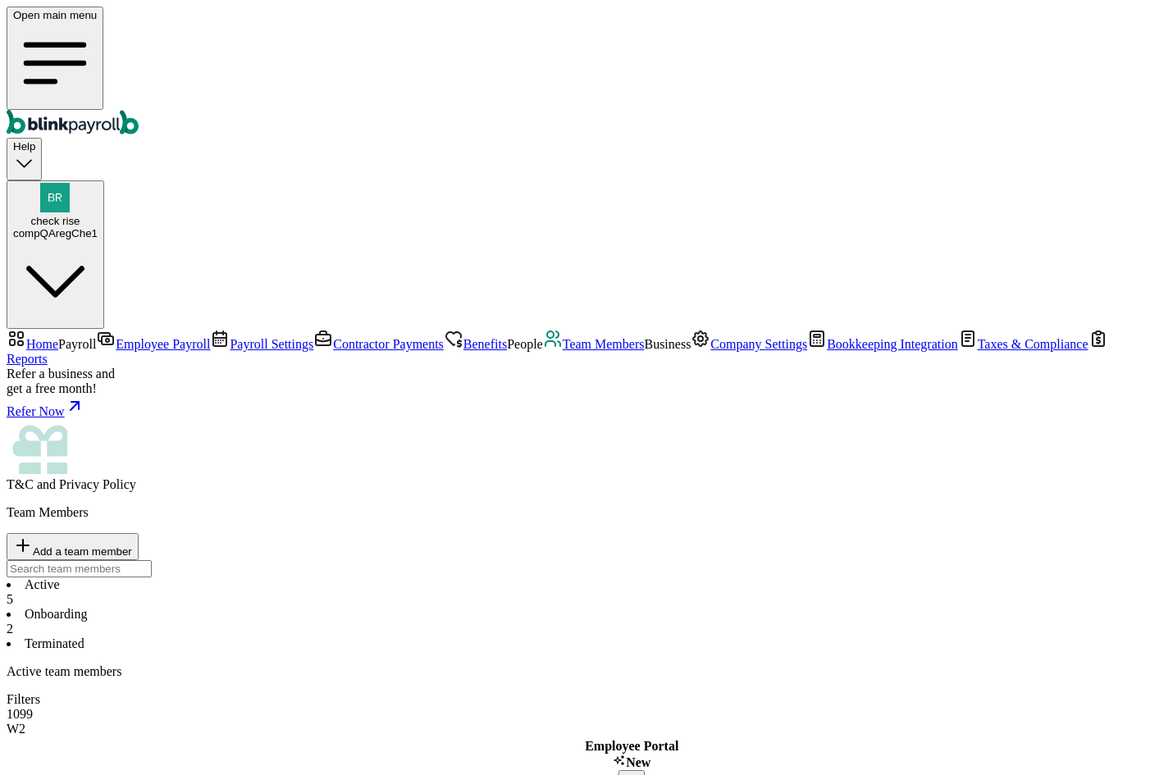
type input "[PERSON_NAME][EMAIL_ADDRESS][DOMAIN_NAME]"
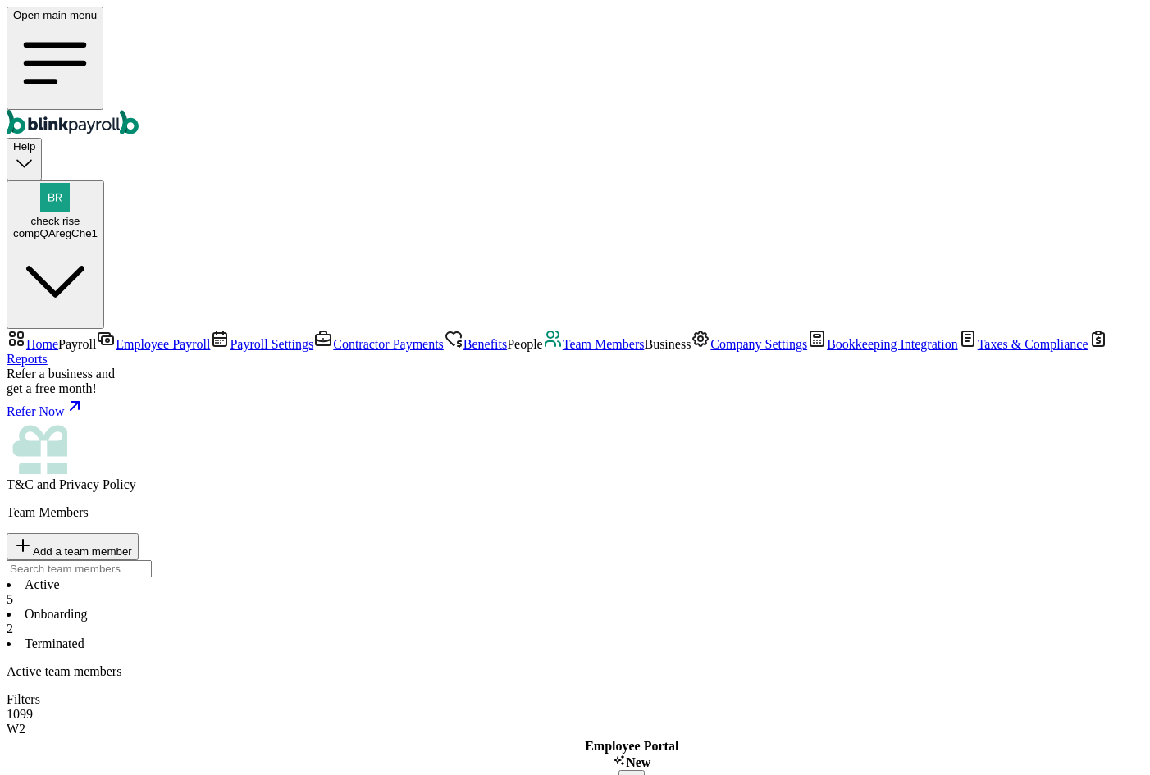
click at [103, 329] on nav "Home Payroll Employee Payroll Payroll Settings Contractor Payments Benefits Peo…" at bounding box center [575, 410] width 1137 height 163
click at [116, 337] on span "Employee Payroll" at bounding box center [163, 344] width 94 height 14
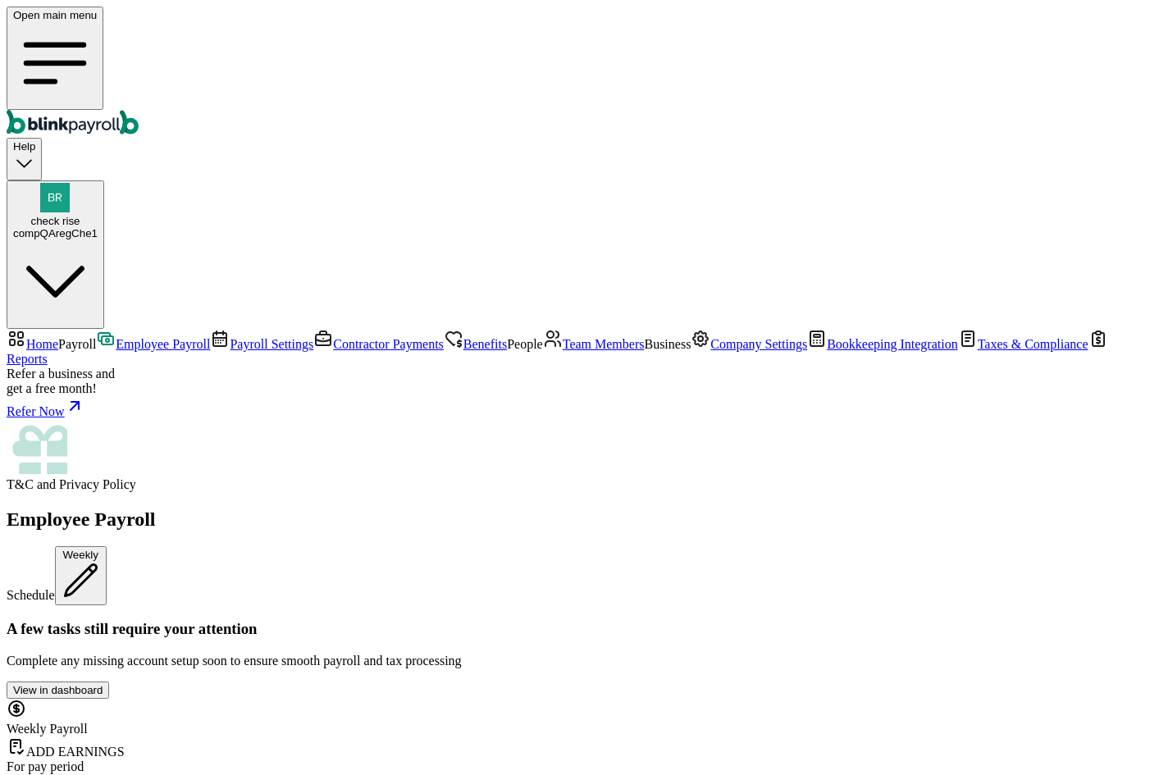
scroll to position [1474, 0]
click at [98, 227] on div "compQAregChe1" at bounding box center [55, 233] width 85 height 12
click at [563, 351] on span "Team Members" at bounding box center [604, 344] width 82 height 14
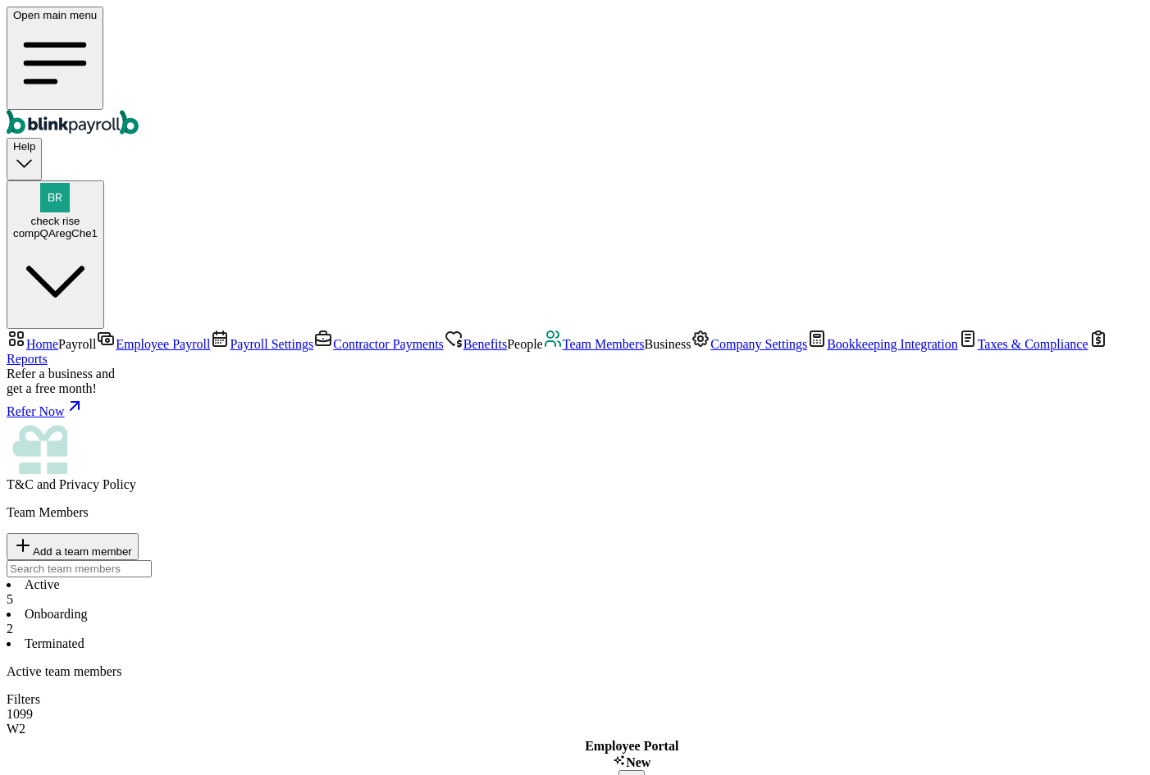
click at [98, 227] on div "compQAregChe1" at bounding box center [55, 233] width 85 height 12
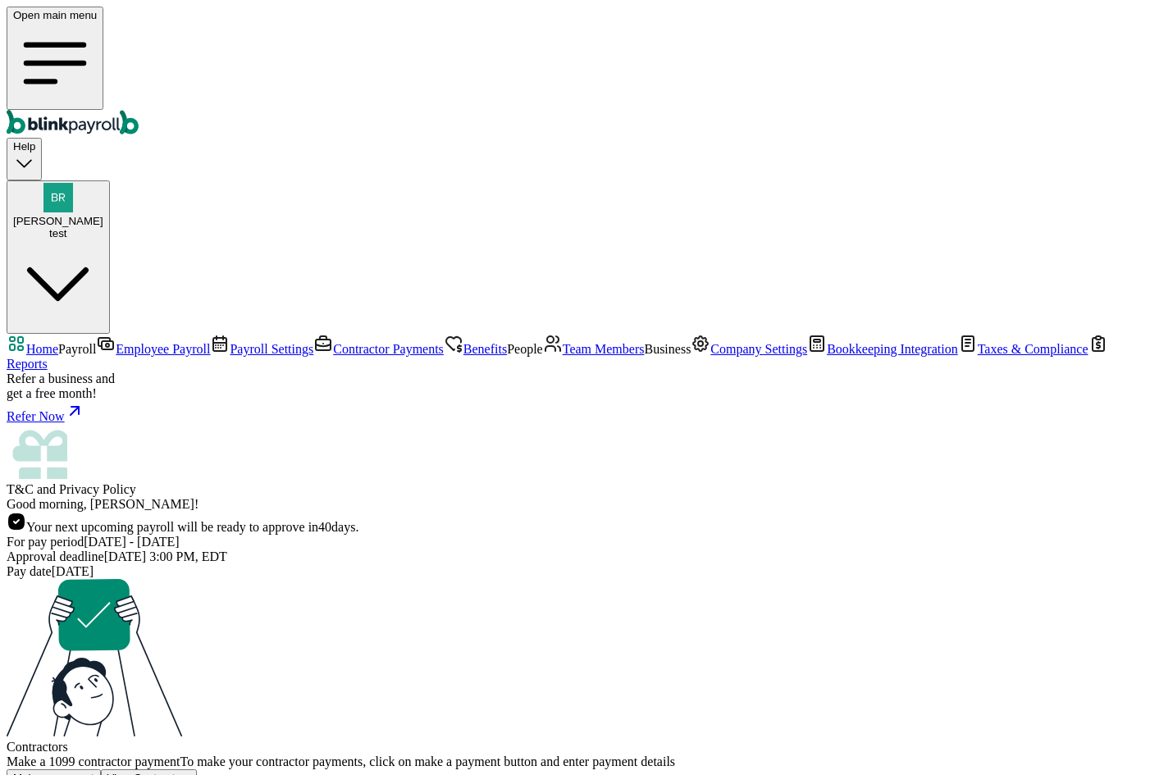
click at [563, 356] on span "Team Members" at bounding box center [604, 349] width 82 height 14
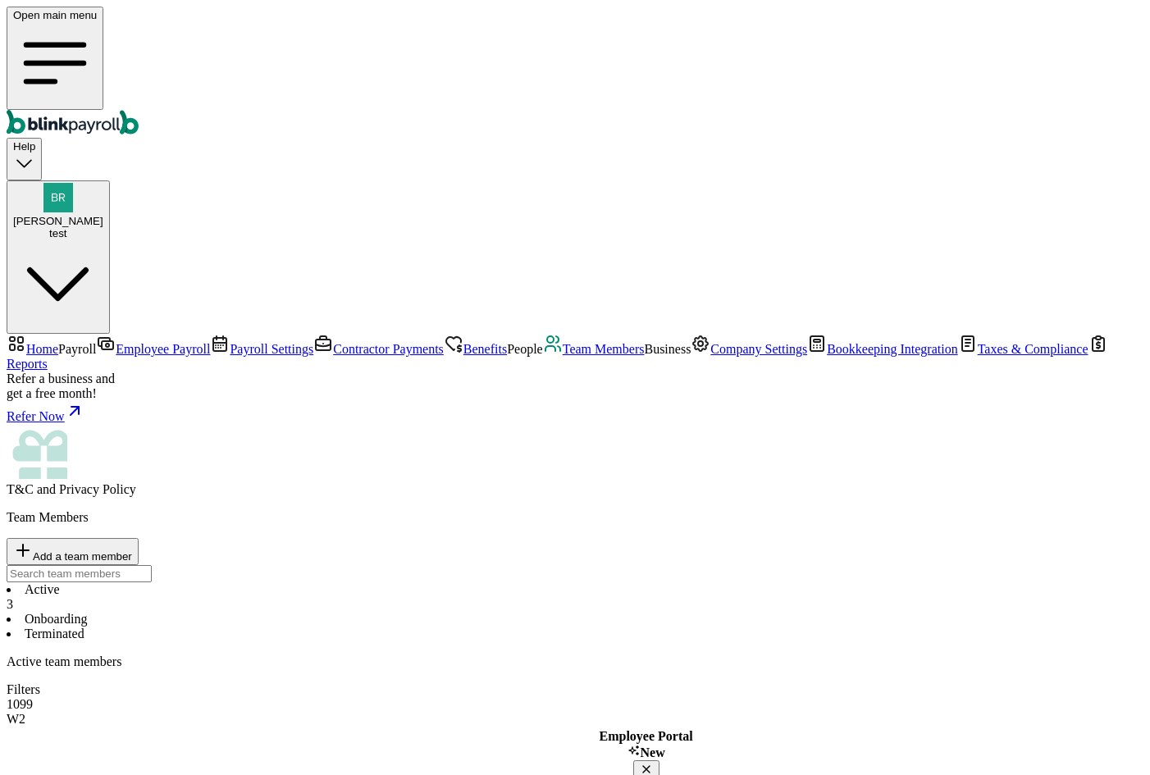
click at [121, 342] on span "Employee Payroll" at bounding box center [163, 349] width 94 height 14
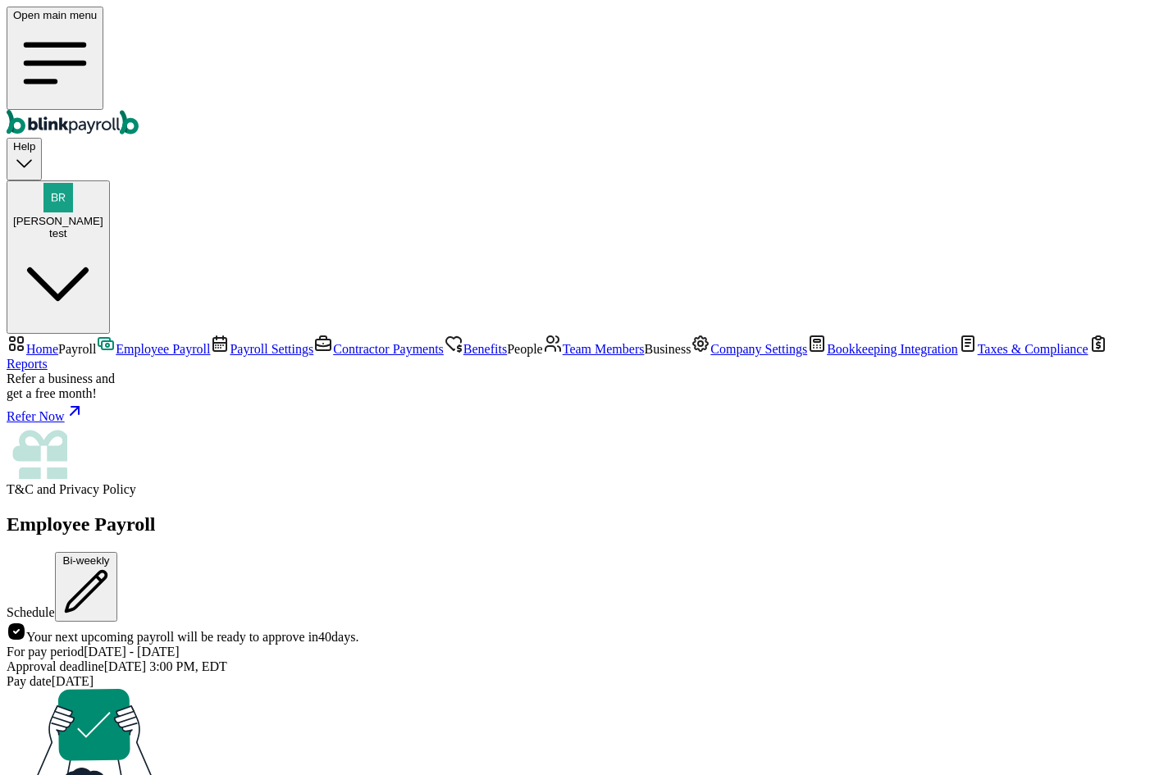
scroll to position [1231, 0]
click at [103, 215] on span "jerry east" at bounding box center [58, 221] width 90 height 12
click at [110, 180] on button "jerry east test" at bounding box center [58, 257] width 103 height 154
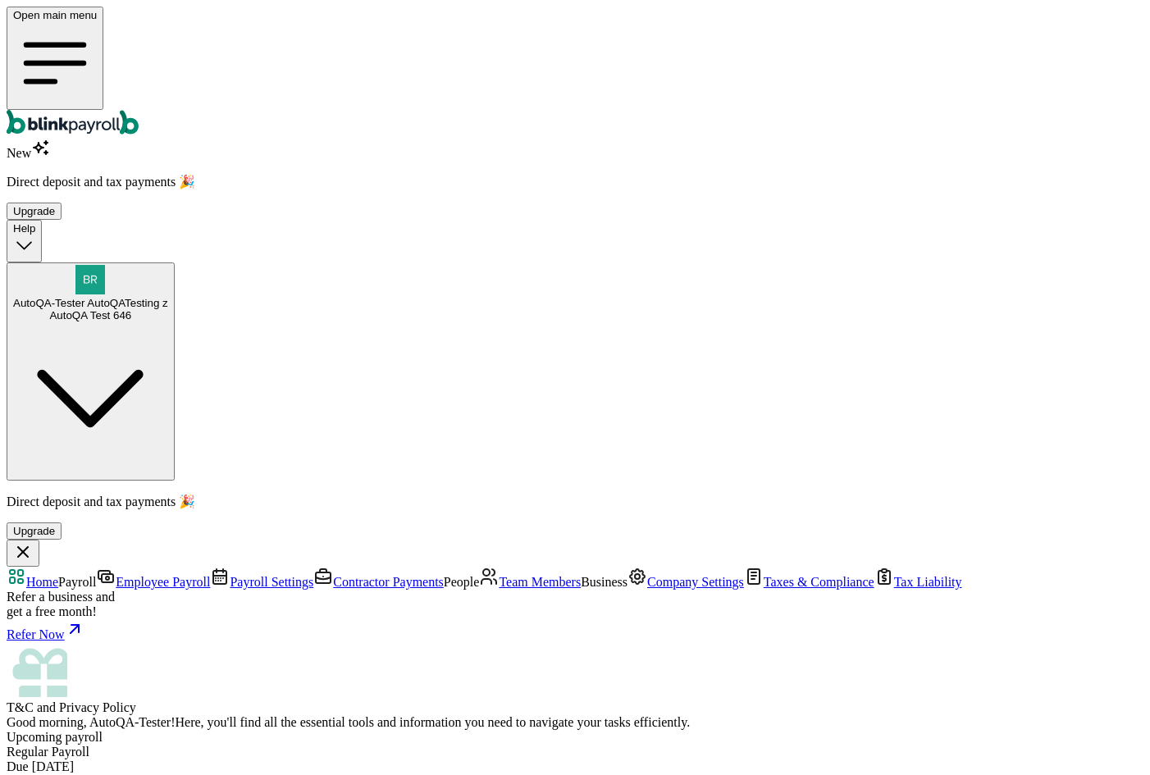
click at [647, 575] on span "Company Settings" at bounding box center [695, 582] width 97 height 14
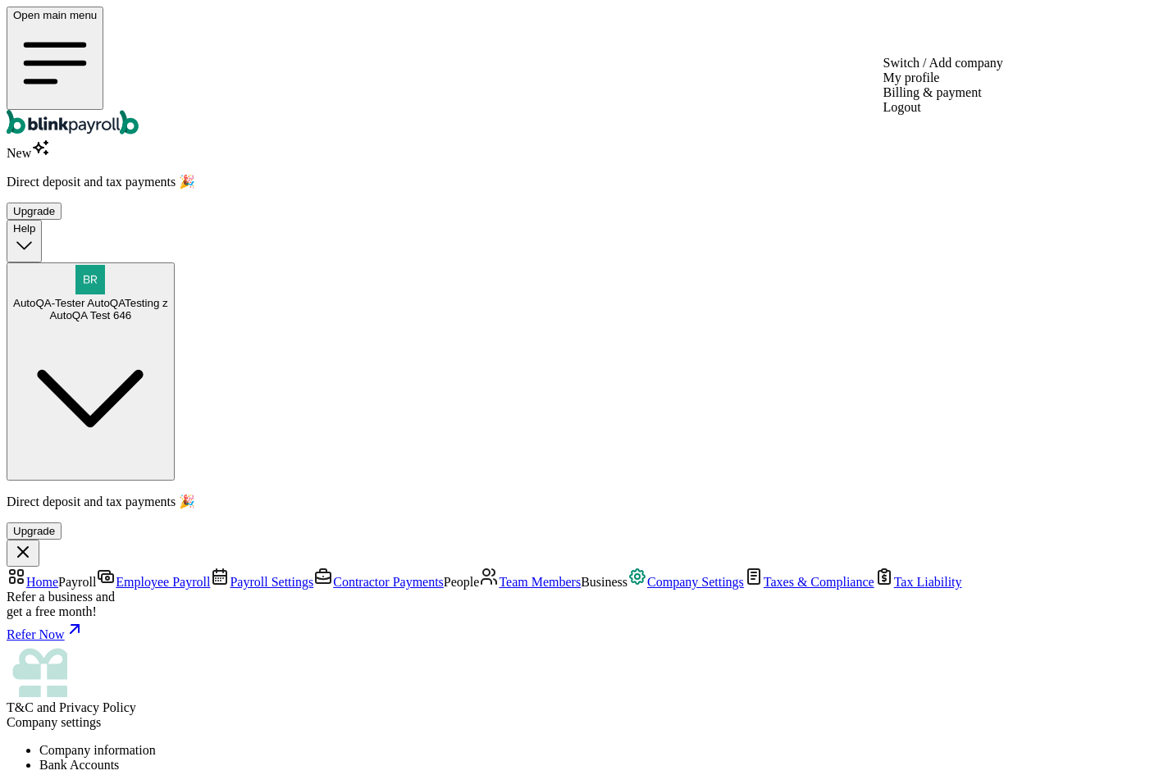
click at [168, 309] on div "AutoQA Test 646" at bounding box center [90, 315] width 155 height 12
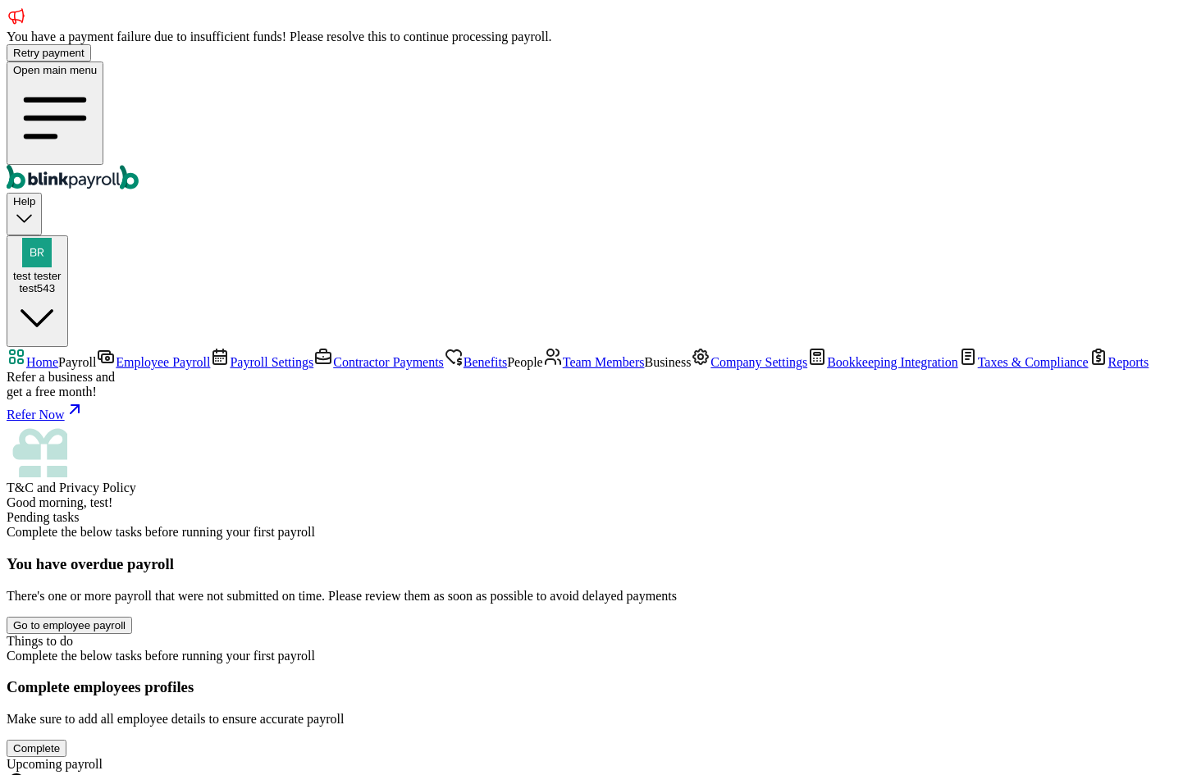
click at [119, 355] on span "Employee Payroll" at bounding box center [163, 362] width 94 height 14
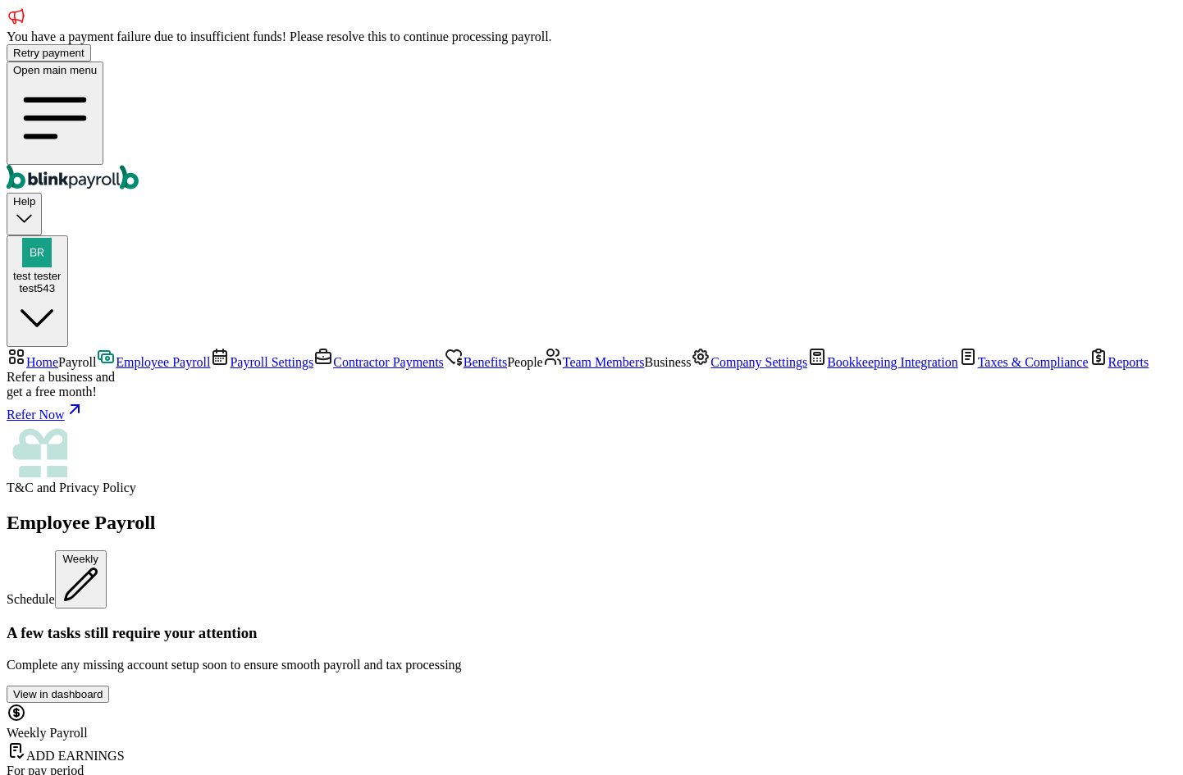
scroll to position [669, 0]
click at [333, 355] on span "Contractor Payments" at bounding box center [388, 362] width 111 height 14
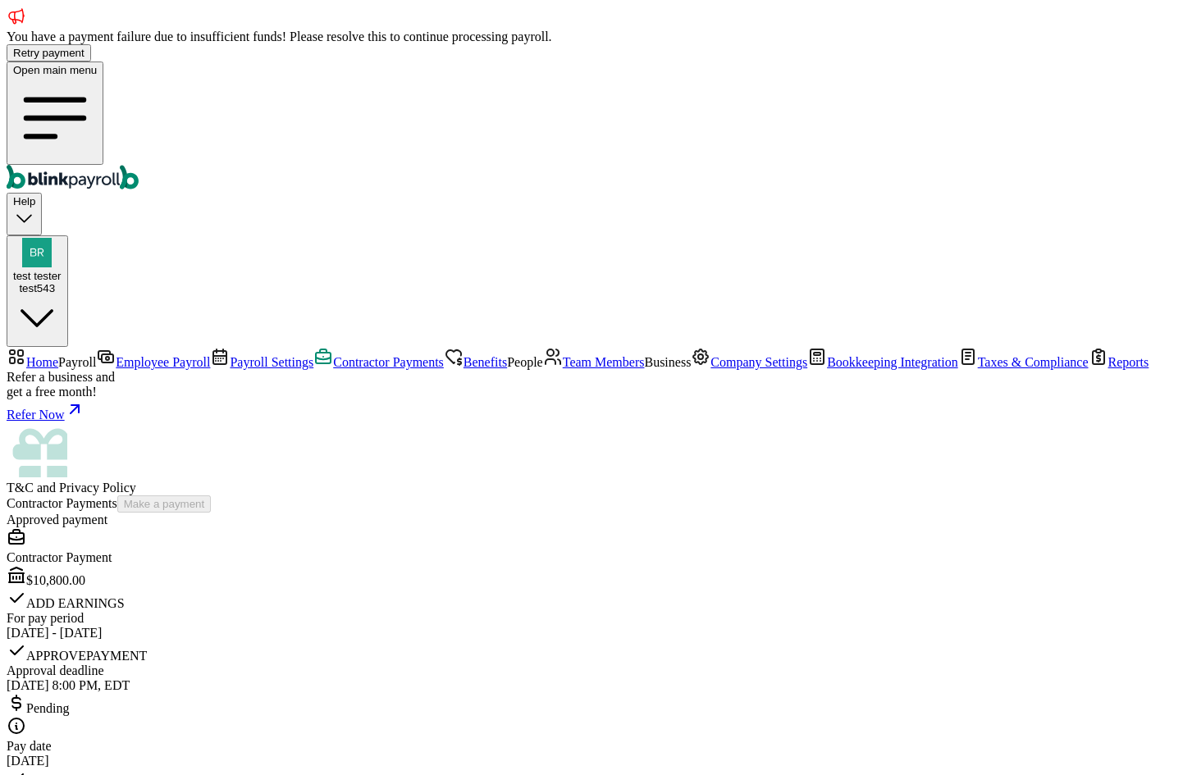
click at [128, 355] on span "Employee Payroll" at bounding box center [163, 362] width 94 height 14
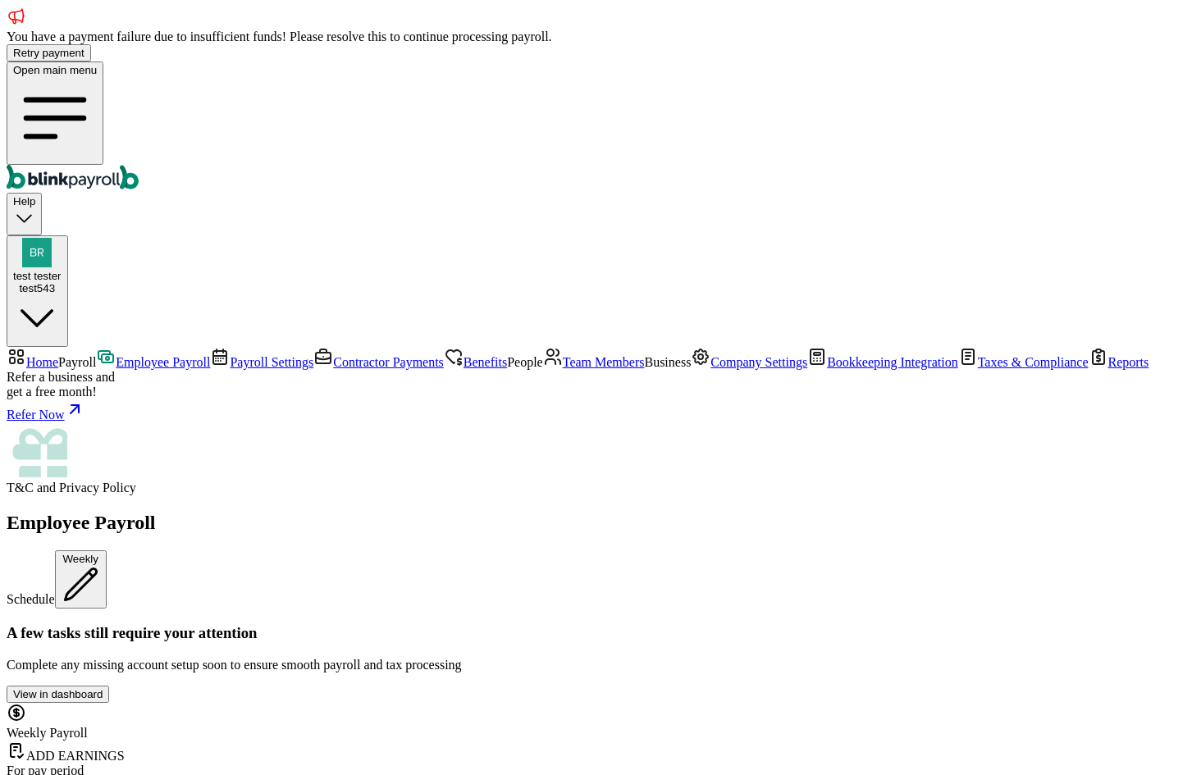
scroll to position [574, 0]
click at [85, 47] on span "Retry payment" at bounding box center [48, 53] width 71 height 12
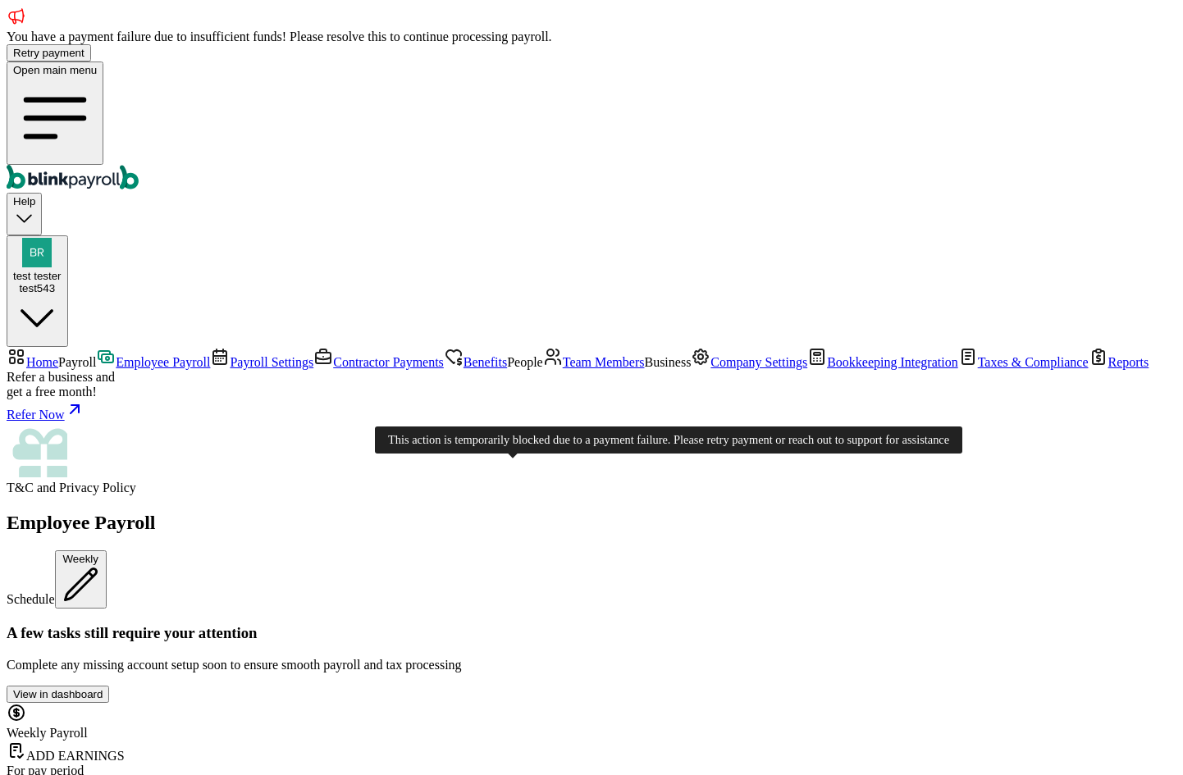
scroll to position [95, 0]
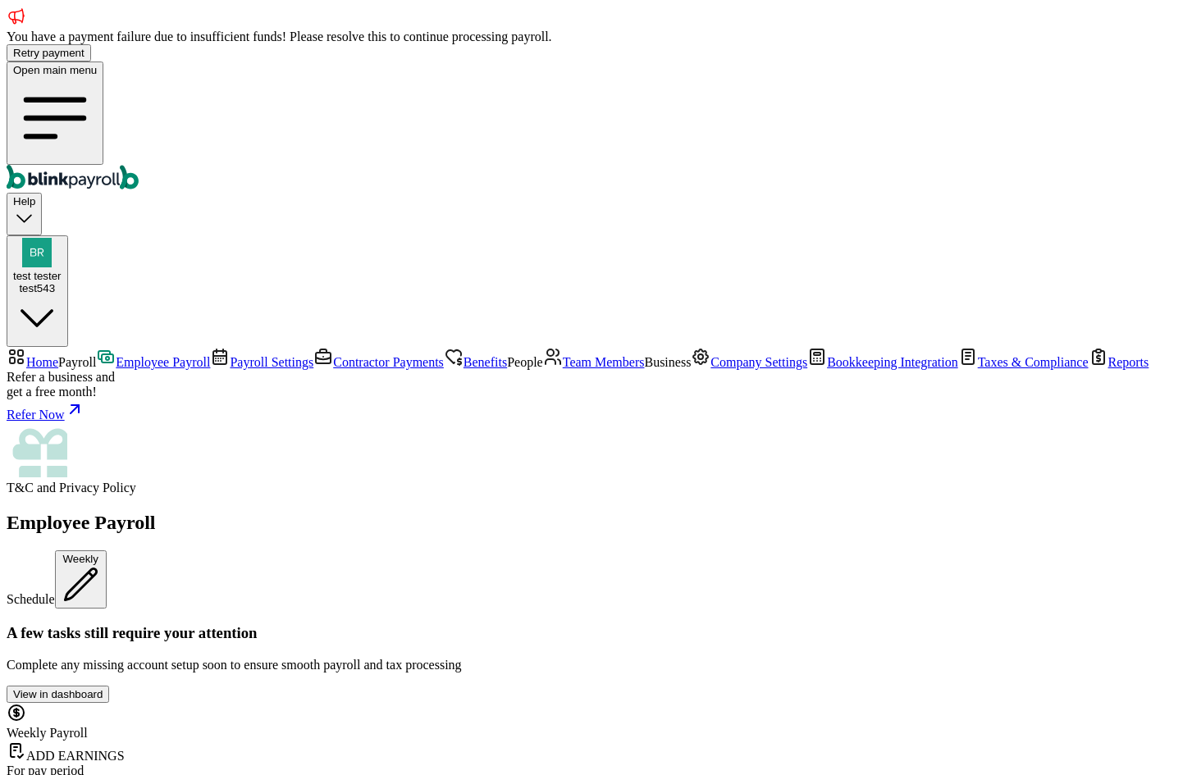
click at [62, 295] on icon "button" at bounding box center [37, 319] width 48 height 48
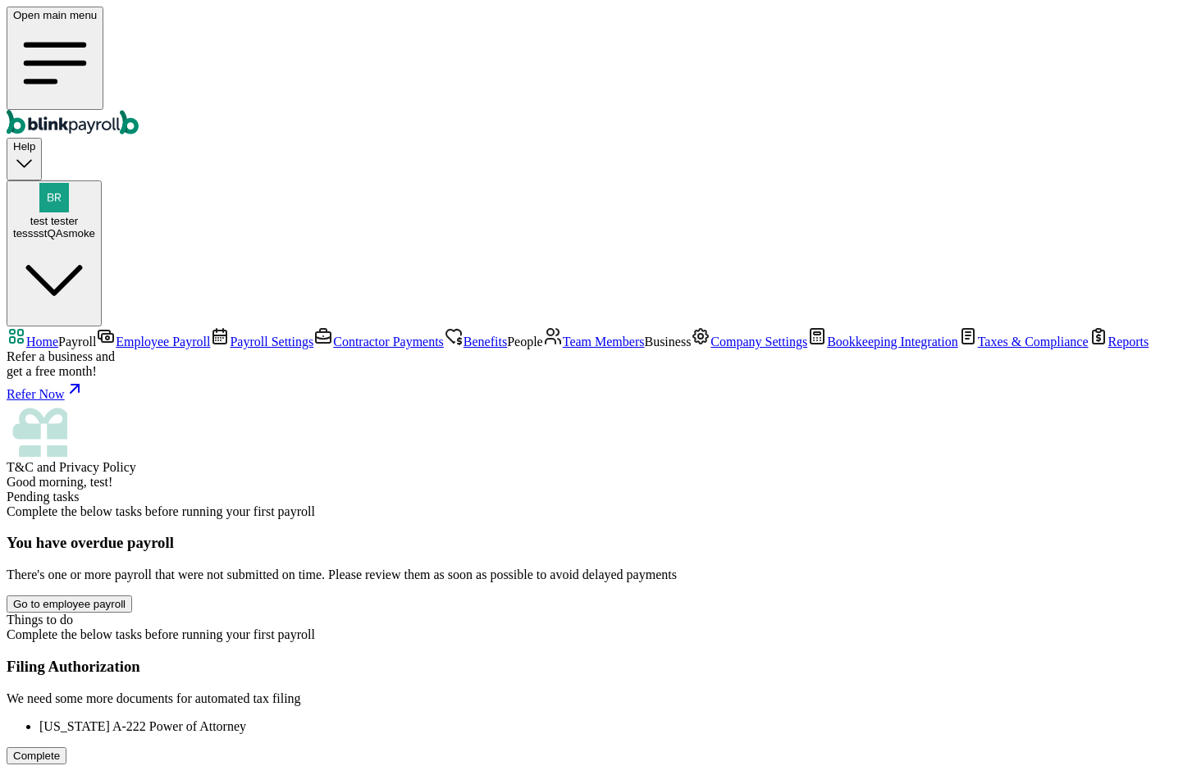
click at [107, 335] on link "Employee Payroll" at bounding box center [153, 342] width 114 height 14
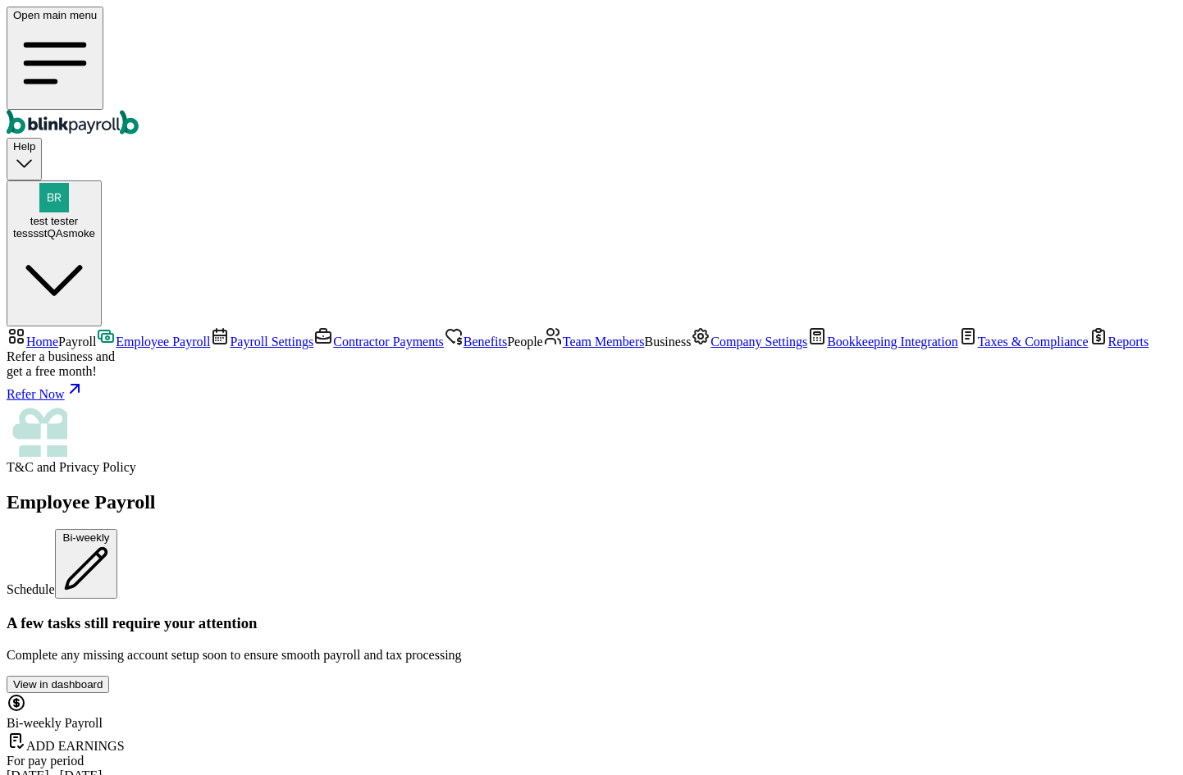
scroll to position [164, 0]
click at [333, 335] on span "Contractor Payments" at bounding box center [388, 342] width 111 height 14
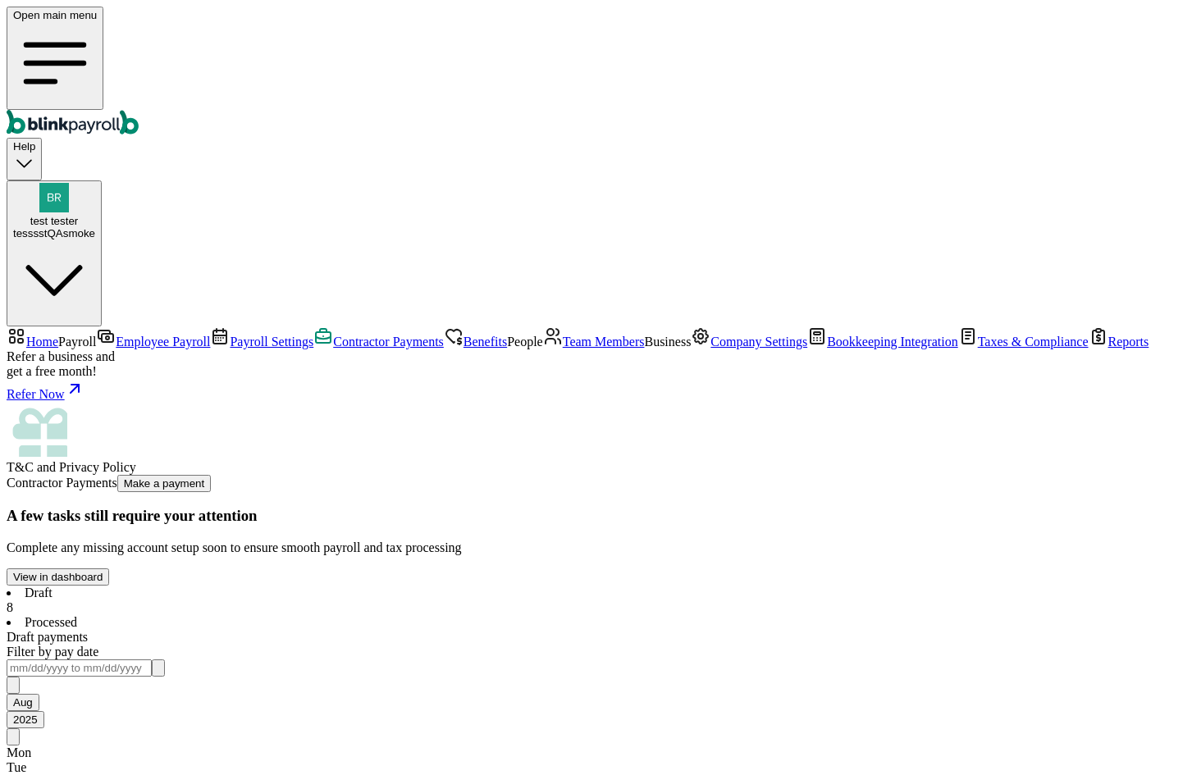
click at [563, 349] on span "Team Members" at bounding box center [604, 342] width 82 height 14
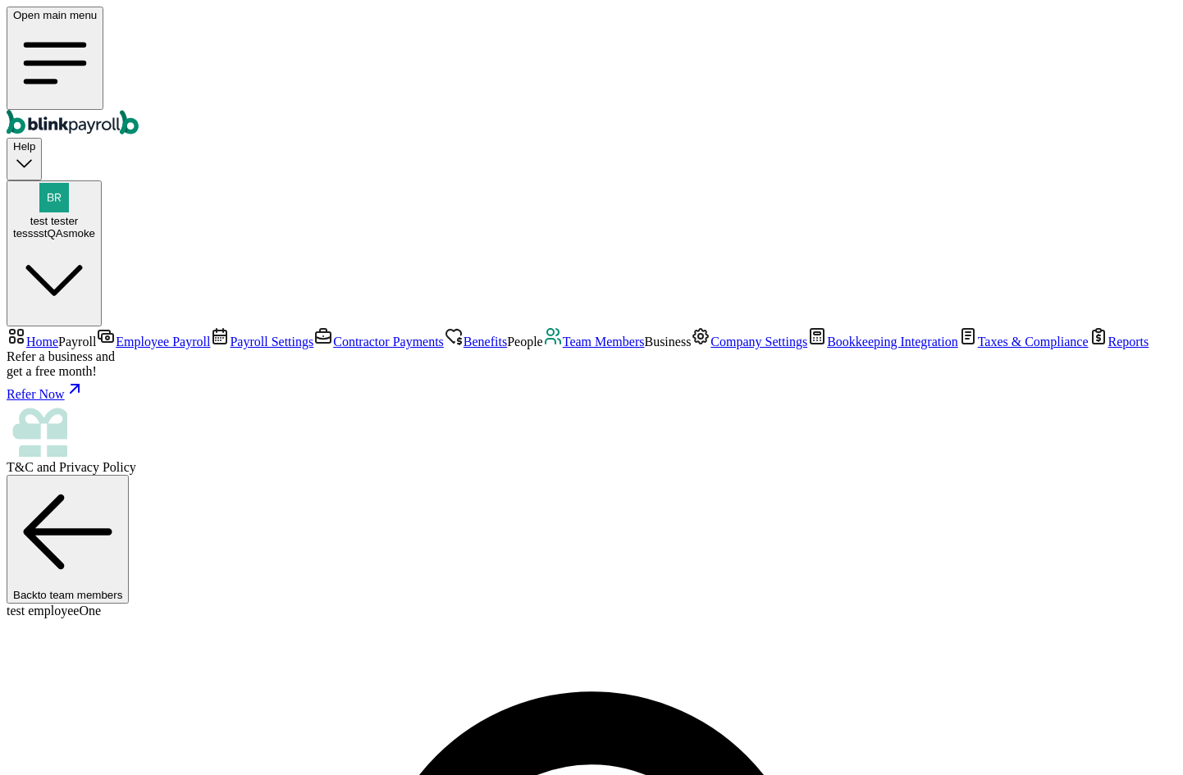
type input "[PERSON_NAME]"
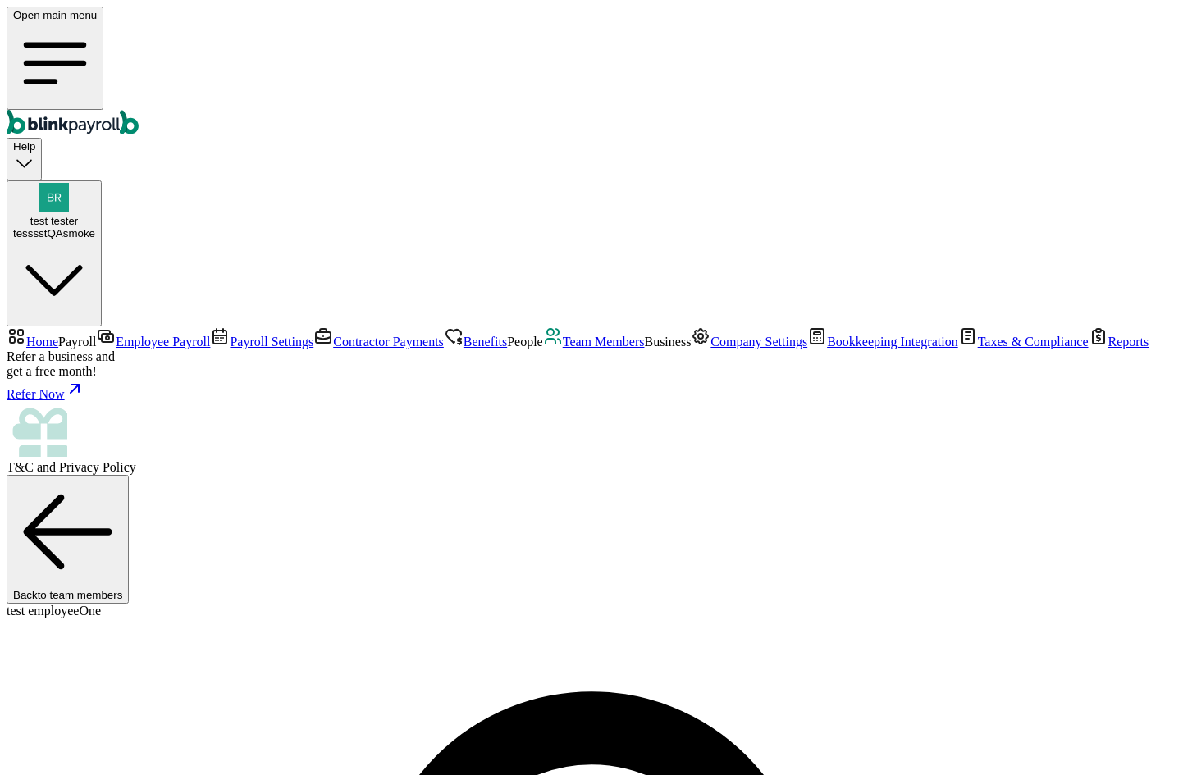
type input "BadAccount"
type input "[PERSON_NAME][EMAIL_ADDRESS][DOMAIN_NAME]"
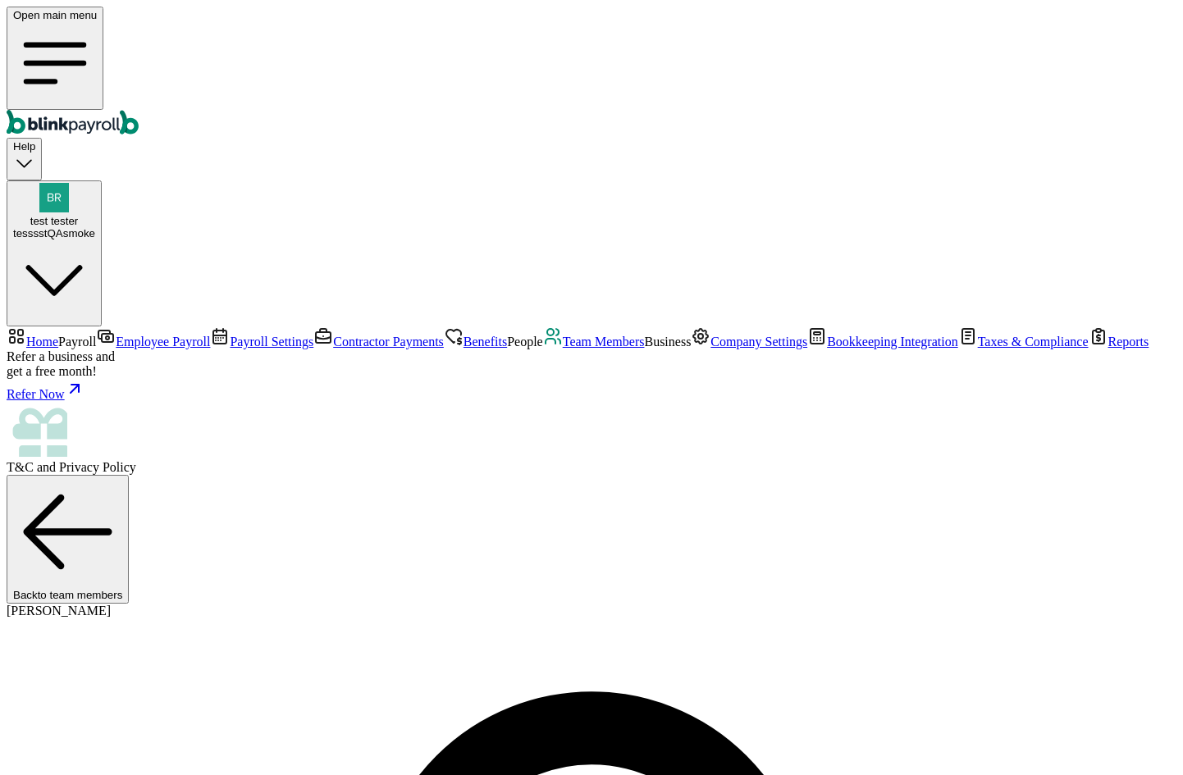
click at [563, 349] on span "Team Members" at bounding box center [604, 342] width 82 height 14
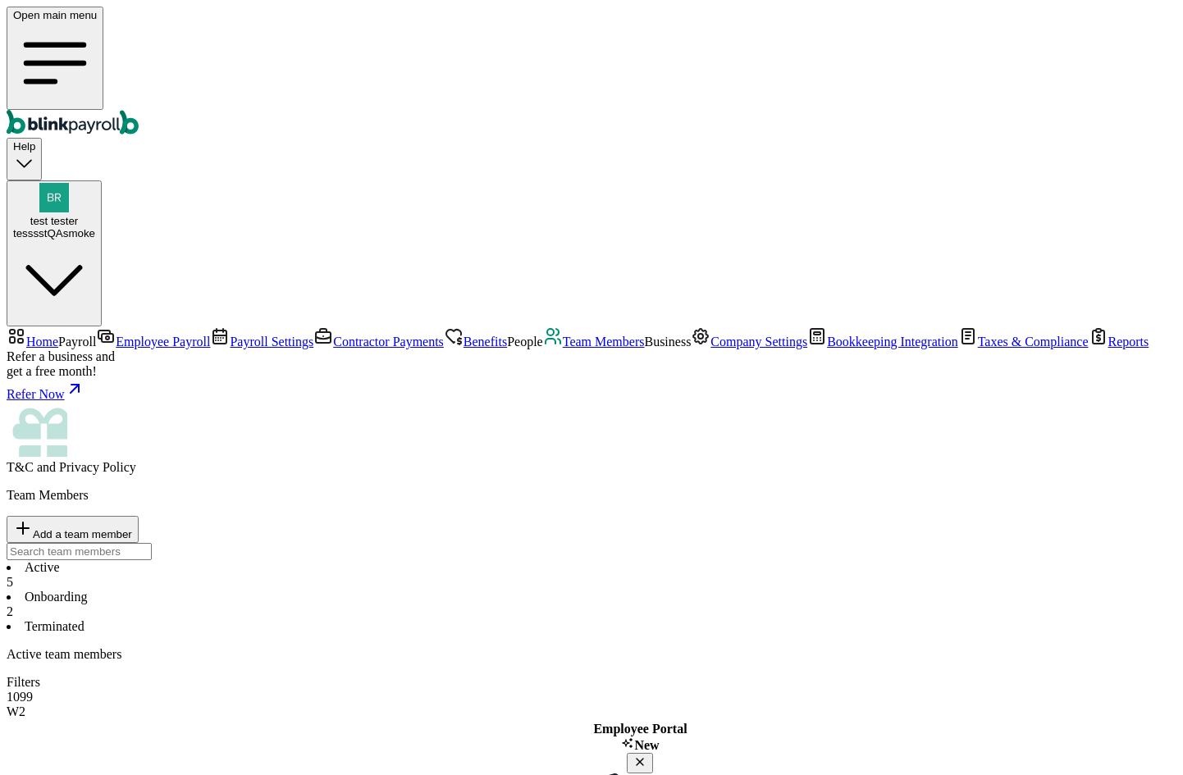
click at [96, 335] on link "Employee Payroll" at bounding box center [153, 342] width 114 height 14
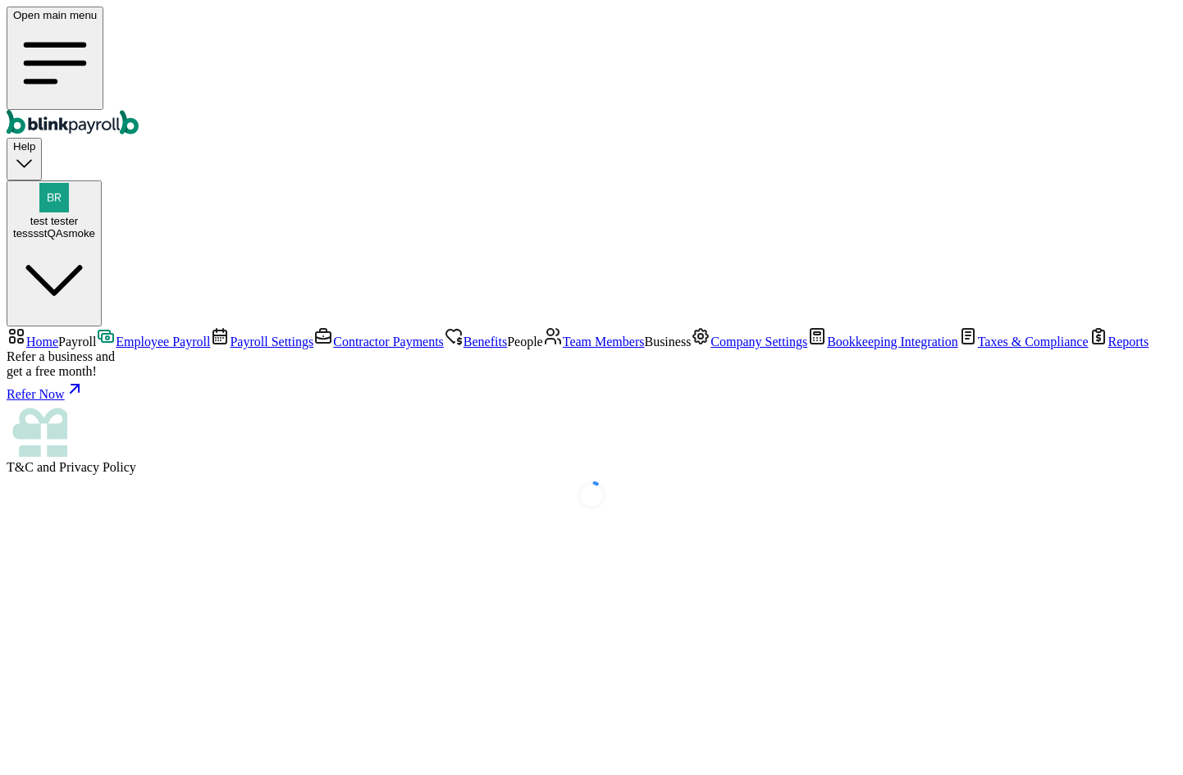
select select "direct_deposit"
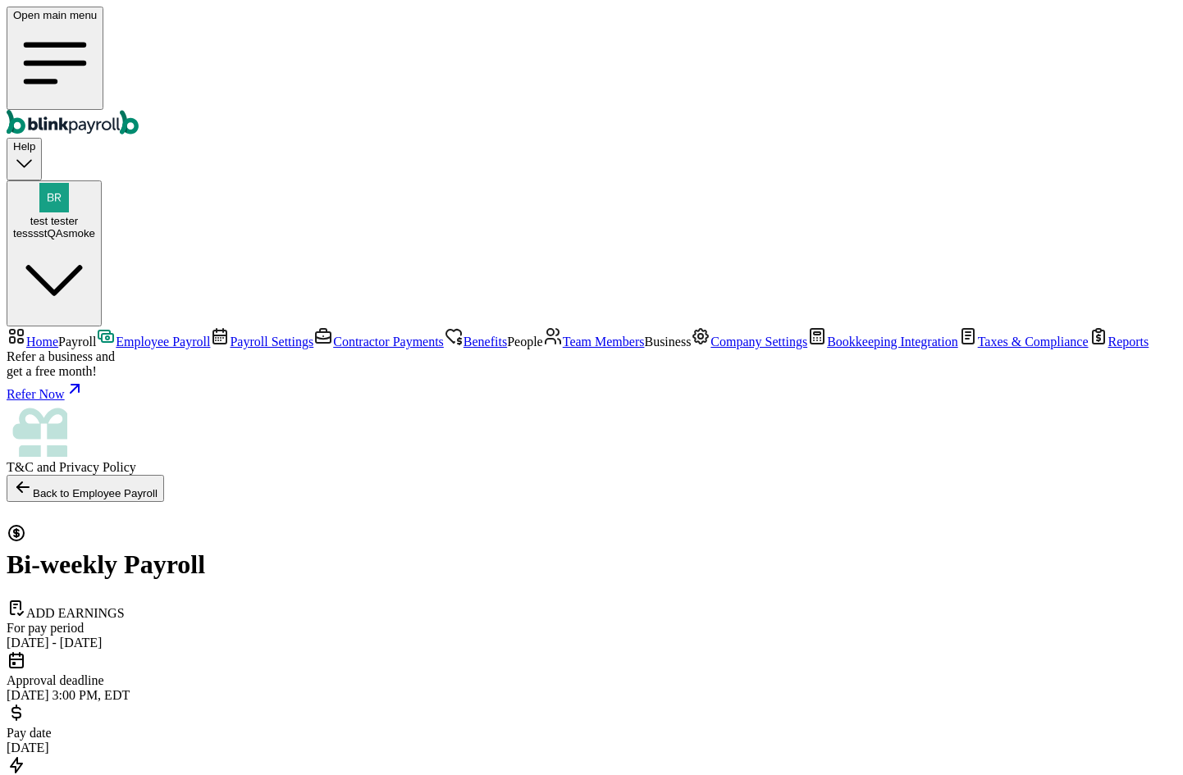
scroll to position [116, 0]
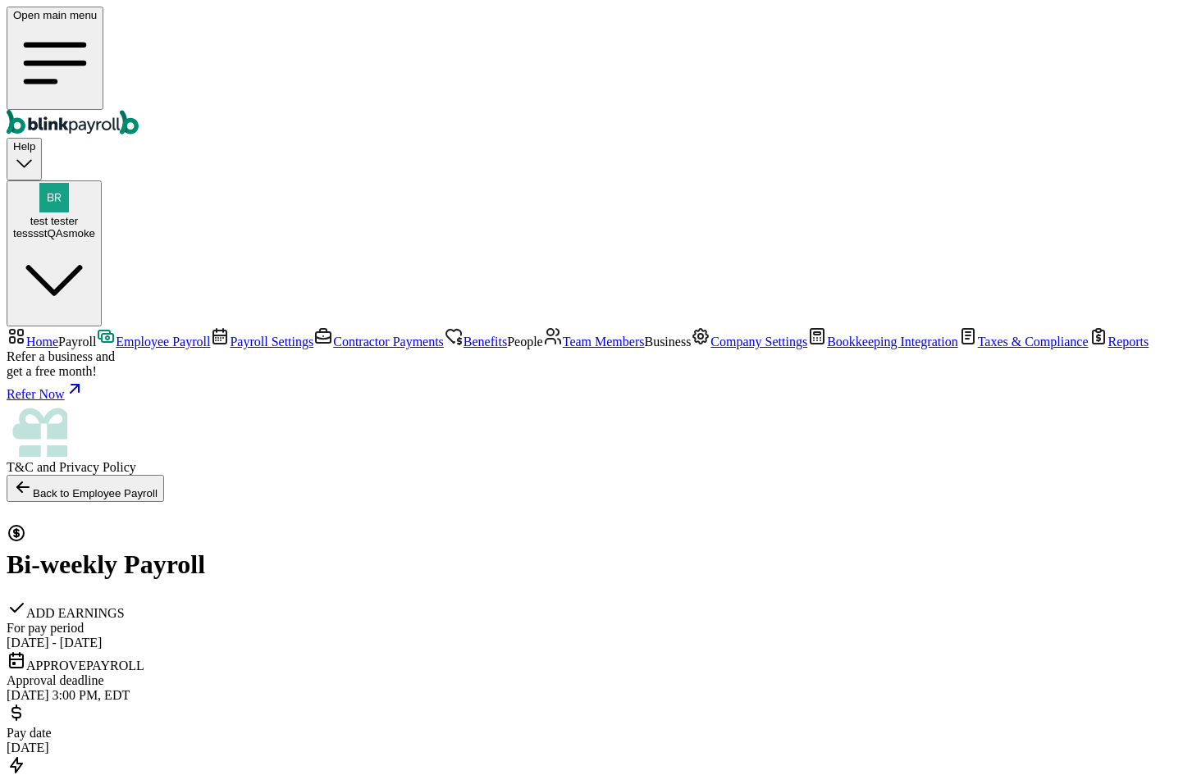
checkbox input "true"
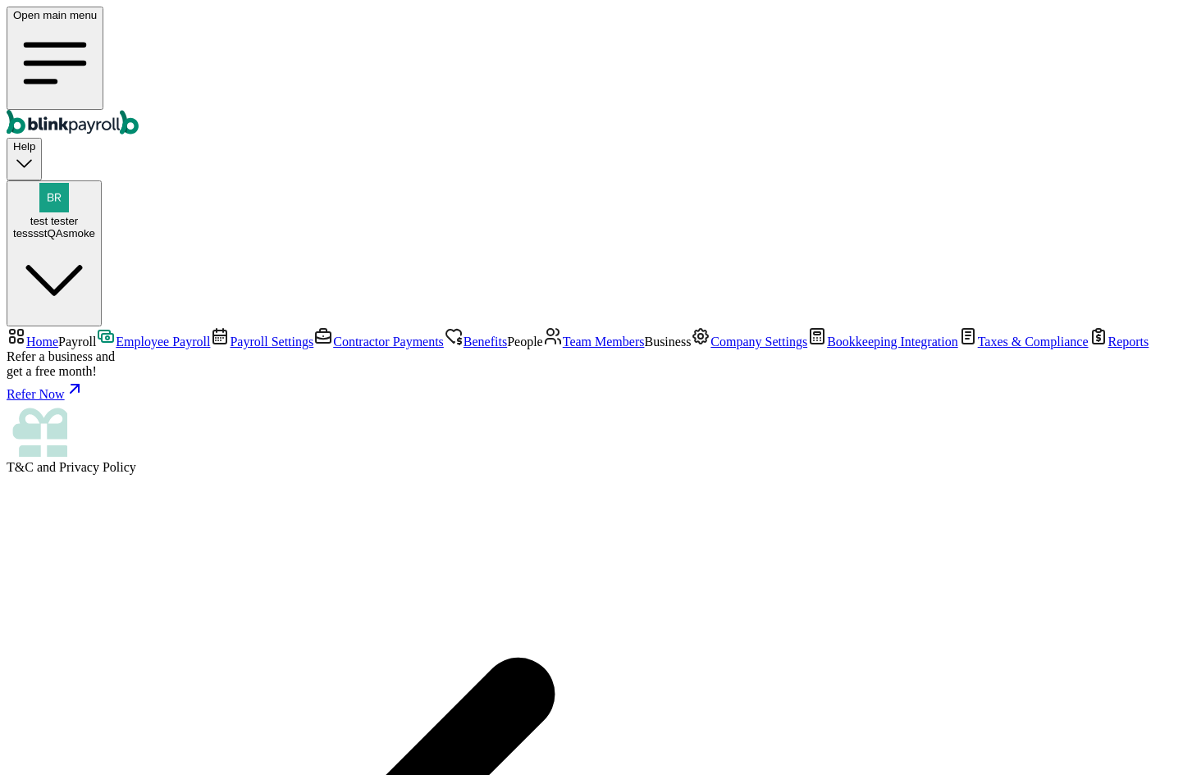
click at [230, 335] on span "Payroll Settings" at bounding box center [272, 342] width 84 height 14
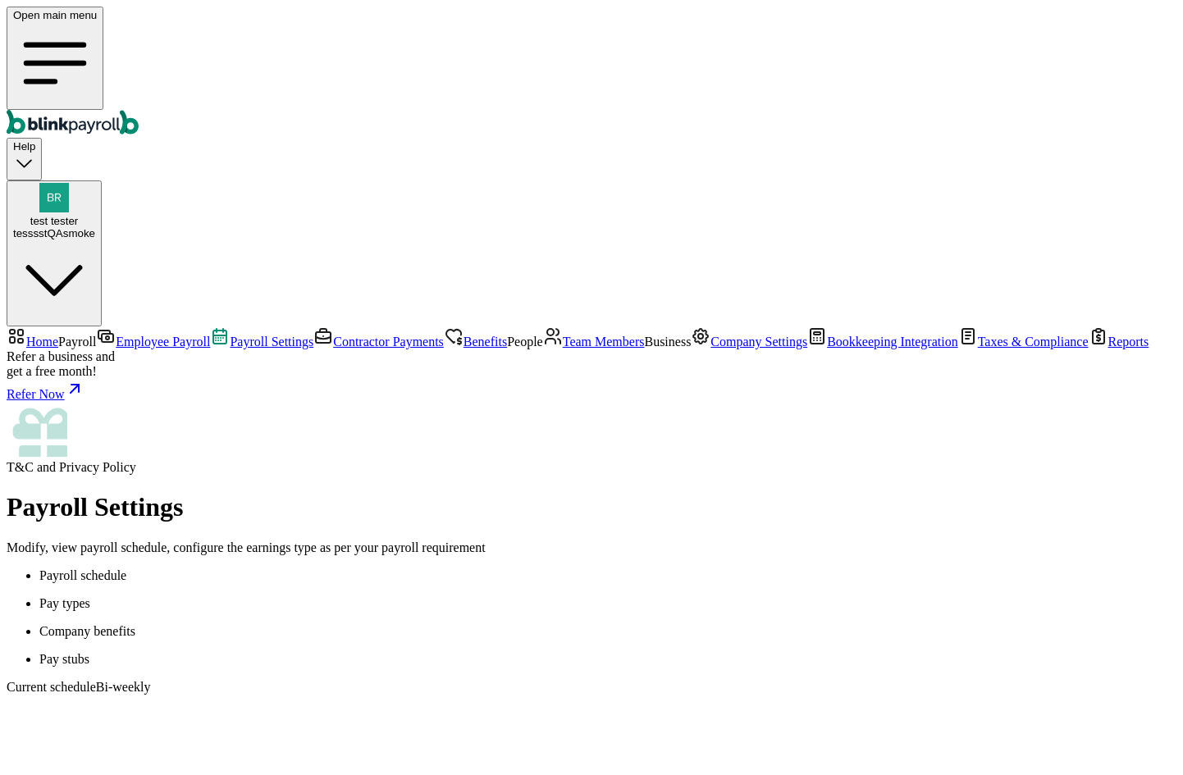
click at [116, 335] on span "Employee Payroll" at bounding box center [163, 342] width 94 height 14
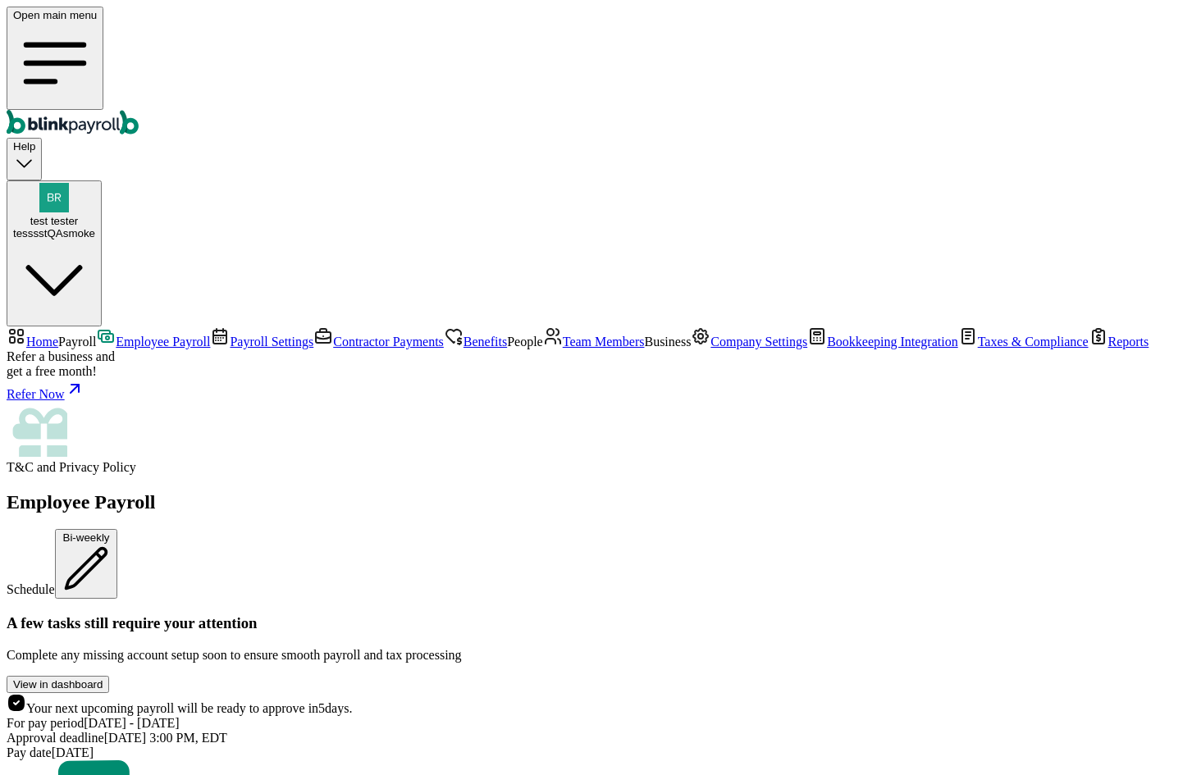
scroll to position [328, 0]
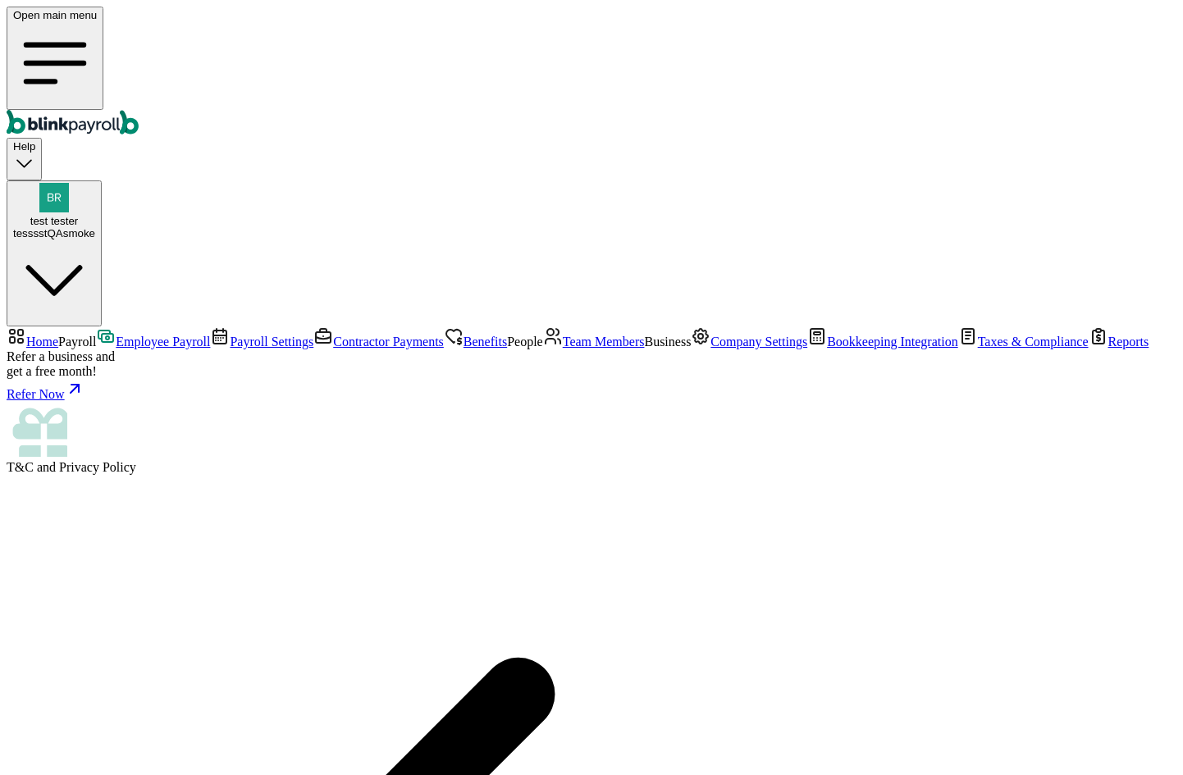
click at [710, 349] on span "Company Settings" at bounding box center [758, 342] width 97 height 14
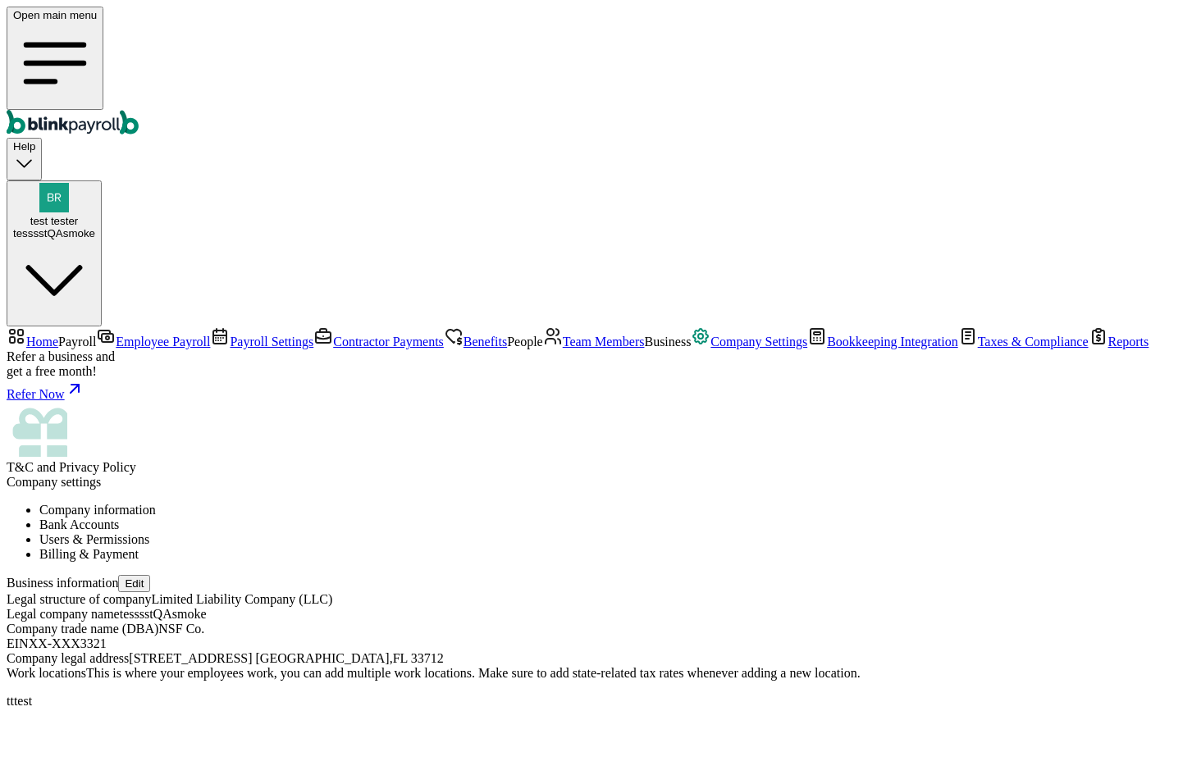
click at [113, 335] on link "Employee Payroll" at bounding box center [153, 342] width 114 height 14
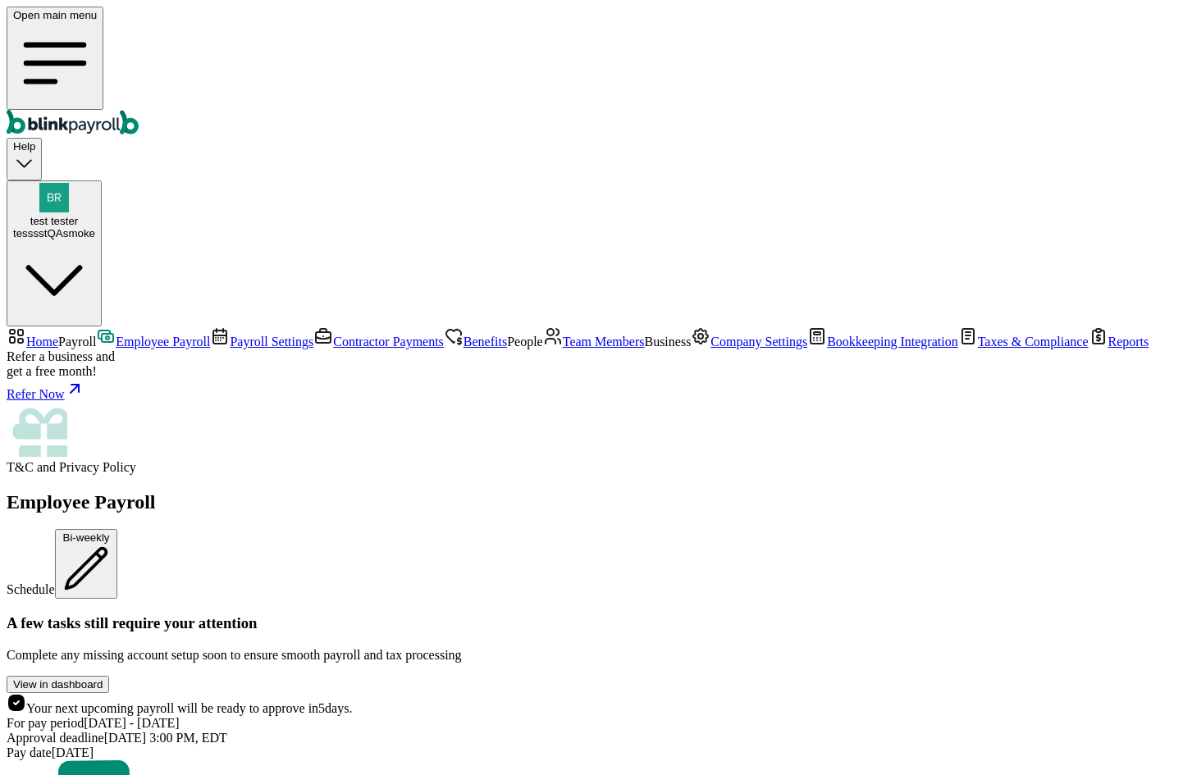
scroll to position [246, 0]
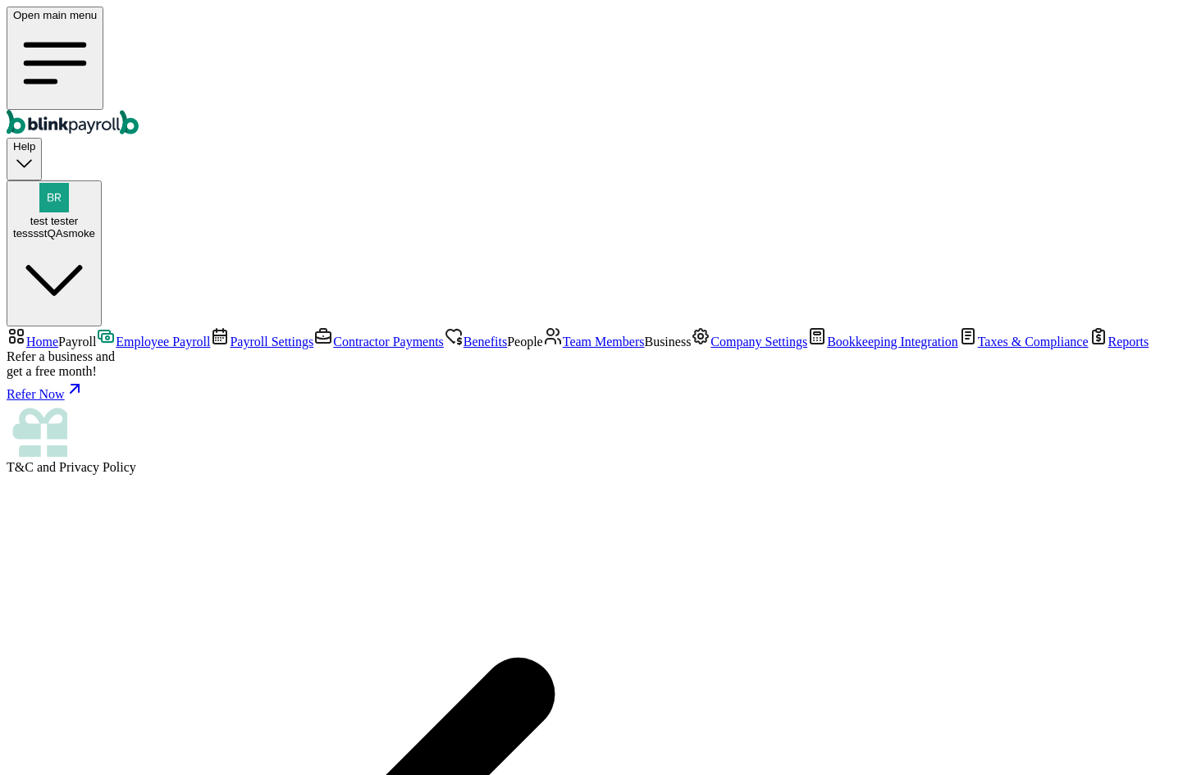
drag, startPoint x: 87, startPoint y: 213, endPoint x: 100, endPoint y: 185, distance: 30.8
click at [230, 335] on span "Payroll Settings" at bounding box center [272, 342] width 84 height 14
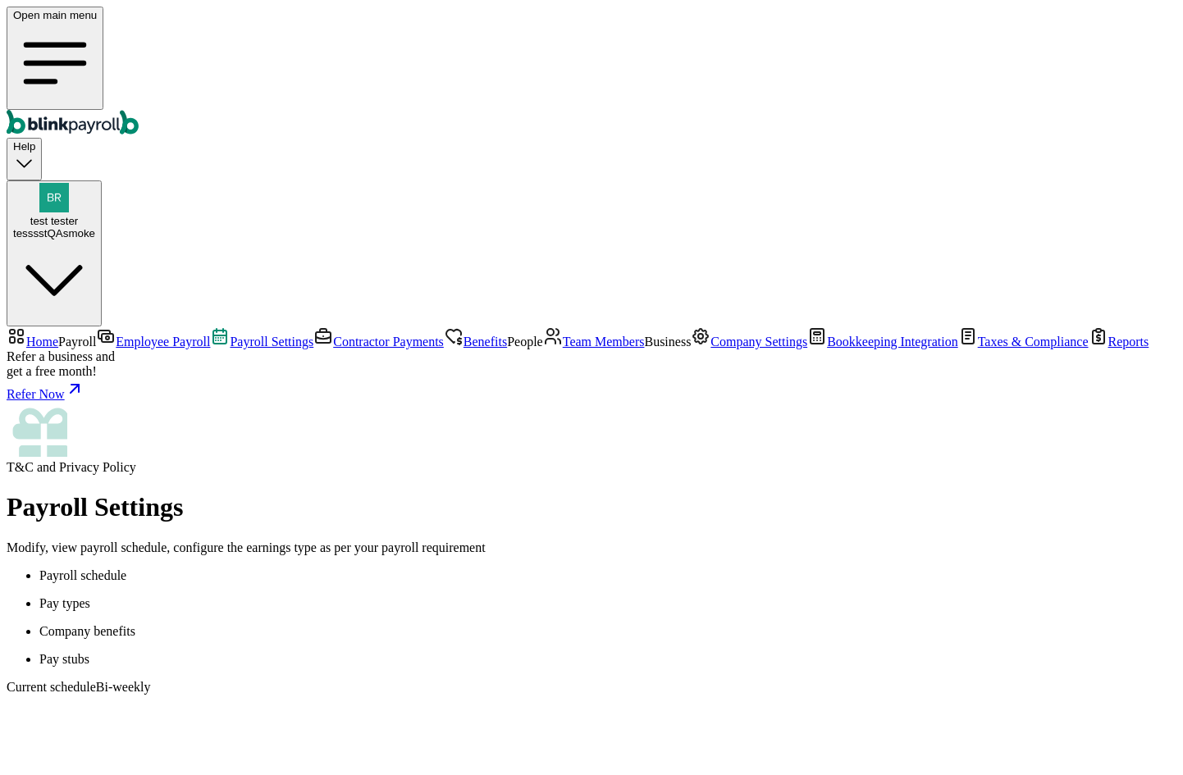
scroll to position [148, 0]
click at [116, 335] on span "Employee Payroll" at bounding box center [163, 342] width 94 height 14
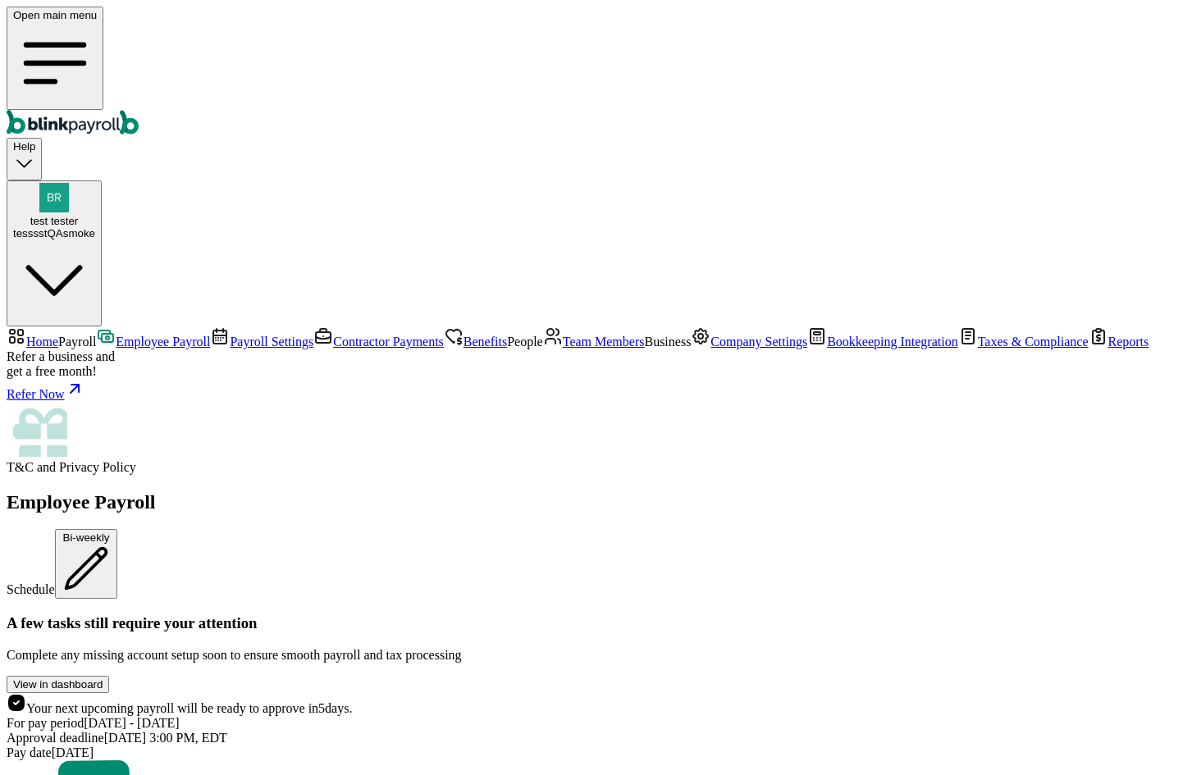
scroll to position [476, 0]
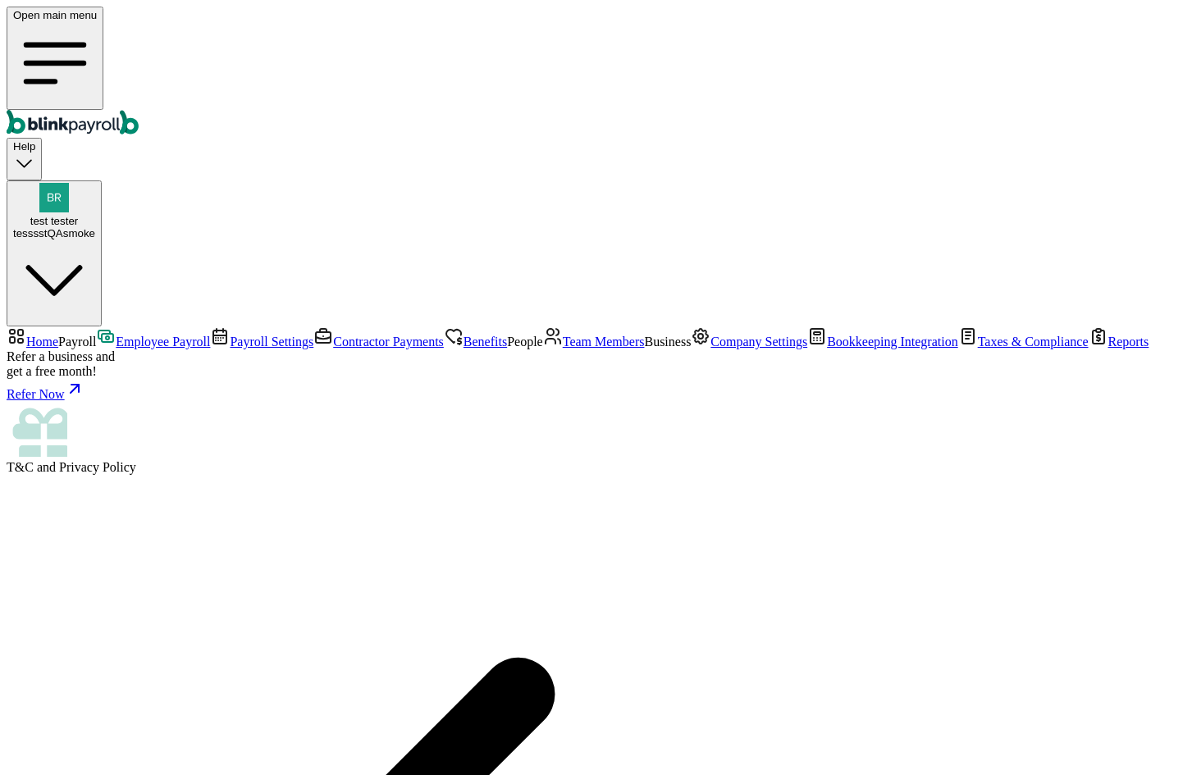
click at [116, 335] on span "Employee Payroll" at bounding box center [163, 342] width 94 height 14
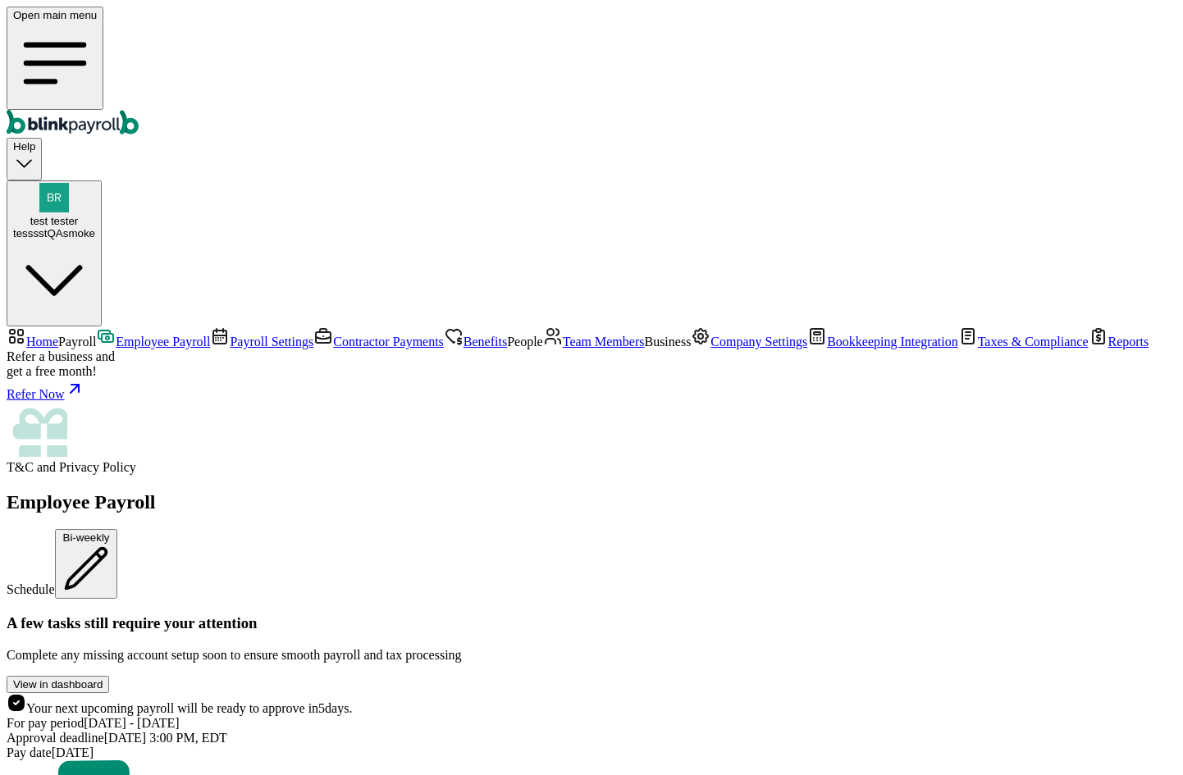
scroll to position [492, 0]
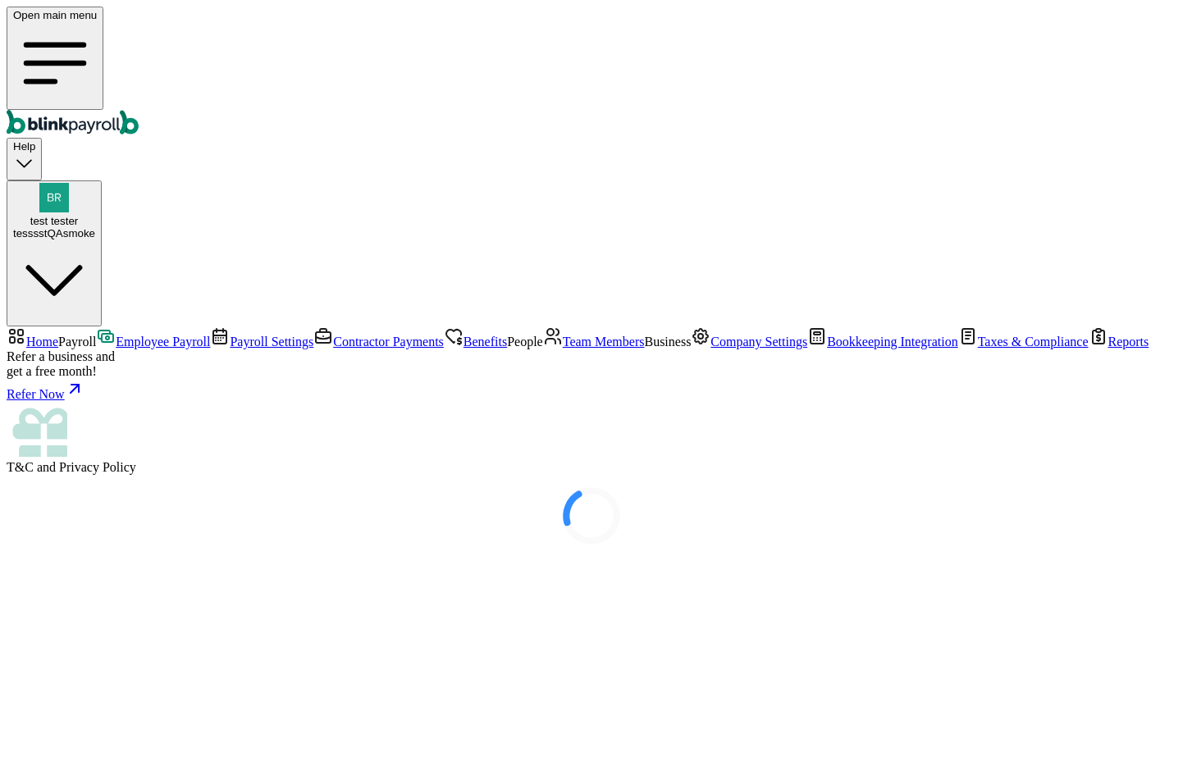
click at [368, 475] on div at bounding box center [592, 516] width 1170 height 82
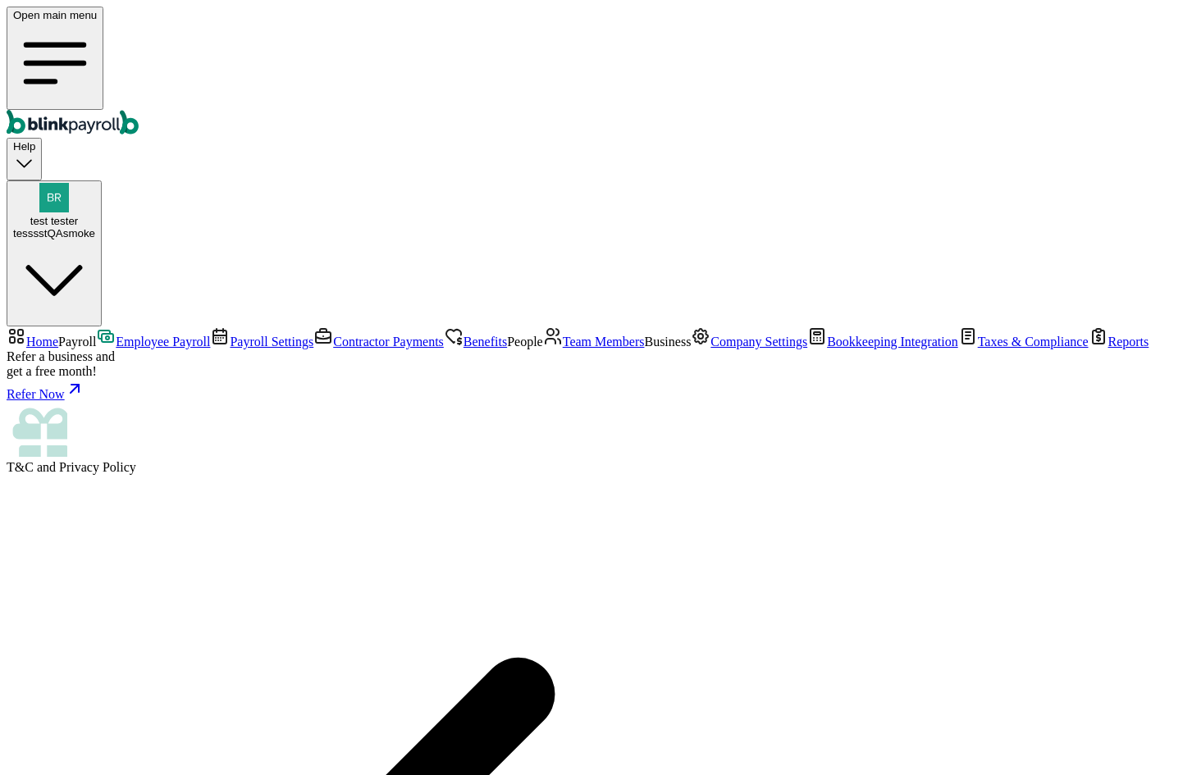
click at [116, 335] on span "Employee Payroll" at bounding box center [163, 342] width 94 height 14
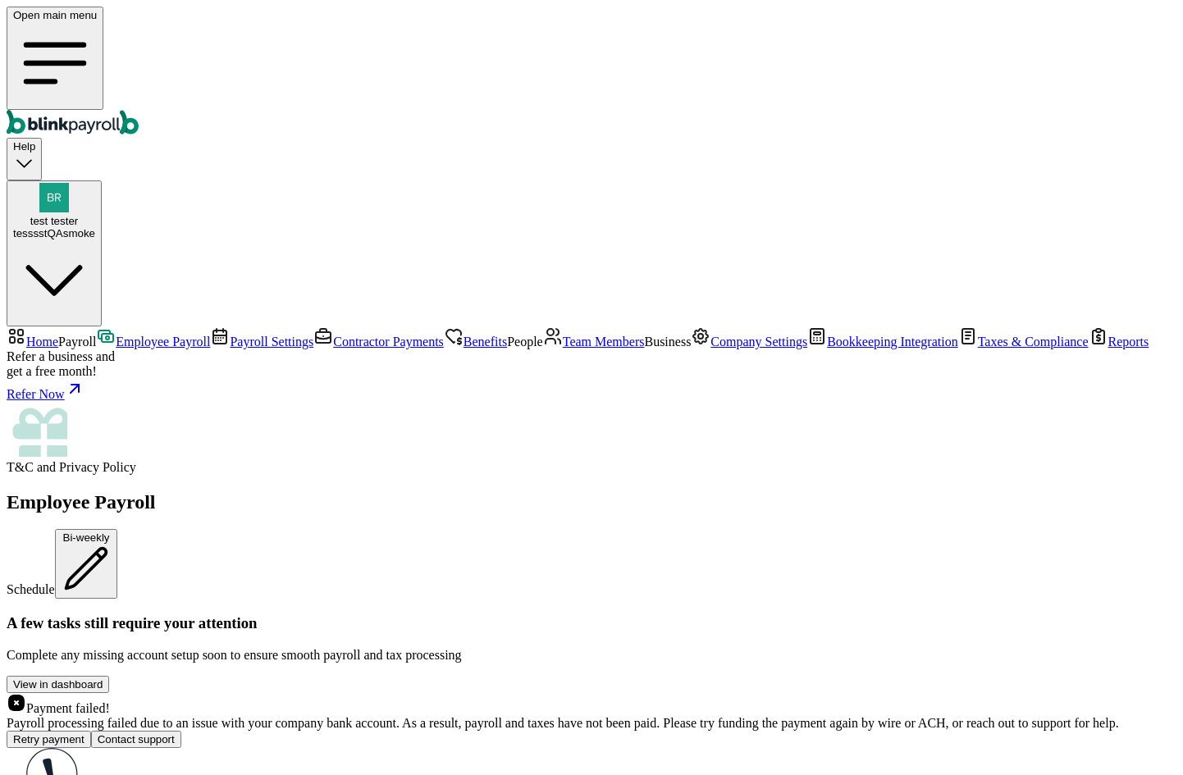
scroll to position [328, 0]
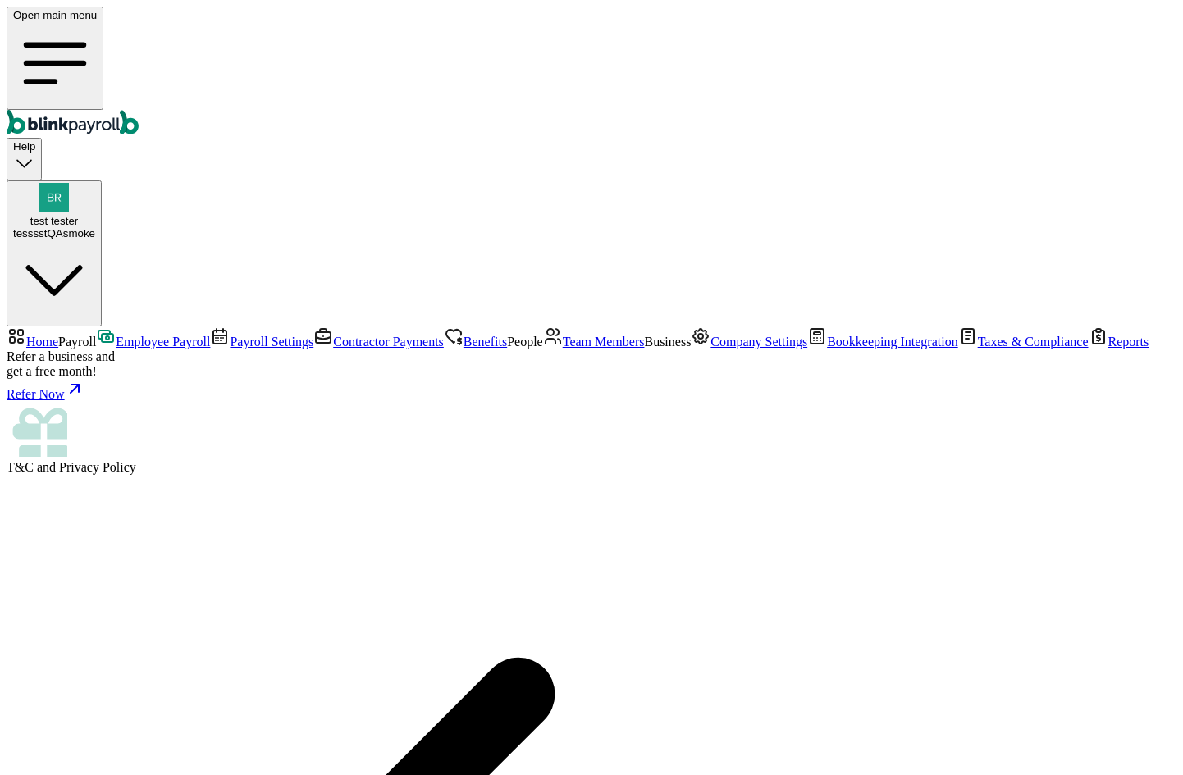
scroll to position [507, 0]
click at [563, 349] on span "Team Members" at bounding box center [604, 342] width 82 height 14
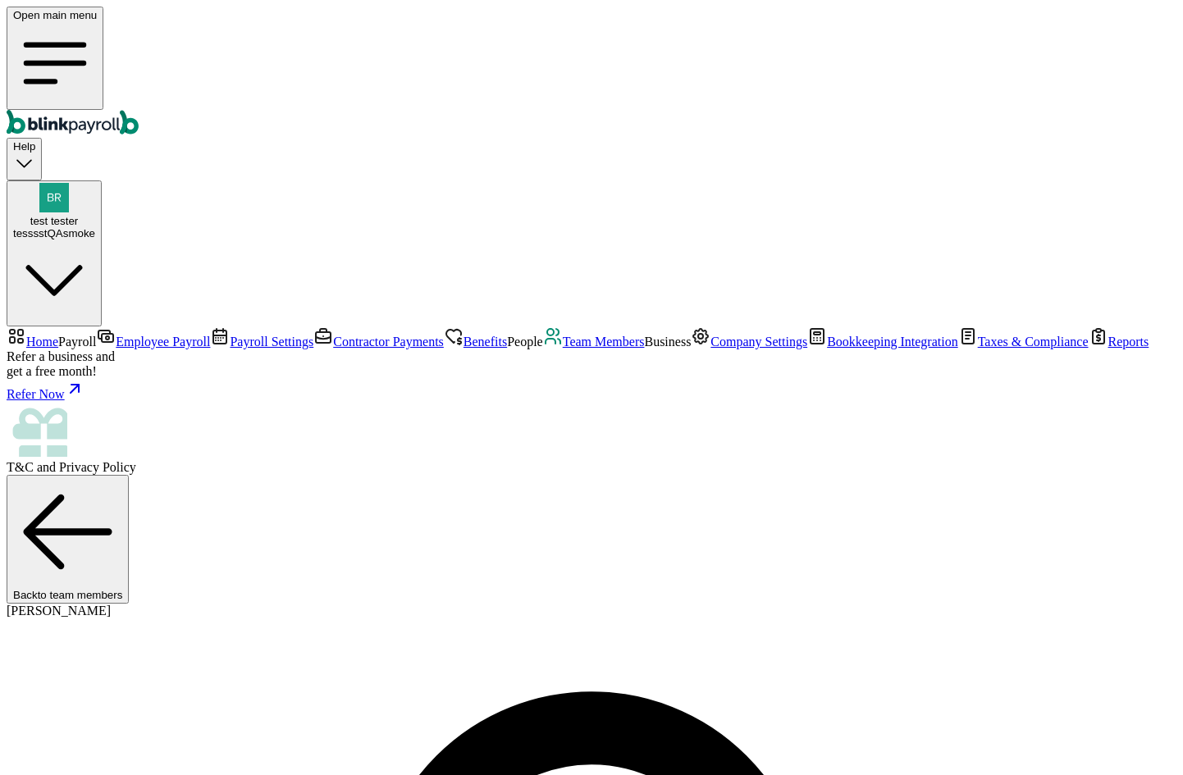
scroll to position [107, 0]
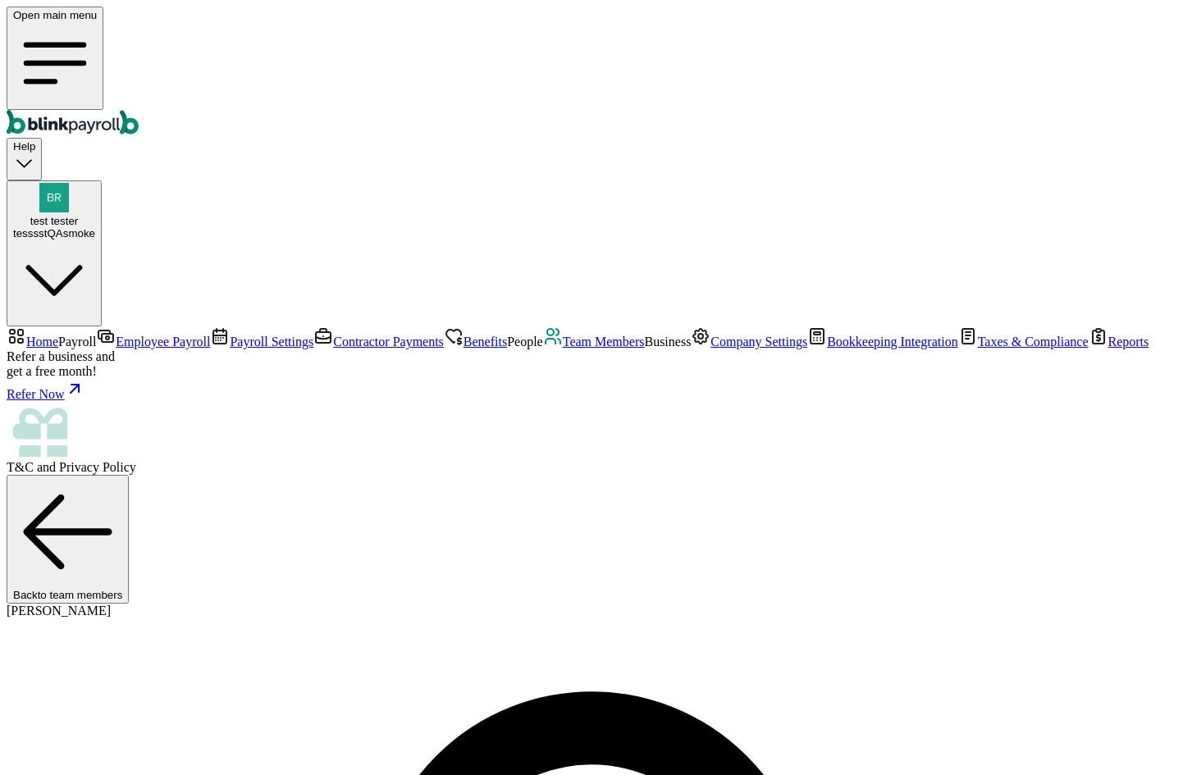
type input "[PERSON_NAME][EMAIL_ADDRESS][DOMAIN_NAME]"
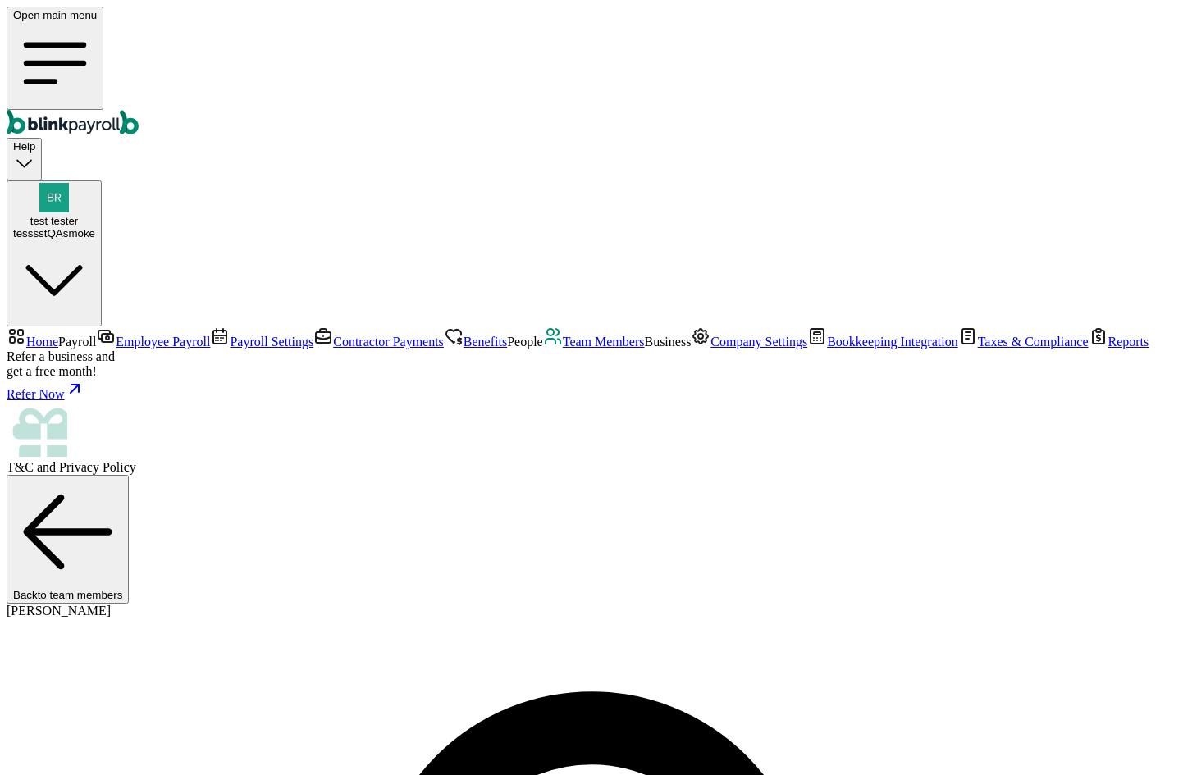
type input "[PERSON_NAME][EMAIL_ADDRESS][DOMAIN_NAME]"
click at [563, 349] on span "Team Members" at bounding box center [604, 342] width 82 height 14
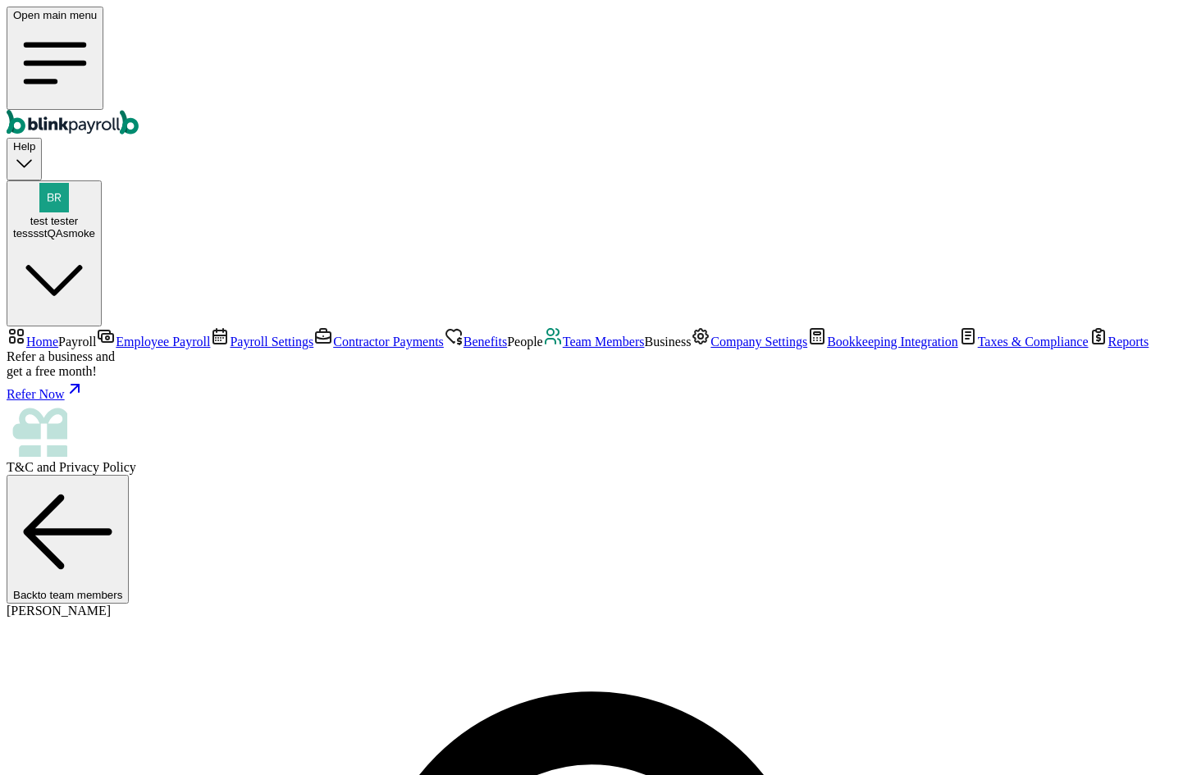
scroll to position [107, 0]
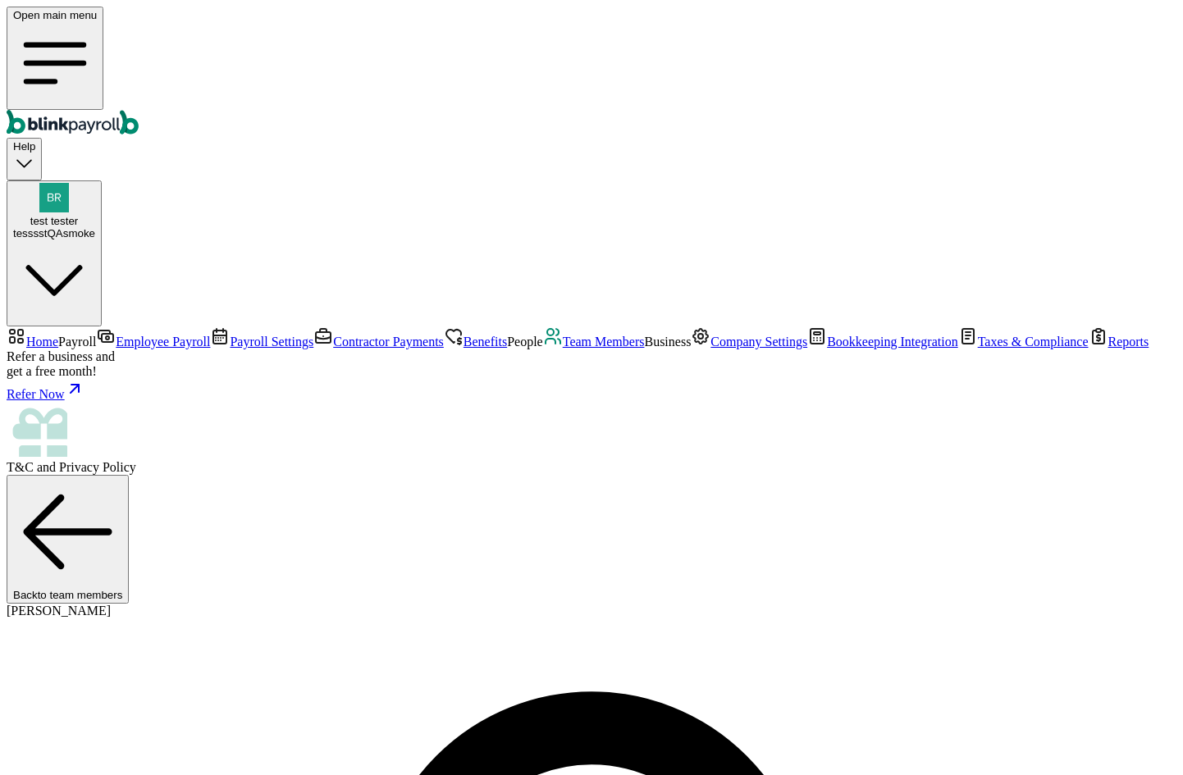
copy span "barybad1"
drag, startPoint x: 515, startPoint y: 561, endPoint x: 432, endPoint y: 524, distance: 90.7
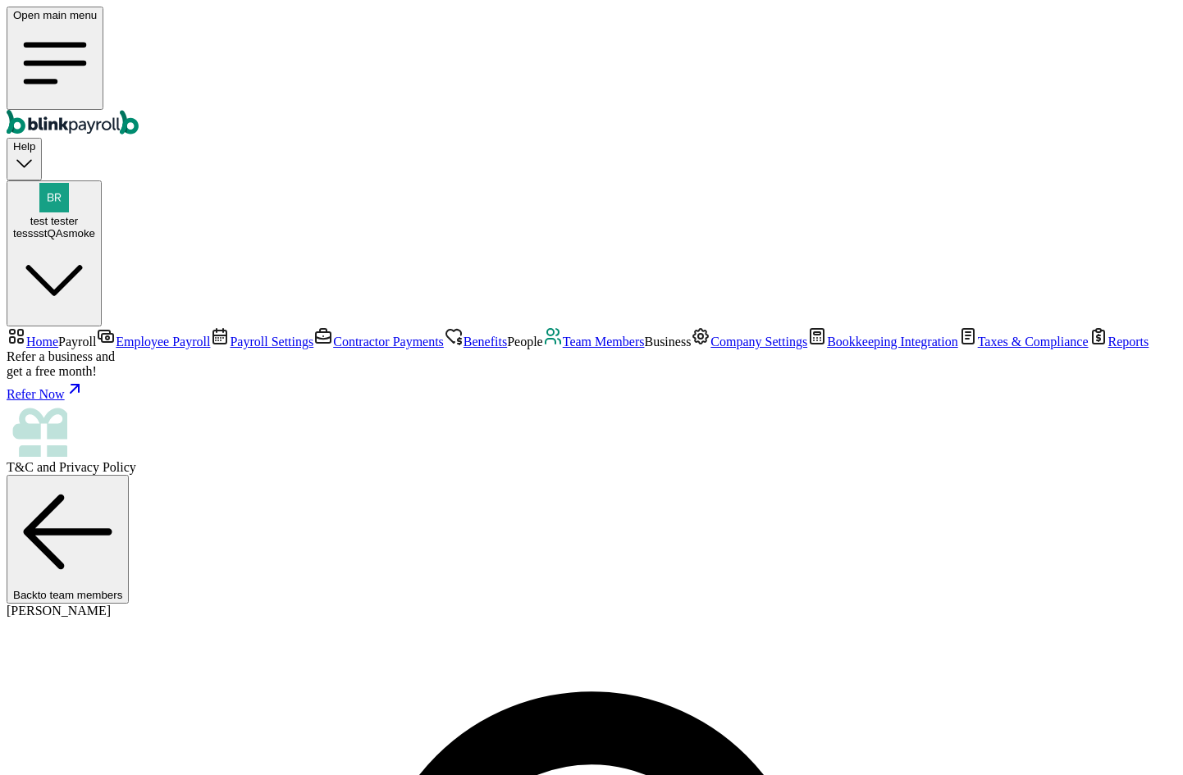
click at [142, 335] on link "Employee Payroll" at bounding box center [153, 342] width 114 height 14
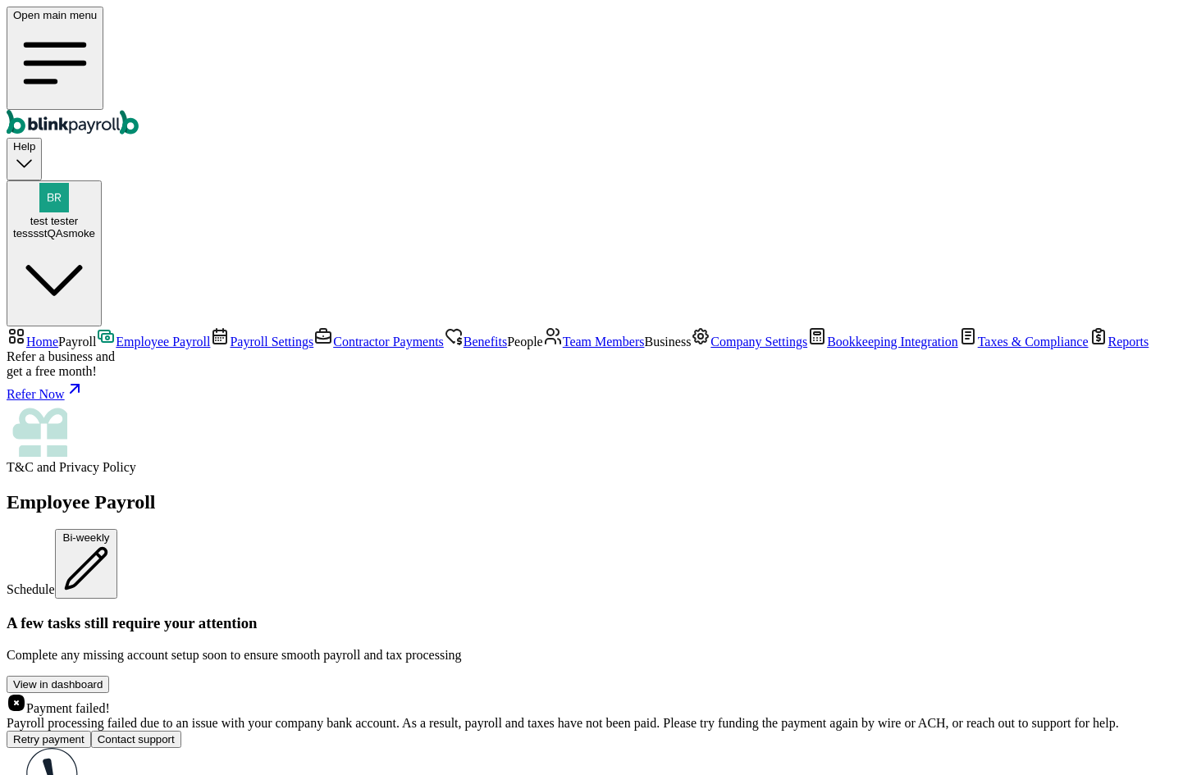
scroll to position [82, 0]
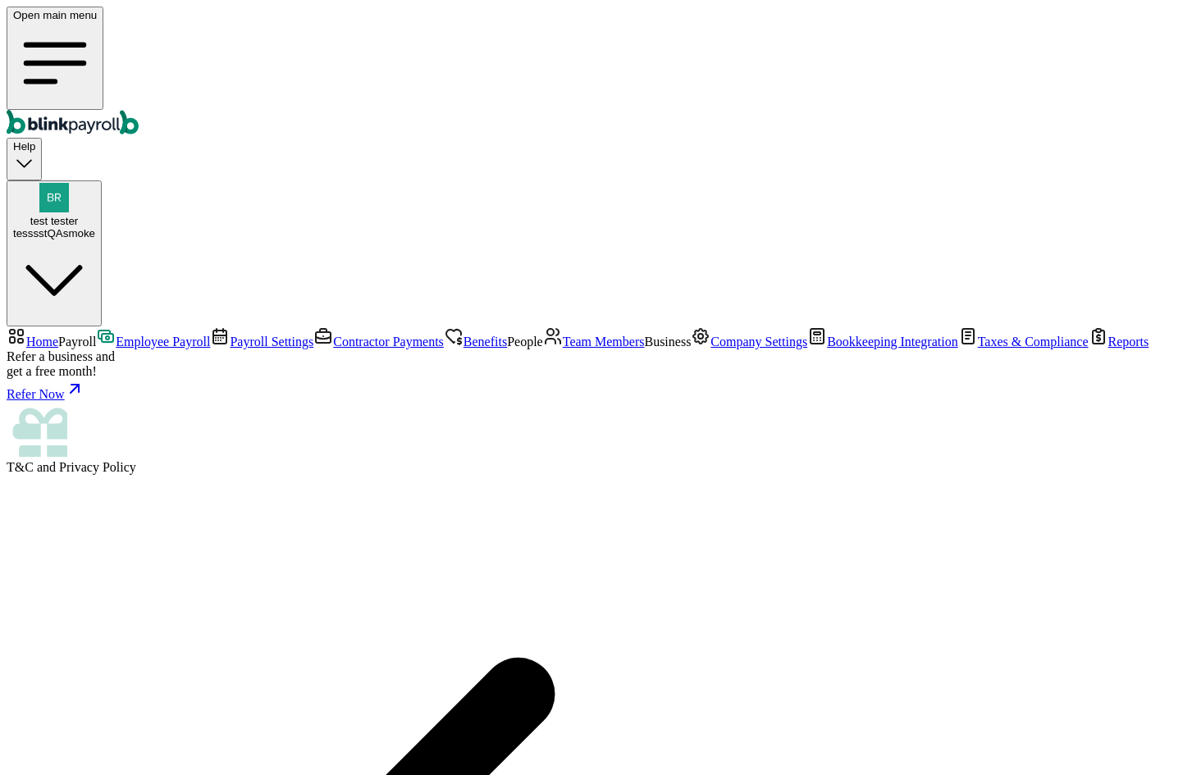
scroll to position [507, 0]
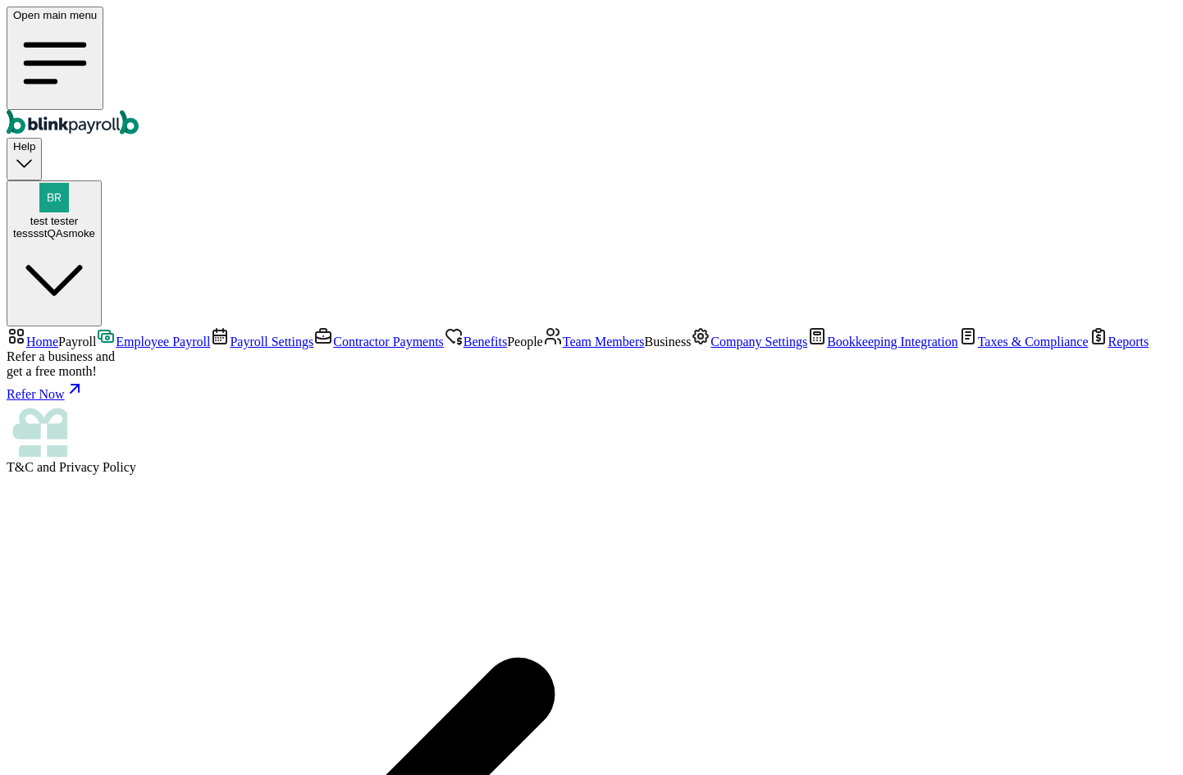
click at [230, 335] on span "Payroll Settings" at bounding box center [272, 342] width 84 height 14
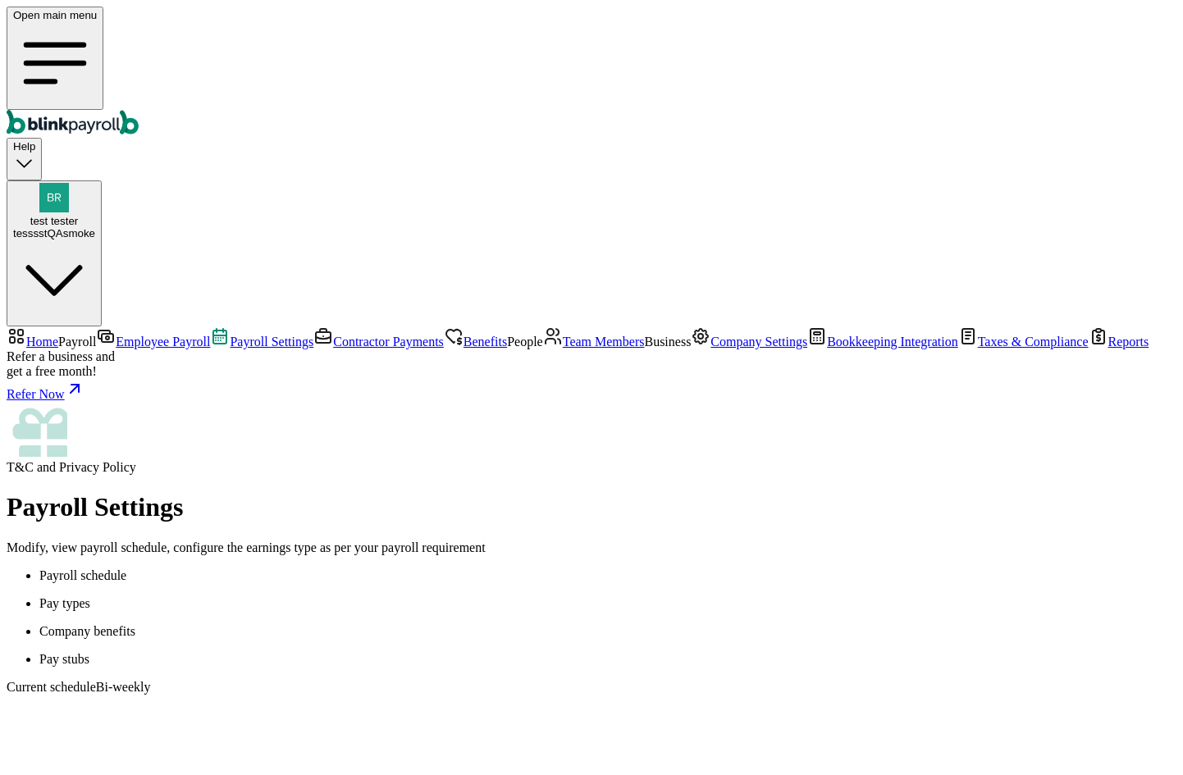
scroll to position [148, 0]
click at [333, 335] on span "Contractor Payments" at bounding box center [388, 342] width 111 height 14
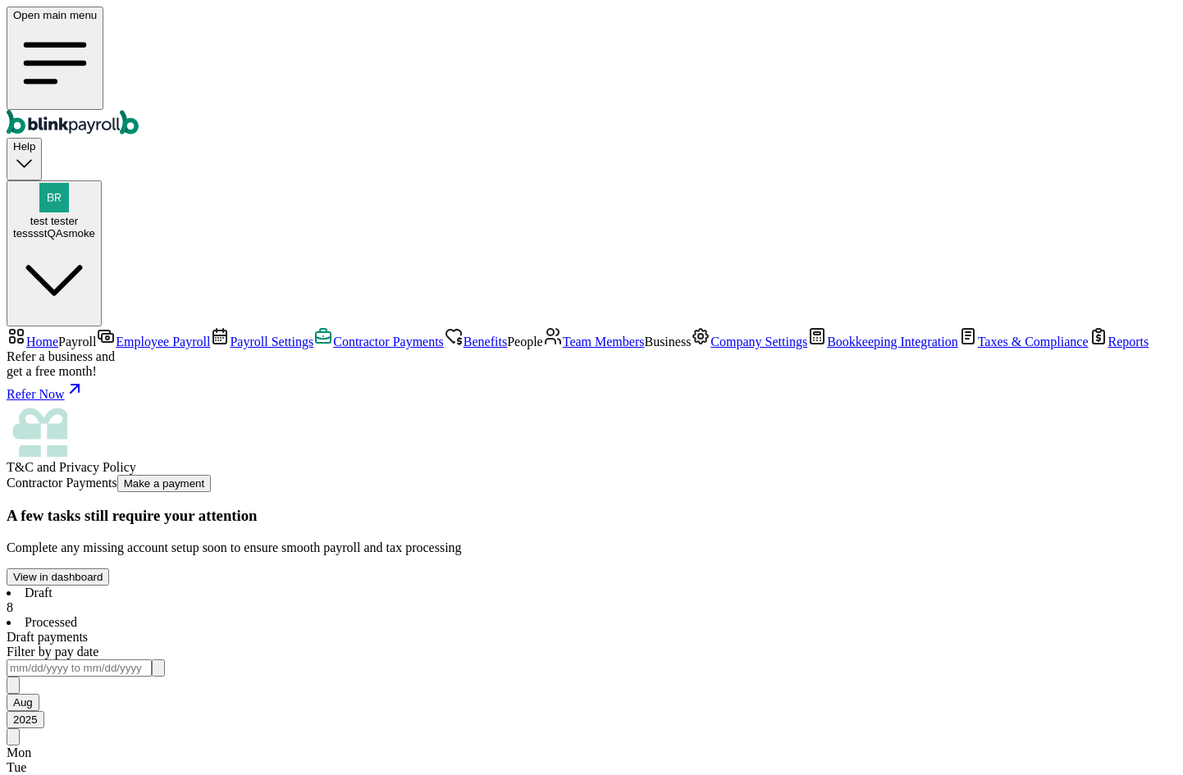
click at [334, 615] on li "Processed" at bounding box center [592, 622] width 1170 height 15
click at [116, 335] on span "Employee Payroll" at bounding box center [163, 342] width 94 height 14
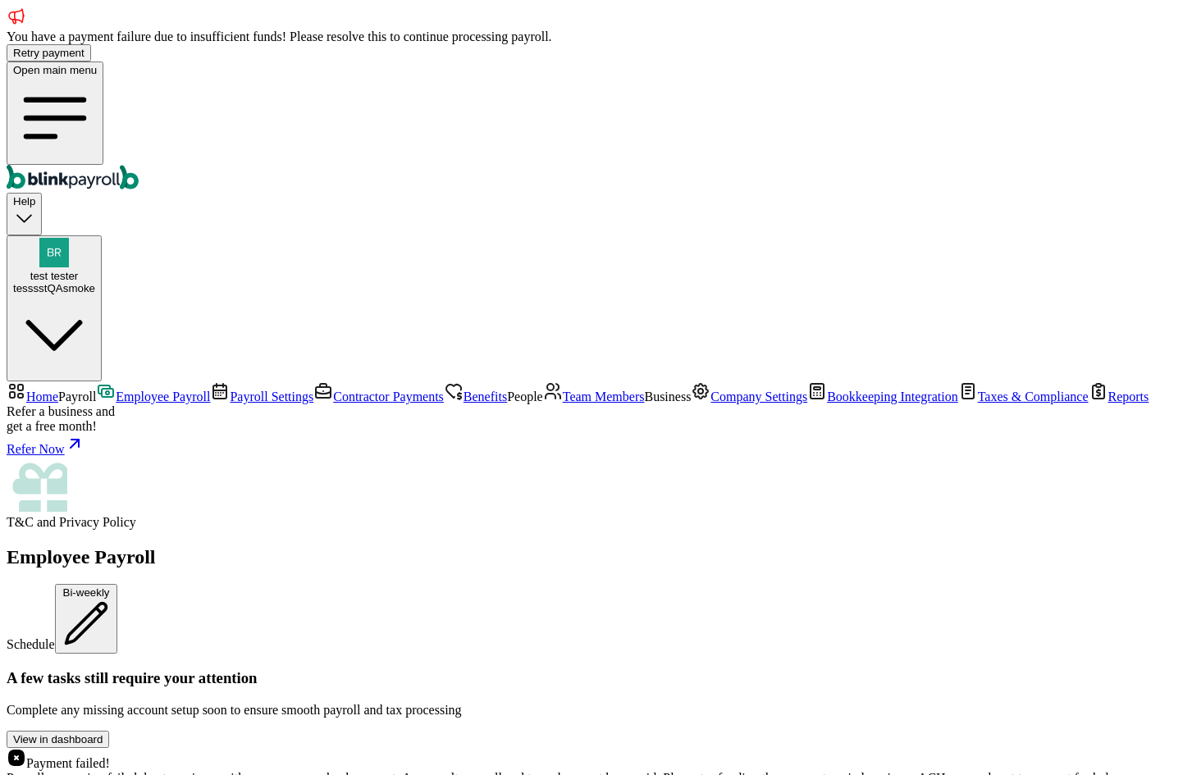
click at [313, 390] on link "Contractor Payments" at bounding box center [378, 397] width 130 height 14
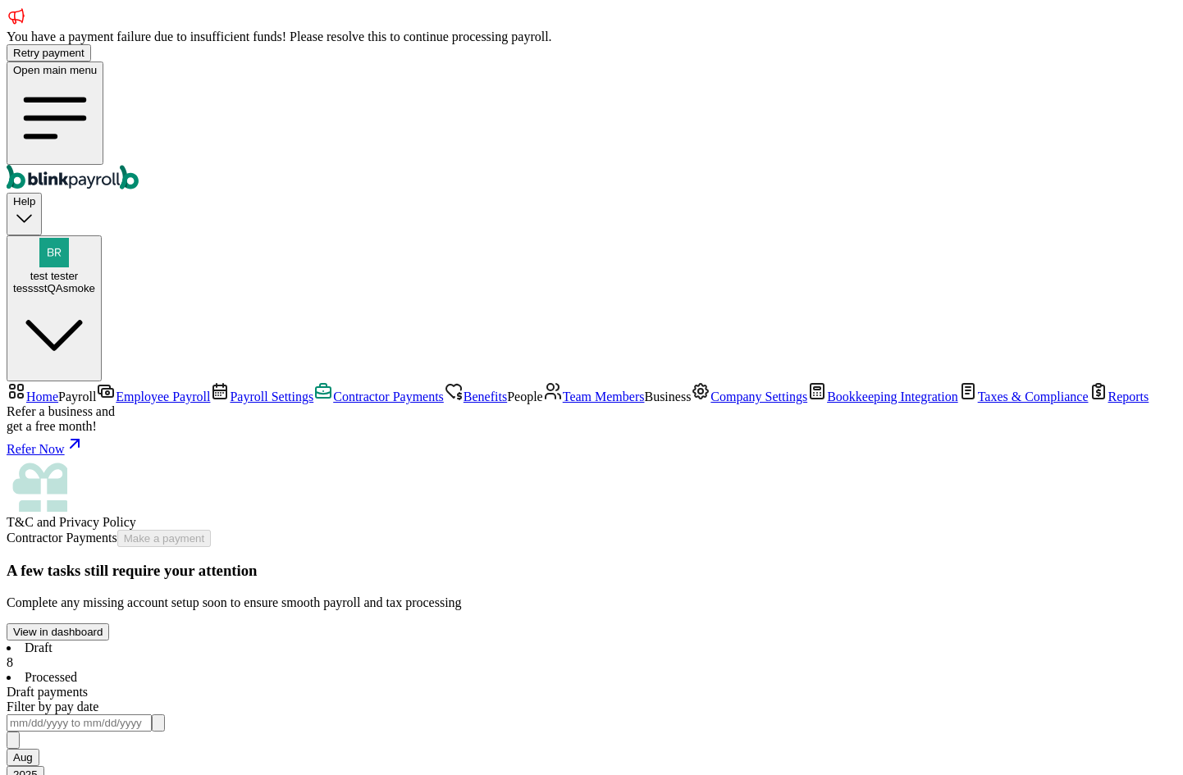
click at [210, 390] on link "Payroll Settings" at bounding box center [261, 397] width 103 height 14
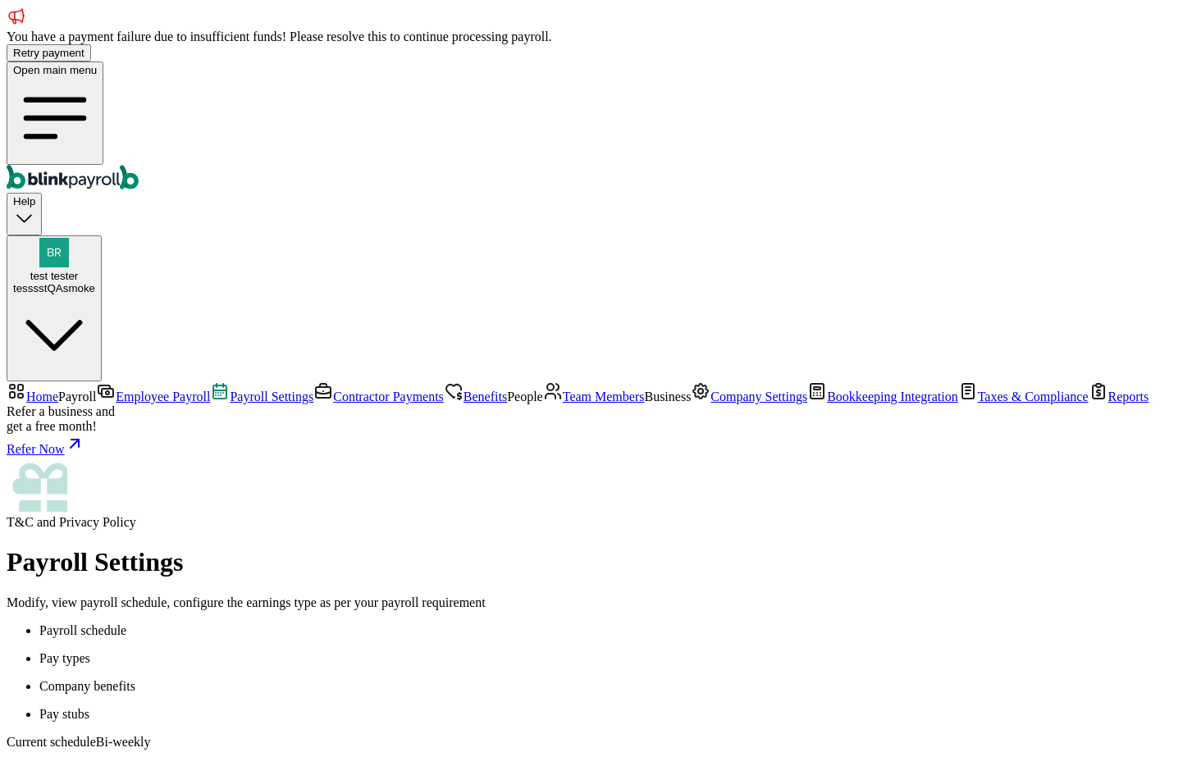
scroll to position [197, 0]
click at [95, 282] on div "tesssstQAsmoke" at bounding box center [54, 288] width 82 height 12
click at [79, 270] on span "test tester" at bounding box center [54, 276] width 48 height 12
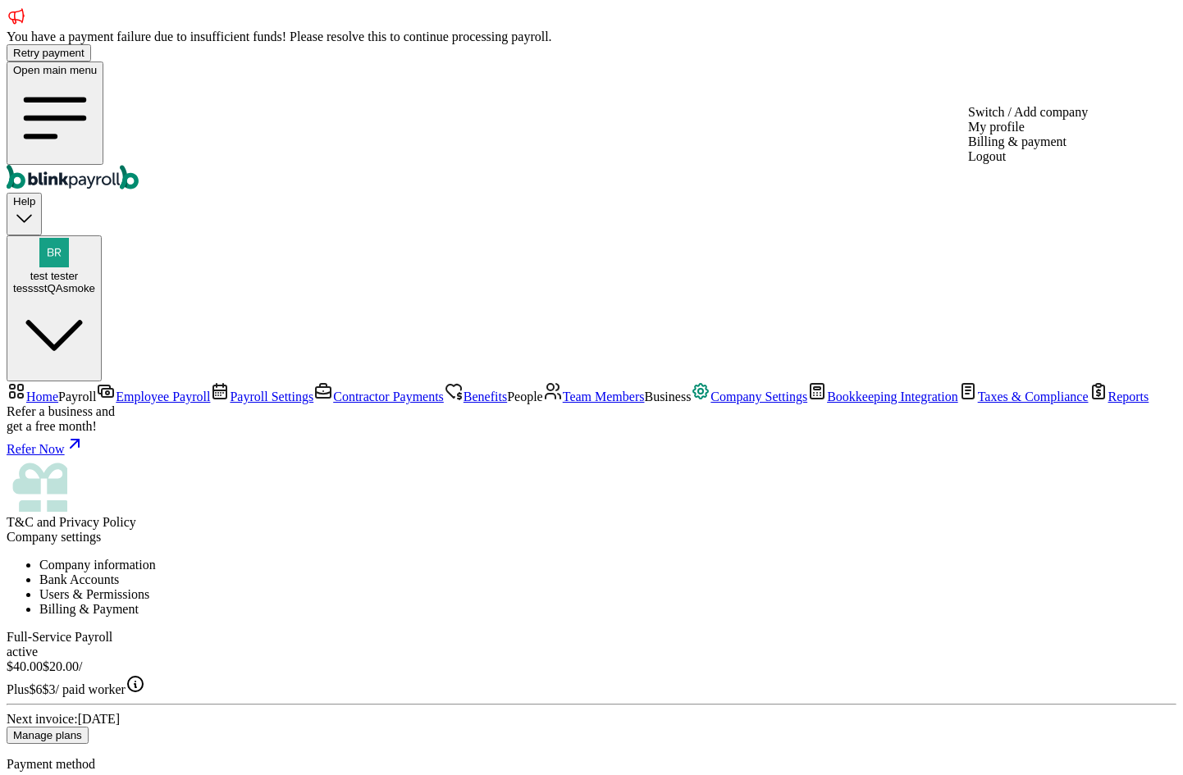
click at [95, 282] on div "tesssstQAsmoke" at bounding box center [54, 288] width 82 height 12
click at [125, 390] on span "Employee Payroll" at bounding box center [163, 397] width 94 height 14
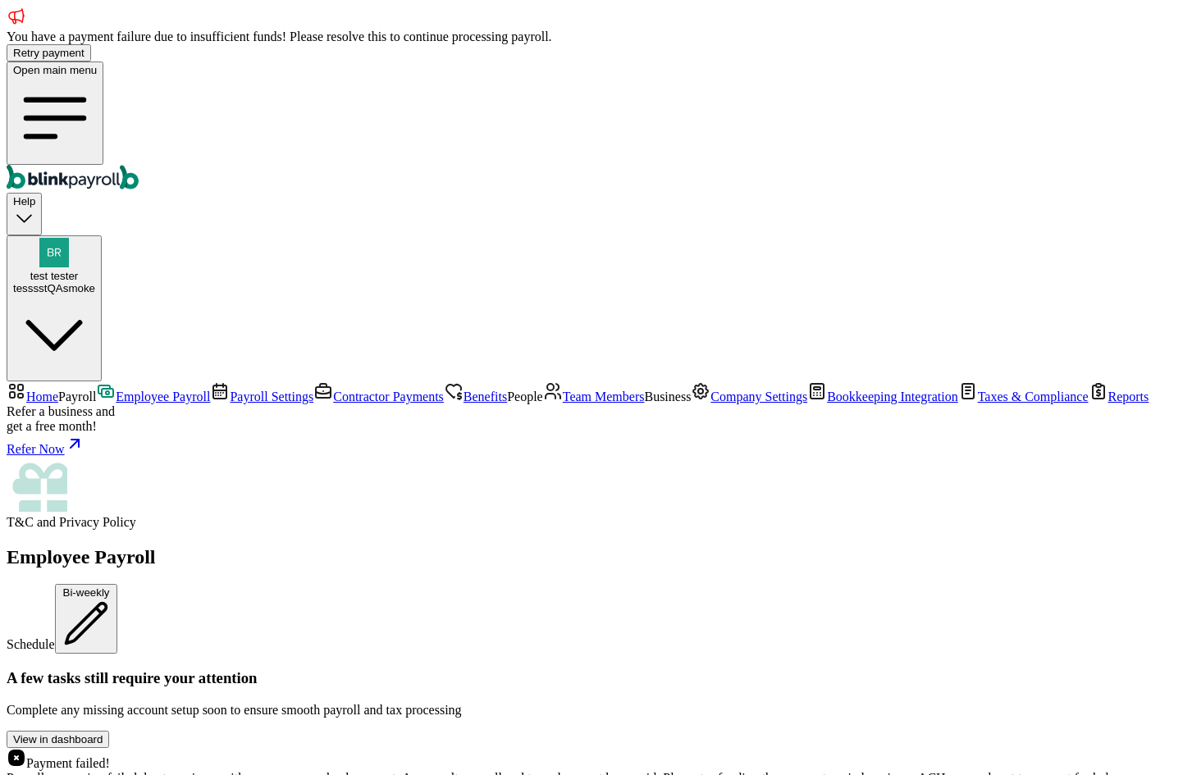
click at [563, 404] on span "Team Members" at bounding box center [604, 397] width 82 height 14
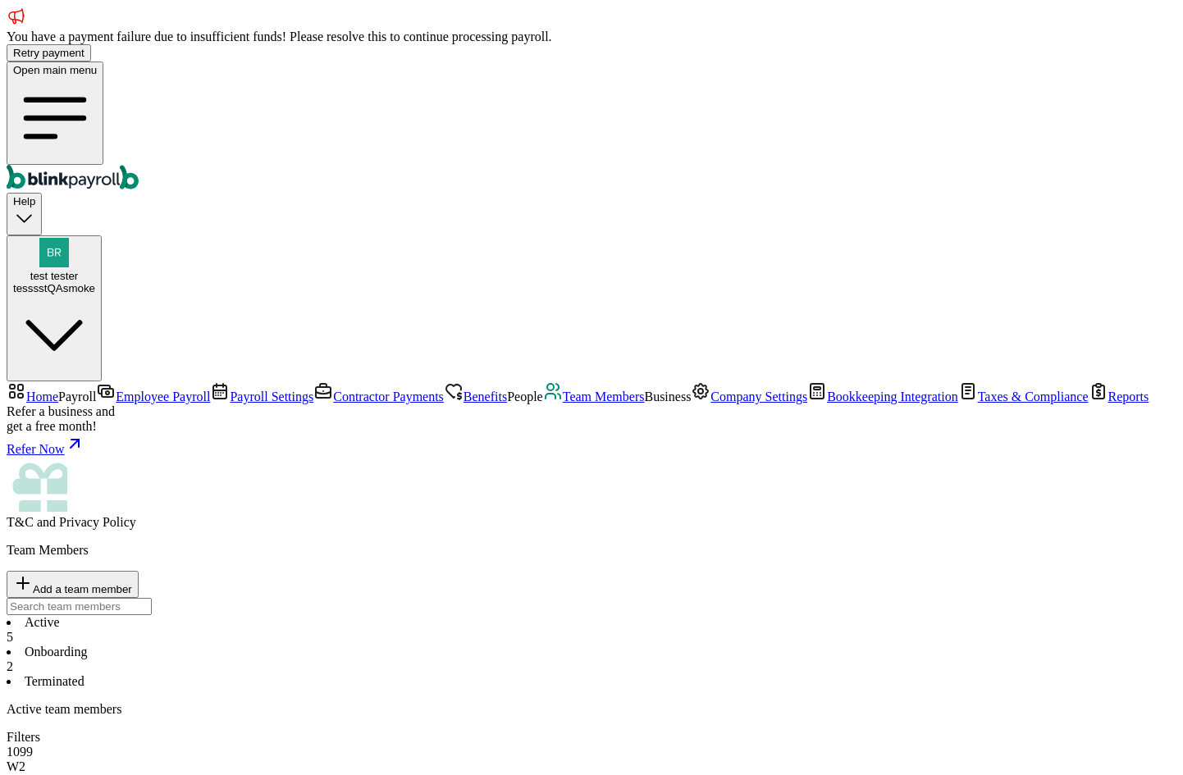
click at [827, 404] on span "Bookkeeping Integration" at bounding box center [892, 397] width 131 height 14
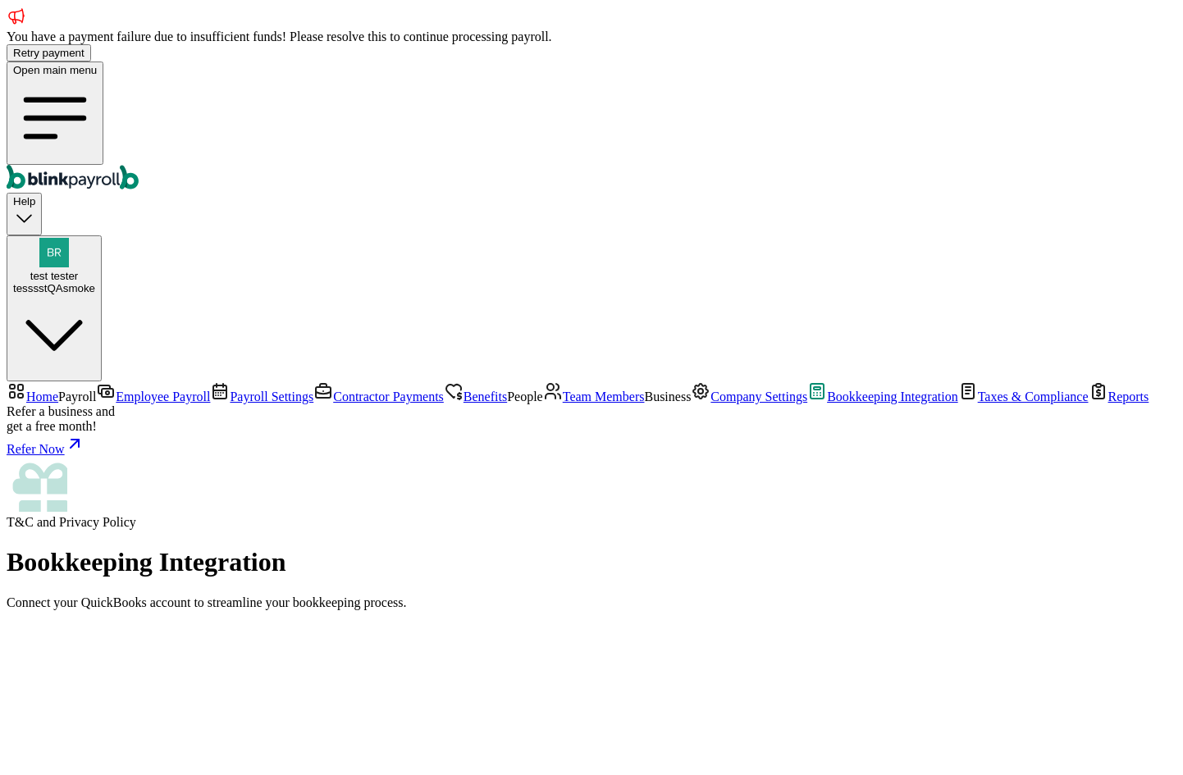
click at [127, 390] on span "Employee Payroll" at bounding box center [163, 397] width 94 height 14
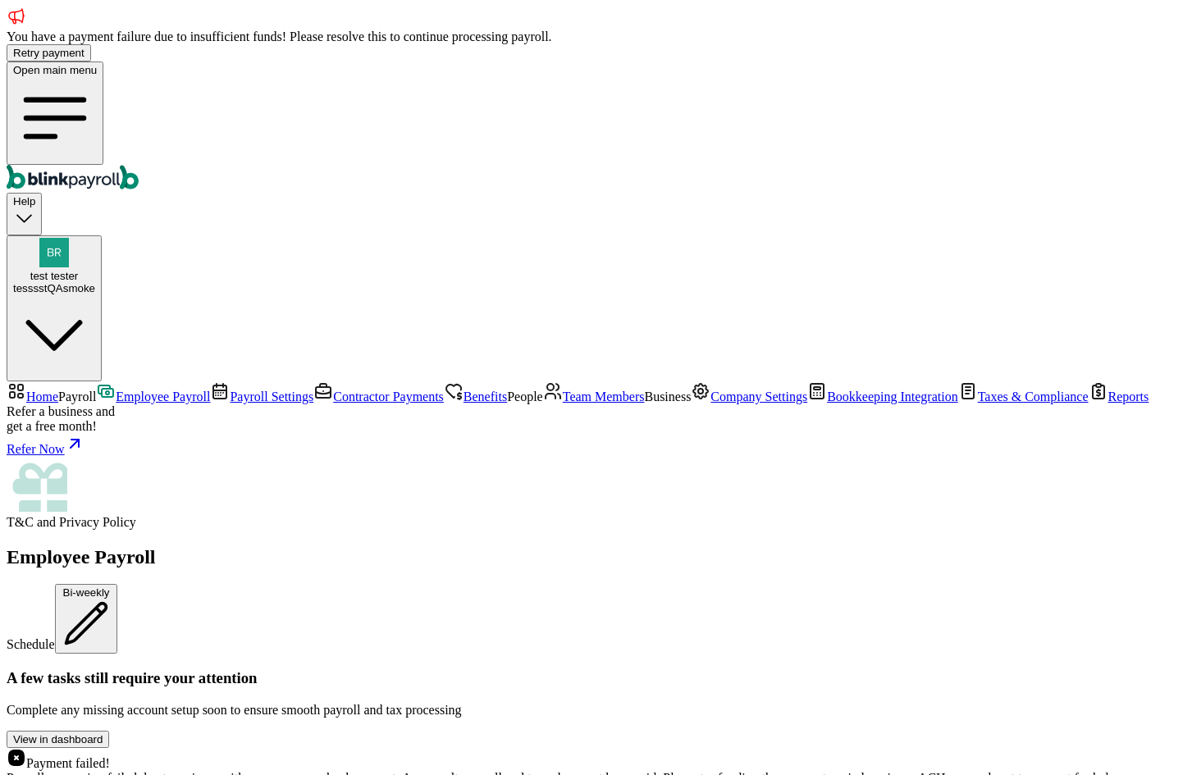
click at [827, 404] on span "Bookkeeping Integration" at bounding box center [892, 397] width 131 height 14
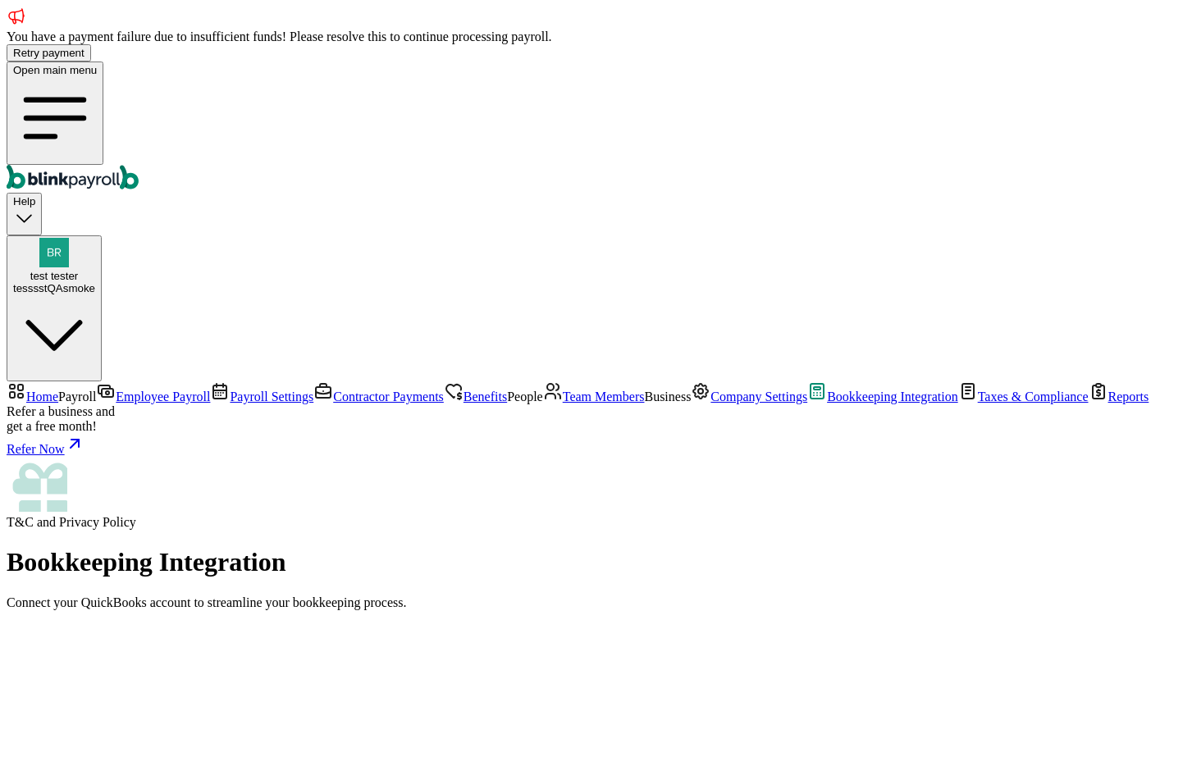
scroll to position [51, 0]
click at [230, 390] on span "Payroll Settings" at bounding box center [272, 397] width 84 height 14
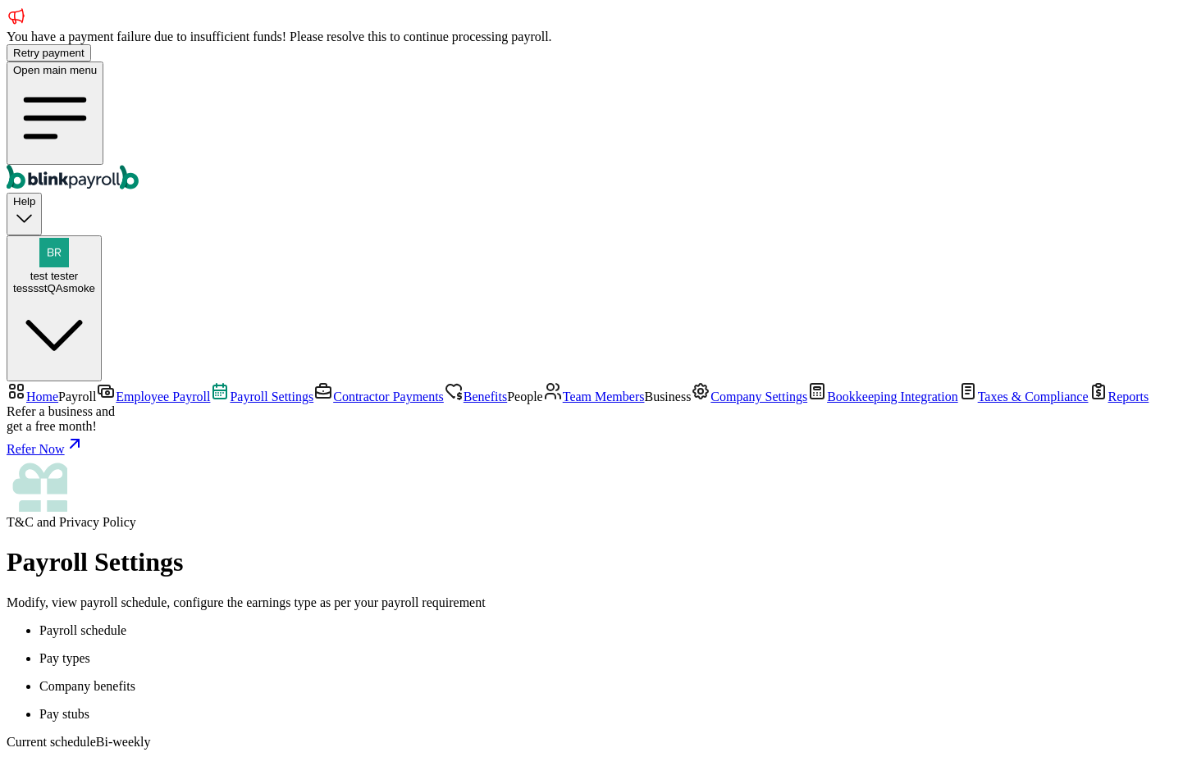
scroll to position [197, 0]
